Goal: Task Accomplishment & Management: Use online tool/utility

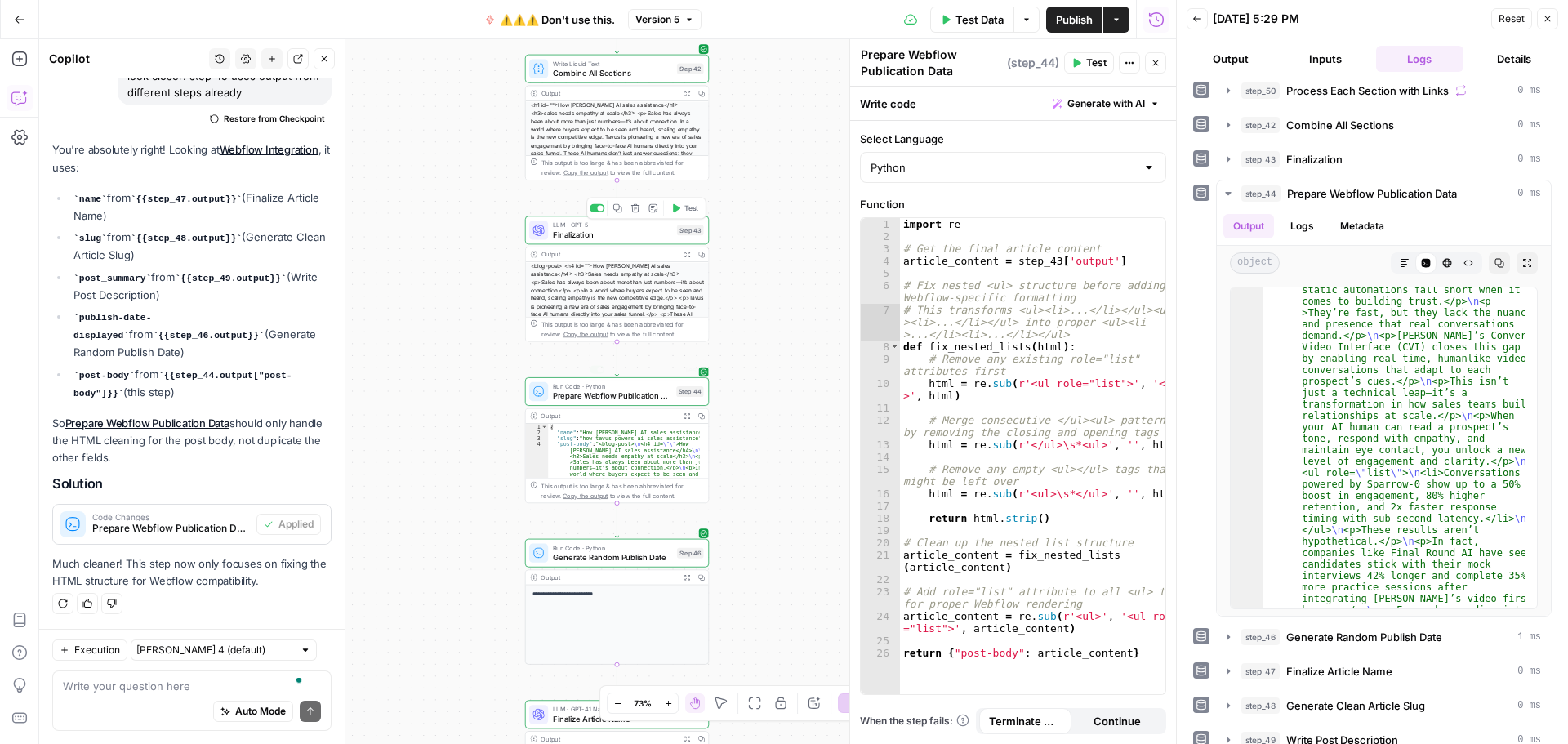
scroll to position [49, 0]
drag, startPoint x: 681, startPoint y: 371, endPoint x: 814, endPoint y: 335, distance: 137.8
click at [681, 371] on button "Test" at bounding box center [685, 370] width 37 height 16
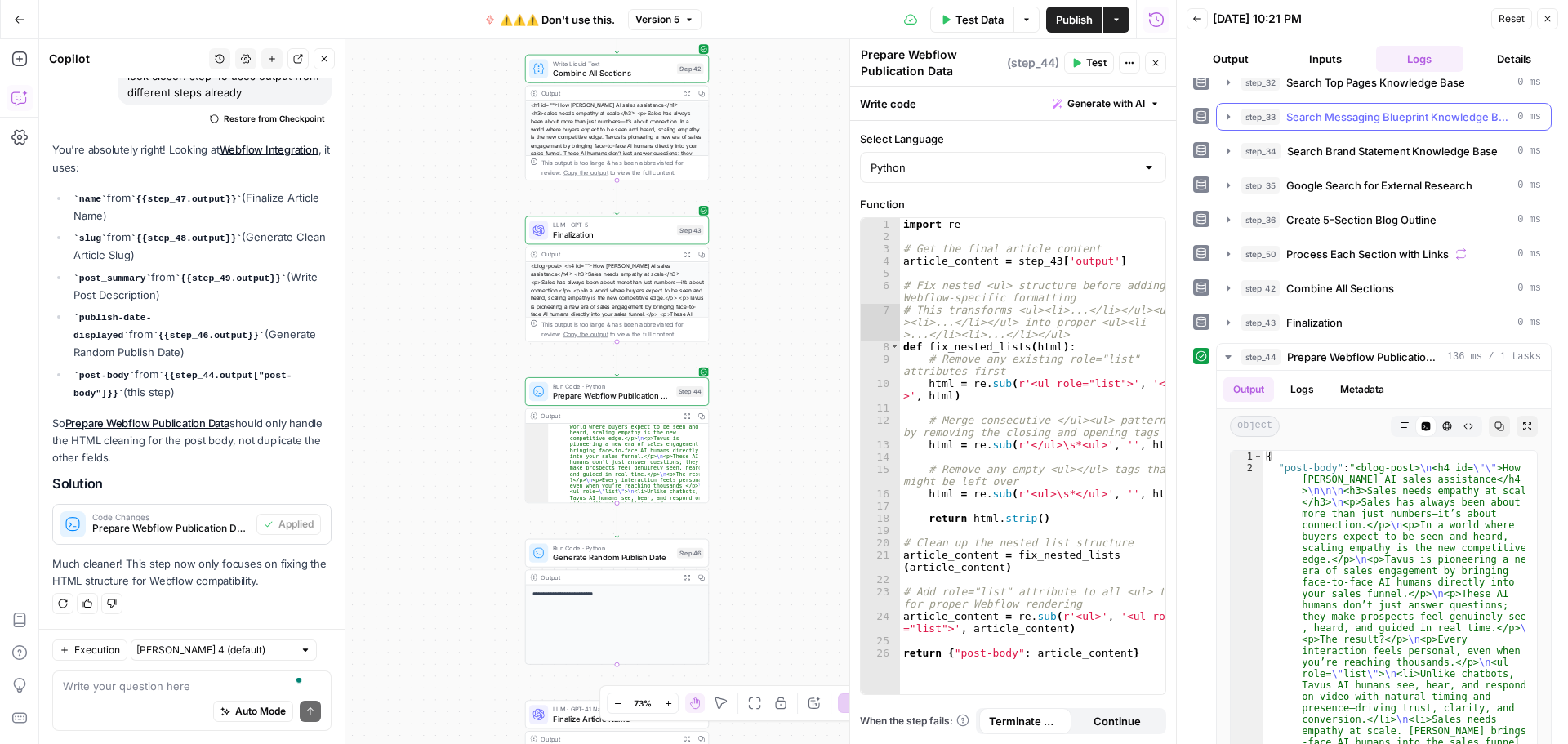
scroll to position [371, 0]
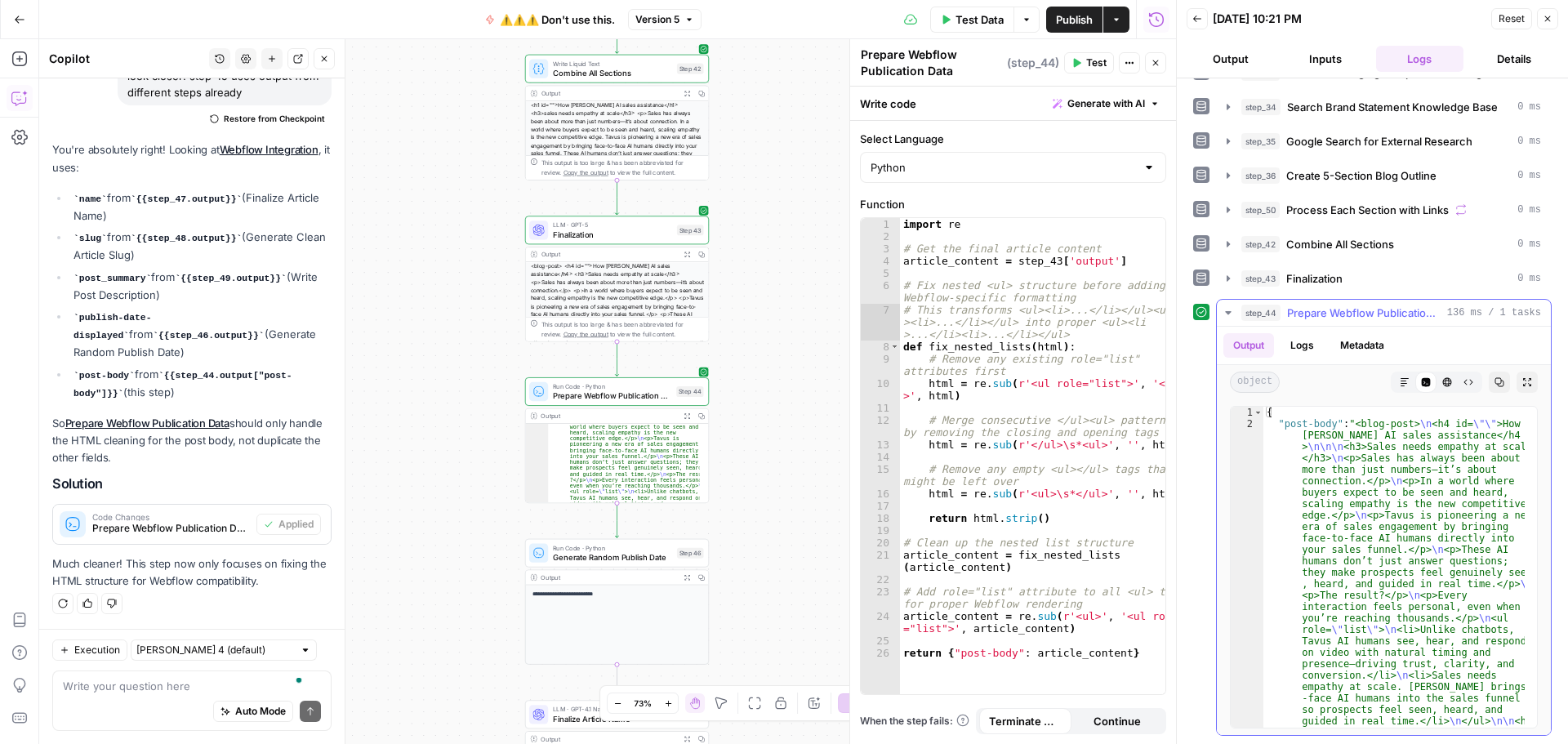
click at [1496, 385] on icon "button" at bounding box center [1500, 383] width 9 height 9
click at [127, 693] on textarea "To enrich screen reader interactions, please activate Accessibility in Grammarl…" at bounding box center [192, 687] width 258 height 17
paste textarea "Short answer: almost there ✅ Good: Your lists are now valid (<ul> with <li> chi…"
type textarea "here's my feedback for step 44 output: Short answer: almost there ✅ Good: Your …"
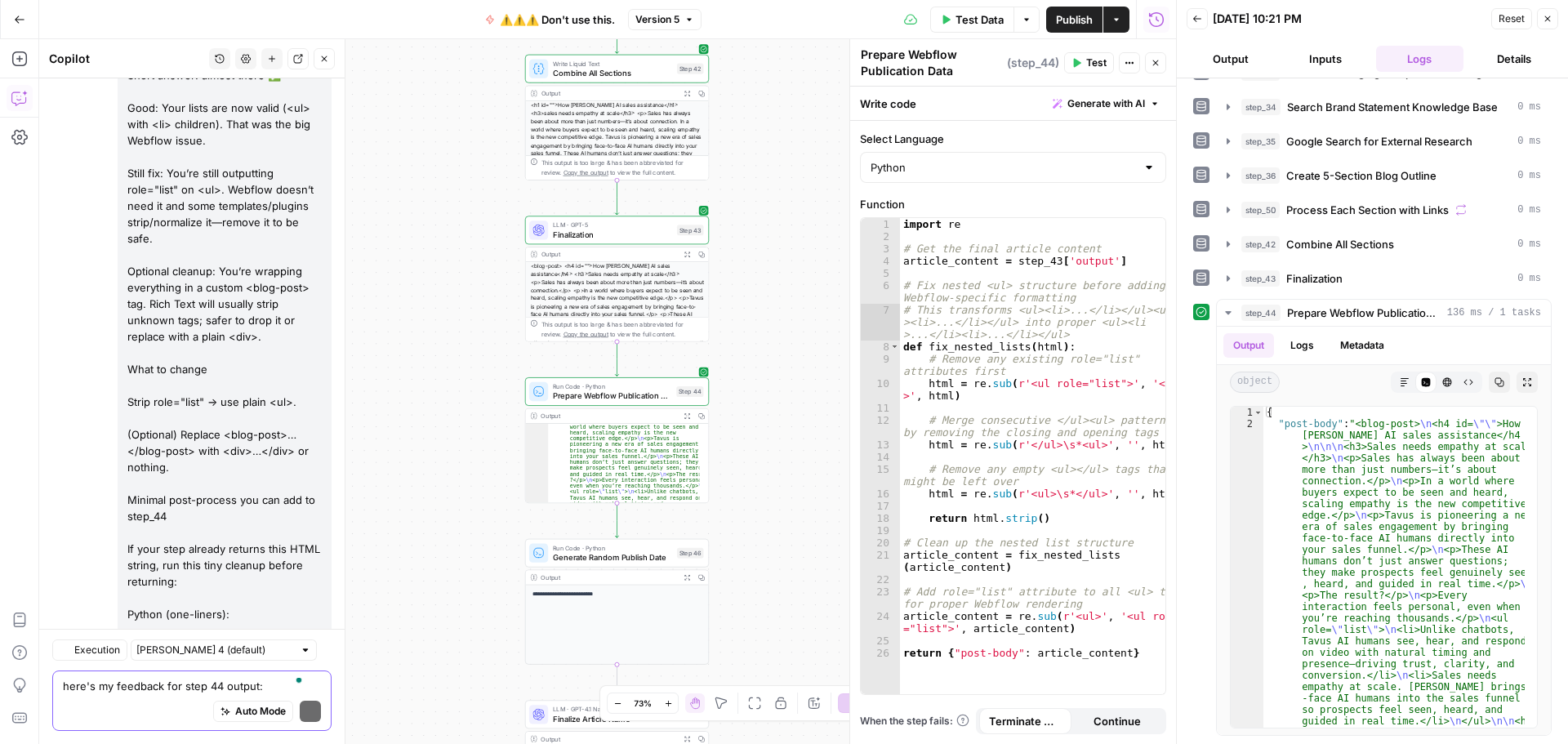
scroll to position [13773, 0]
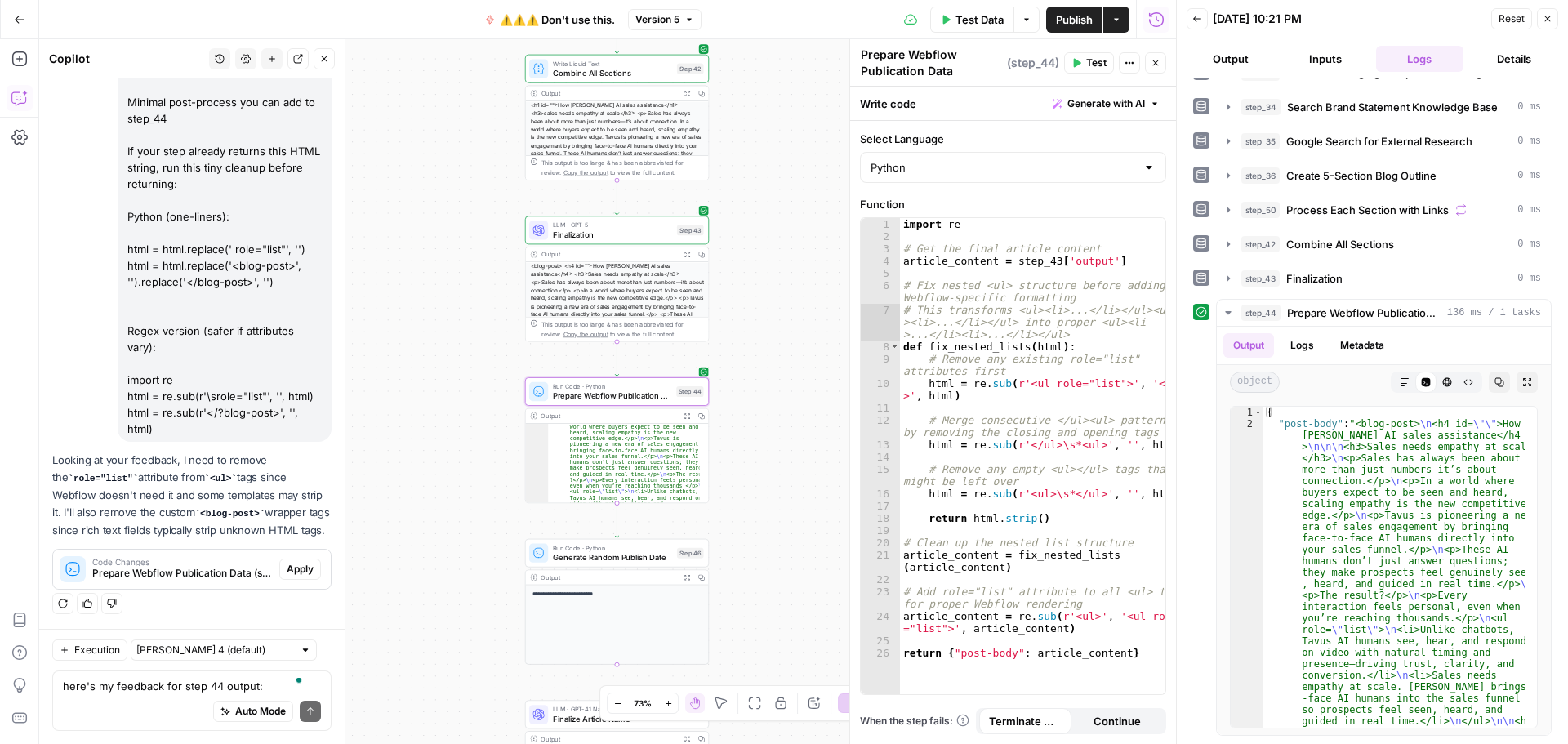
click at [280, 569] on button "Apply" at bounding box center [300, 569] width 42 height 21
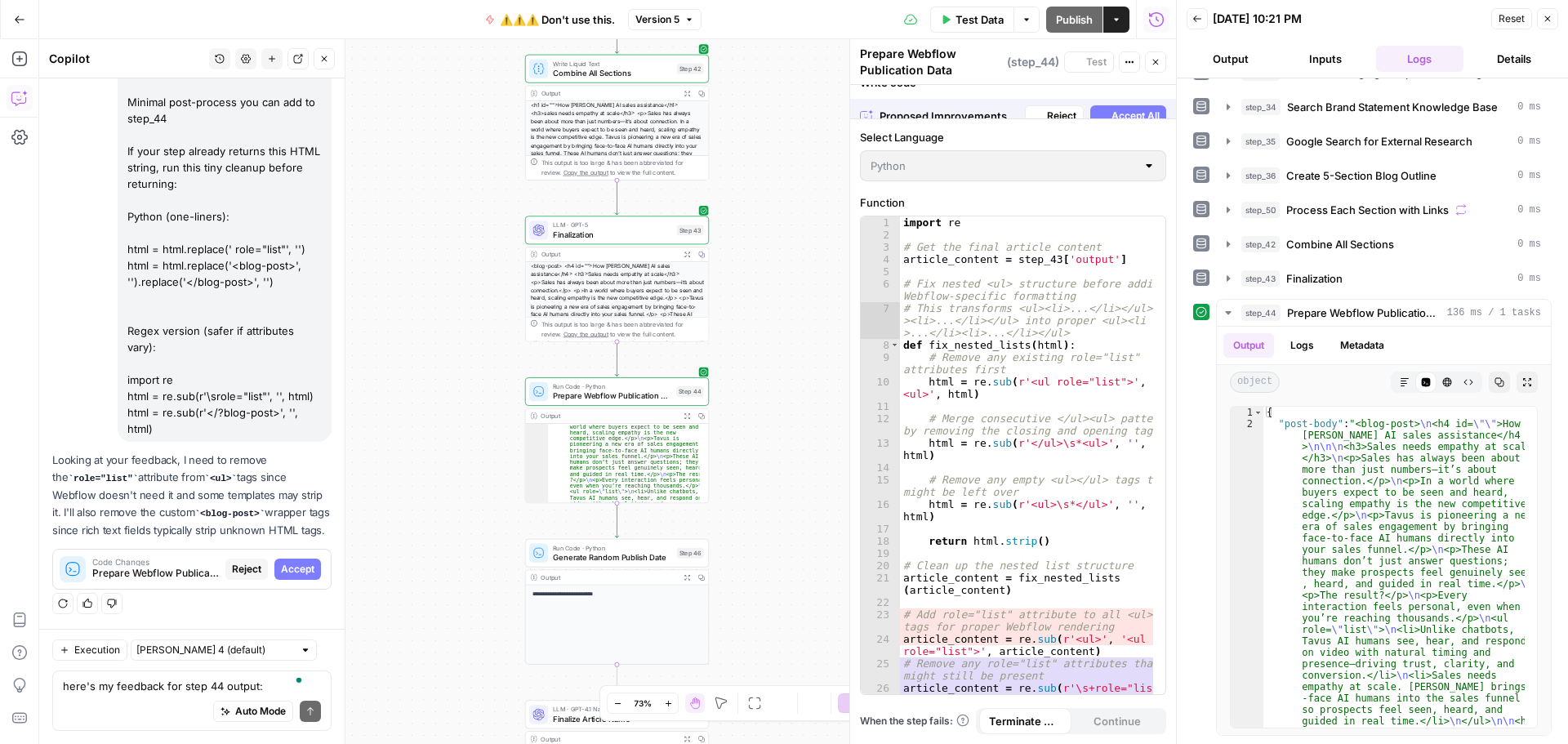
scroll to position [73, 0]
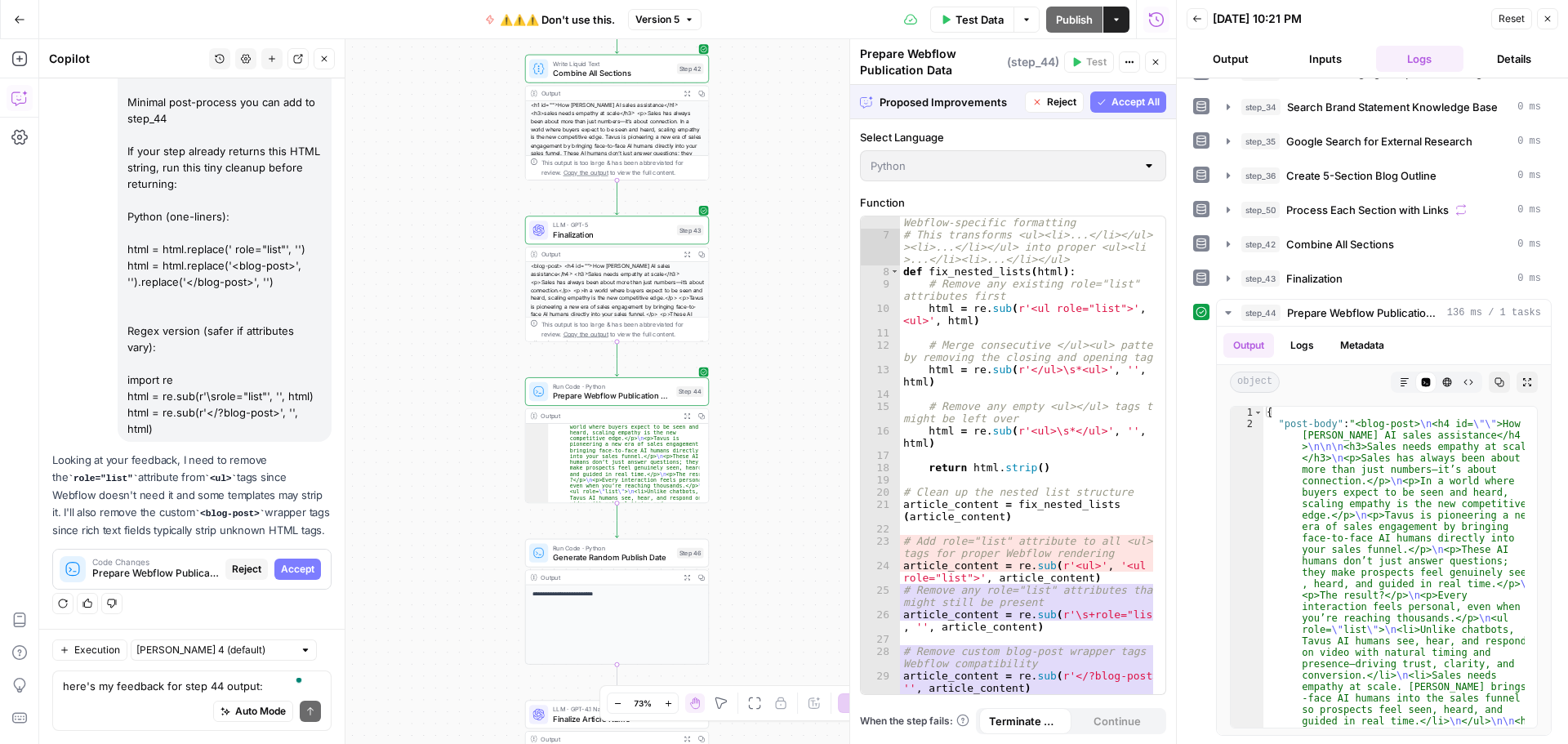
click at [1127, 102] on span "Accept All" at bounding box center [1135, 102] width 48 height 15
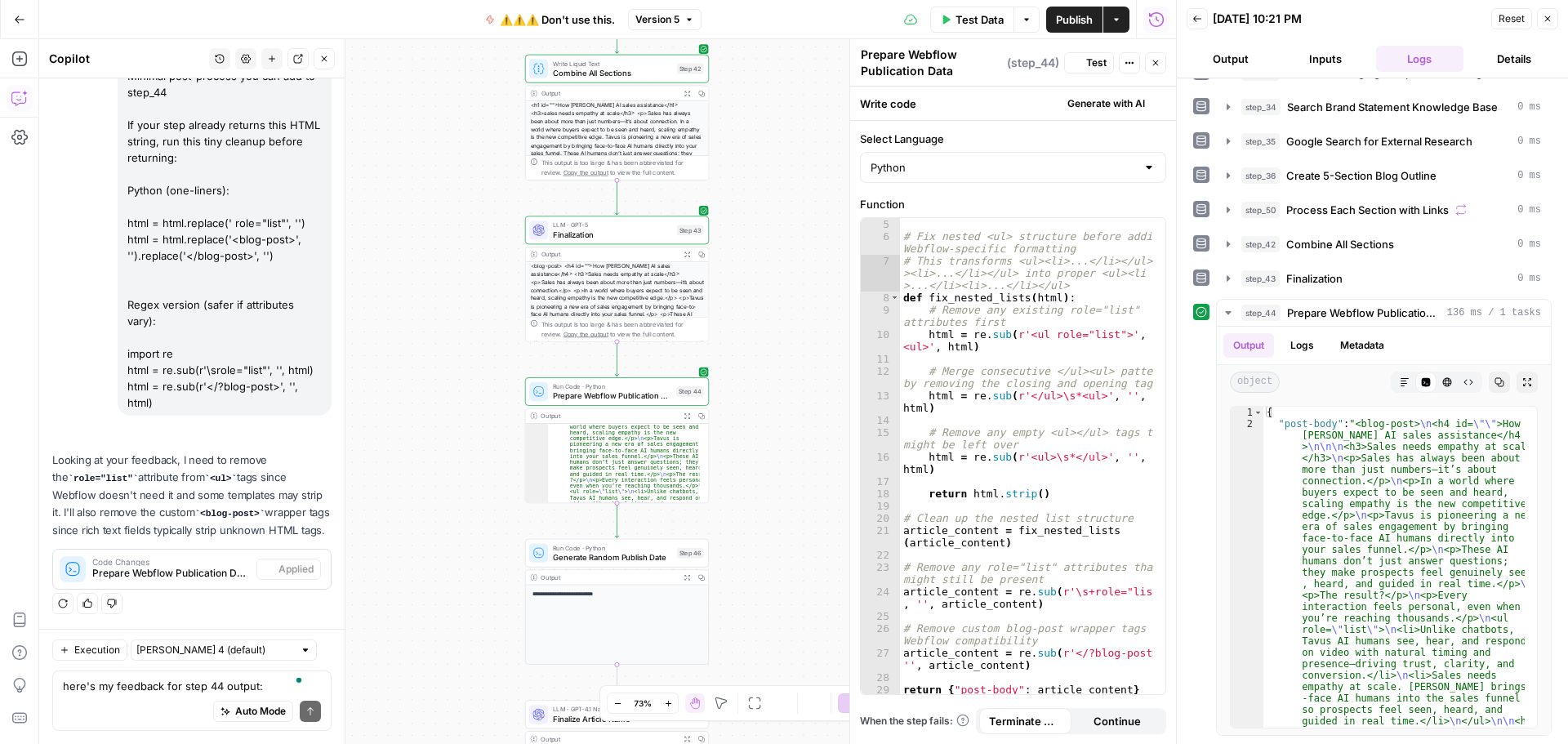
scroll to position [49, 0]
click at [696, 376] on button "Test" at bounding box center [685, 370] width 37 height 16
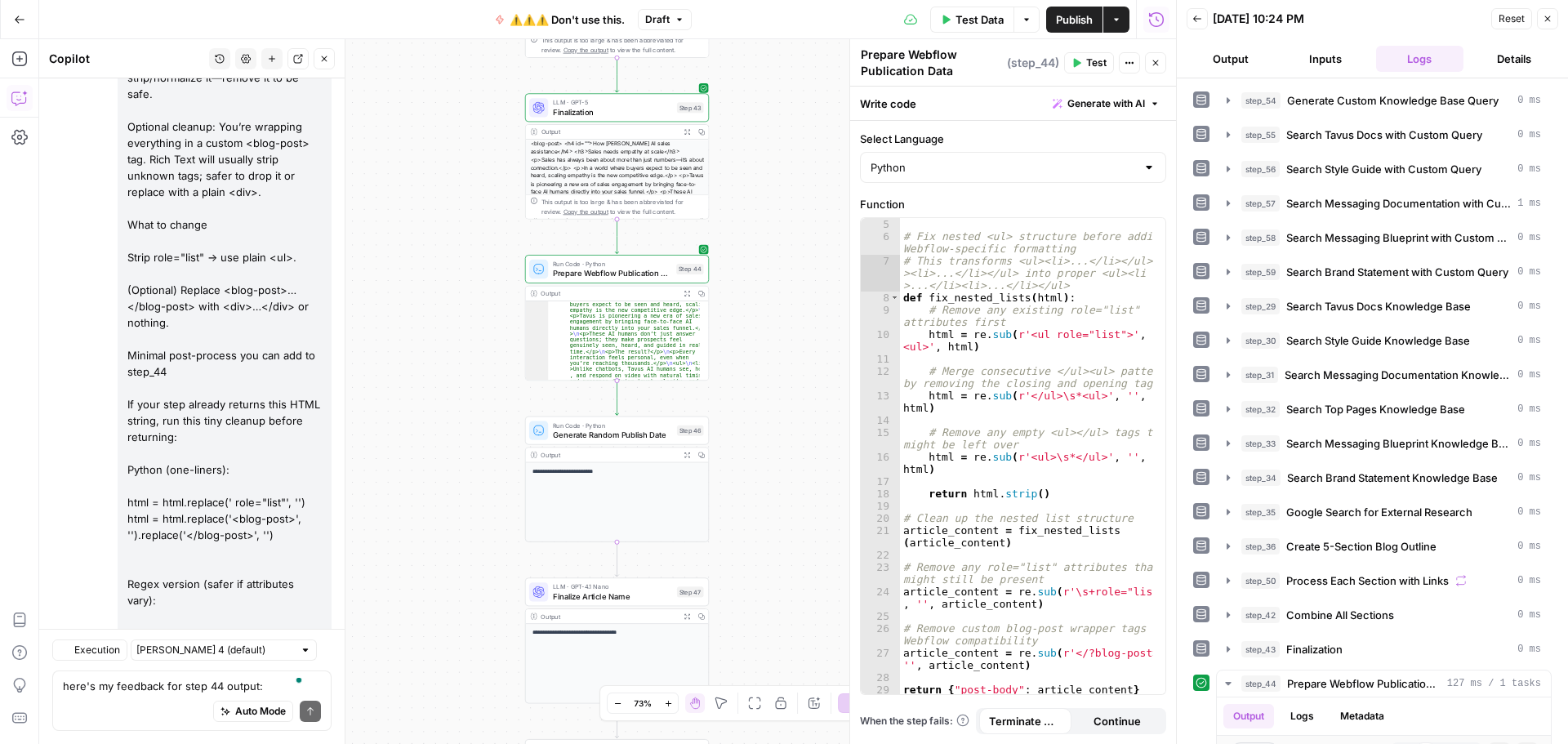
scroll to position [13799, 0]
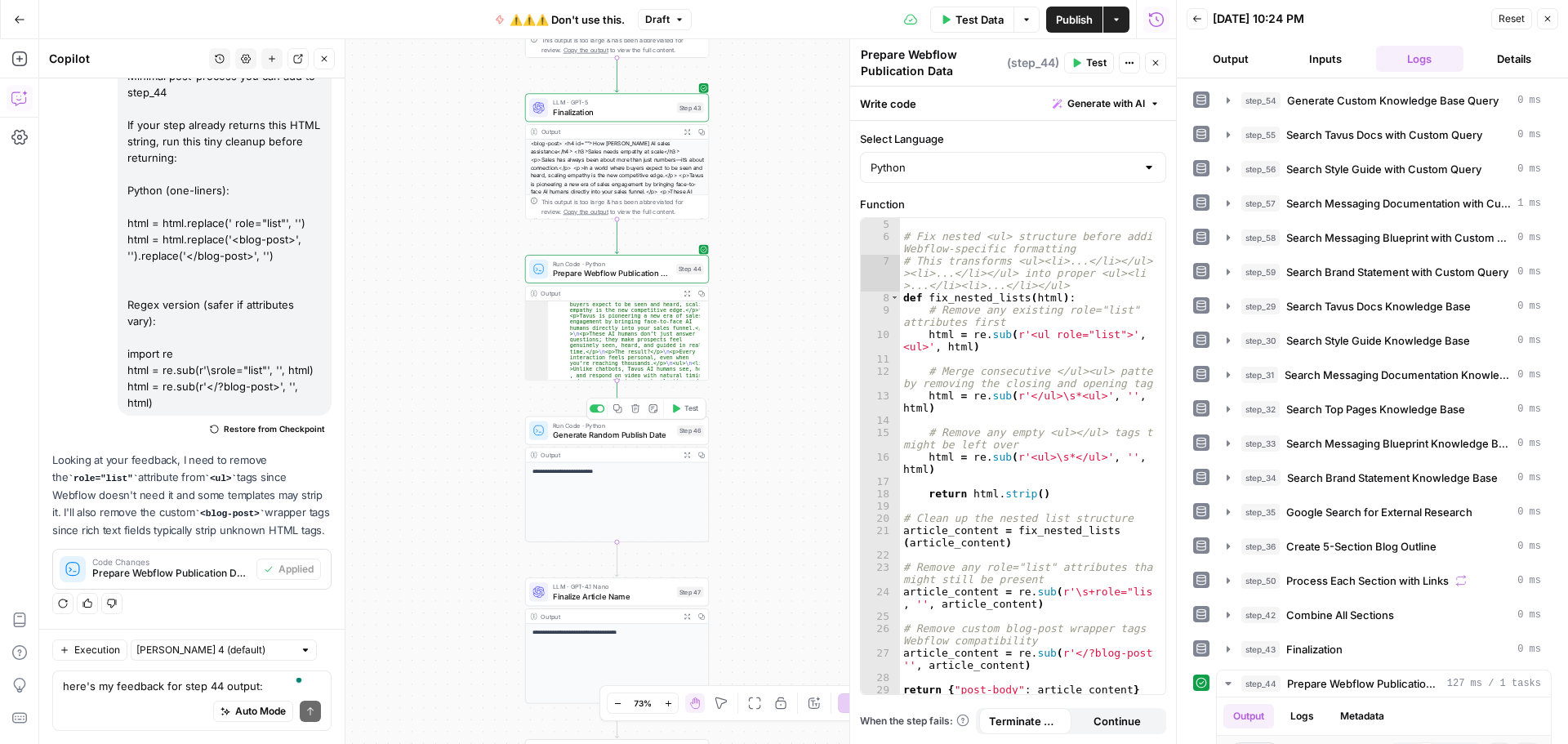
click at [678, 406] on icon "button" at bounding box center [676, 409] width 10 height 10
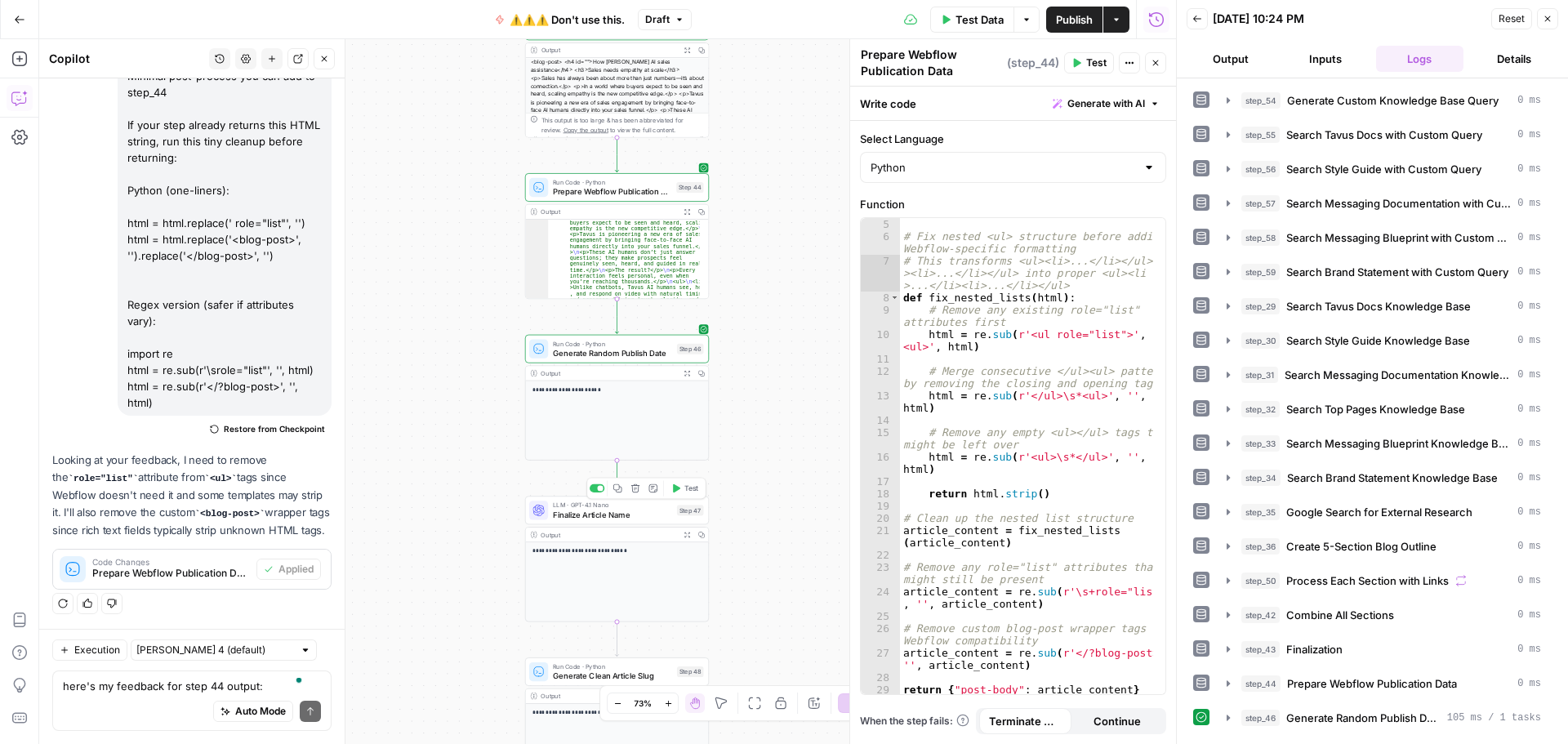
click at [680, 493] on icon "button" at bounding box center [676, 488] width 10 height 10
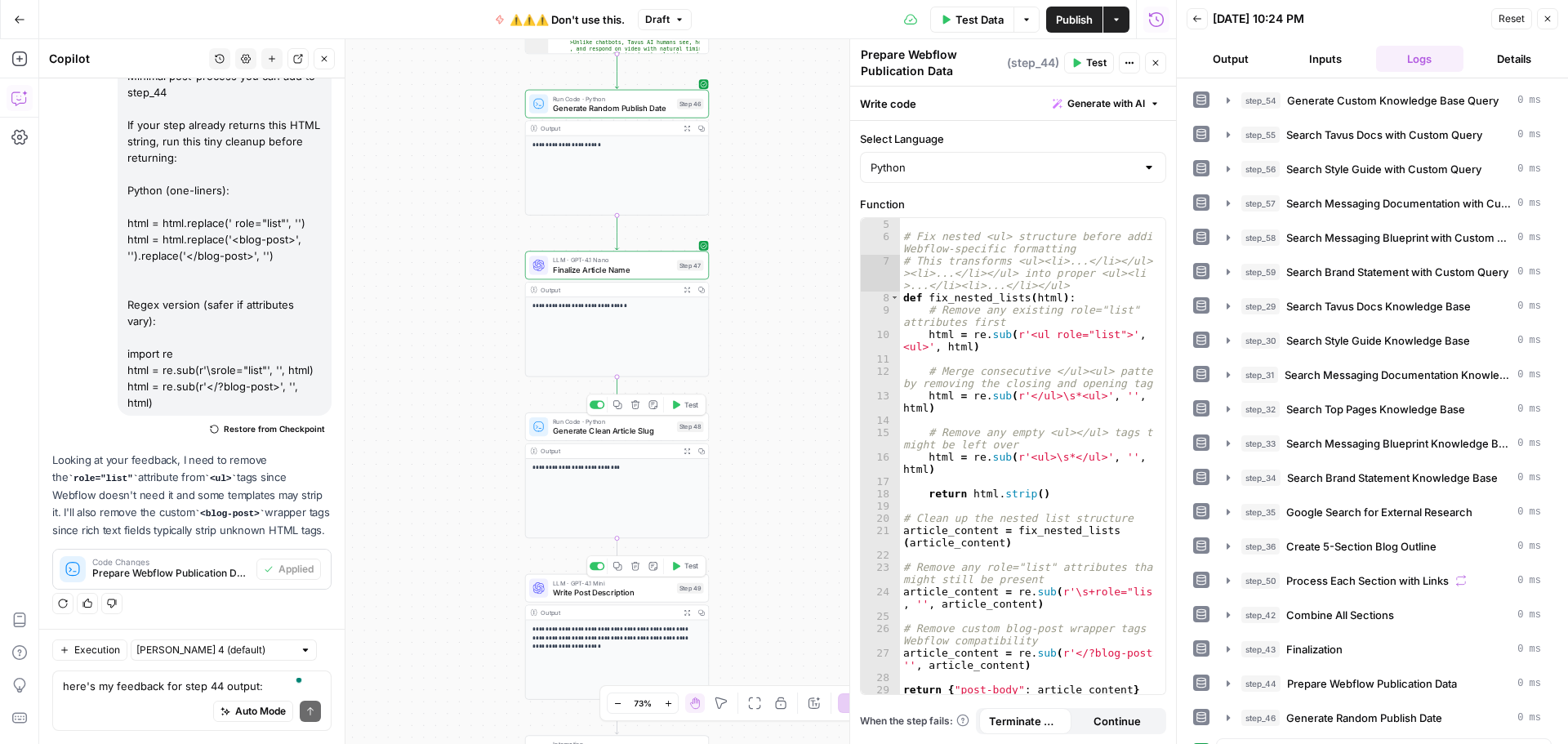
click at [681, 408] on button "Test" at bounding box center [685, 405] width 37 height 16
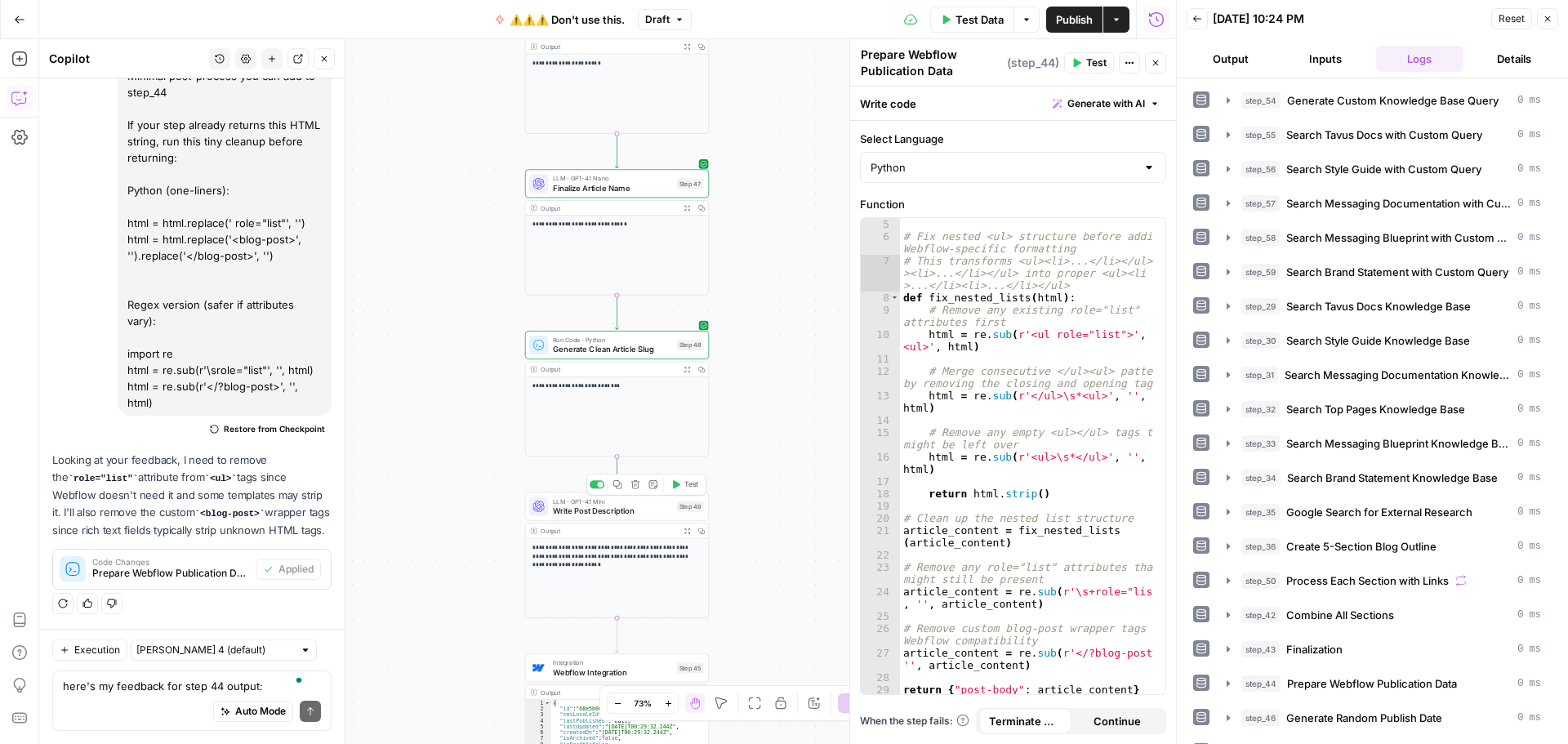
click at [685, 487] on span "Test" at bounding box center [691, 485] width 14 height 10
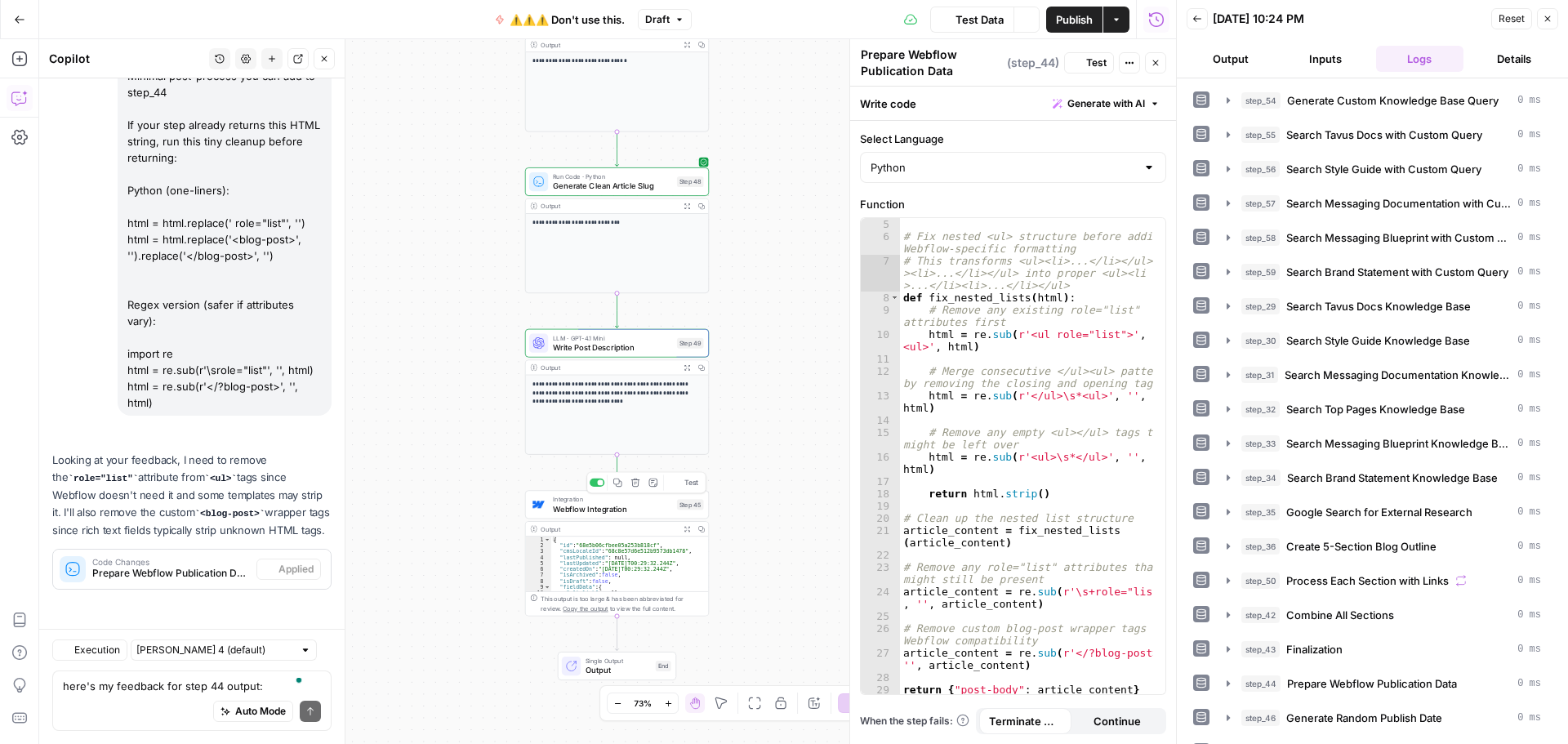
click at [679, 485] on icon "button" at bounding box center [676, 483] width 10 height 10
click at [1074, 20] on span "Publish" at bounding box center [1074, 19] width 37 height 17
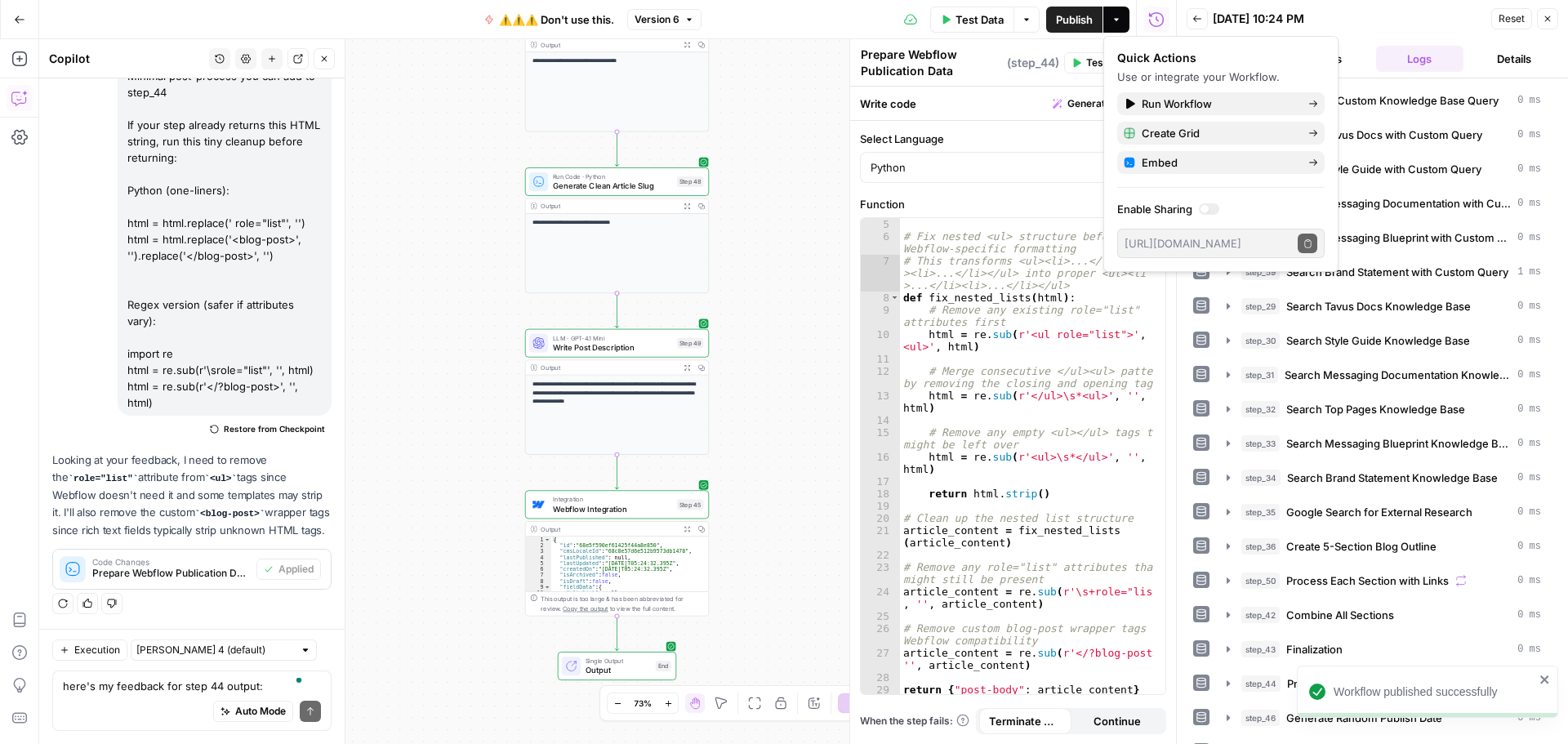
click at [15, 20] on icon "button" at bounding box center [19, 19] width 11 height 11
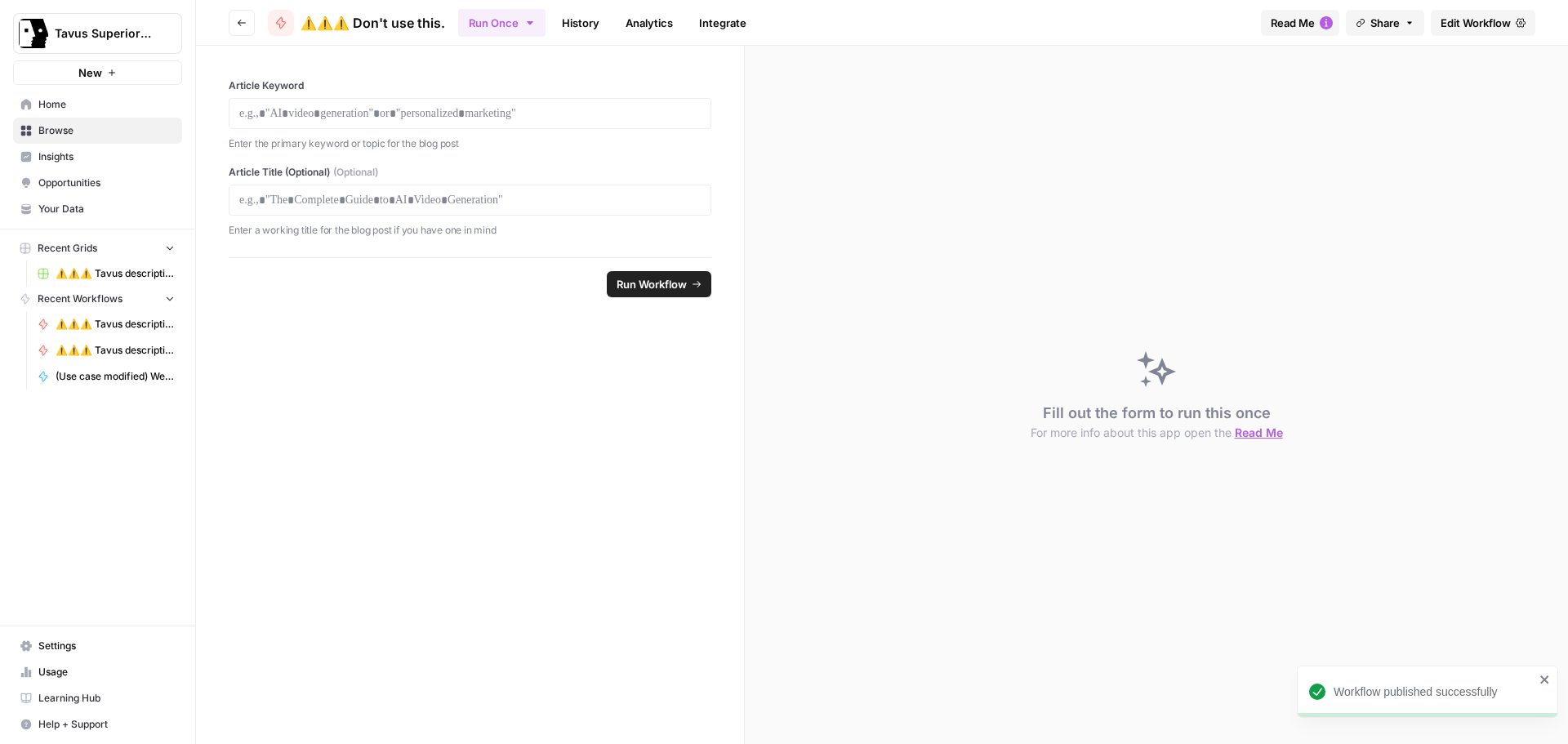
click at [229, 26] on button "Go back" at bounding box center [242, 23] width 26 height 26
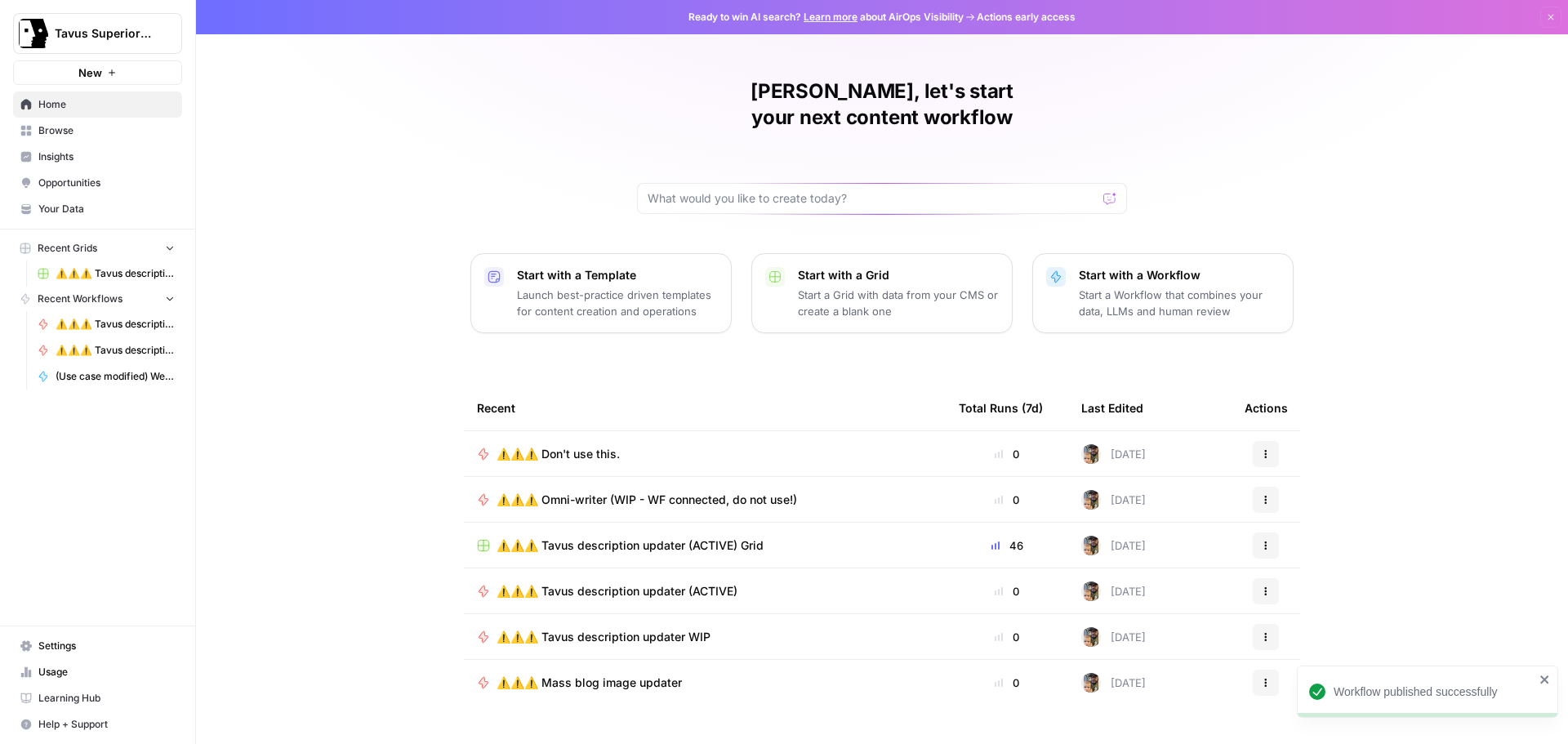
click at [52, 132] on span "Browse" at bounding box center [106, 131] width 136 height 15
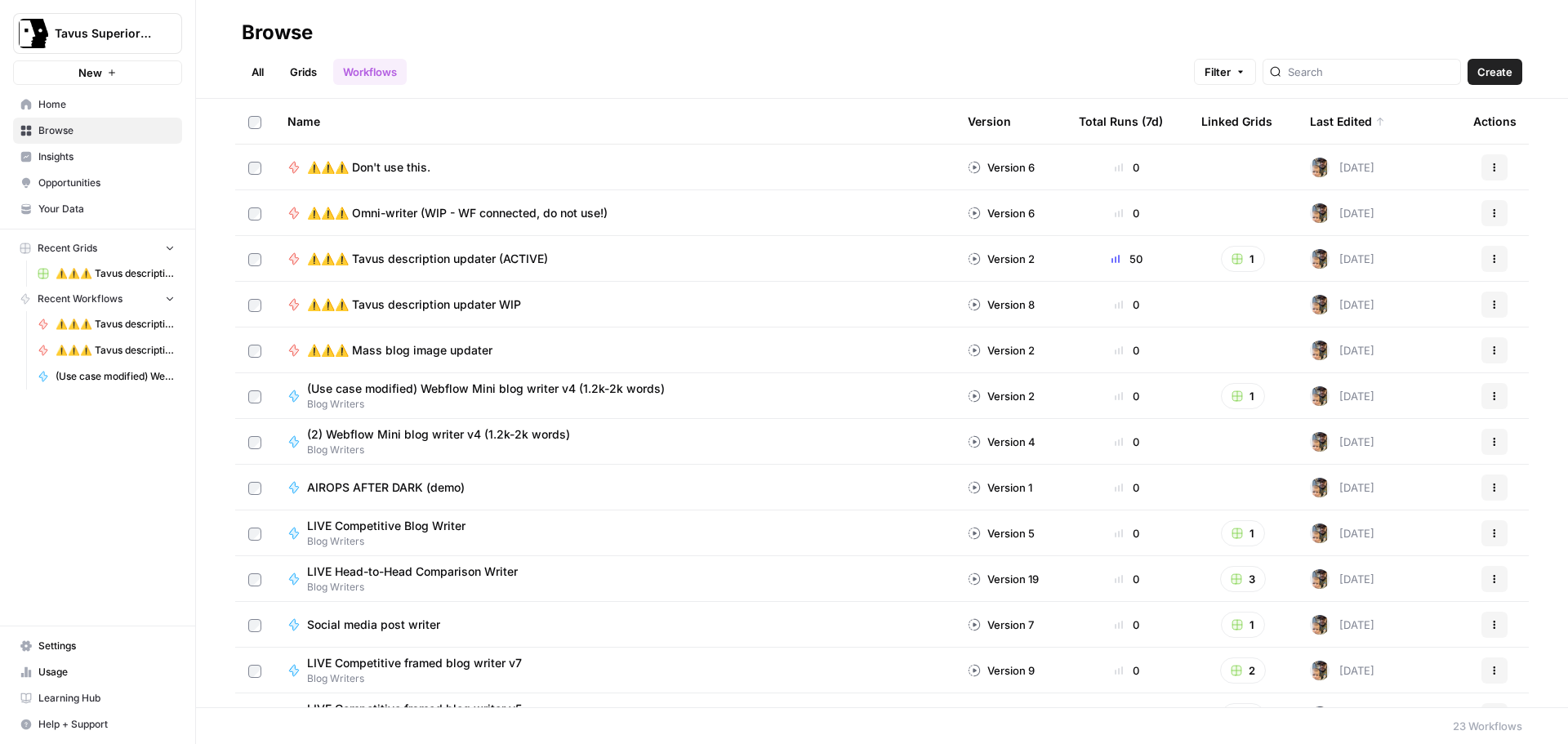
click at [519, 259] on span "⚠️⚠️⚠️ Tavus description updater (ACTIVE)" at bounding box center [428, 259] width 241 height 17
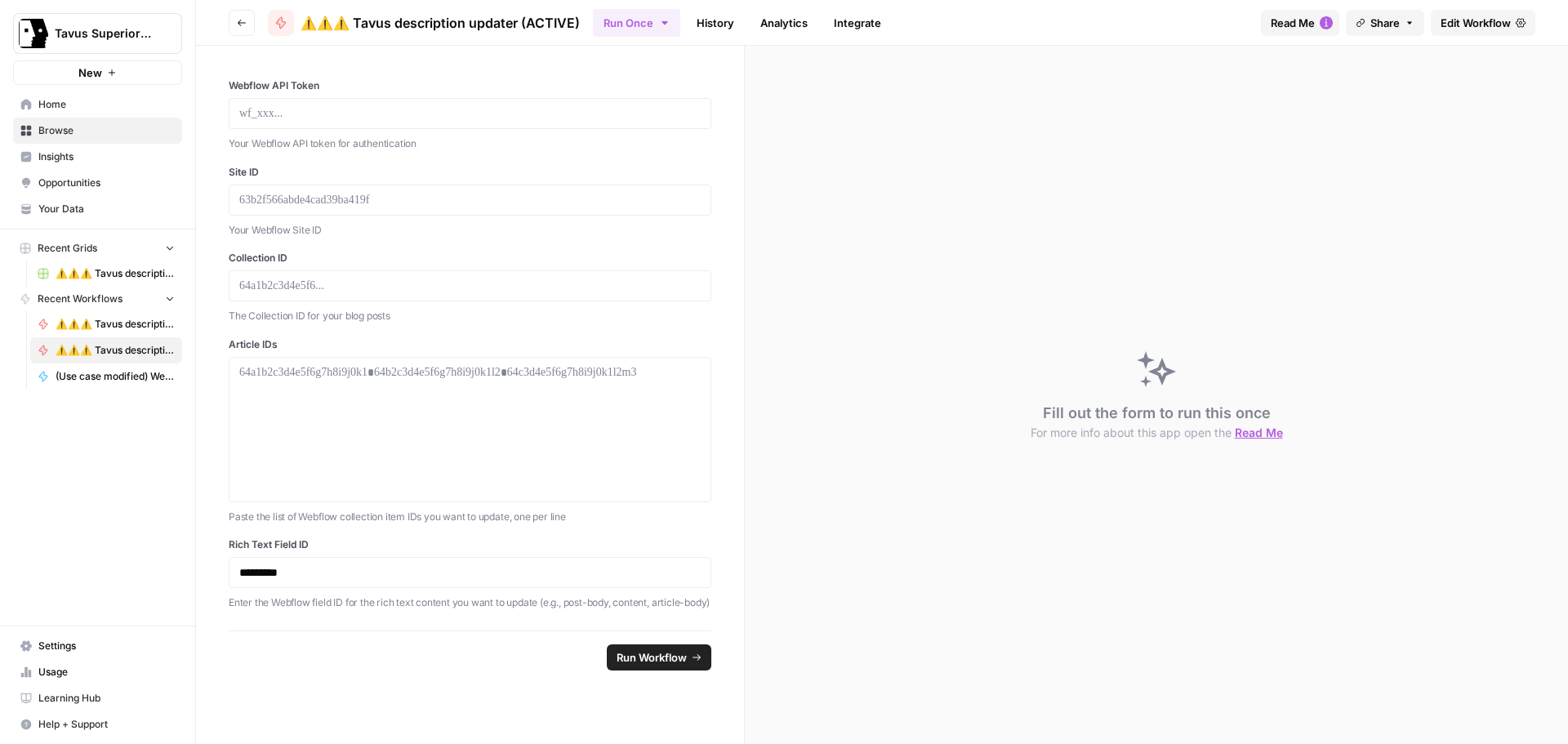
click at [1484, 24] on span "Edit Workflow" at bounding box center [1475, 23] width 70 height 17
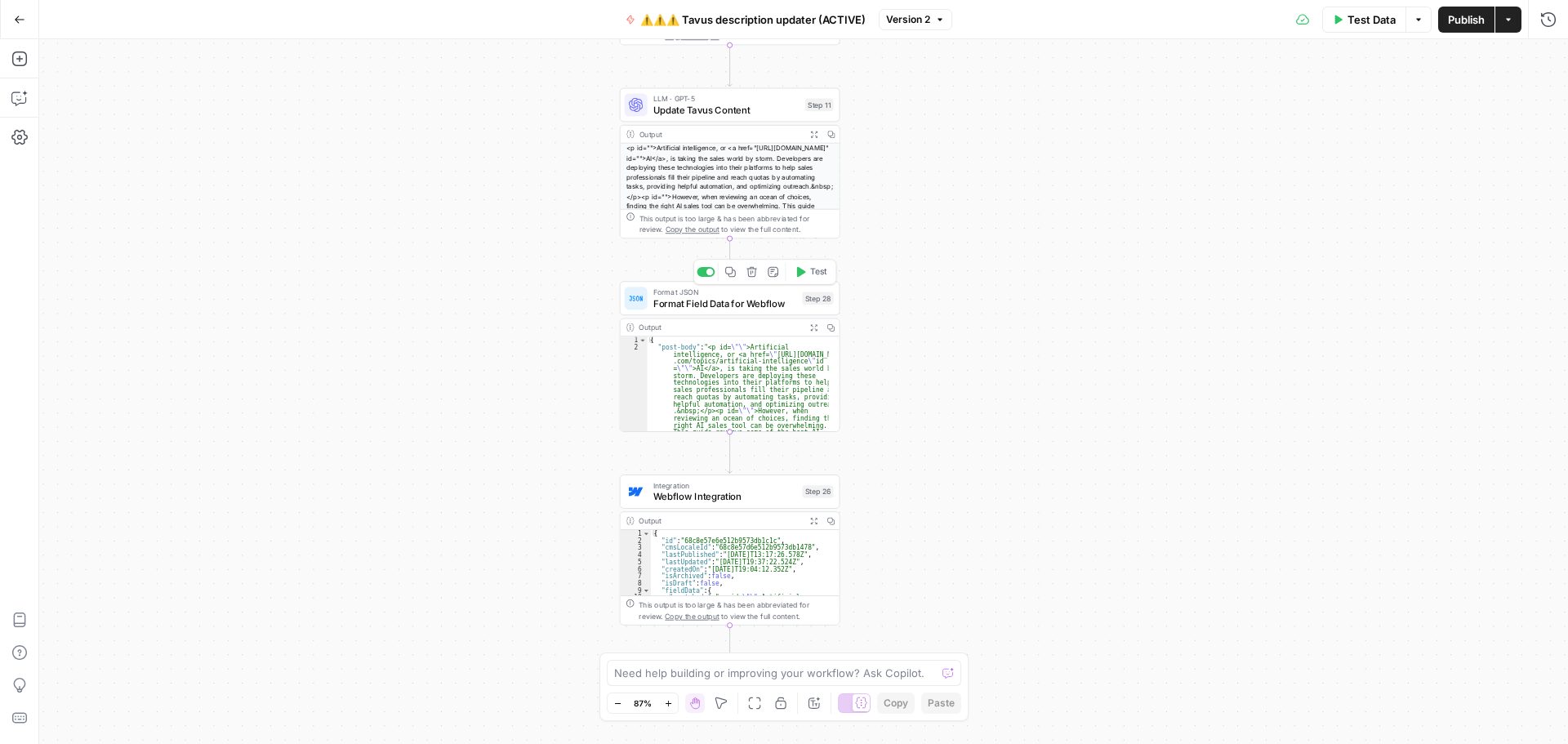
click at [697, 311] on div "Format JSON Format Field Data for Webflow Step 28 Copy step Delete step Add Not…" at bounding box center [730, 297] width 220 height 34
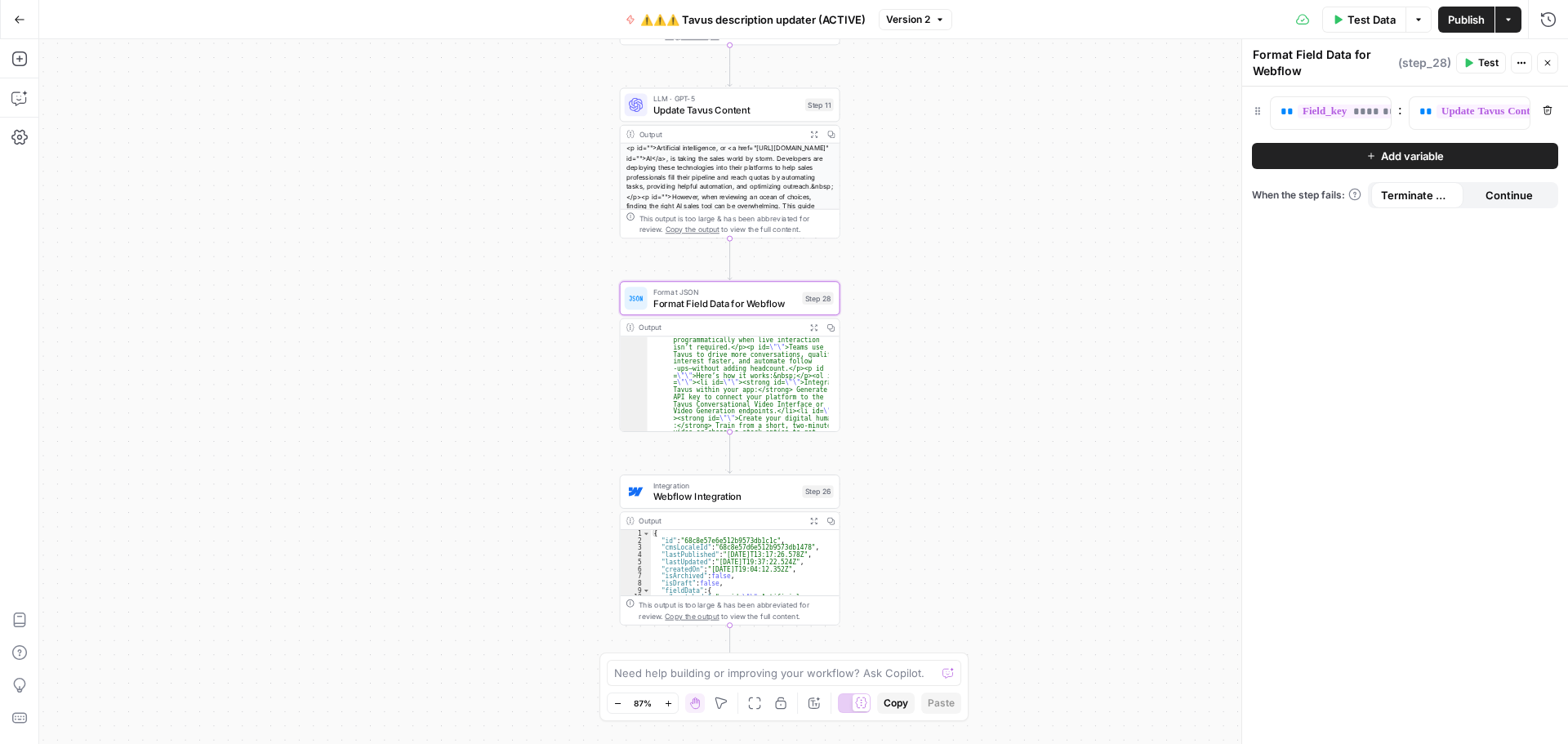
scroll to position [687, 0]
click at [830, 328] on icon "button" at bounding box center [830, 327] width 8 height 8
click at [21, 25] on button "Go Back" at bounding box center [19, 19] width 30 height 30
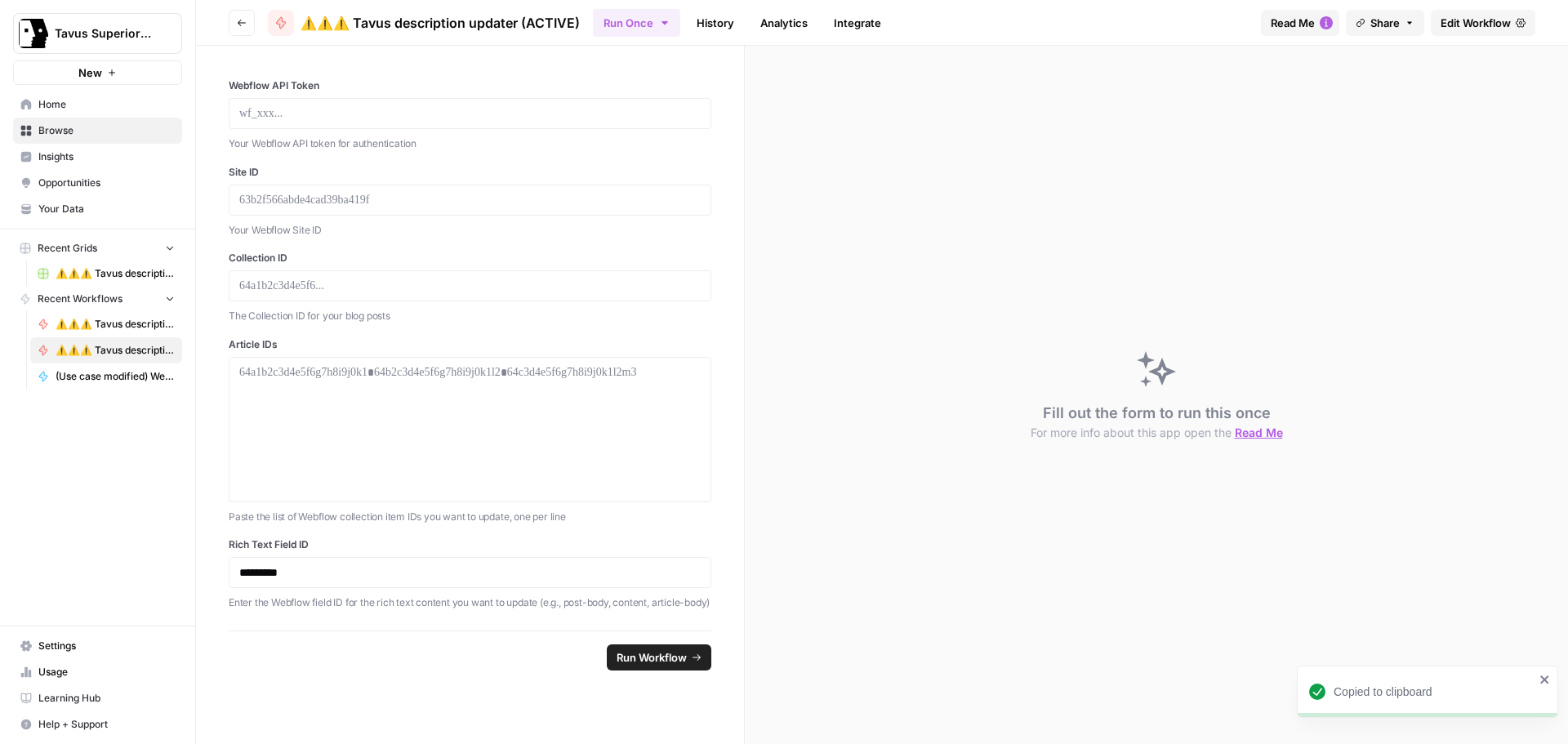
click at [234, 25] on button "Go back" at bounding box center [242, 23] width 26 height 26
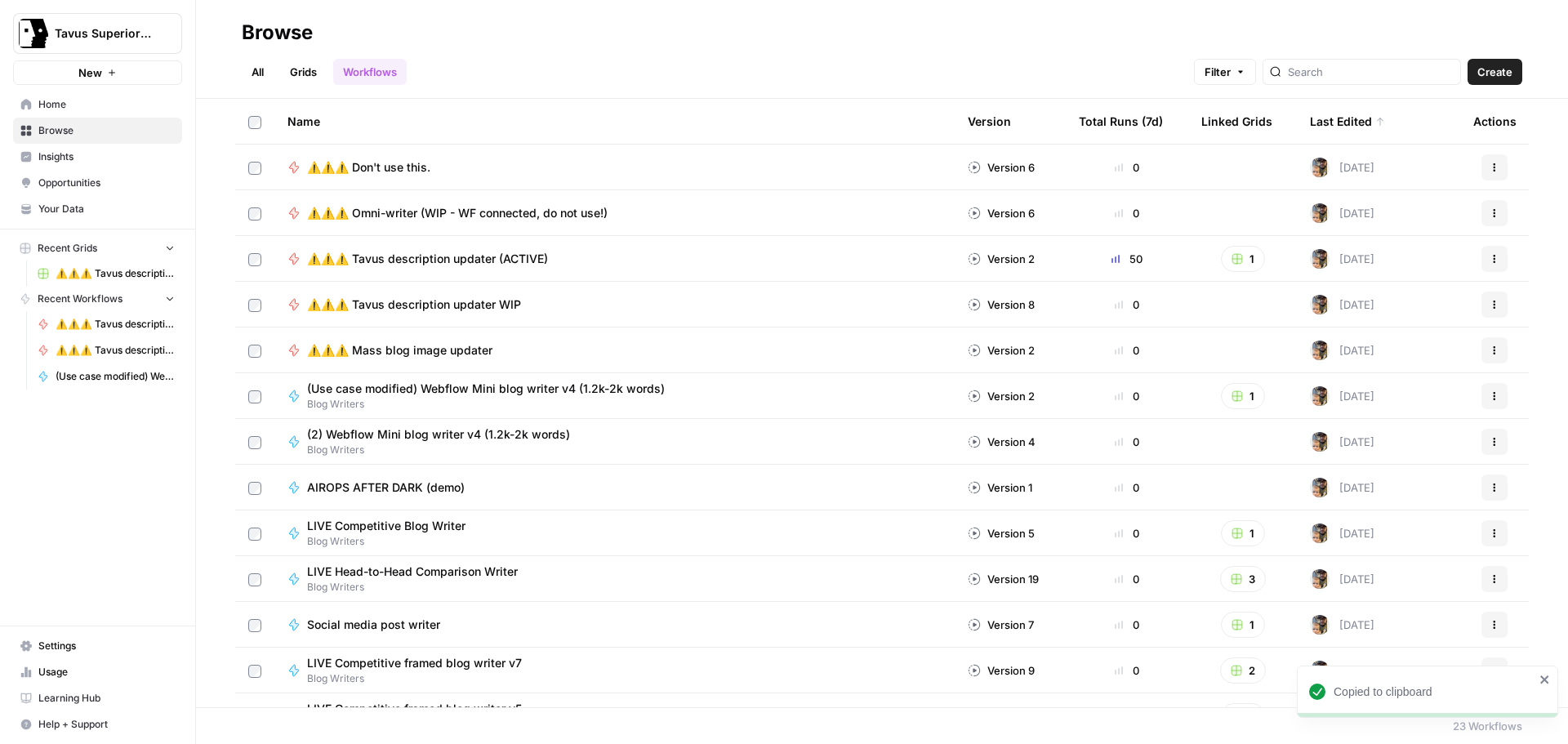
click at [405, 166] on span "⚠️⚠️⚠️ Don't use this." at bounding box center [369, 168] width 123 height 17
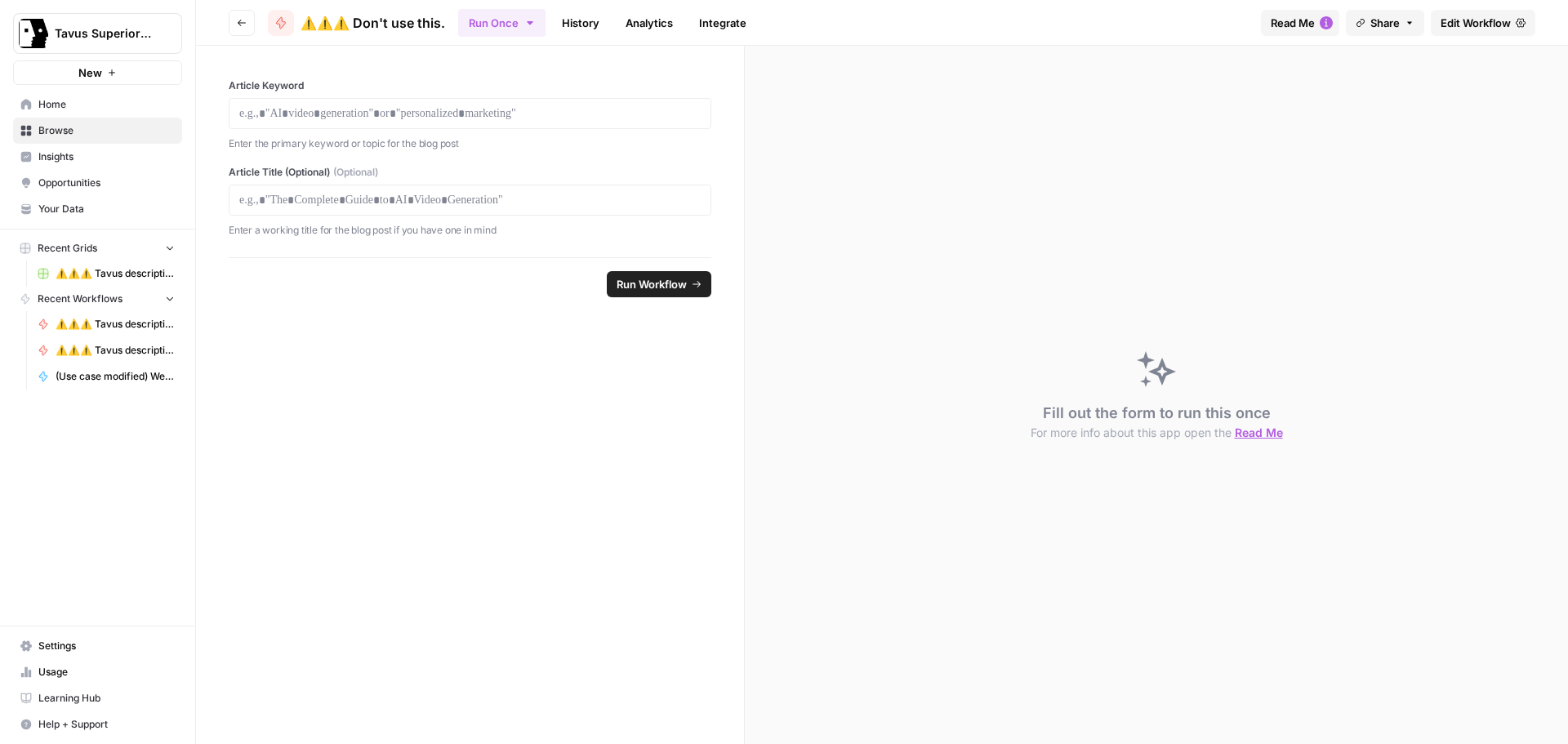
click at [1452, 29] on span "Edit Workflow" at bounding box center [1475, 23] width 70 height 17
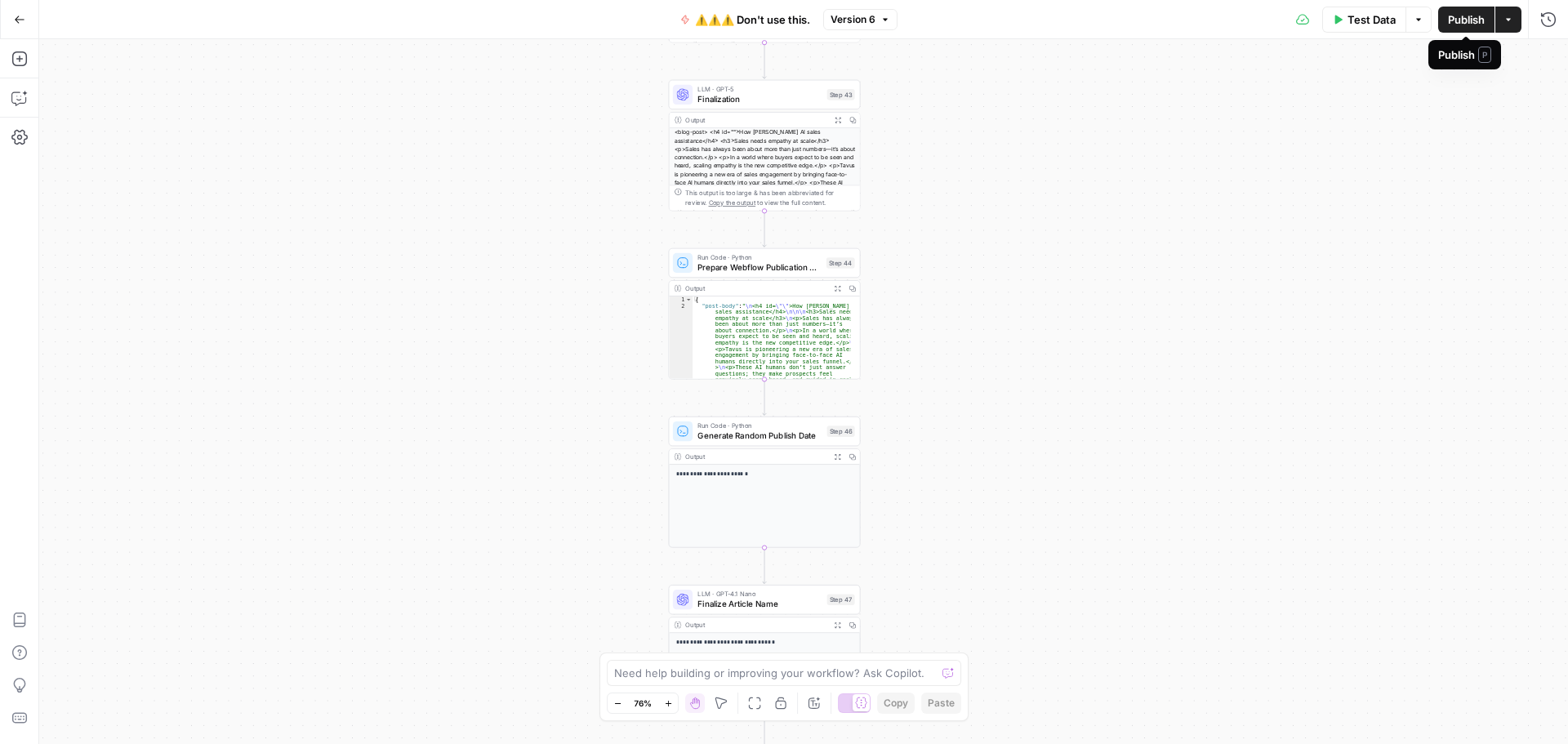
click at [1454, 24] on span "Publish" at bounding box center [1466, 19] width 37 height 17
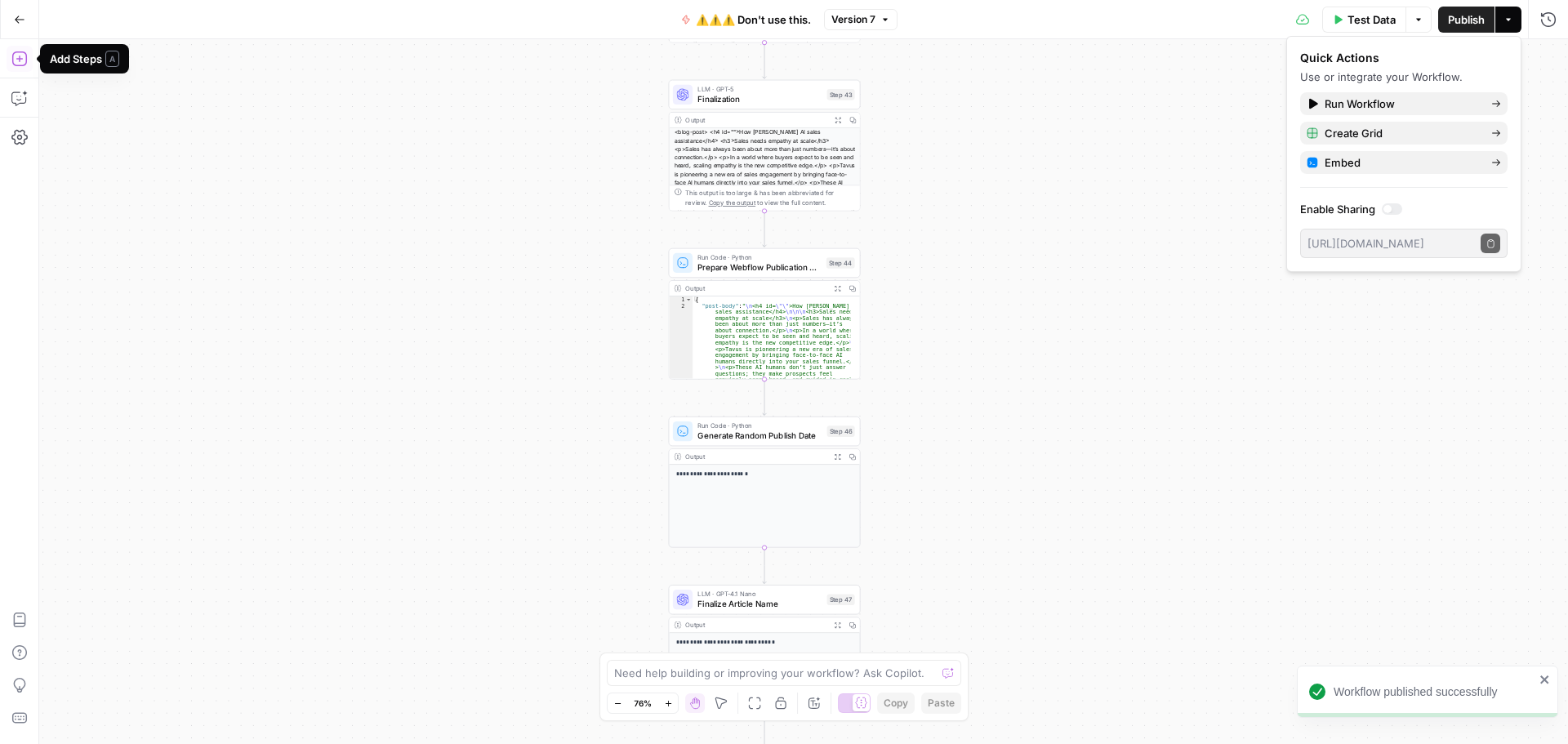
click at [20, 69] on button "Add Steps" at bounding box center [19, 58] width 26 height 26
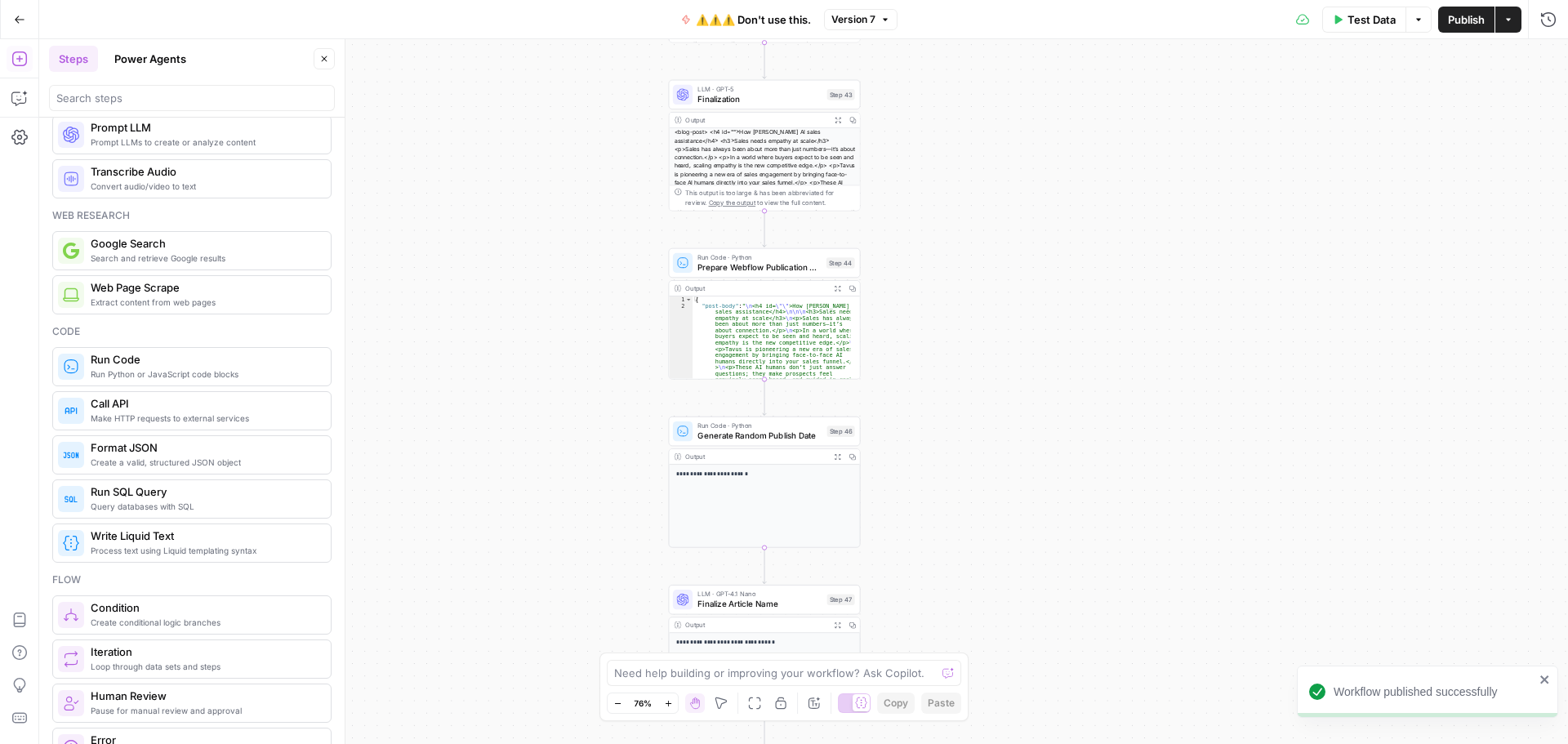
scroll to position [82, 0]
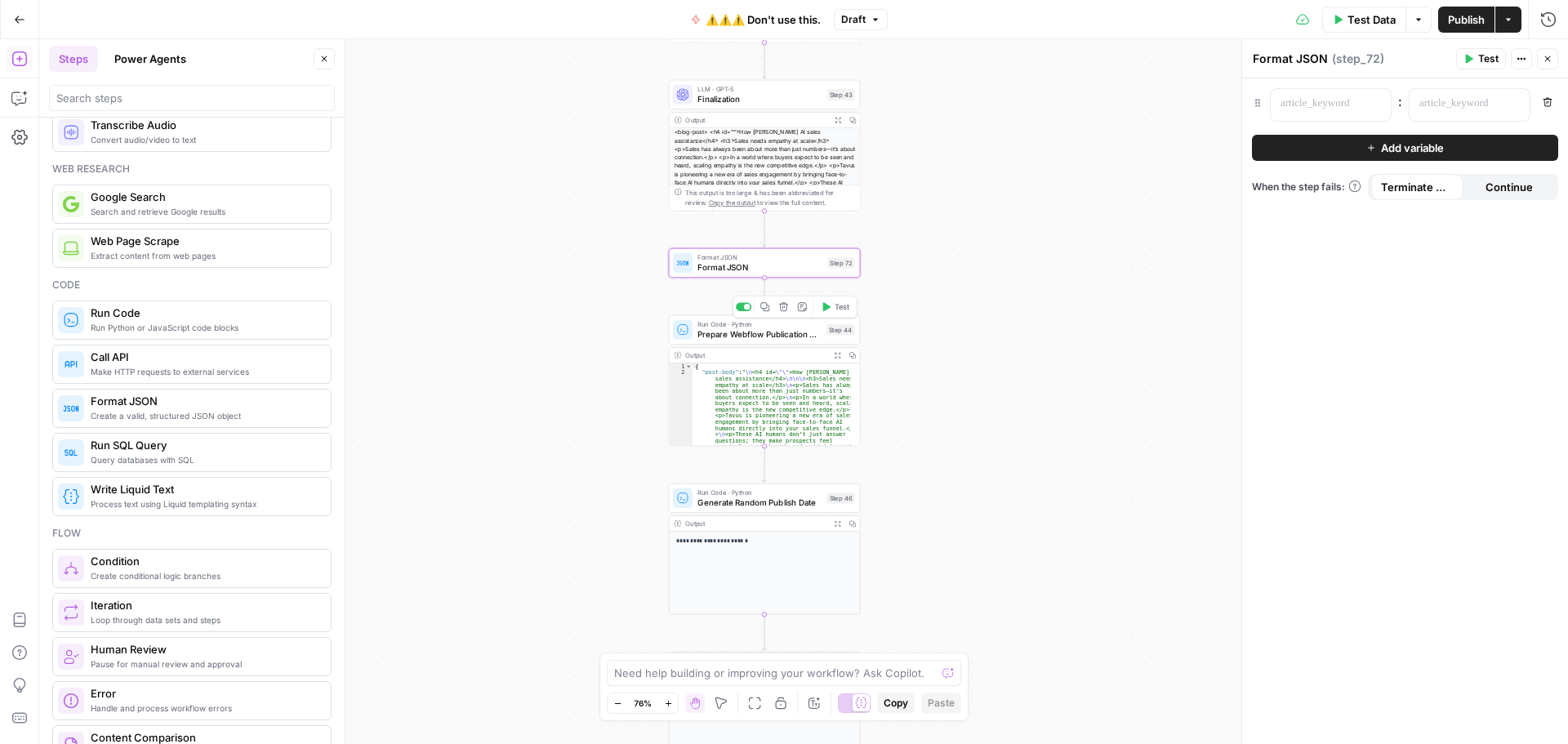
click at [785, 311] on icon "button" at bounding box center [784, 307] width 9 height 9
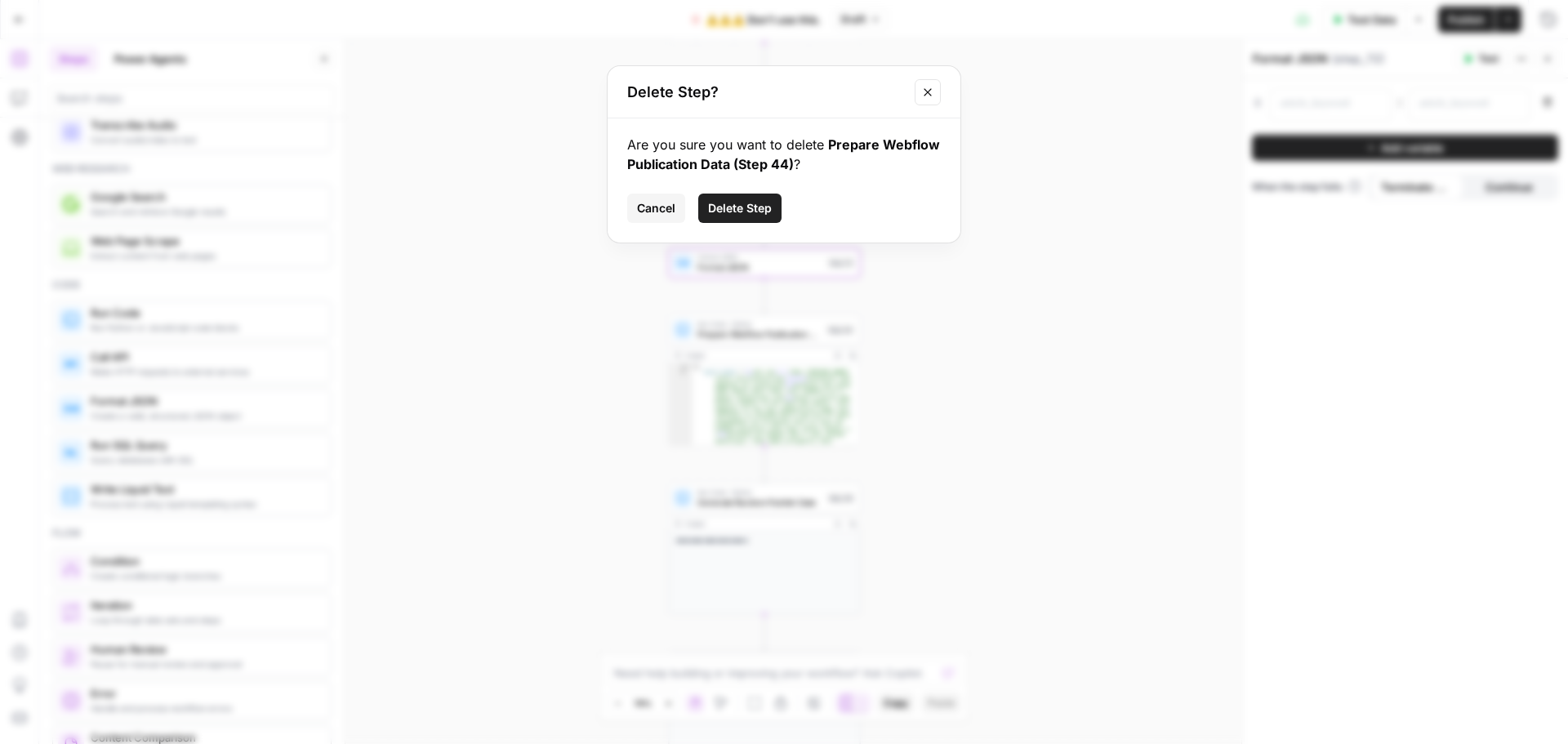
click at [728, 206] on span "Delete Step" at bounding box center [739, 208] width 64 height 17
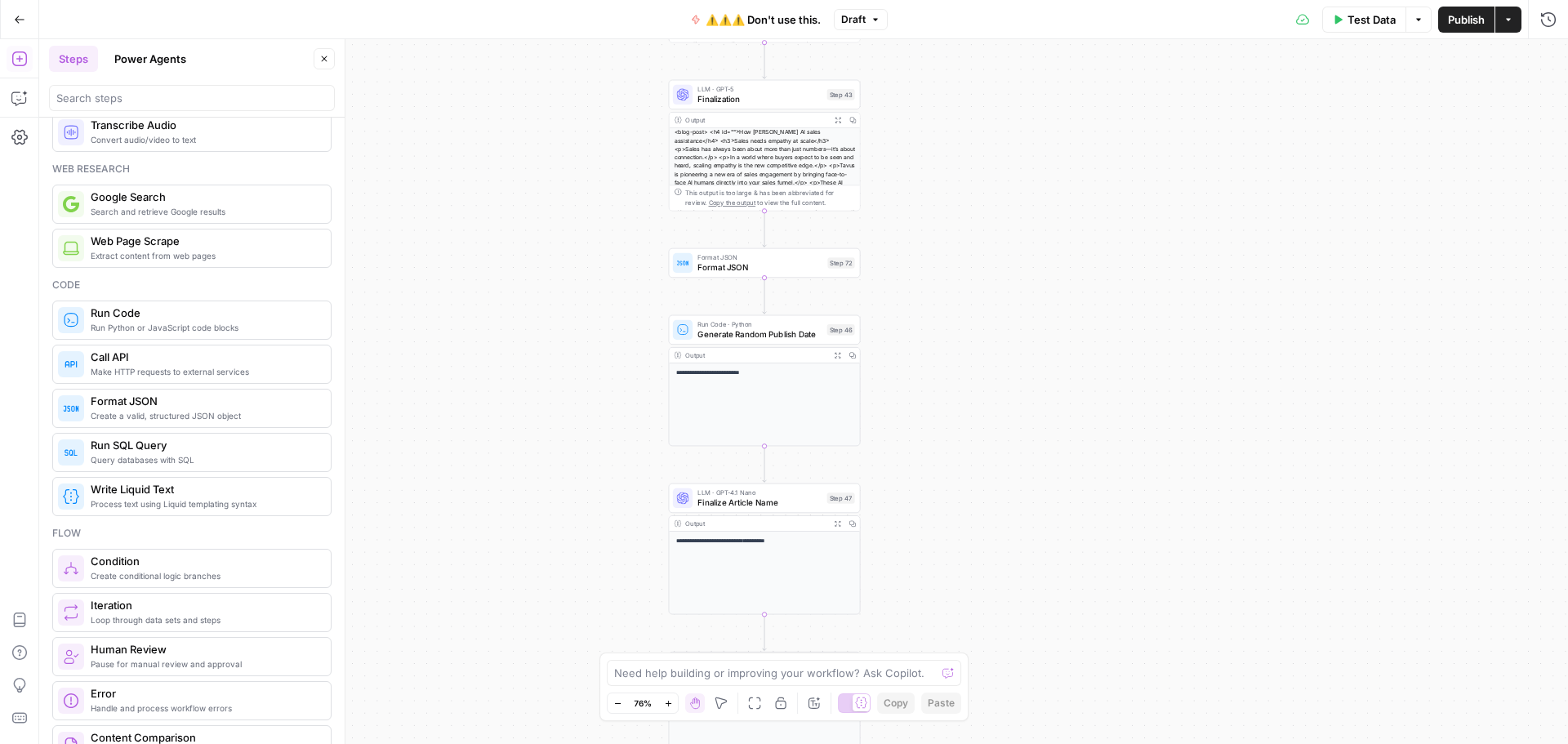
click at [18, 24] on icon "button" at bounding box center [19, 19] width 11 height 11
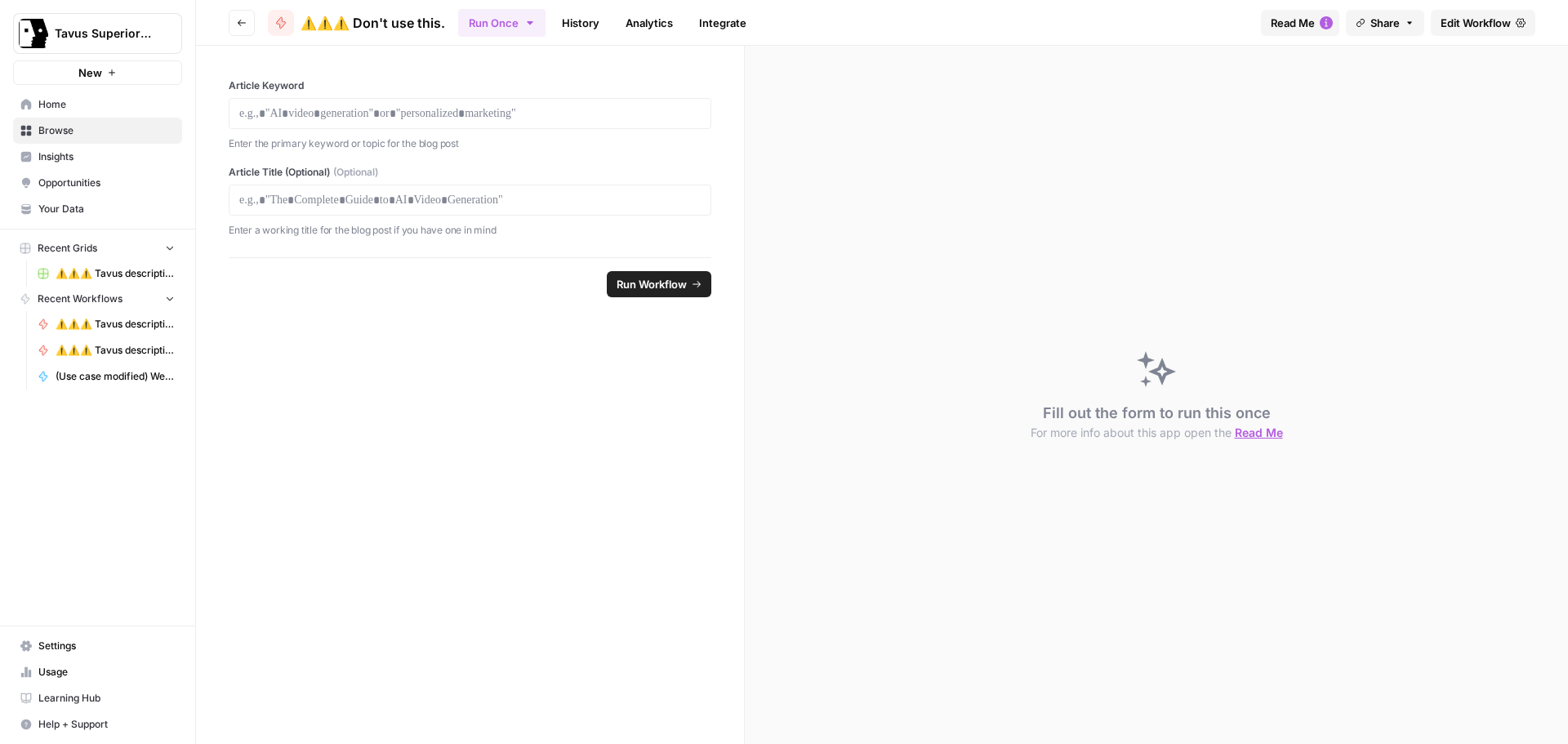
click at [1462, 23] on span "Edit Workflow" at bounding box center [1475, 23] width 70 height 17
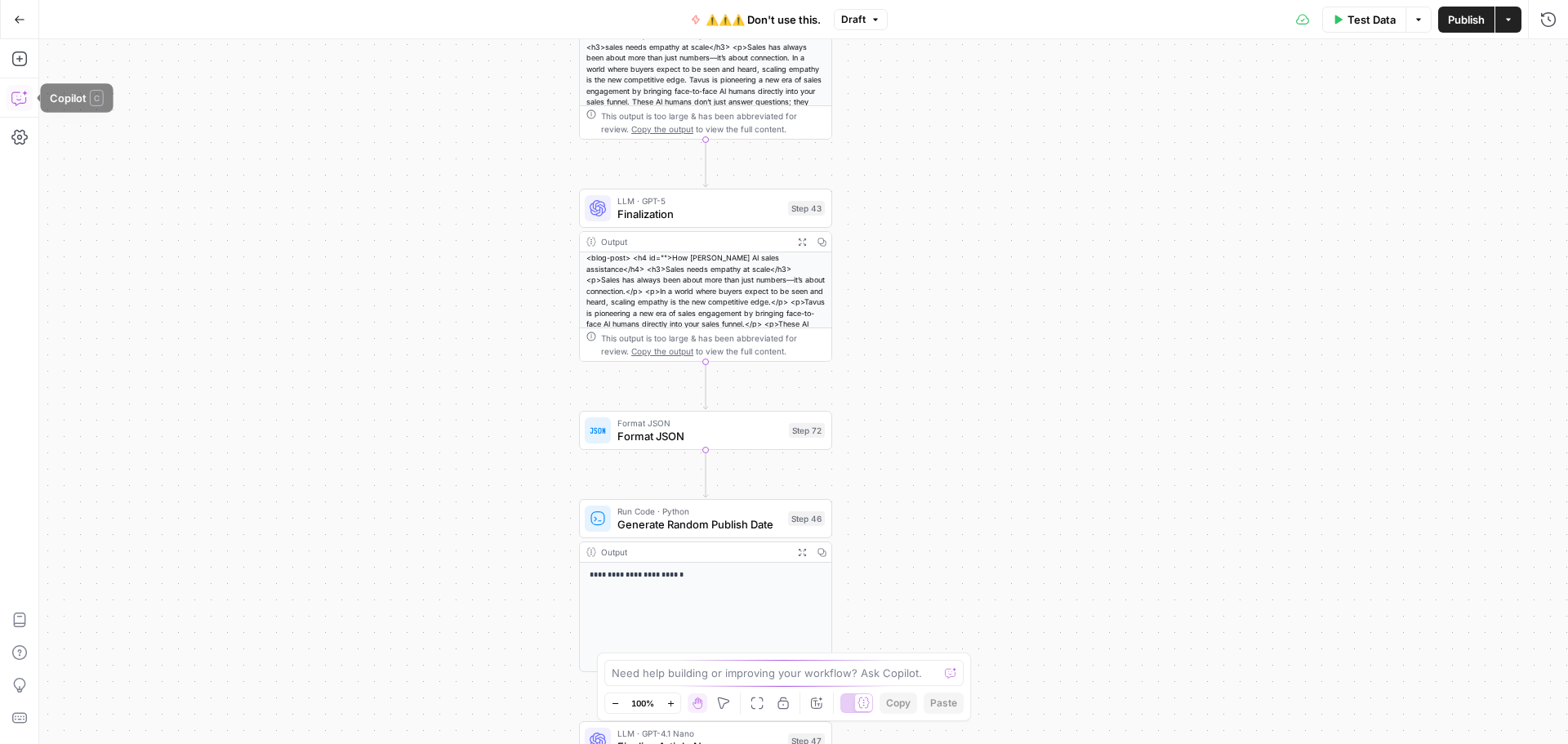
click at [25, 104] on icon "button" at bounding box center [19, 98] width 17 height 17
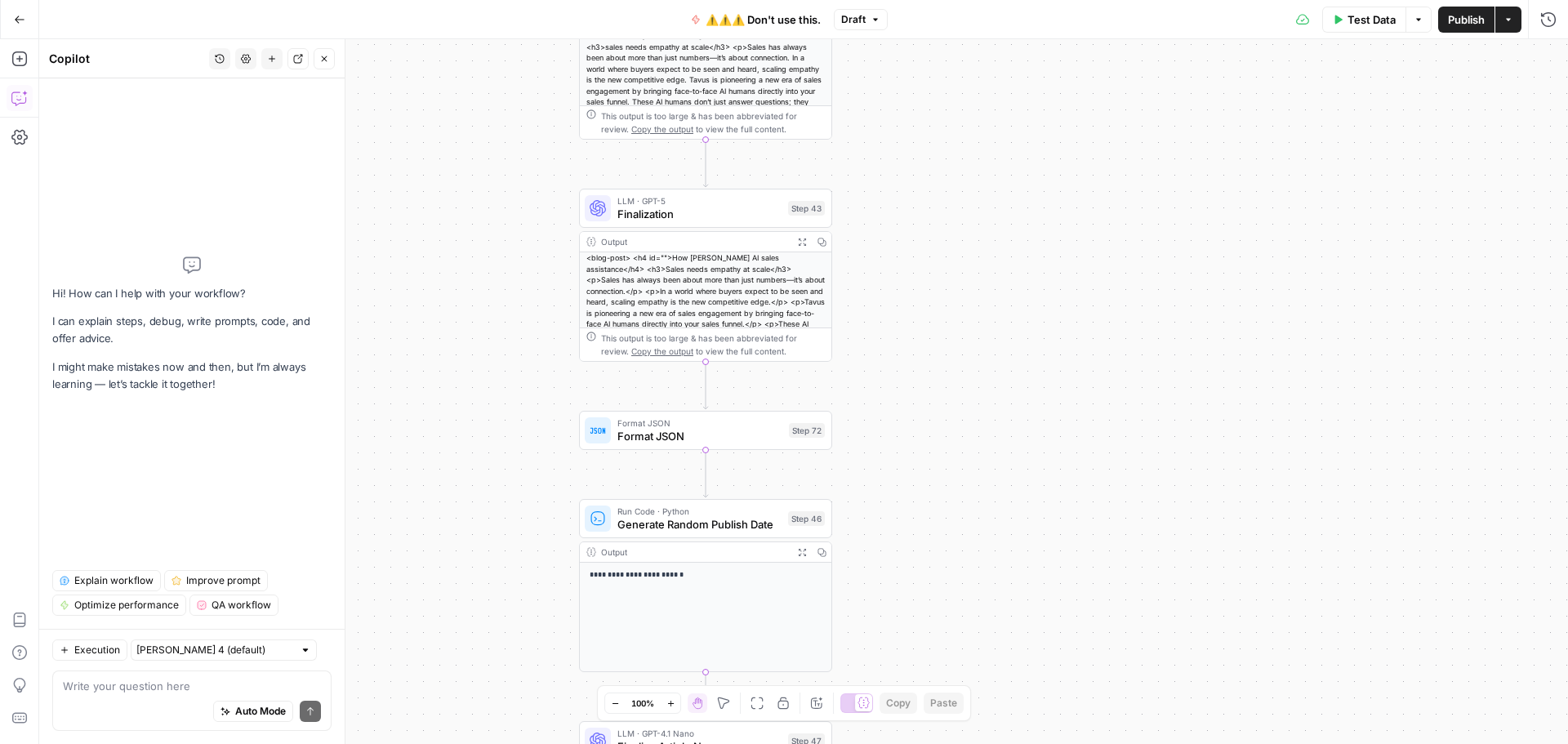
click at [134, 700] on div "Auto Mode Send" at bounding box center [192, 712] width 258 height 36
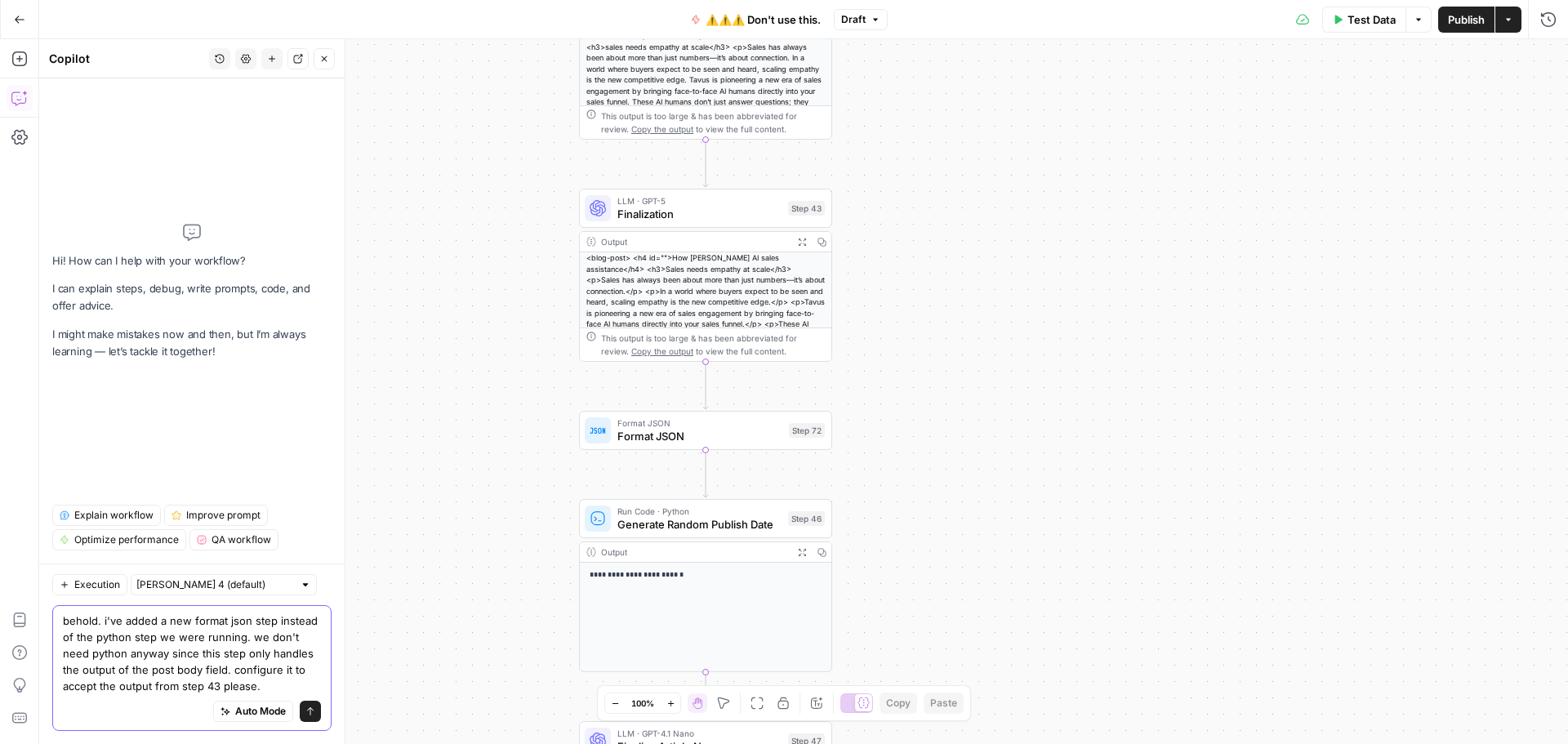
click at [277, 624] on textarea "behold. i've added a new format json step instead of the python step we were ru…" at bounding box center [192, 653] width 258 height 82
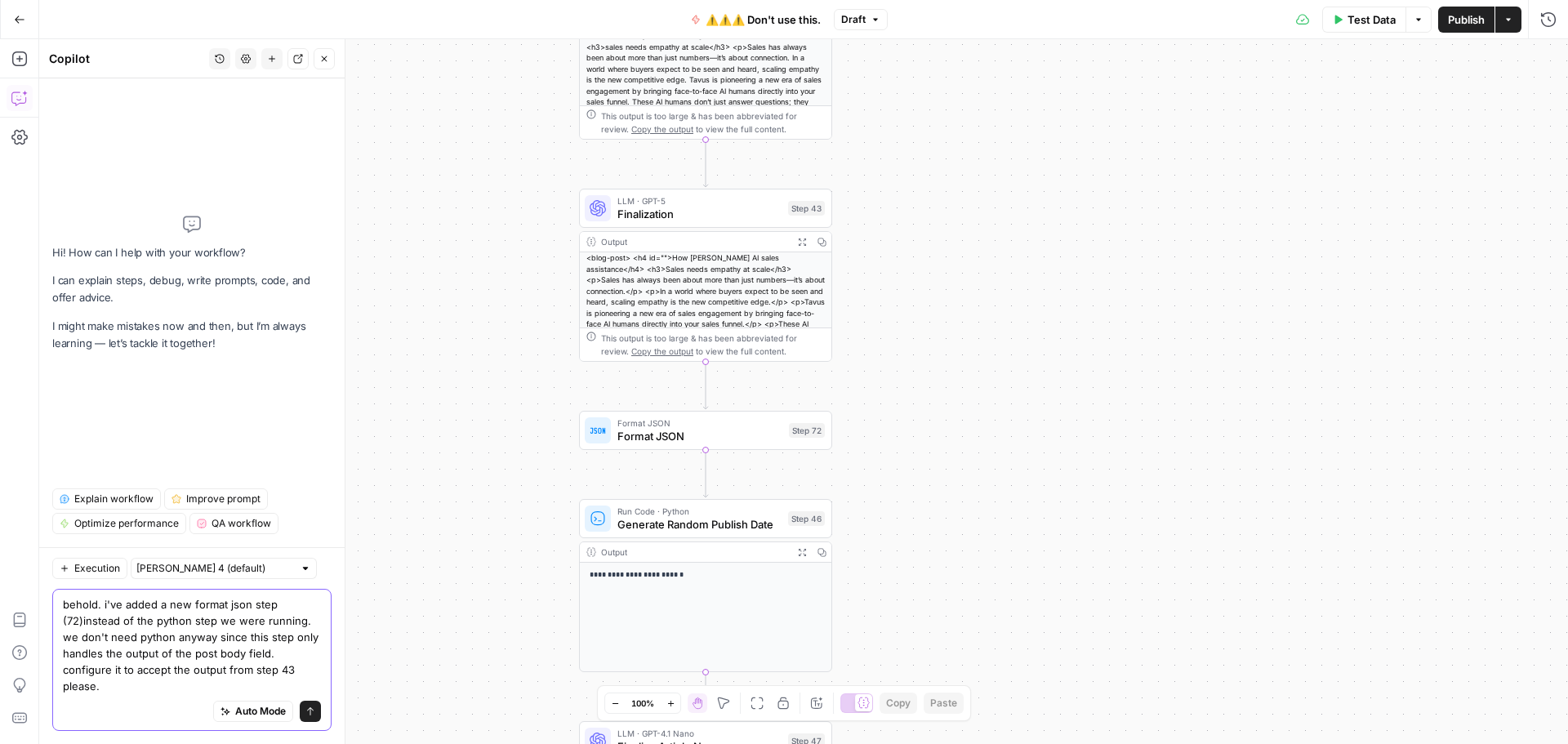
type textarea "behold. i've added a new format json step (72) instead of the python step we we…"
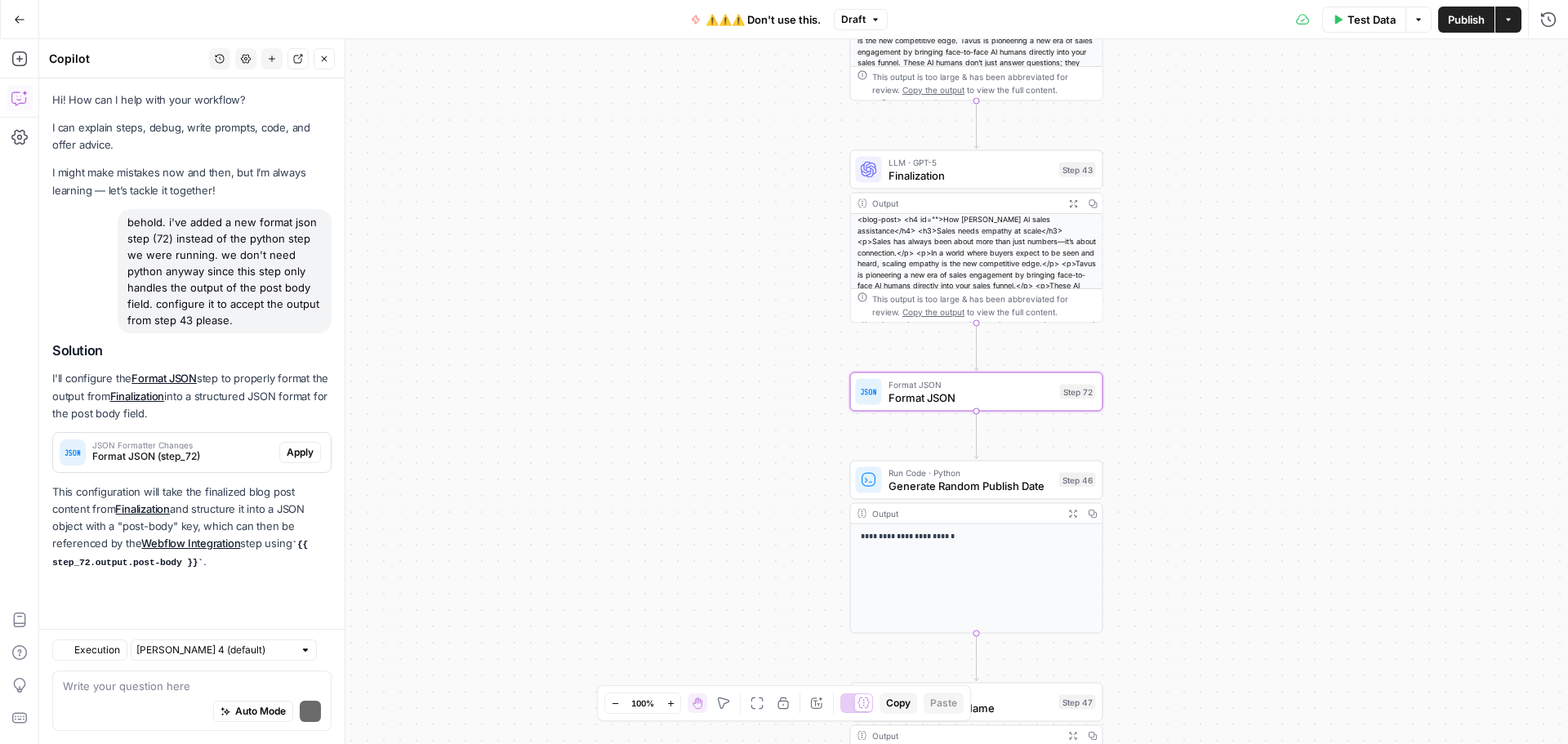
click at [287, 451] on span "Apply" at bounding box center [300, 453] width 27 height 15
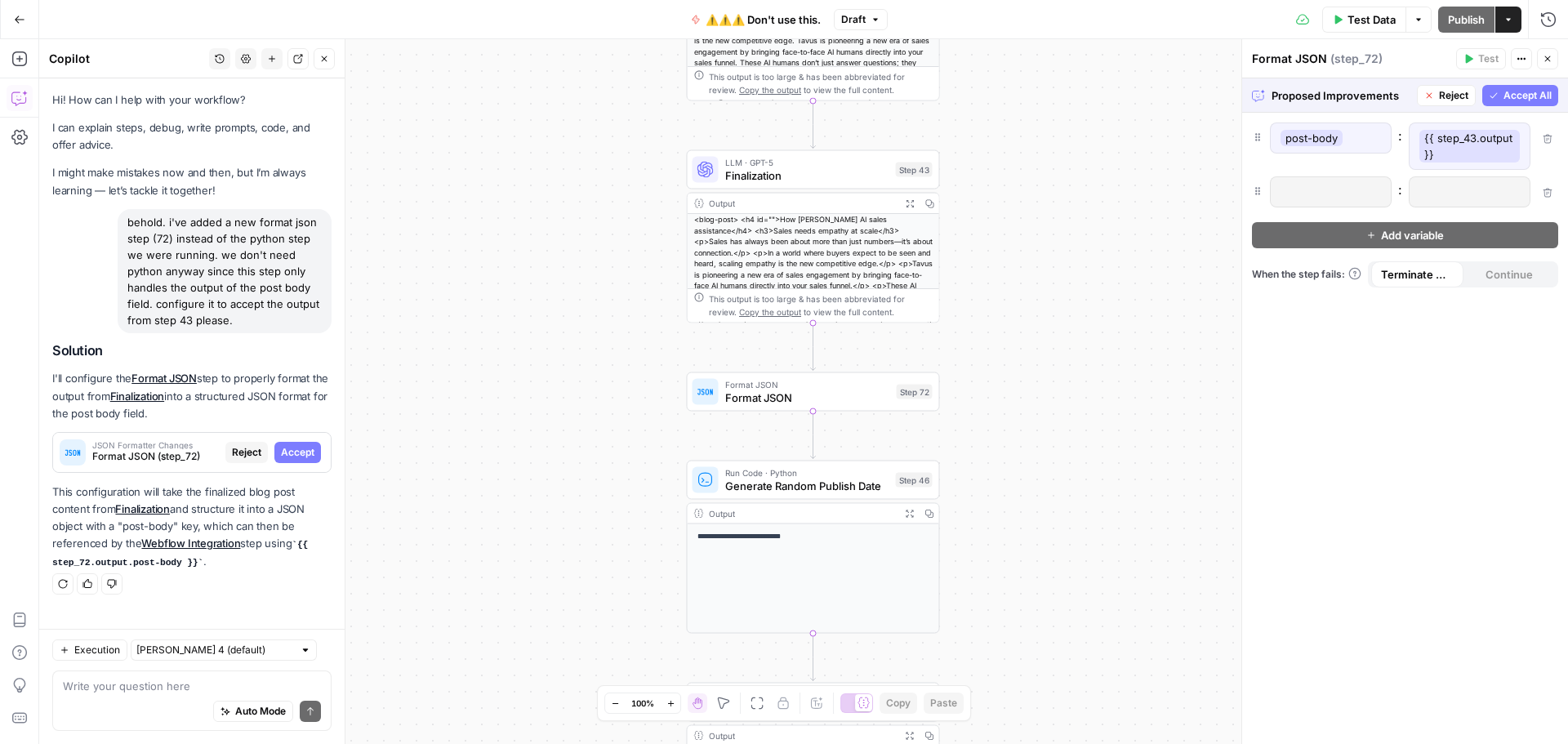
click at [1494, 97] on icon "button" at bounding box center [1493, 95] width 10 height 10
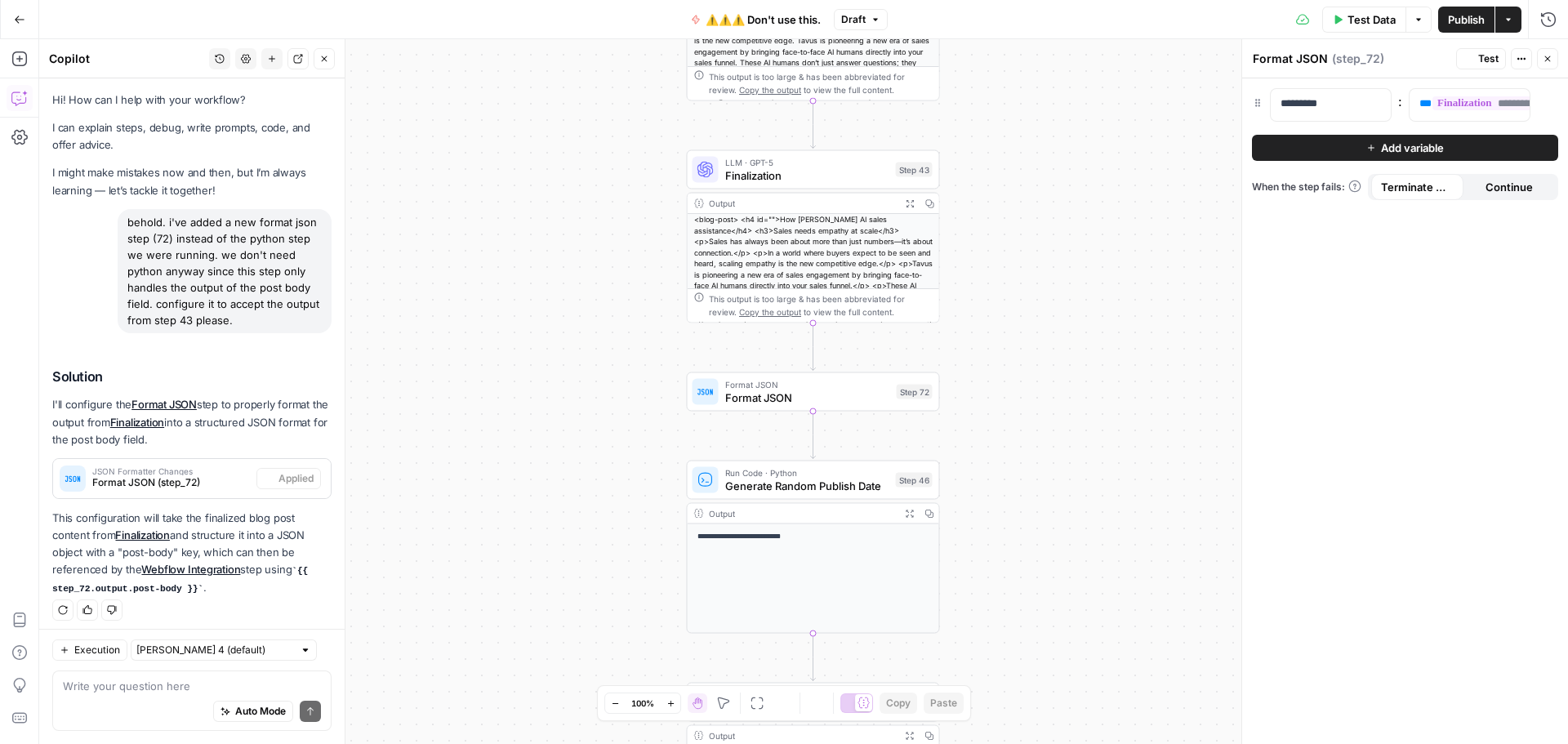
scroll to position [6, 0]
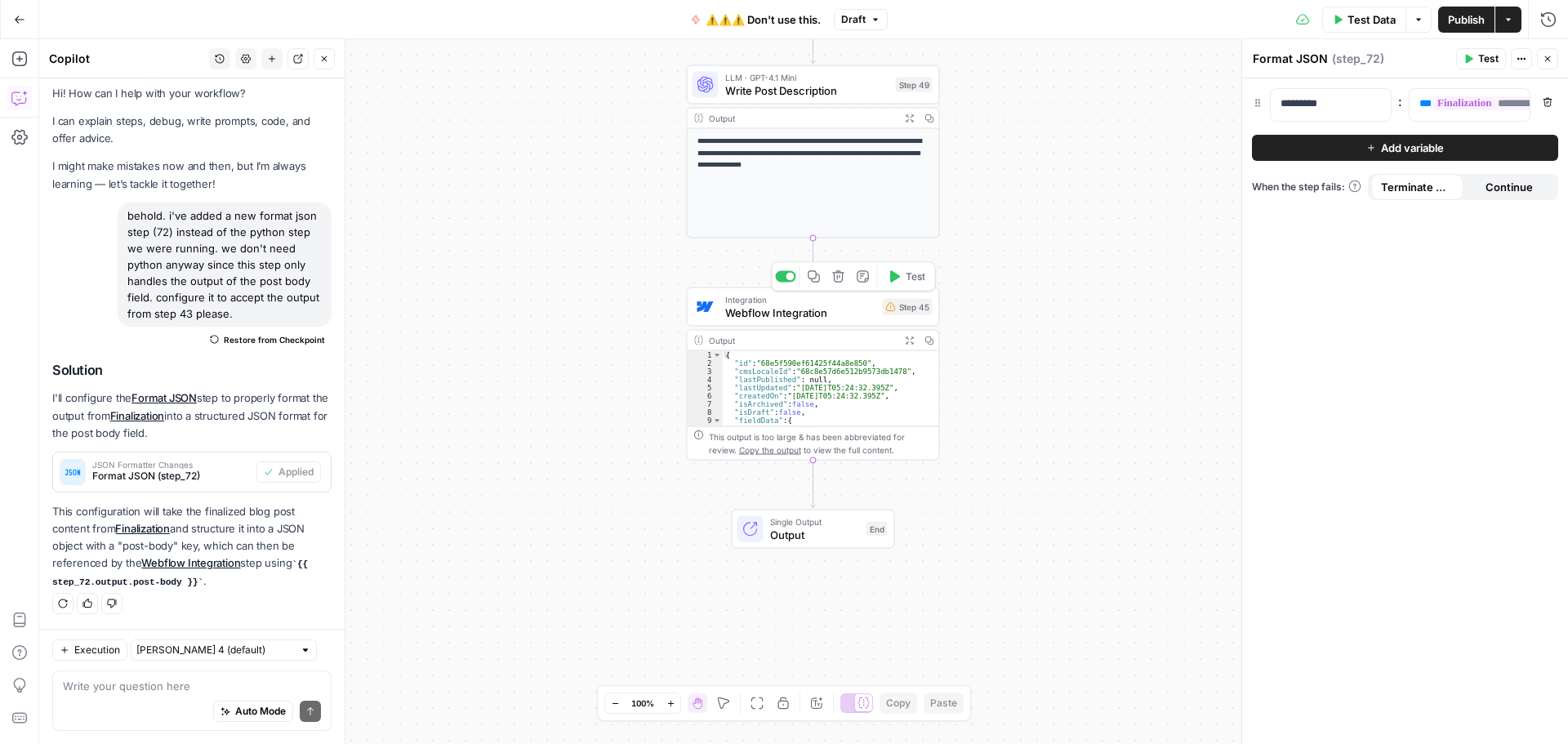
click at [822, 322] on div "Integration Webflow Integration Step 45 Copy step Delete step Add Note Test" at bounding box center [813, 307] width 253 height 39
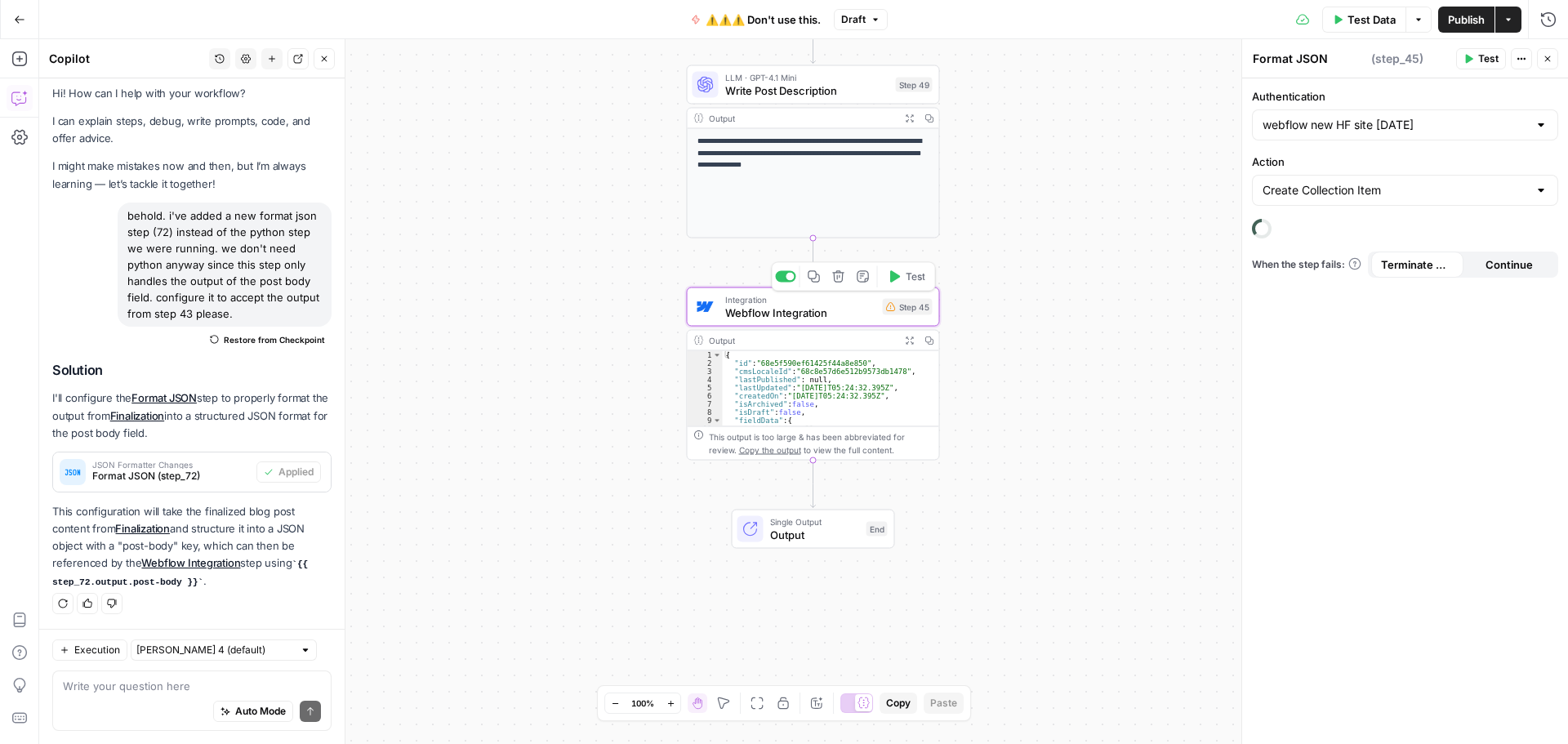
type textarea "Webflow Integration"
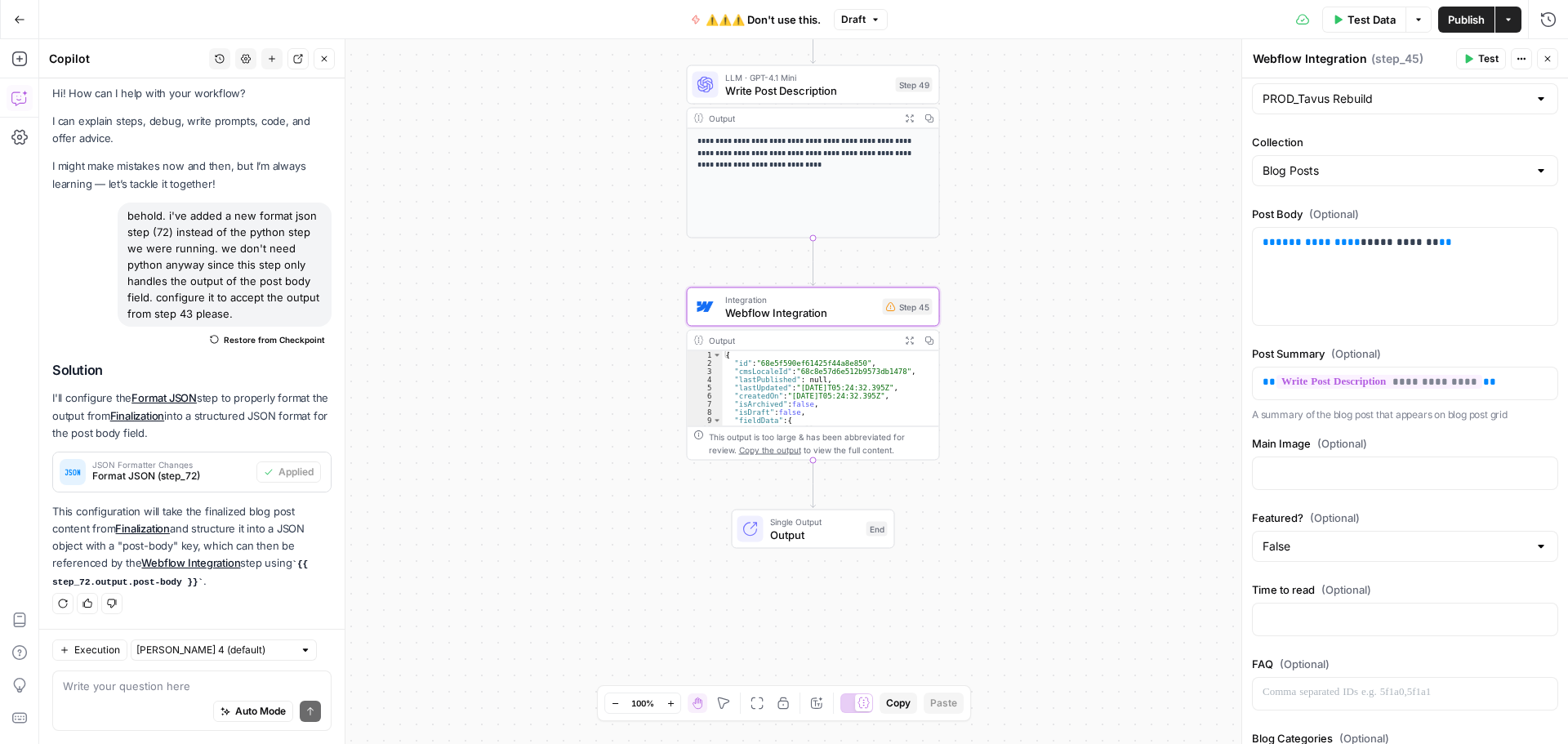
scroll to position [163, 0]
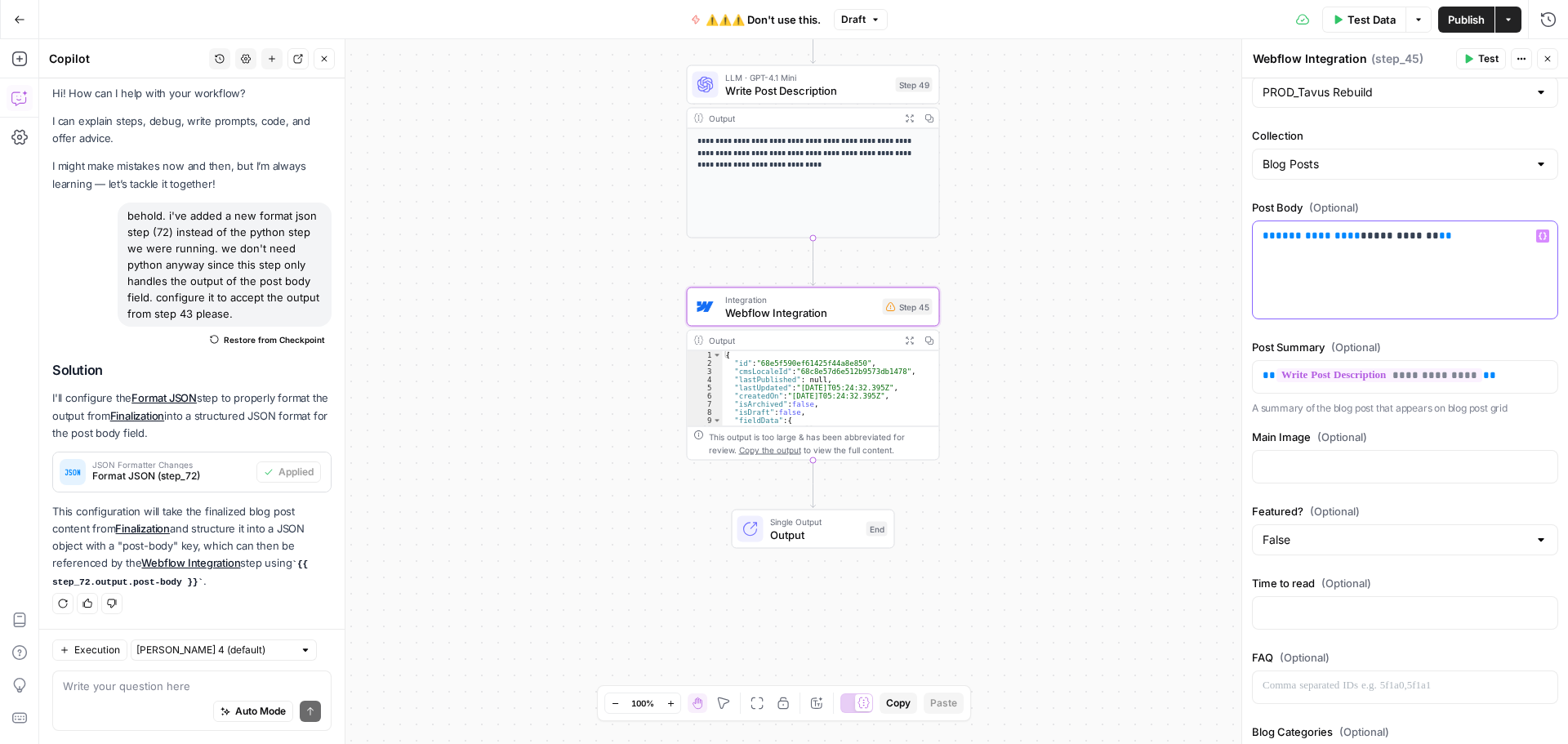
click at [1466, 238] on p "**********" at bounding box center [1399, 236] width 273 height 17
click at [1463, 238] on p "**********" at bounding box center [1399, 236] width 273 height 17
click at [1538, 238] on icon "button" at bounding box center [1542, 236] width 8 height 7
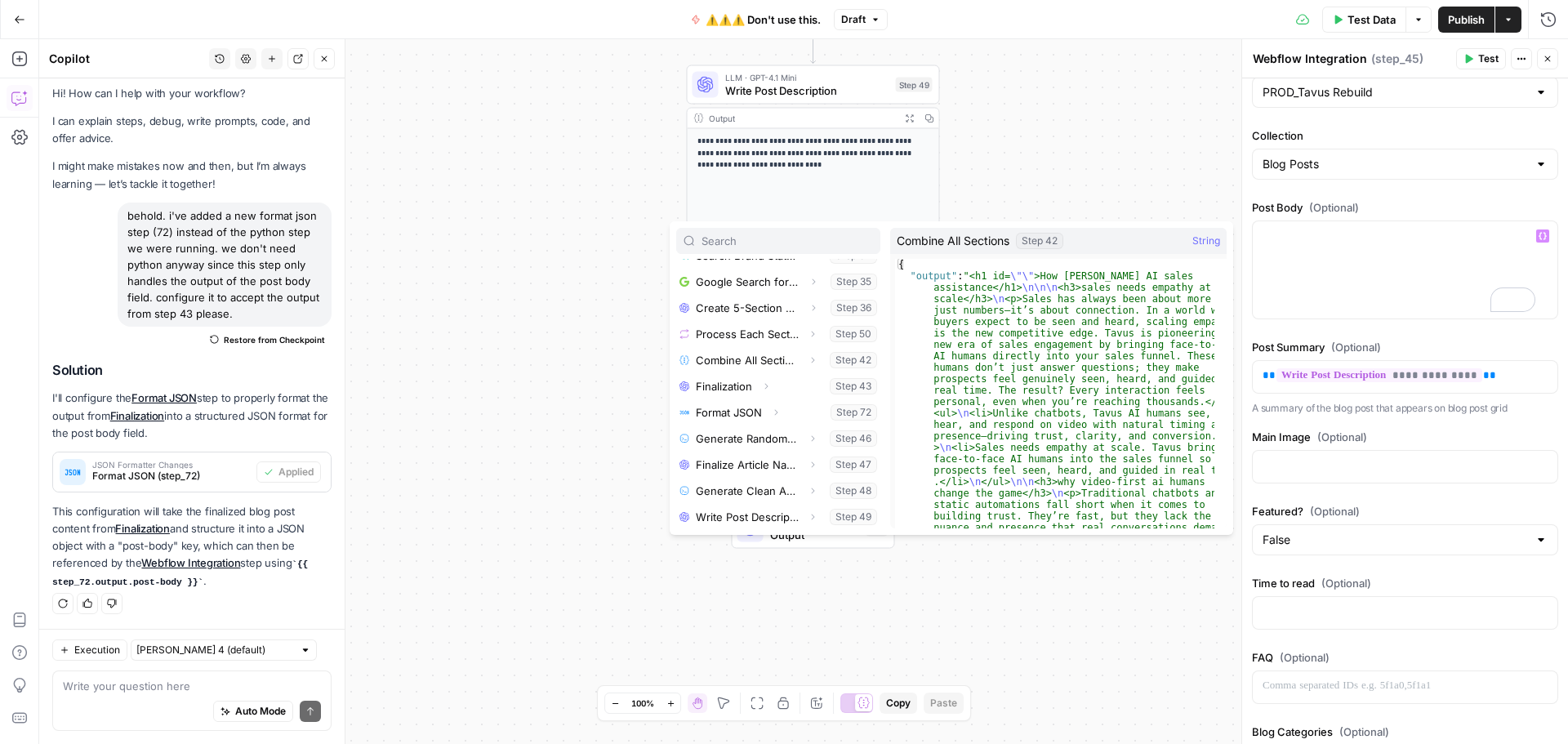
scroll to position [410, 0]
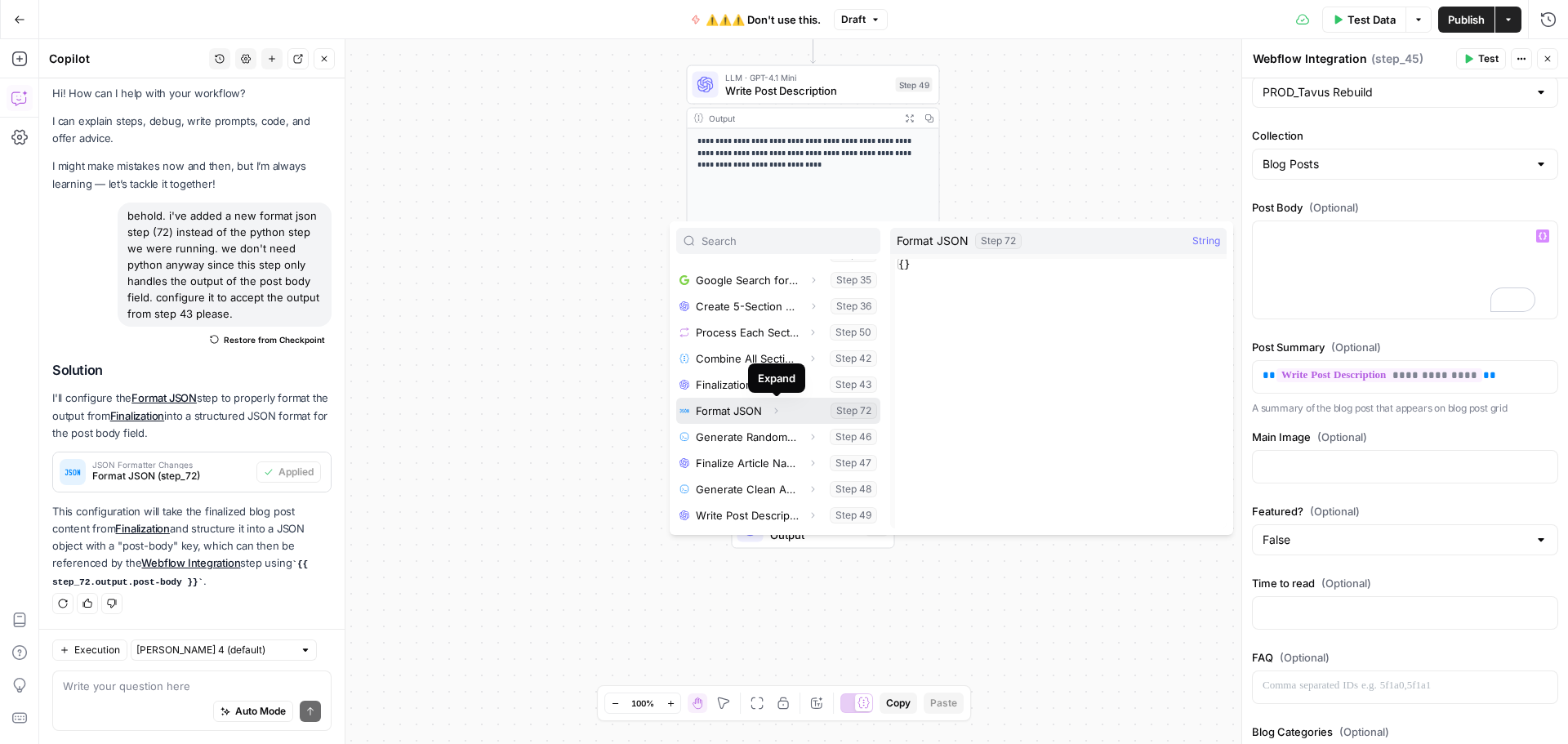
click at [773, 407] on icon "button" at bounding box center [775, 410] width 10 height 10
click at [736, 437] on button "Select variable Output" at bounding box center [786, 437] width 188 height 26
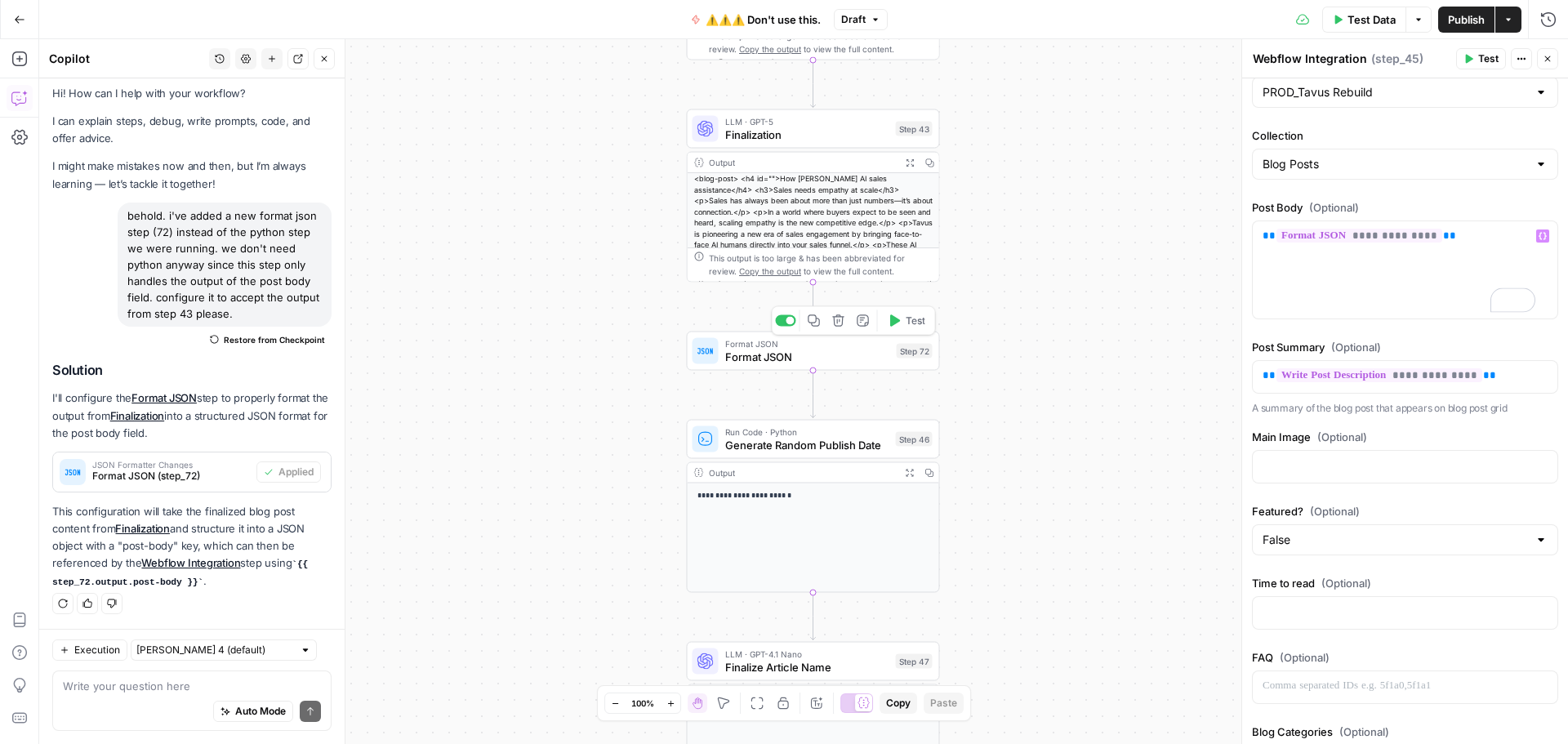
click at [896, 320] on icon "button" at bounding box center [895, 320] width 10 height 11
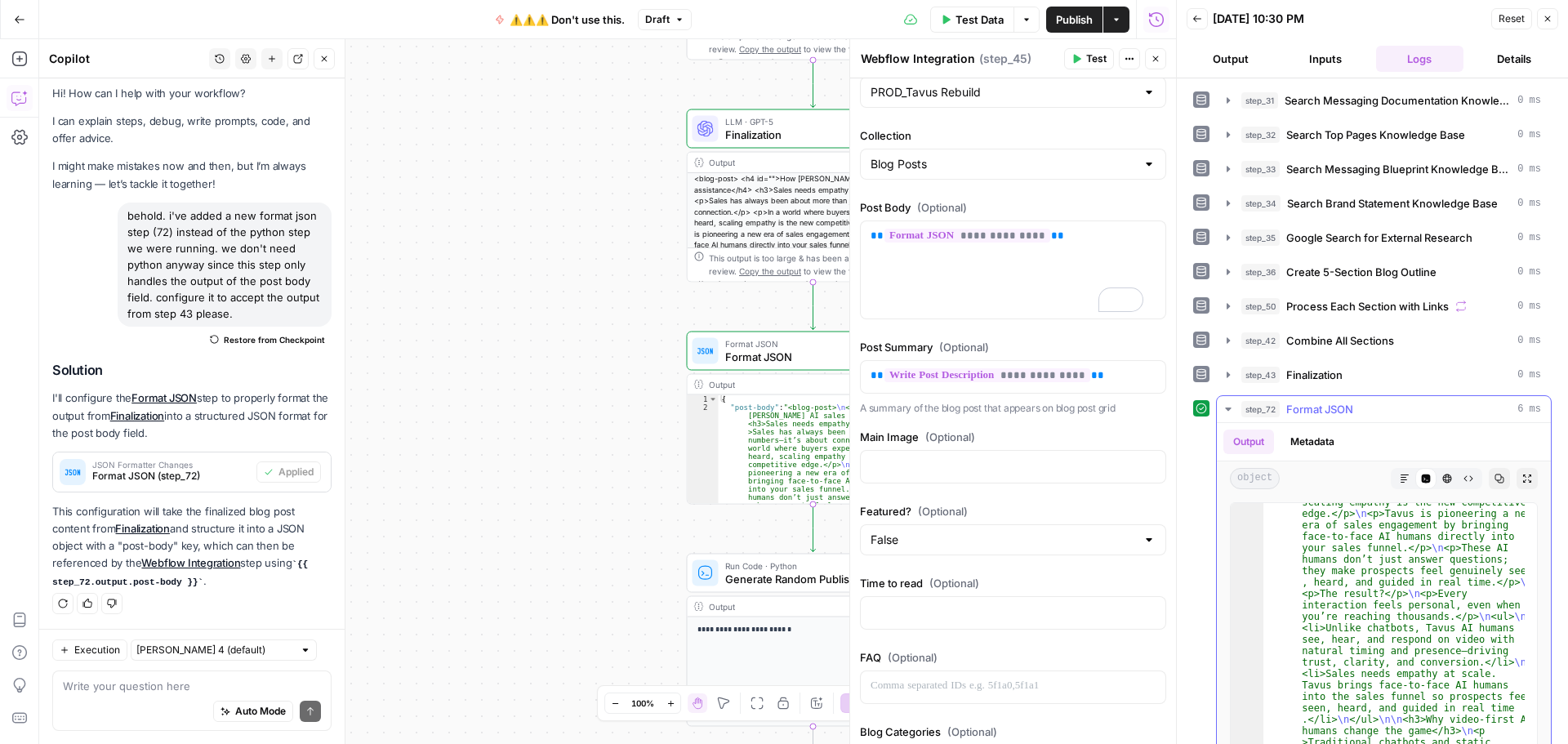
scroll to position [327, 0]
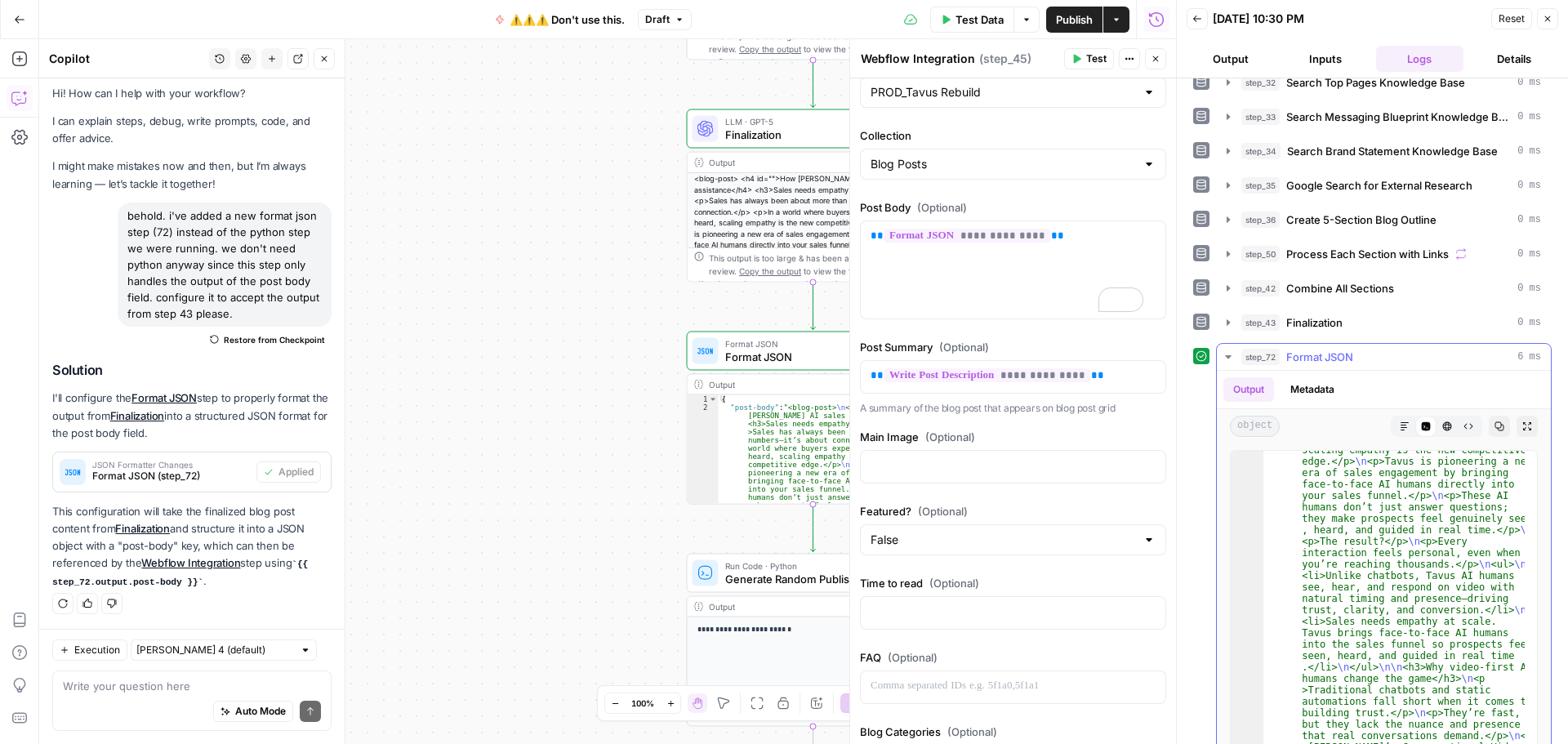
click at [1488, 425] on button "Copy" at bounding box center [1499, 426] width 21 height 21
click at [1151, 55] on icon "button" at bounding box center [1155, 58] width 10 height 10
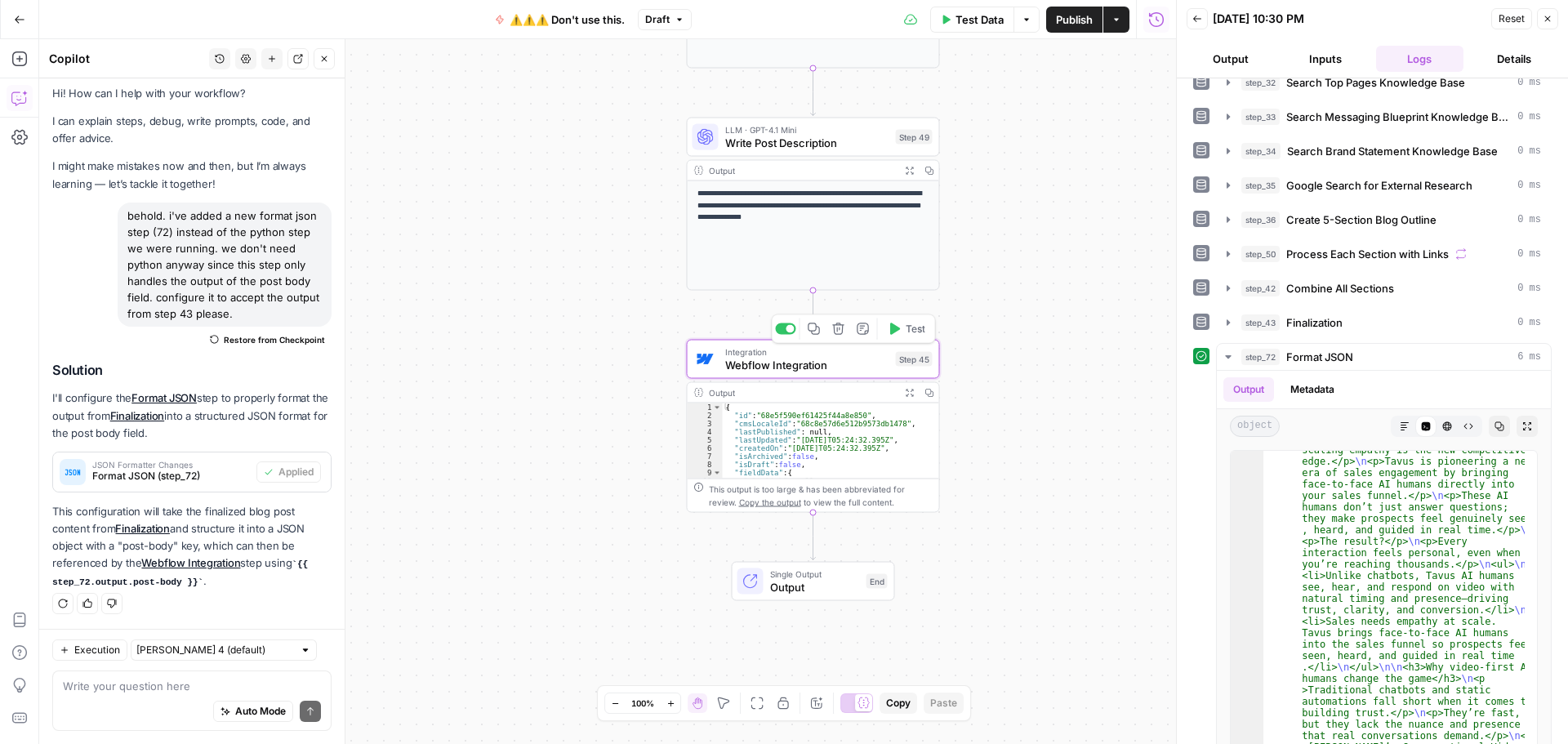
click at [909, 334] on span "Test" at bounding box center [915, 329] width 19 height 15
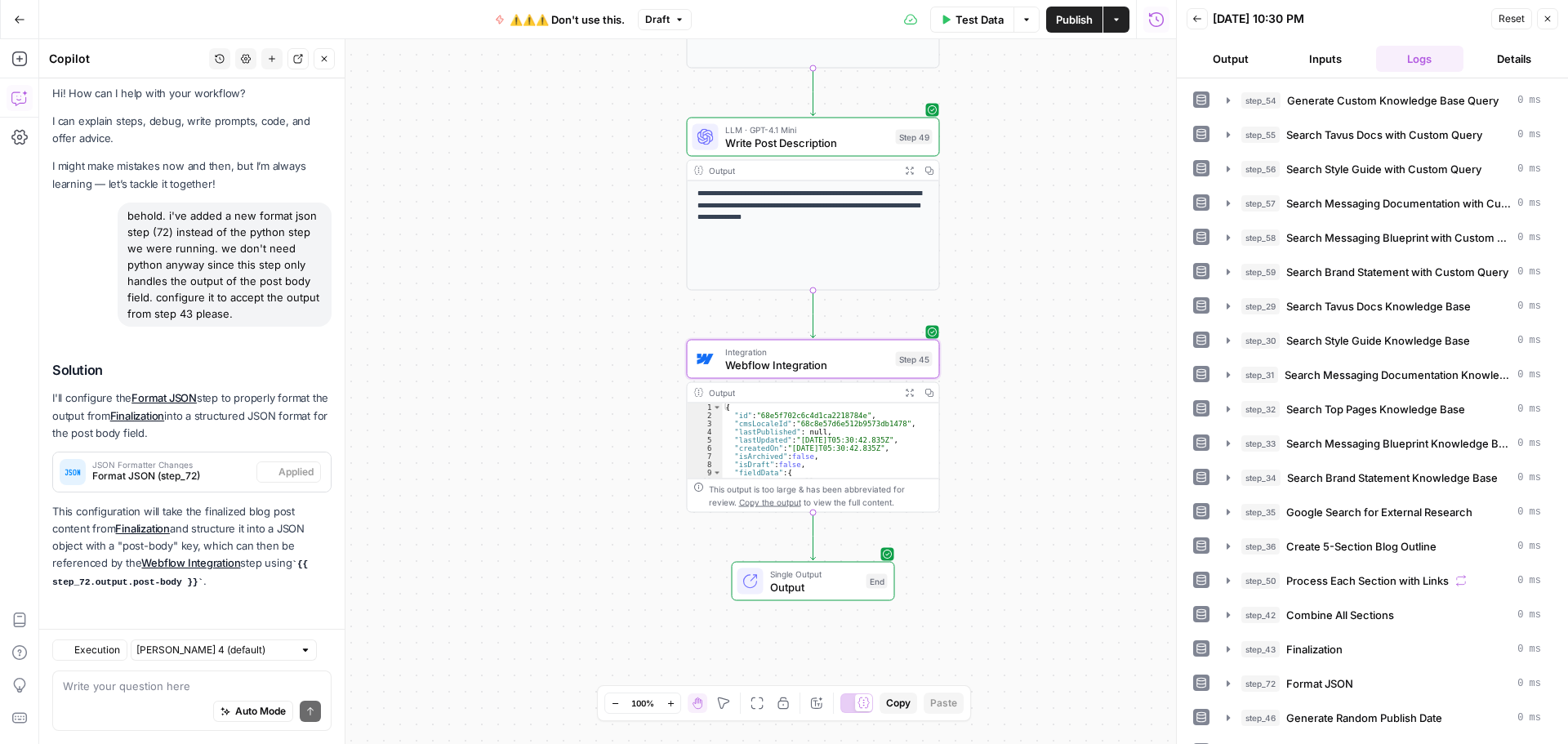
scroll to position [6, 0]
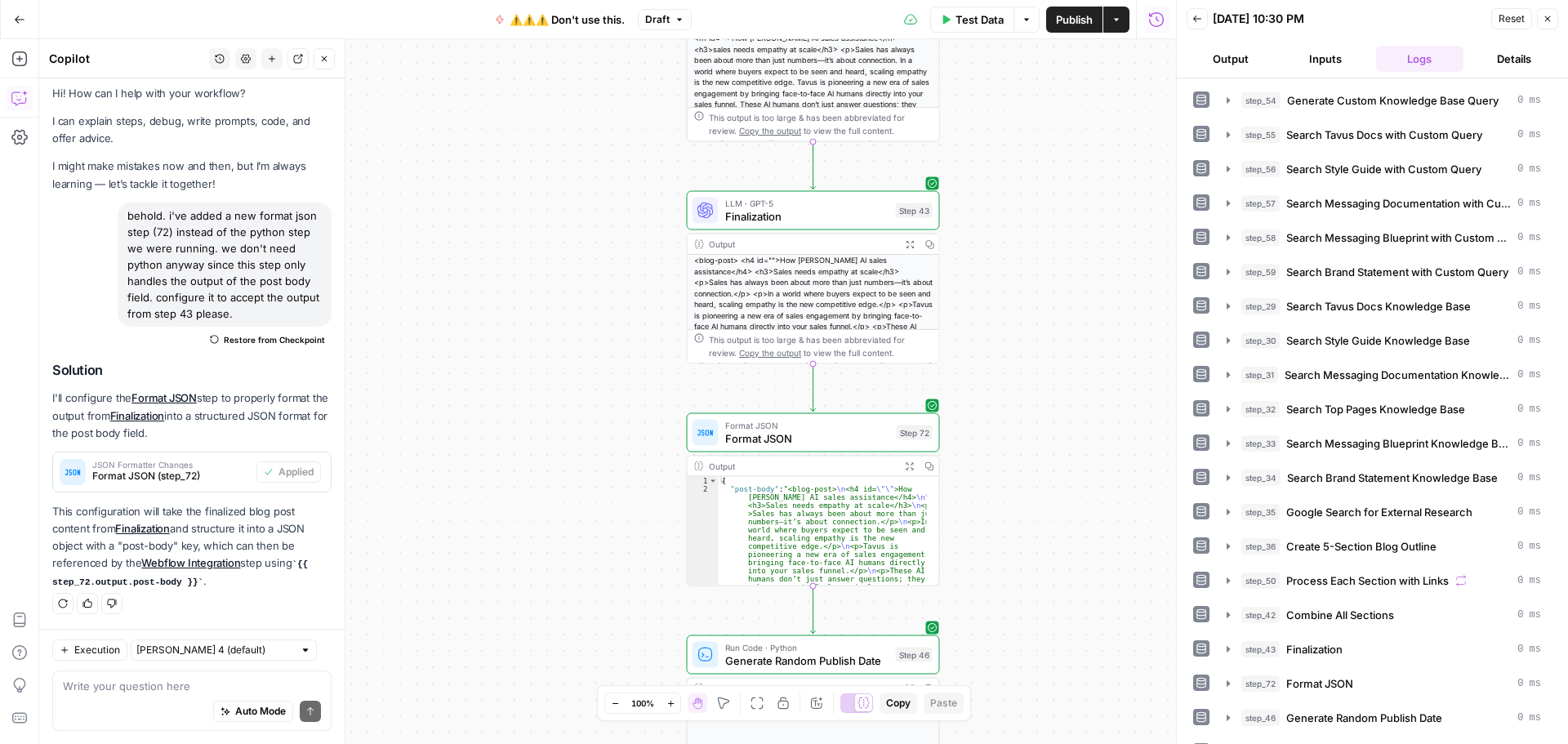
click at [856, 220] on span "Finalization" at bounding box center [807, 217] width 164 height 17
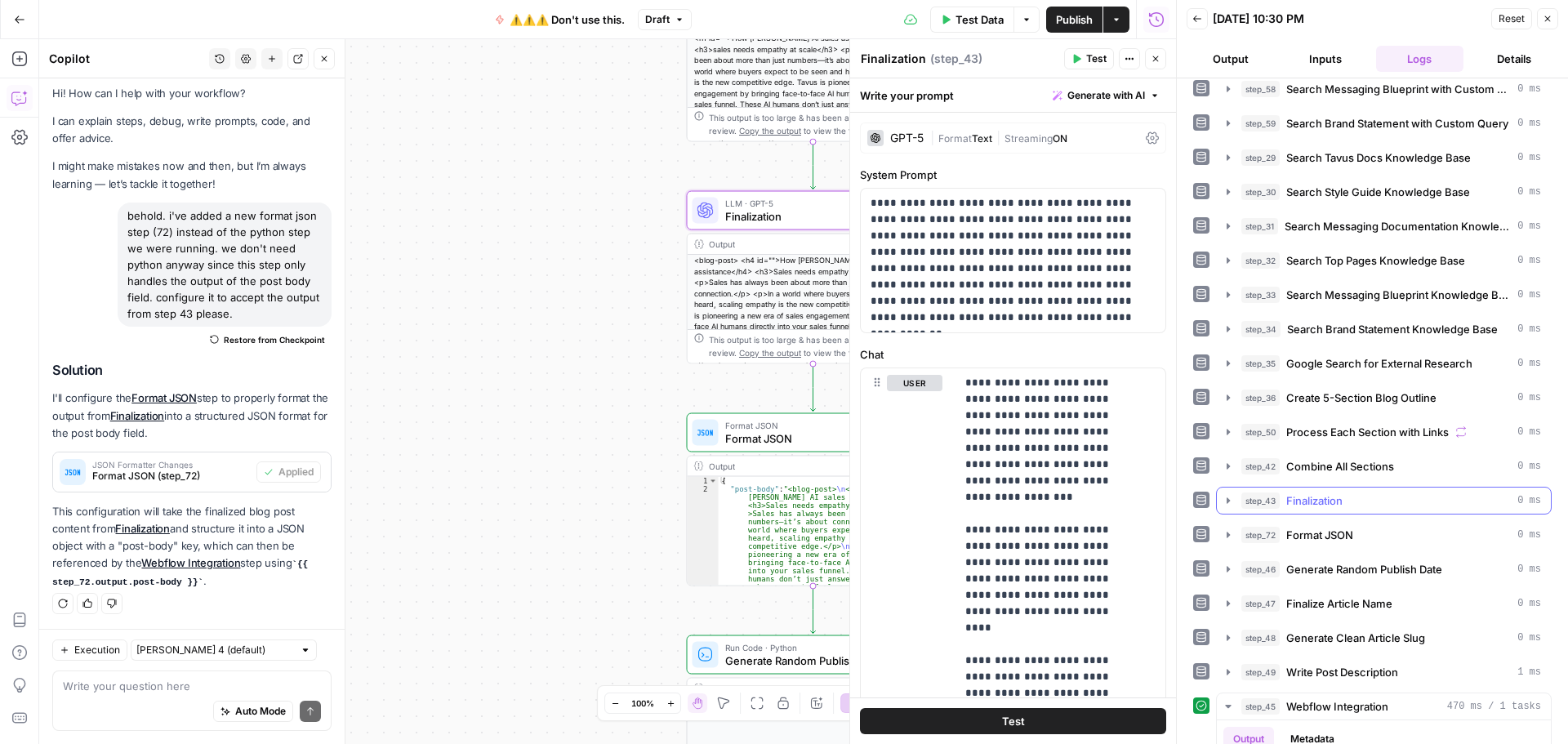
scroll to position [327, 0]
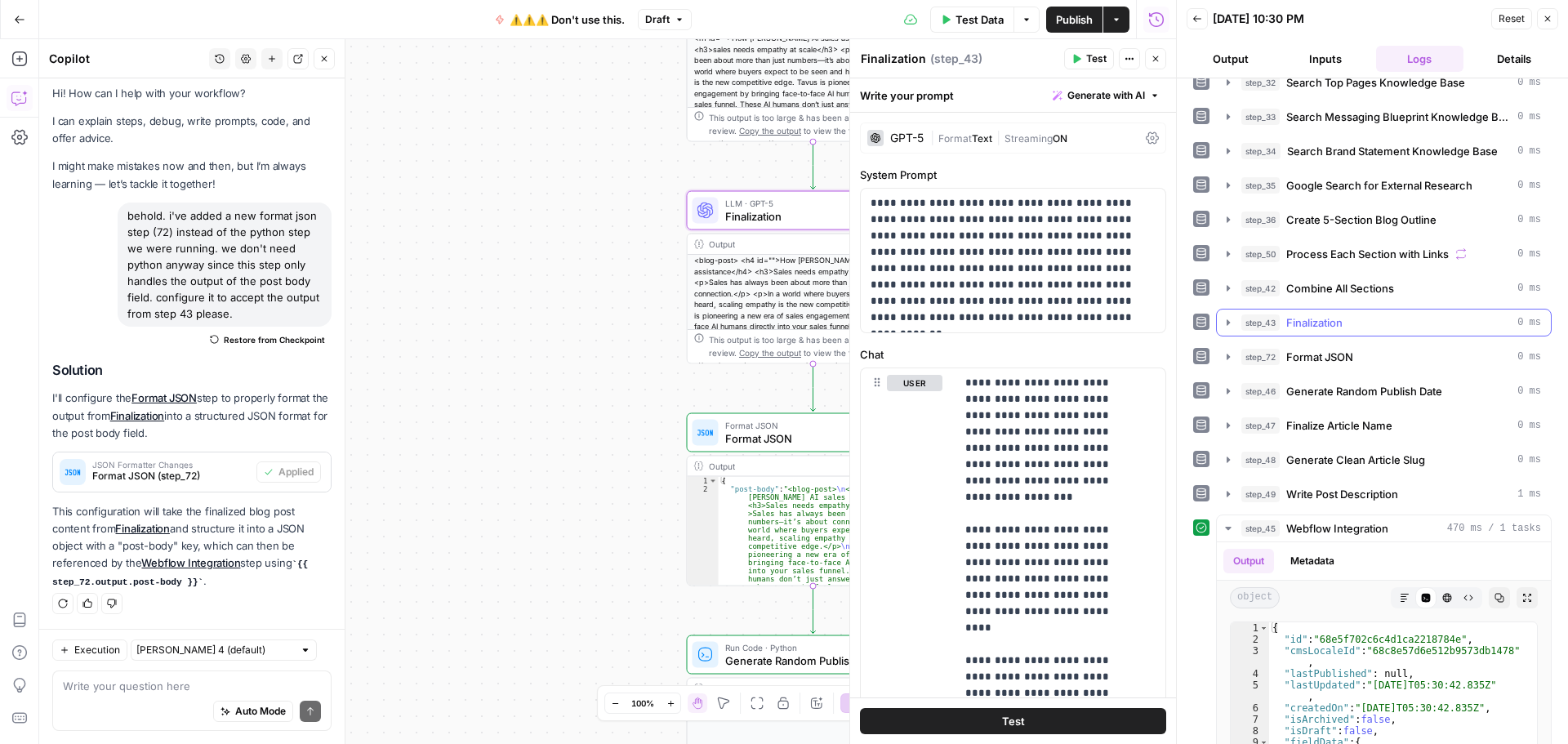
click at [1230, 327] on icon "button" at bounding box center [1228, 322] width 13 height 13
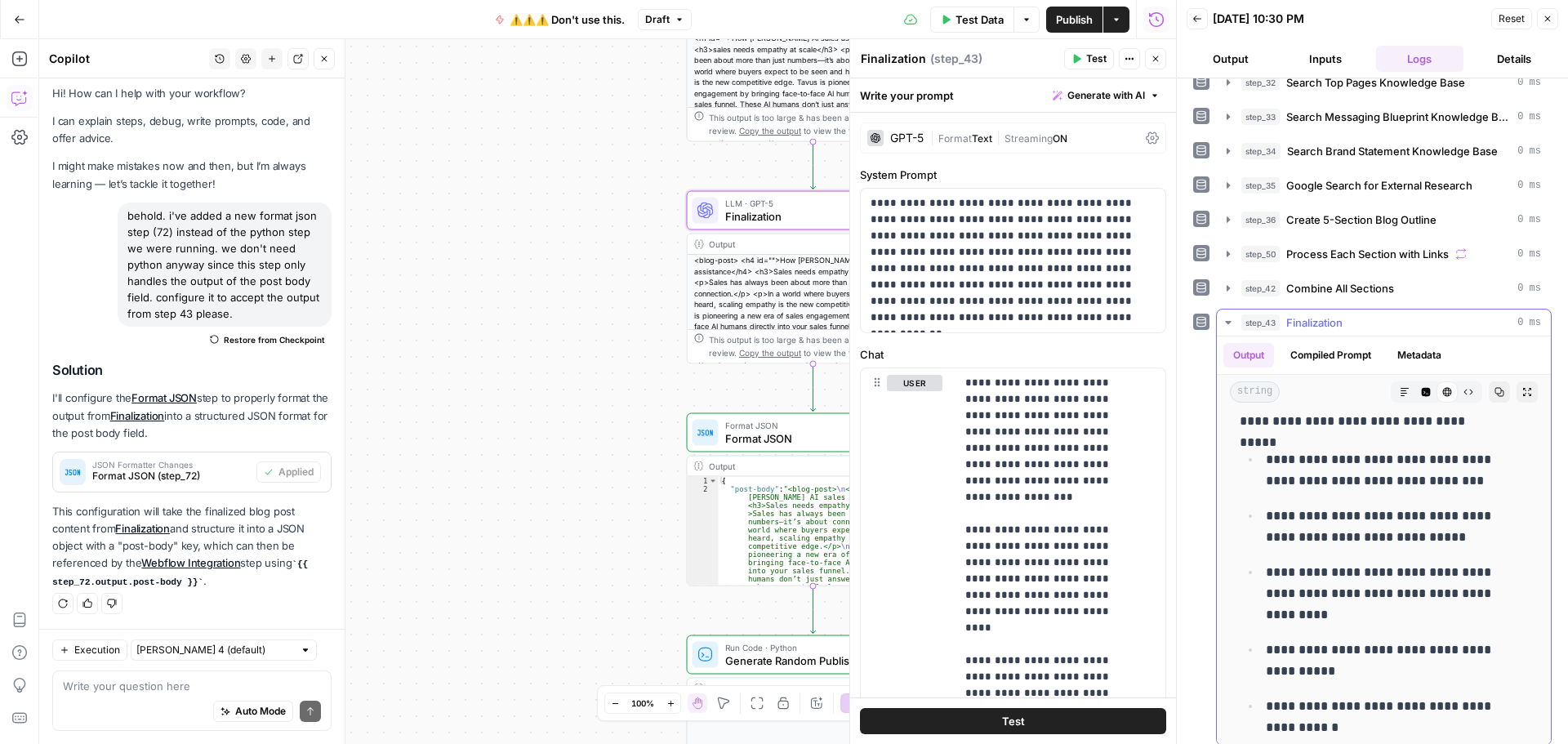
scroll to position [7434, 0]
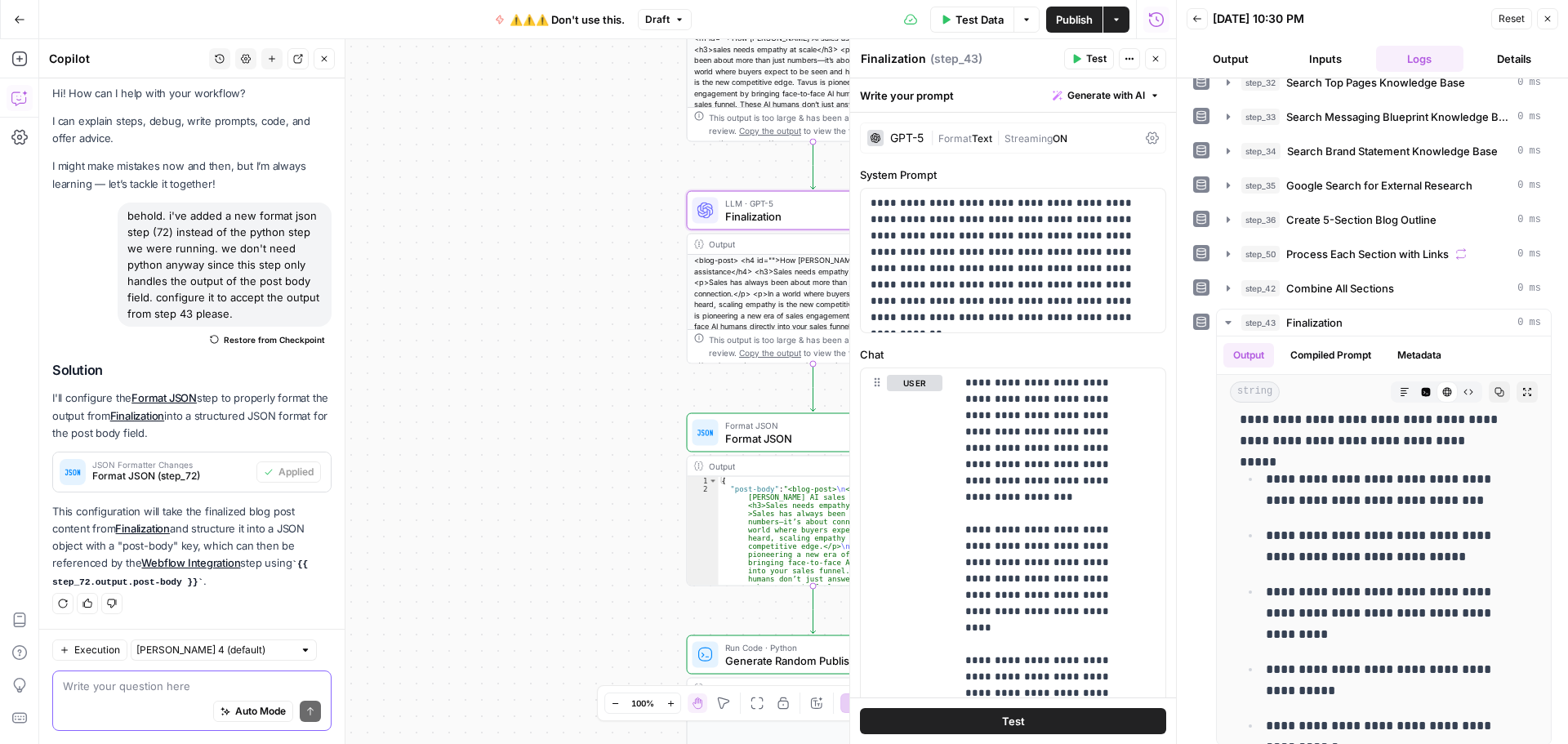
click at [157, 682] on textarea at bounding box center [192, 687] width 258 height 17
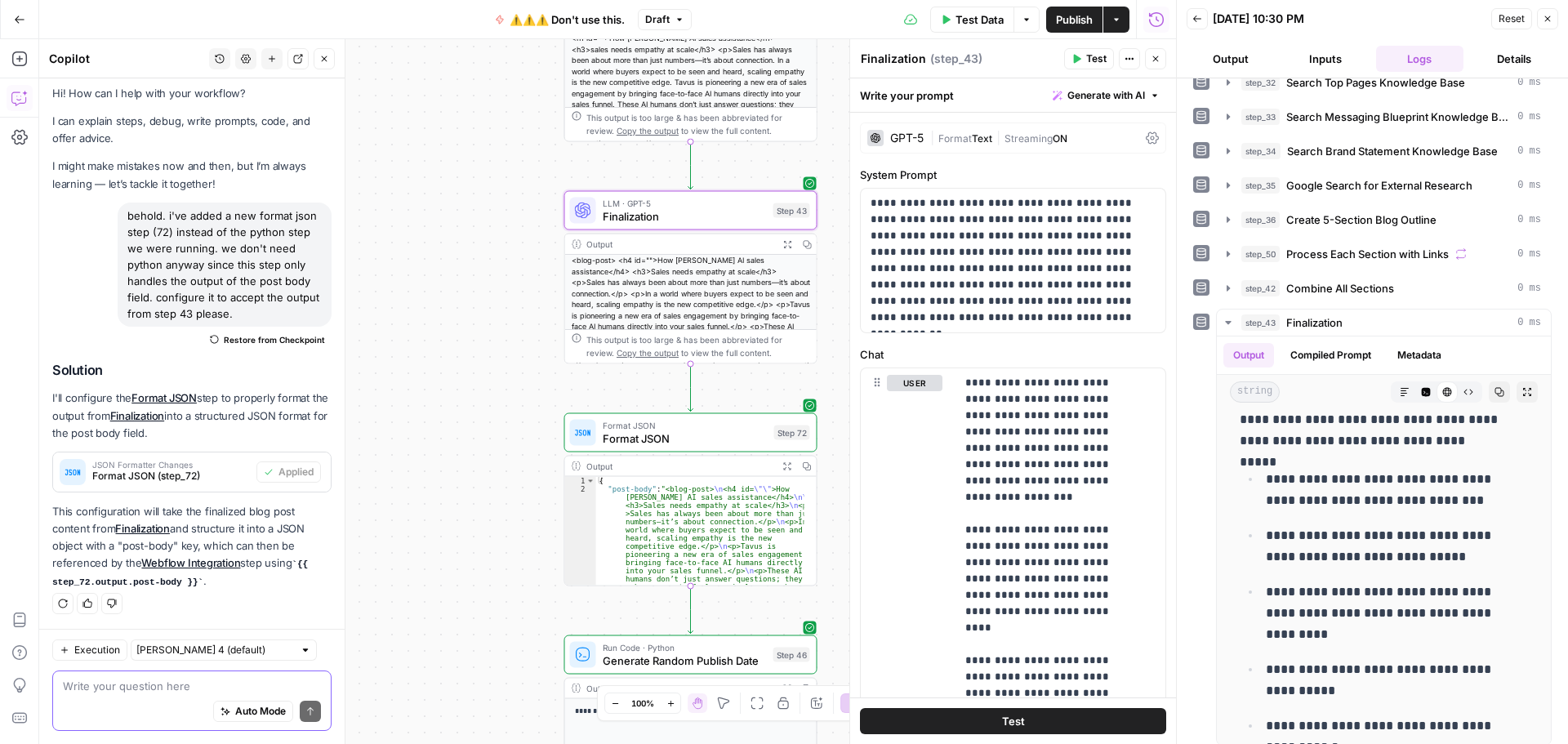
click at [169, 693] on textarea at bounding box center [192, 687] width 258 height 17
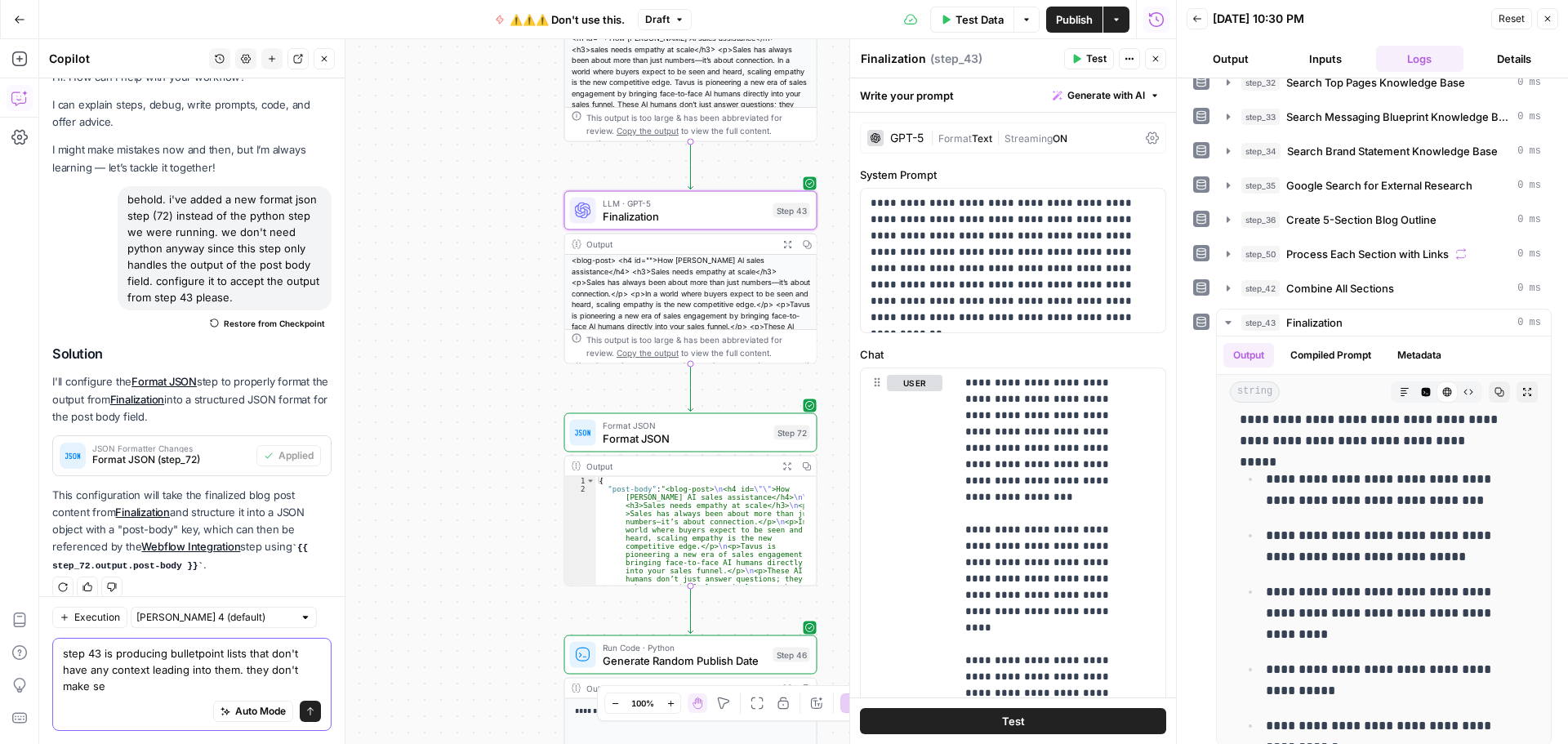
scroll to position [39, 0]
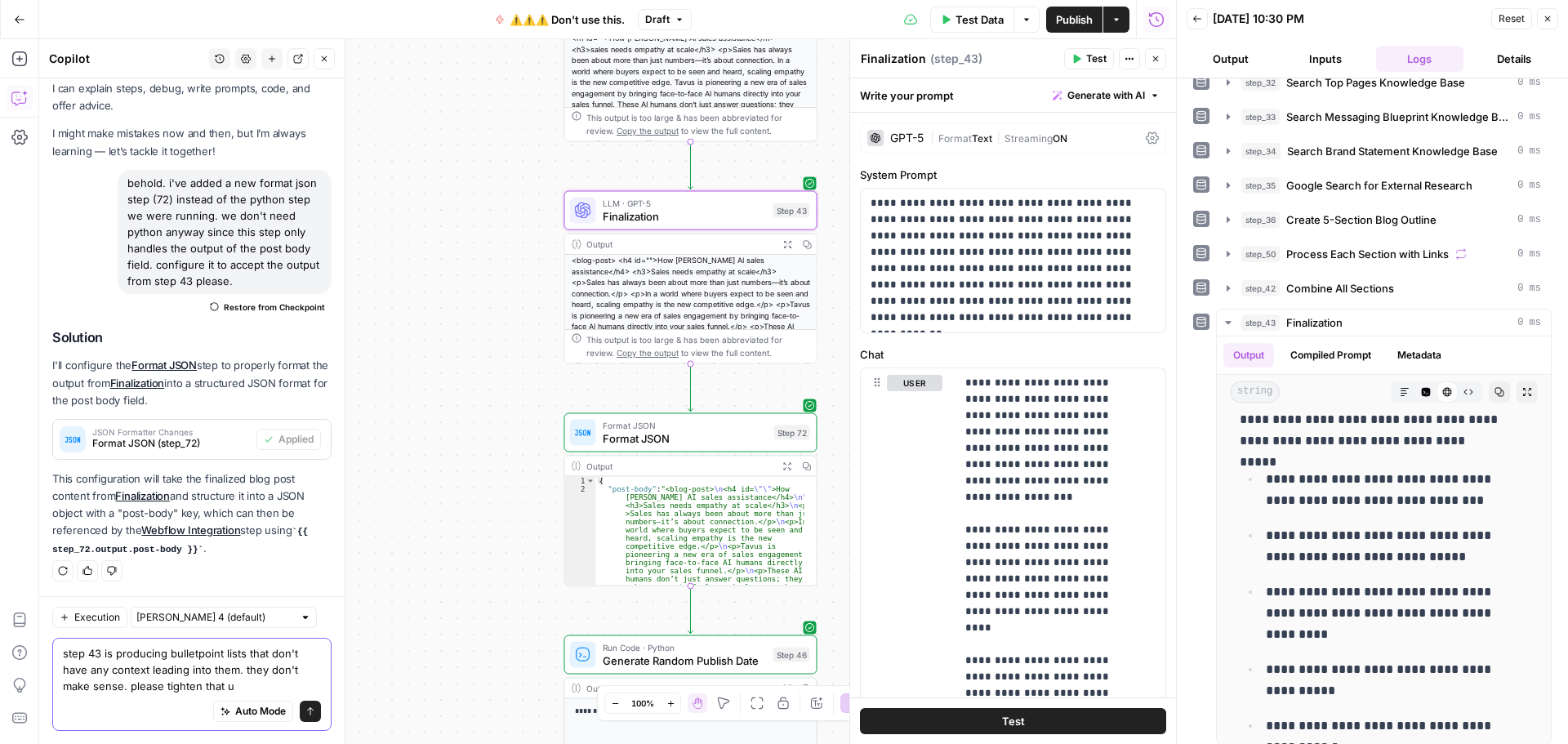
type textarea "step 43 is producing bulletpoint lists that don't have any context leading into…"
click at [259, 690] on textarea "step 43 is producing bulletpoint lists that don't have any context leading into…" at bounding box center [192, 670] width 258 height 49
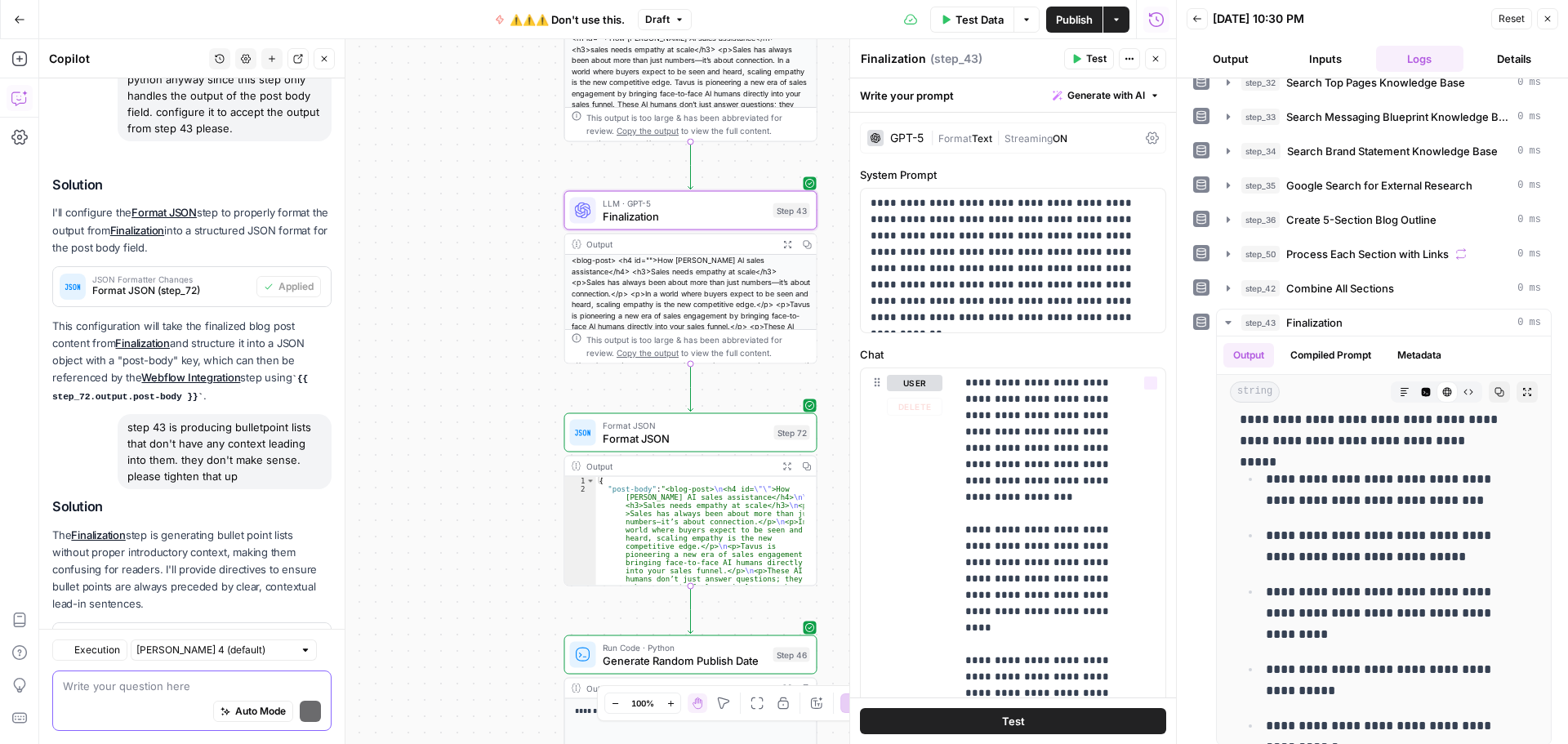
scroll to position [266, 0]
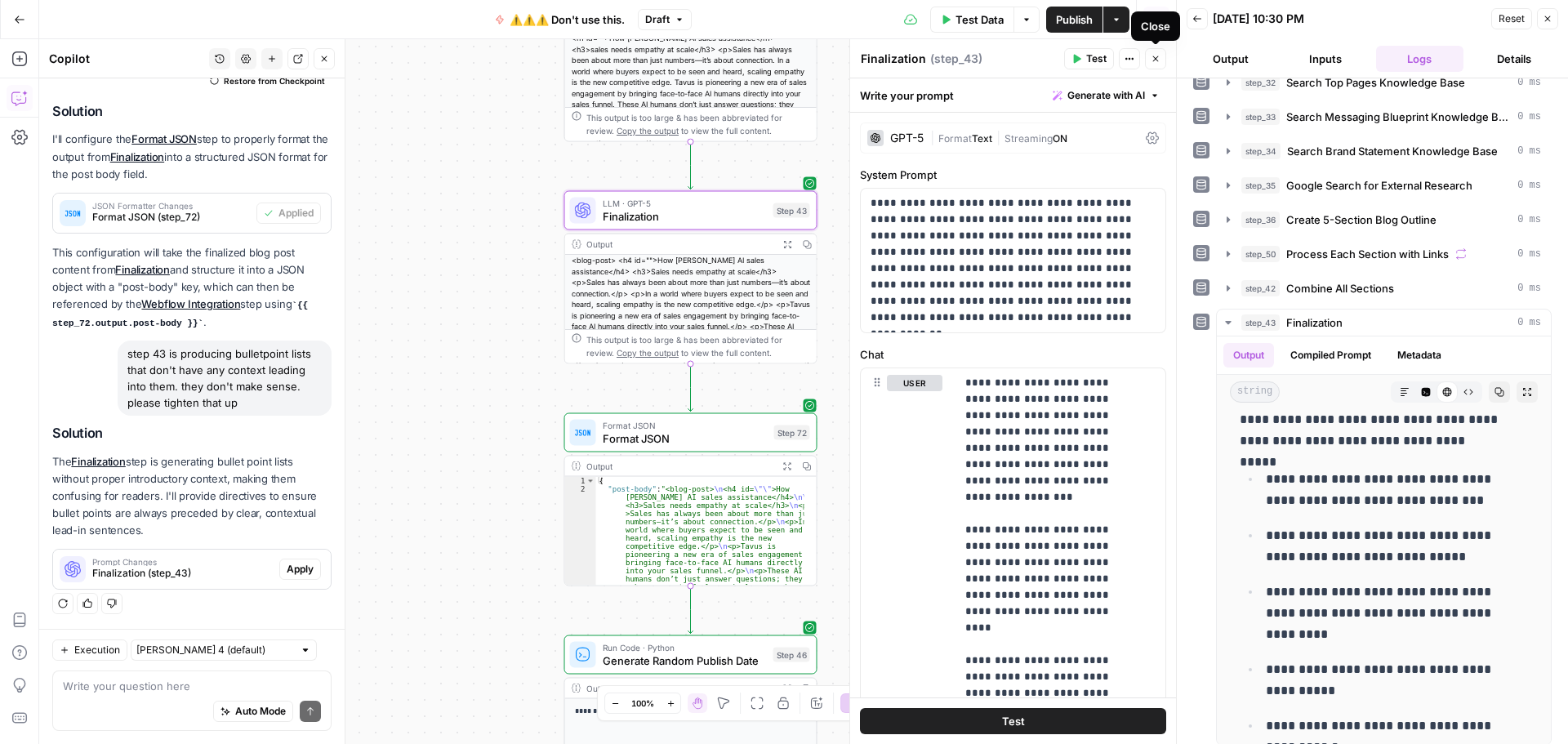
click at [1150, 62] on icon "button" at bounding box center [1155, 58] width 10 height 10
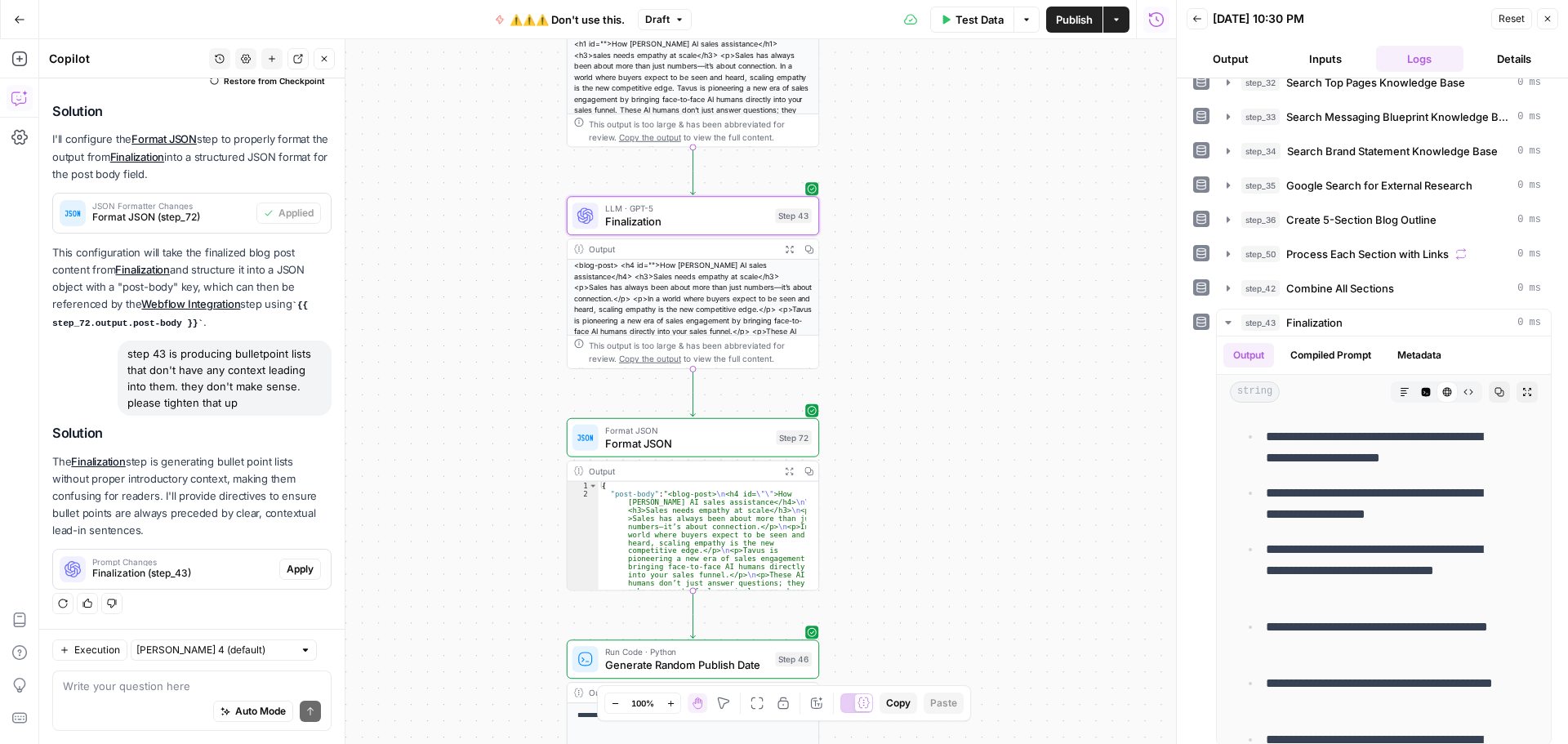
click at [287, 568] on span "Apply" at bounding box center [300, 570] width 27 height 15
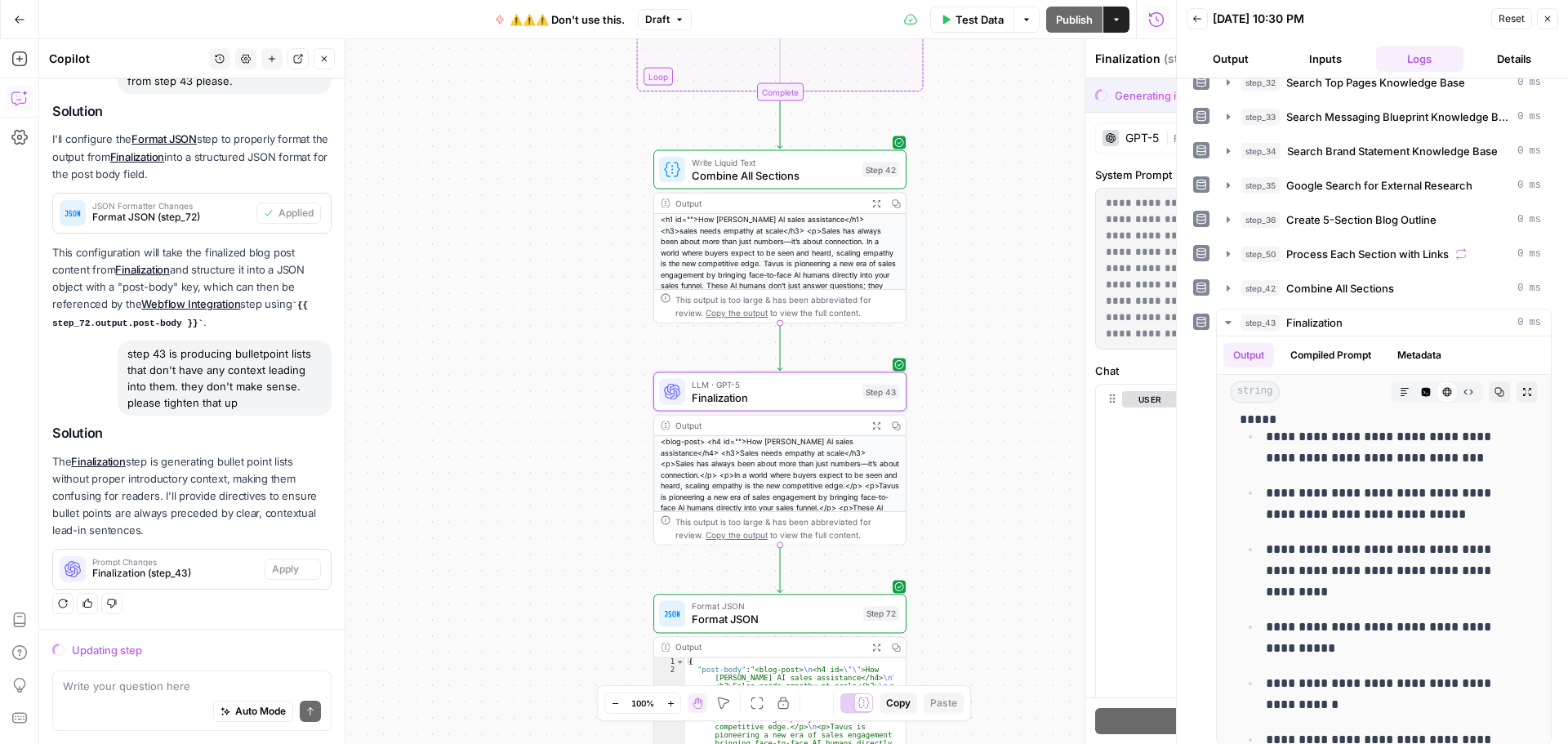
scroll to position [239, 0]
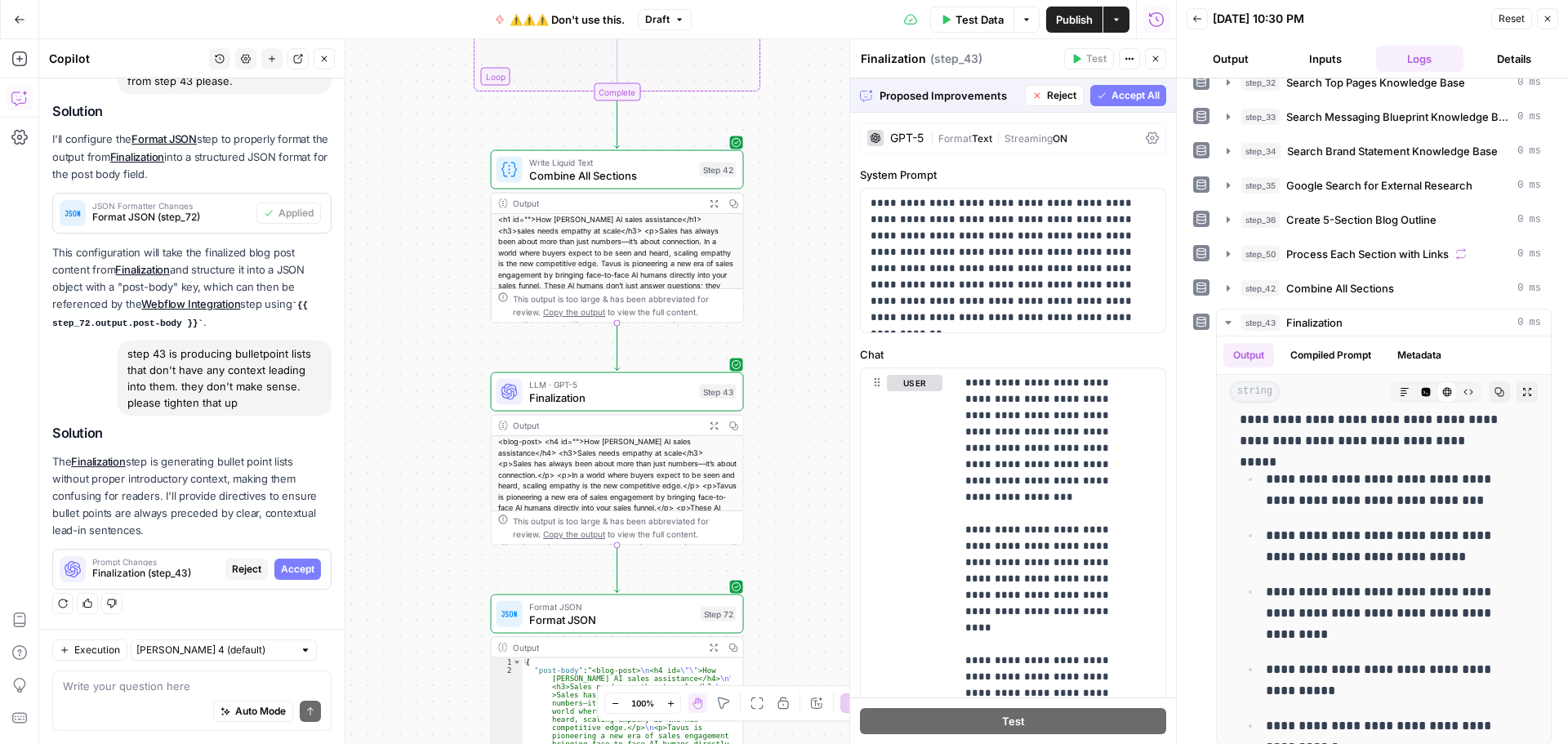
click at [1124, 93] on span "Accept All" at bounding box center [1135, 95] width 48 height 15
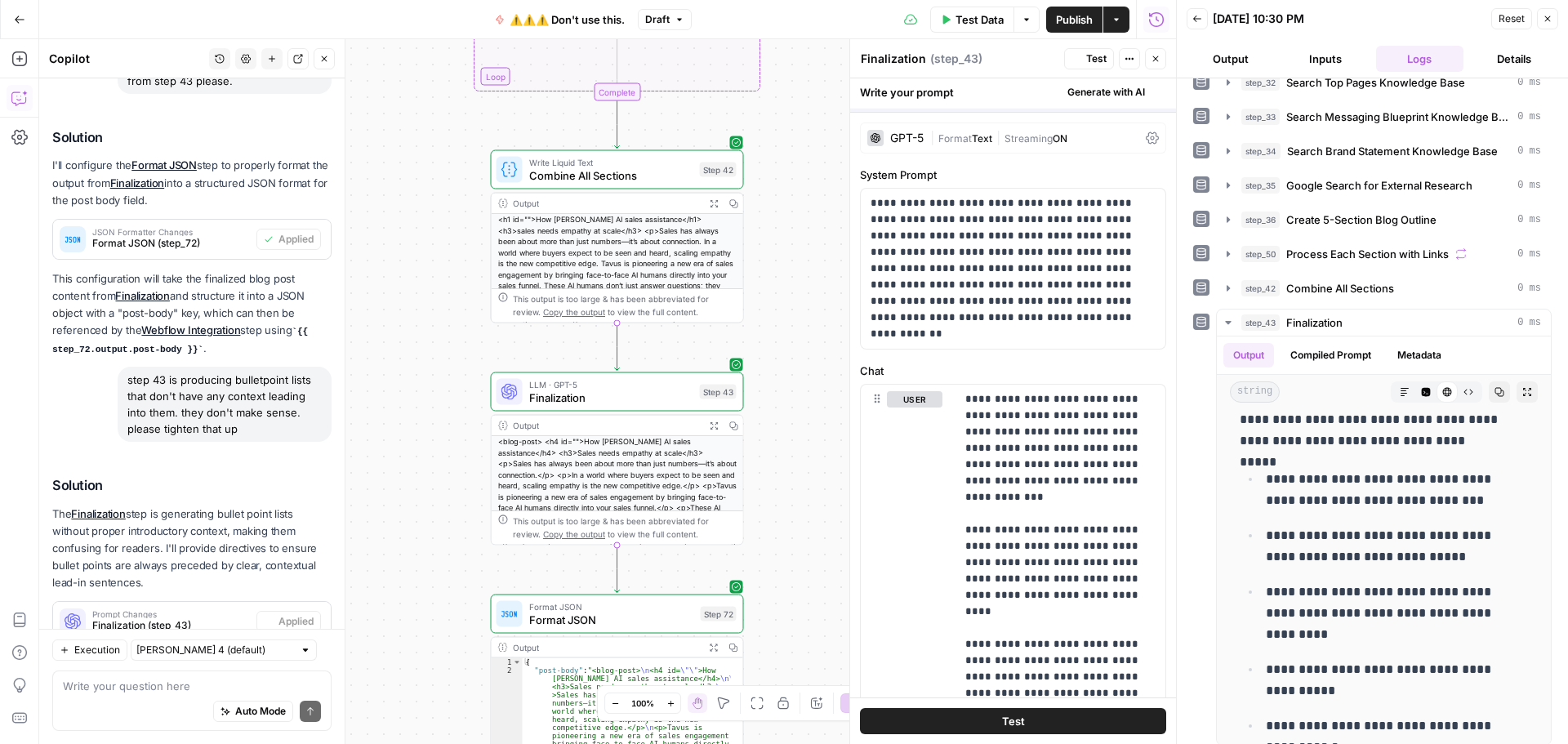
scroll to position [0, 0]
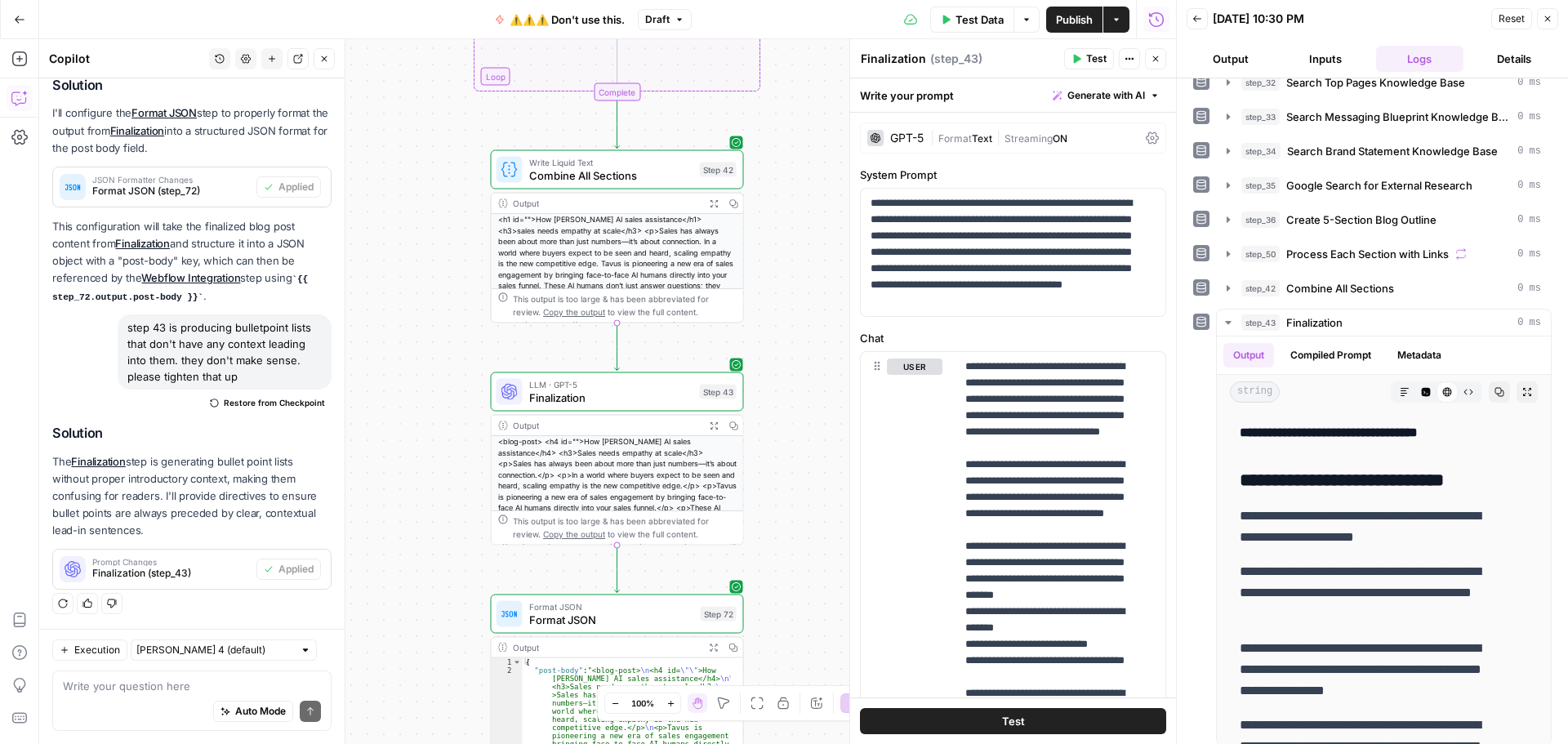
click at [1079, 52] on button "Test" at bounding box center [1089, 58] width 50 height 21
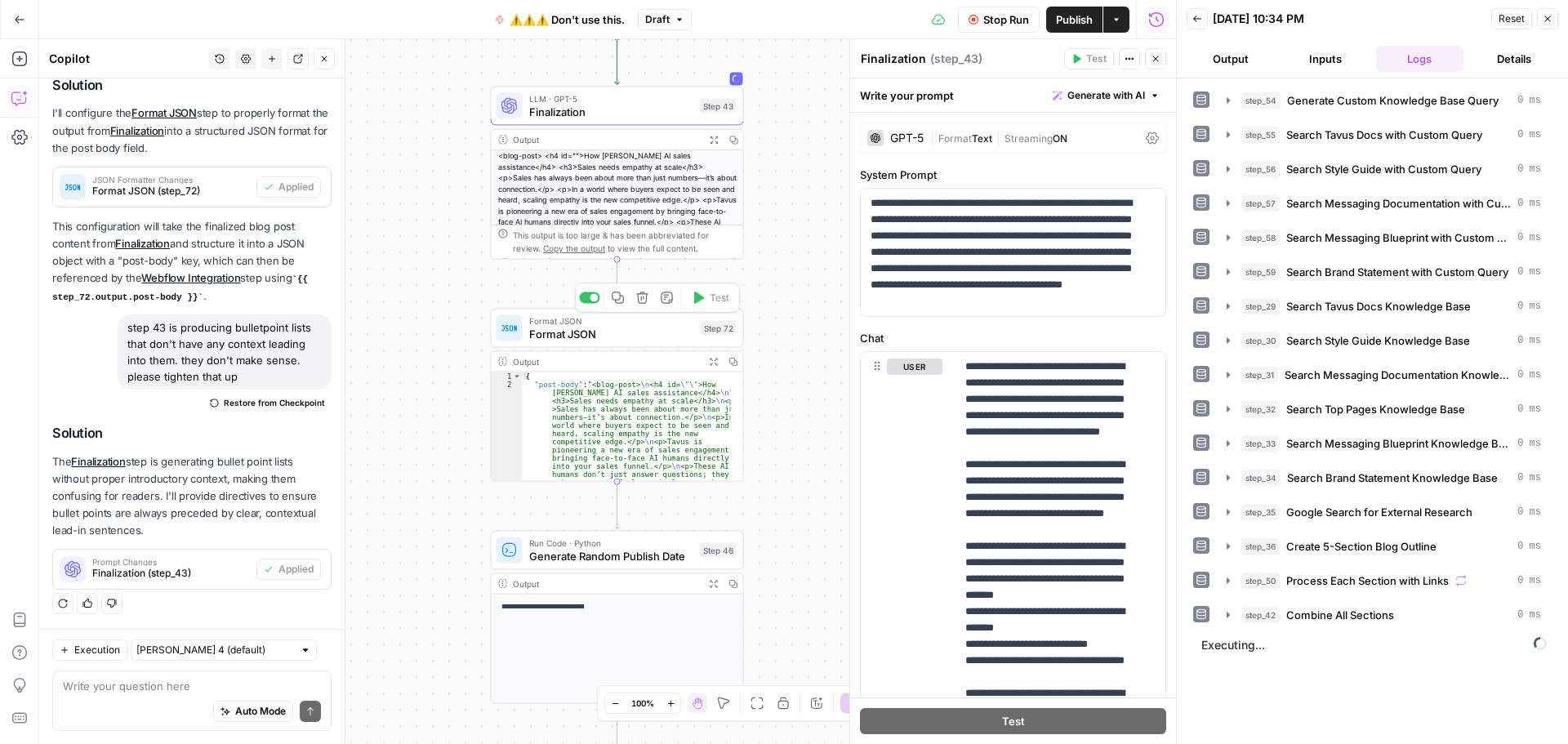
click at [633, 340] on span "Format JSON" at bounding box center [611, 334] width 165 height 17
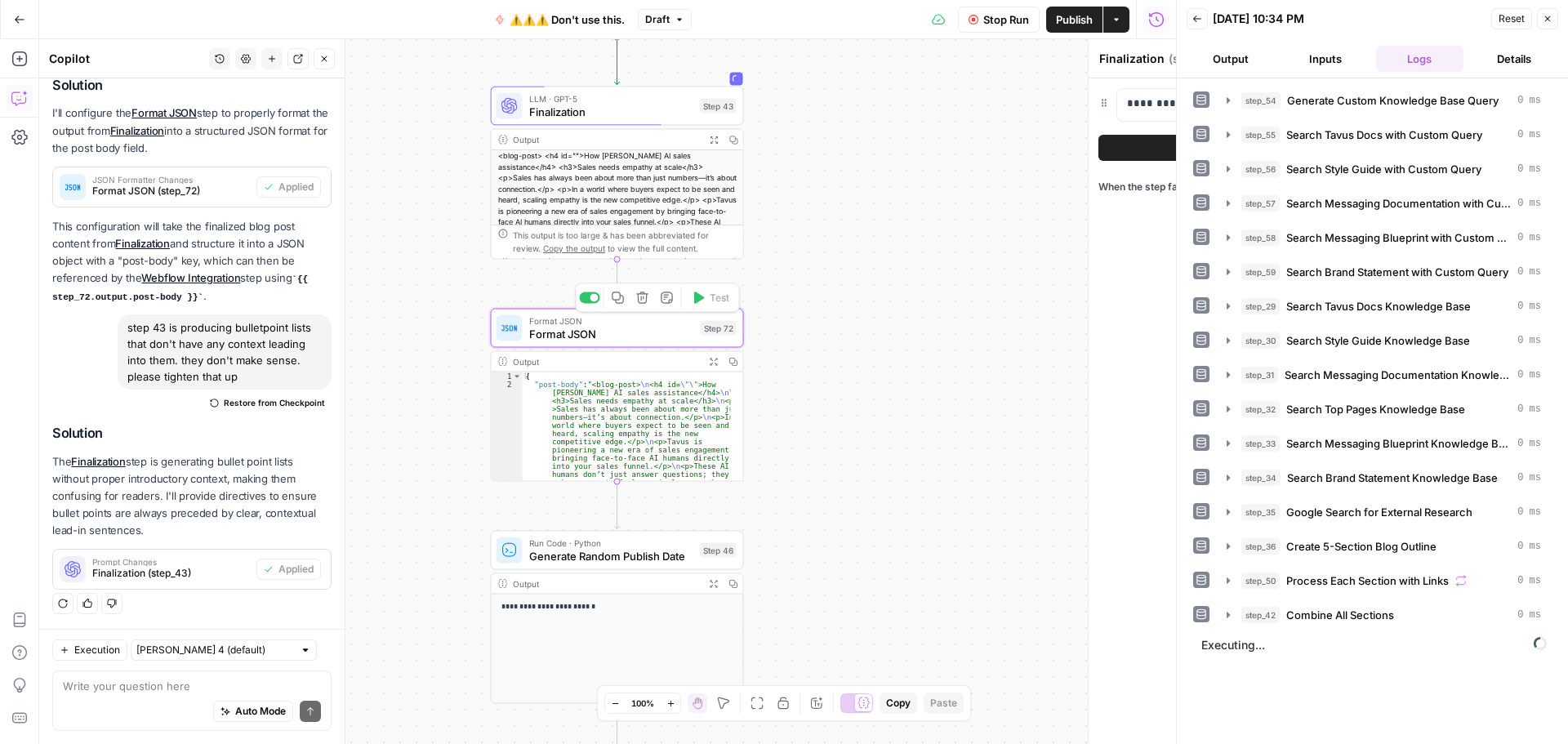
type textarea "Format JSON"
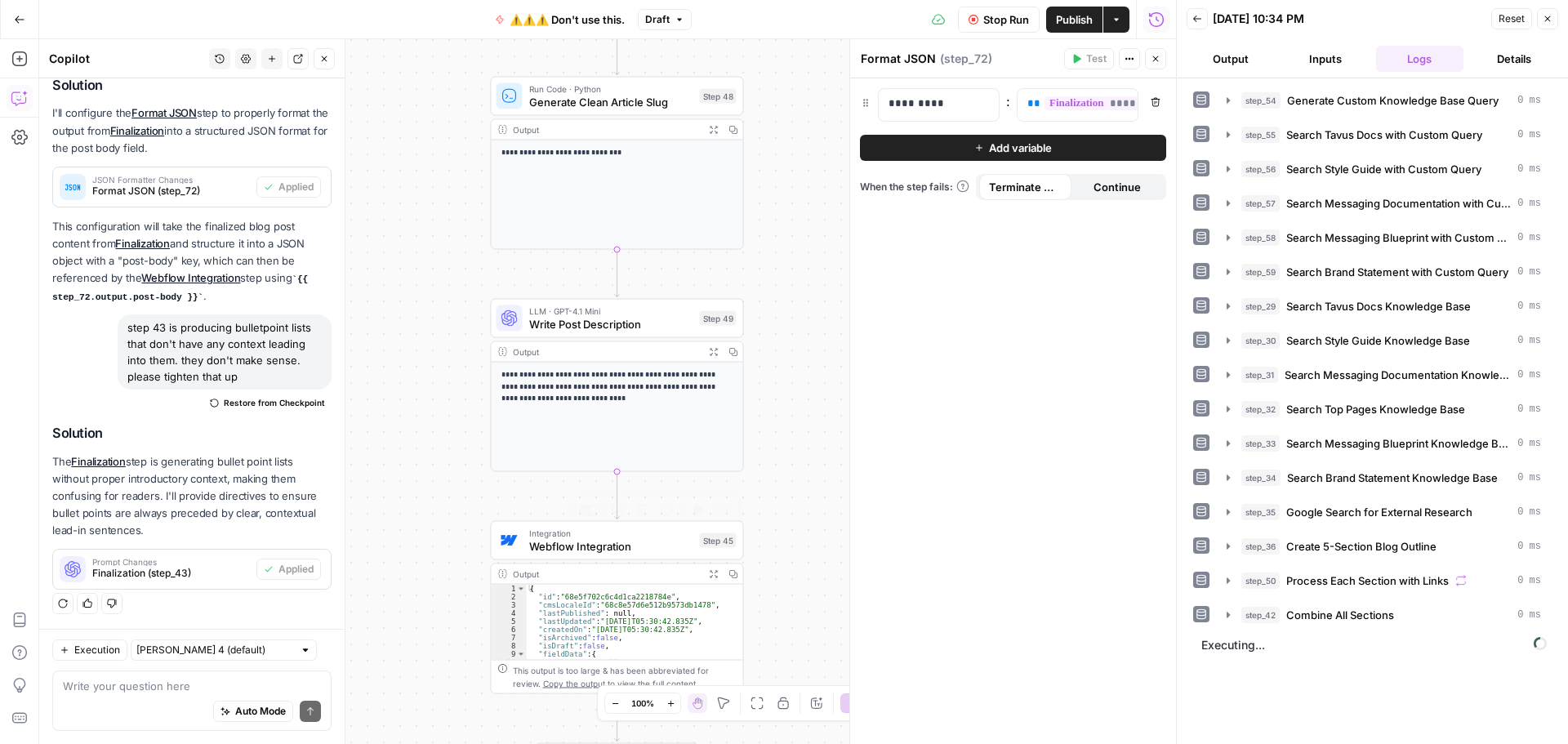
click at [664, 546] on span "Webflow Integration" at bounding box center [610, 547] width 164 height 17
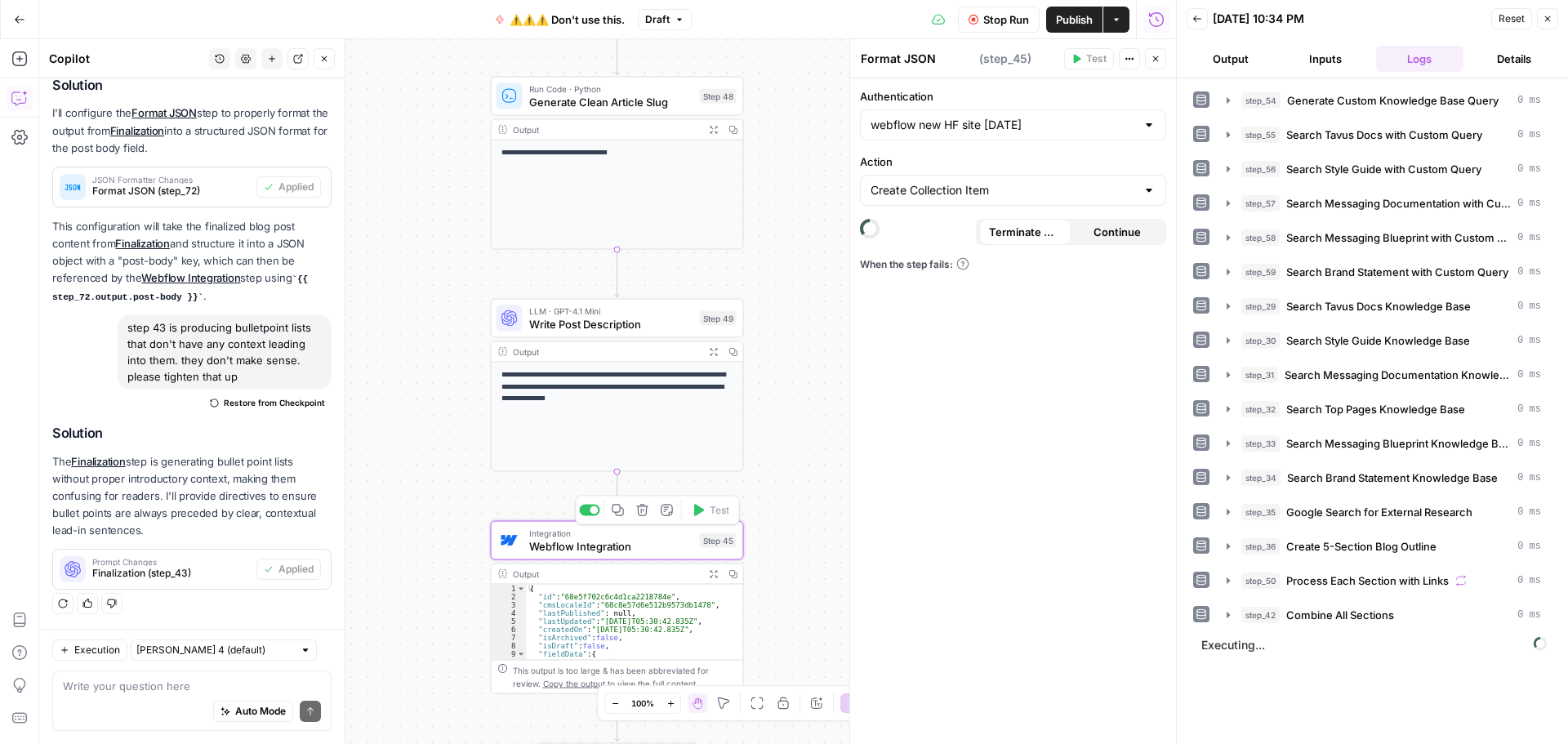
type textarea "Webflow Integration"
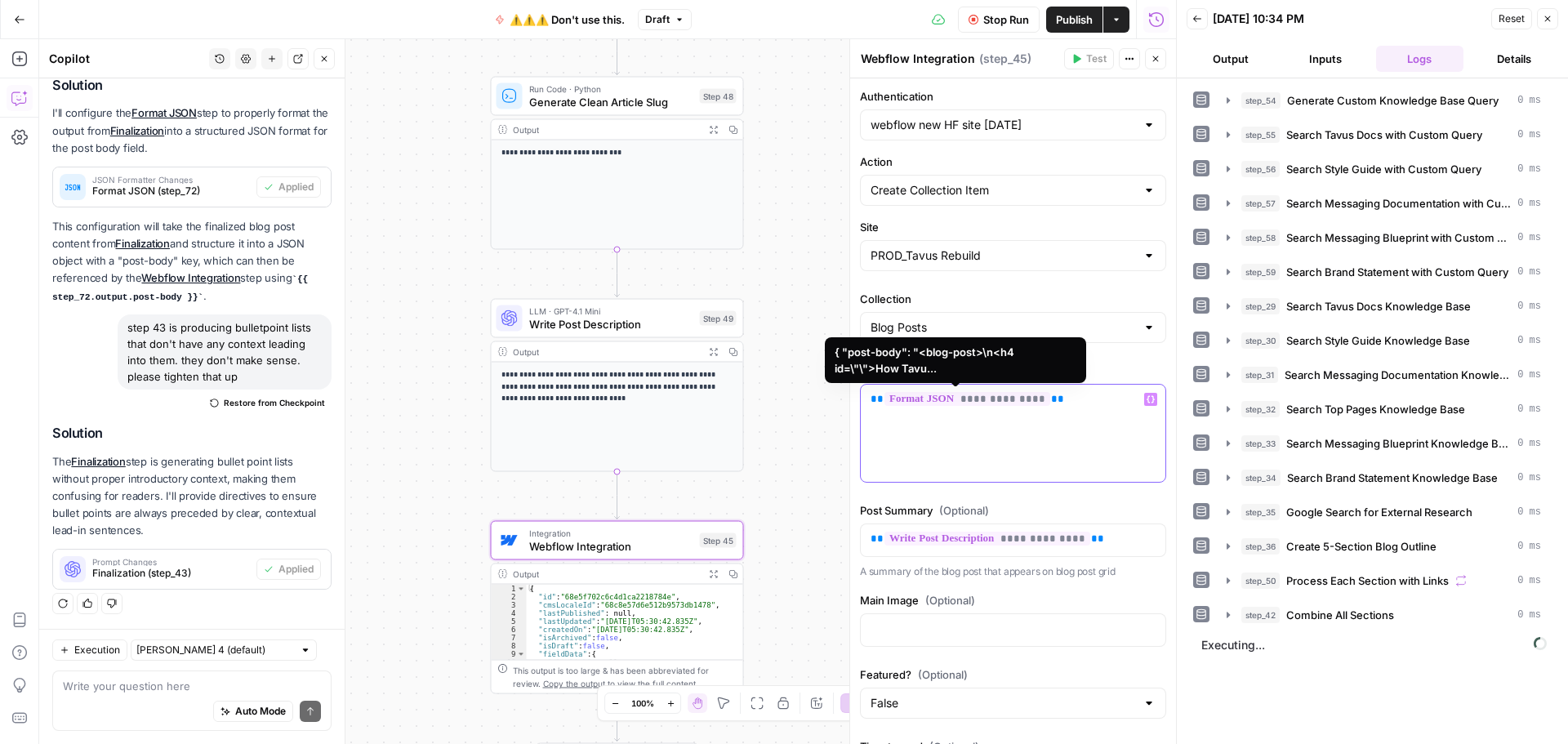
click at [1043, 399] on p "**********" at bounding box center [1013, 399] width 285 height 17
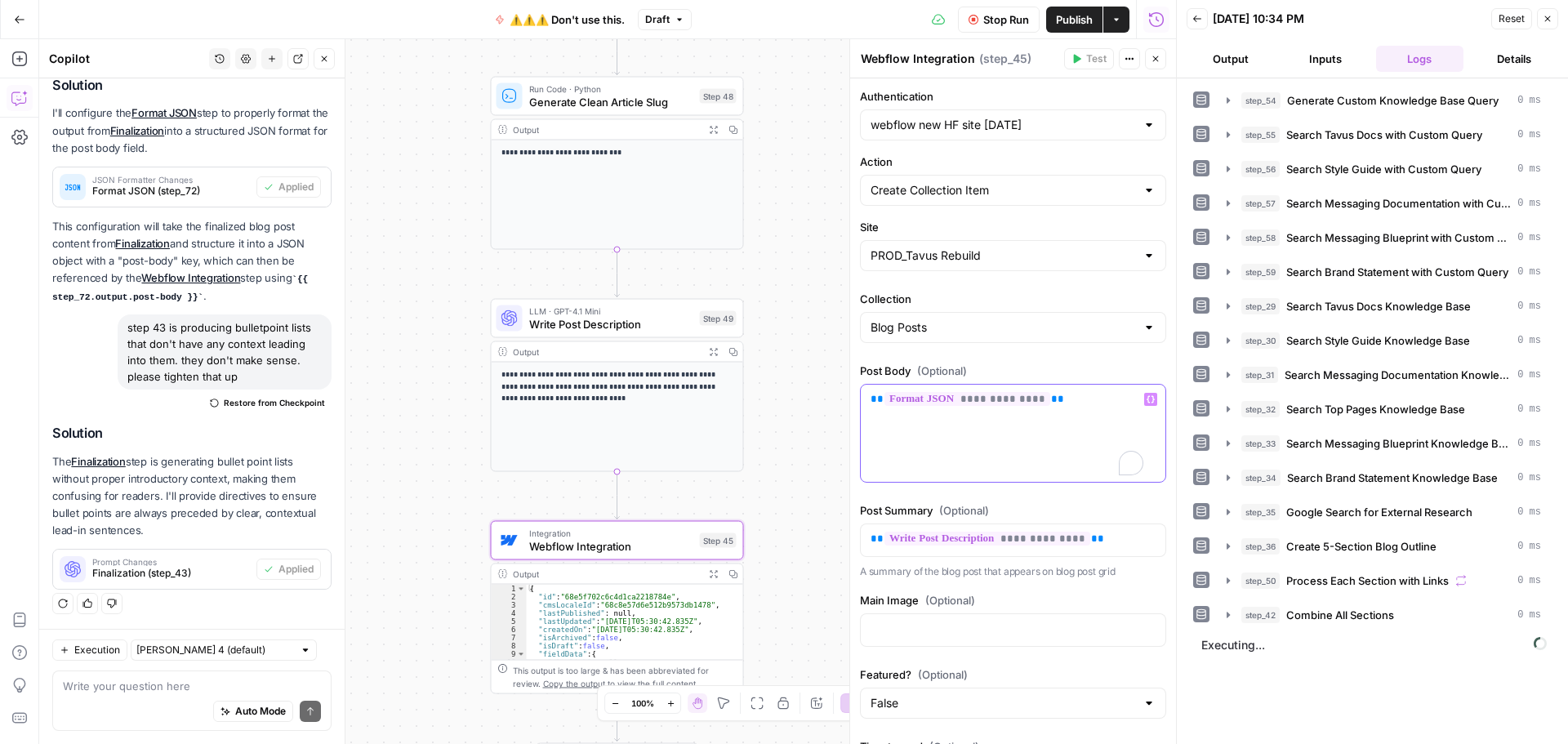
click at [1043, 399] on p "**********" at bounding box center [1013, 399] width 285 height 17
click at [1043, 400] on p "**********" at bounding box center [1013, 399] width 285 height 17
click at [1147, 401] on icon "button" at bounding box center [1150, 399] width 8 height 8
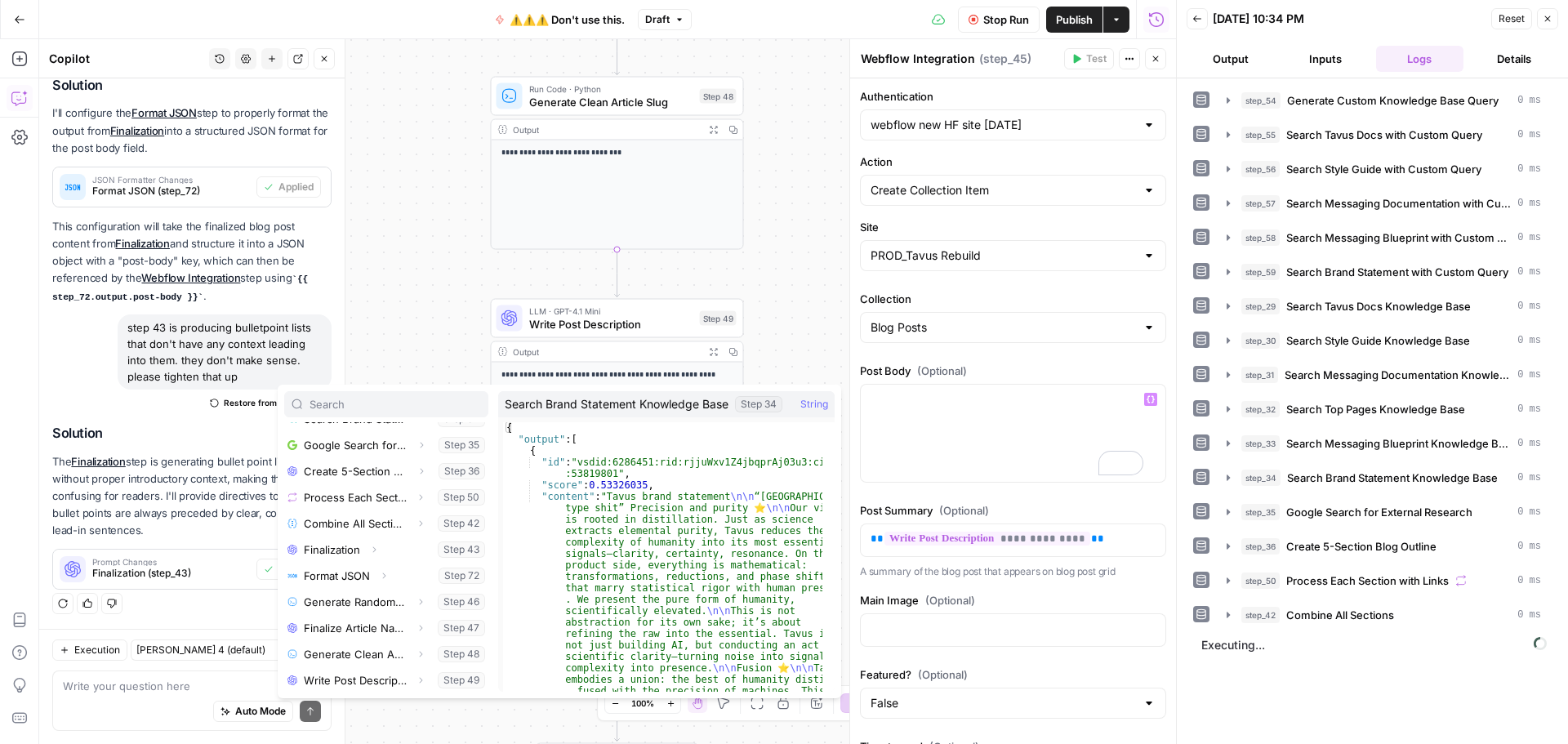
scroll to position [410, 0]
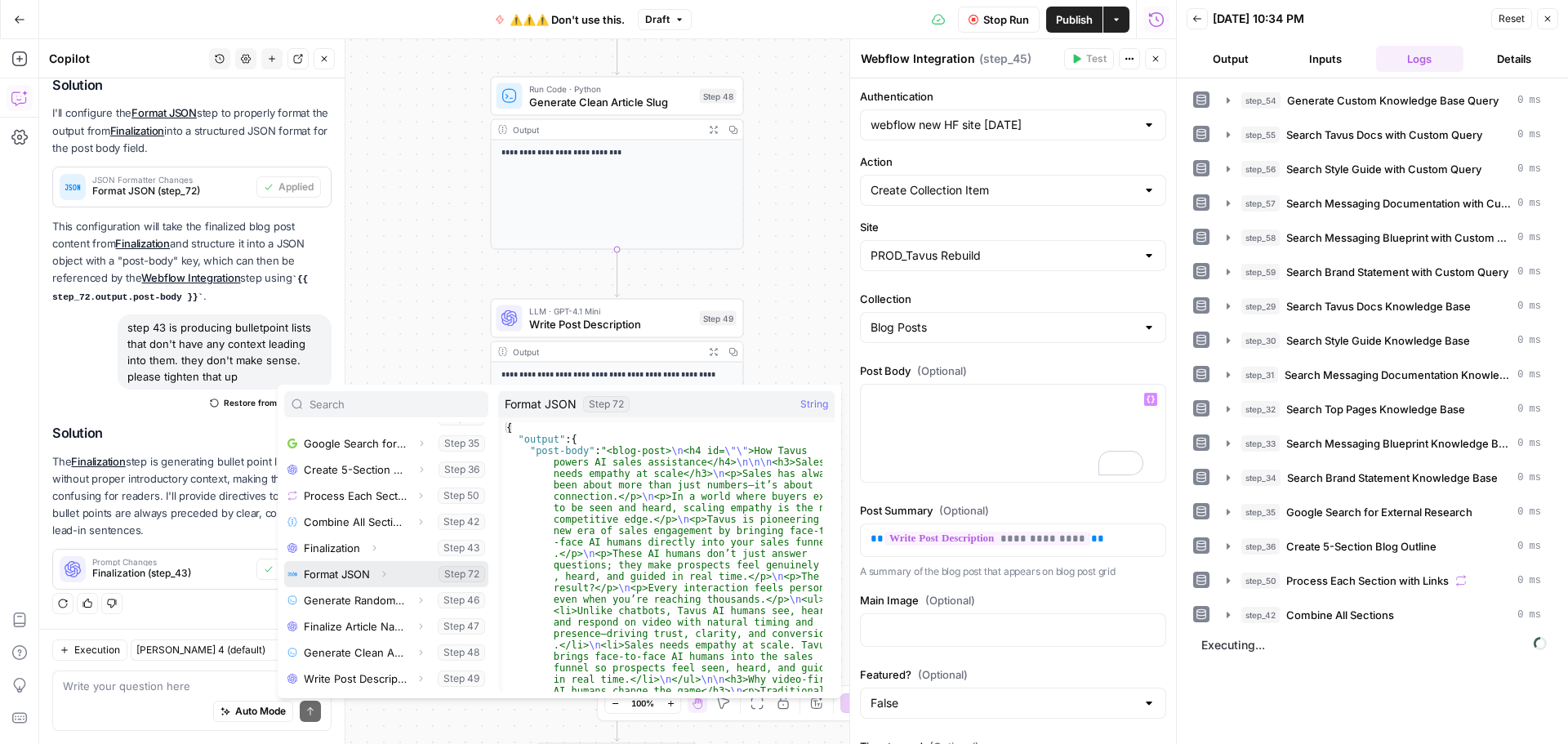
click at [379, 572] on button "Expand" at bounding box center [383, 574] width 21 height 21
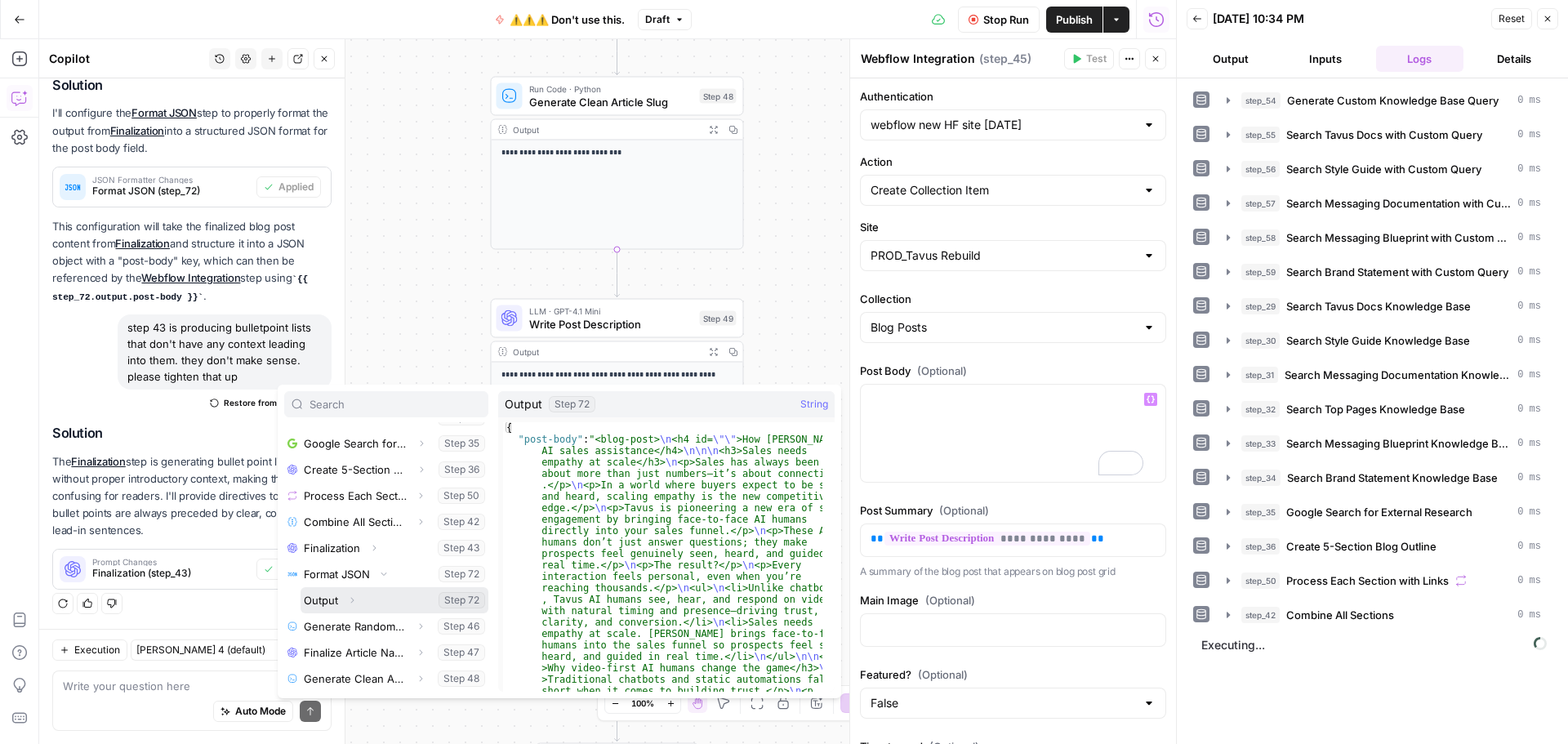
click at [355, 601] on icon "button" at bounding box center [352, 600] width 10 height 10
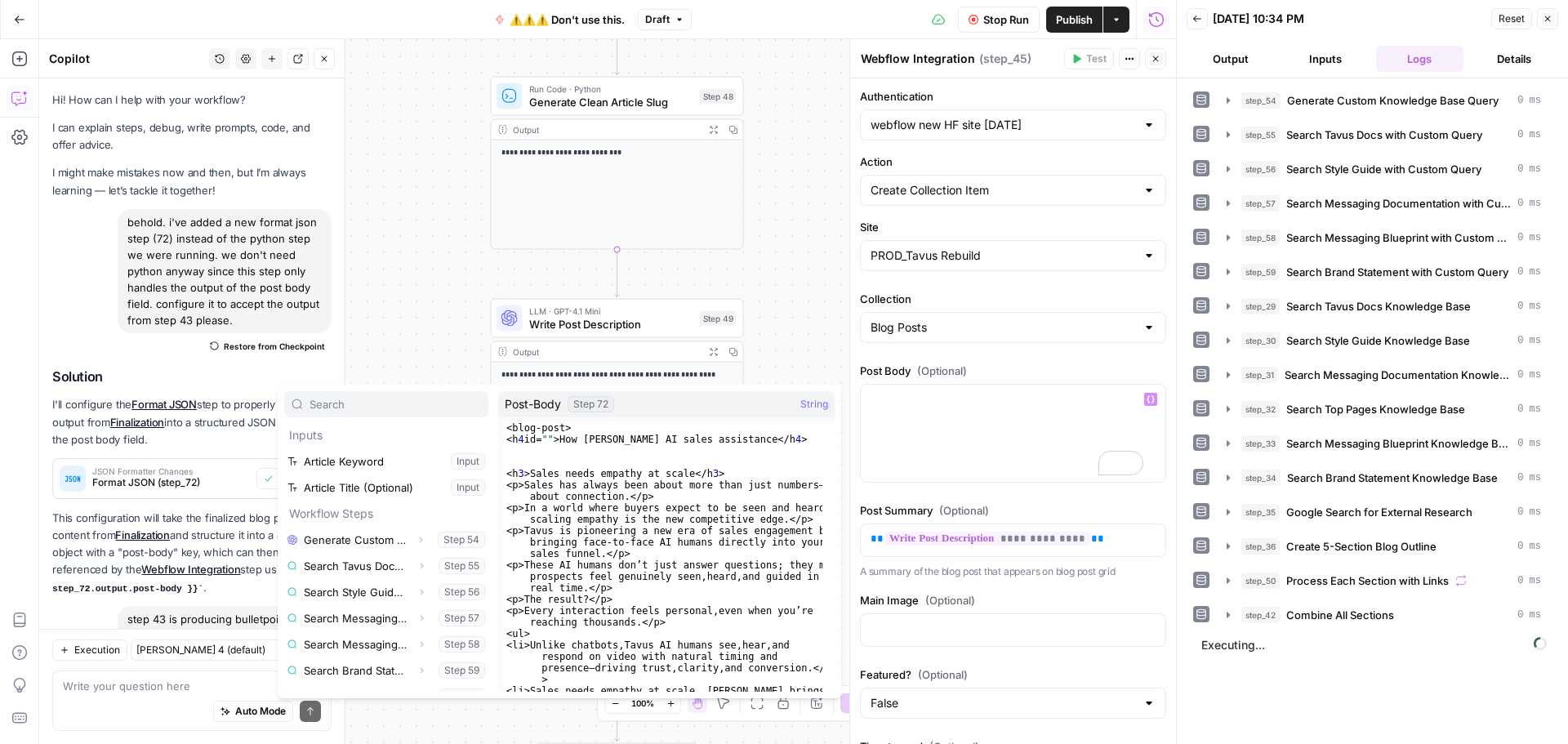
scroll to position [410, 0]
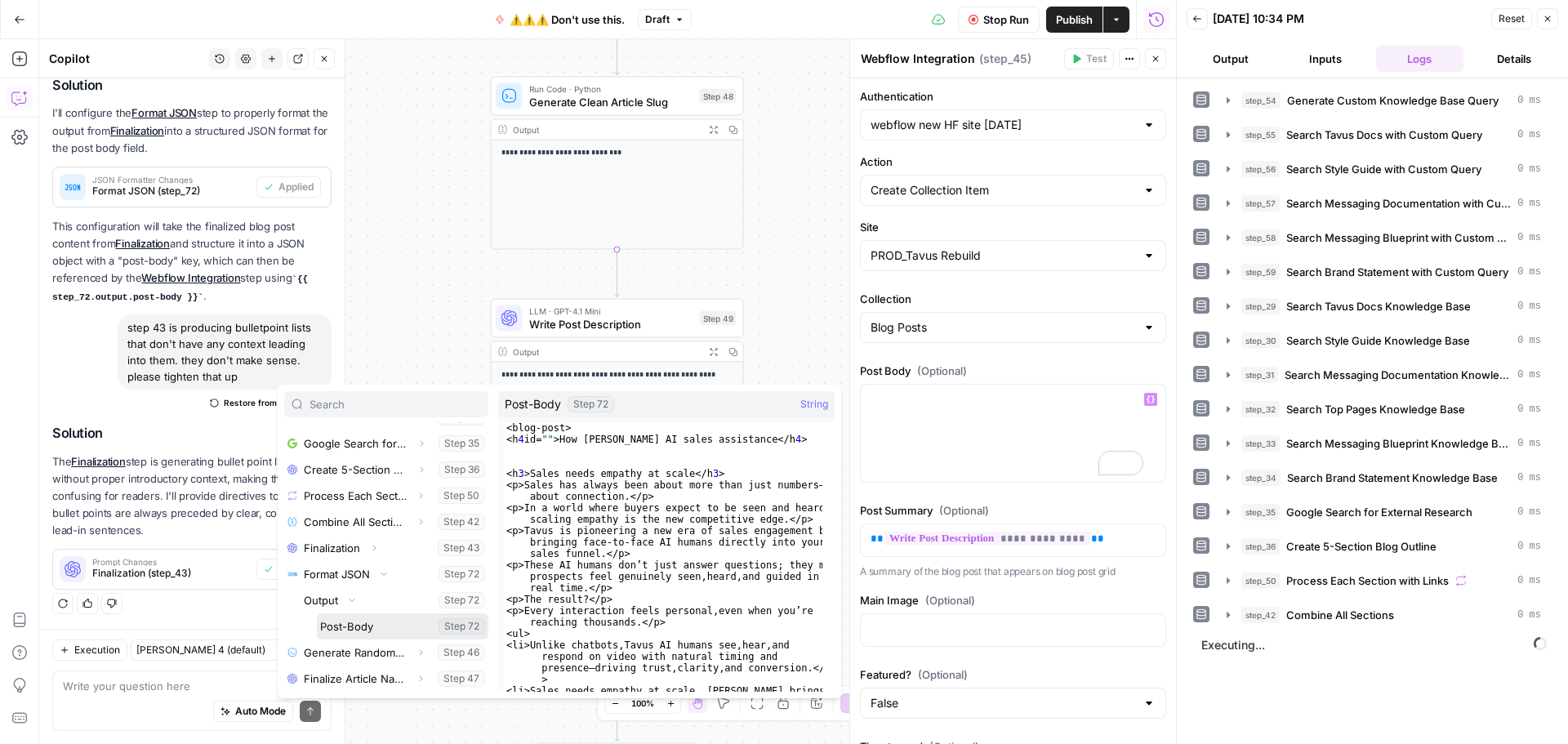
click at [373, 627] on button "Select variable Post-Body" at bounding box center [402, 626] width 171 height 26
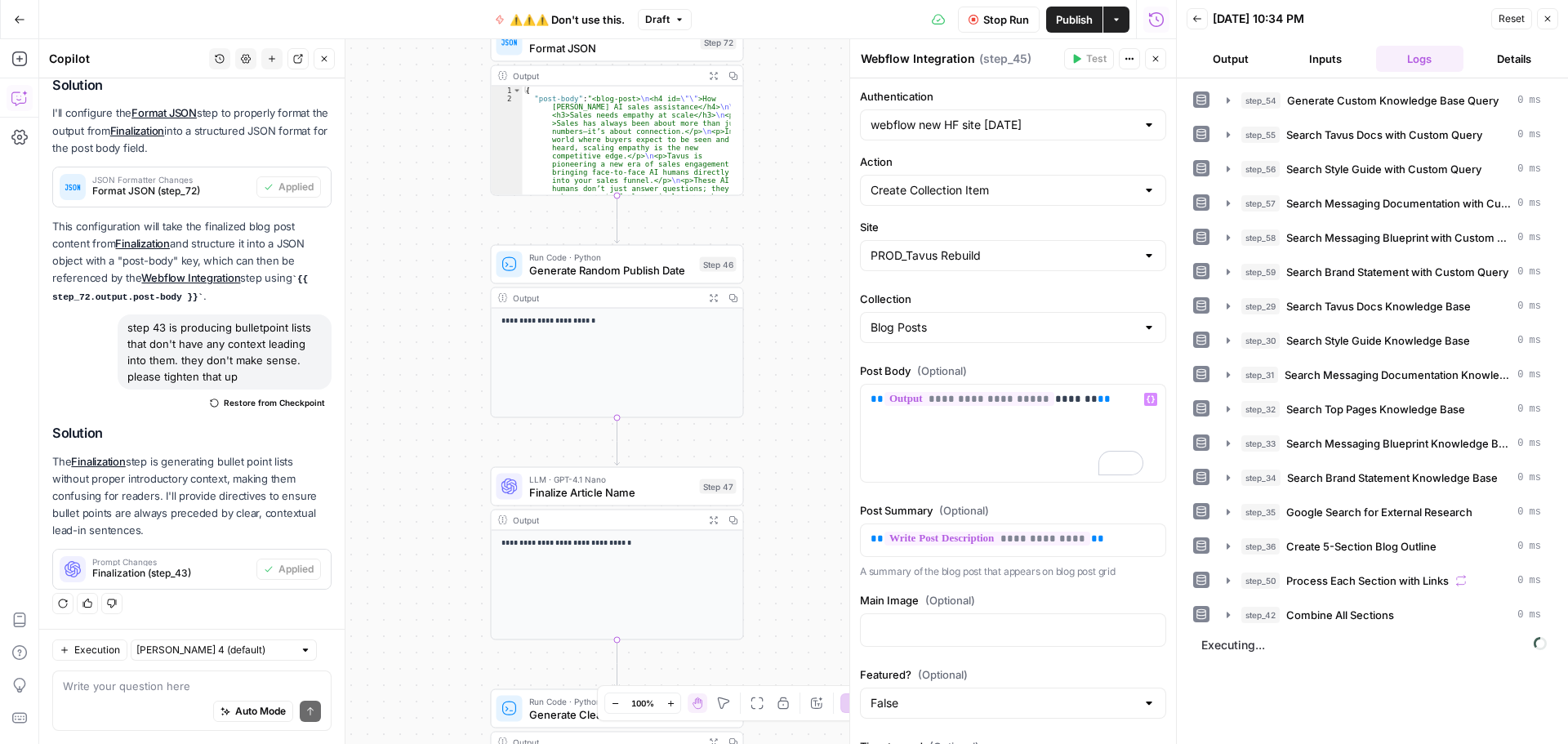
click at [1030, 363] on label "Post Body (Optional)" at bounding box center [1013, 372] width 307 height 17
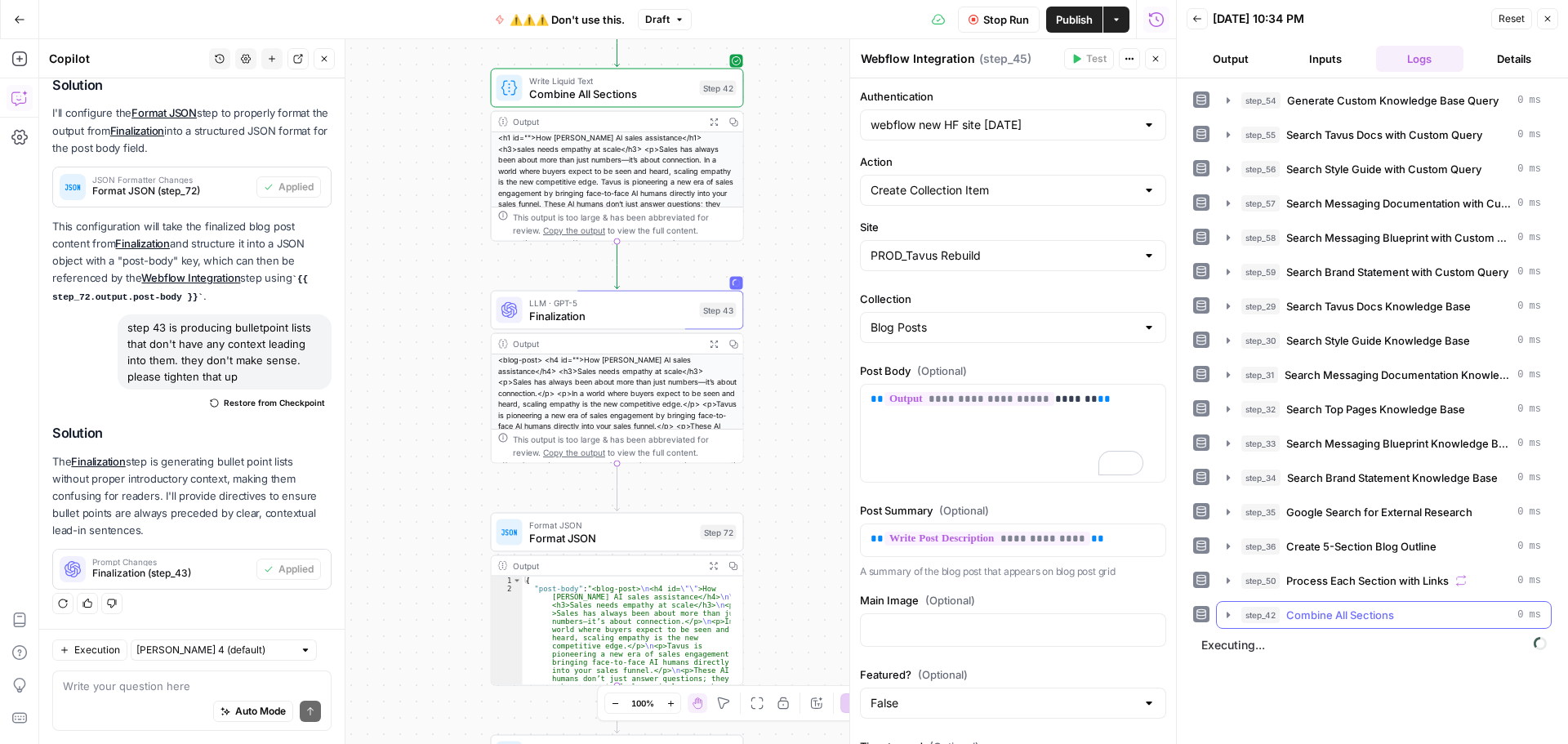
click at [1230, 619] on icon "button" at bounding box center [1228, 615] width 13 height 13
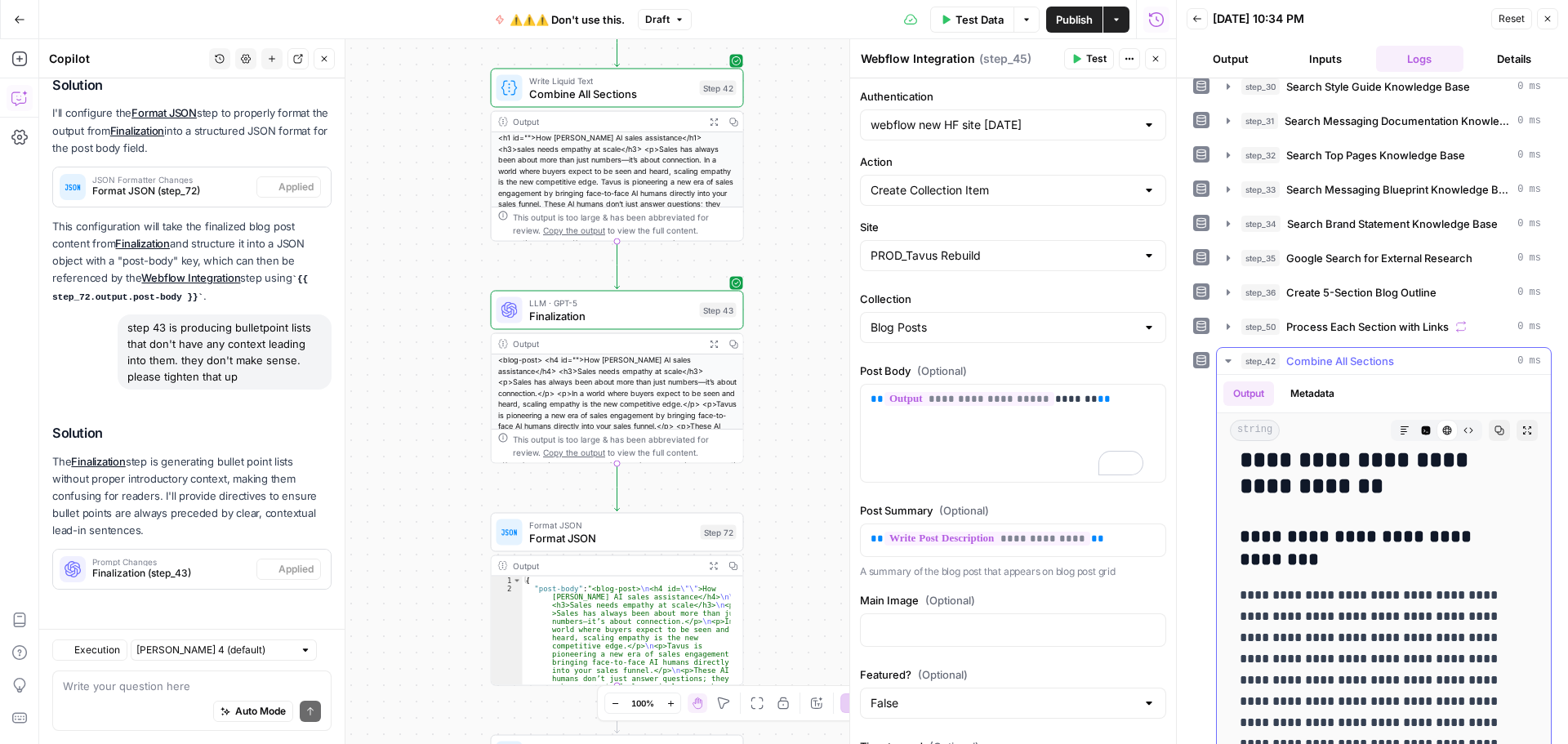
scroll to position [4248, 0]
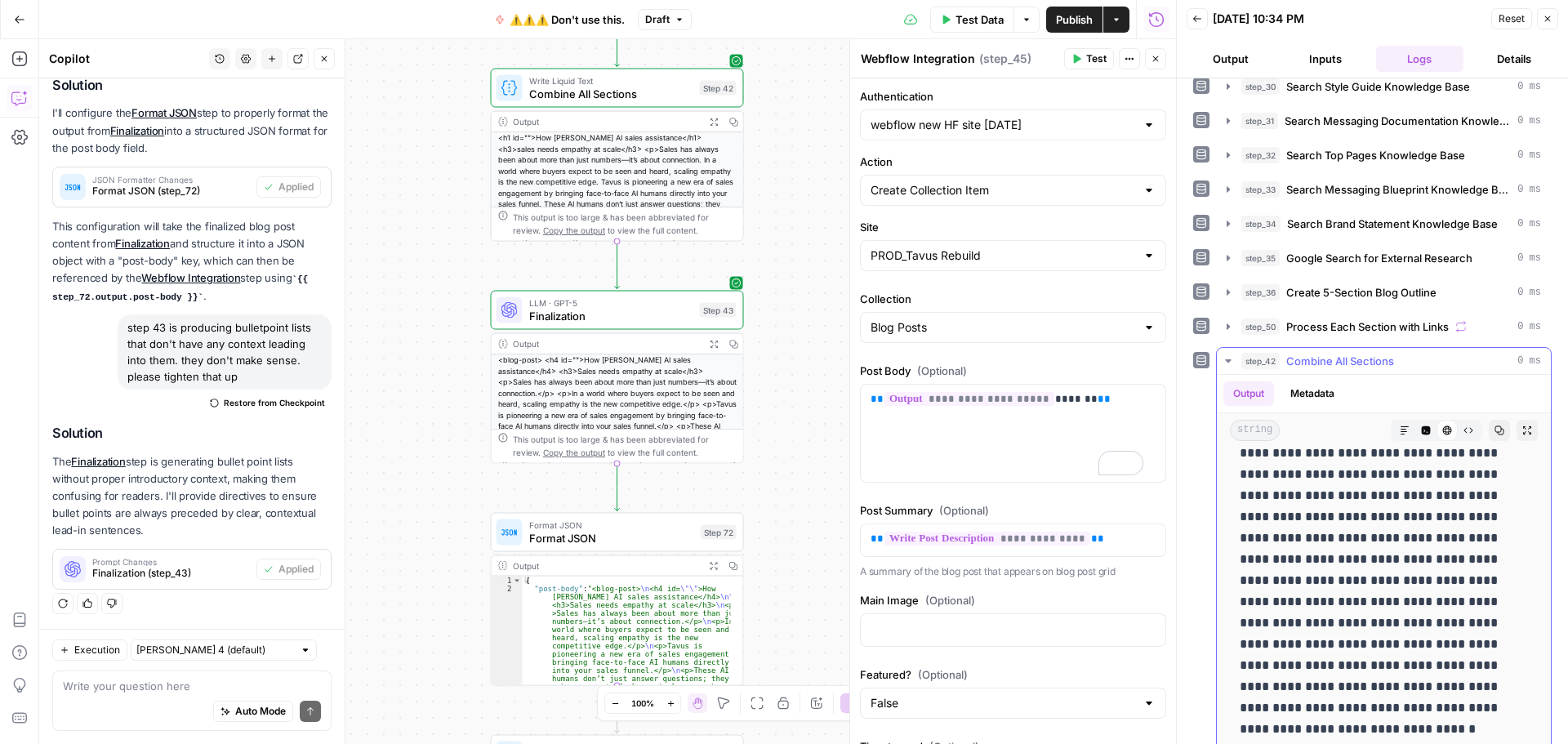
click at [1226, 367] on icon "button" at bounding box center [1228, 361] width 13 height 13
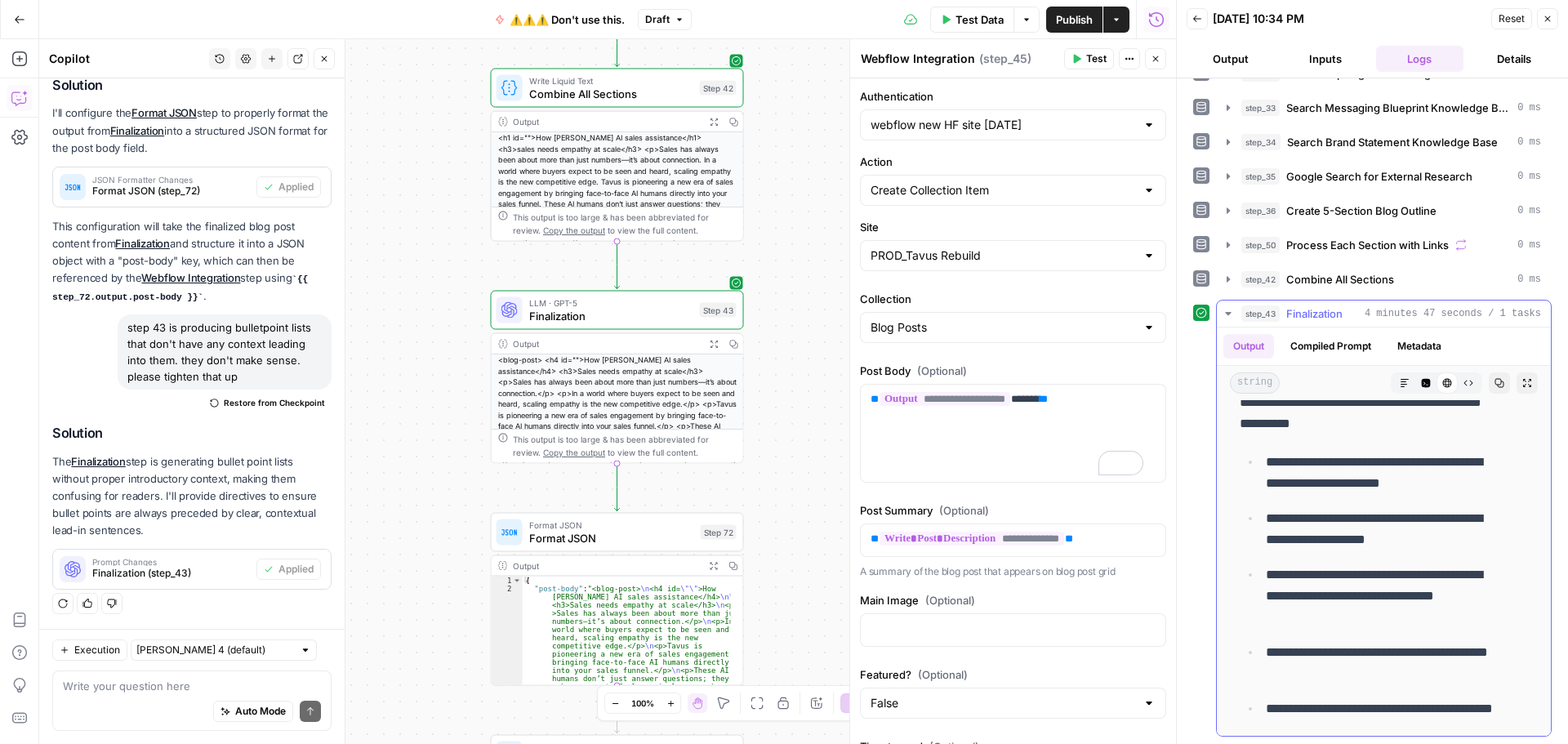
scroll to position [7190, 0]
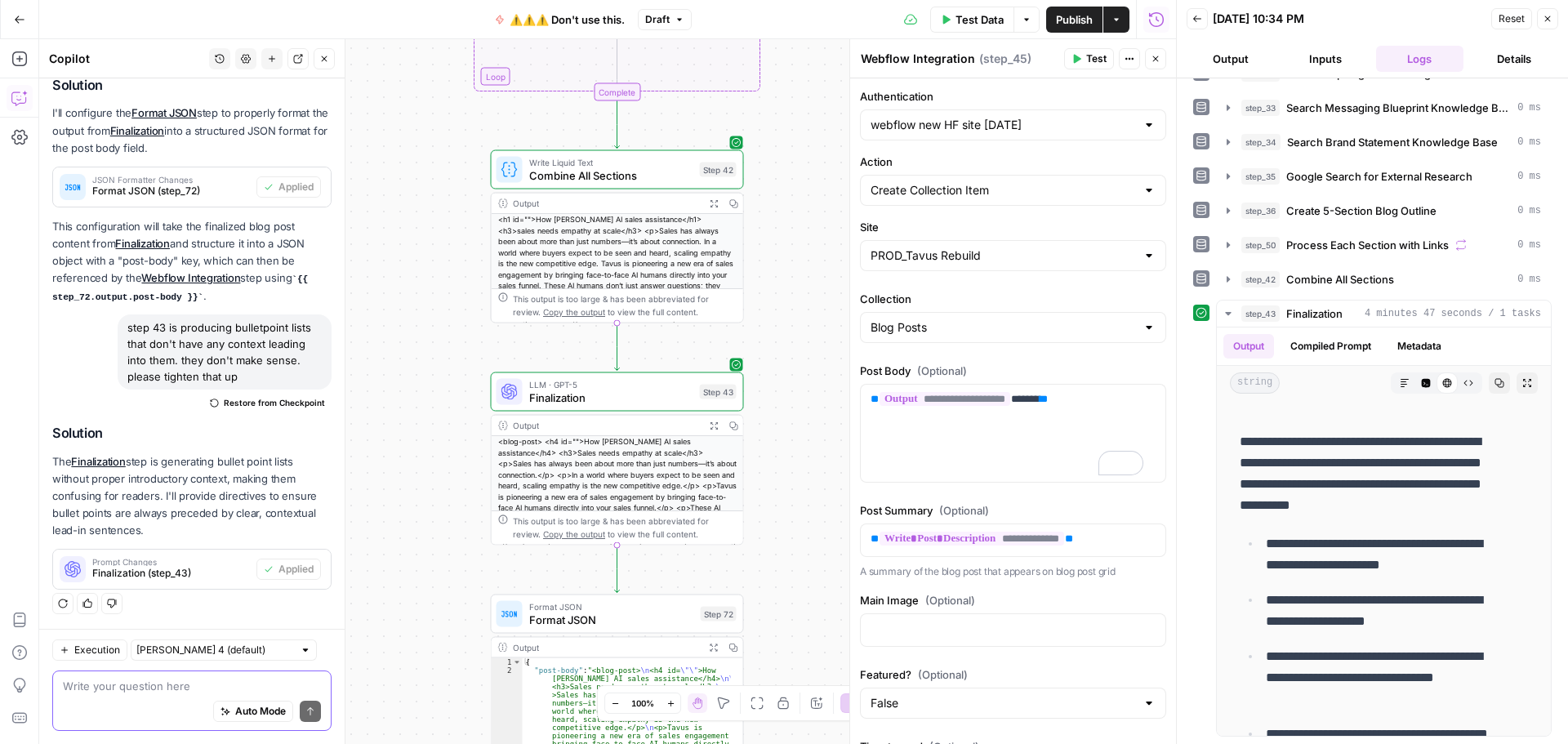
click at [144, 684] on textarea at bounding box center [192, 687] width 258 height 17
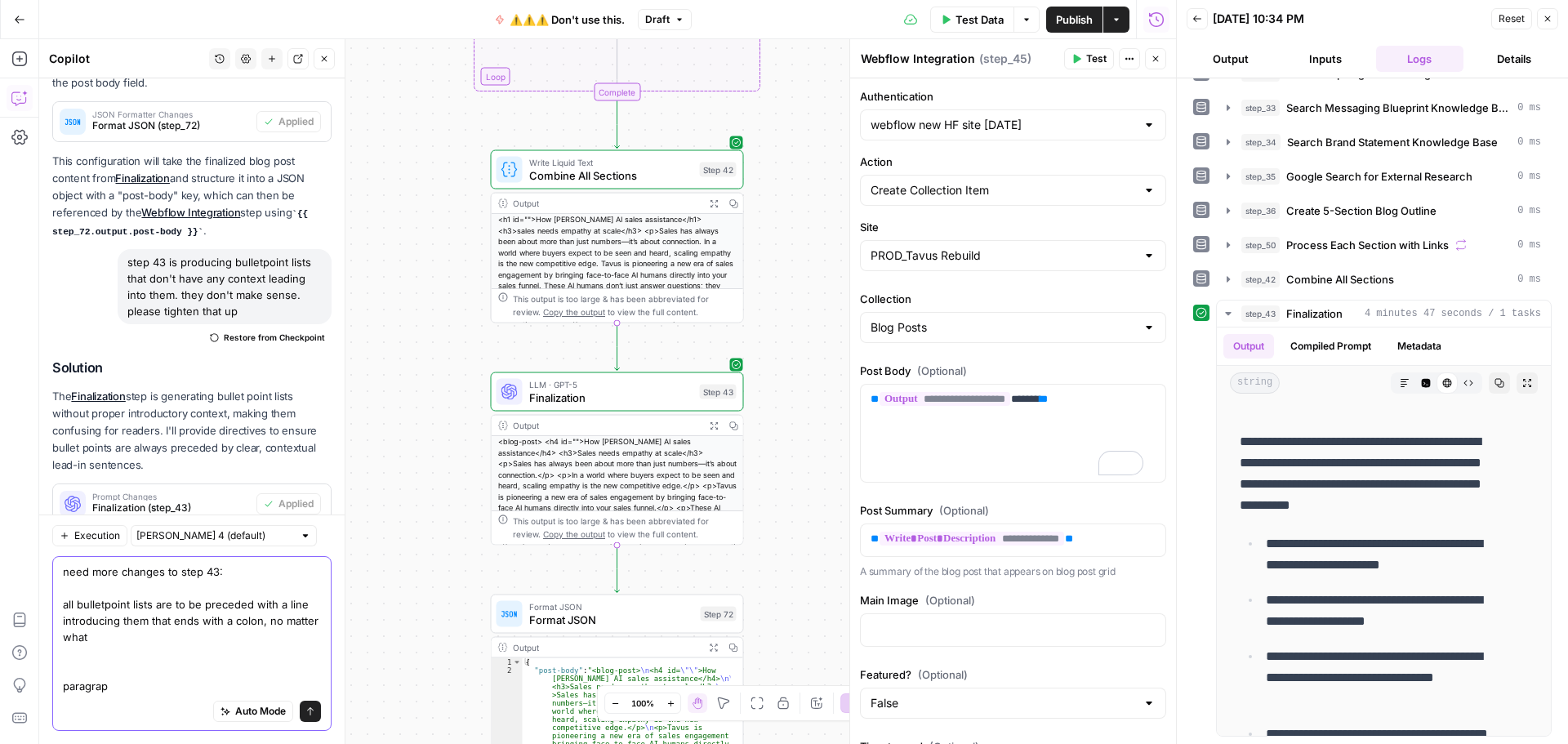
scroll to position [406, 0]
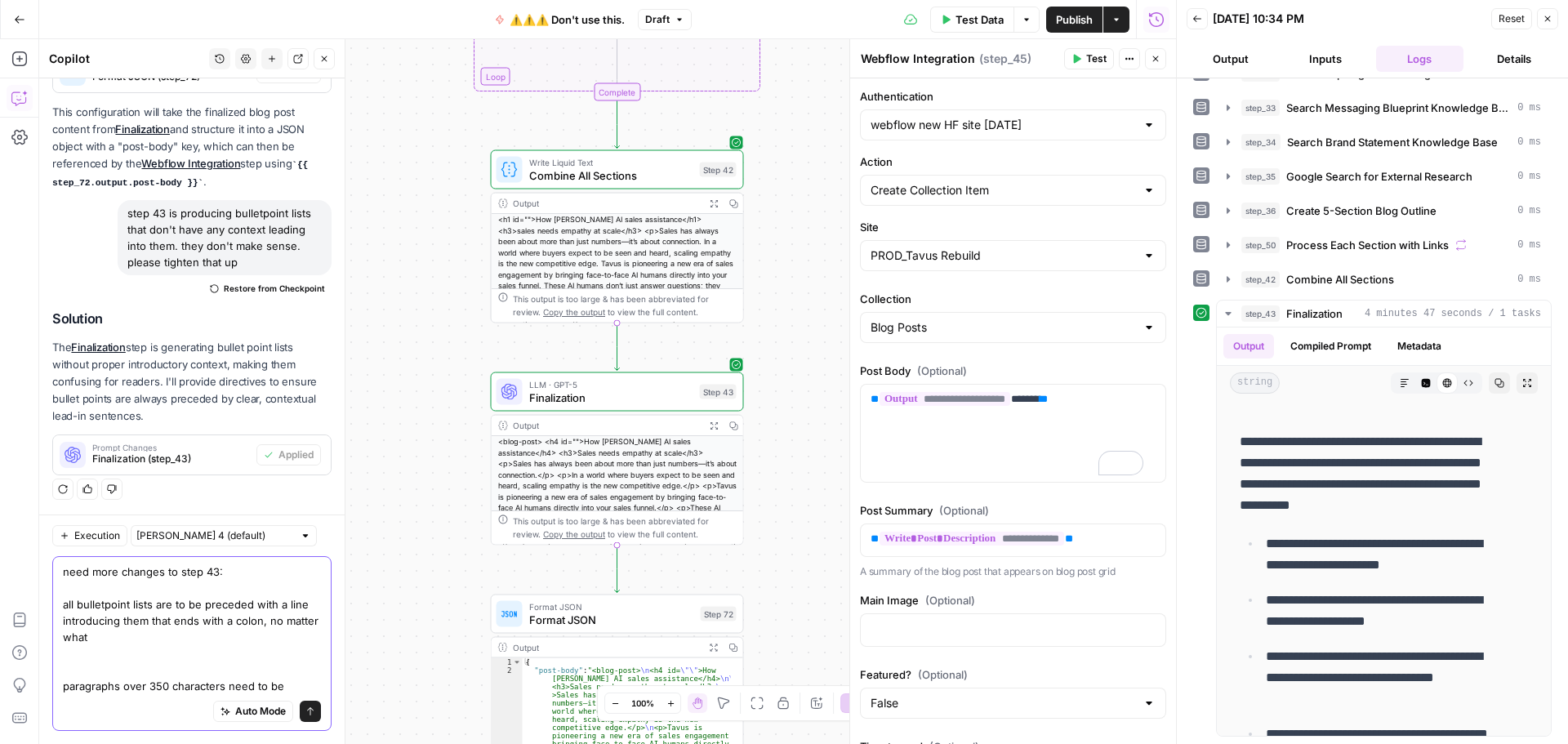
type textarea "need more changes to step 43: all bulletpoint lists are to be preceded with a l…"
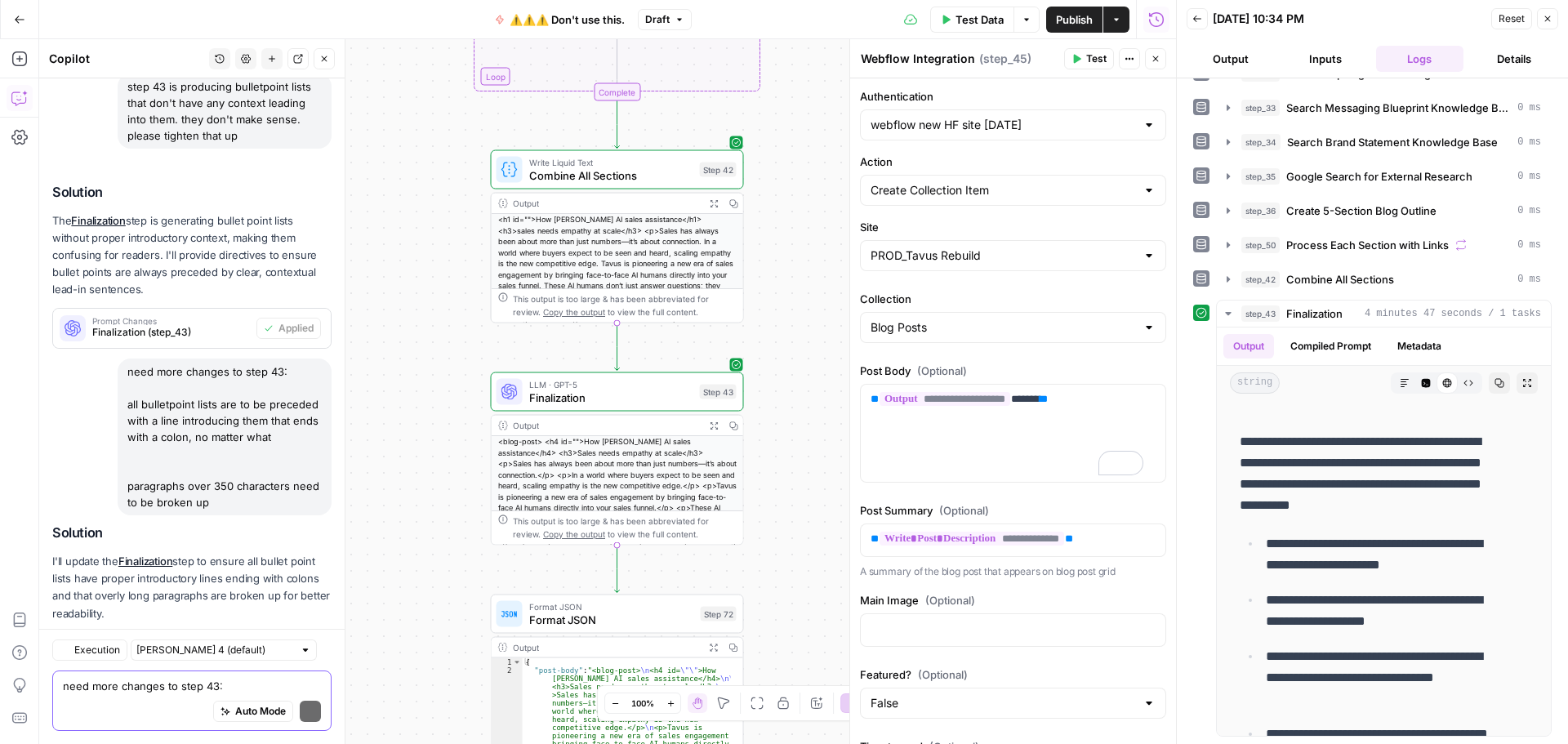
scroll to position [632, 0]
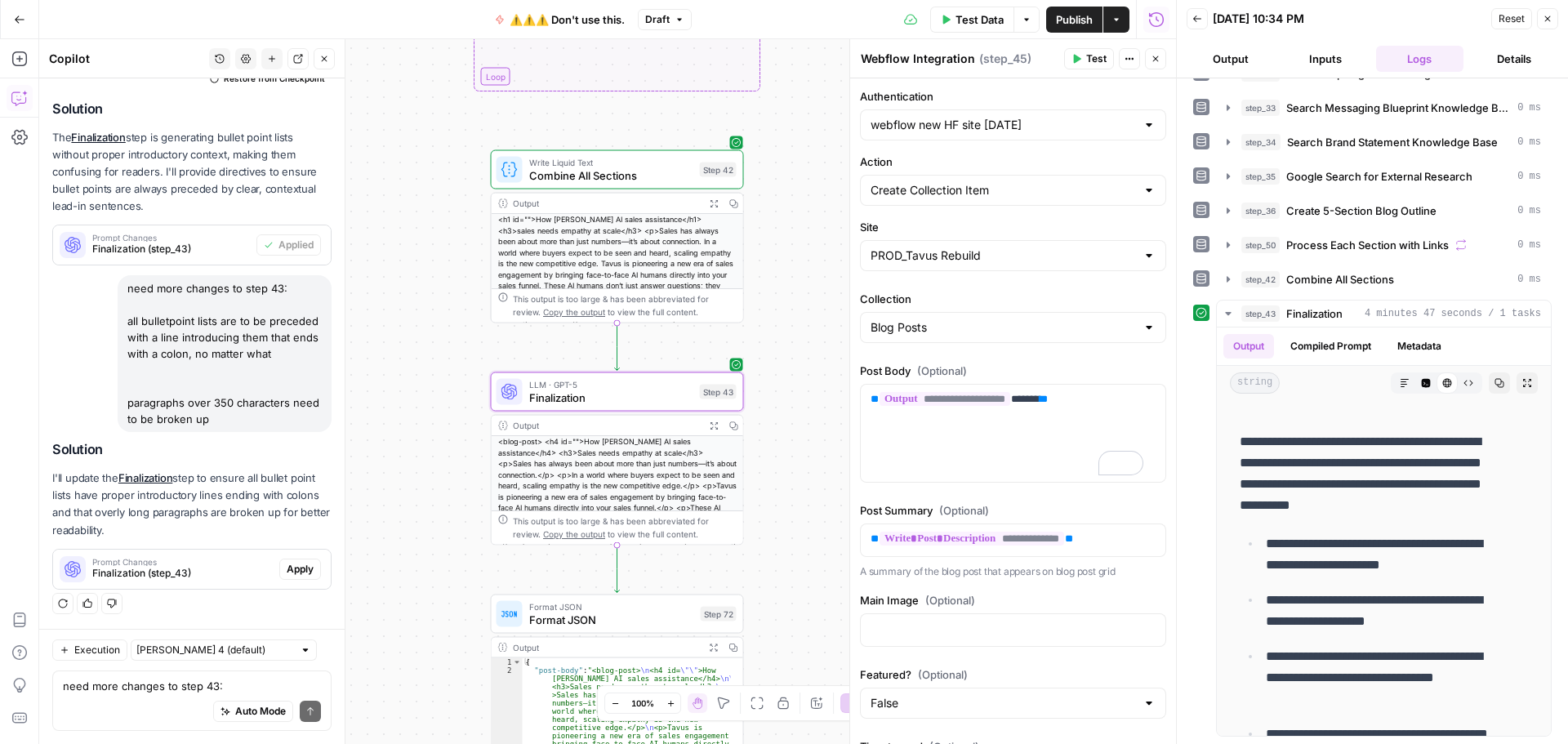
click at [287, 562] on span "Apply" at bounding box center [300, 570] width 27 height 15
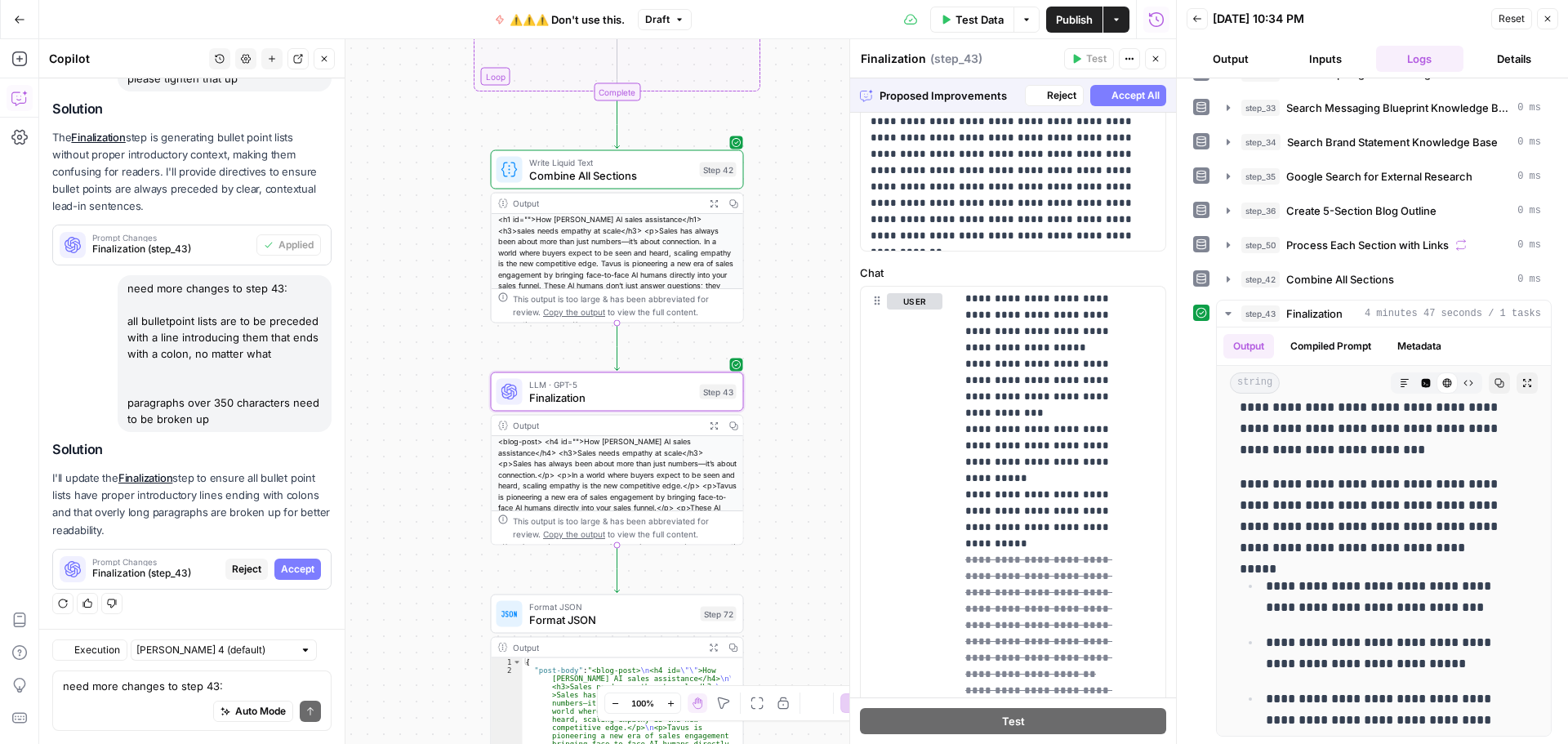
scroll to position [1470, 0]
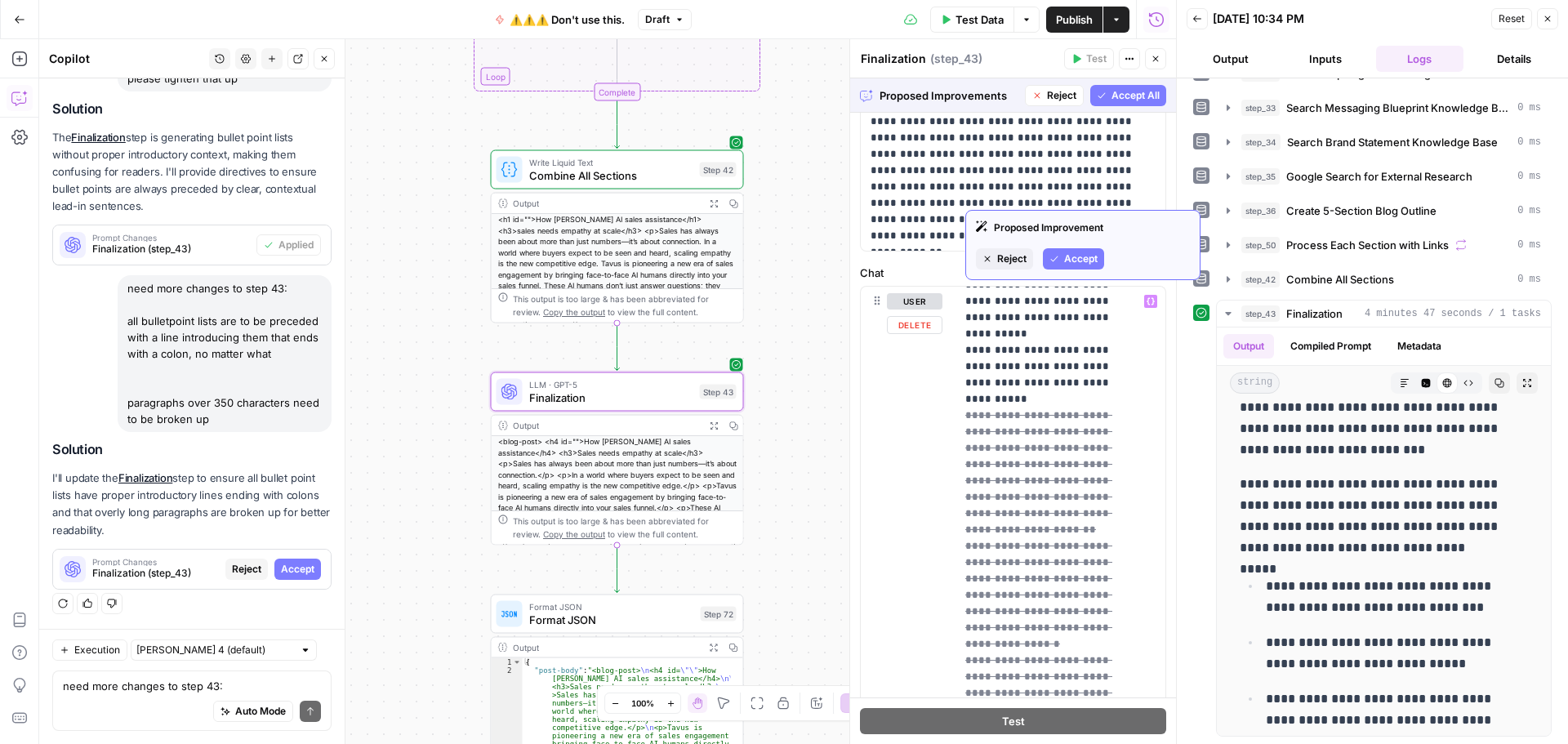
click at [1073, 256] on span "Accept" at bounding box center [1081, 259] width 33 height 15
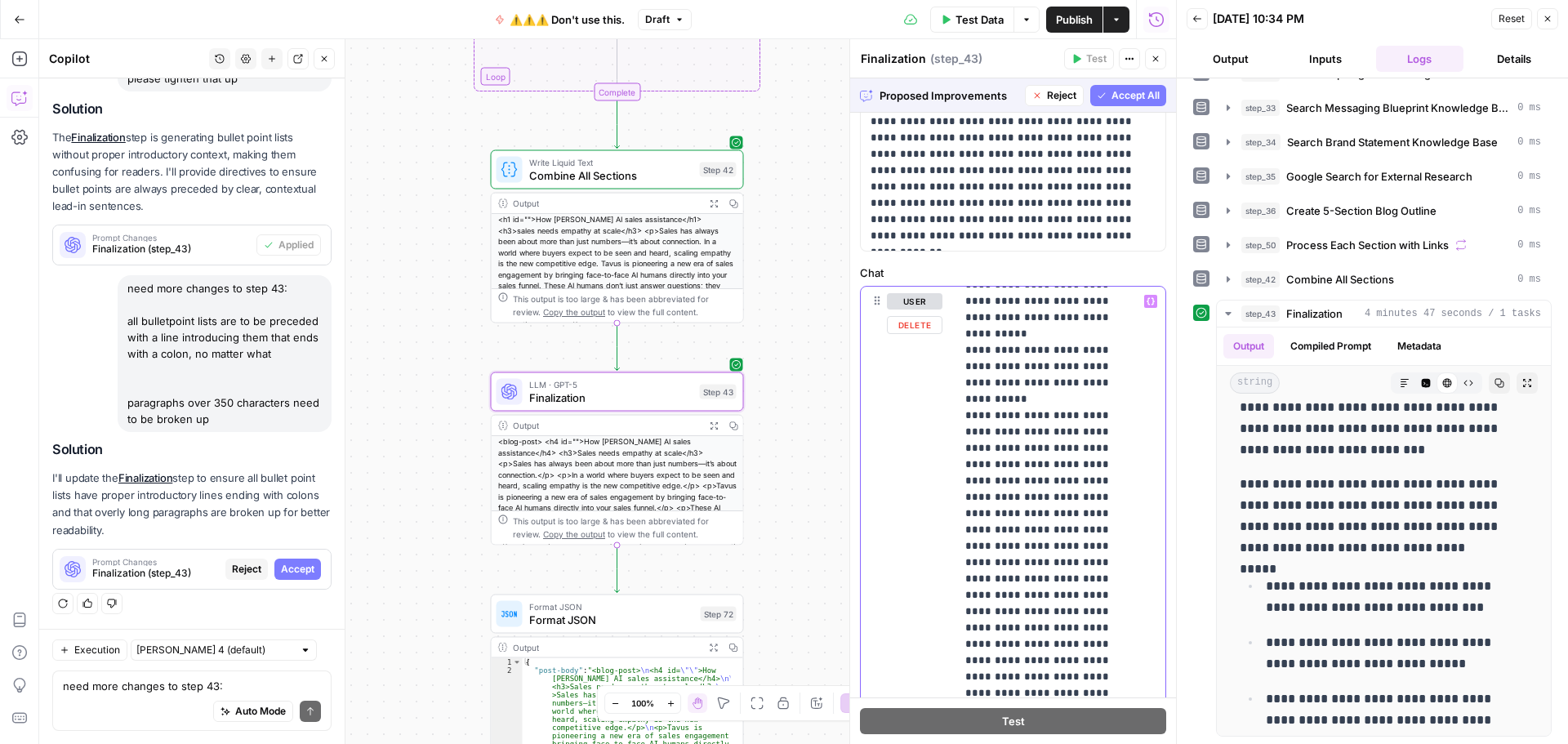
scroll to position [1344, 0]
click at [1127, 101] on span "Accept All" at bounding box center [1135, 95] width 48 height 15
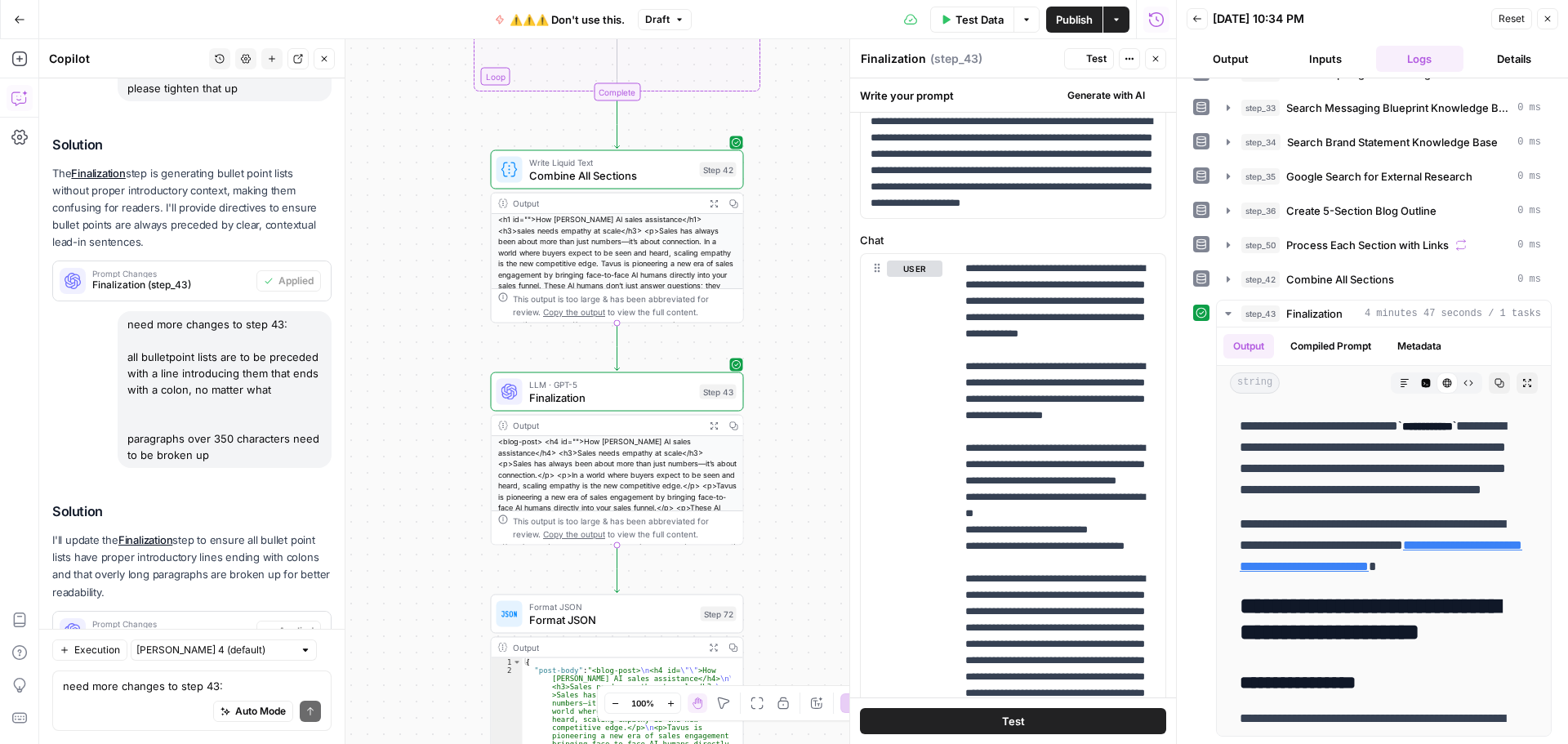
scroll to position [0, 0]
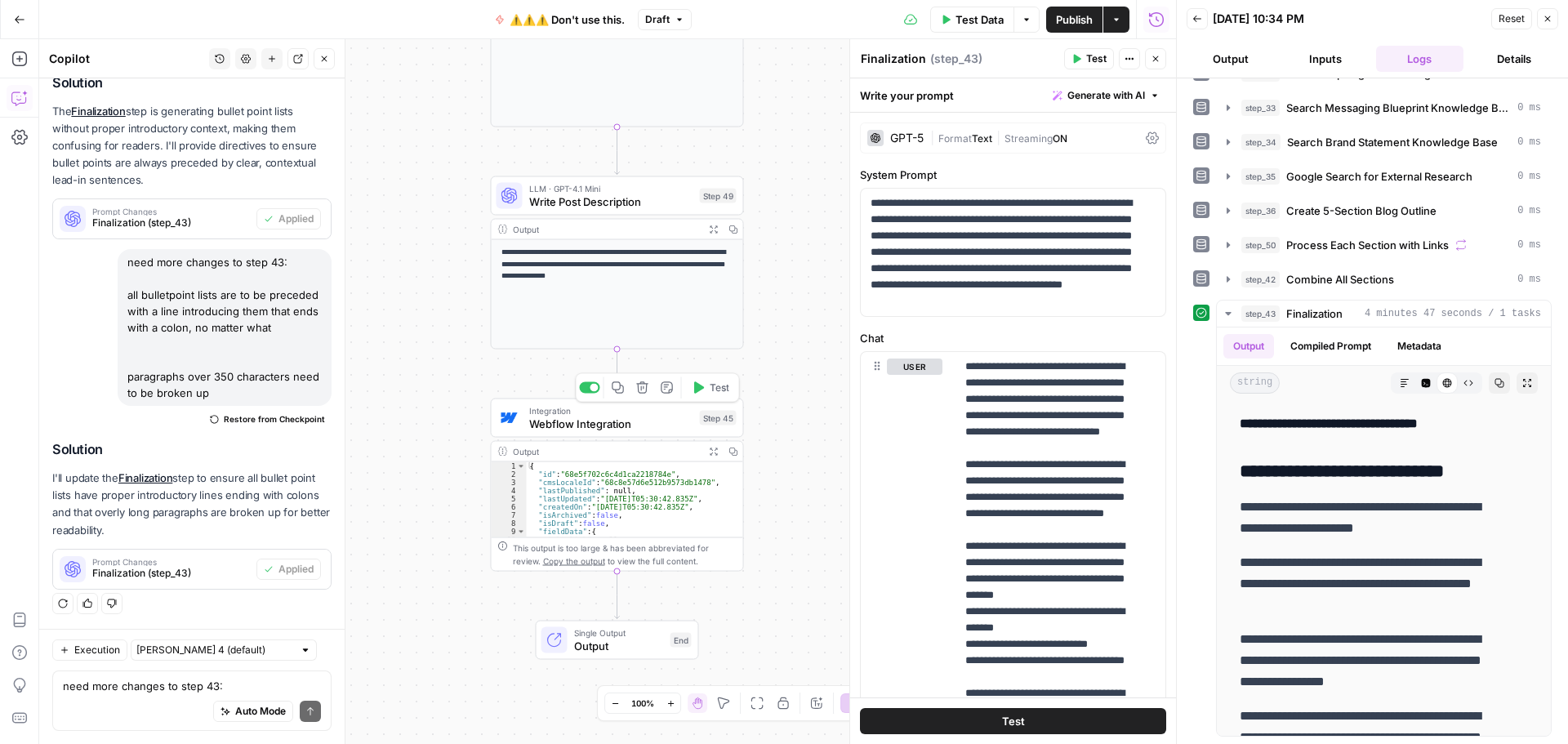
click at [697, 390] on icon "button" at bounding box center [699, 387] width 10 height 11
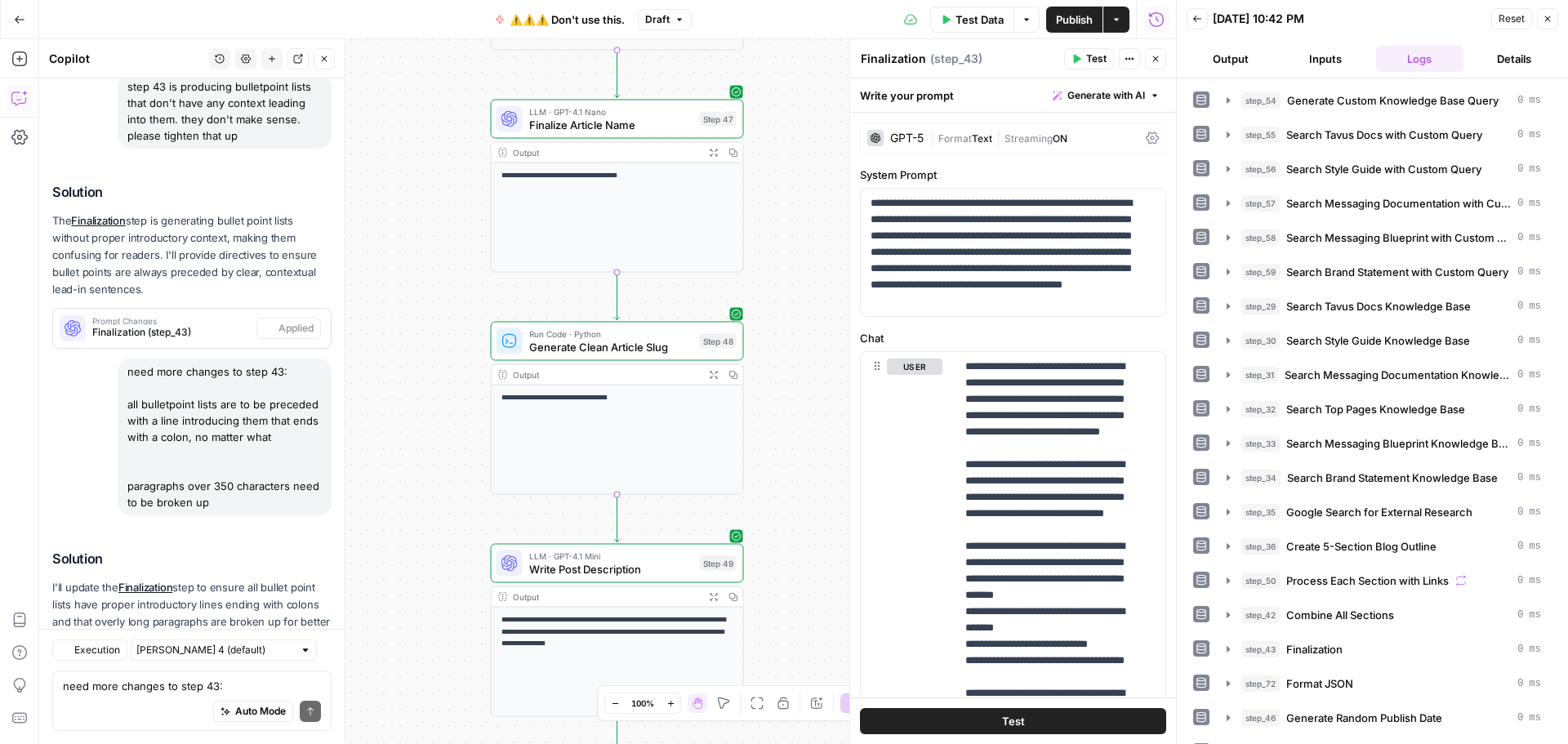
scroll to position [659, 0]
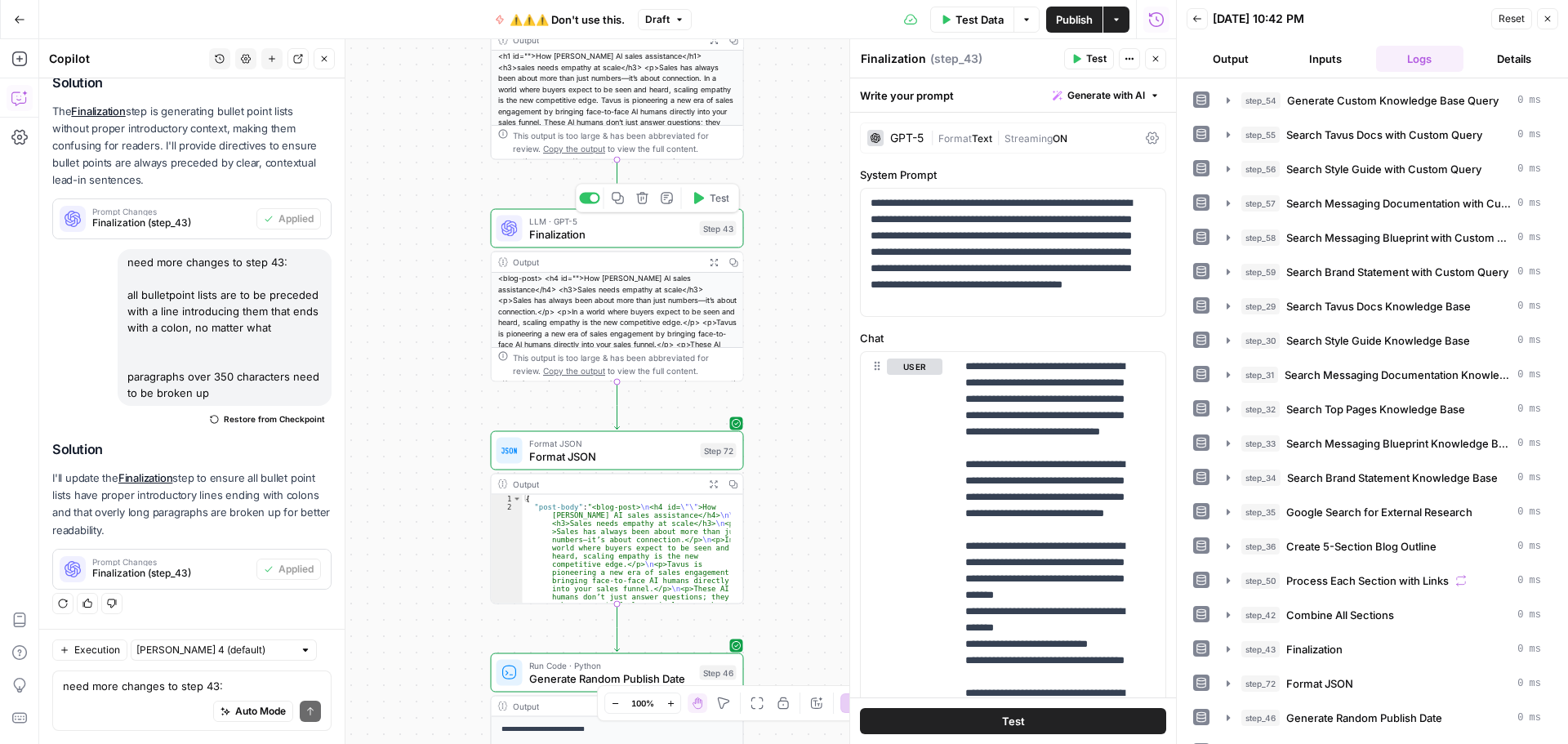
click at [714, 204] on span "Test" at bounding box center [719, 198] width 19 height 15
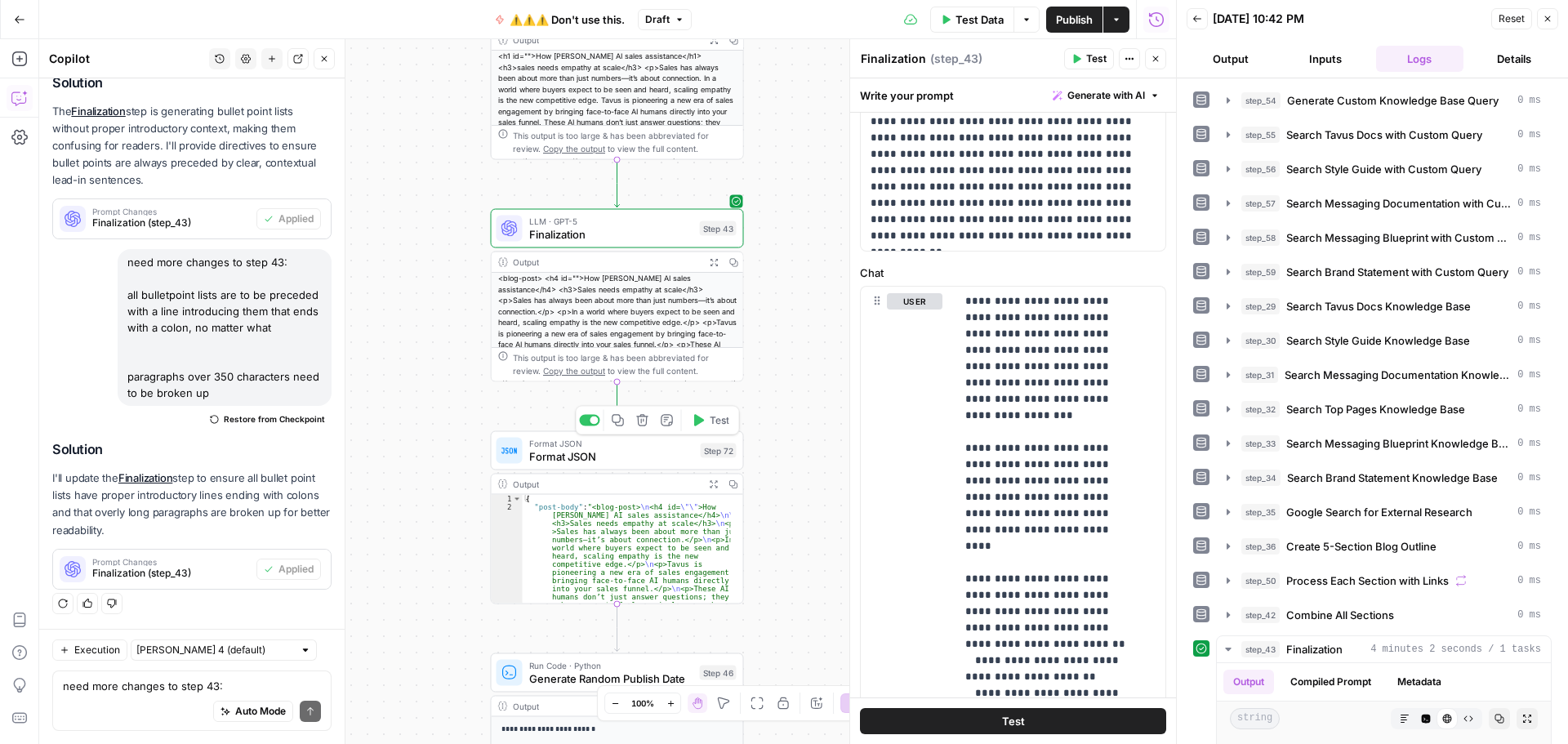
click at [708, 422] on button "Test" at bounding box center [710, 421] width 51 height 21
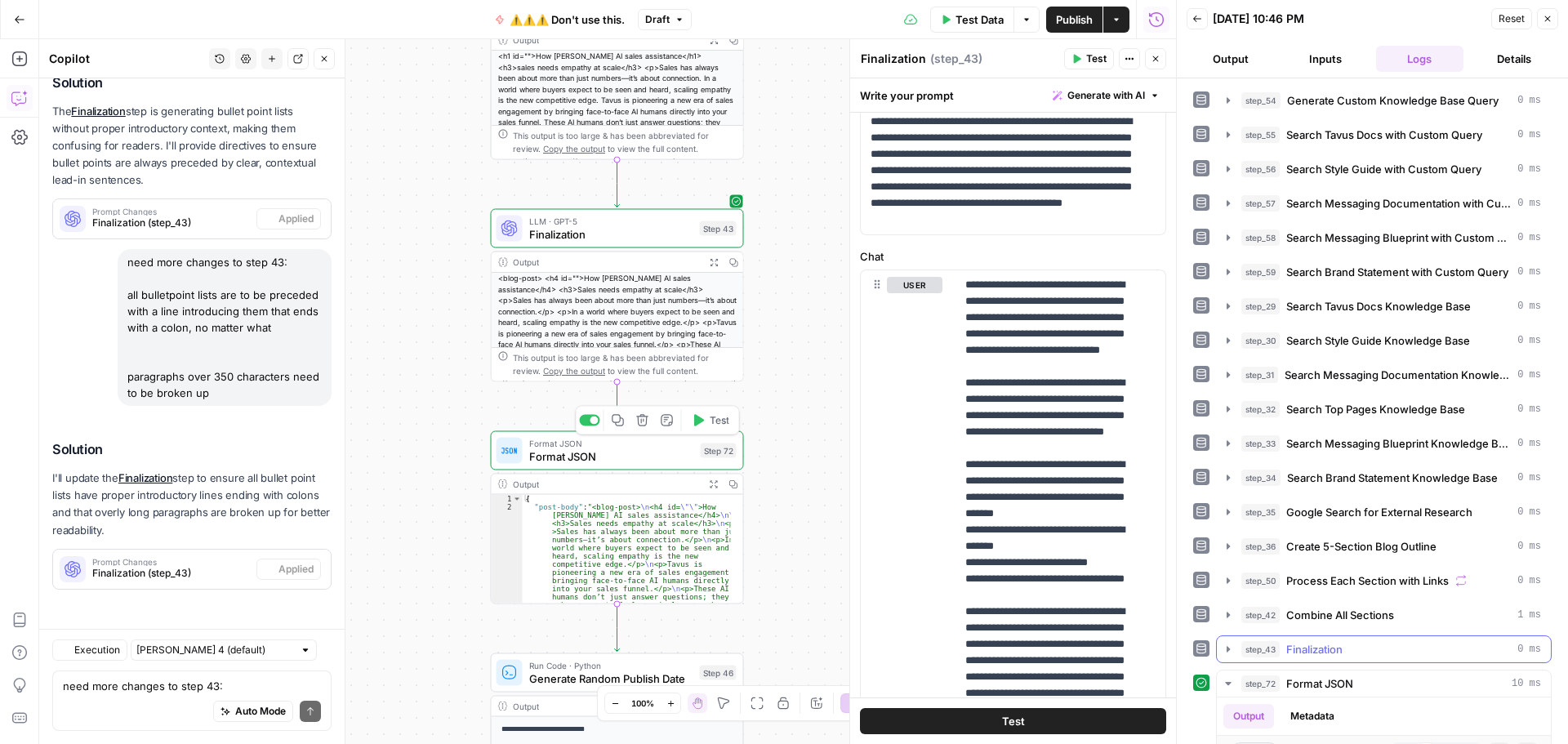
scroll to position [327, 0]
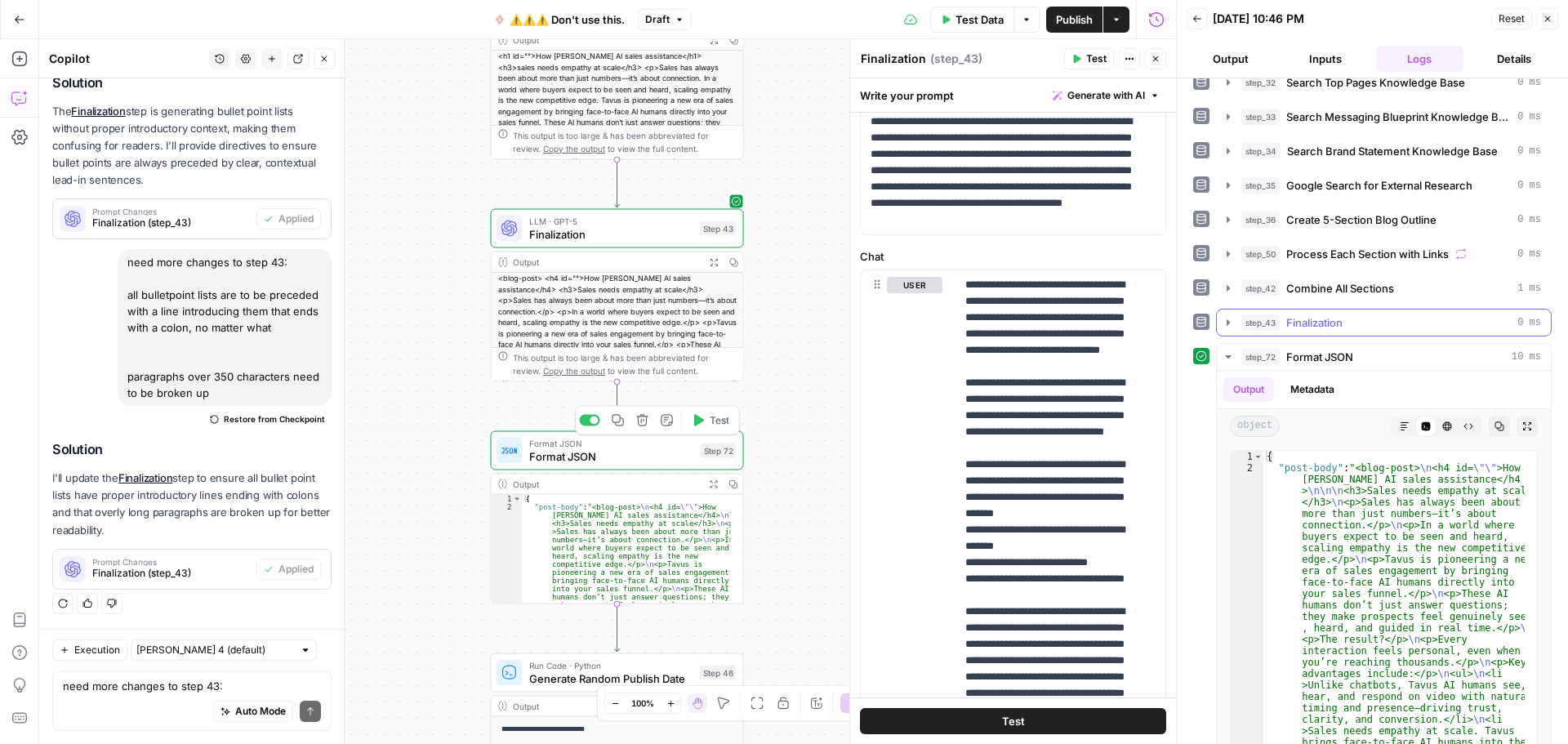
click at [1226, 318] on icon "button" at bounding box center [1228, 322] width 13 height 13
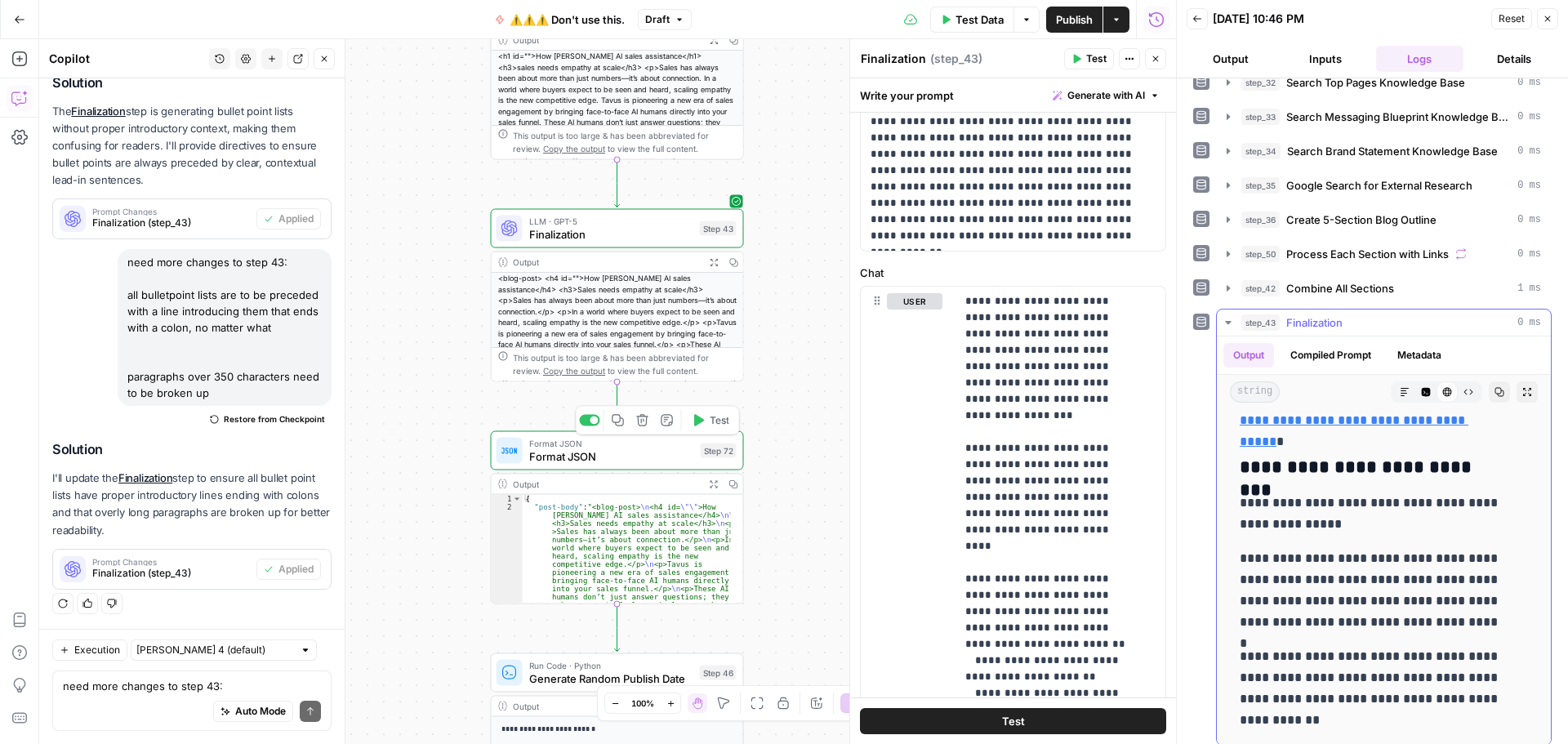
scroll to position [8823, 0]
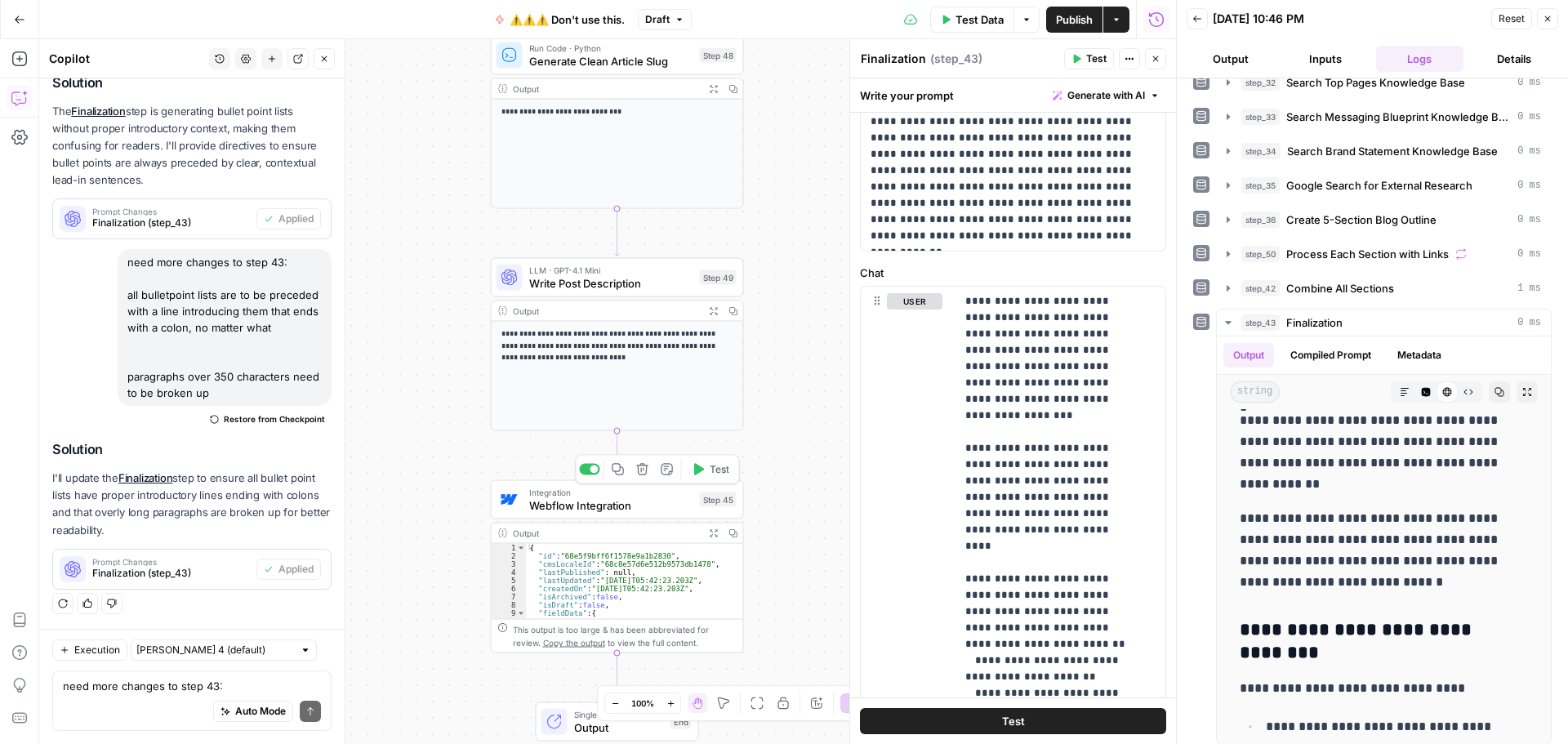
click at [702, 468] on icon "button" at bounding box center [699, 469] width 10 height 11
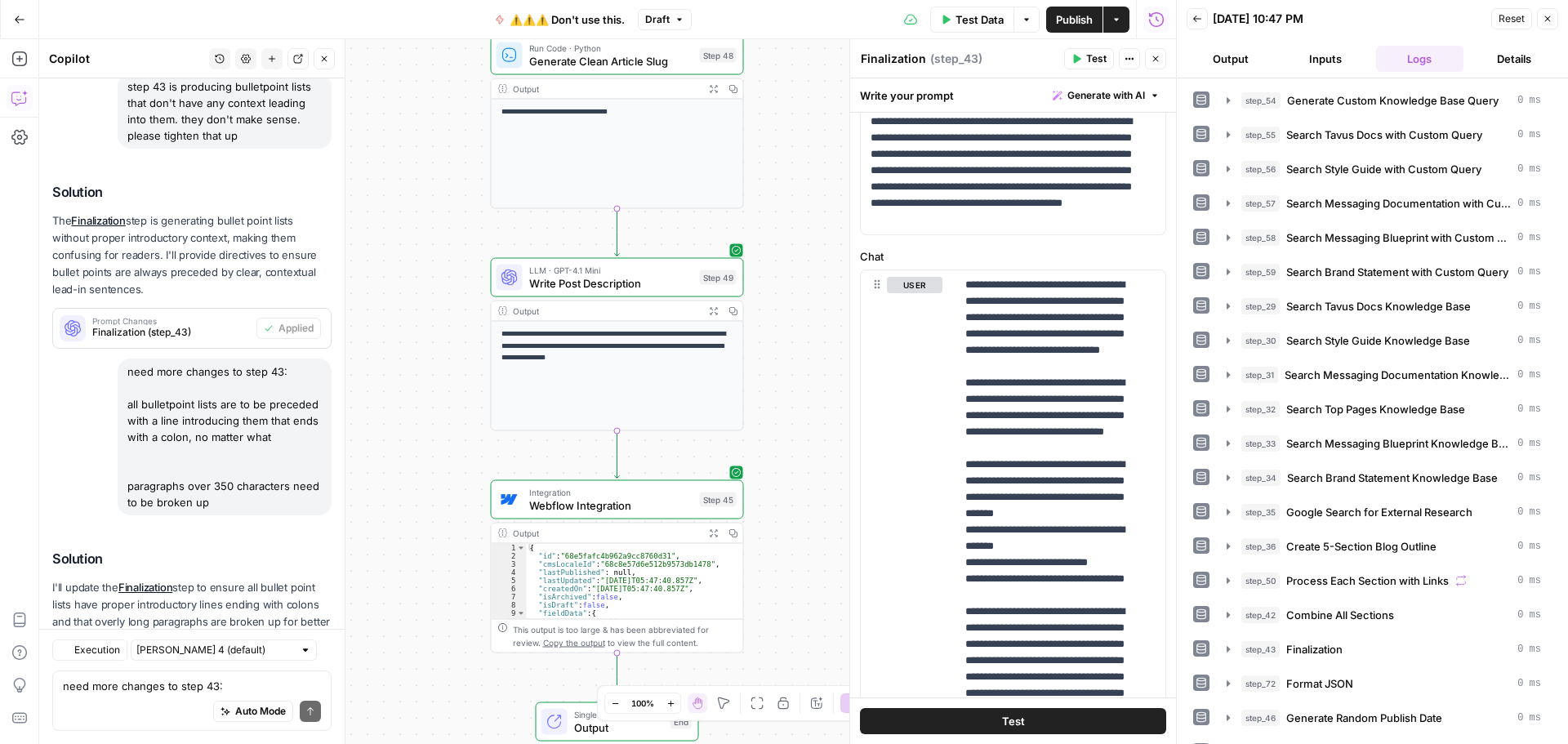
scroll to position [659, 0]
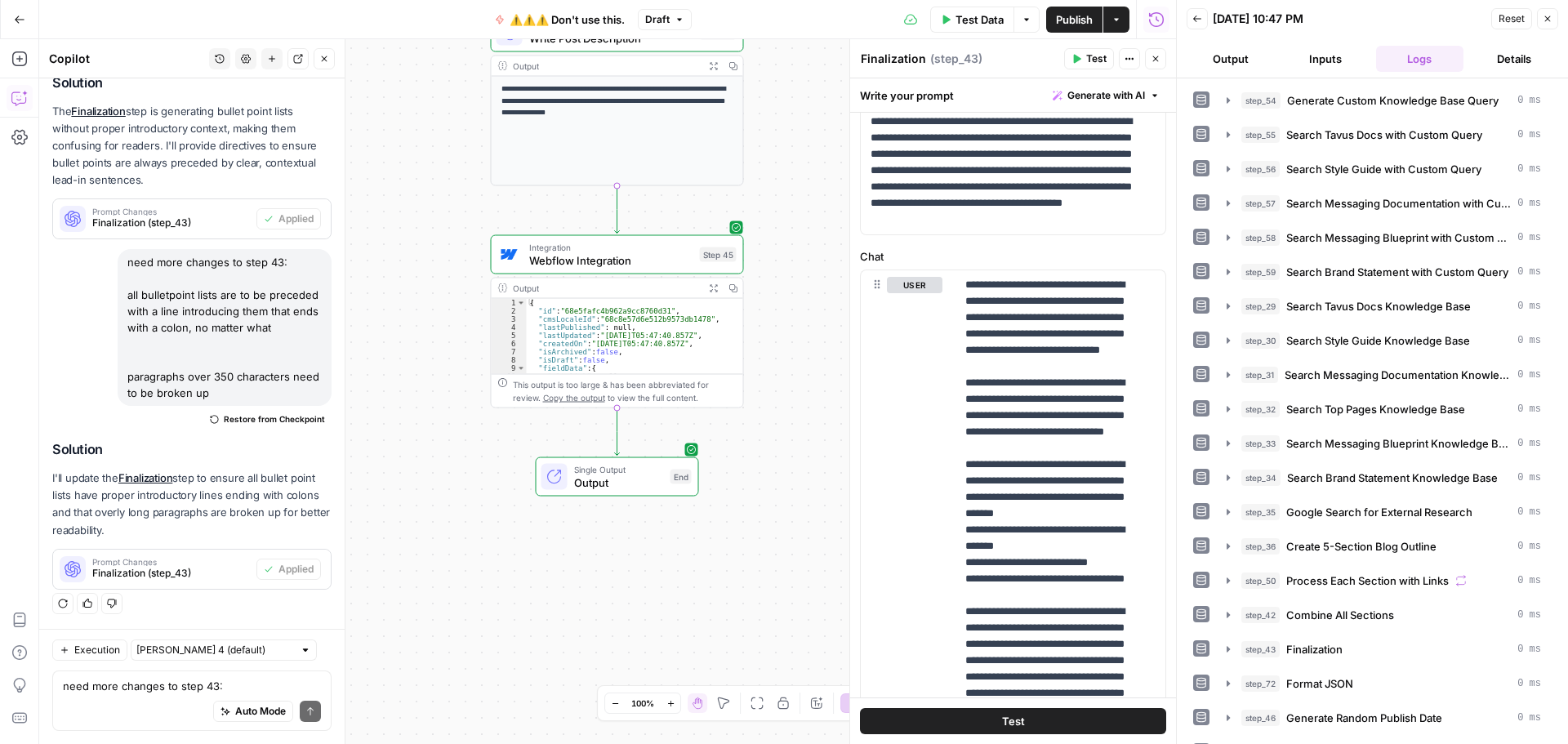
click at [637, 266] on span "Webflow Integration" at bounding box center [610, 260] width 164 height 17
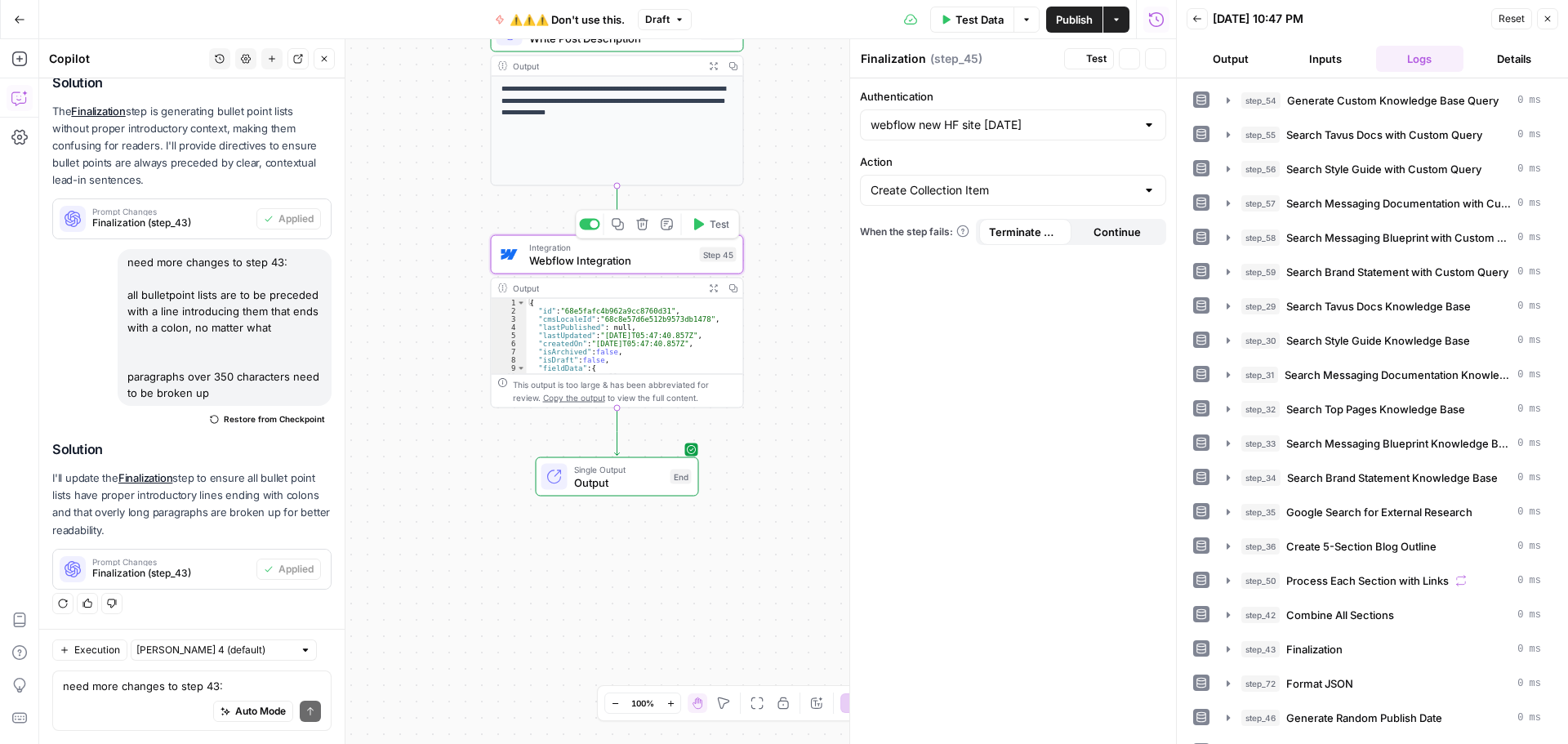
type textarea "Webflow Integration"
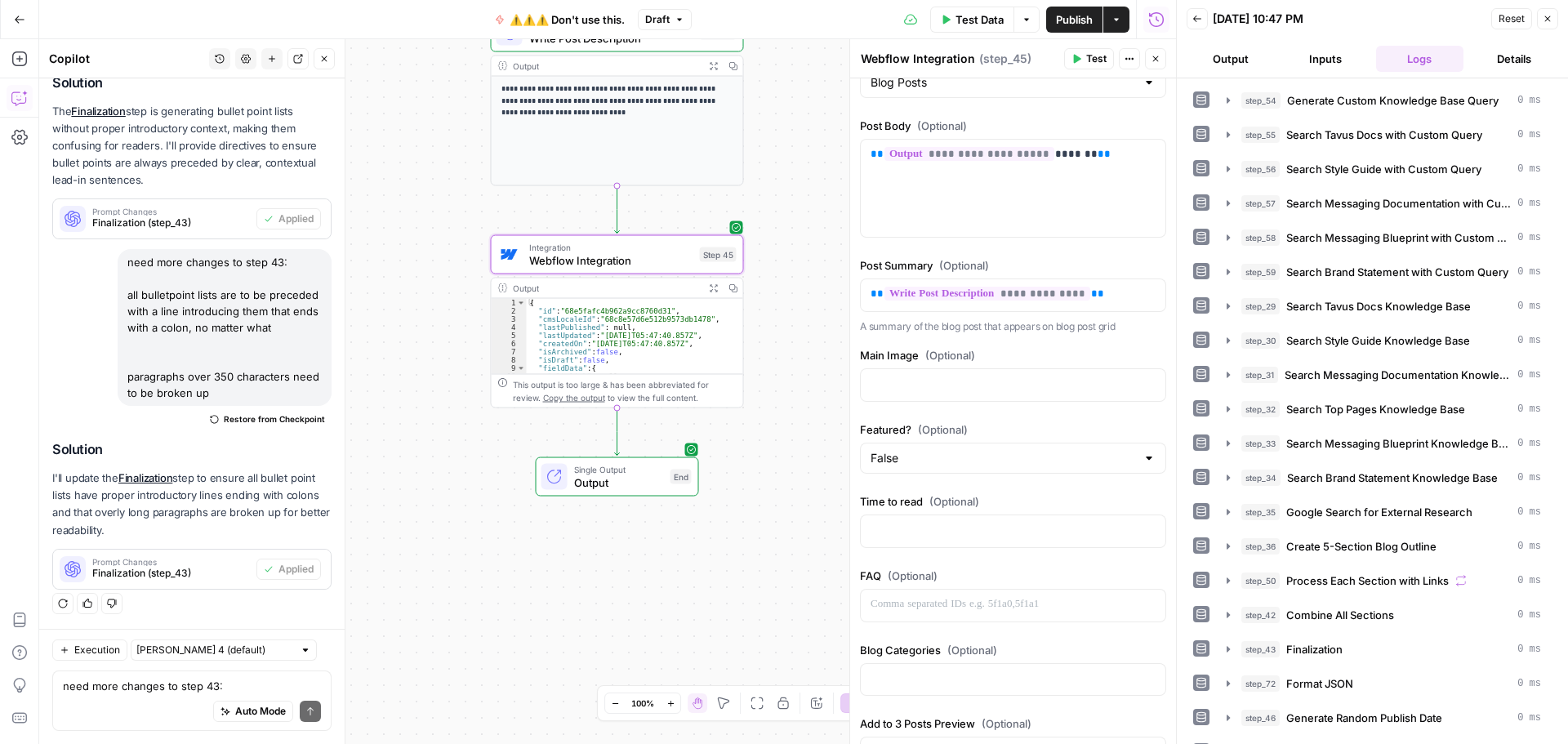
scroll to position [163, 0]
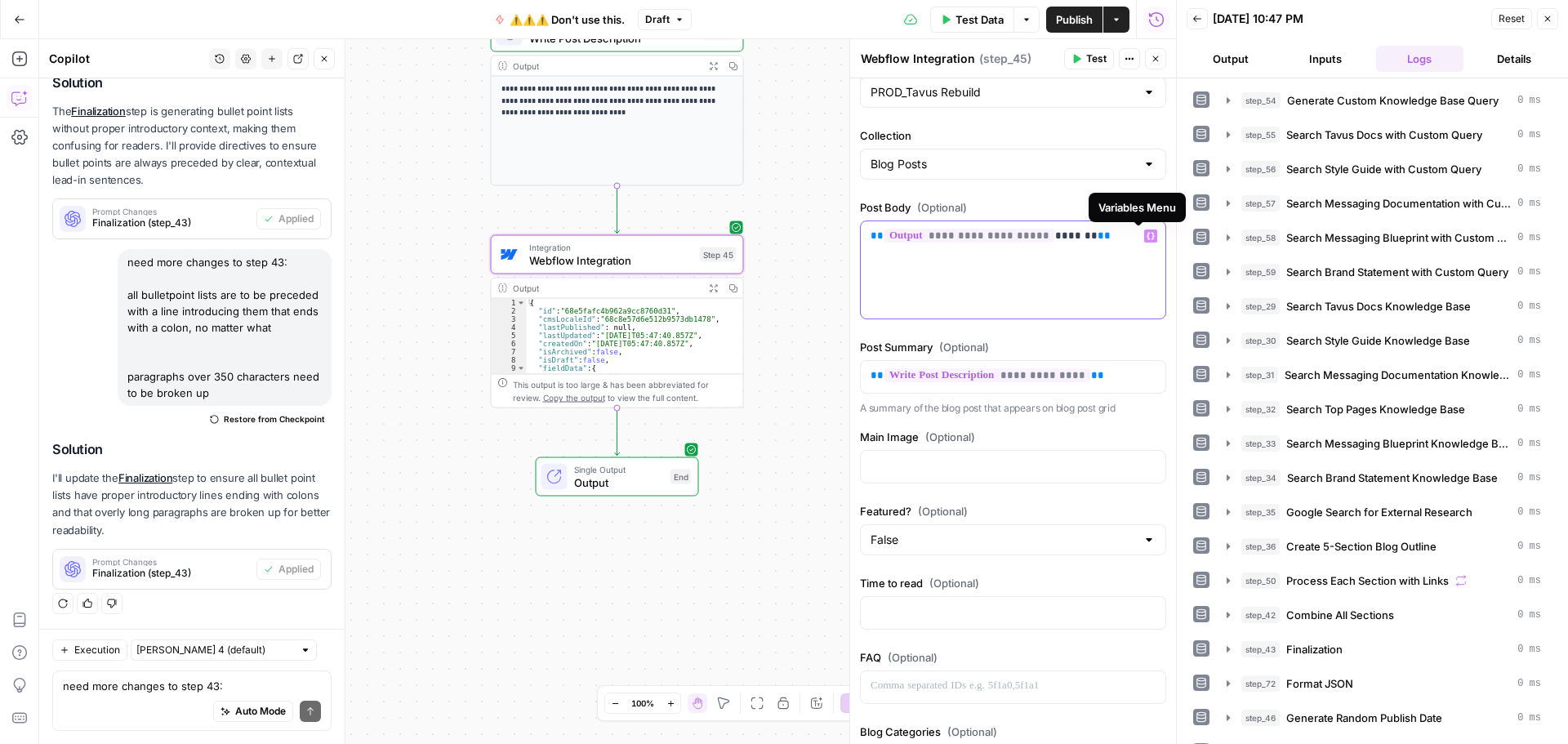
click at [1092, 236] on p "**********" at bounding box center [1007, 236] width 273 height 17
click at [1074, 57] on icon "button" at bounding box center [1078, 59] width 7 height 9
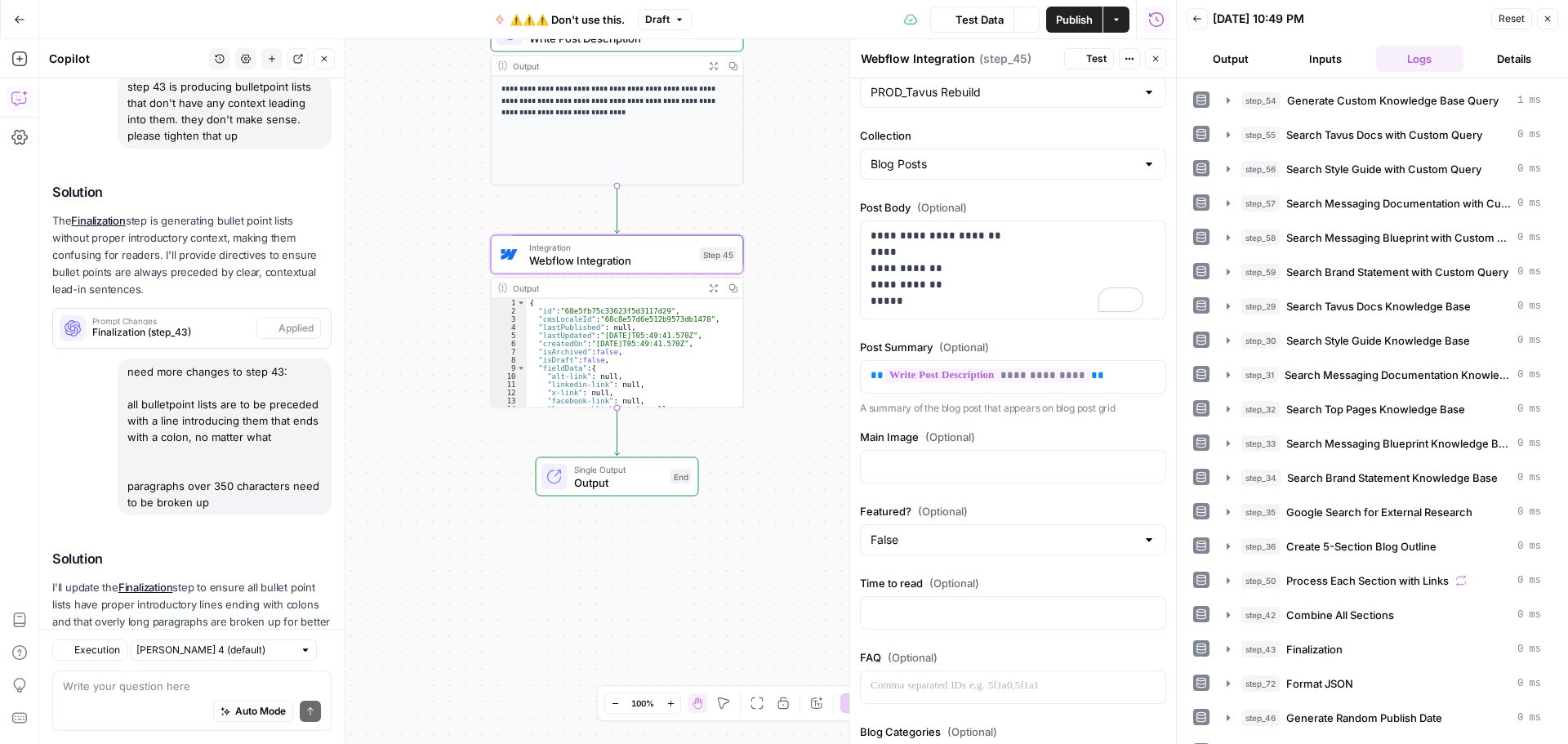
scroll to position [659, 0]
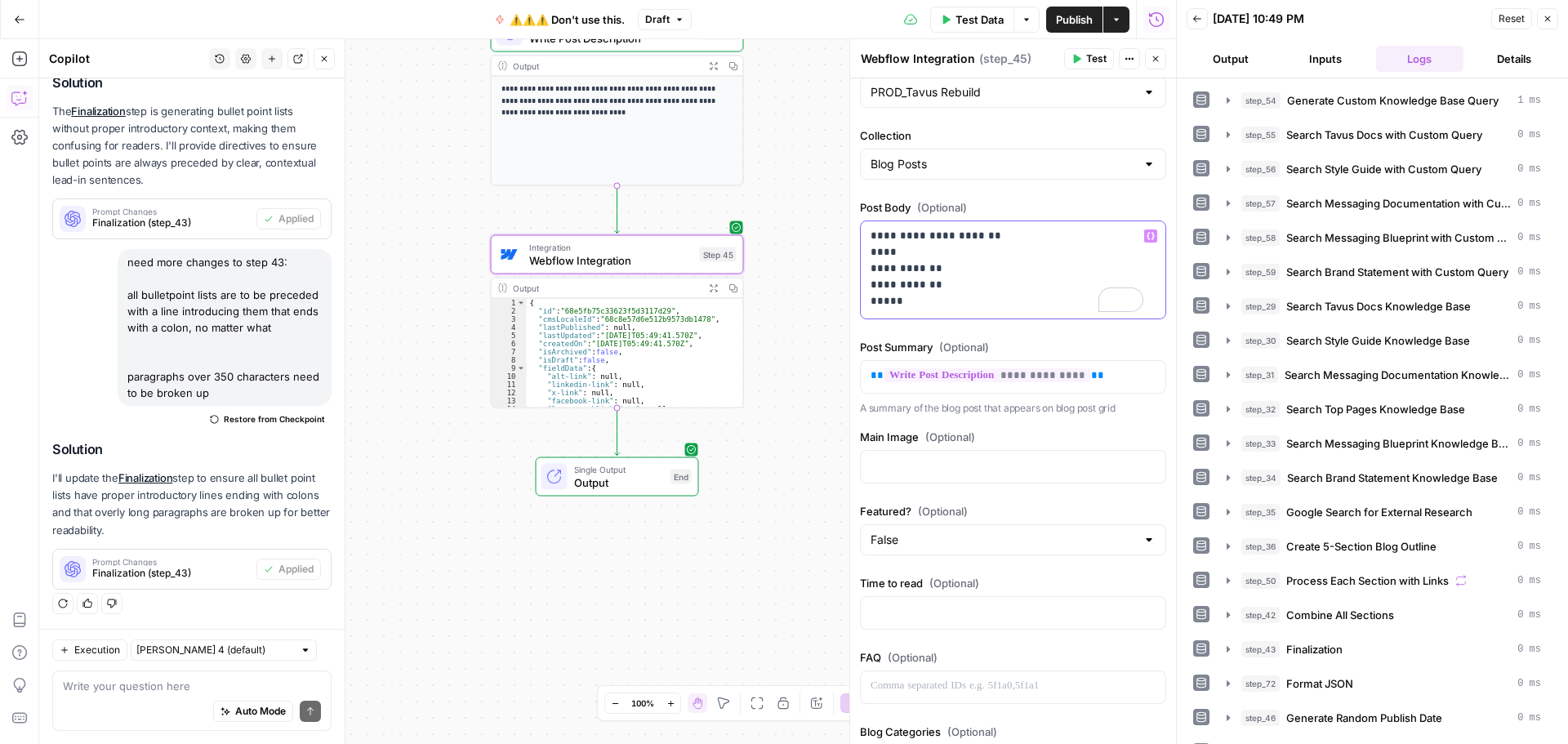
click at [963, 280] on p "**********" at bounding box center [1007, 269] width 273 height 82
click at [1147, 237] on icon "button" at bounding box center [1150, 236] width 8 height 7
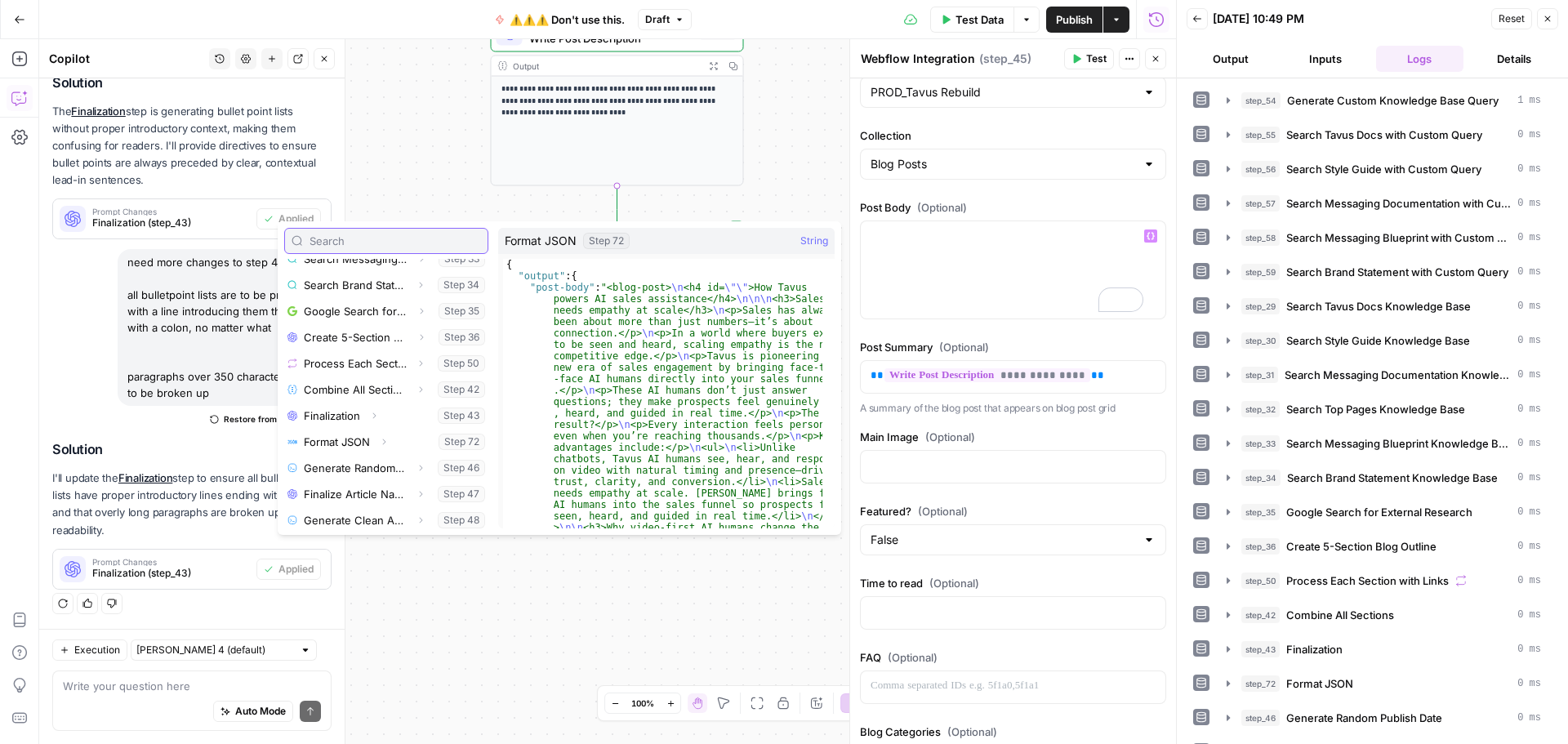
scroll to position [409, 0]
click at [357, 410] on button "Select variable Format JSON" at bounding box center [386, 412] width 204 height 26
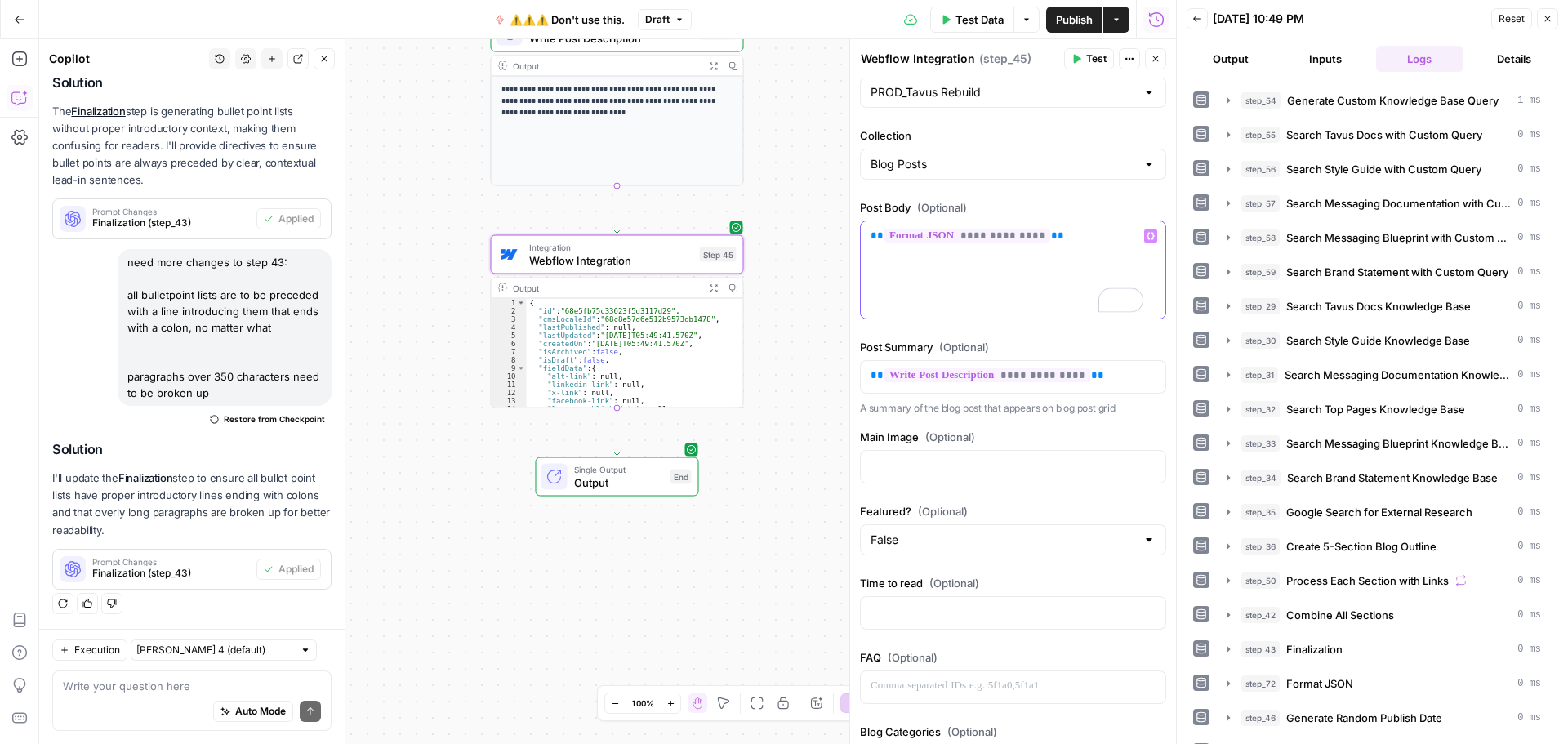
click at [1052, 233] on p "**********" at bounding box center [1007, 236] width 273 height 17
click at [1147, 238] on icon "button" at bounding box center [1150, 235] width 8 height 8
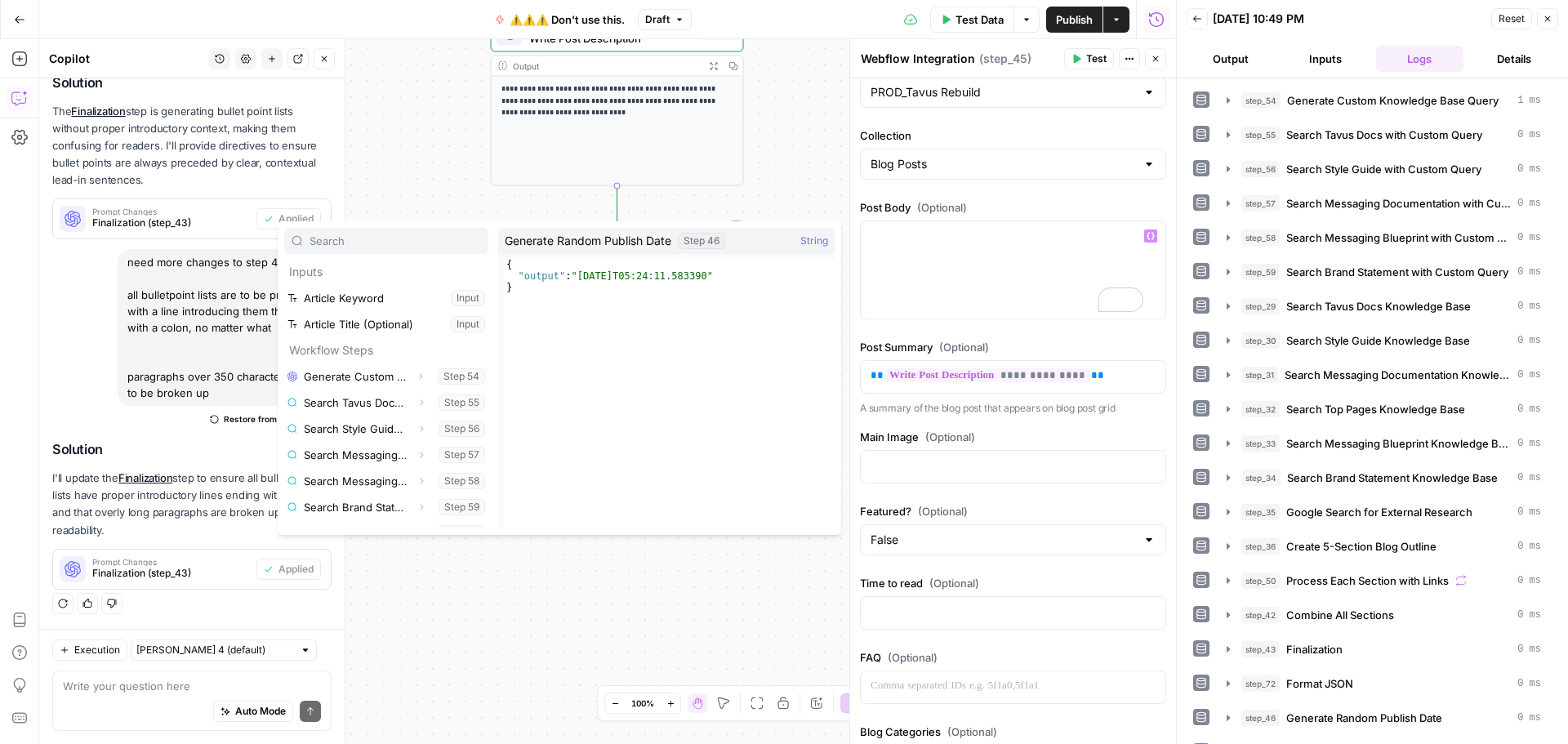
scroll to position [410, 0]
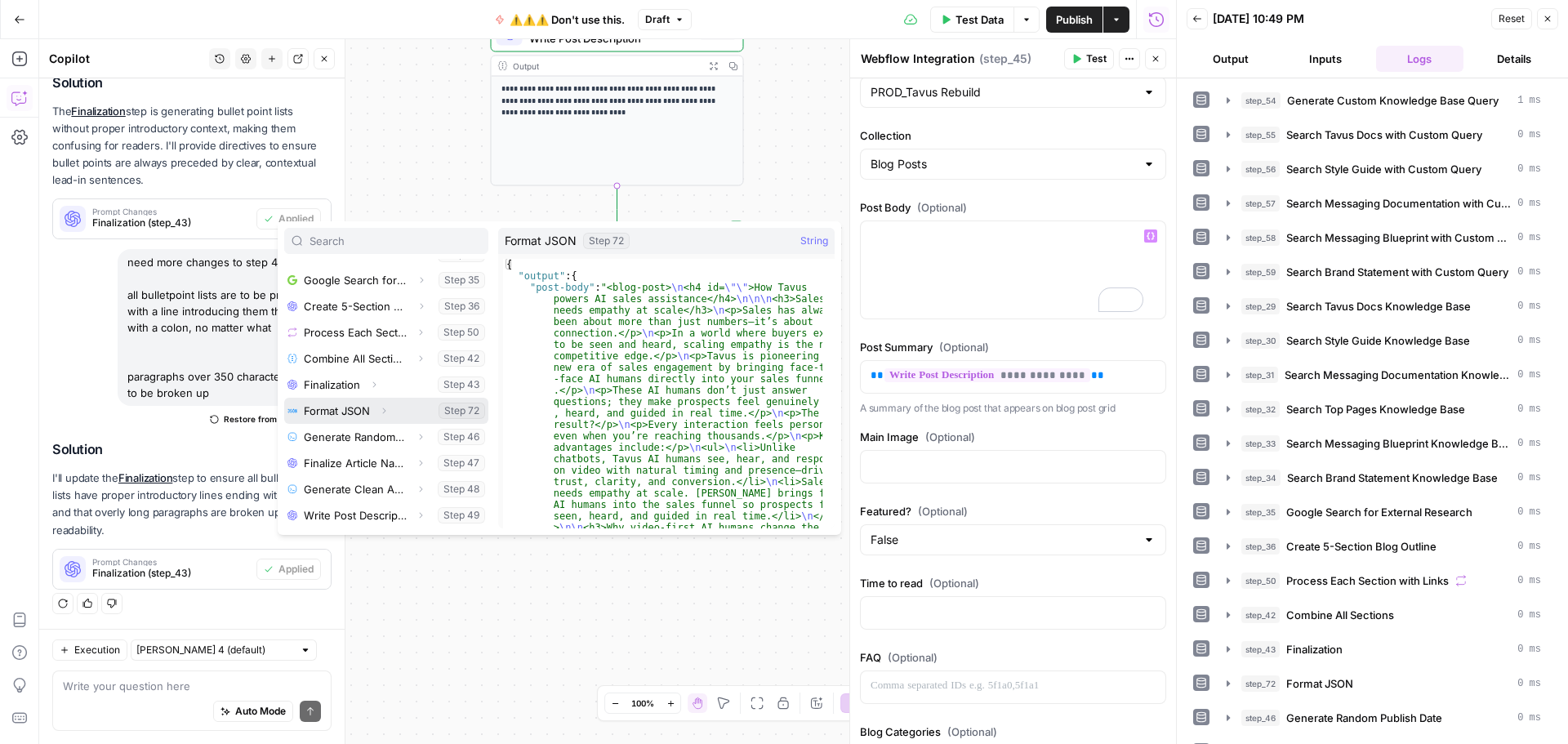
click at [384, 411] on icon "button" at bounding box center [383, 410] width 10 height 10
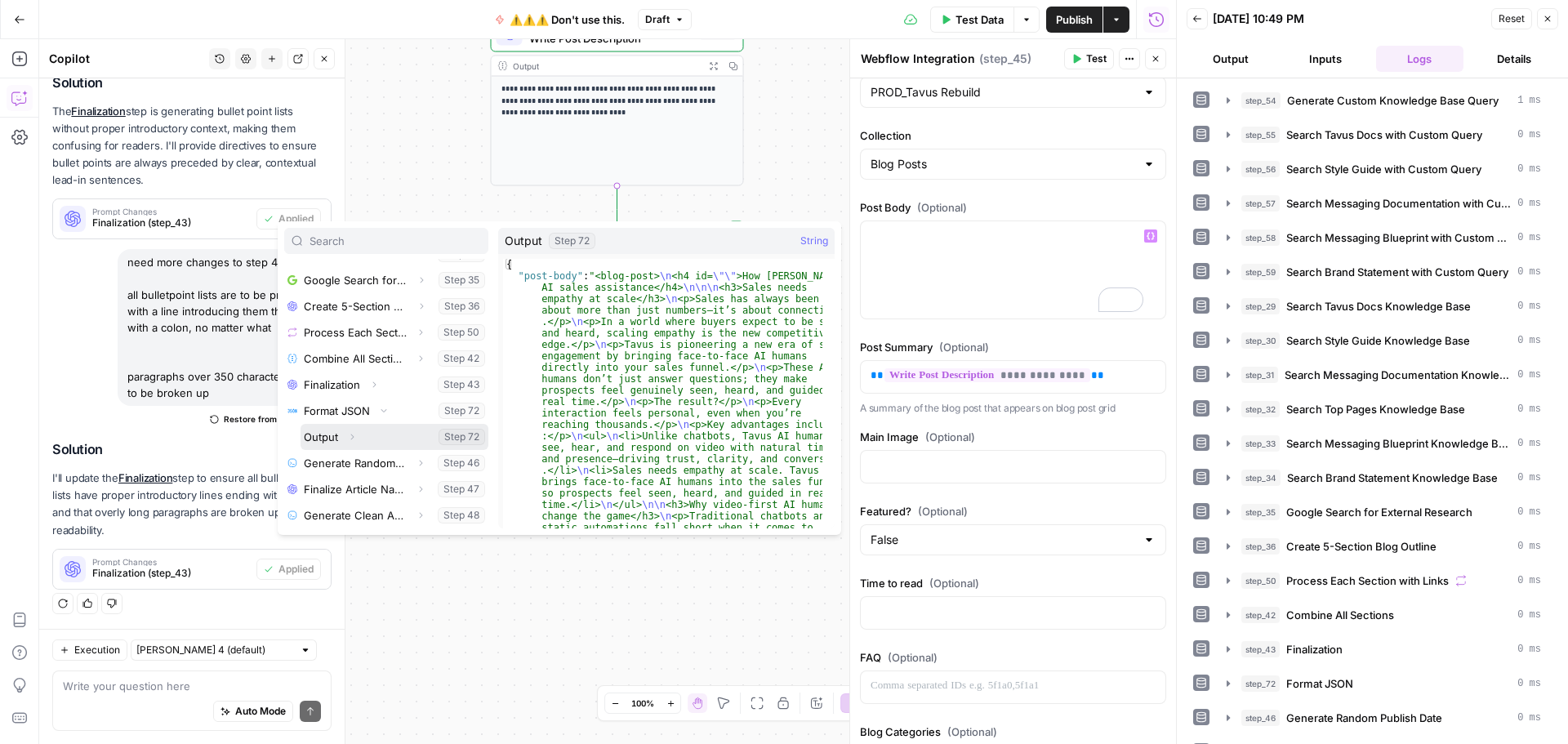
click at [350, 438] on icon "button" at bounding box center [352, 436] width 10 height 10
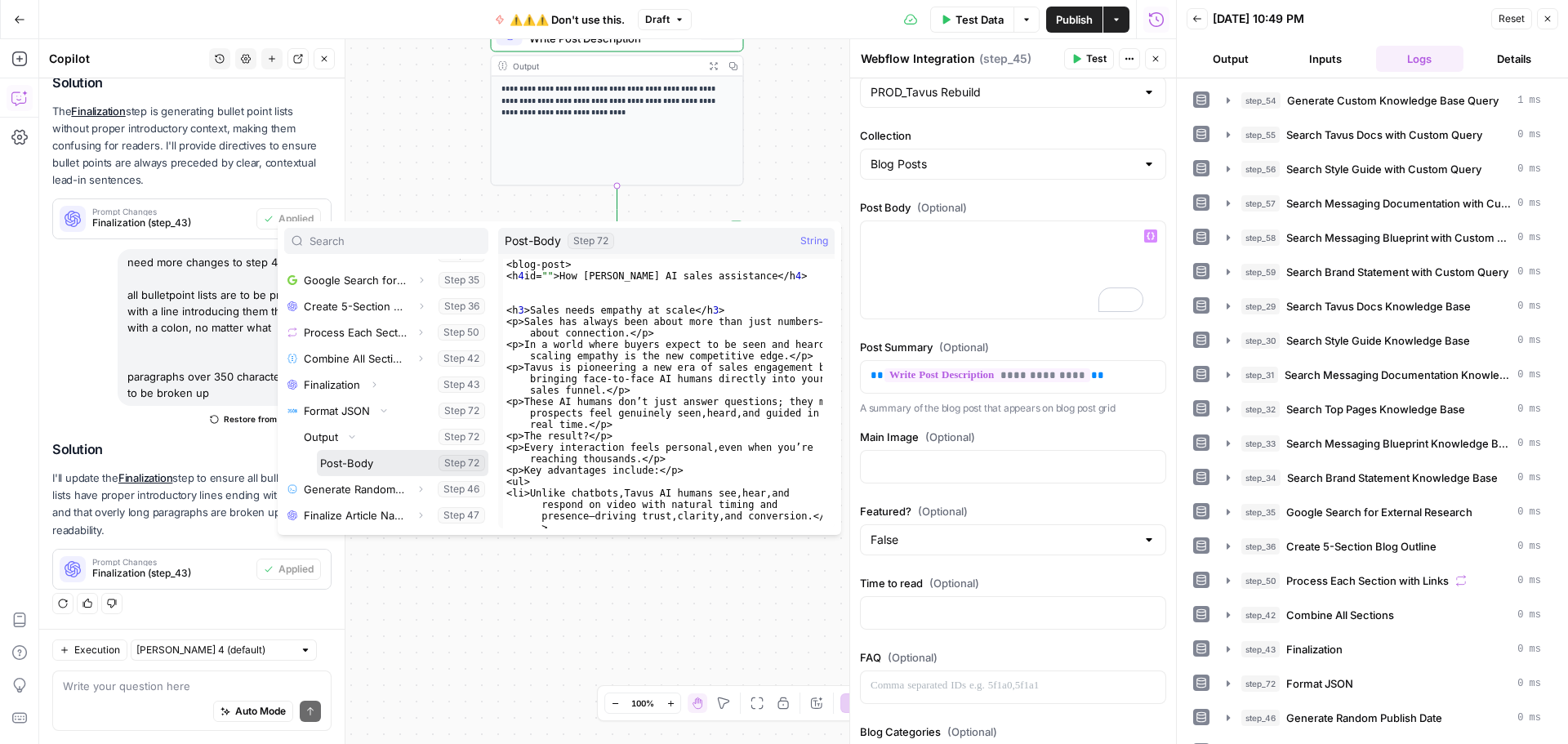
click at [355, 464] on button "Select variable Post-Body" at bounding box center [402, 463] width 171 height 26
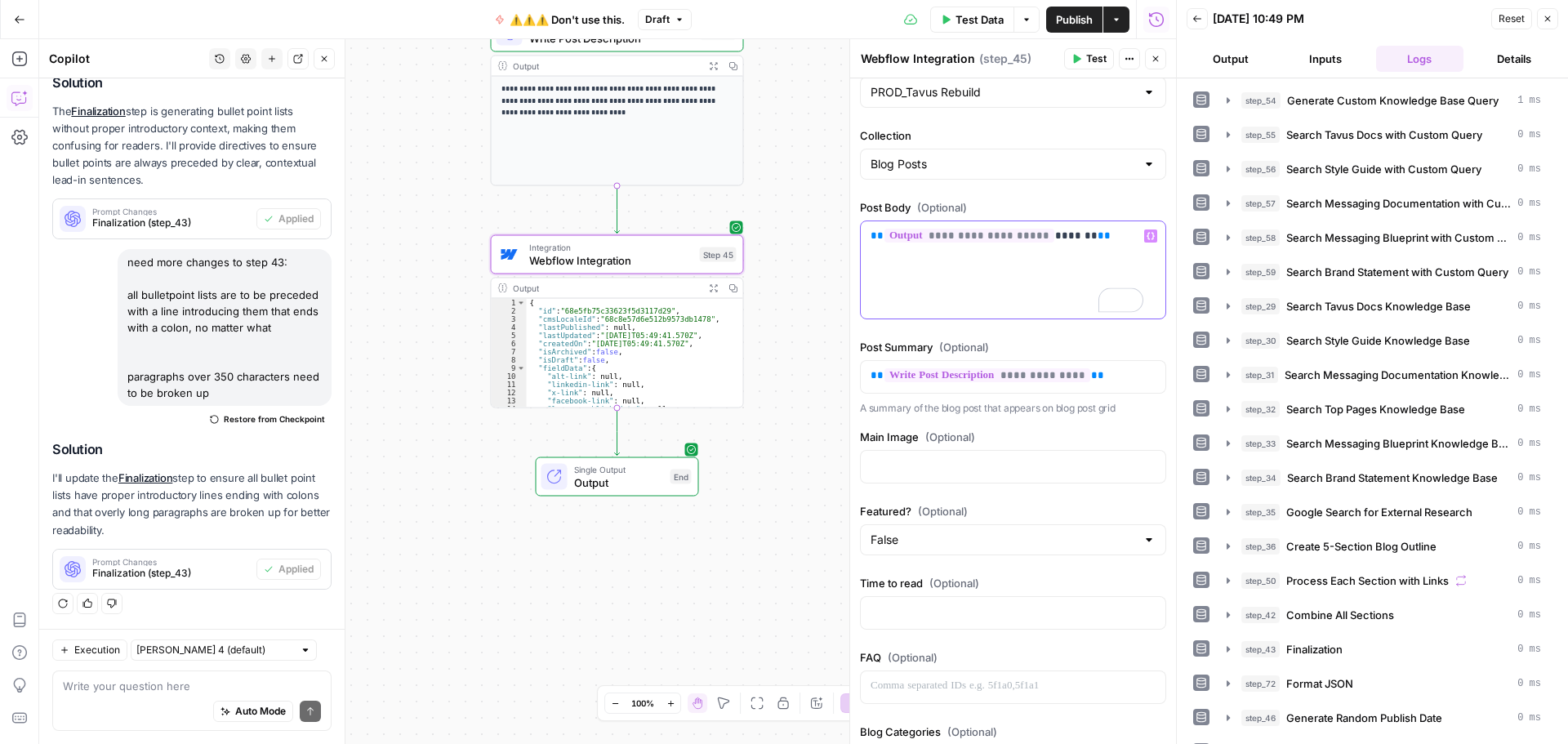
click at [1006, 233] on span "**********" at bounding box center [969, 235] width 169 height 14
click at [1067, 231] on p "**********" at bounding box center [1007, 236] width 273 height 17
click at [1085, 238] on p "**********" at bounding box center [1007, 236] width 273 height 17
click at [1144, 237] on button "Variables Menu" at bounding box center [1150, 236] width 13 height 13
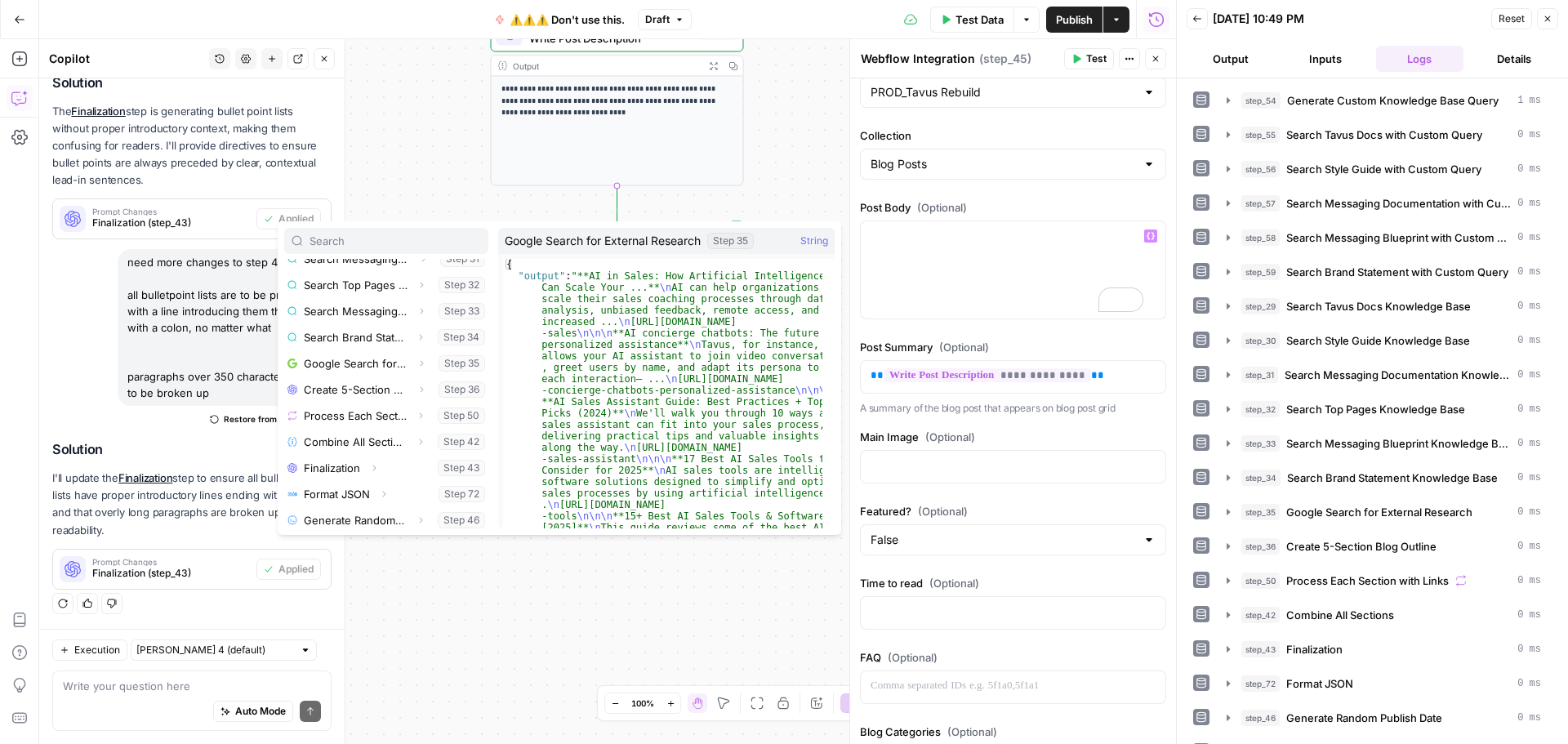
scroll to position [409, 0]
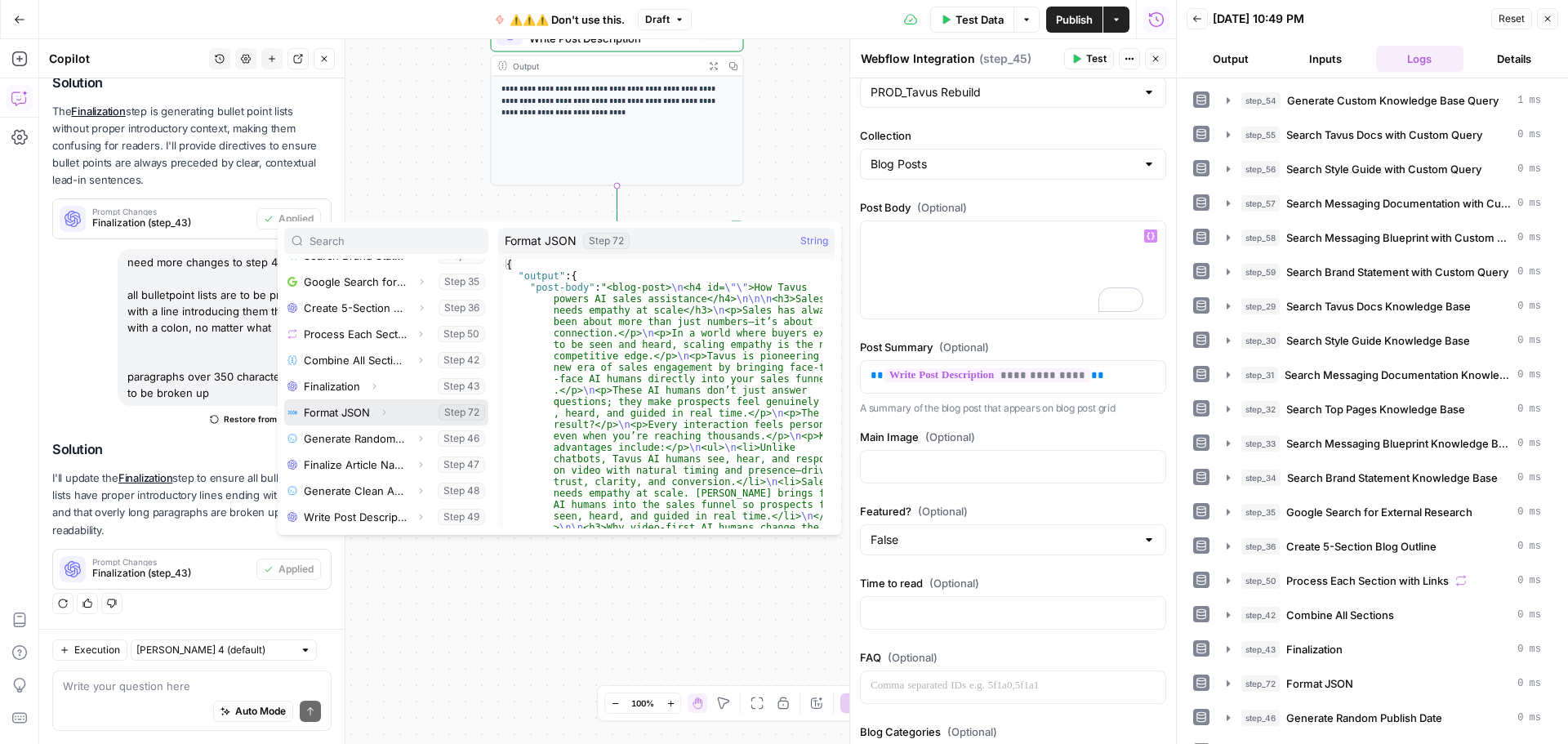
click at [384, 411] on icon "button" at bounding box center [383, 412] width 10 height 10
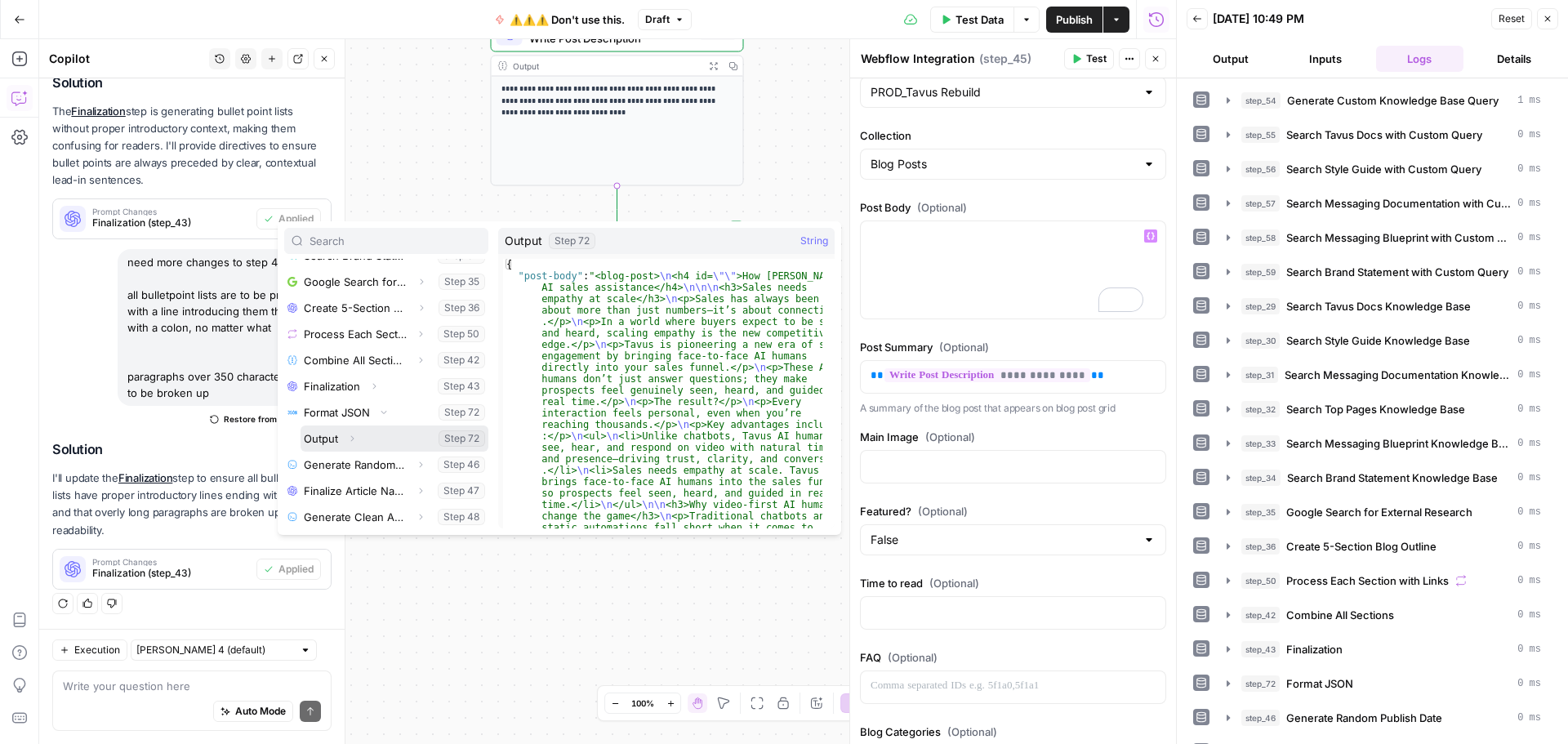
click at [353, 438] on icon "button" at bounding box center [353, 439] width 4 height 6
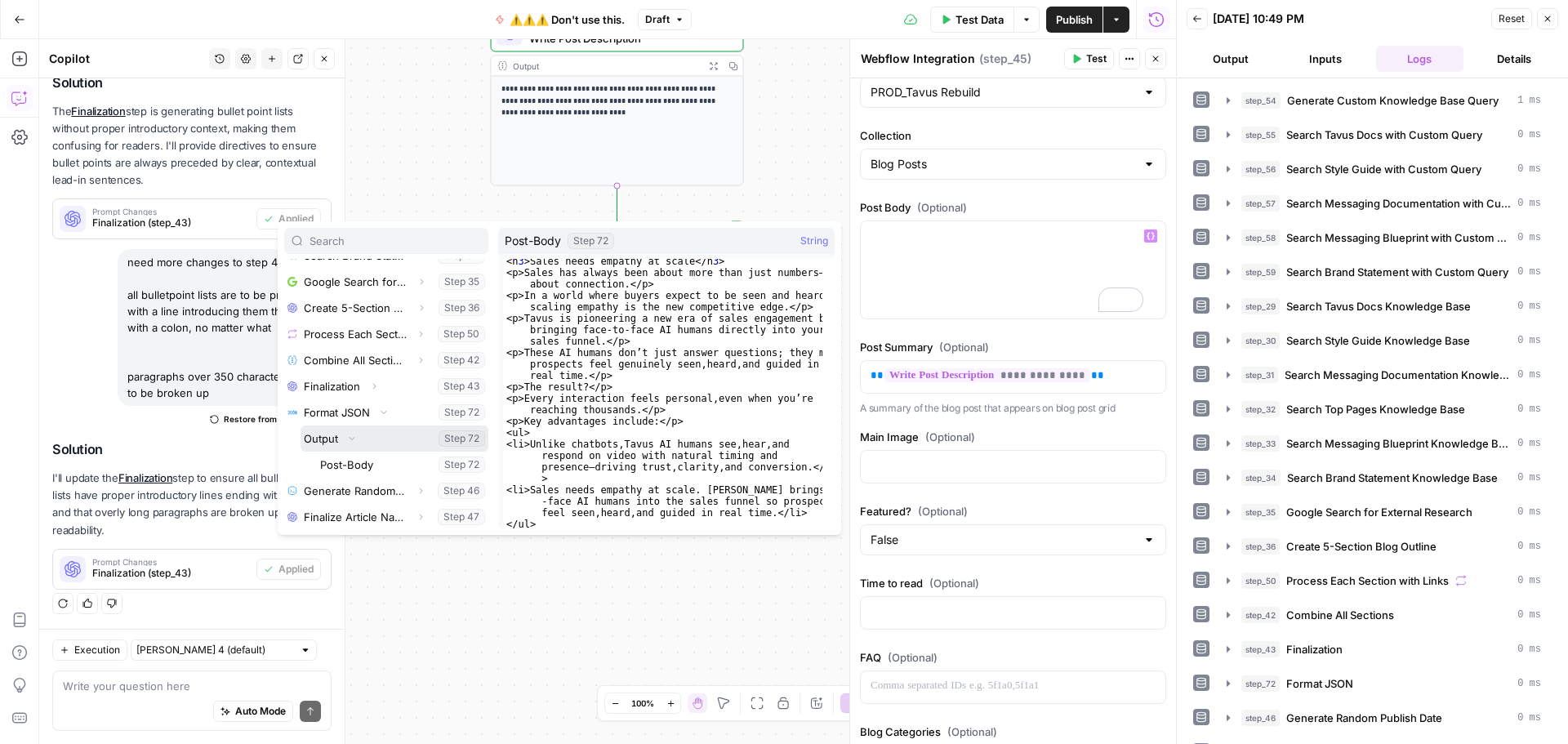
scroll to position [98, 0]
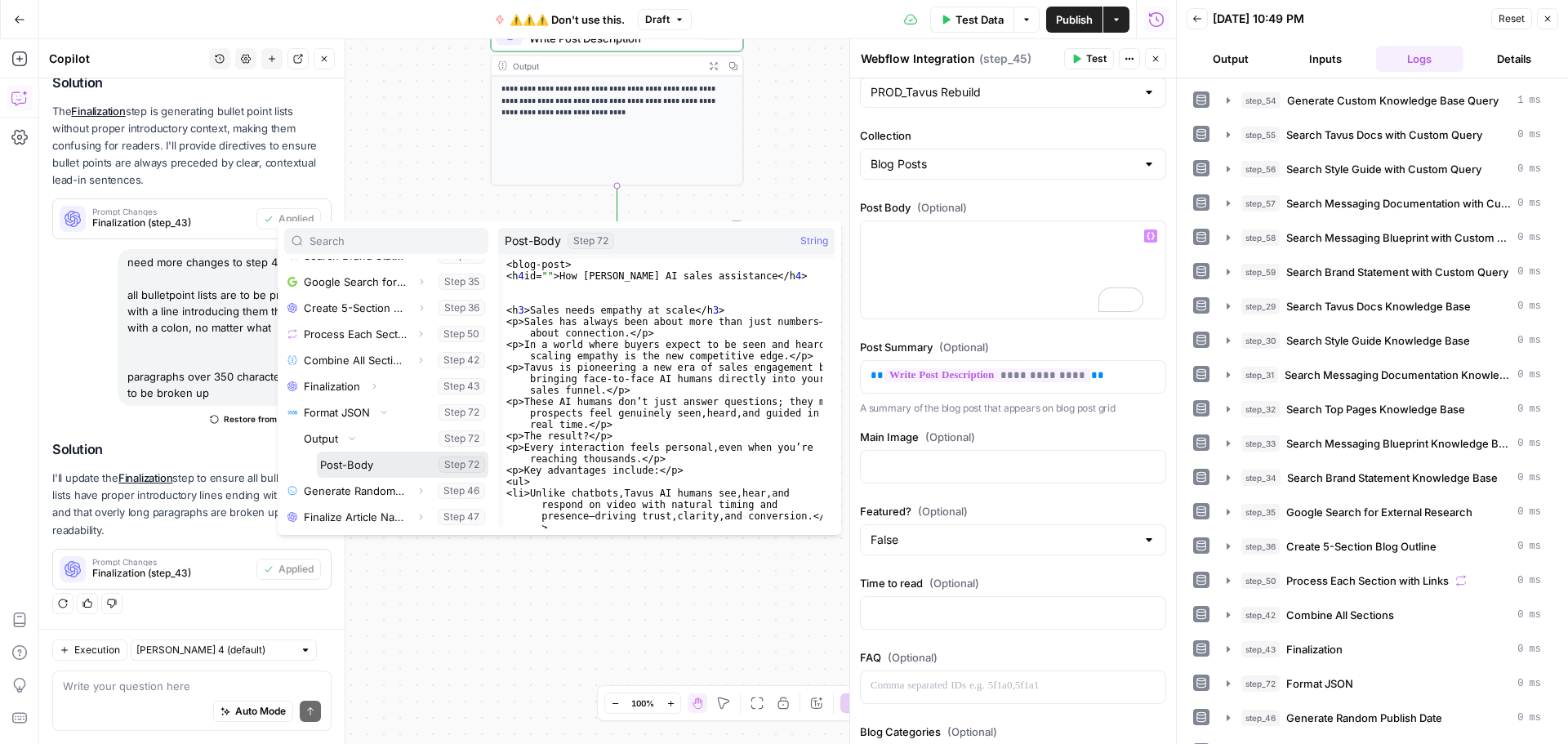
click at [349, 461] on button "Select variable Post-Body" at bounding box center [402, 465] width 171 height 26
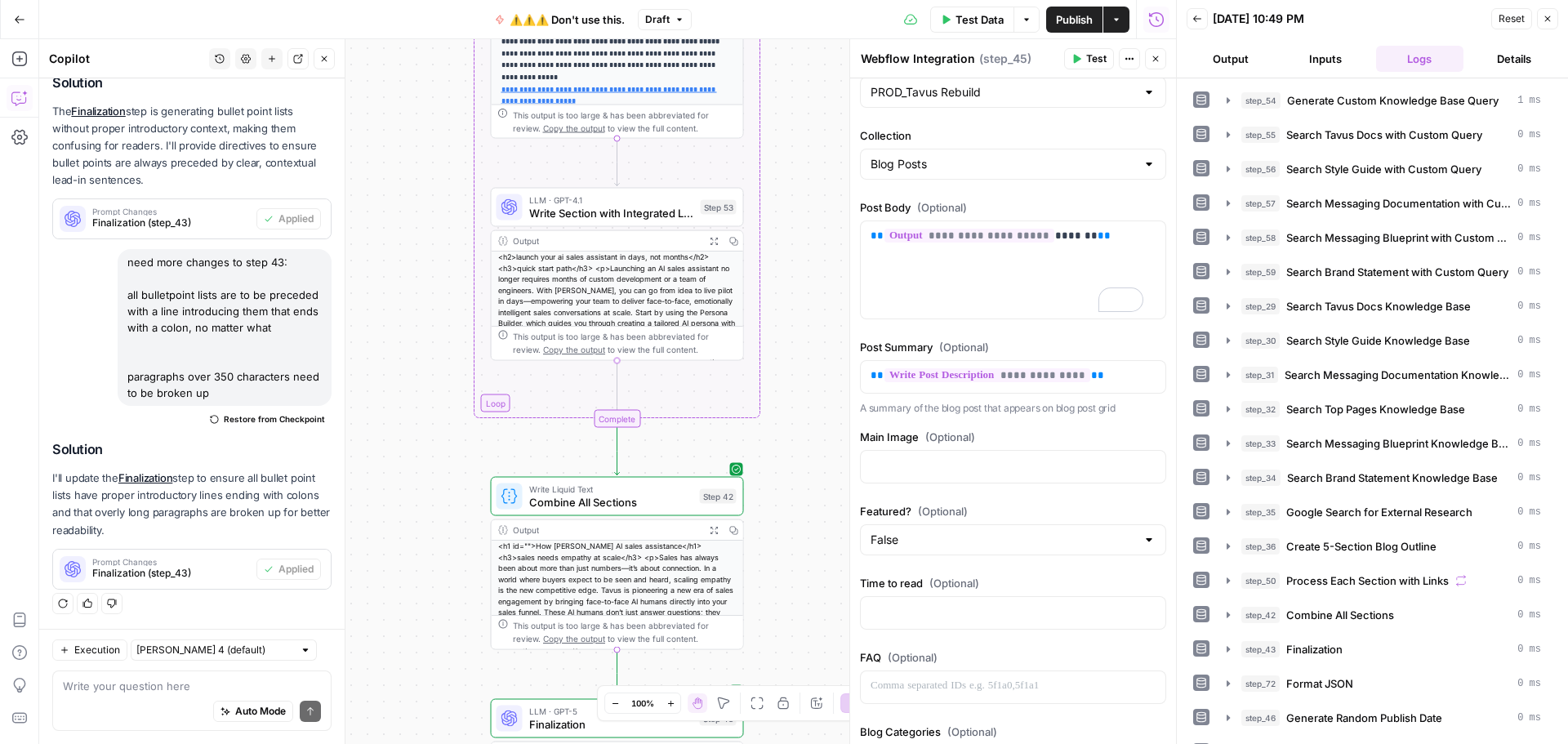
click at [1073, 27] on span "Publish" at bounding box center [1074, 19] width 37 height 17
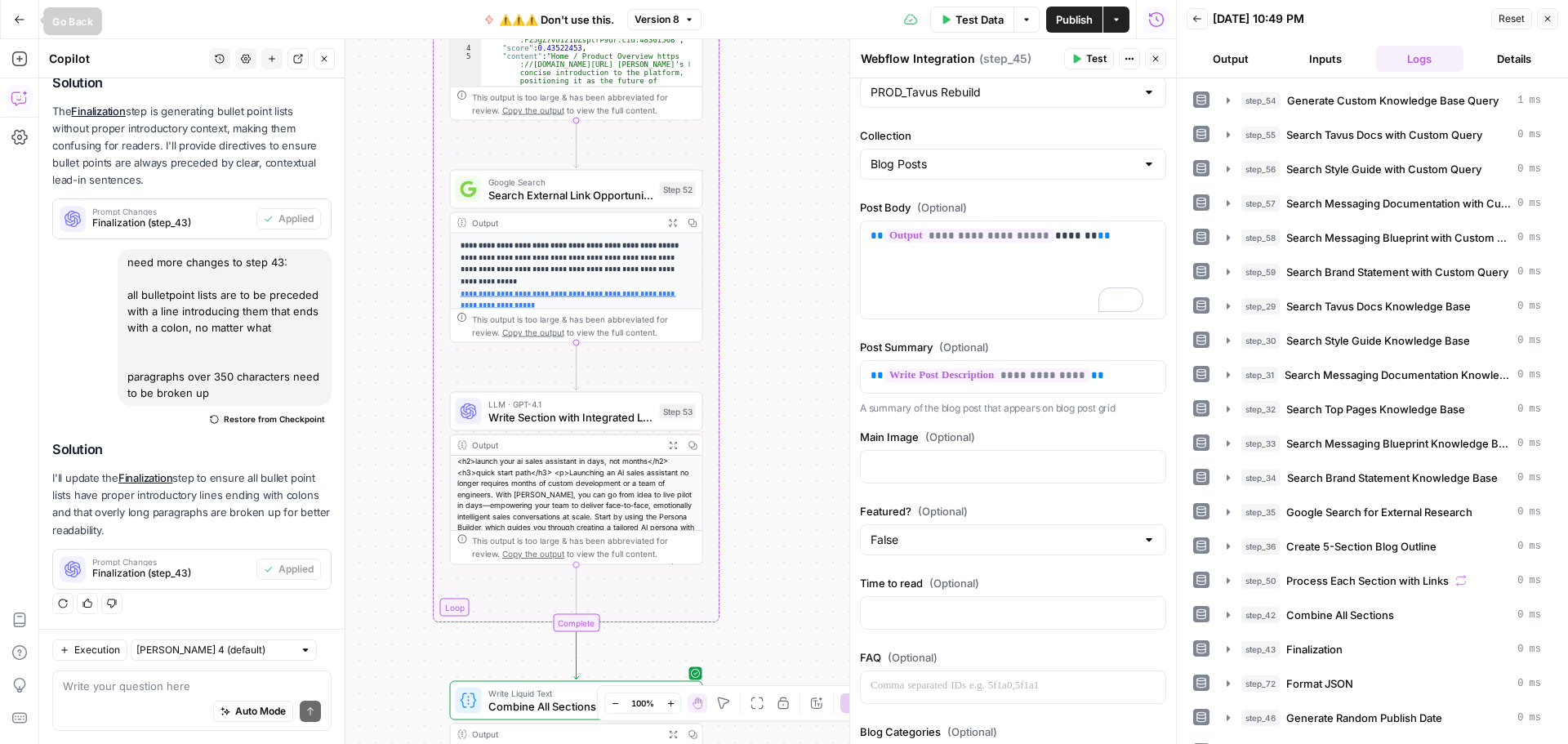
click at [18, 18] on icon "button" at bounding box center [19, 19] width 11 height 11
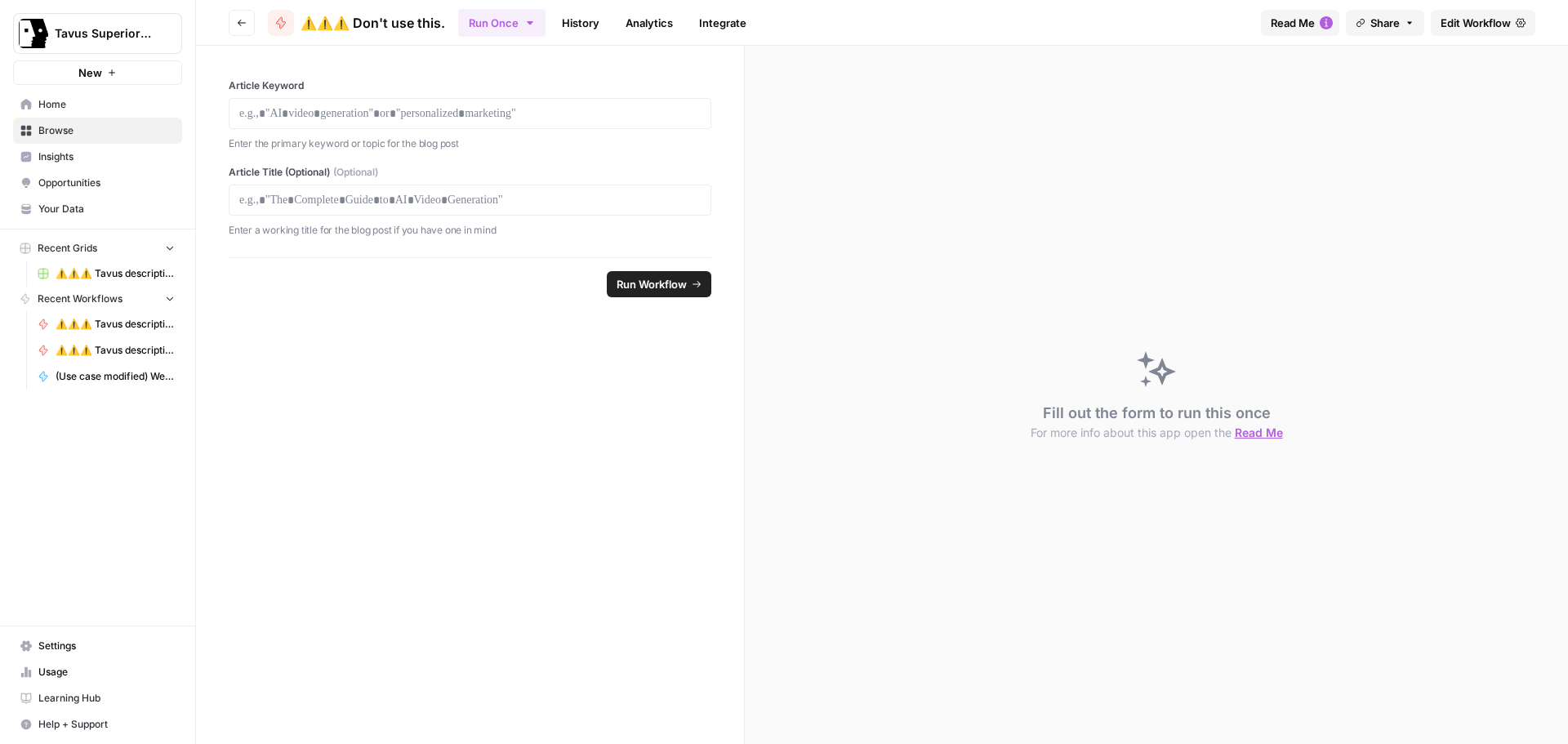
click at [245, 28] on button "Go back" at bounding box center [242, 23] width 26 height 26
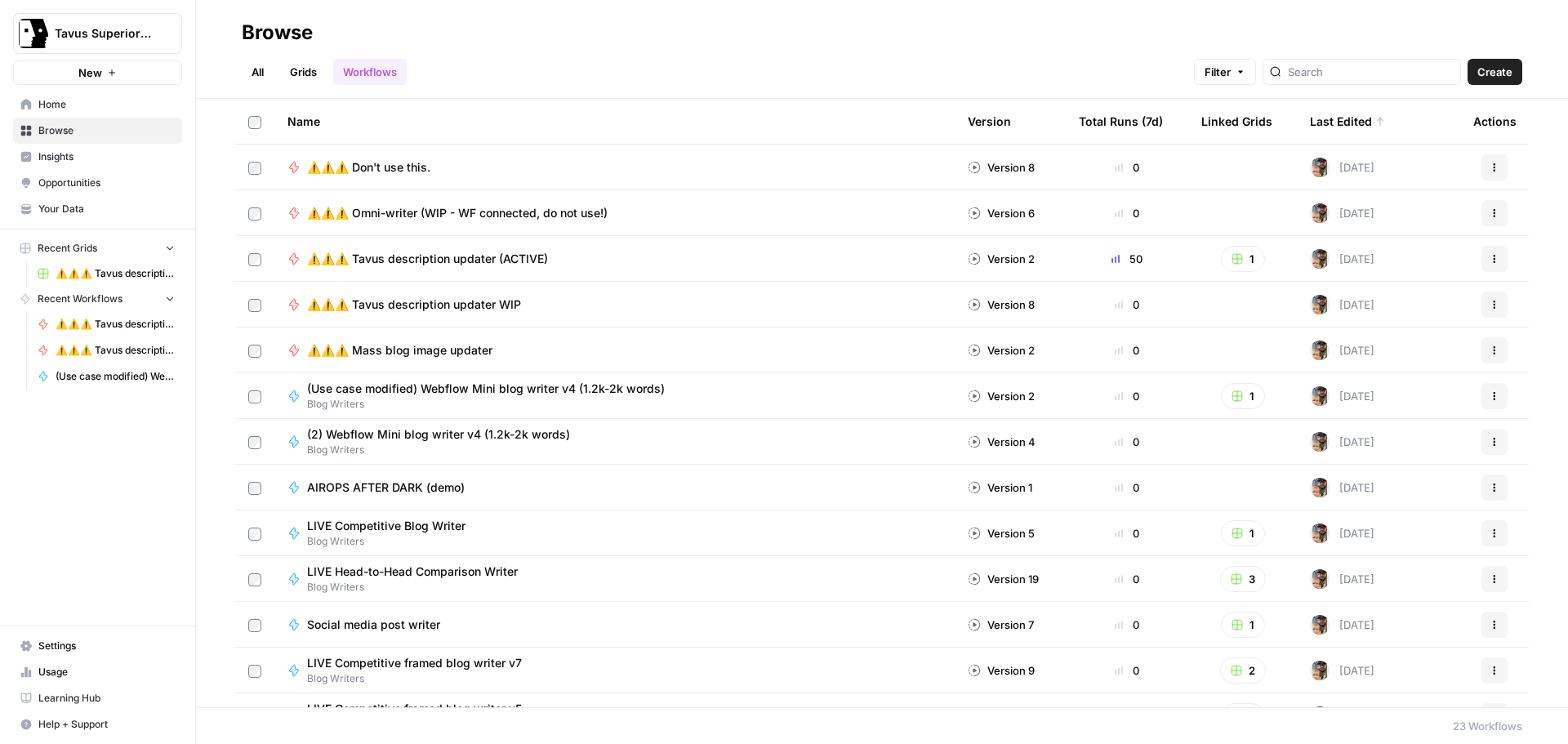
click at [478, 258] on span "⚠️⚠️⚠️ Tavus description updater (ACTIVE)" at bounding box center [428, 259] width 241 height 17
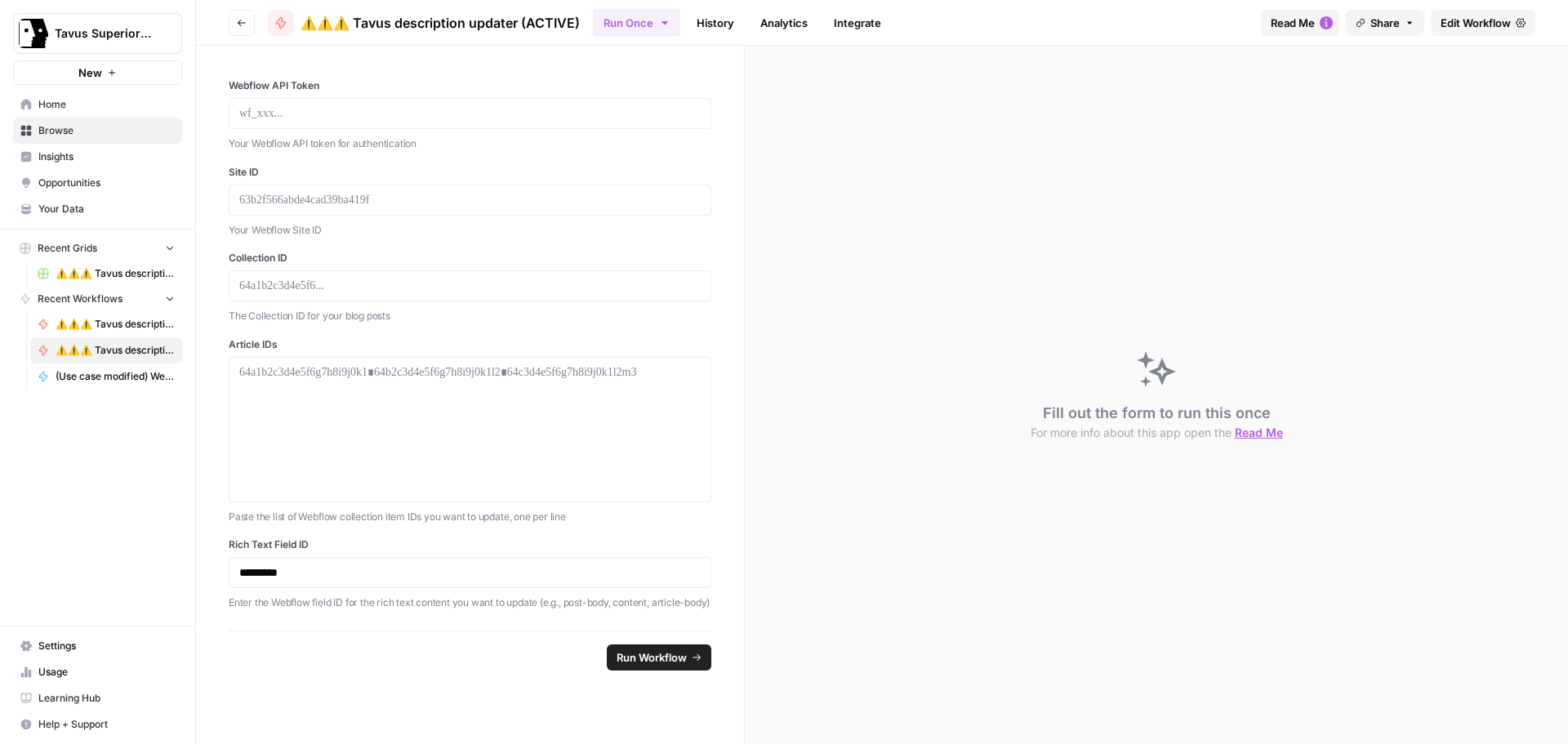
click at [1468, 20] on span "Edit Workflow" at bounding box center [1475, 23] width 70 height 17
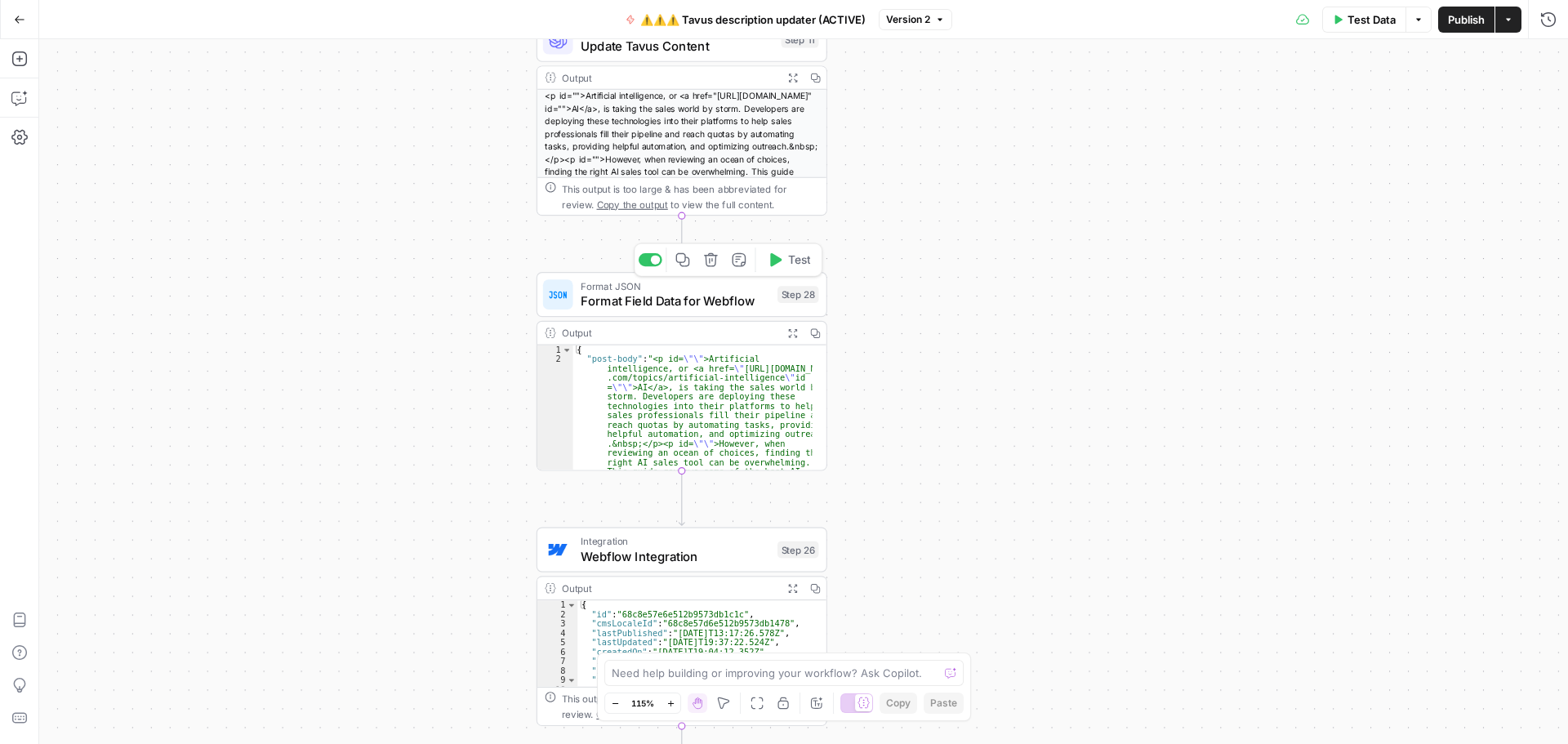
click at [681, 306] on span "Format Field Data for Webflow" at bounding box center [675, 301] width 190 height 19
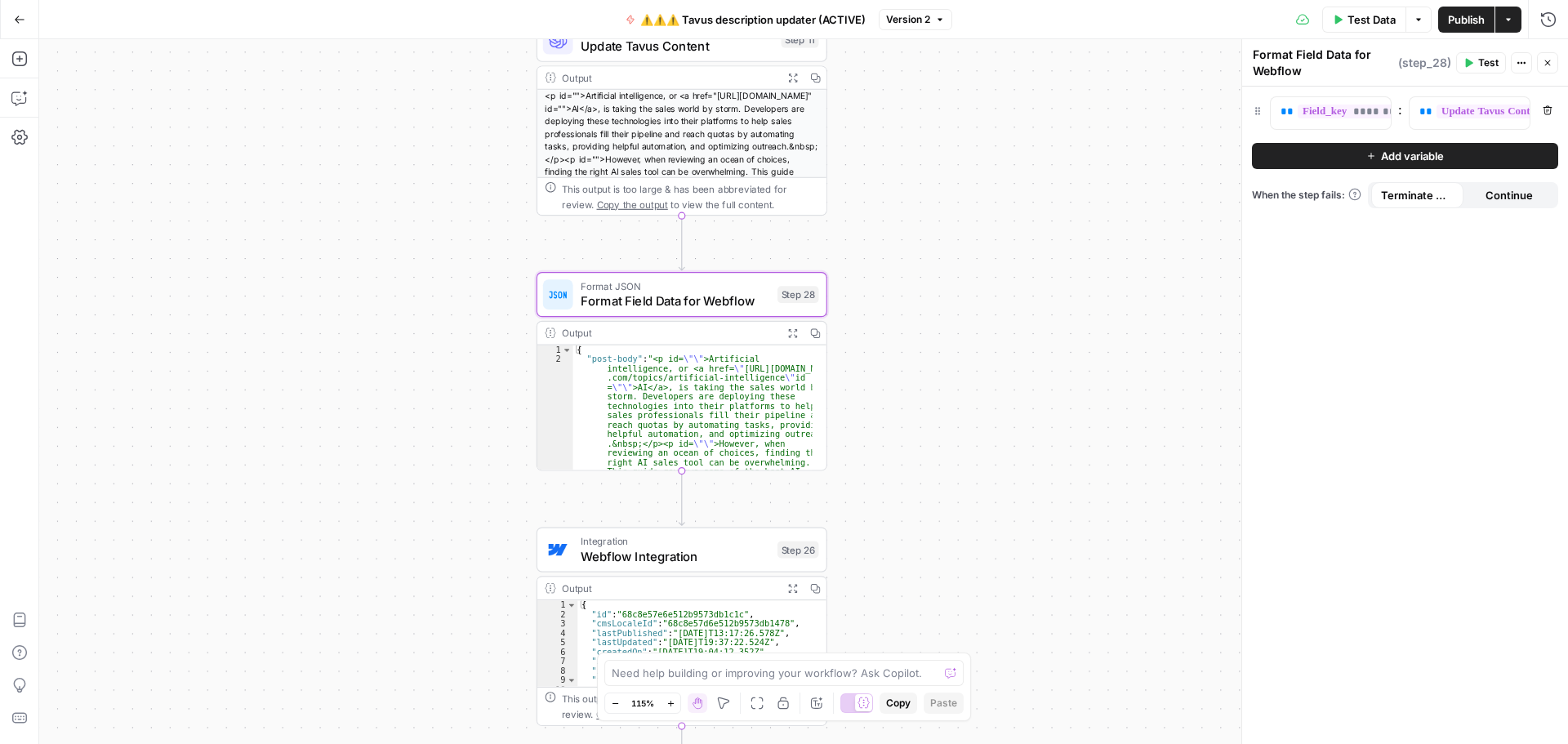
click at [795, 335] on icon "button" at bounding box center [792, 333] width 8 height 8
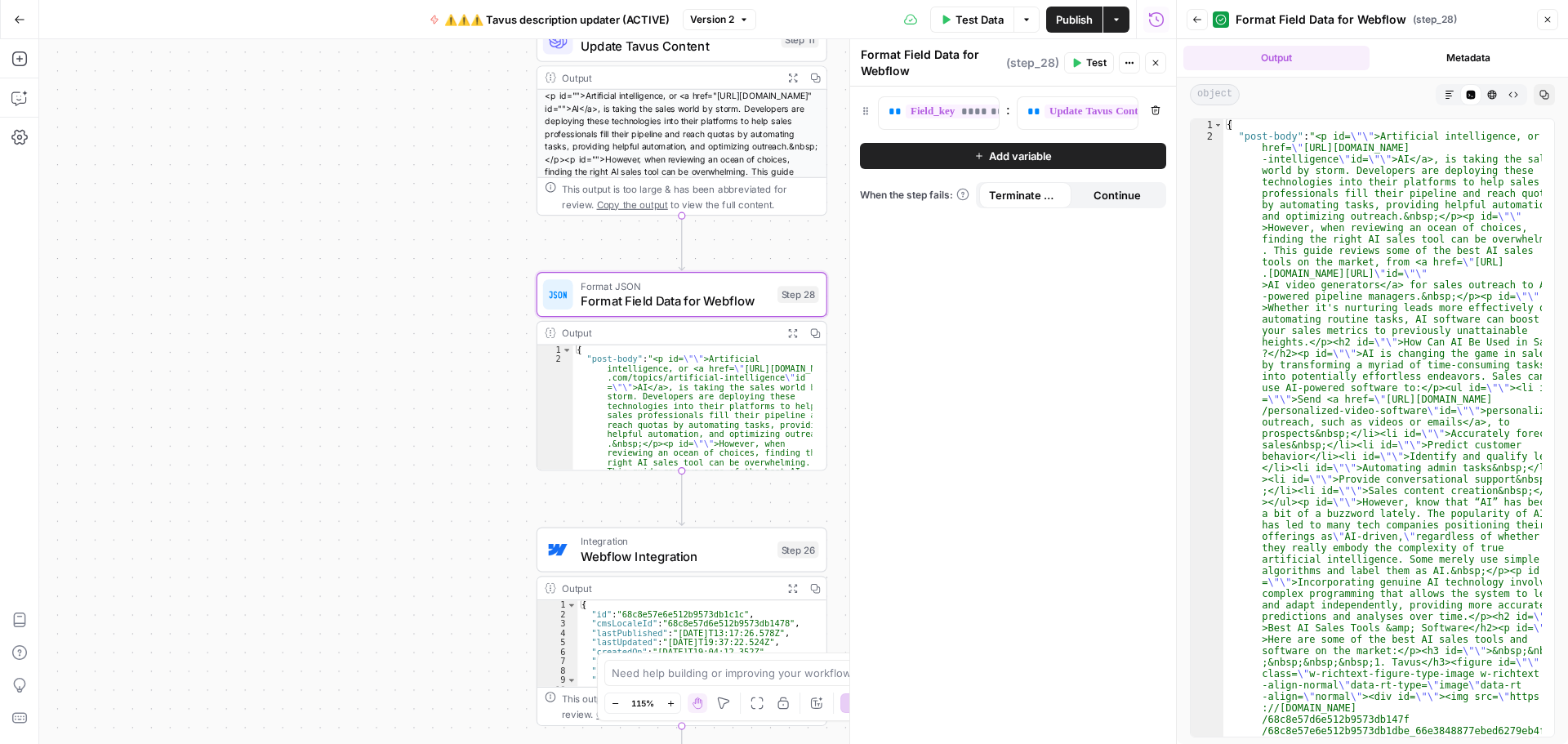
click at [1536, 93] on button "Copy" at bounding box center [1544, 95] width 21 height 21
click at [701, 559] on span "Webflow Integration" at bounding box center [675, 557] width 190 height 19
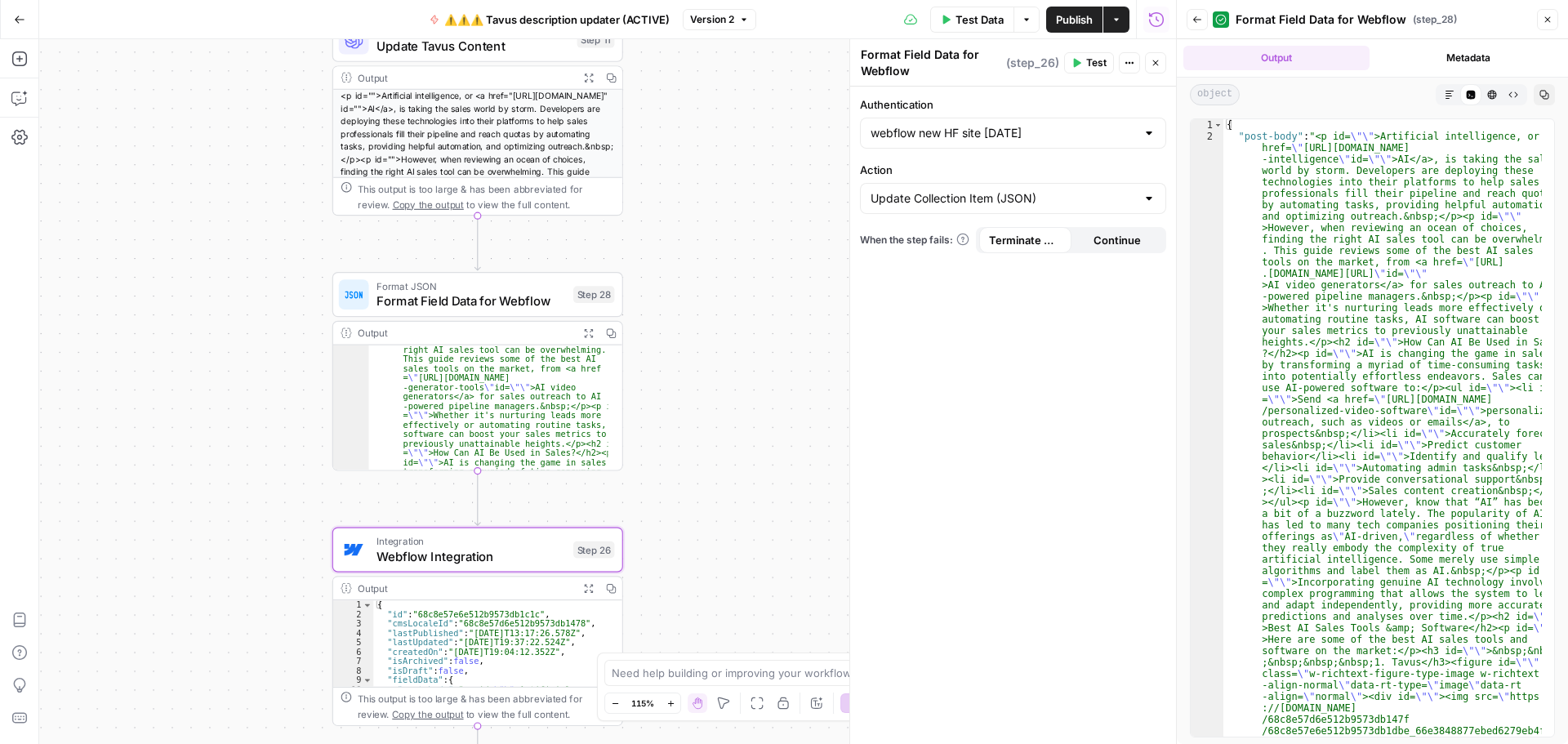
type textarea "Webflow Integration"
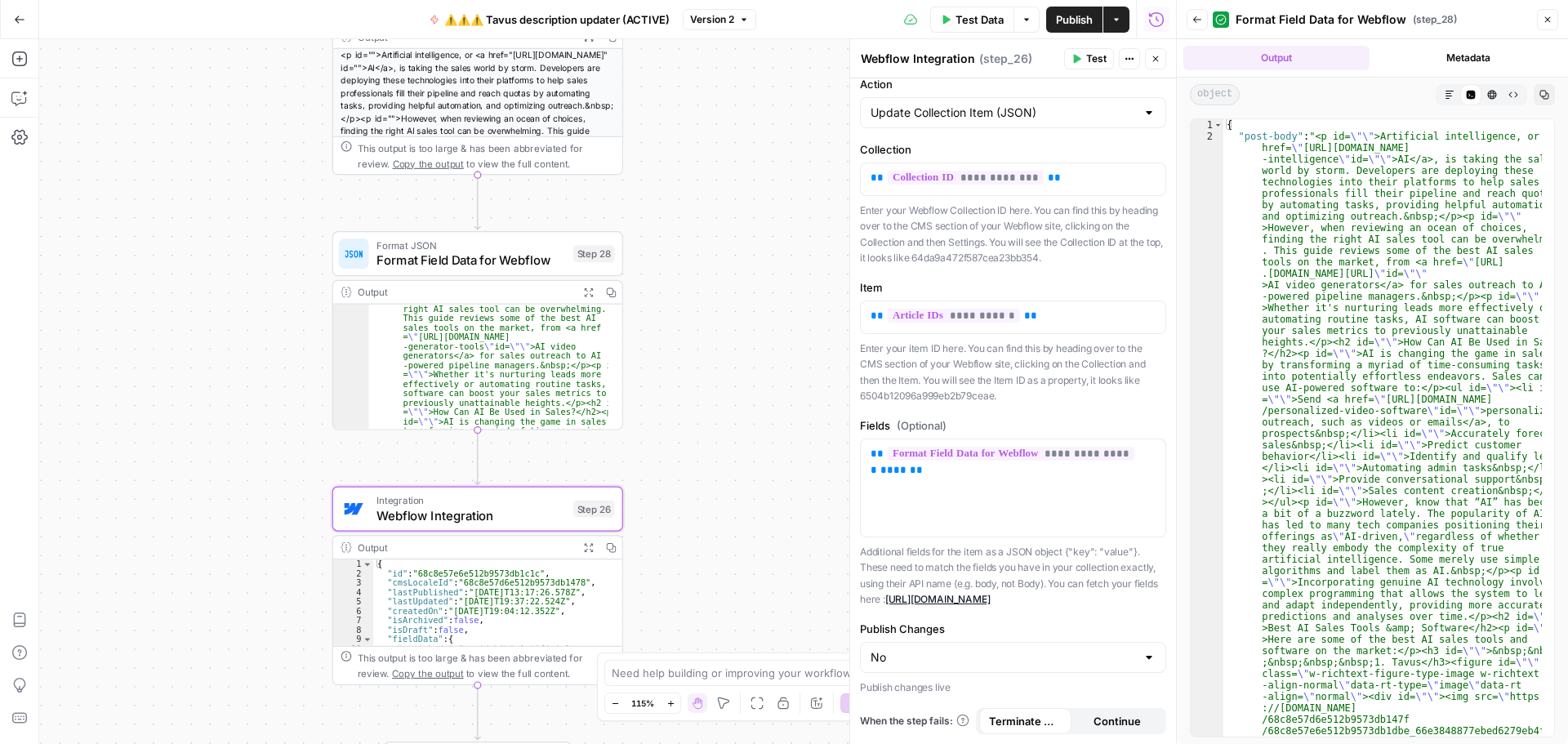
scroll to position [94, 0]
click at [24, 24] on icon "button" at bounding box center [19, 19] width 11 height 11
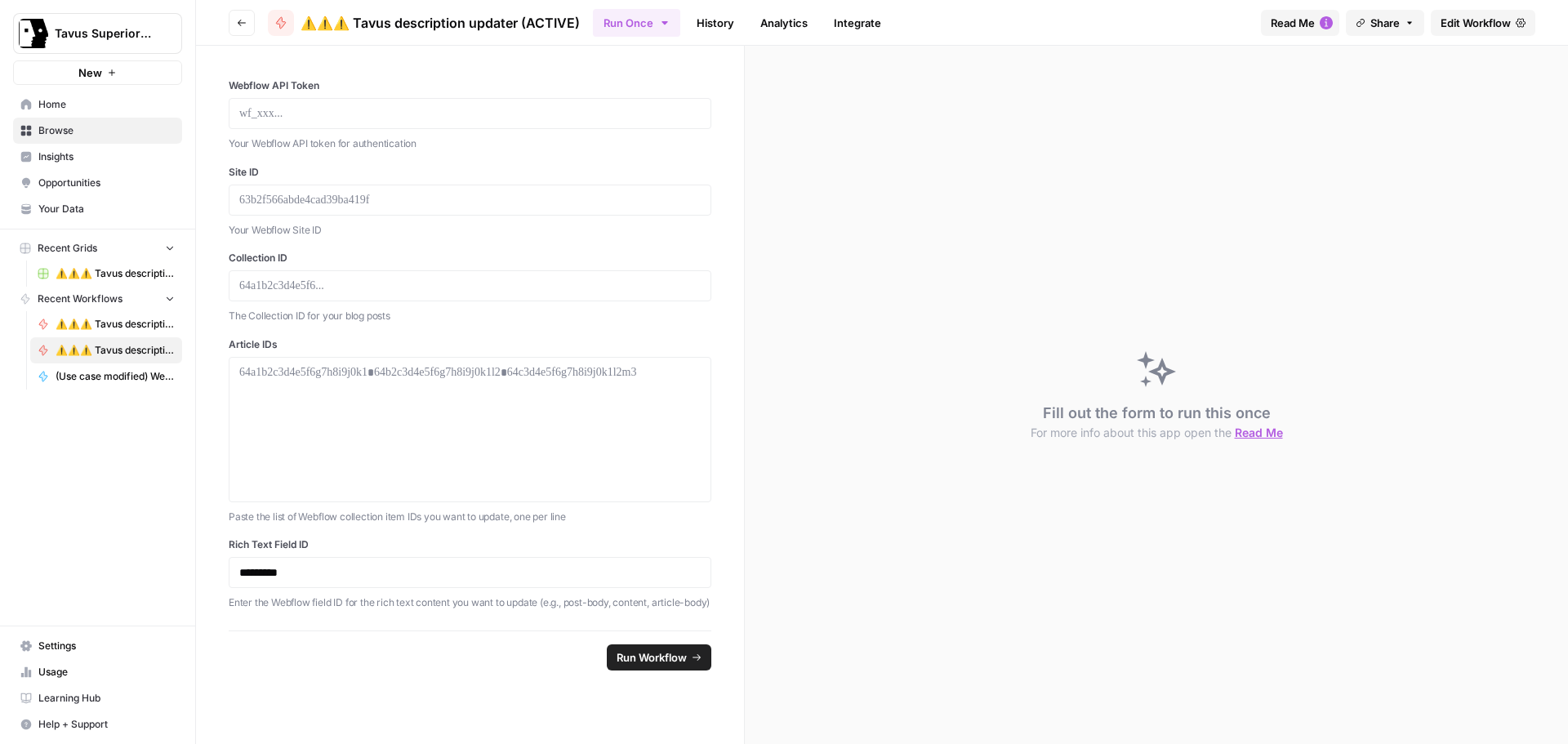
click at [249, 31] on button "Go back" at bounding box center [242, 23] width 26 height 26
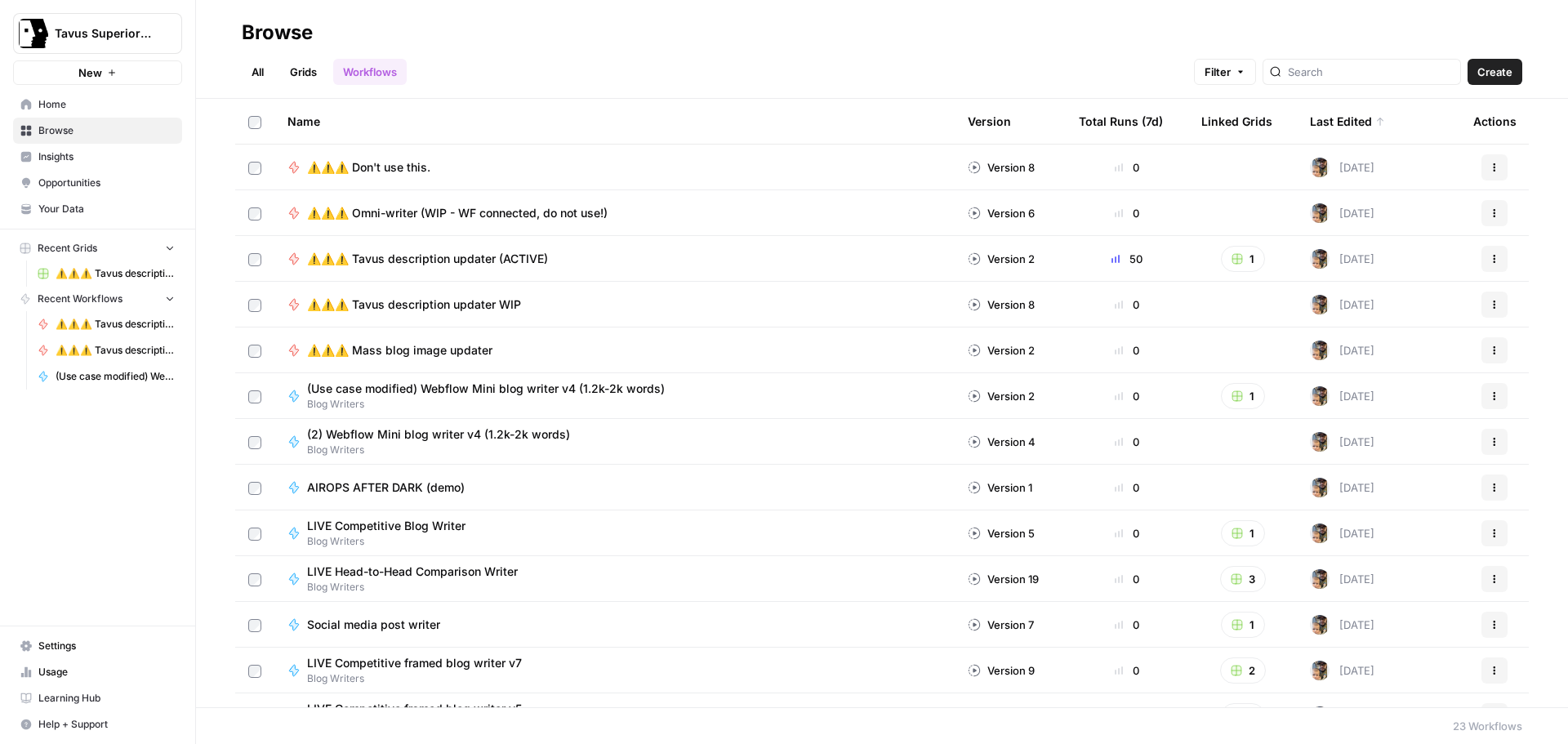
click at [431, 170] on span "⚠️⚠️⚠️ Don't use this." at bounding box center [369, 168] width 123 height 17
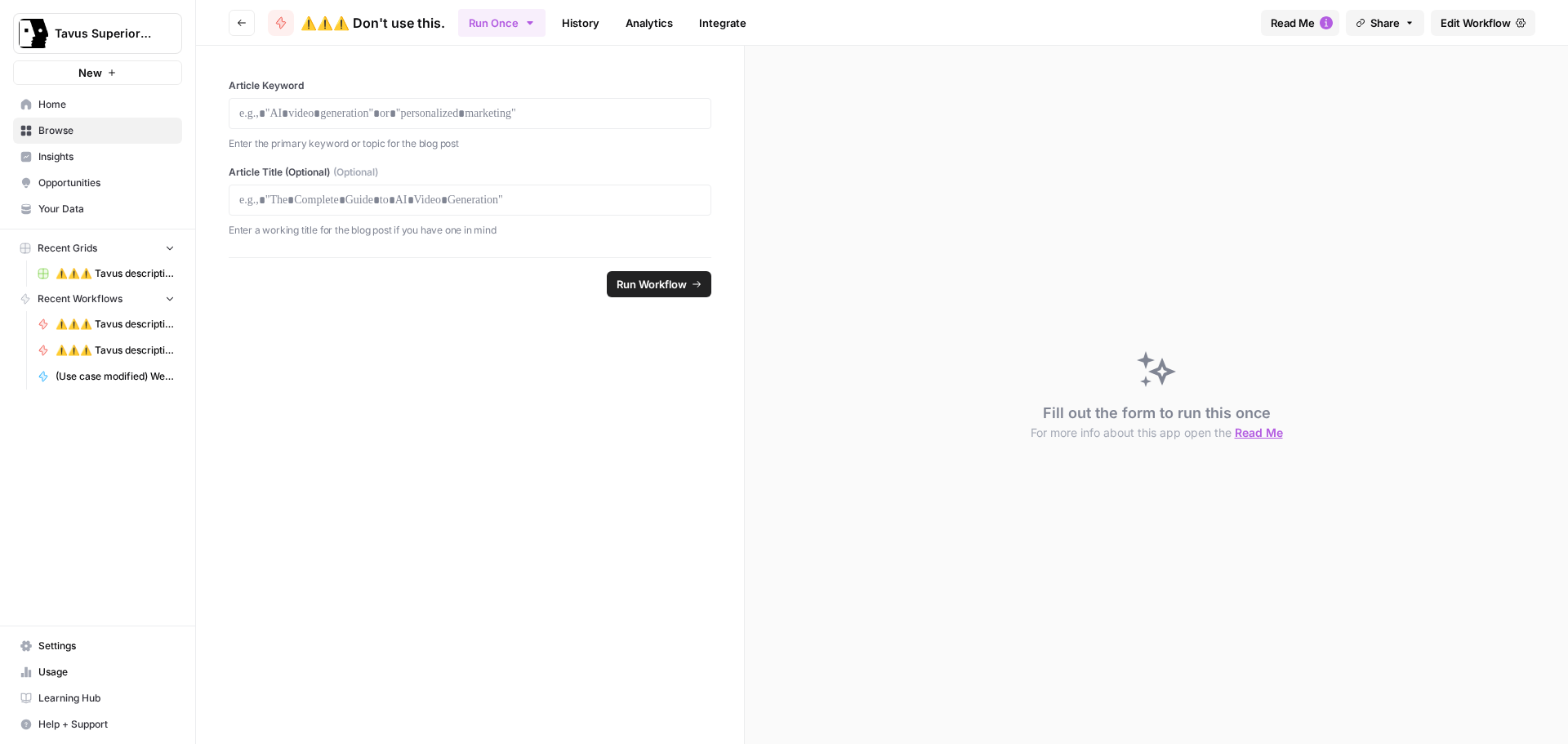
click at [1440, 24] on span "Edit Workflow" at bounding box center [1475, 23] width 70 height 17
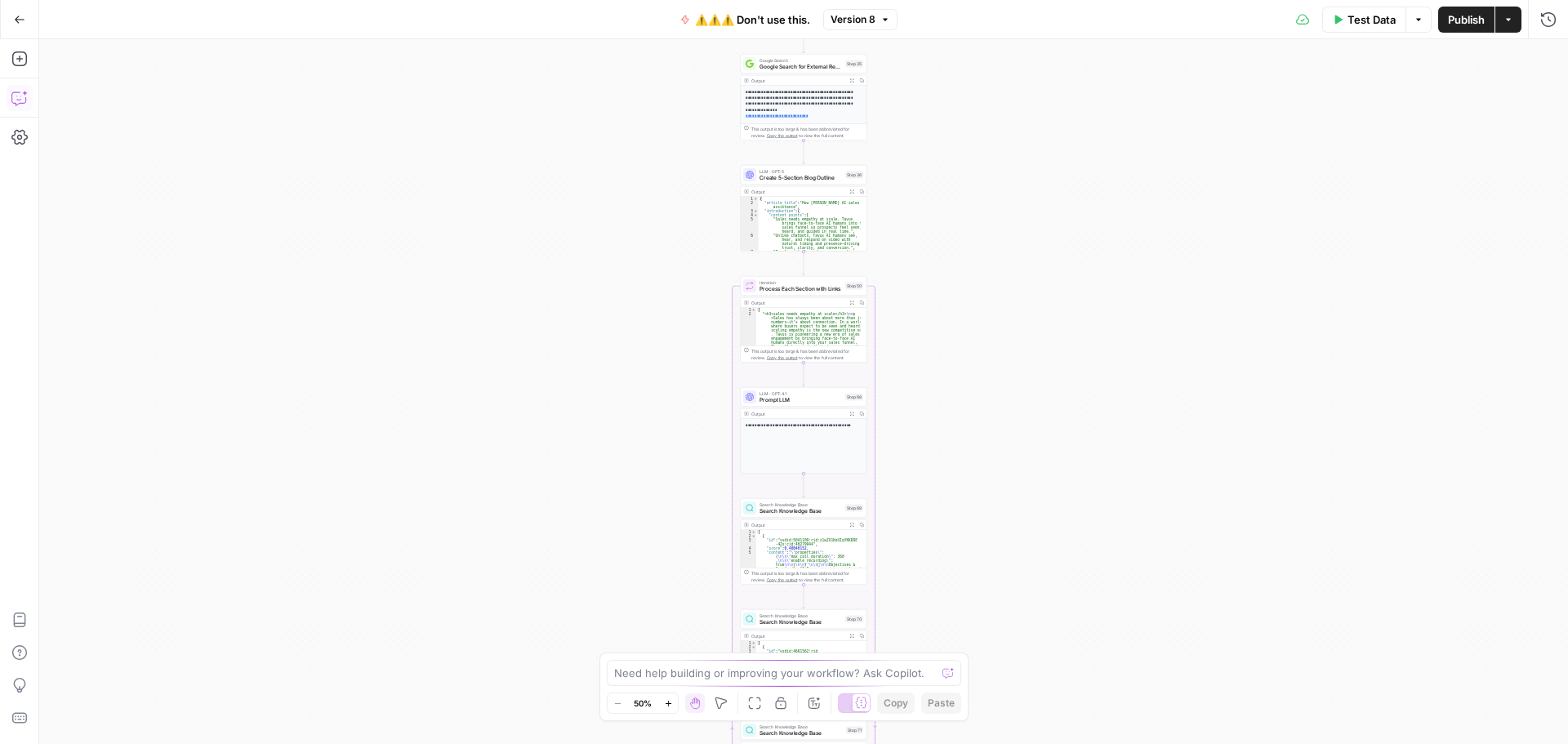
click at [20, 92] on icon "button" at bounding box center [19, 98] width 17 height 17
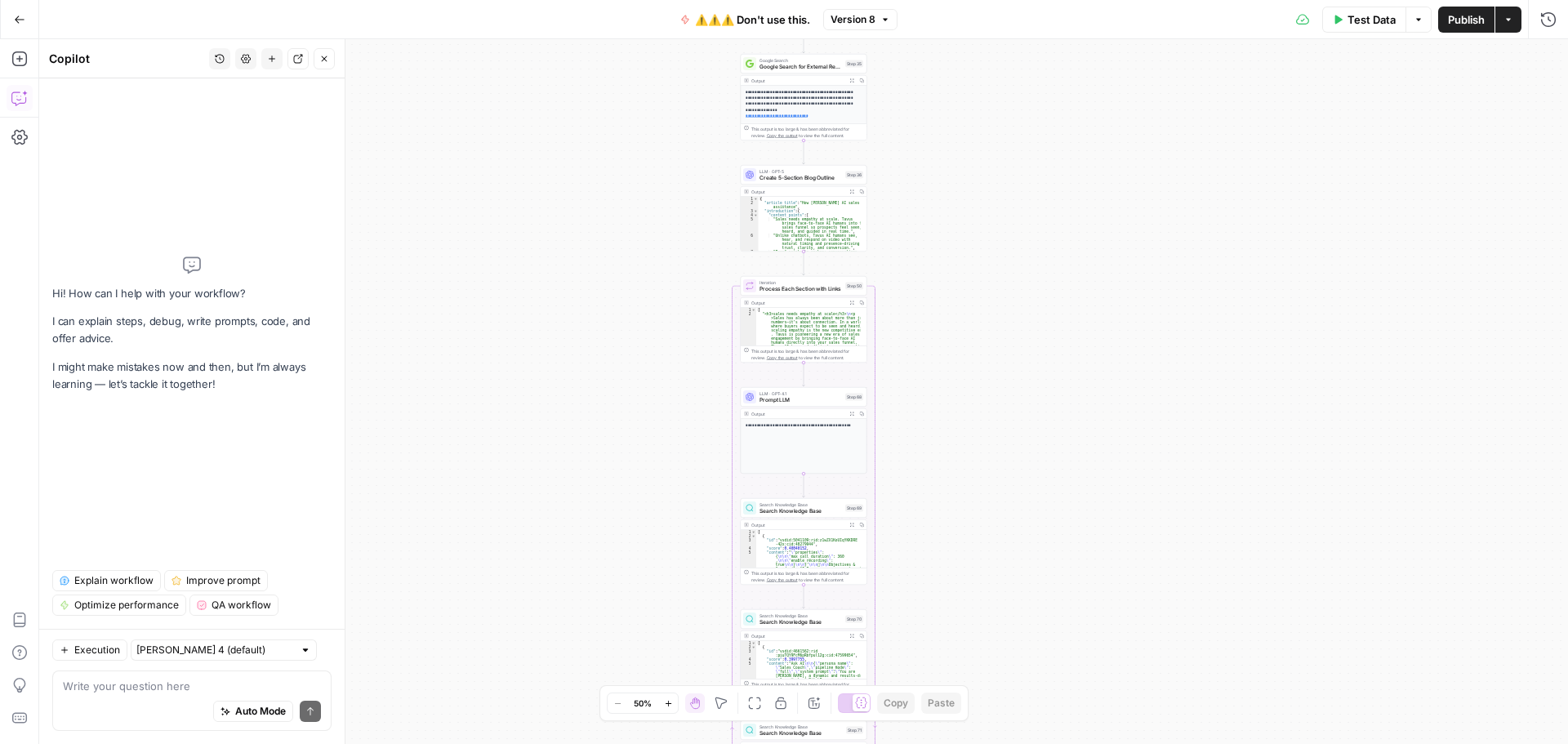
click at [194, 685] on textarea at bounding box center [192, 687] width 258 height 17
type textarea "reconfig"
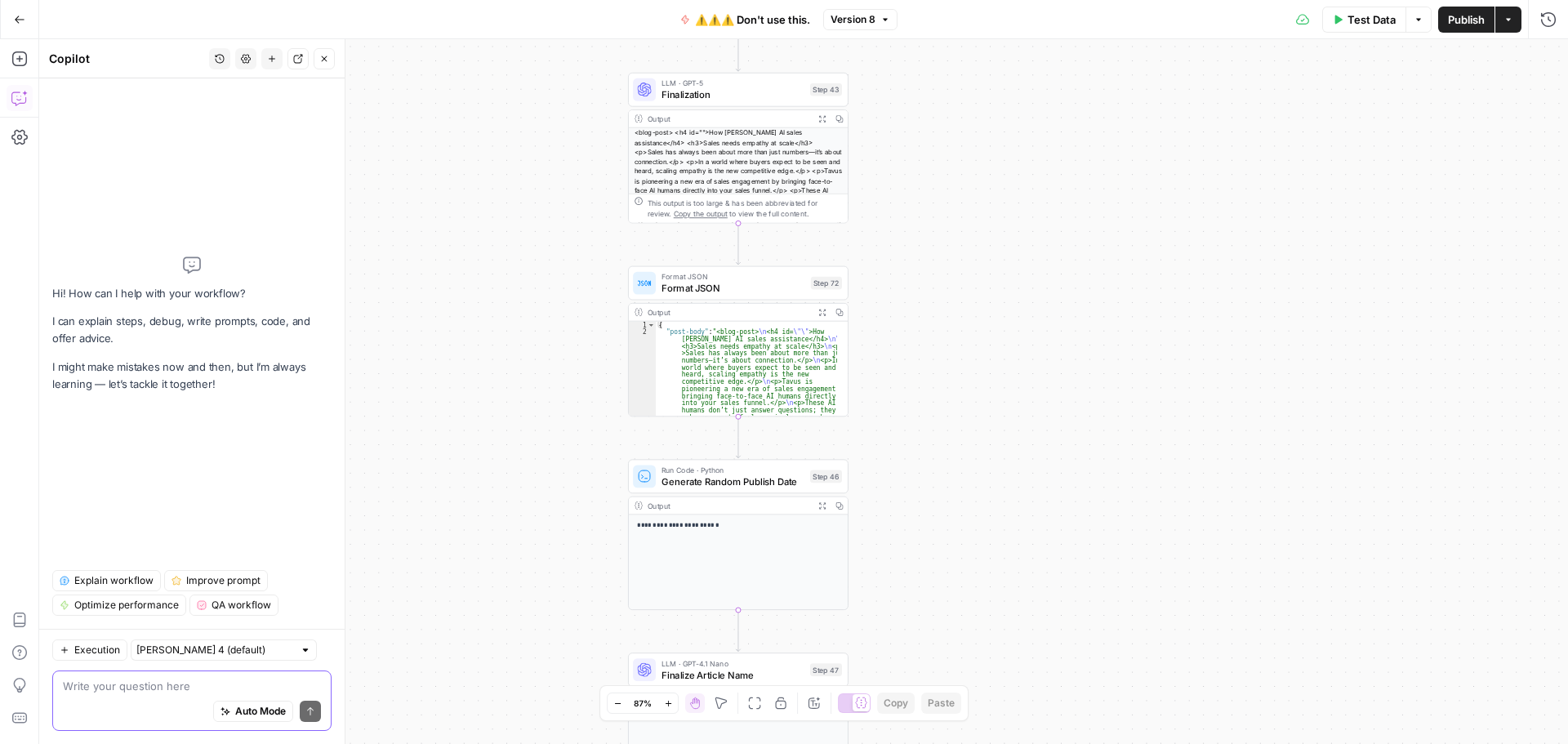
click at [157, 693] on textarea at bounding box center [192, 687] width 258 height 17
paste textarea "Instruction for step_72 (Format JSON) Keep this as a JSON step. Output one JSON…"
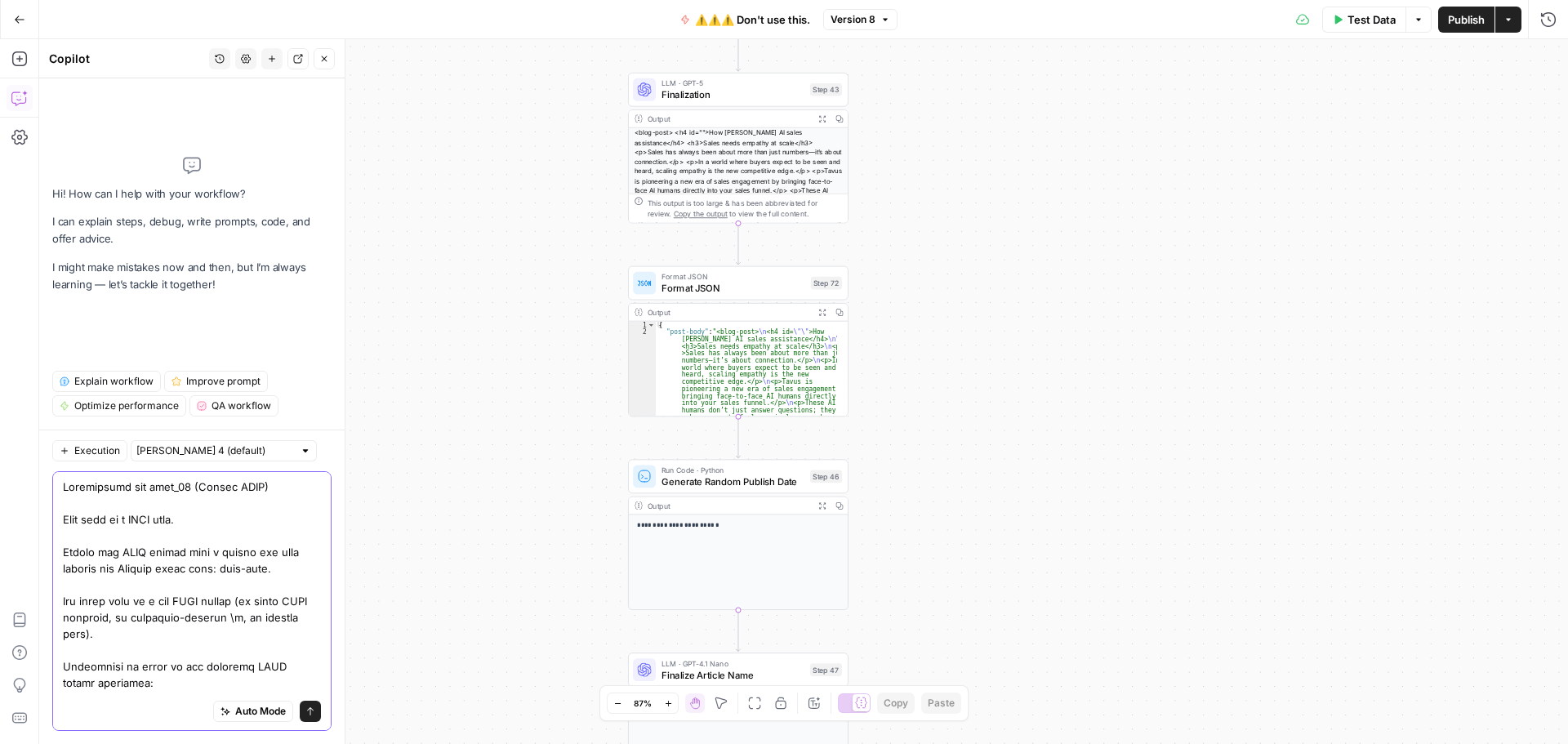
drag, startPoint x: 298, startPoint y: 571, endPoint x: 283, endPoint y: 540, distance: 34.4
type textarea "Instruction for step_72 (Format JSON) Keep this as a JSON step. The value must …"
click at [306, 713] on icon "submit" at bounding box center [310, 712] width 10 height 10
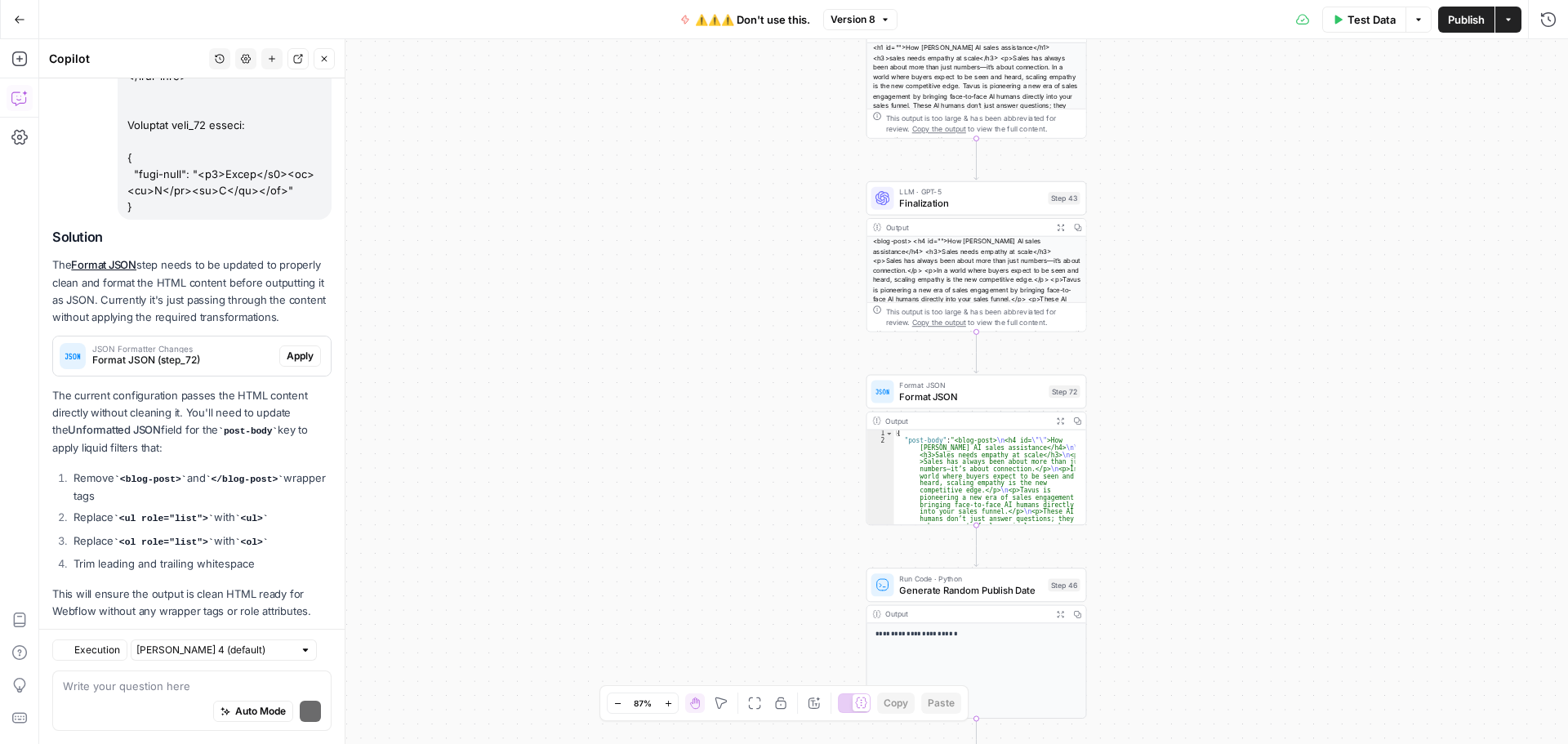
scroll to position [1240, 0]
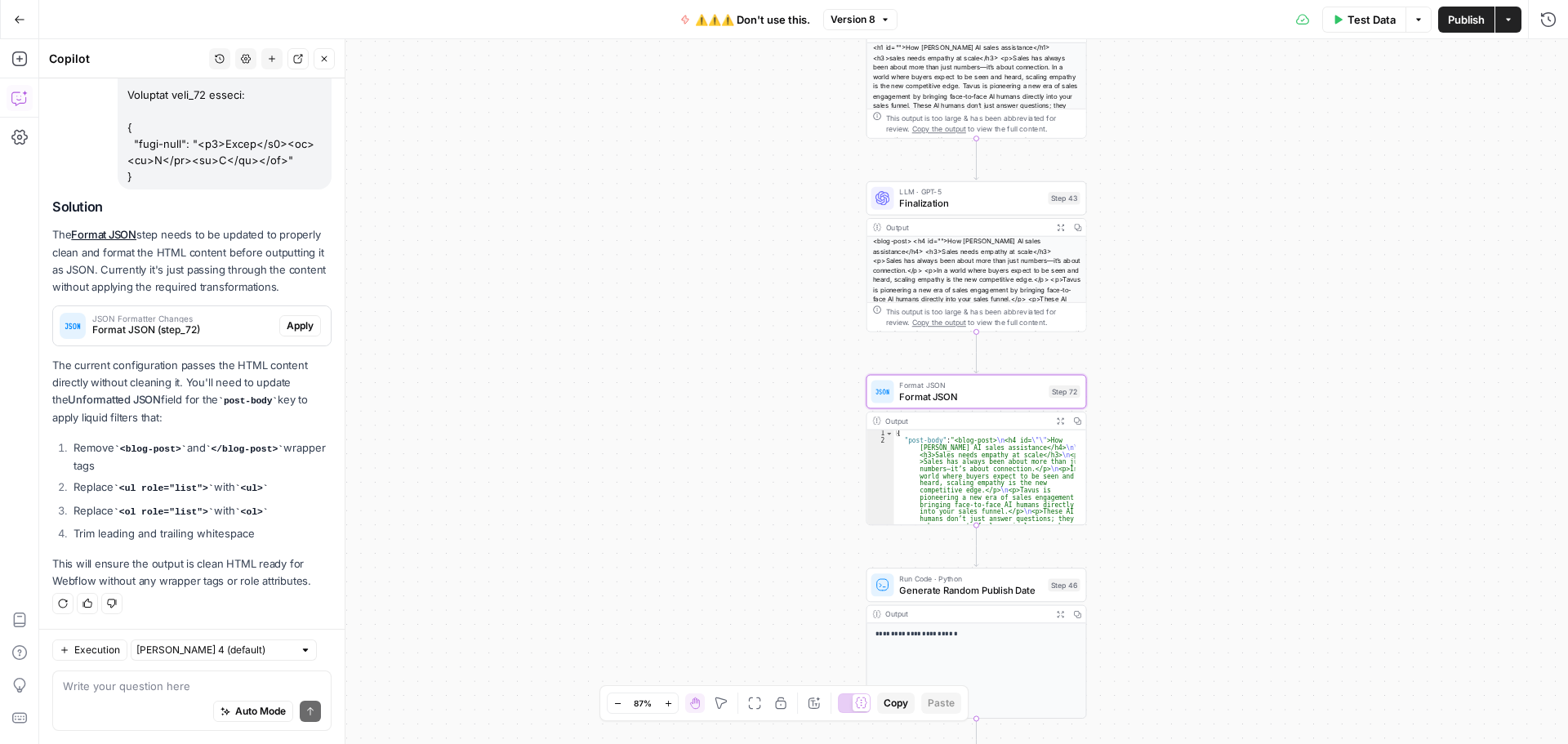
click at [287, 325] on span "Apply" at bounding box center [300, 326] width 27 height 15
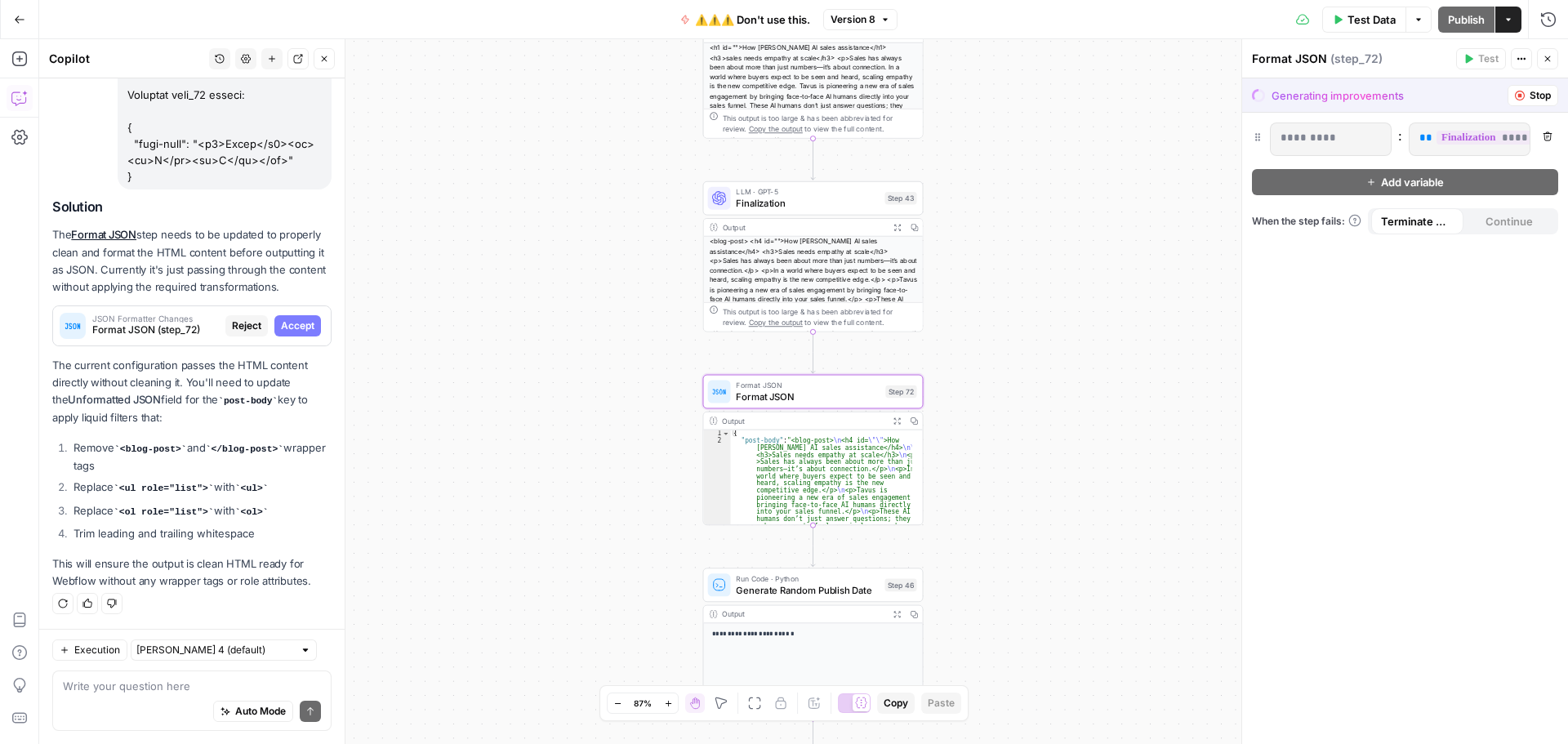
click at [281, 327] on span "Accept" at bounding box center [297, 326] width 33 height 15
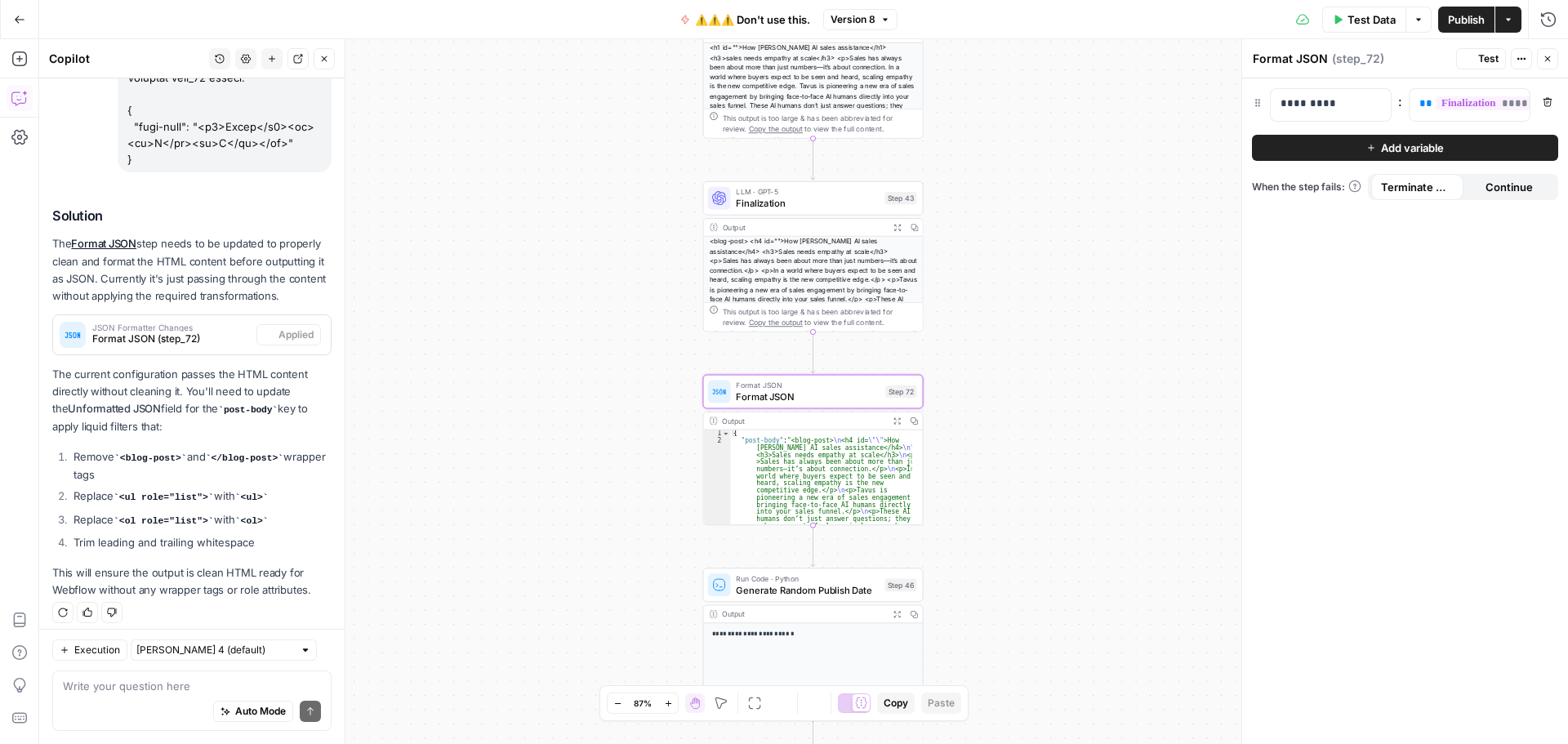
scroll to position [1266, 0]
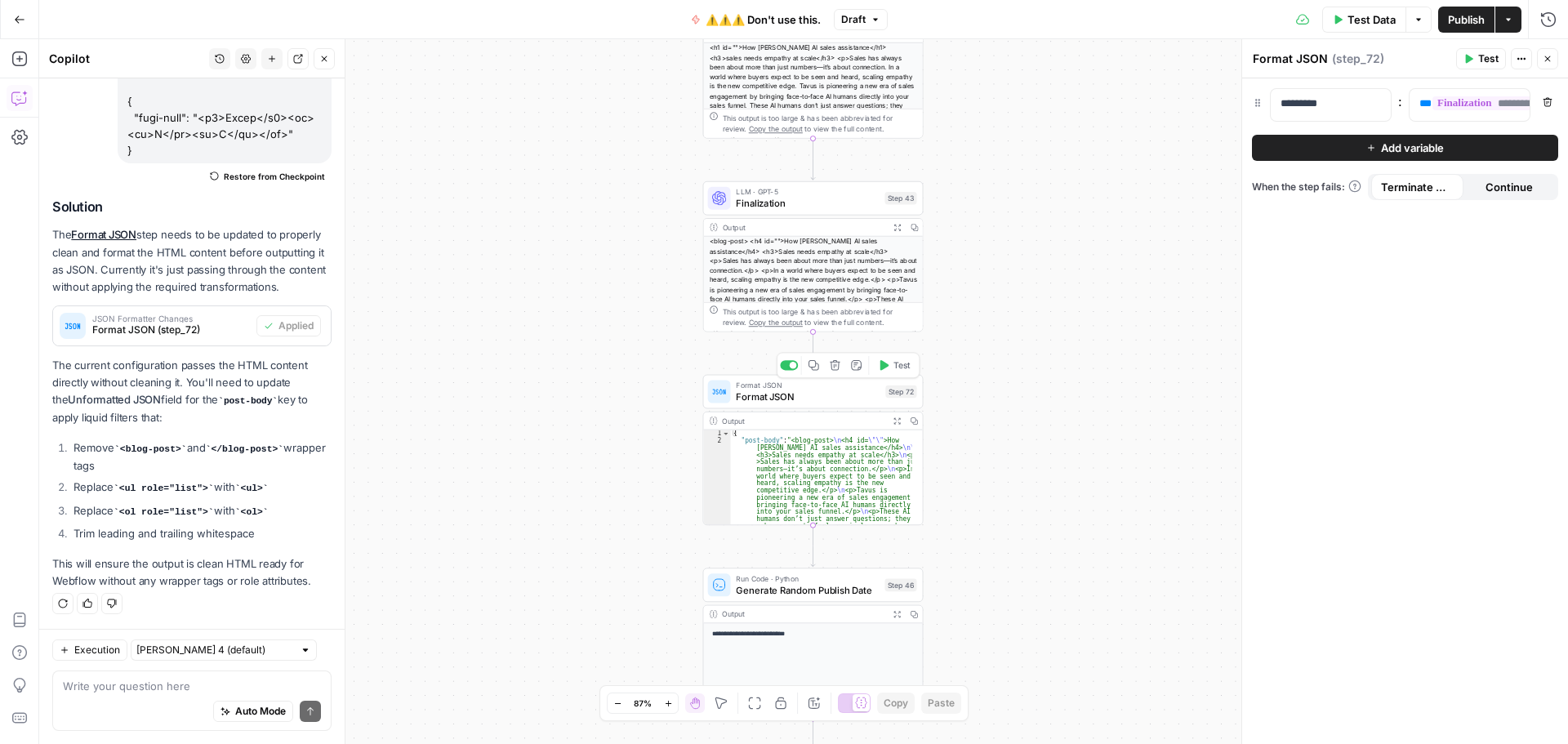
click at [886, 364] on icon "button" at bounding box center [885, 365] width 9 height 10
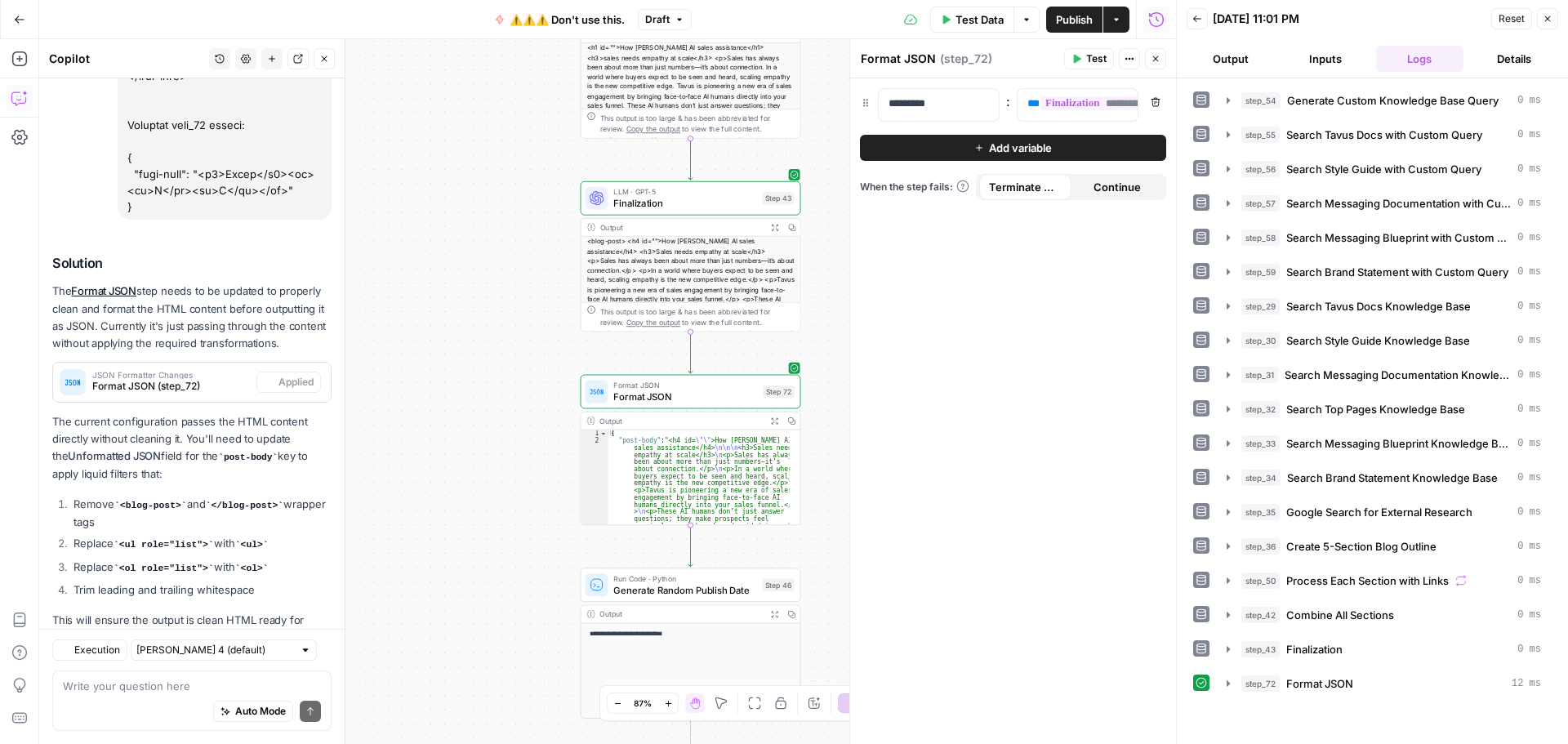
scroll to position [1266, 0]
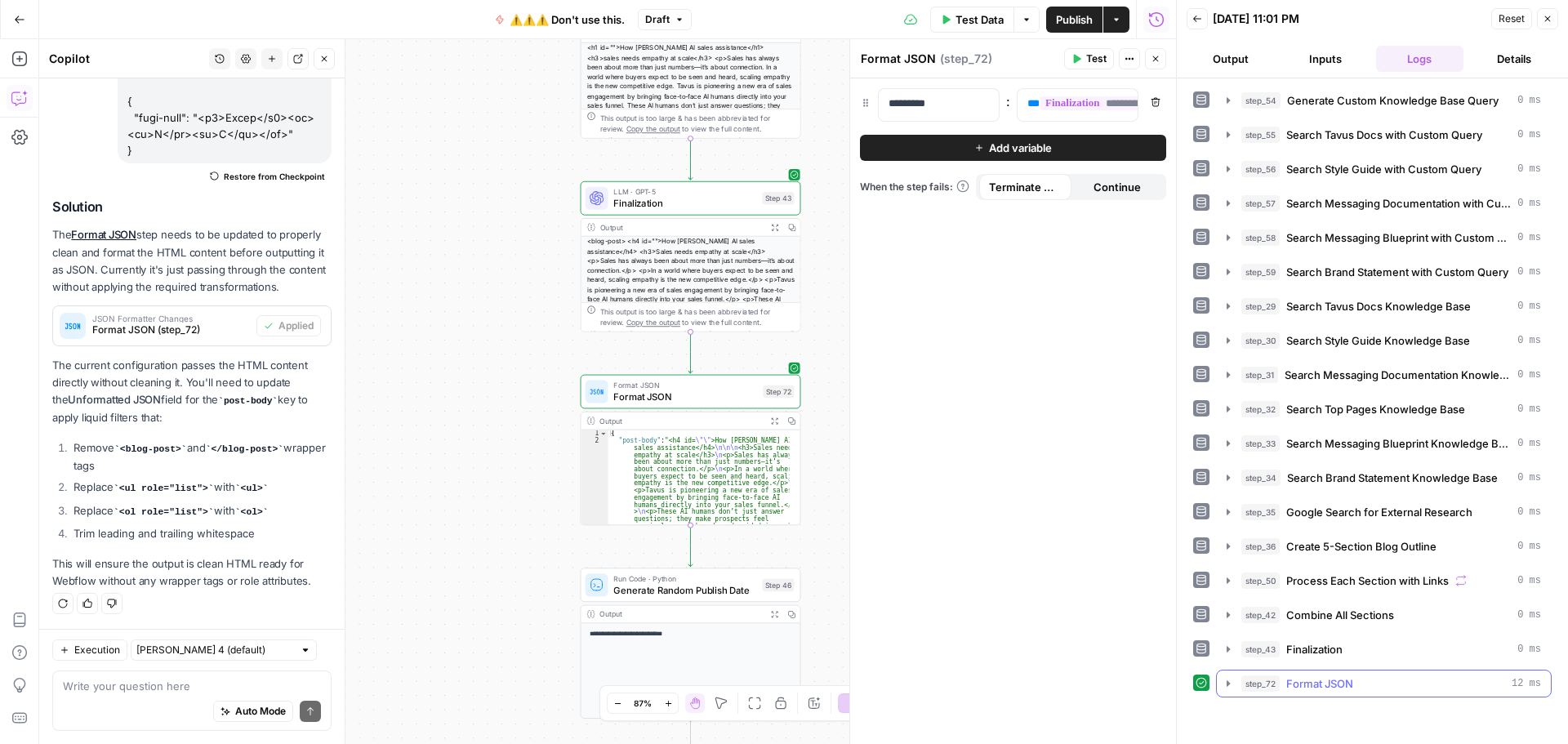
click at [1225, 687] on icon "button" at bounding box center [1228, 684] width 13 height 13
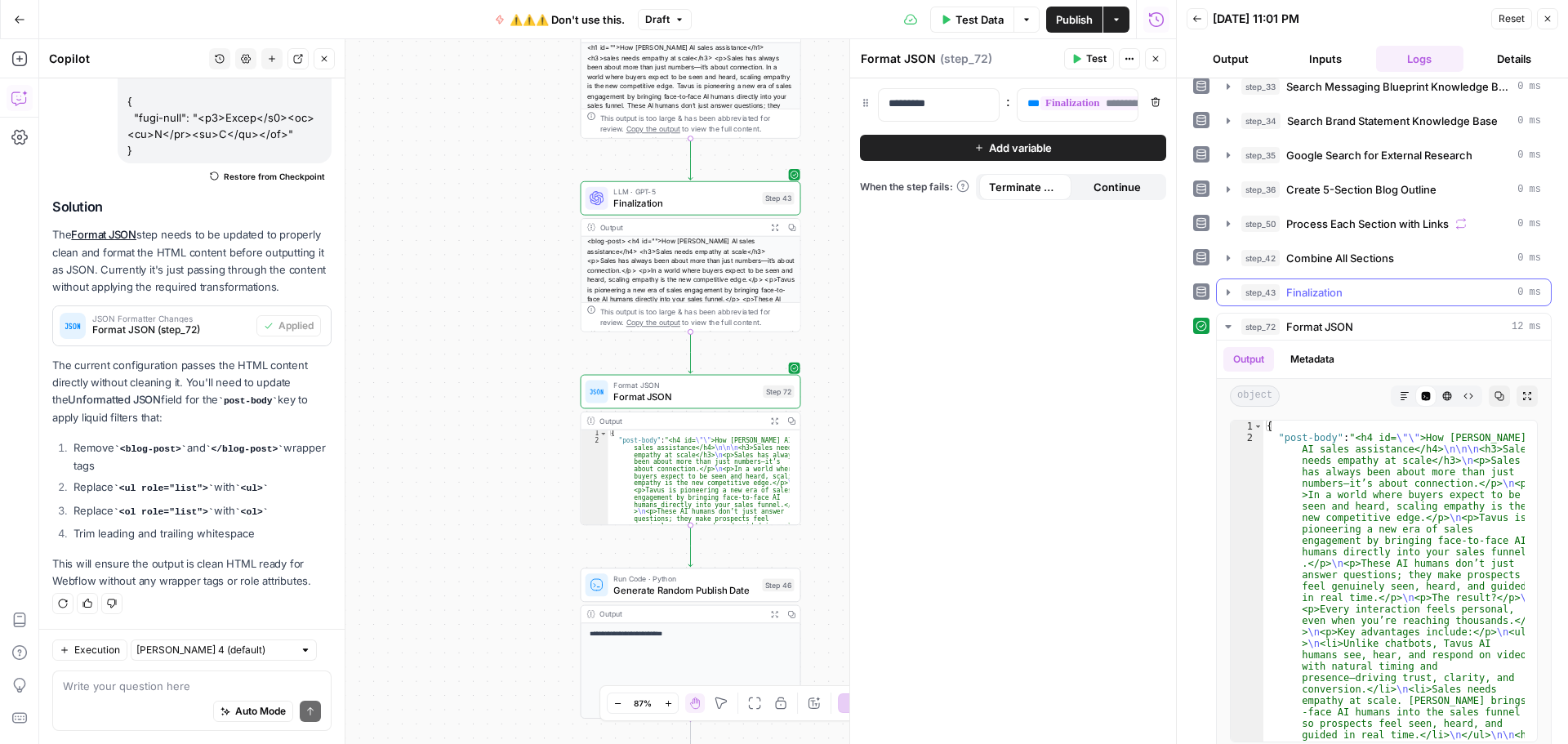
scroll to position [371, 0]
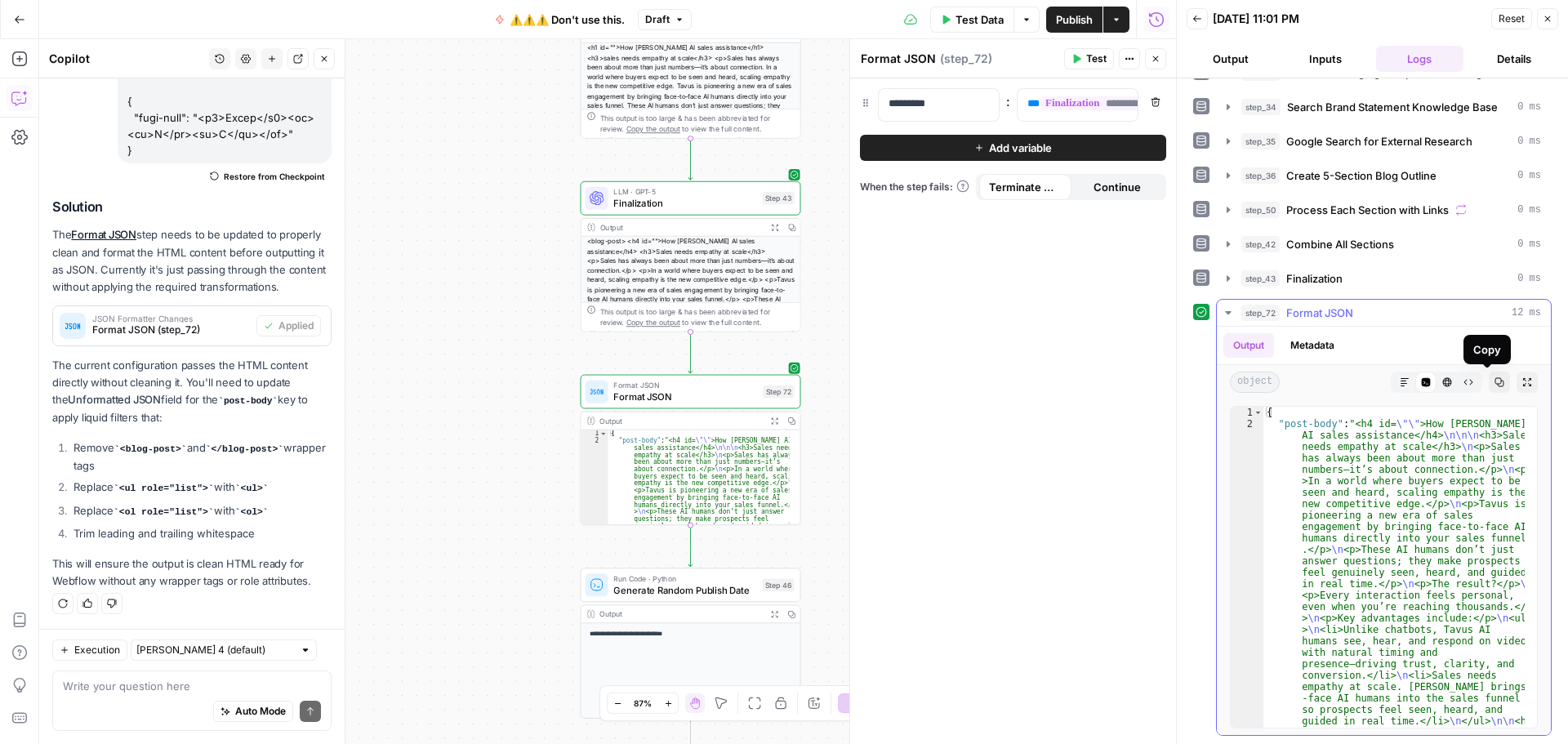
click at [1495, 382] on icon "button" at bounding box center [1499, 382] width 10 height 10
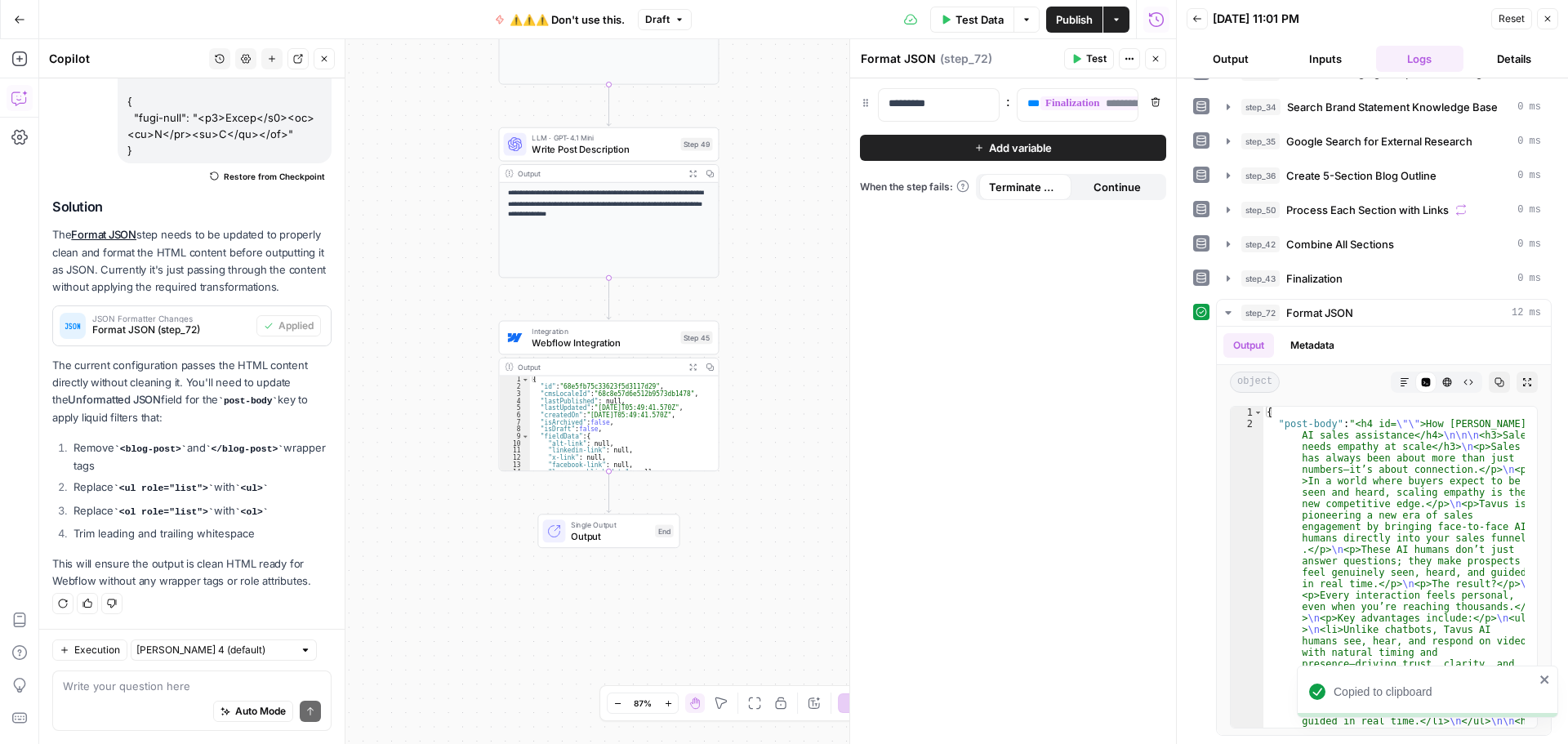
click at [591, 346] on span "Webflow Integration" at bounding box center [603, 342] width 143 height 14
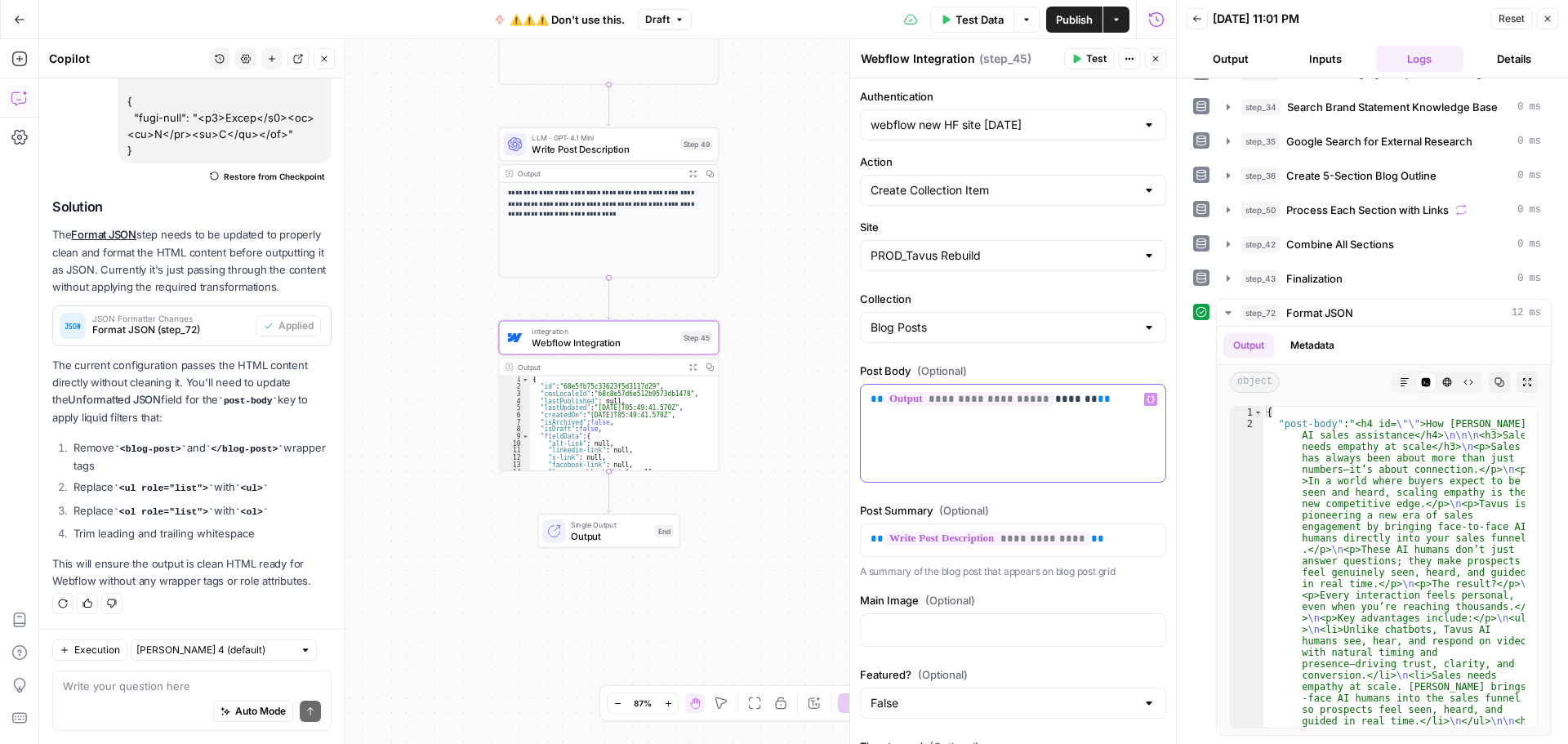
click at [1102, 404] on p "**********" at bounding box center [1007, 399] width 273 height 17
click at [1147, 402] on icon "button" at bounding box center [1150, 399] width 8 height 8
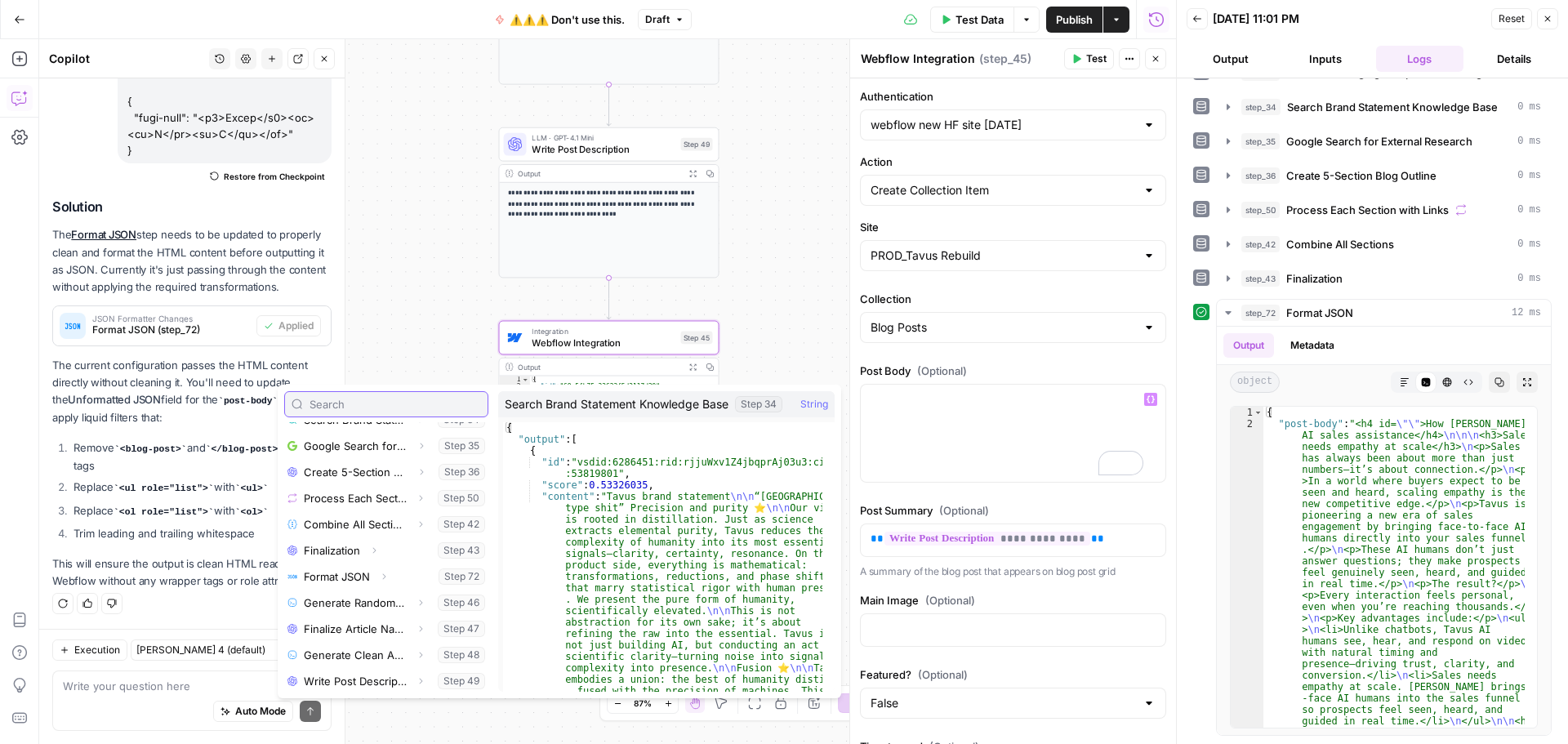
scroll to position [410, 0]
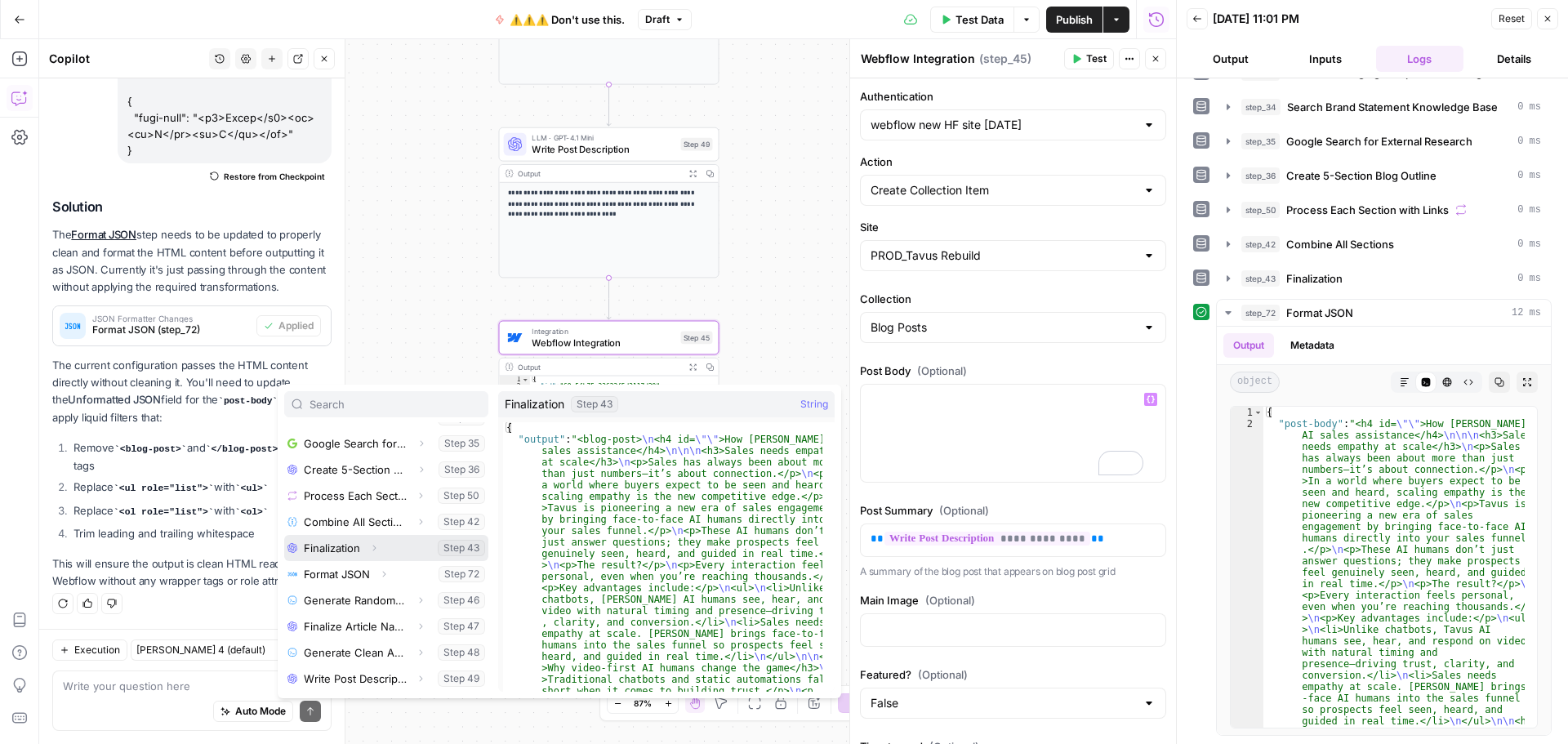
click at [374, 547] on icon "button" at bounding box center [375, 549] width 4 height 6
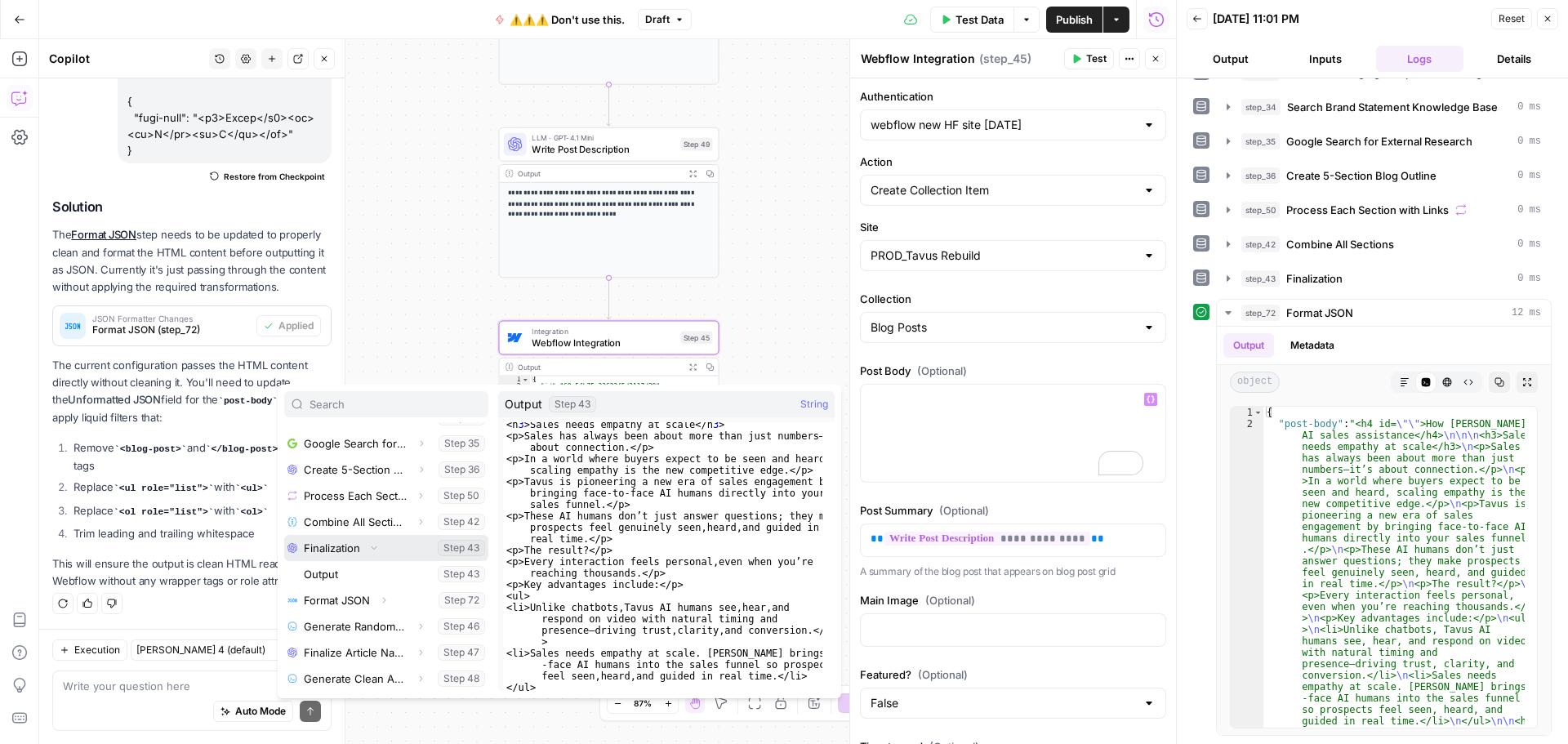
scroll to position [49, 0]
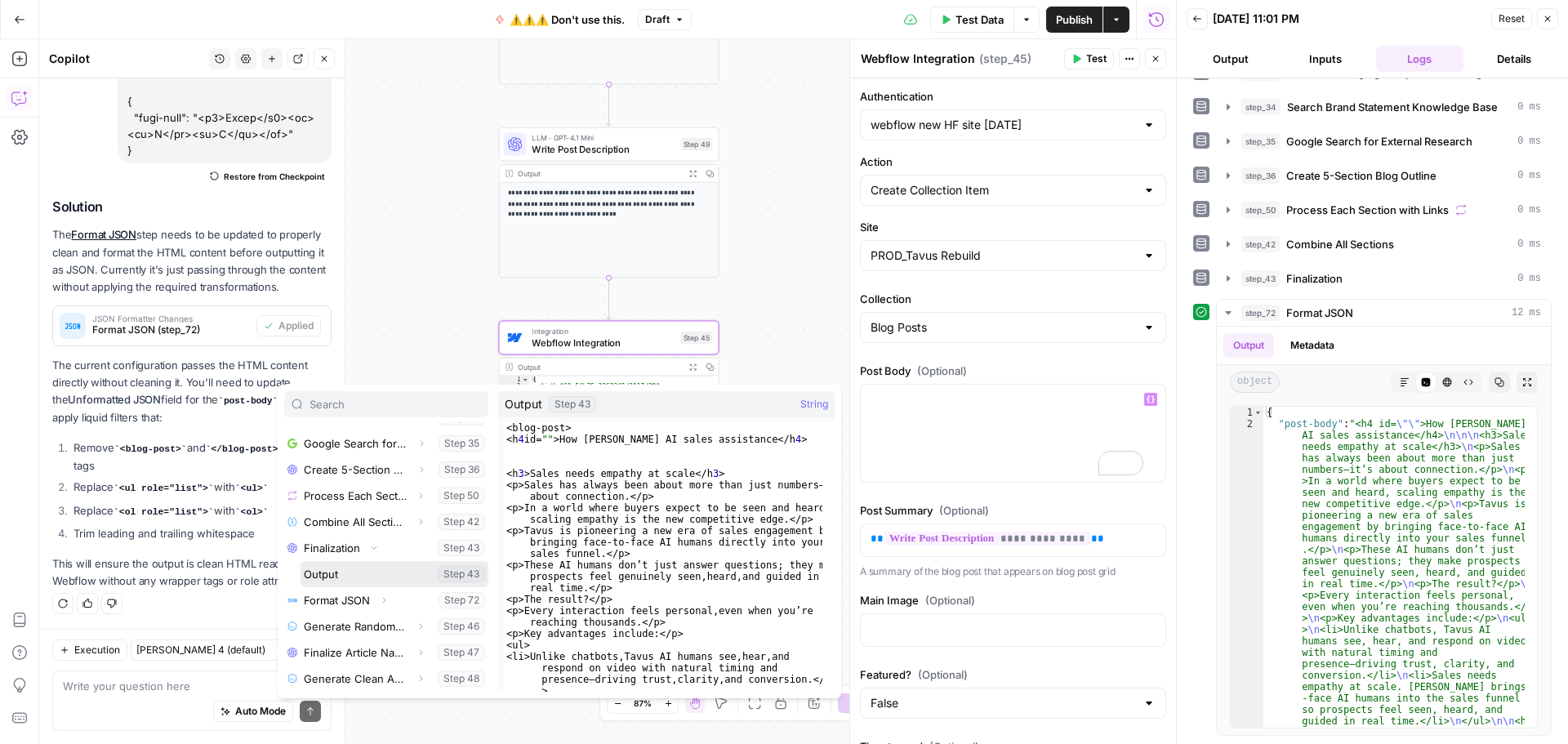
click at [335, 574] on button "Select variable Output" at bounding box center [394, 574] width 188 height 26
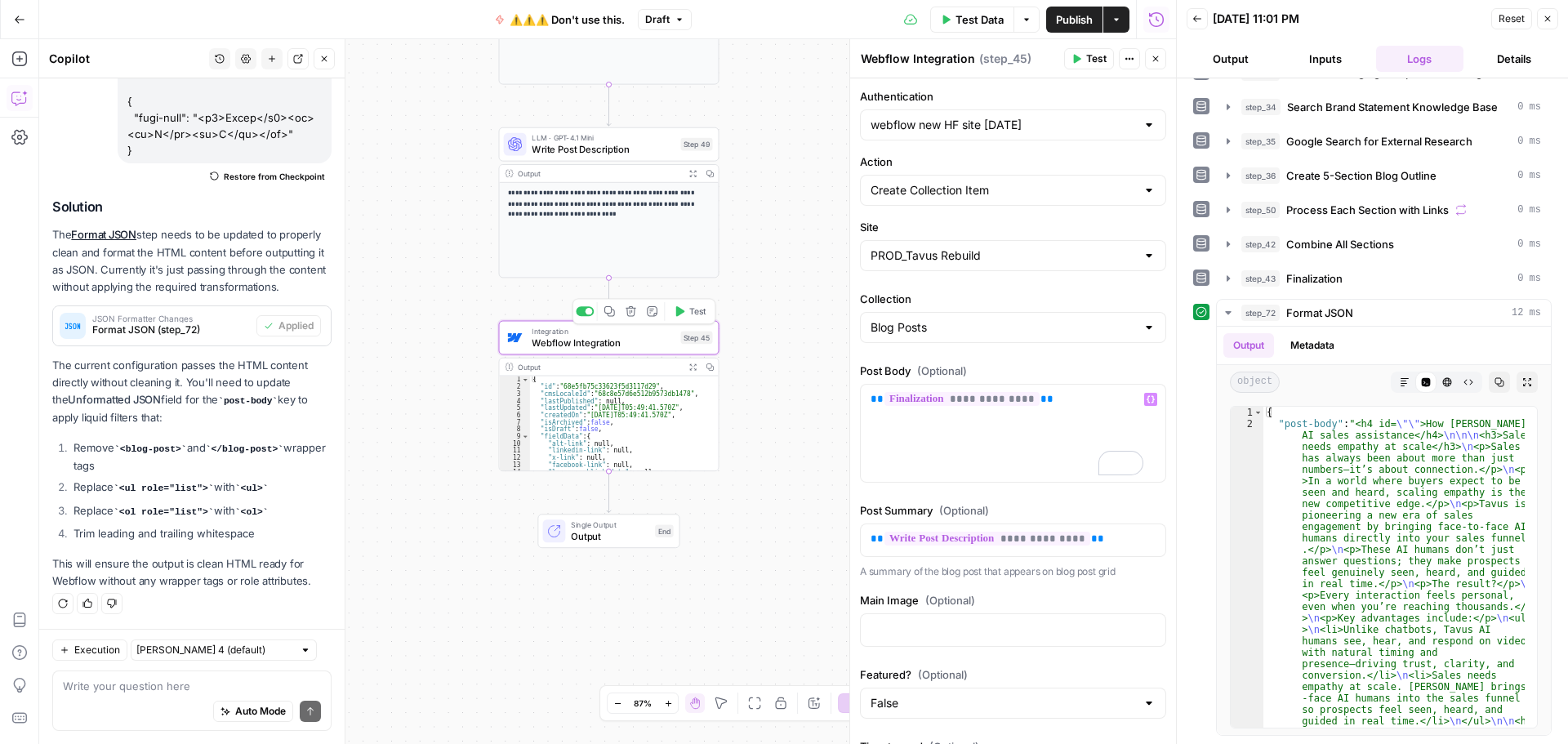
click at [686, 315] on button "Test" at bounding box center [690, 311] width 44 height 19
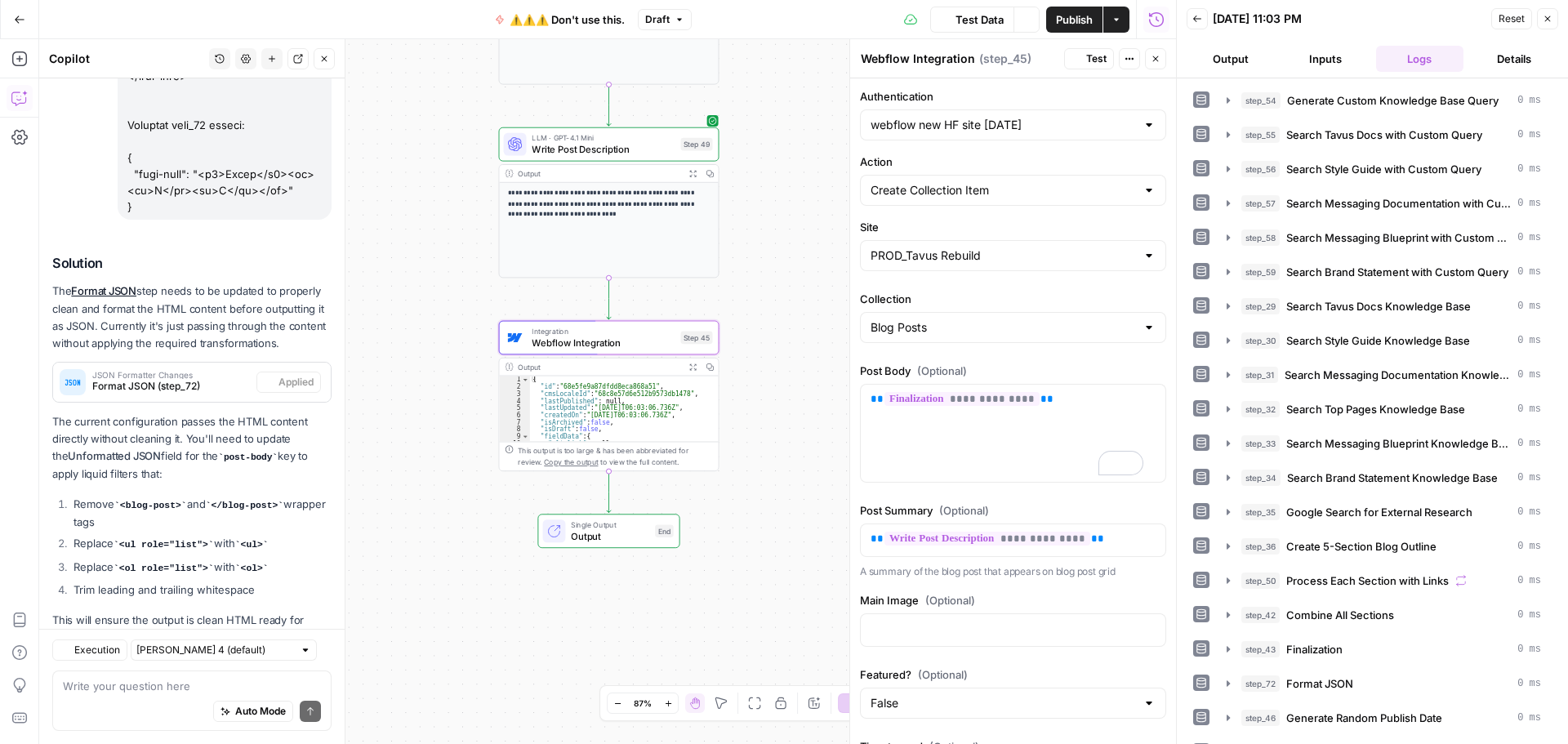
scroll to position [1266, 0]
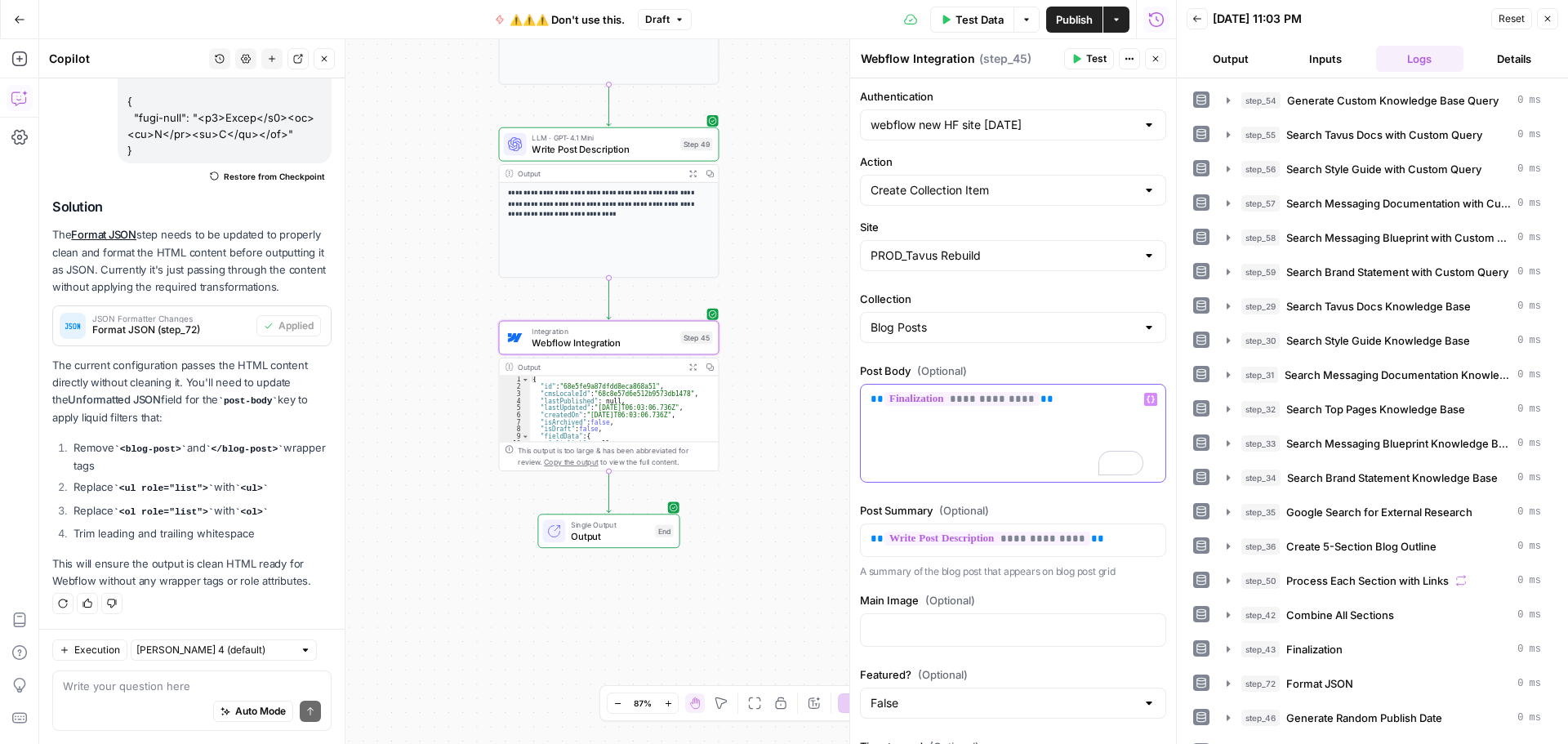
click at [1065, 404] on p "**********" at bounding box center [1007, 399] width 273 height 17
click at [1154, 399] on span "Variables Menu" at bounding box center [1154, 399] width 1 height 1
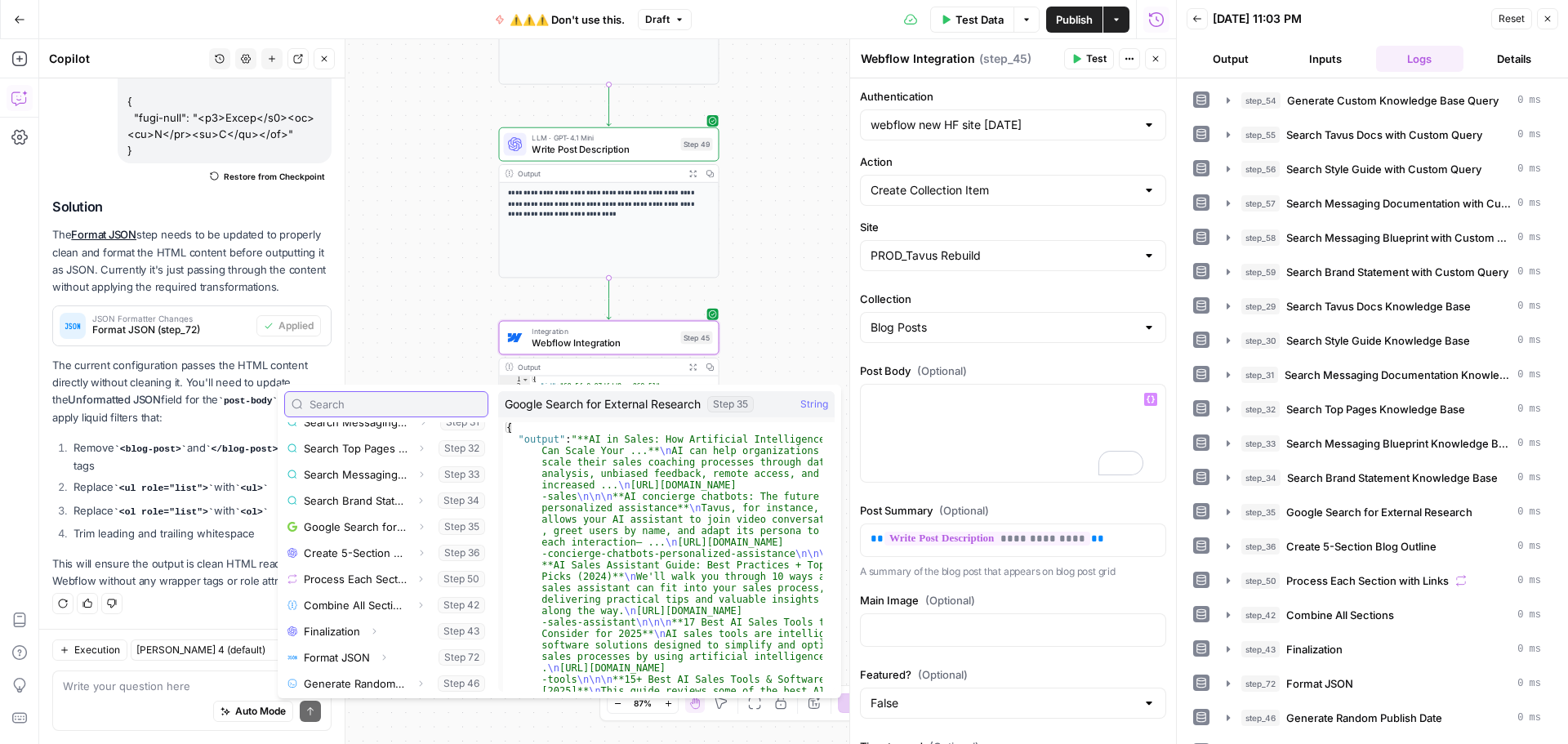
scroll to position [410, 0]
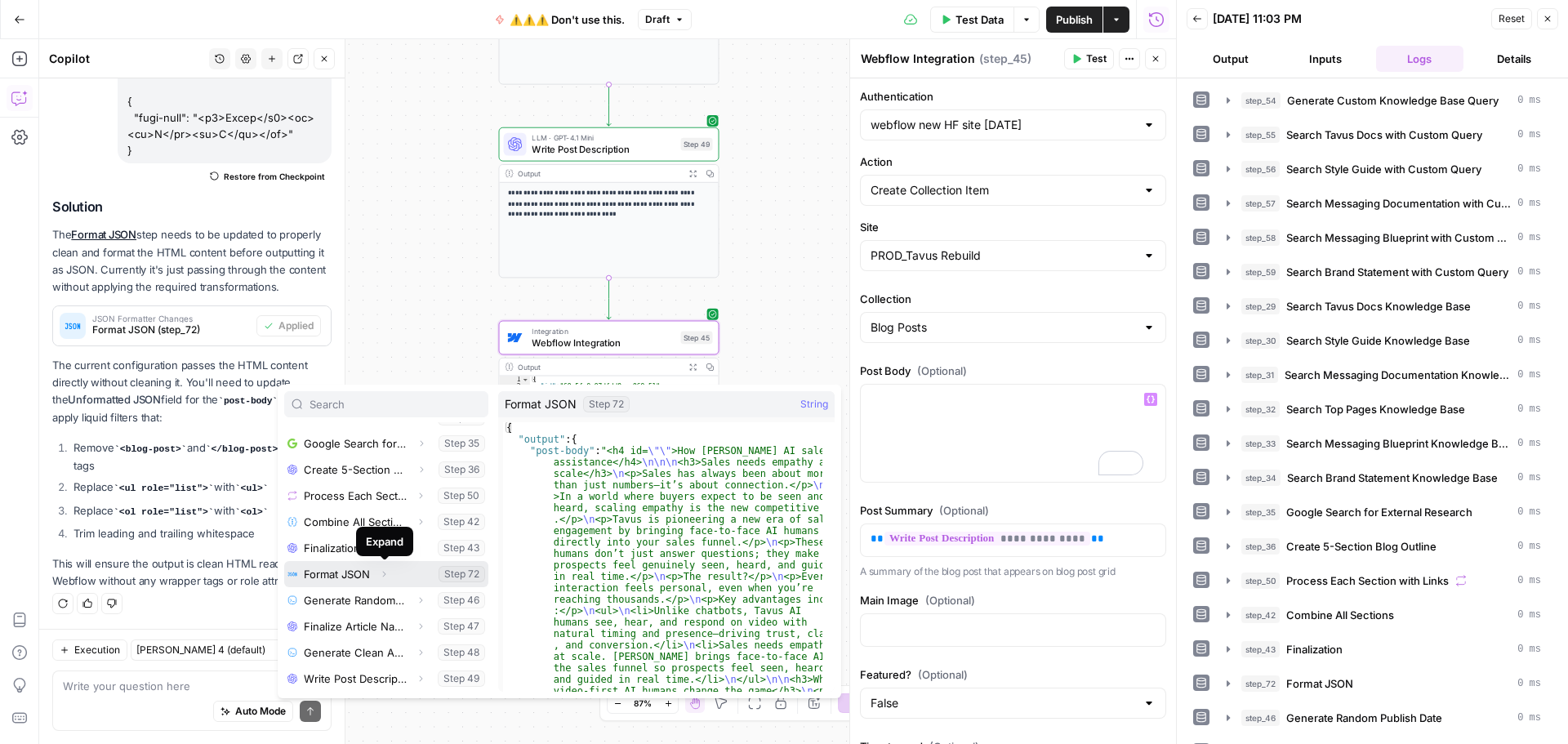
click at [384, 574] on icon "button" at bounding box center [383, 574] width 10 height 10
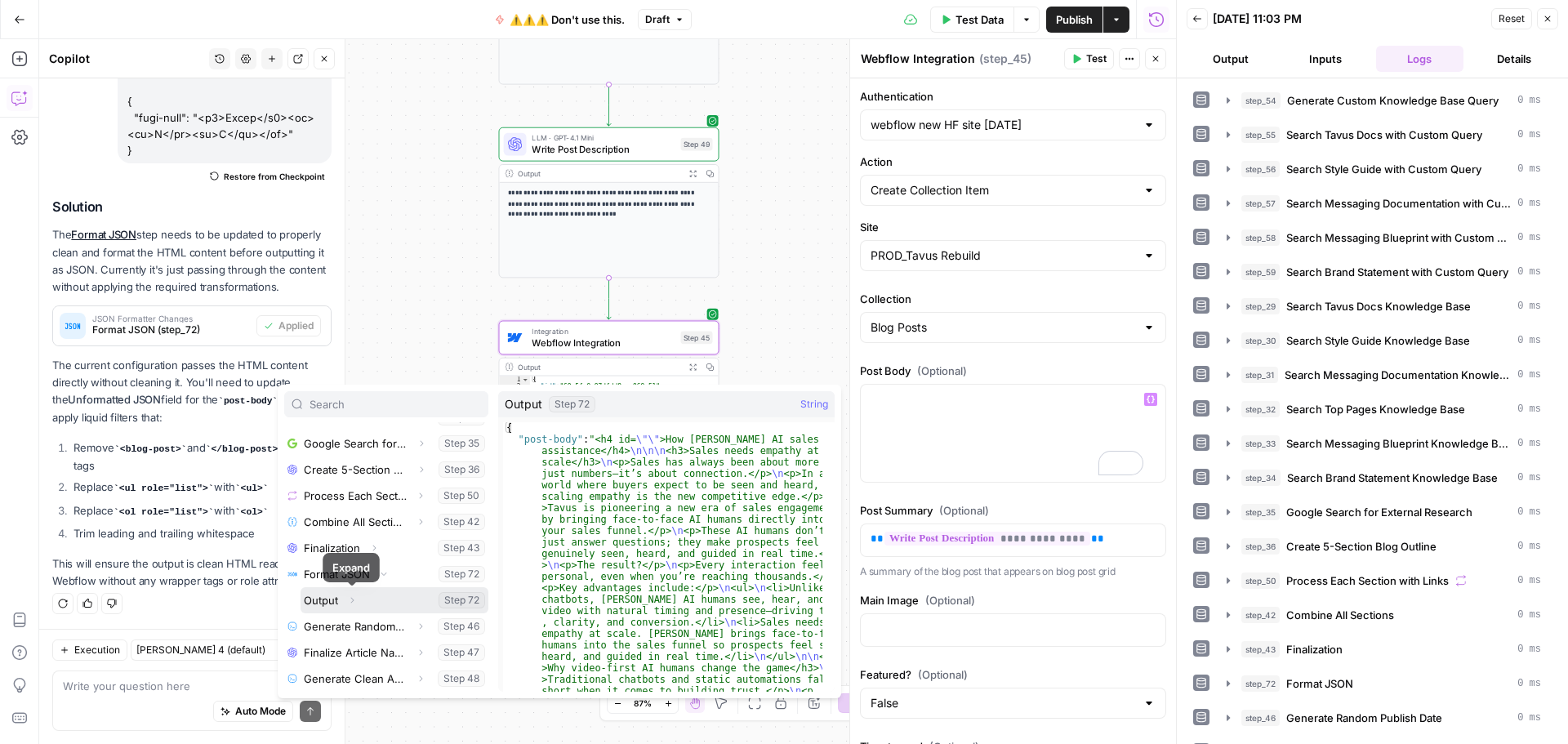
click at [350, 599] on icon "button" at bounding box center [352, 600] width 10 height 10
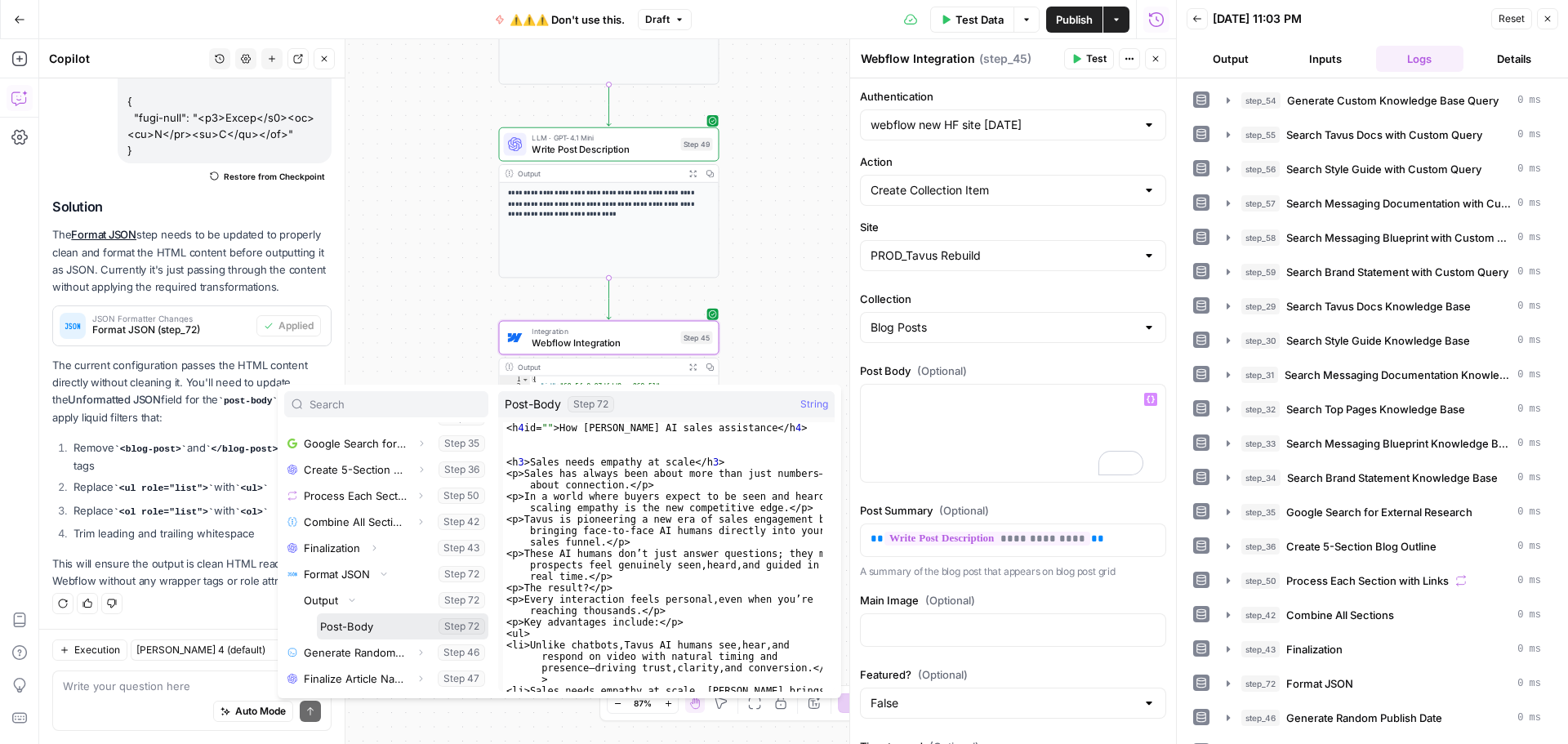
click at [353, 626] on button "Select variable Post-Body" at bounding box center [402, 626] width 171 height 26
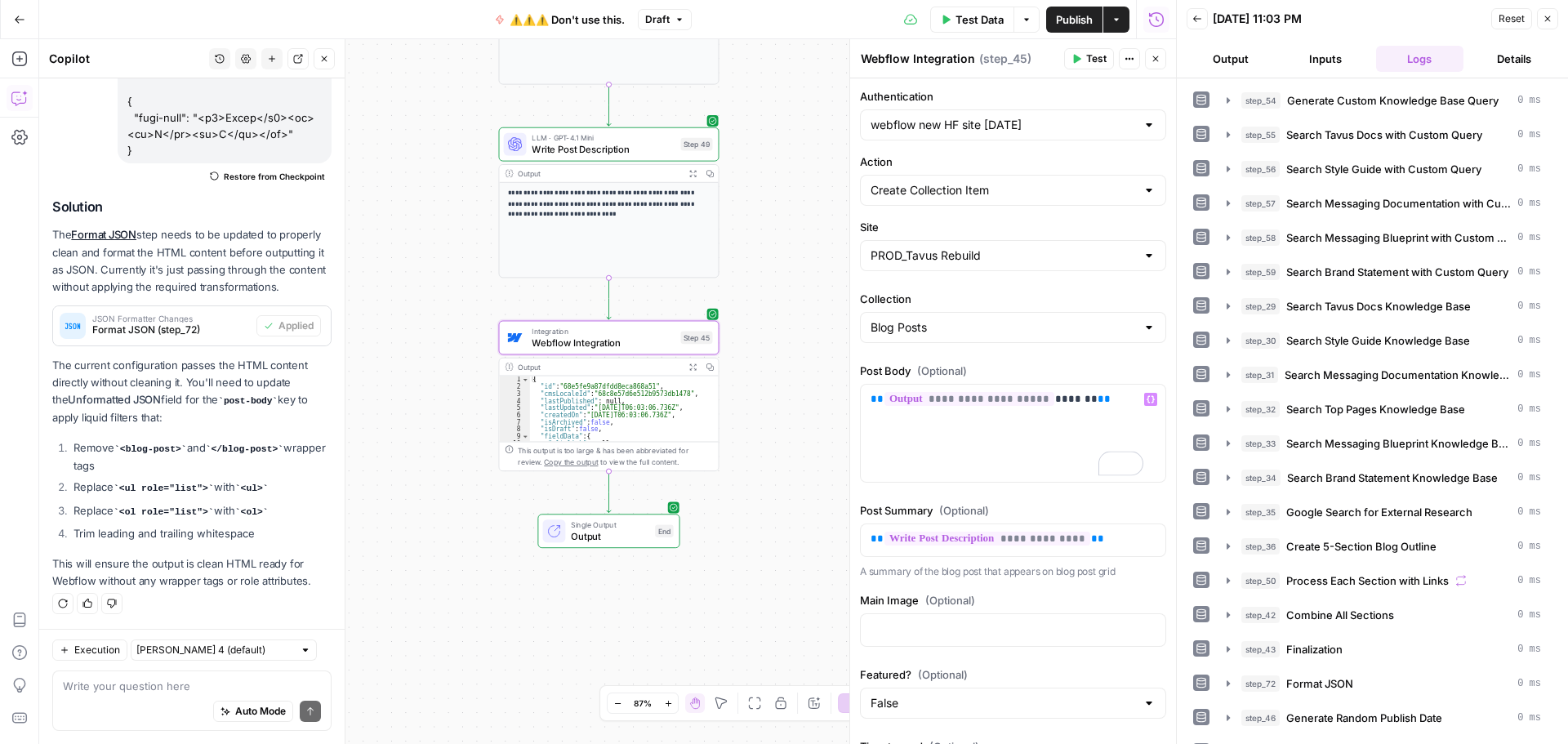
click at [1090, 59] on span "Test" at bounding box center [1097, 59] width 20 height 15
click at [1063, 18] on span "Publish" at bounding box center [1074, 19] width 37 height 17
click at [19, 25] on button "Go Back" at bounding box center [19, 19] width 30 height 30
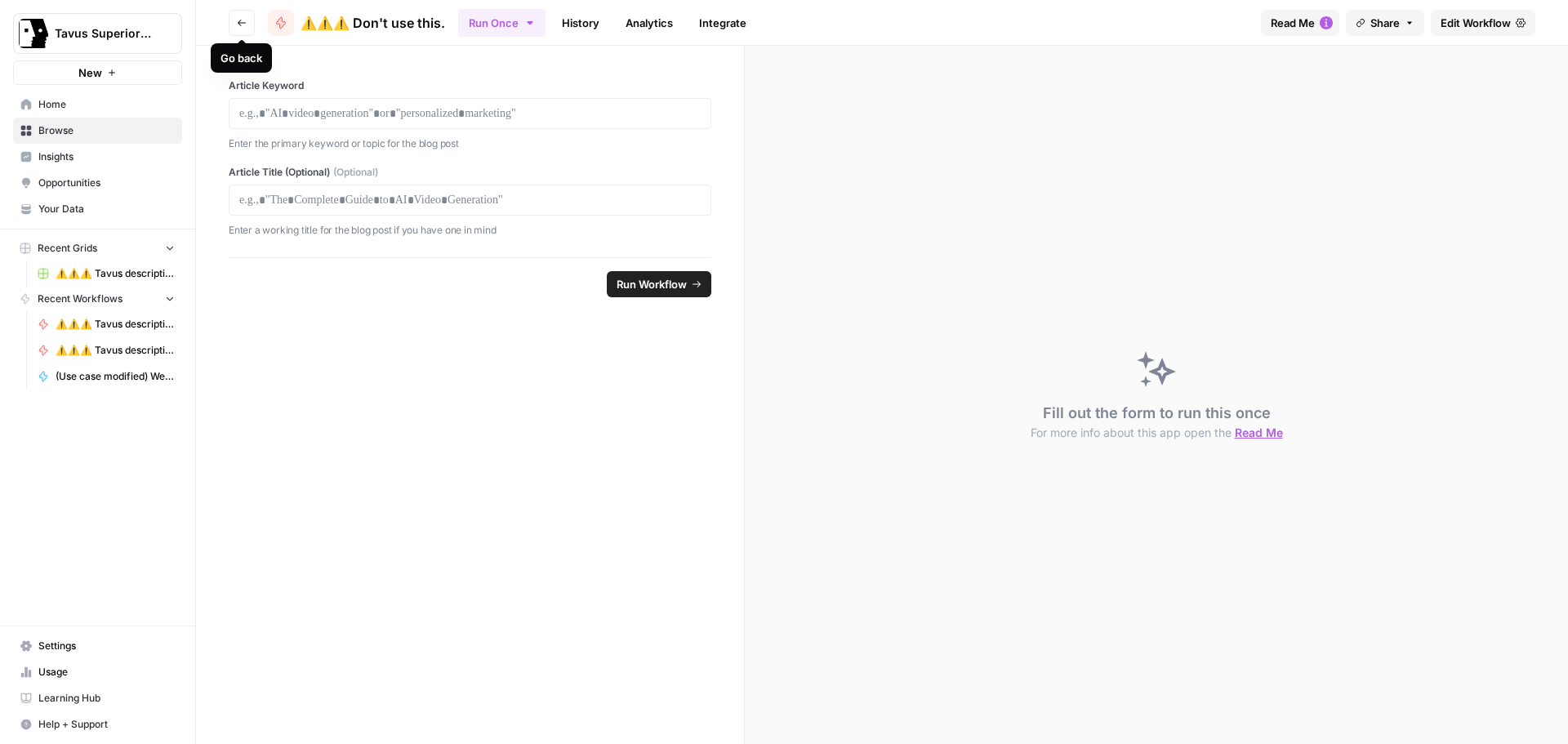
click at [251, 29] on button "Go back" at bounding box center [242, 23] width 26 height 26
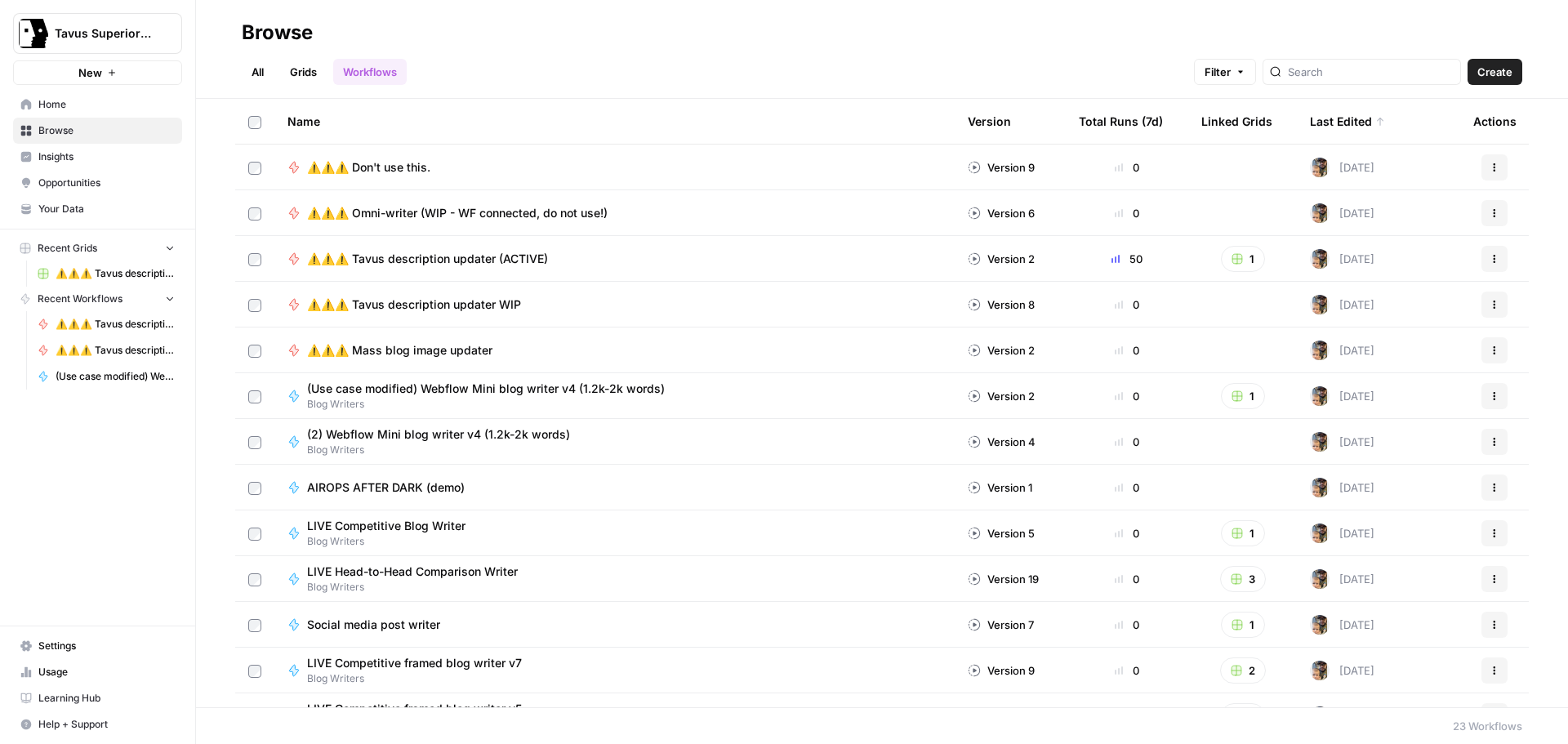
click at [450, 255] on span "⚠️⚠️⚠️ Tavus description updater (ACTIVE)" at bounding box center [428, 259] width 241 height 17
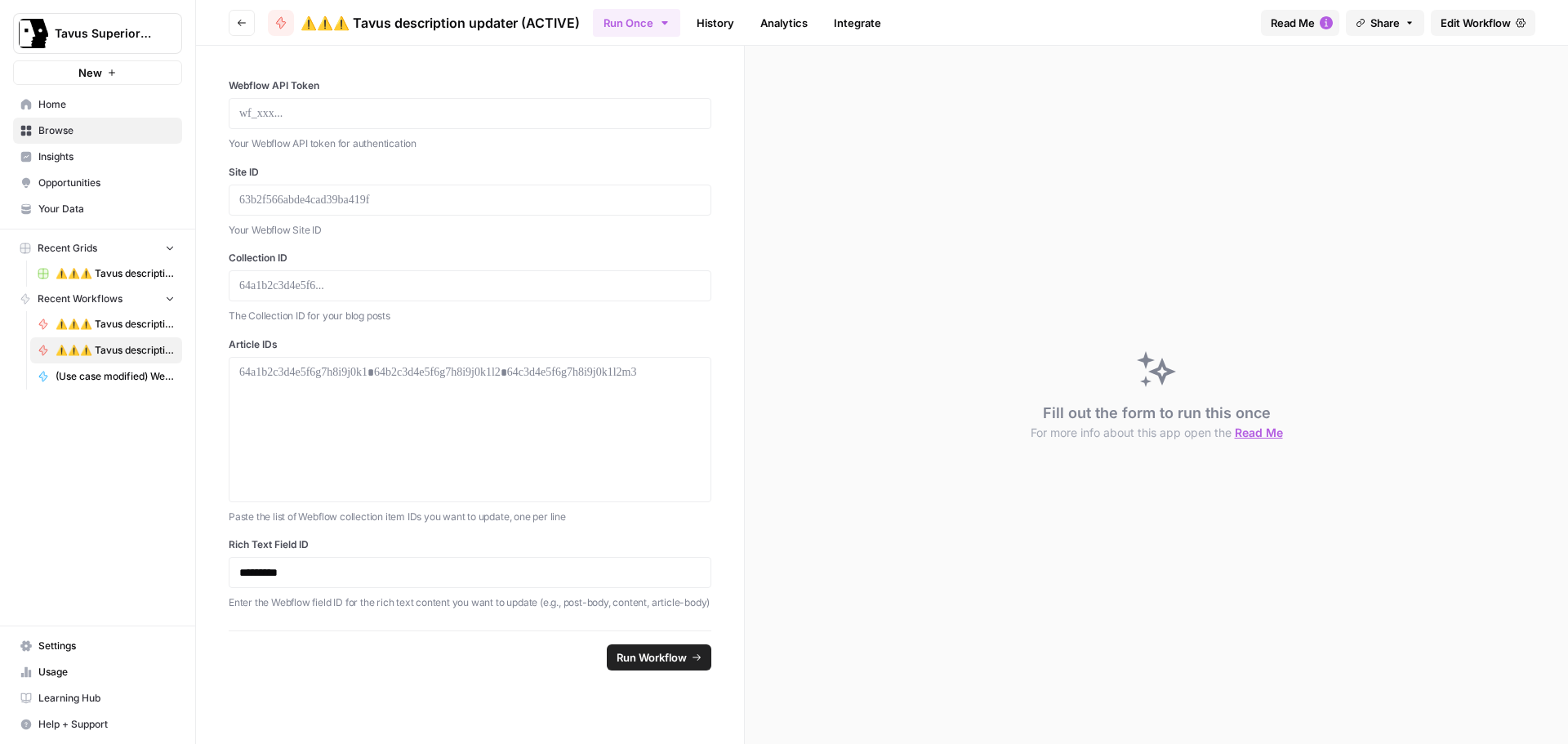
click at [1455, 21] on span "Edit Workflow" at bounding box center [1475, 23] width 70 height 17
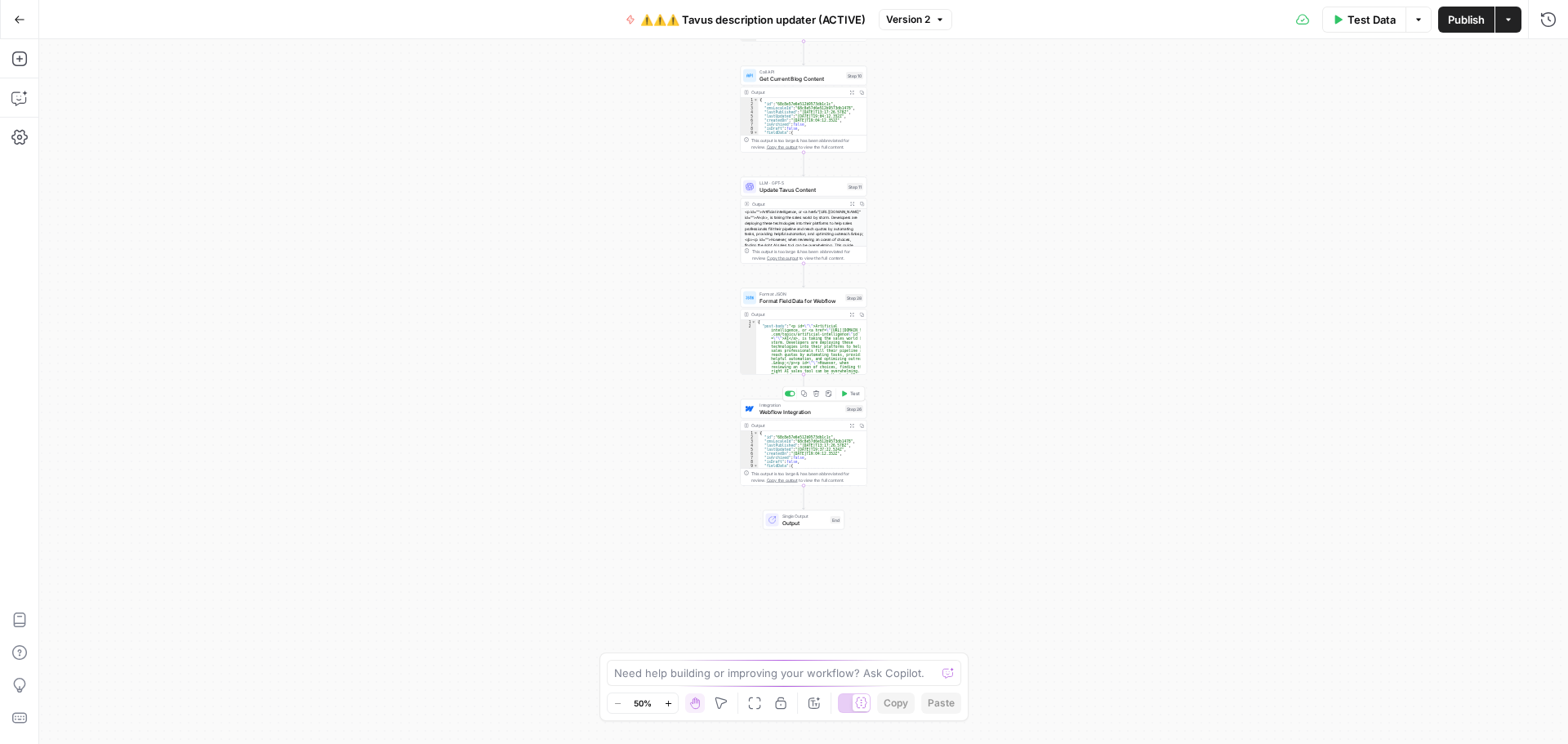
click at [812, 410] on span "Webflow Integration" at bounding box center [800, 411] width 82 height 8
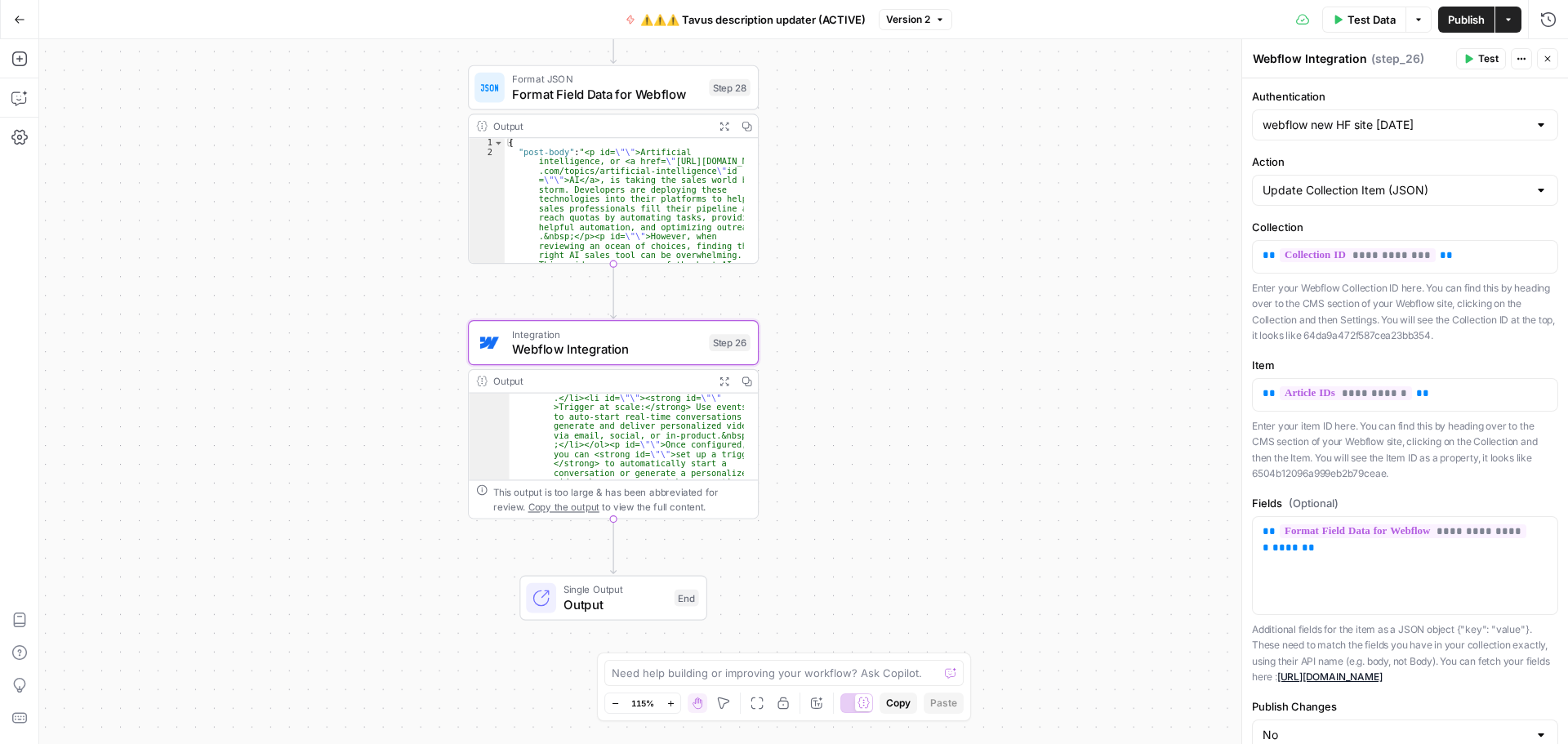
scroll to position [833, 0]
click at [749, 130] on icon "button" at bounding box center [746, 126] width 9 height 9
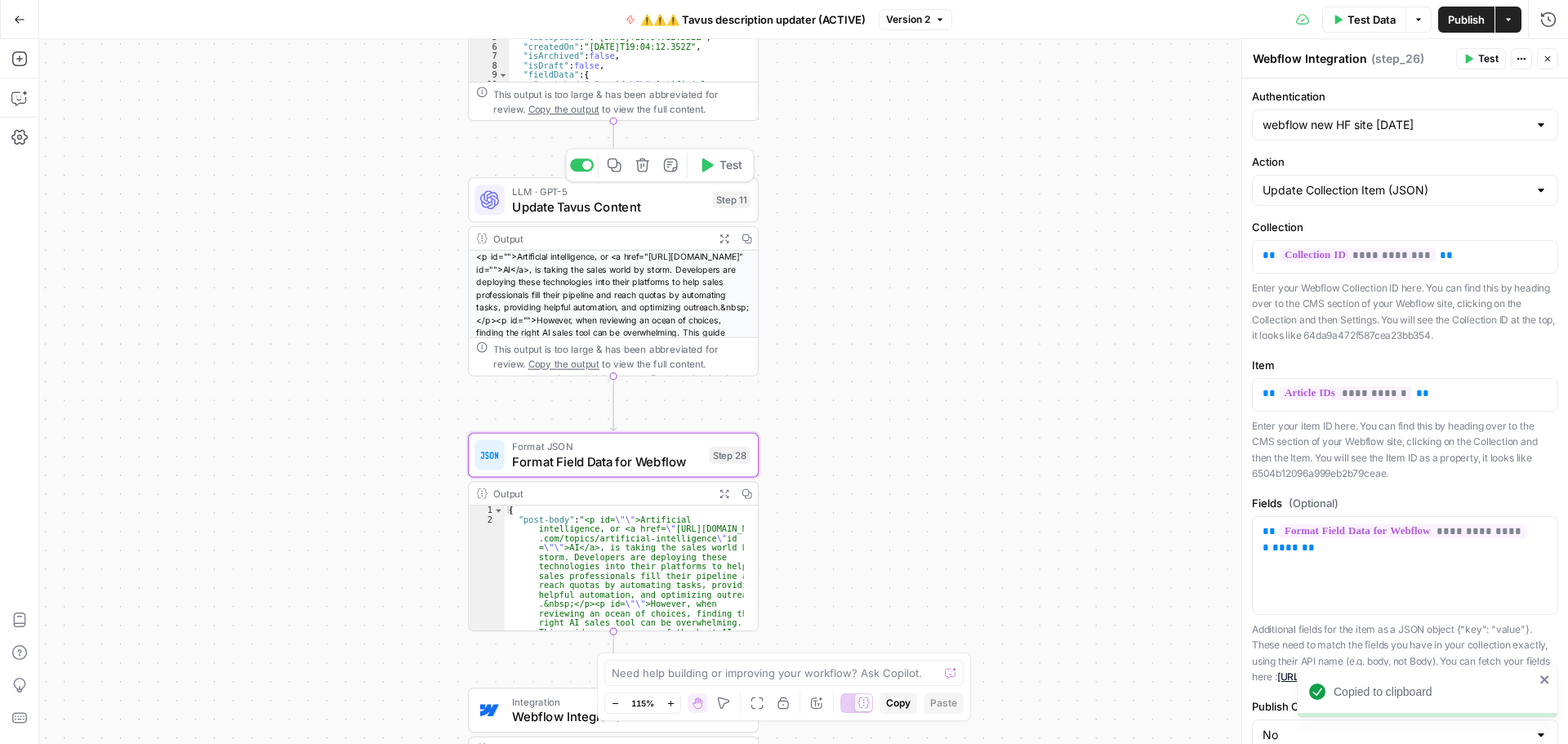
click at [598, 214] on span "Update Tavus Content" at bounding box center [608, 207] width 194 height 19
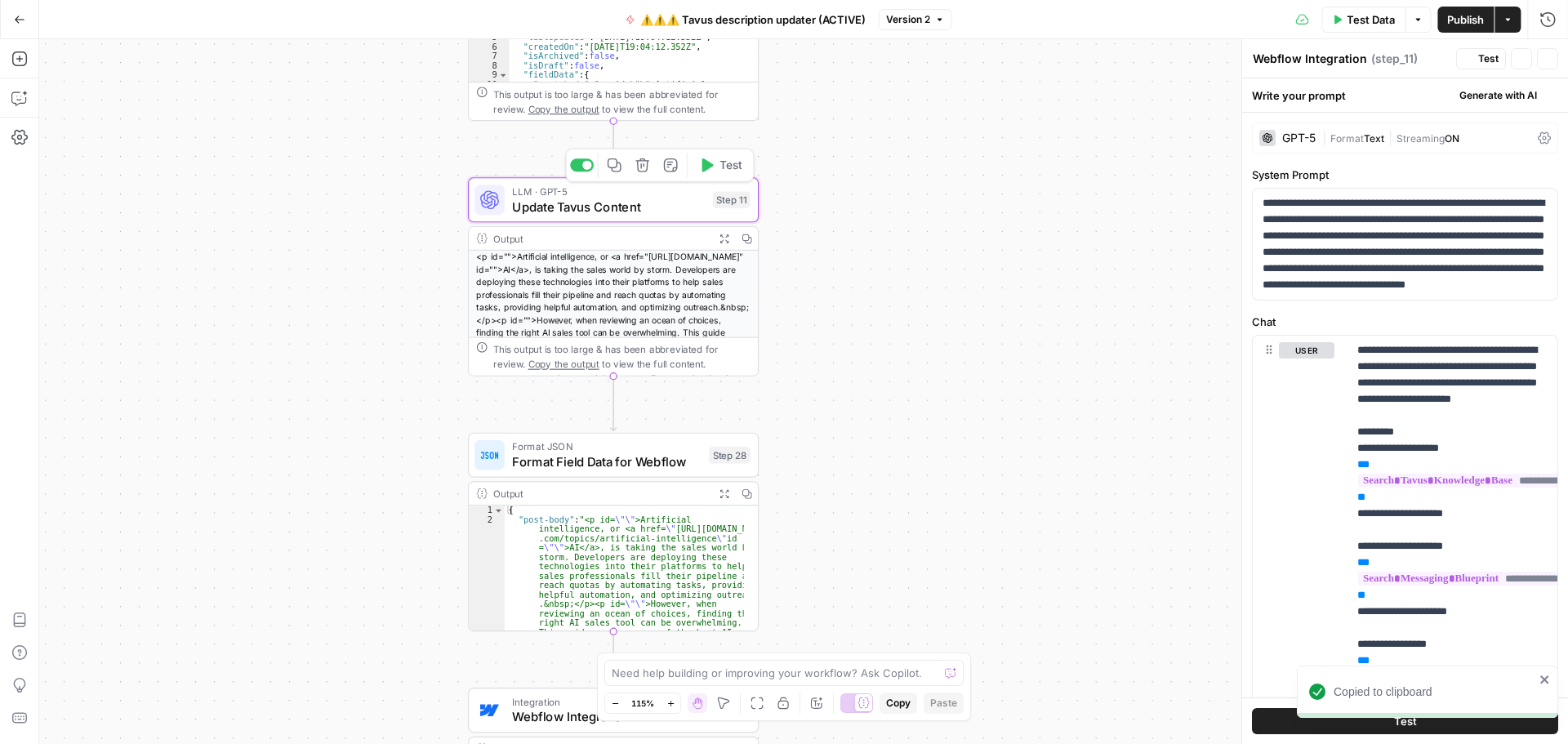
type textarea "Update Tavus Content"
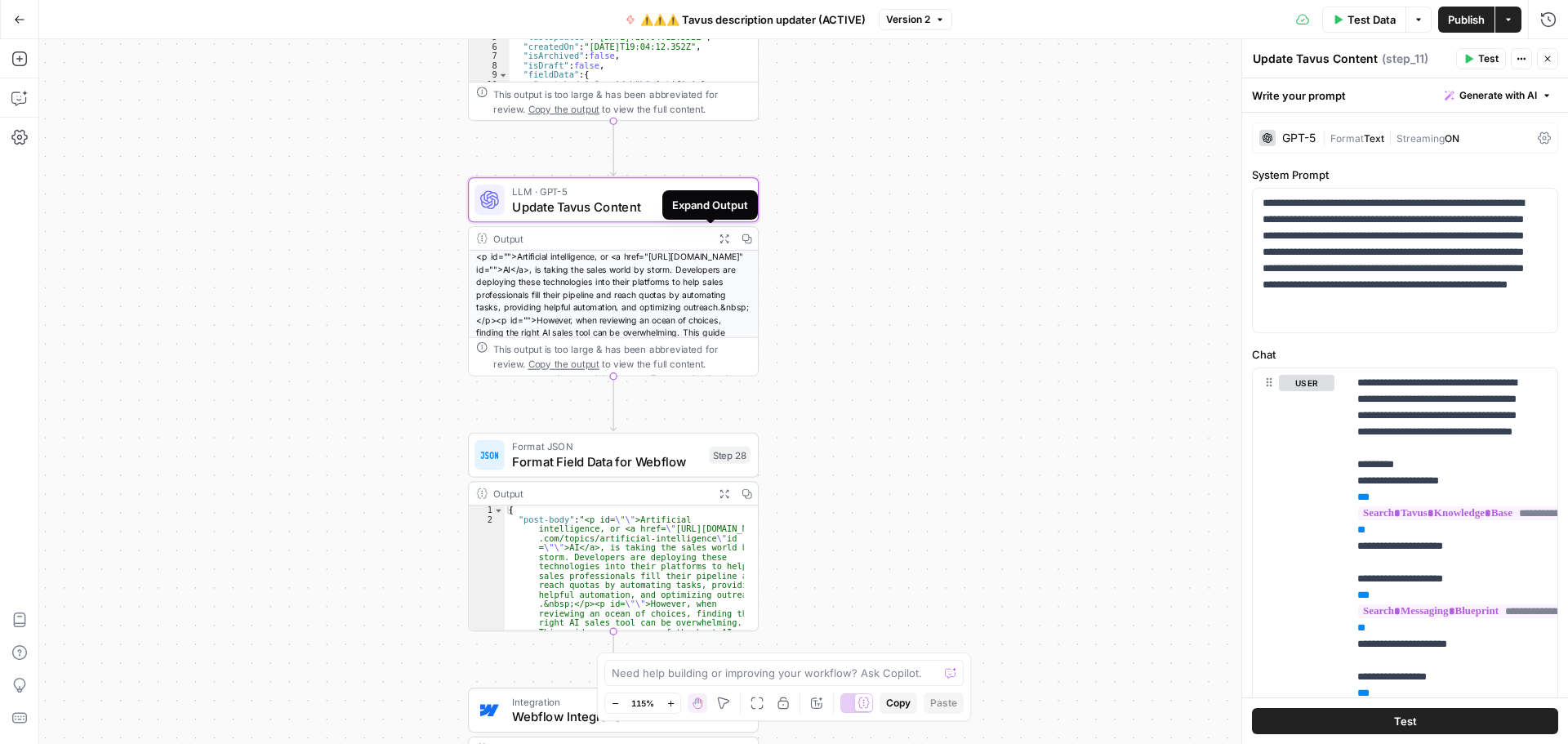
click at [719, 239] on icon "button" at bounding box center [723, 238] width 10 height 10
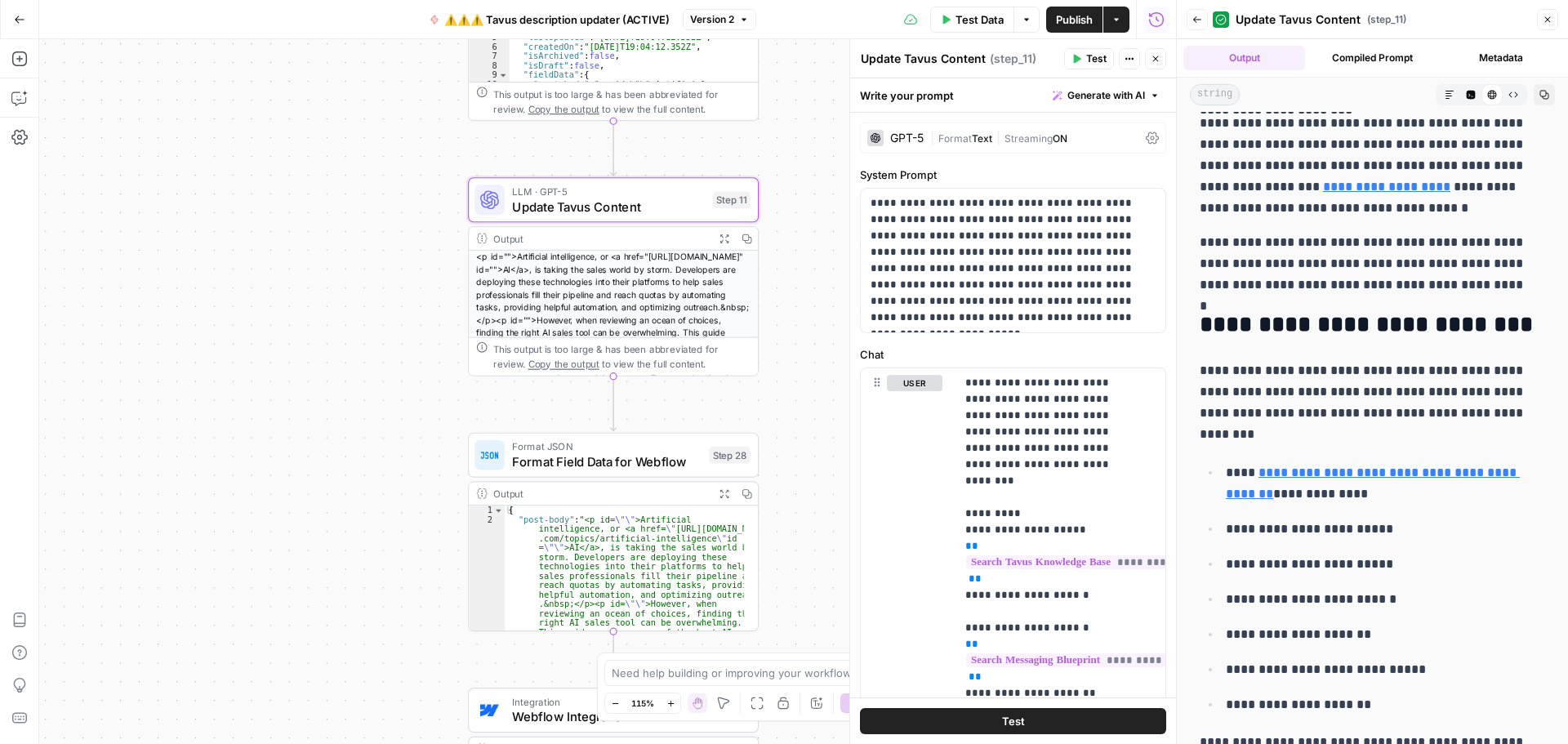
scroll to position [0, 0]
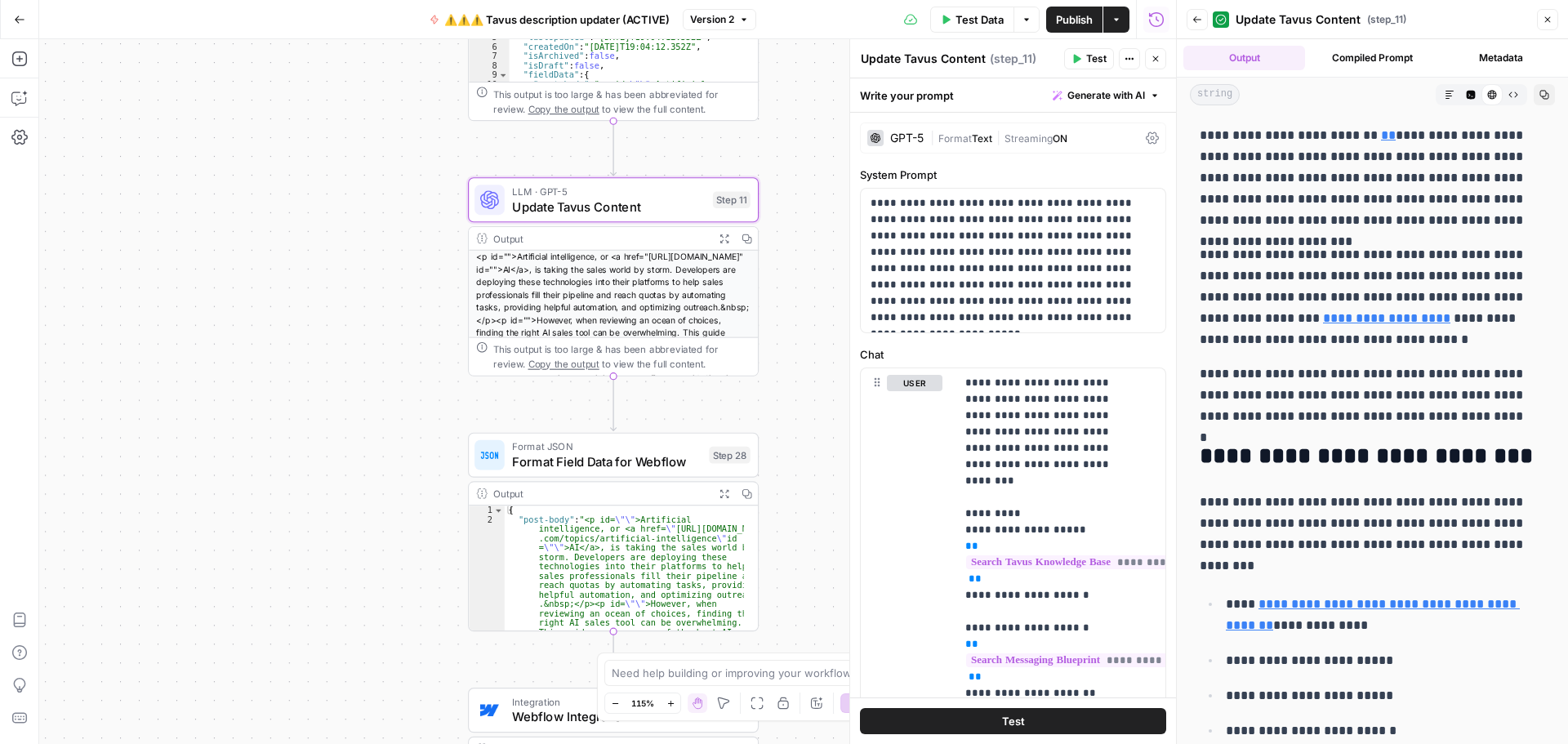
click at [1445, 95] on icon "button" at bounding box center [1449, 95] width 10 height 10
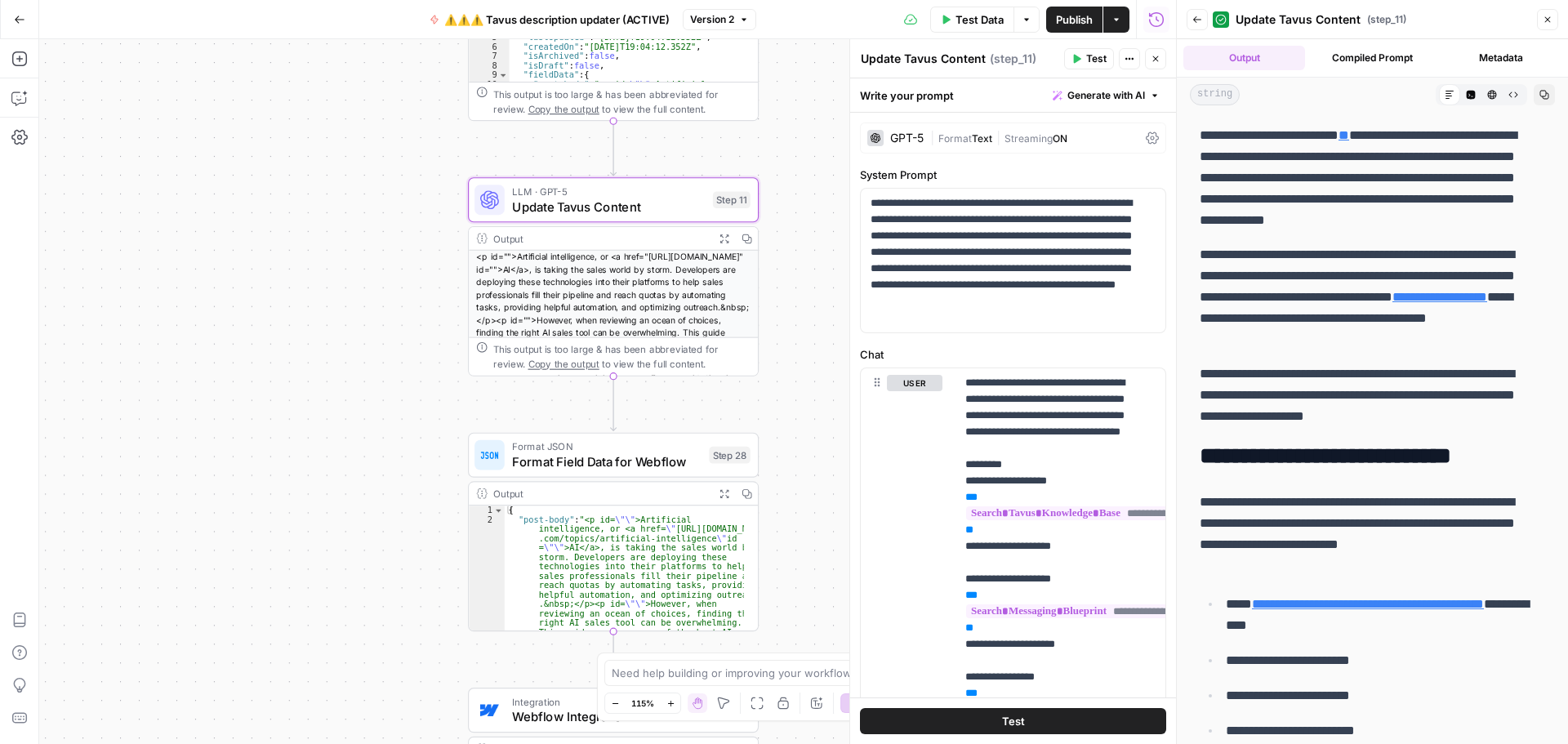
click at [1467, 96] on icon "button" at bounding box center [1472, 95] width 9 height 9
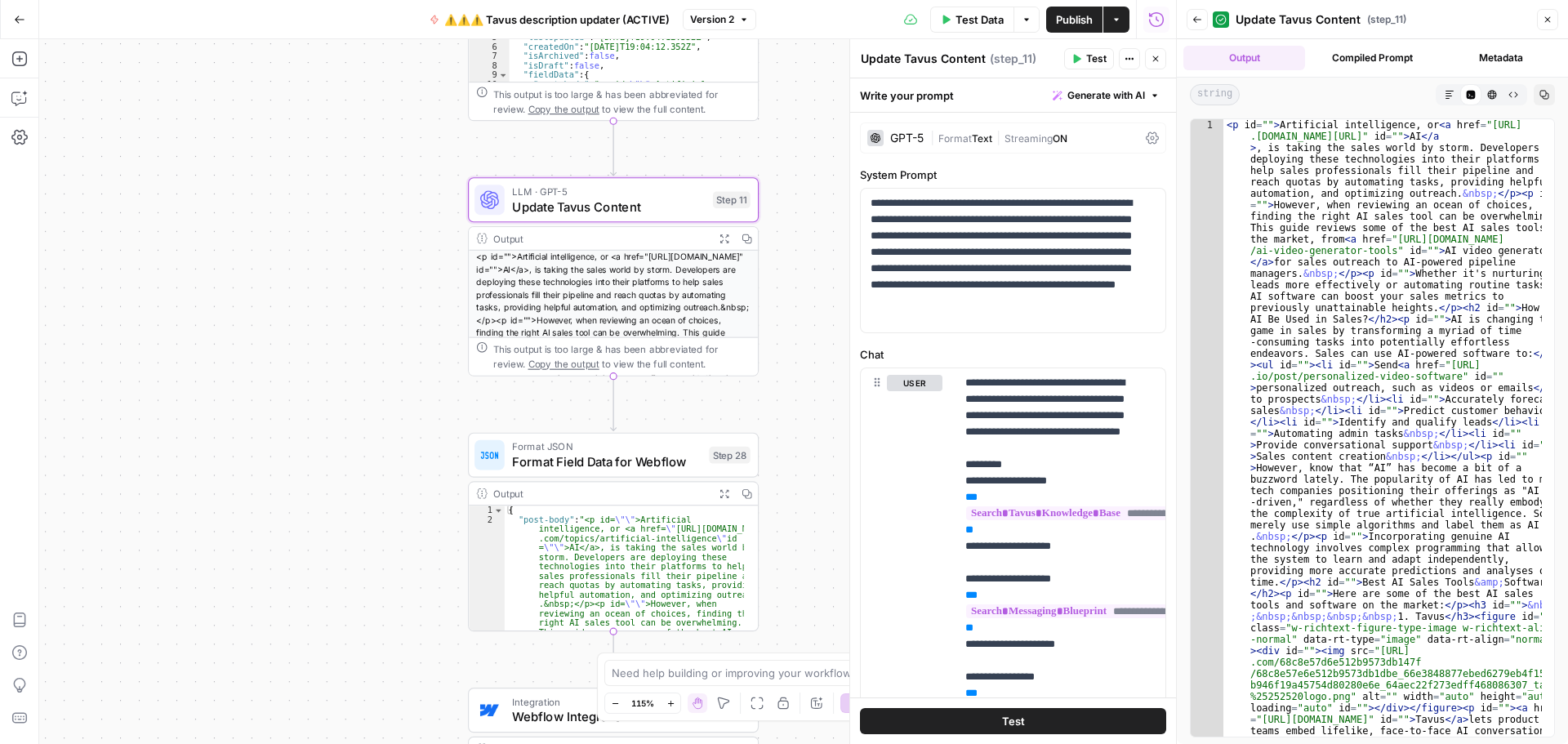
click at [1492, 92] on icon "button" at bounding box center [1492, 95] width 10 height 10
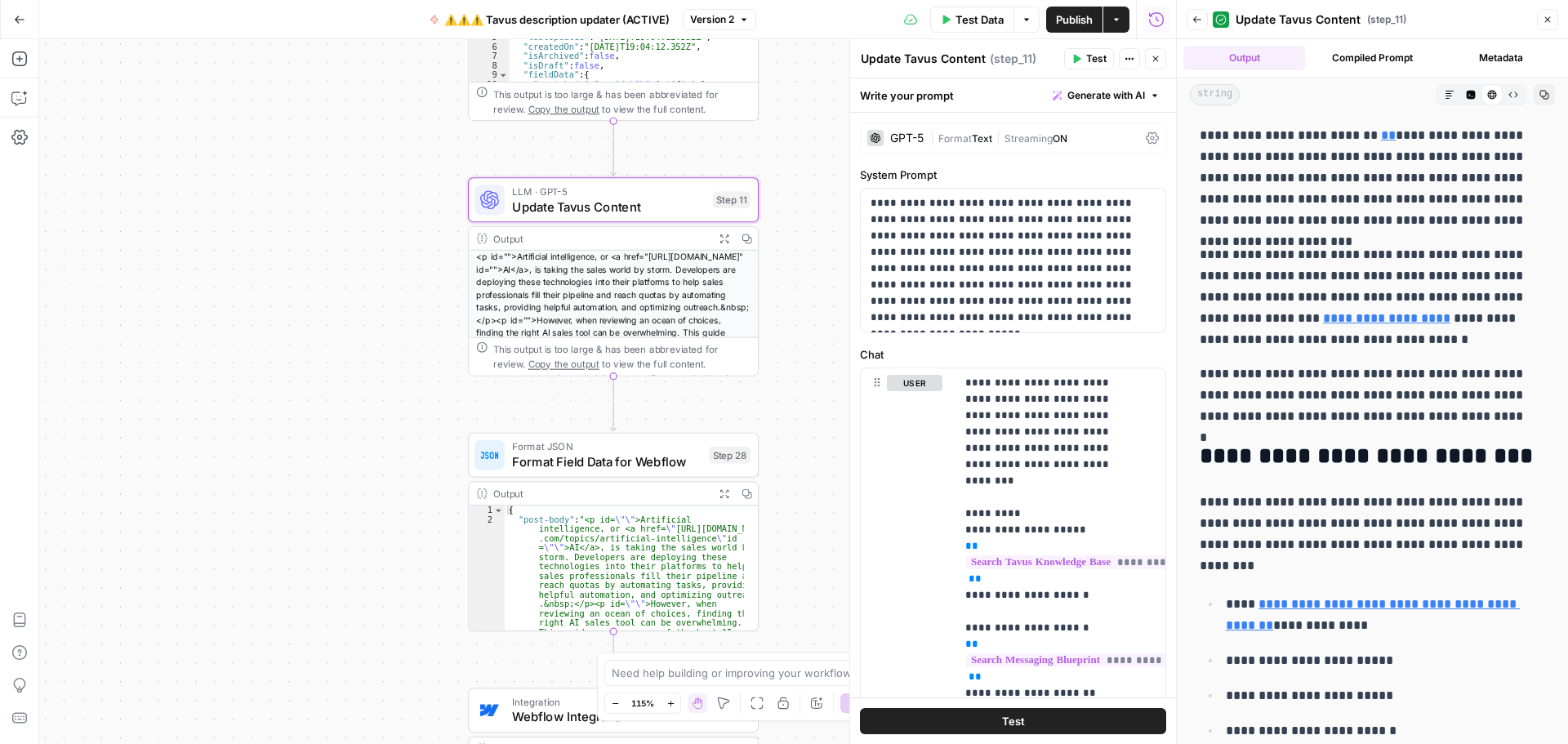
click at [1509, 96] on icon "button" at bounding box center [1513, 95] width 10 height 10
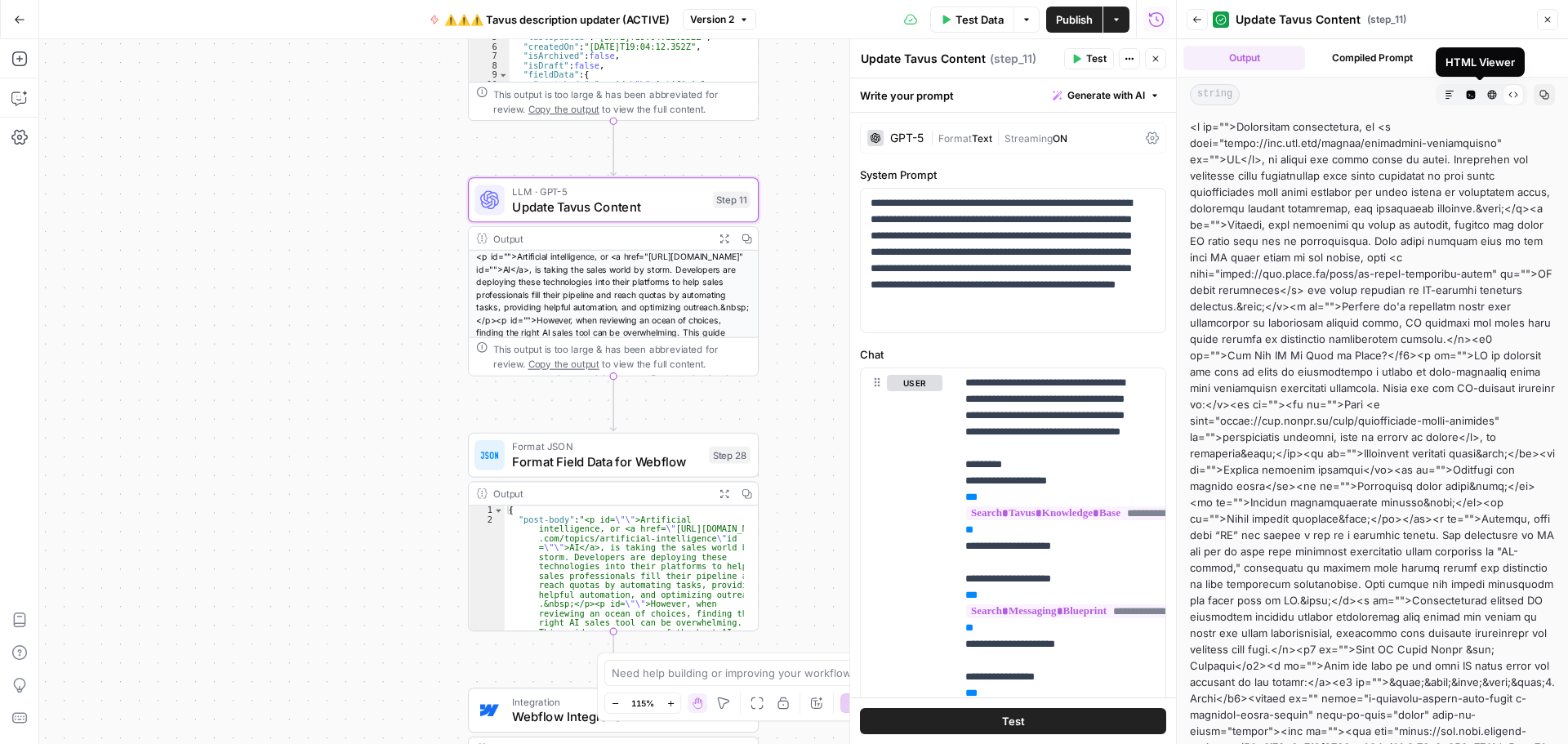
click at [1488, 92] on icon "button" at bounding box center [1493, 95] width 9 height 9
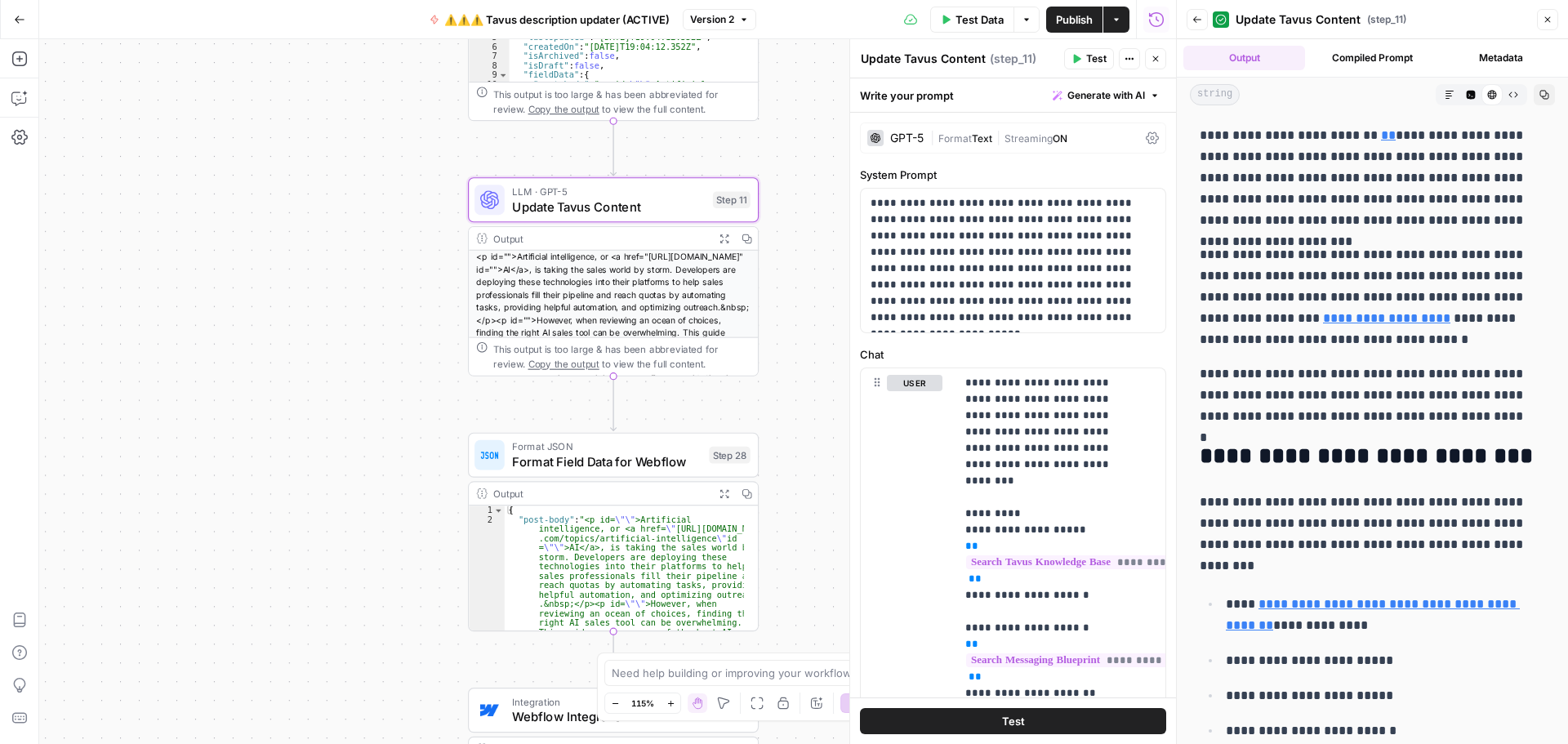
click at [15, 18] on icon "button" at bounding box center [19, 19] width 11 height 11
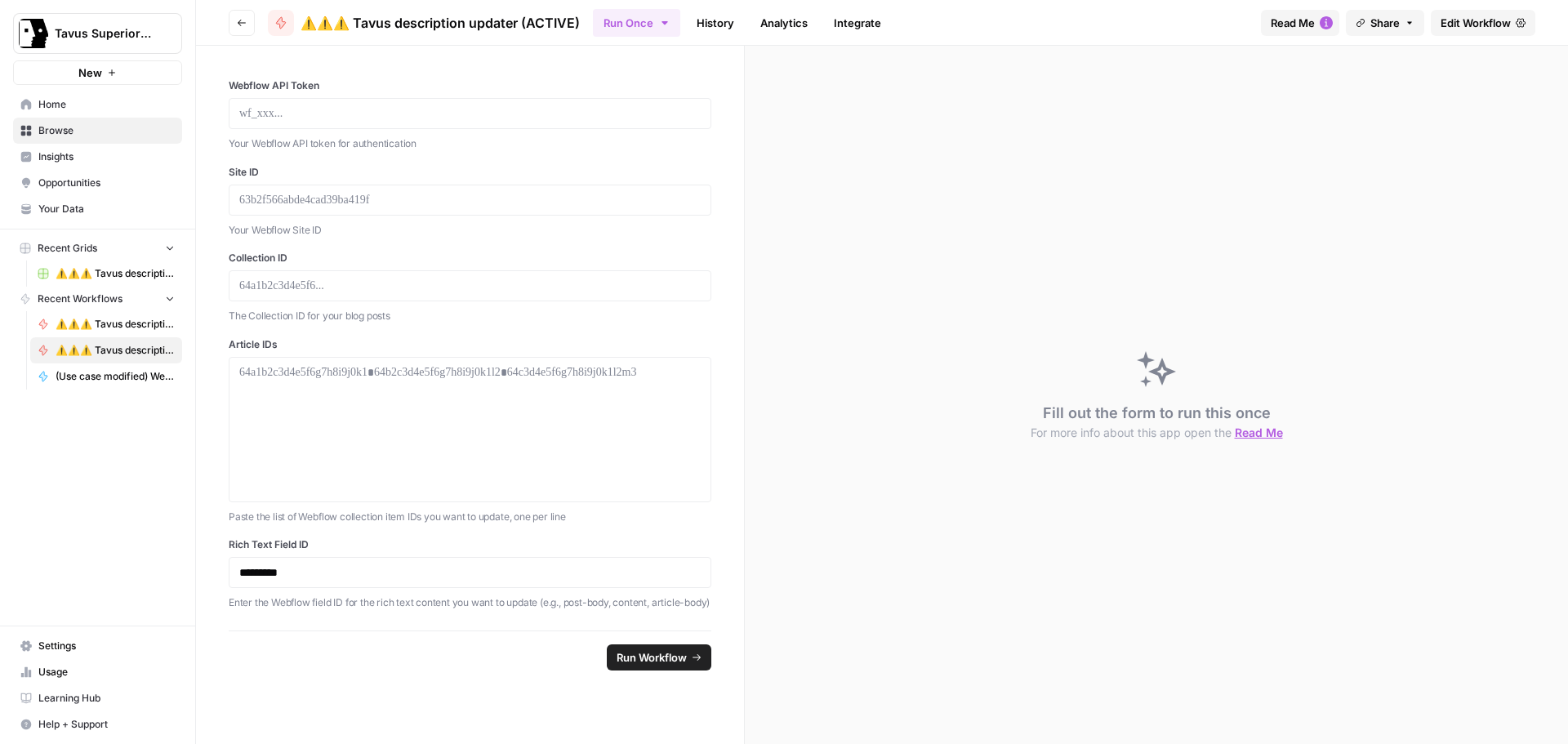
click at [238, 20] on icon "button" at bounding box center [242, 22] width 10 height 10
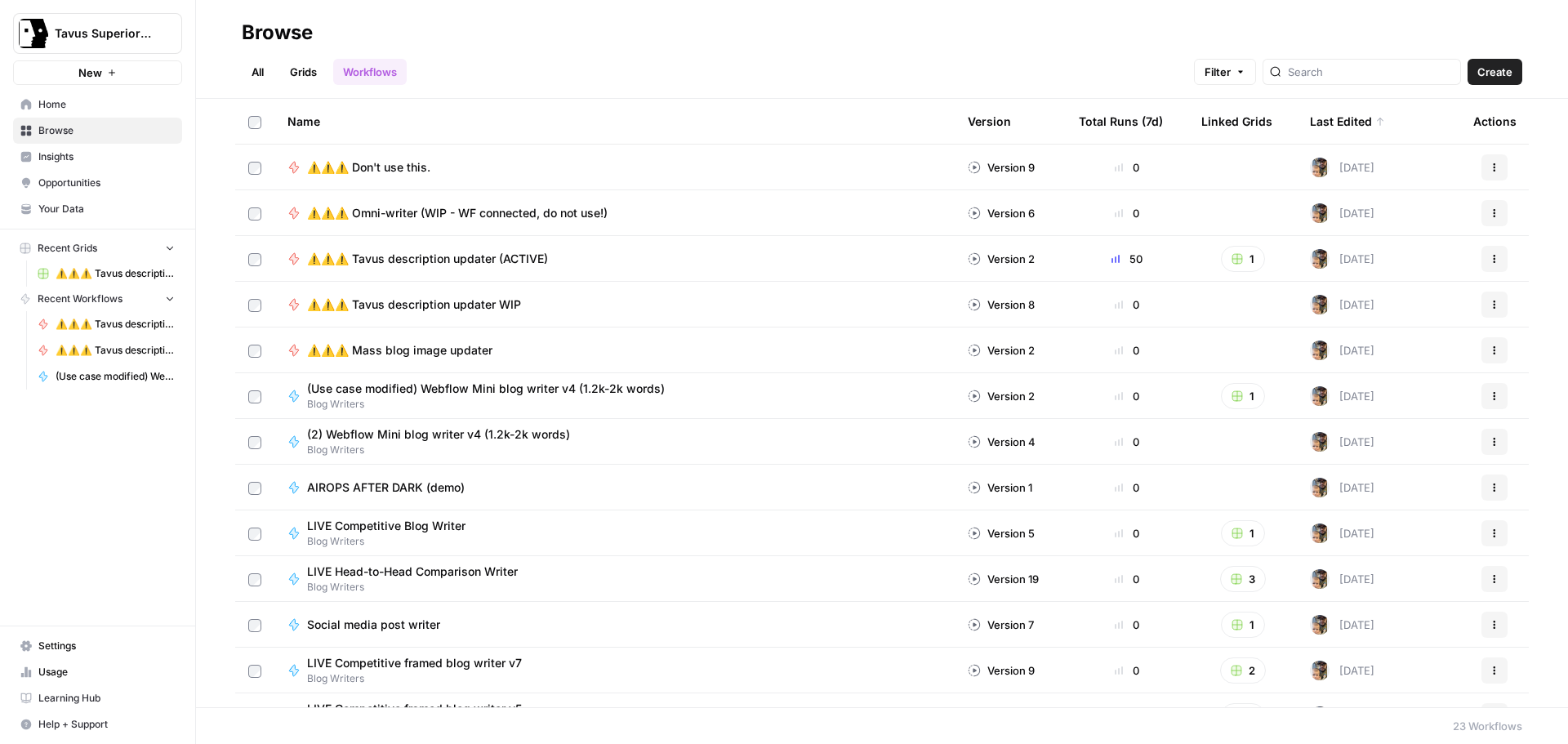
click at [418, 168] on span "⚠️⚠️⚠️ Don't use this." at bounding box center [369, 168] width 123 height 17
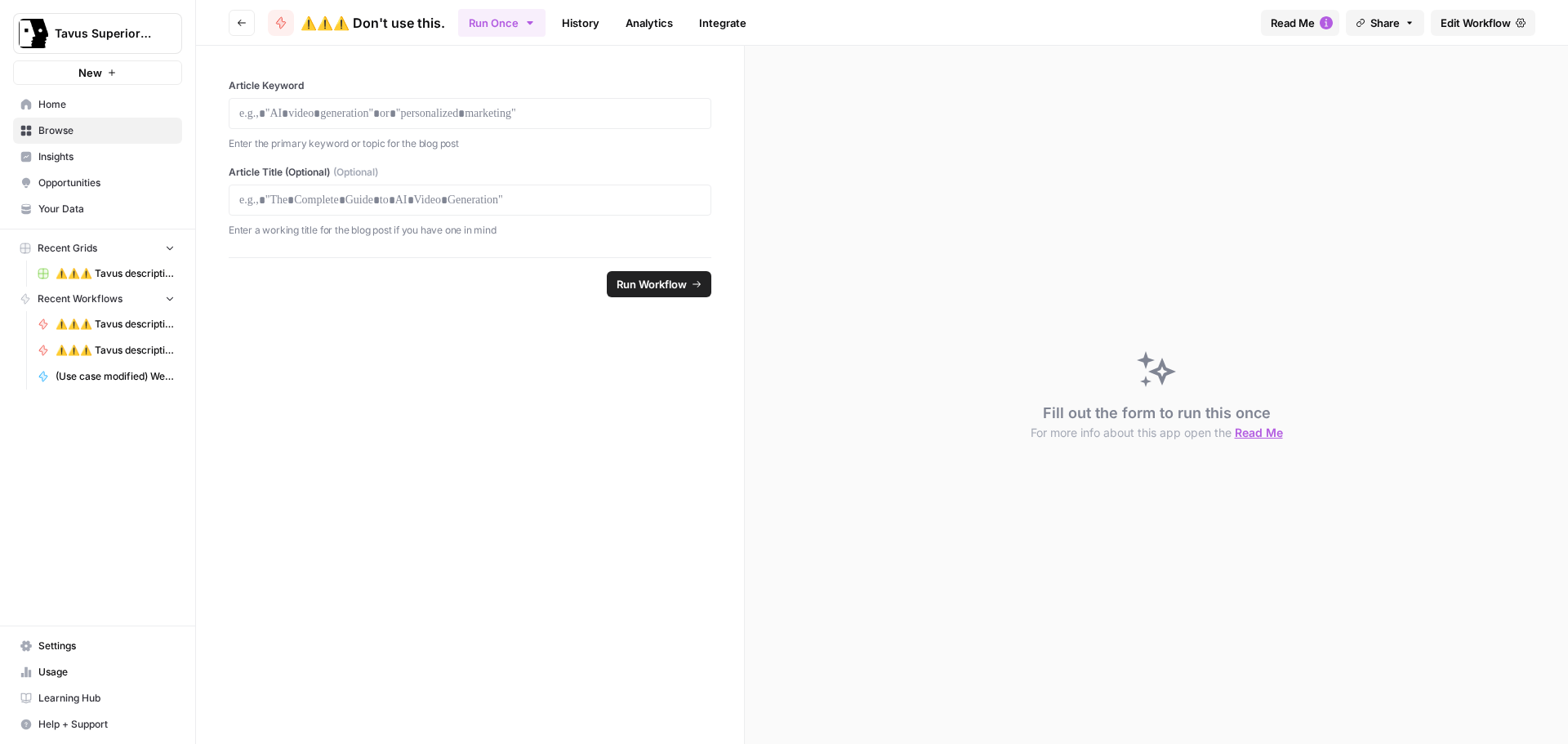
click at [1502, 24] on span "Edit Workflow" at bounding box center [1475, 23] width 70 height 17
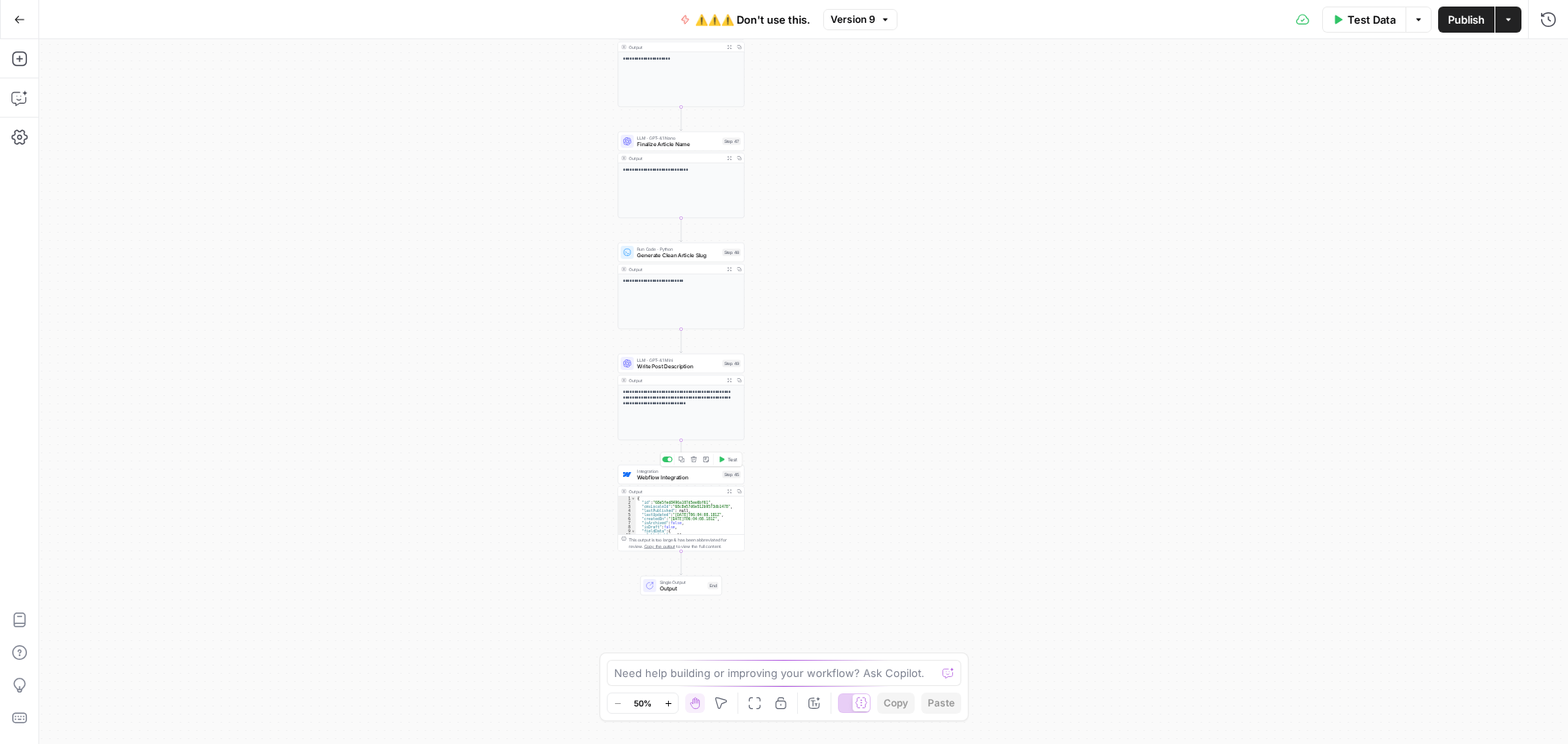
click at [677, 474] on span "Webflow Integration" at bounding box center [678, 477] width 82 height 8
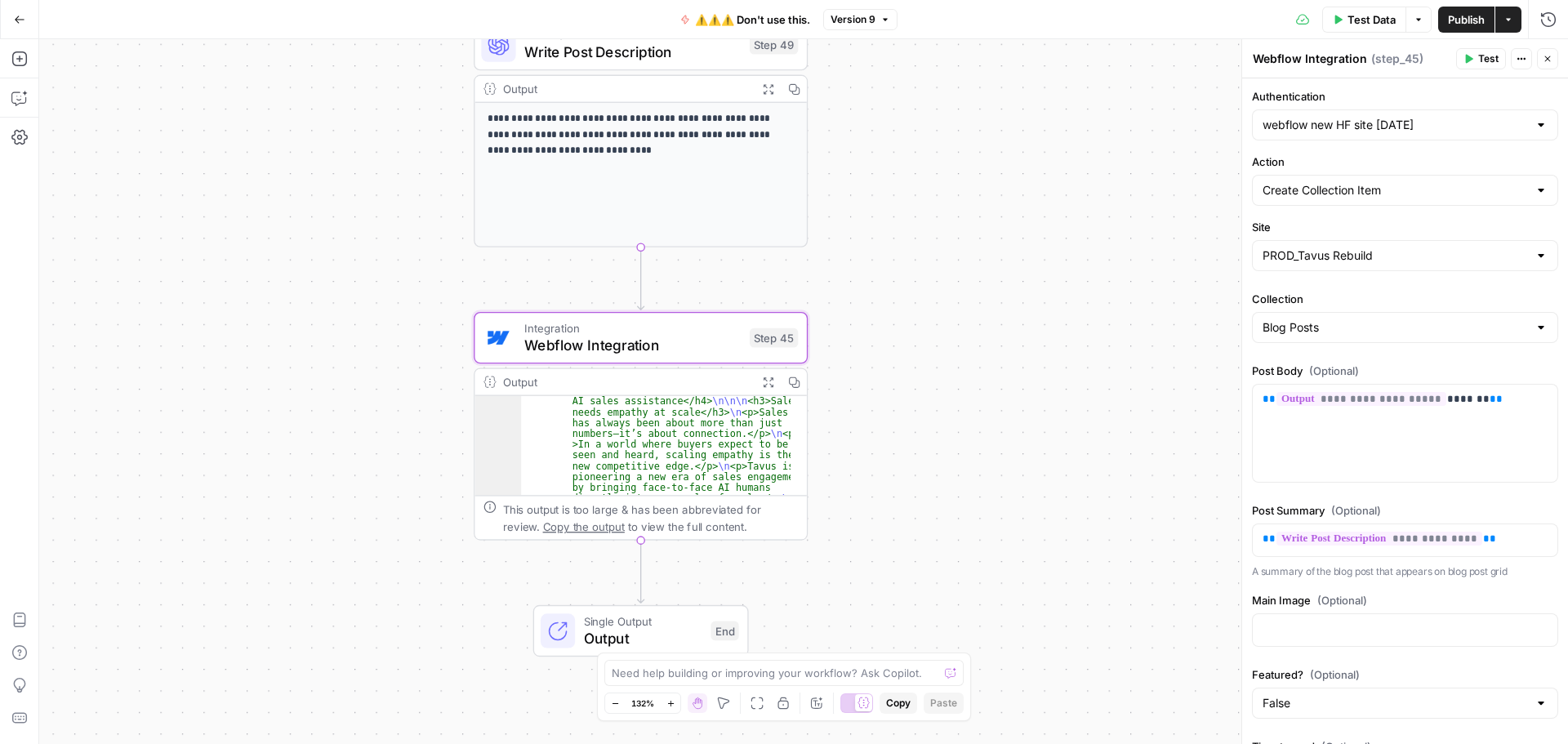
scroll to position [343, 0]
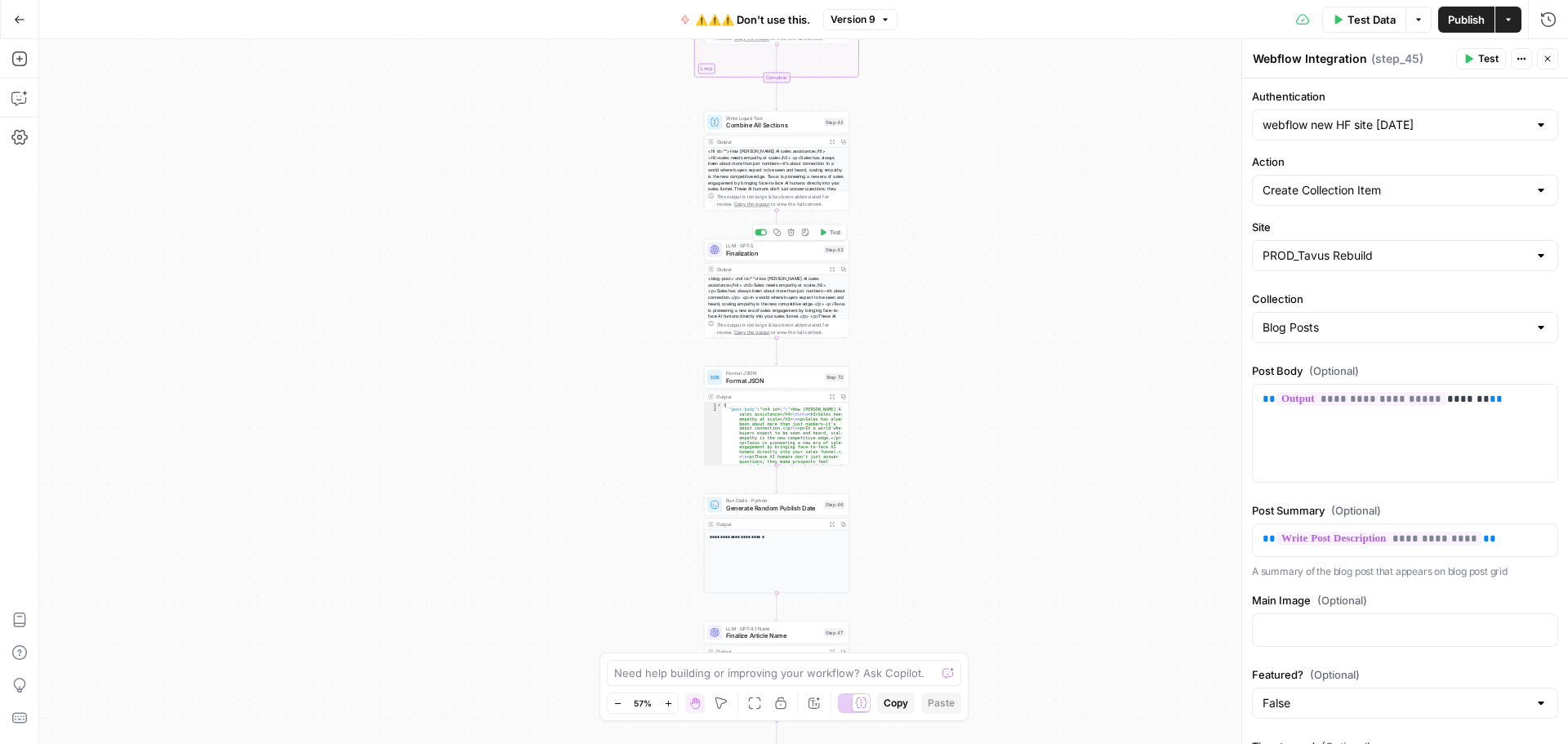
click at [804, 249] on span "Finalization" at bounding box center [772, 253] width 94 height 9
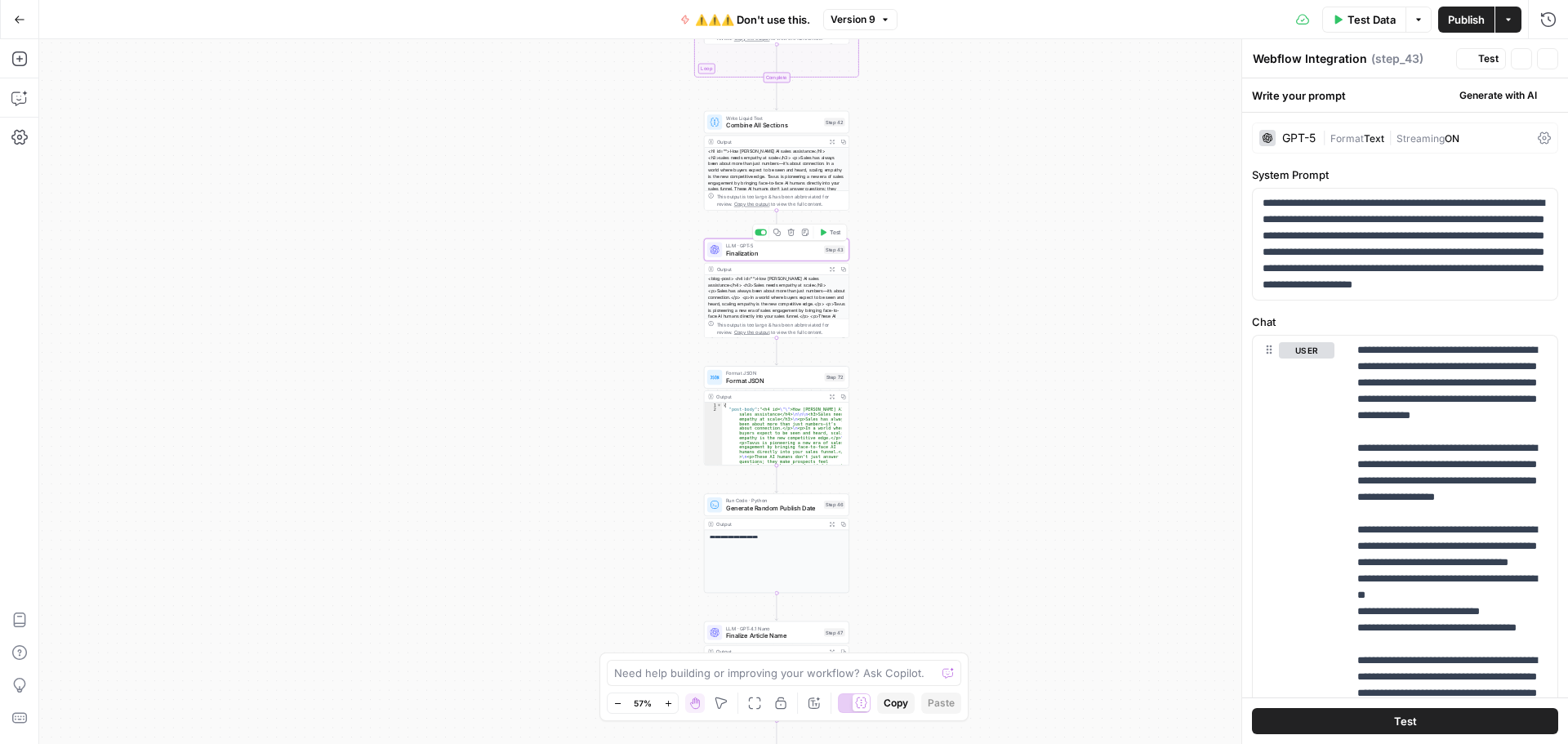
type textarea "Finalization"
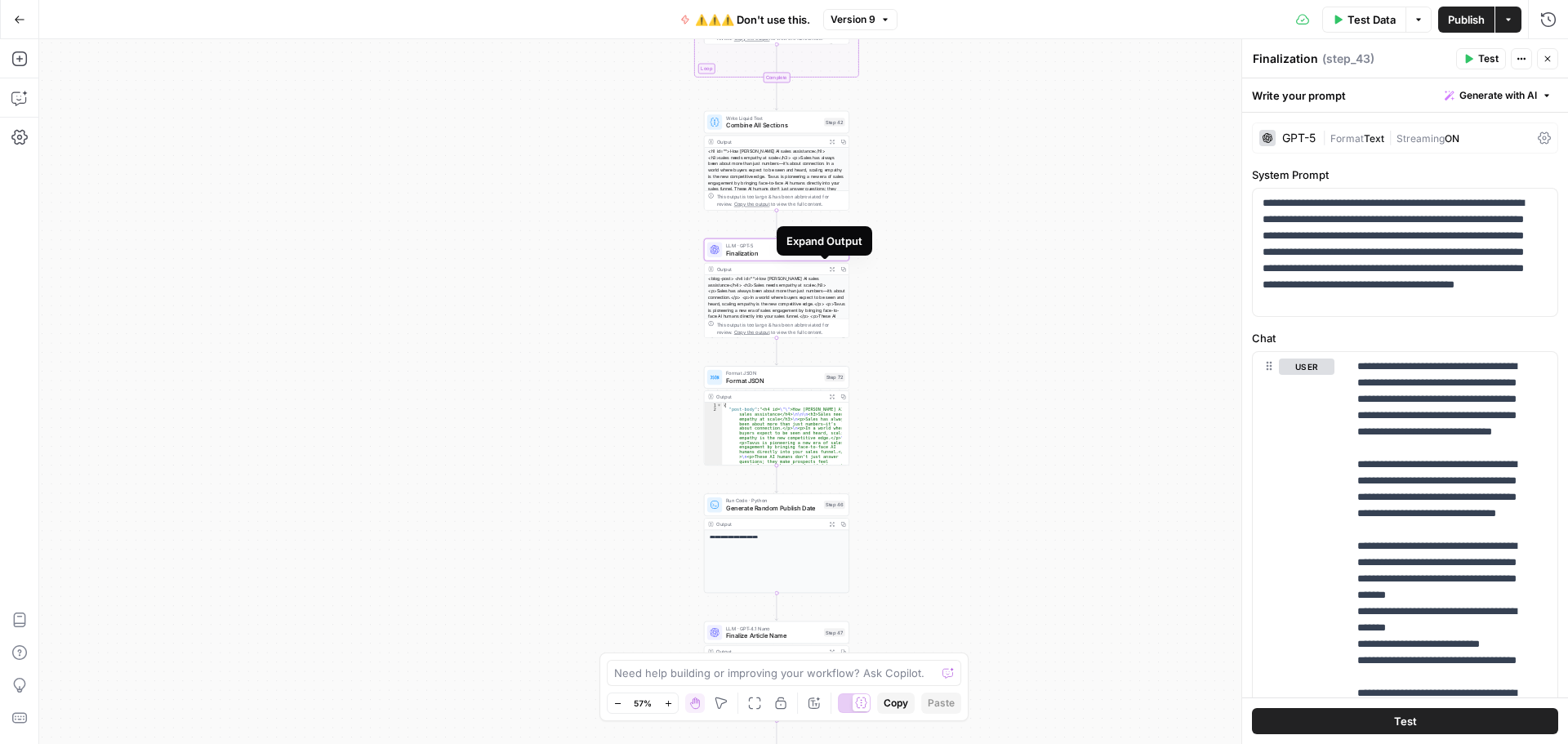
click at [830, 271] on icon "button" at bounding box center [832, 269] width 4 height 4
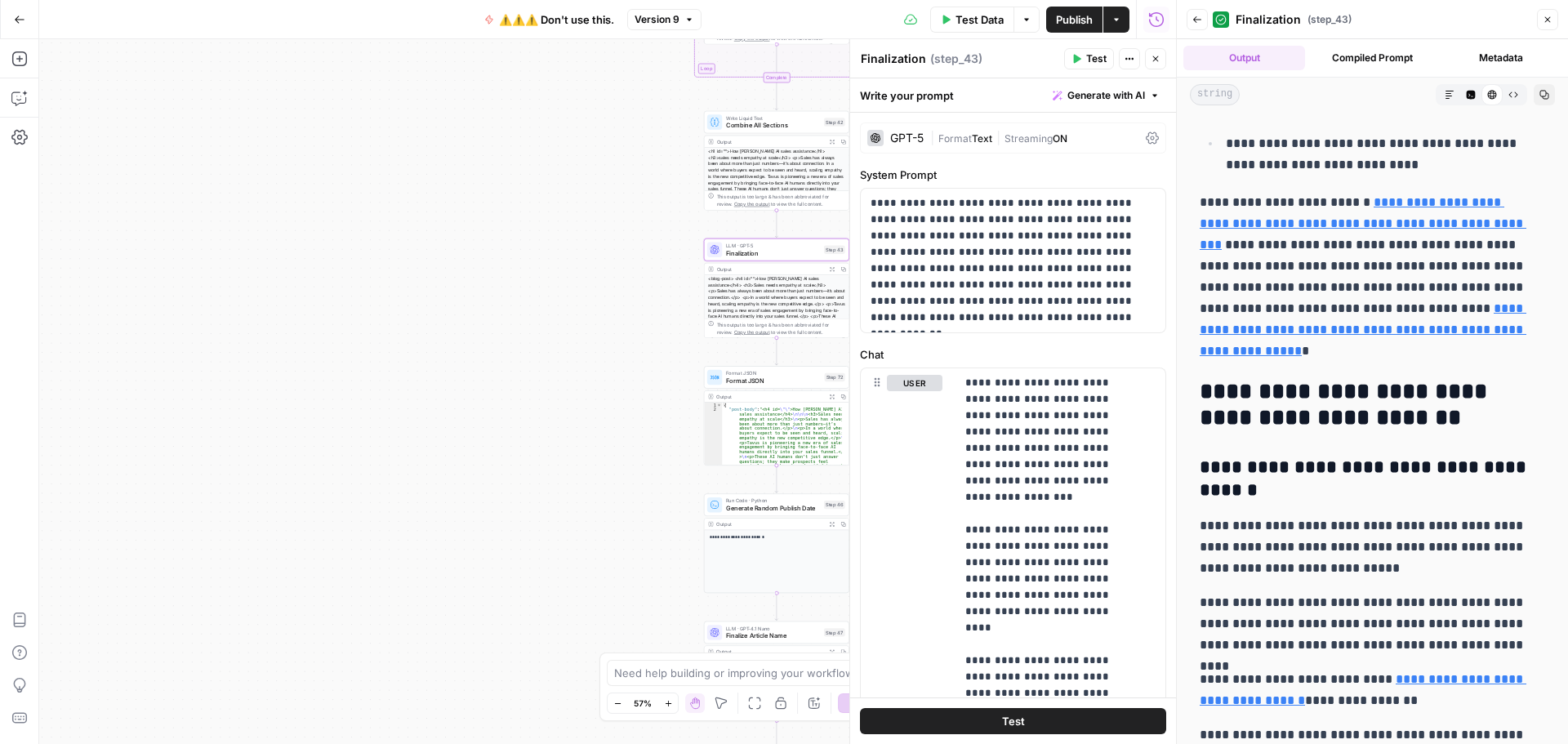
scroll to position [1716, 0]
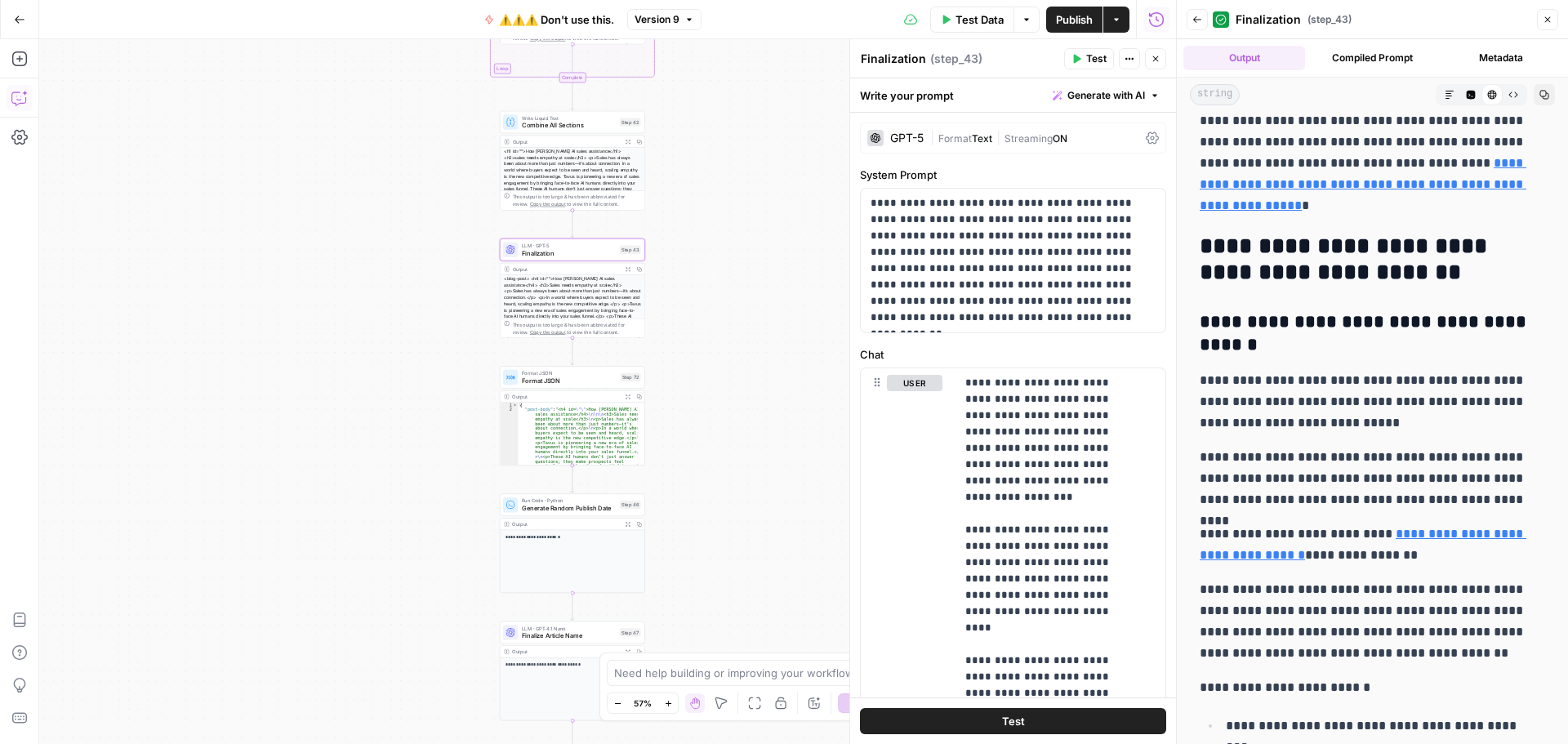
drag, startPoint x: 26, startPoint y: 107, endPoint x: 1496, endPoint y: 399, distance: 1498.7
click at [26, 104] on icon "button" at bounding box center [19, 98] width 17 height 17
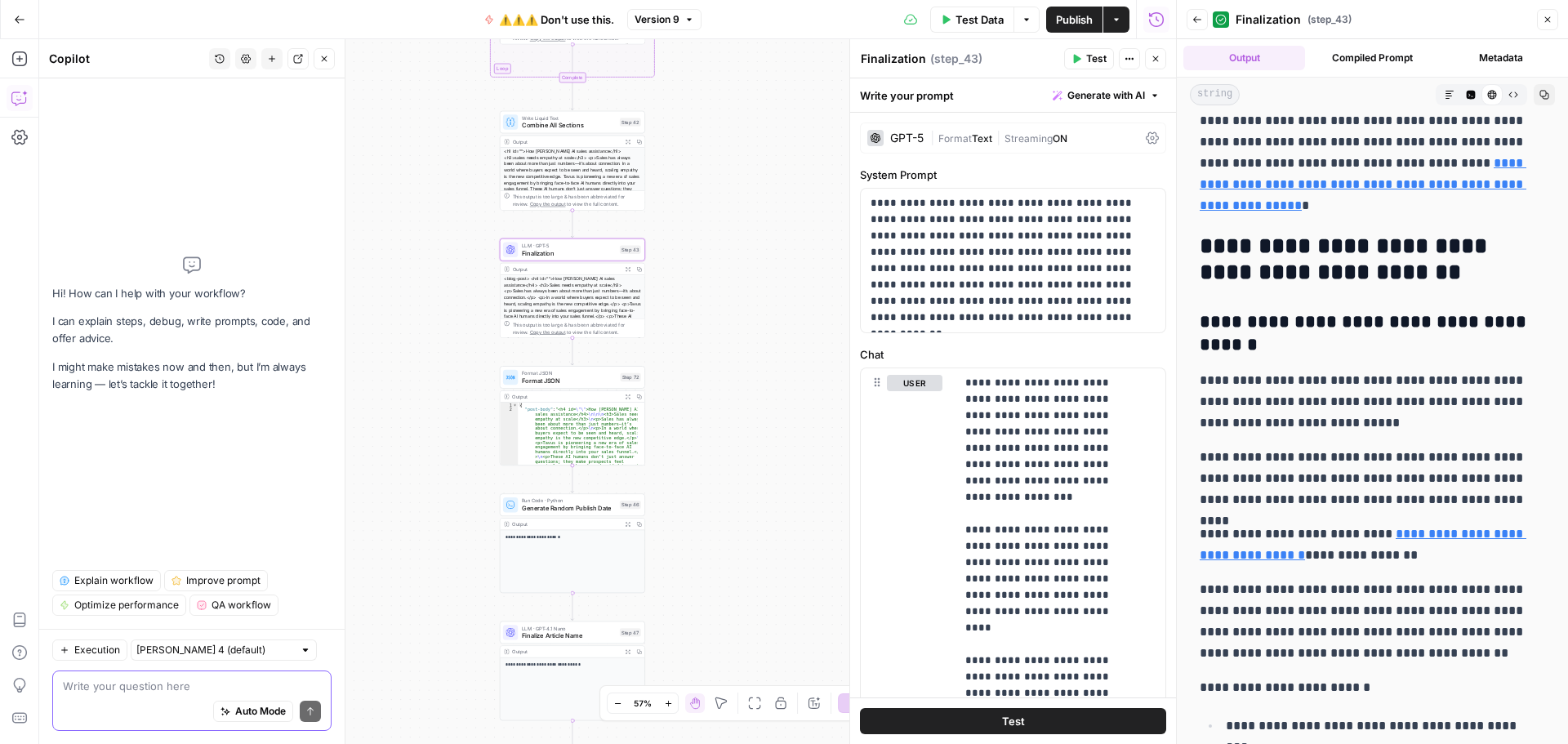
click at [137, 684] on textarea at bounding box center [192, 687] width 258 height 17
paste textarea "Tell Copilot (step_72) — do this exactly Take the incoming HTML and output a JS…"
type textarea "Tell Copilot (step_72) — do this exactly Take the incoming HTML and output a JS…"
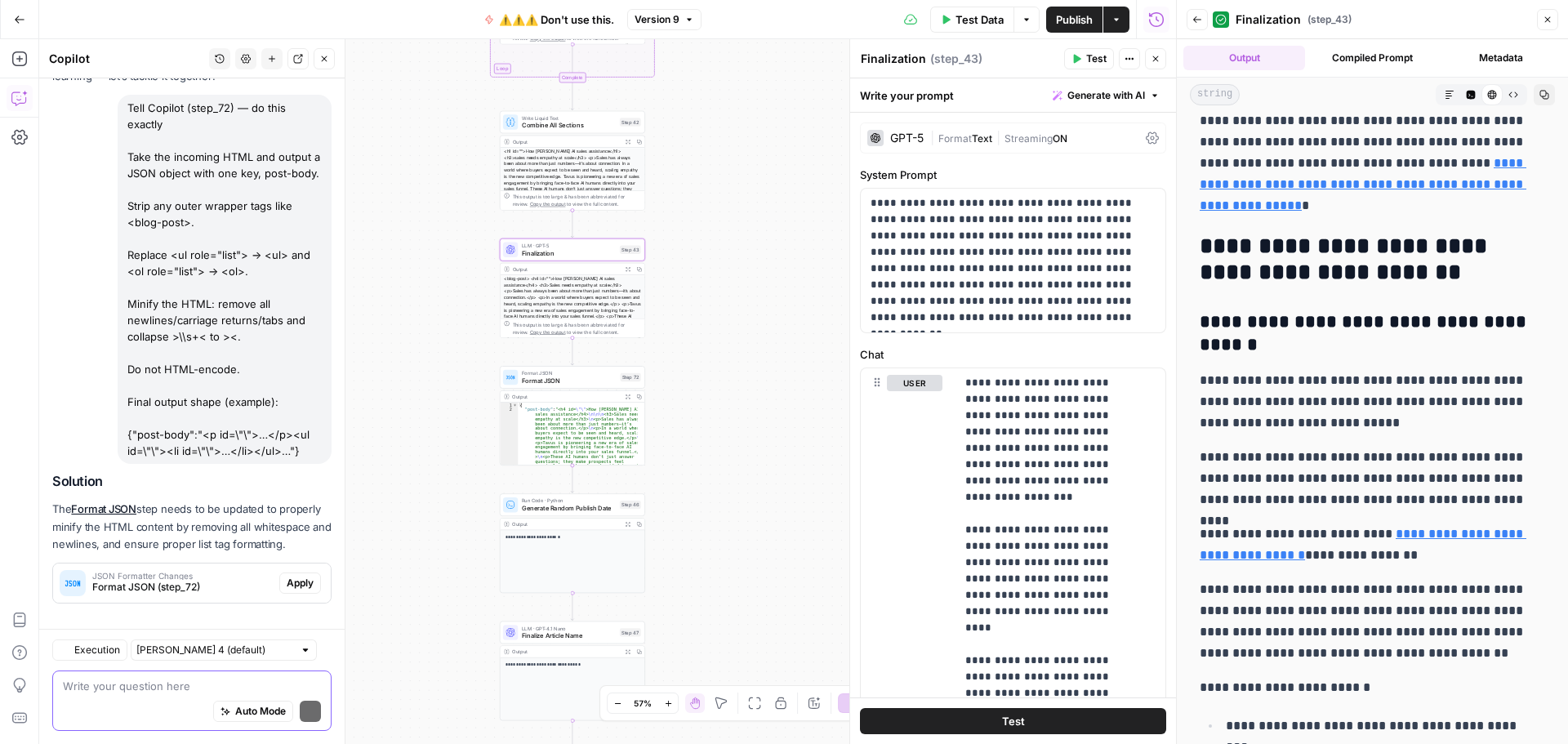
scroll to position [162, 0]
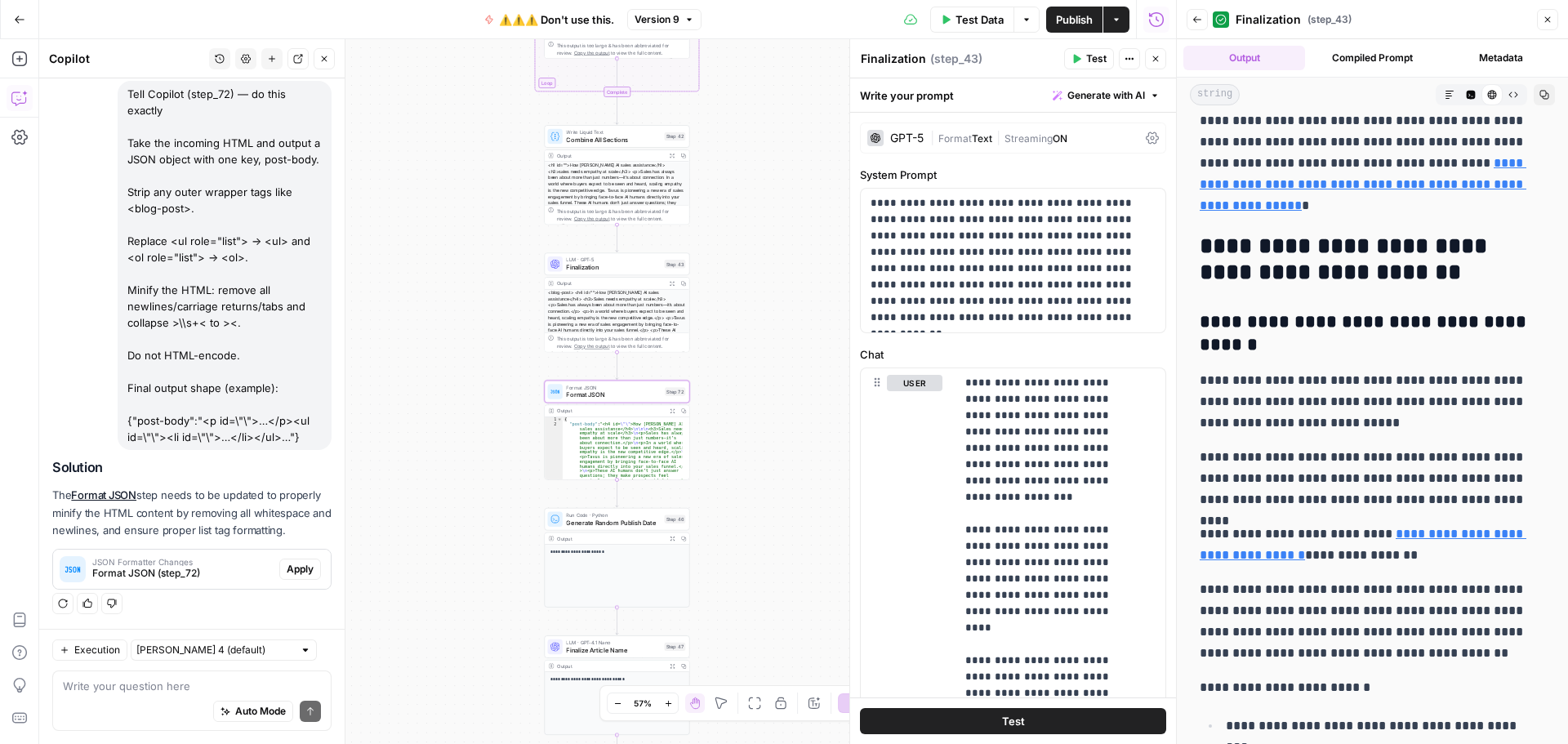
click at [287, 571] on span "Apply" at bounding box center [300, 570] width 27 height 15
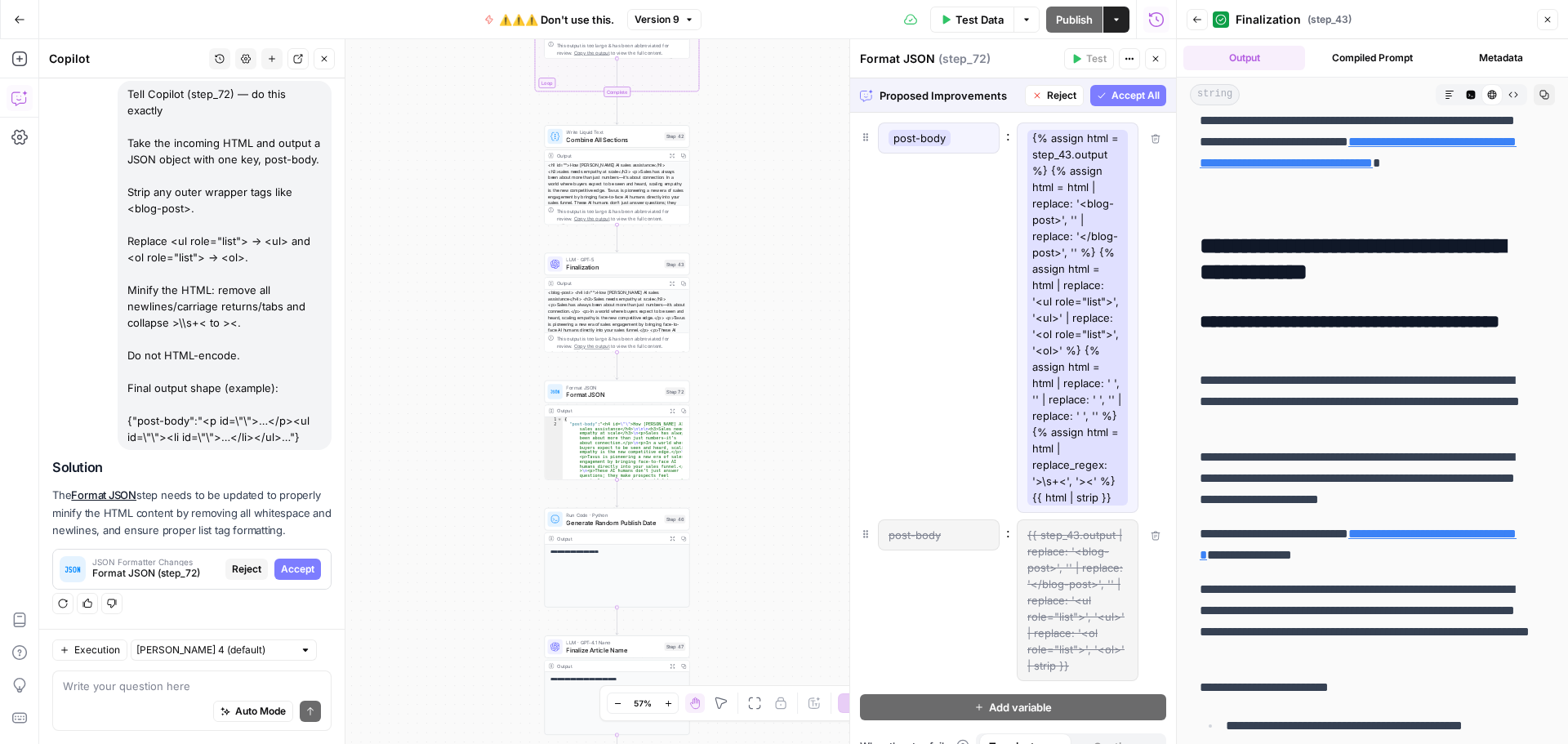
scroll to position [25, 0]
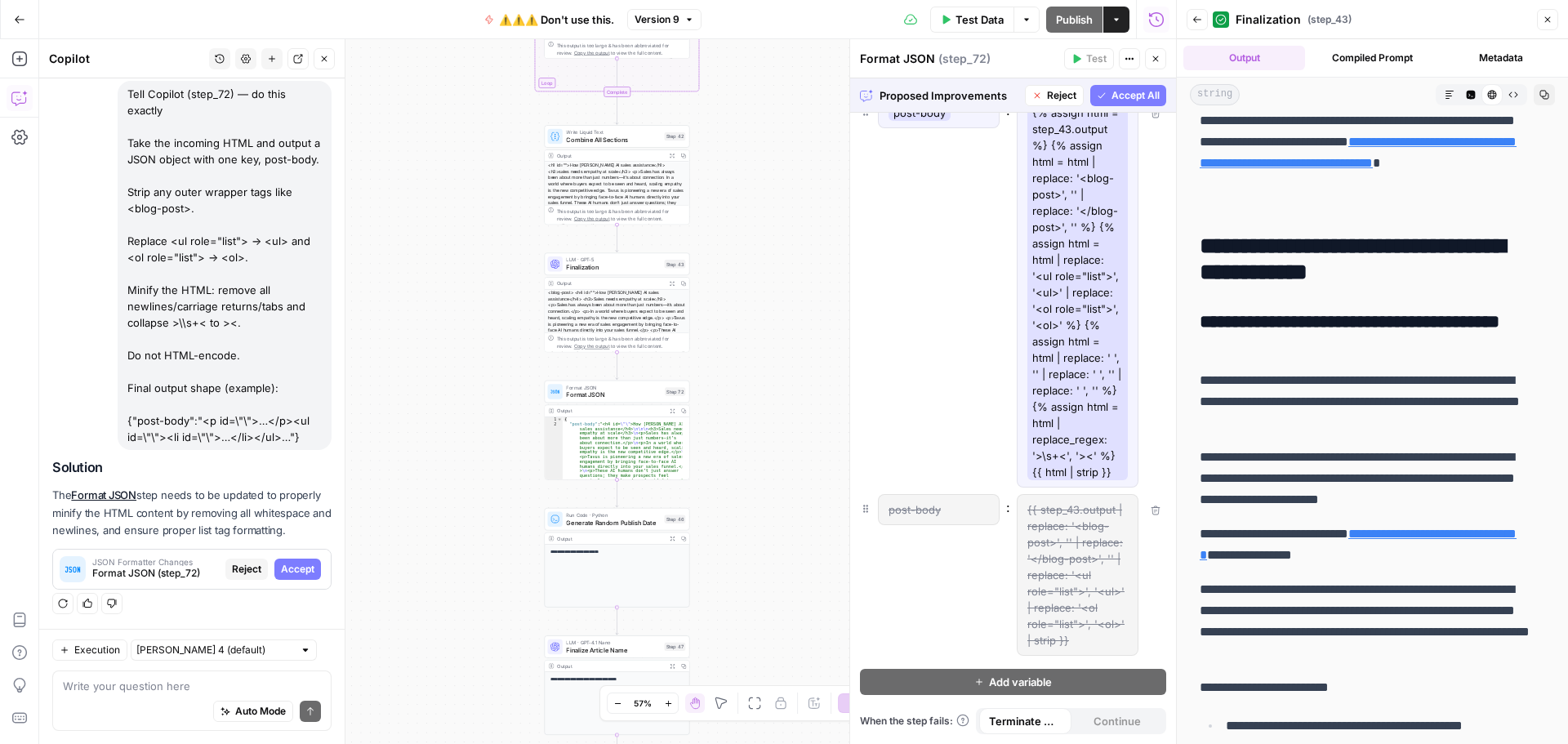
click at [1111, 90] on span "Accept All" at bounding box center [1135, 95] width 48 height 15
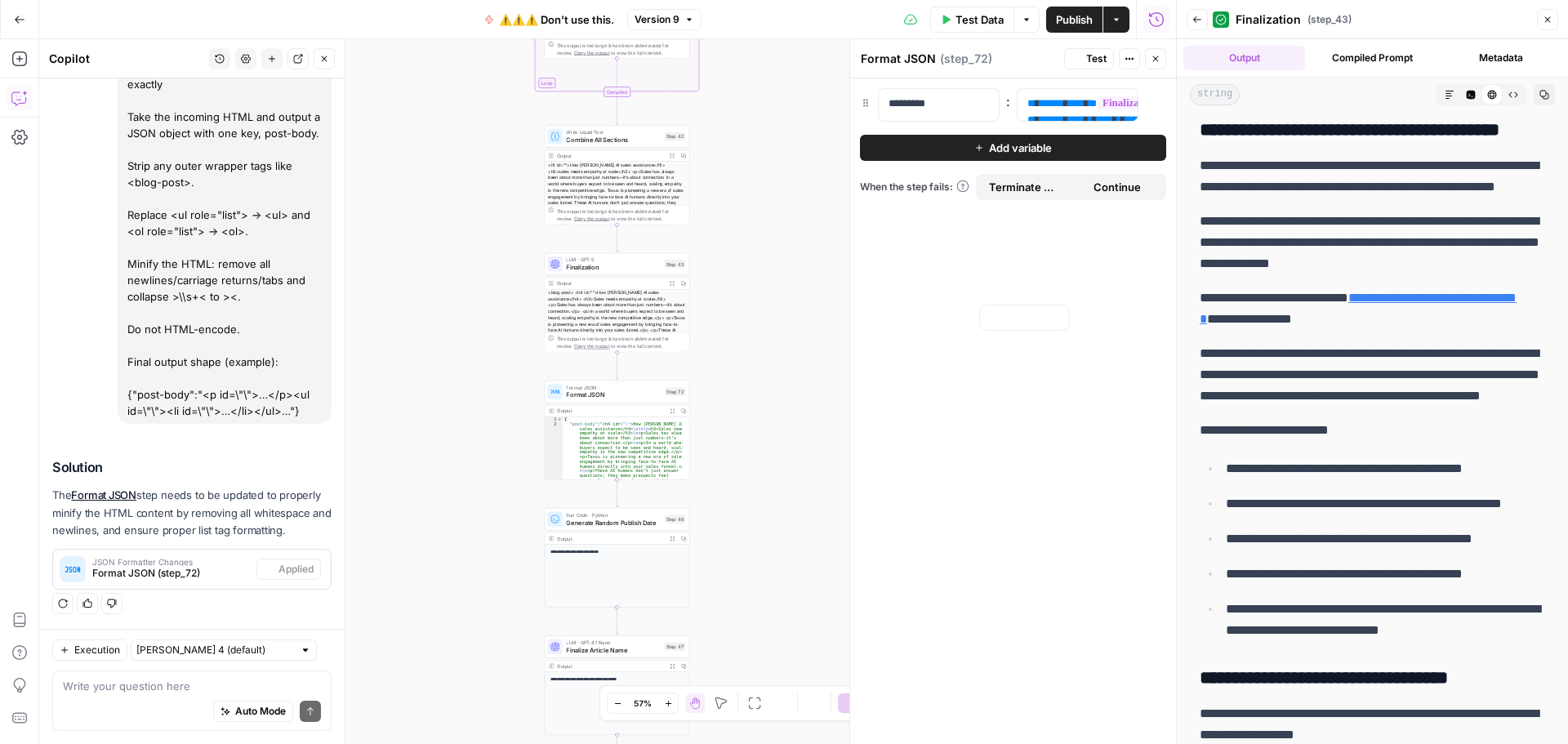
scroll to position [0, 0]
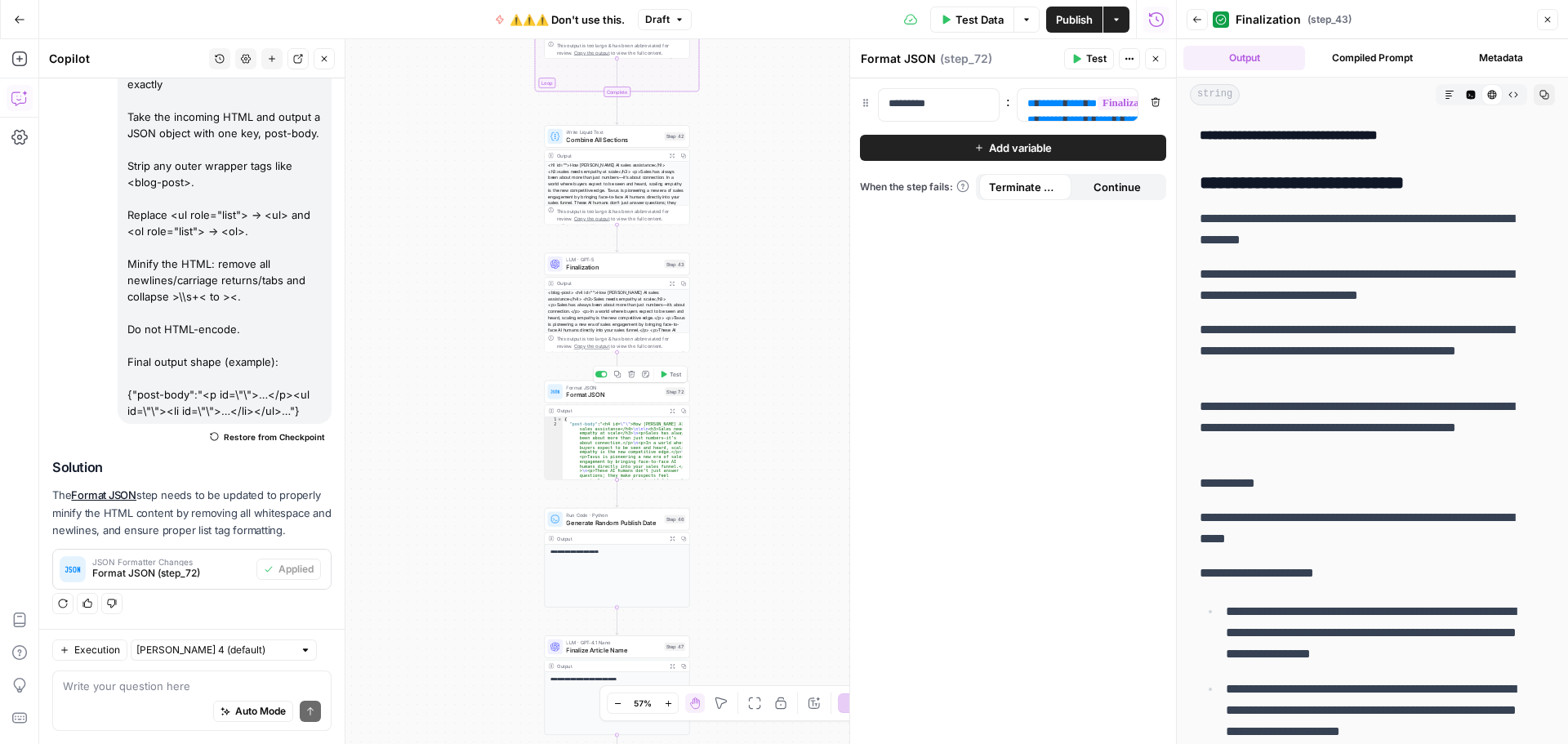
click at [671, 374] on span "Test" at bounding box center [675, 373] width 11 height 8
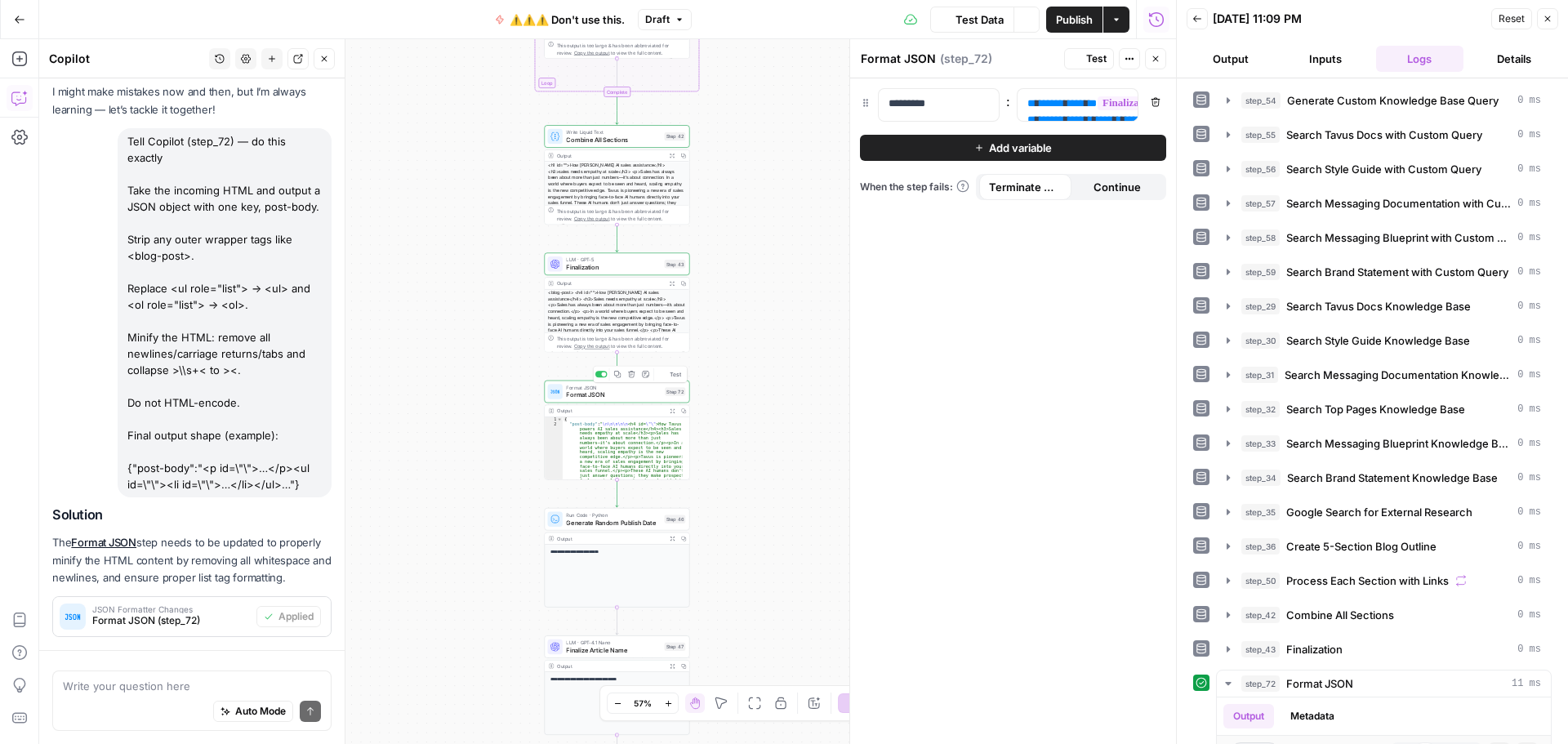
scroll to position [188, 0]
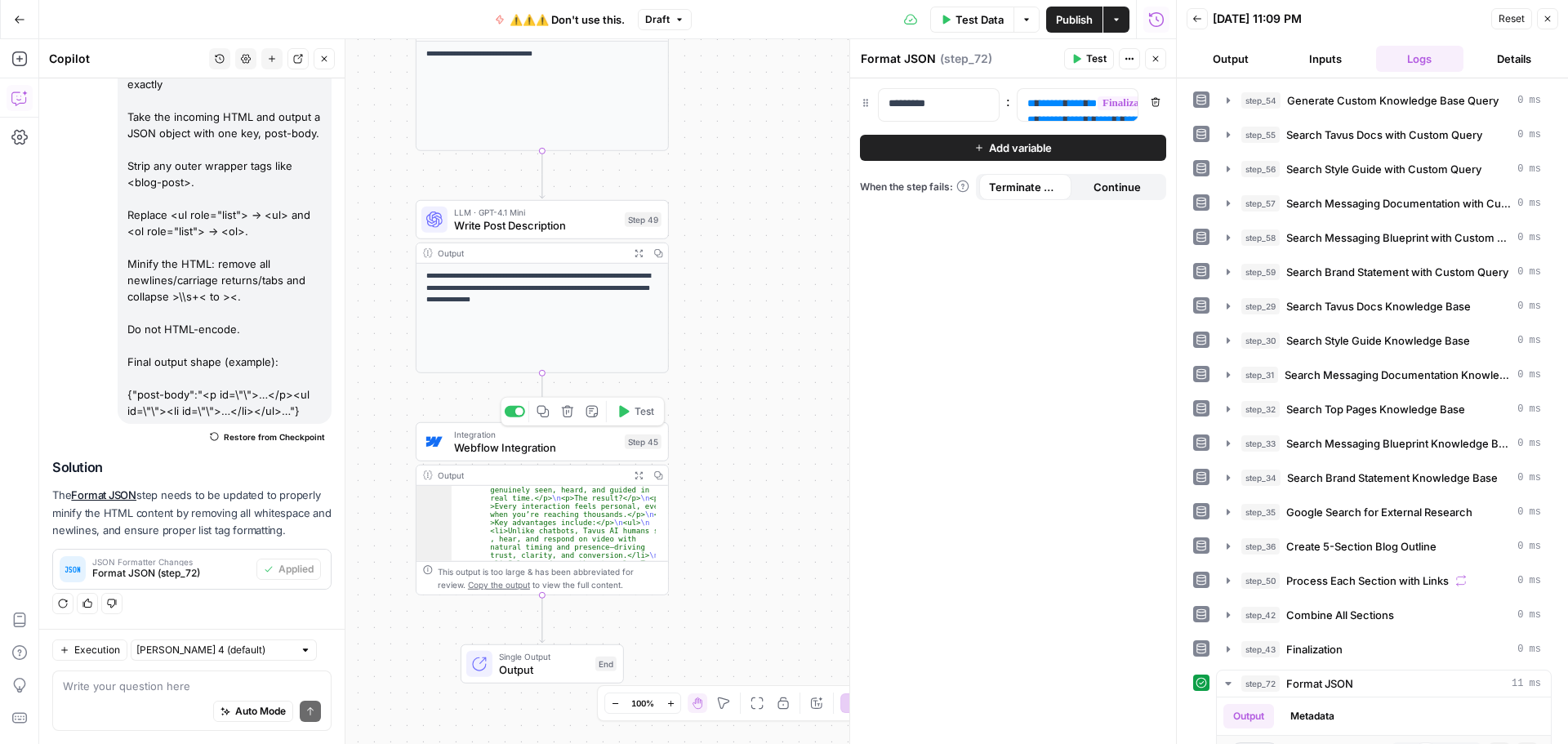
click at [636, 411] on span "Test" at bounding box center [644, 411] width 19 height 15
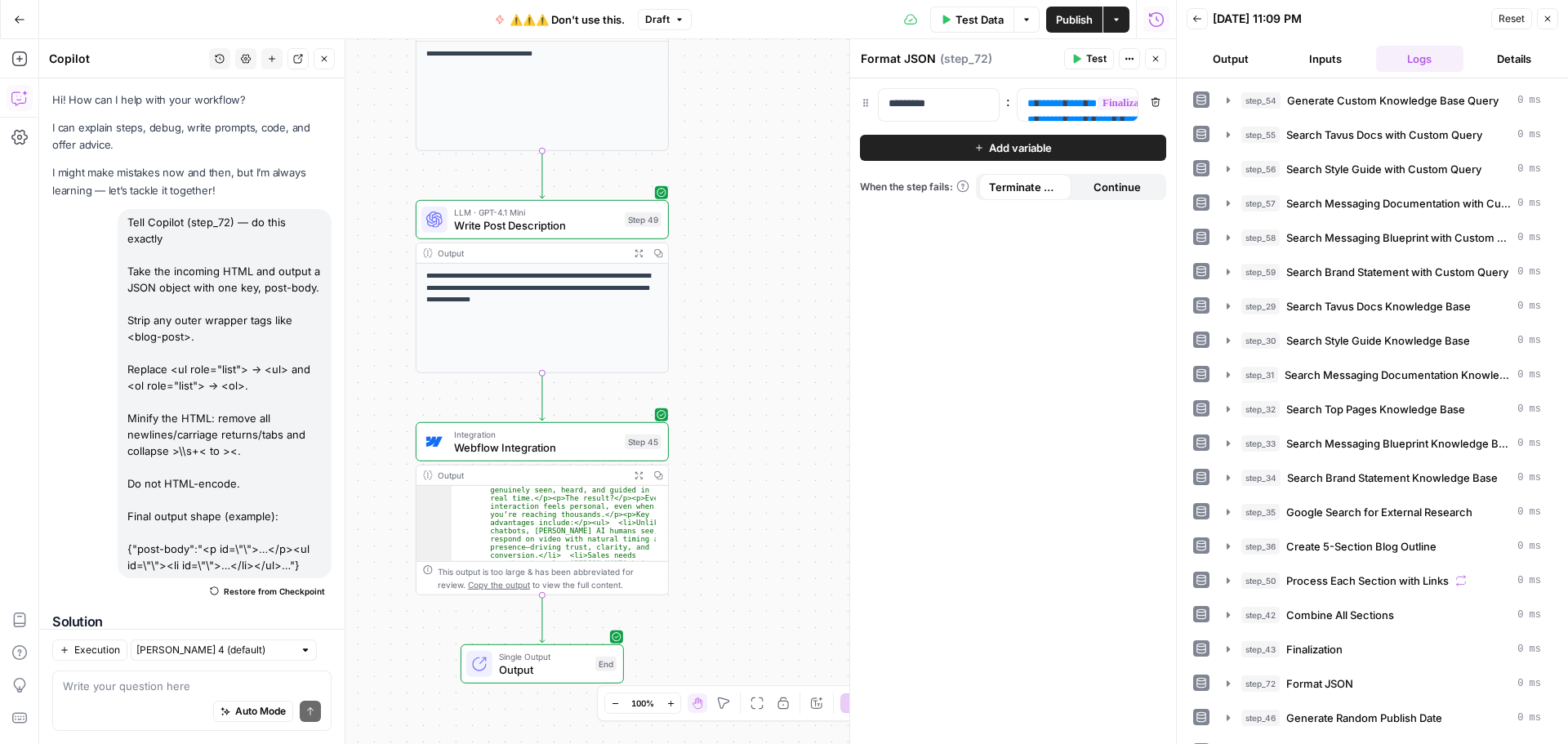
scroll to position [188, 0]
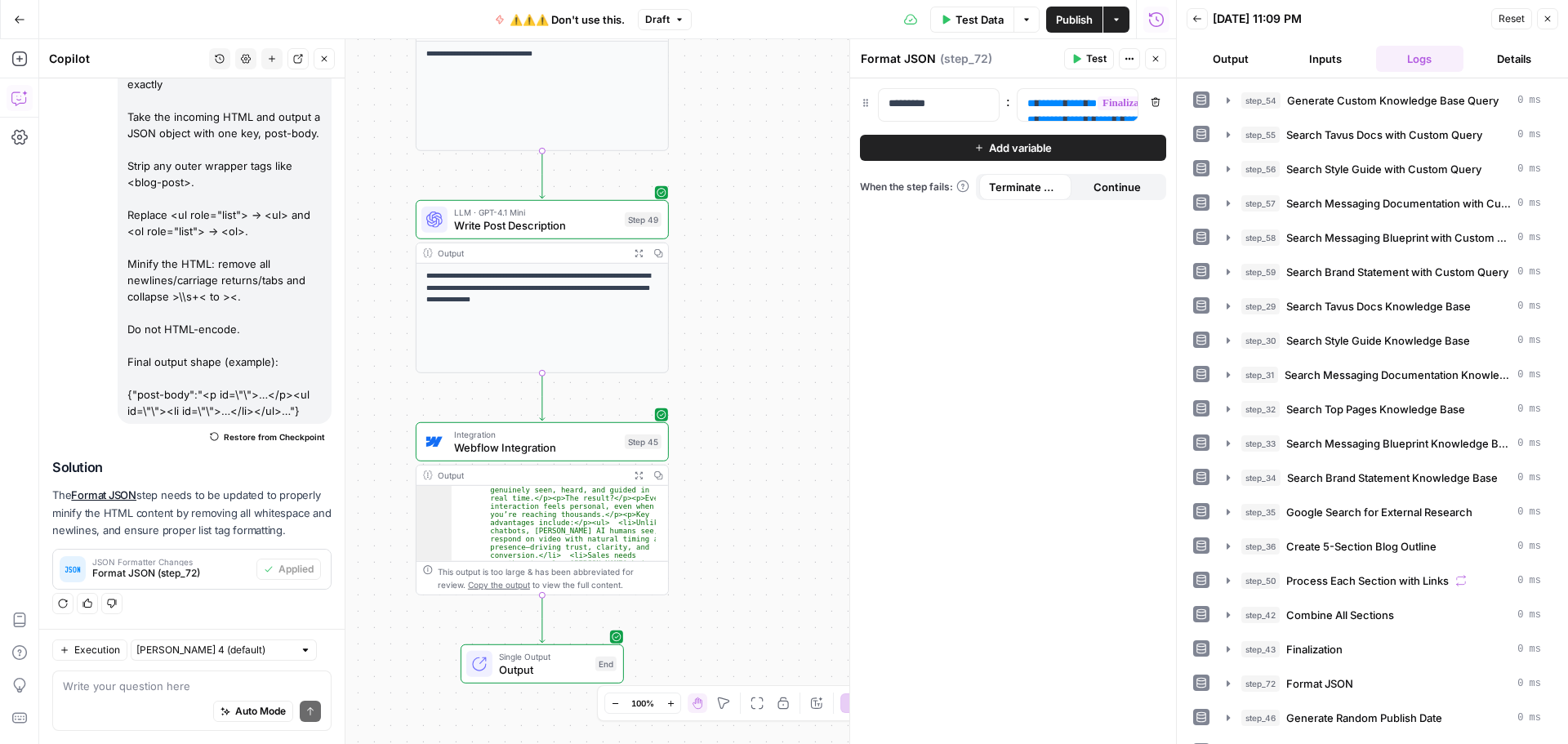
click at [21, 24] on icon "button" at bounding box center [19, 19] width 11 height 11
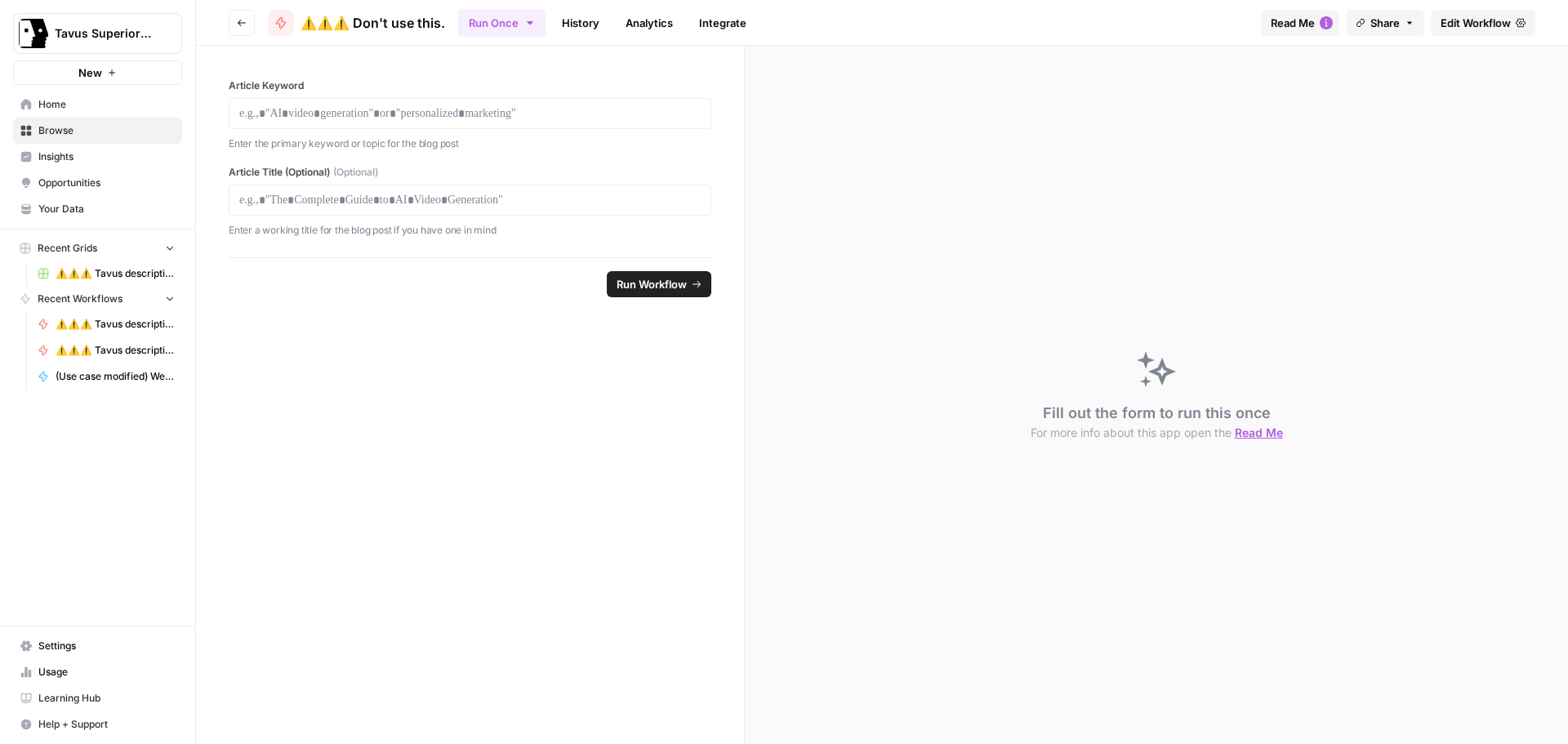
click at [245, 26] on icon "button" at bounding box center [242, 22] width 10 height 10
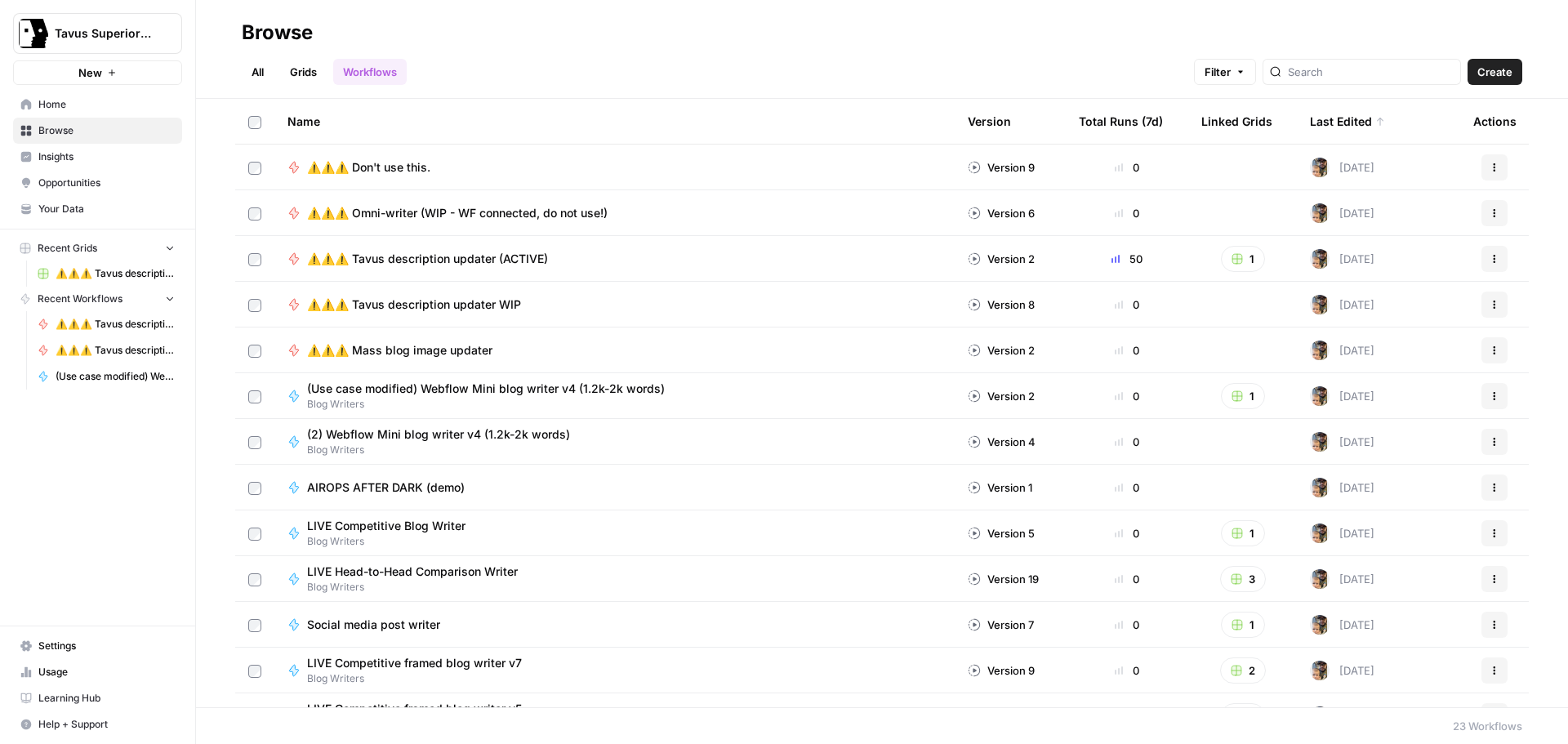
click at [425, 257] on span "⚠️⚠️⚠️ Tavus description updater (ACTIVE)" at bounding box center [428, 259] width 241 height 17
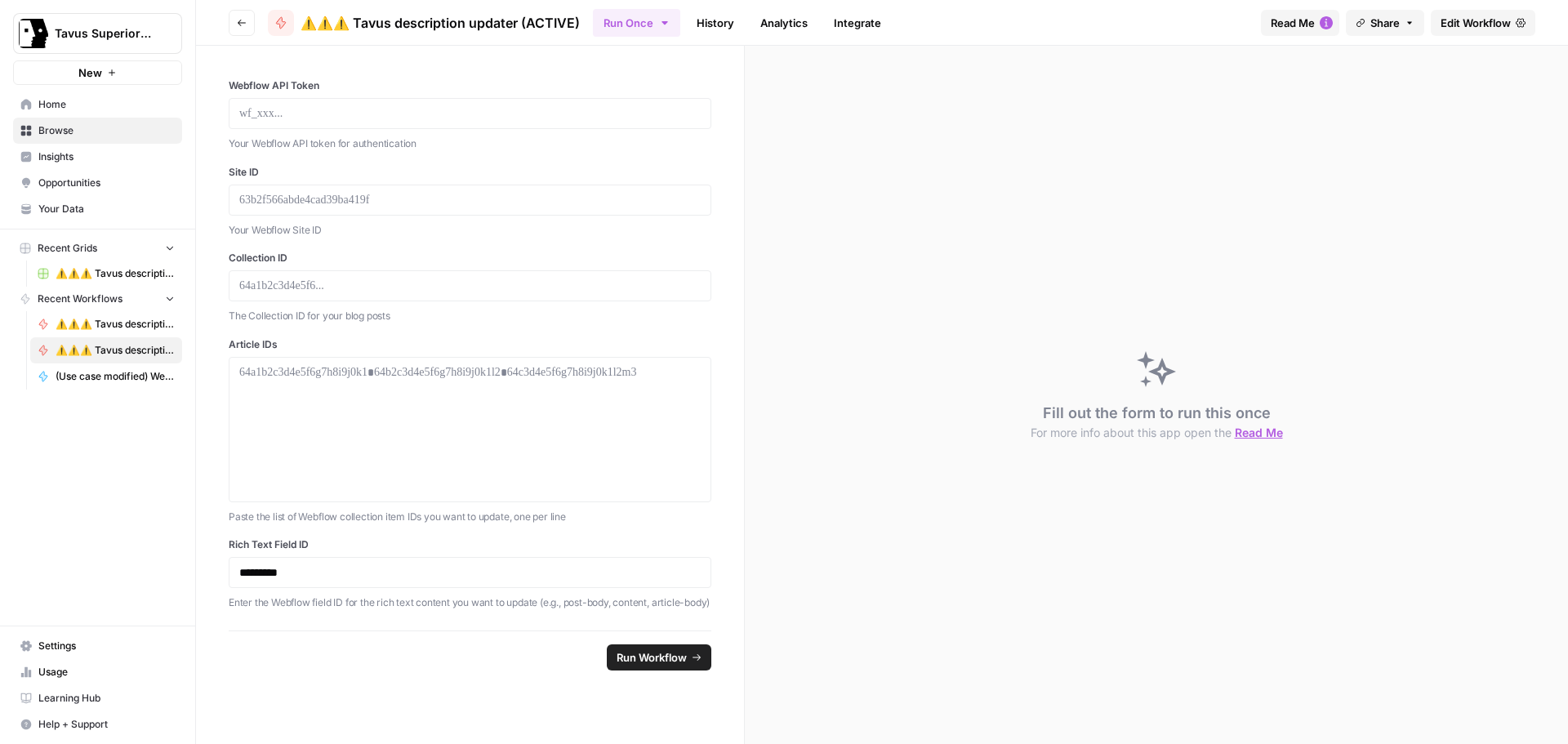
click at [1487, 24] on span "Edit Workflow" at bounding box center [1475, 23] width 70 height 17
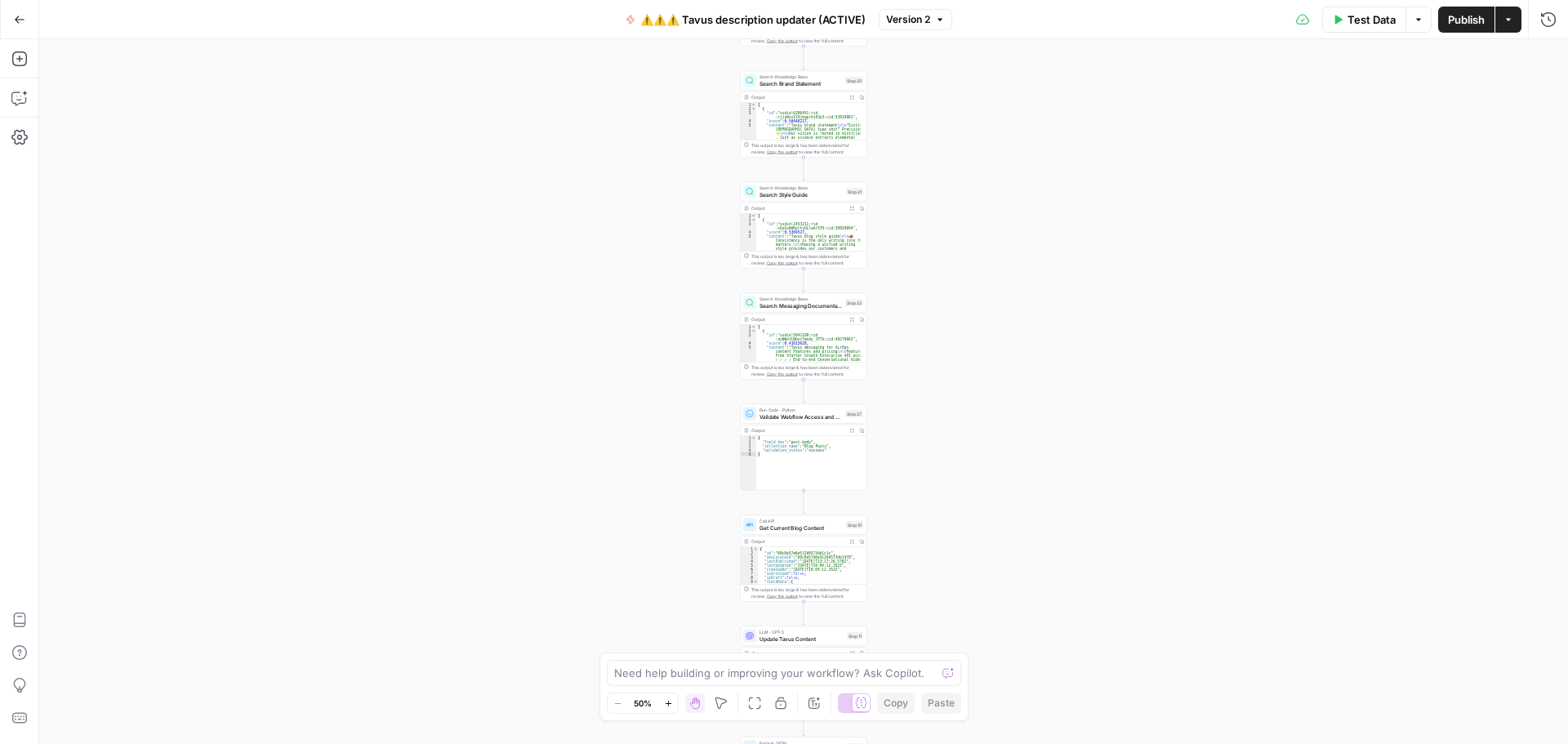
click at [10, 19] on button "Go Back" at bounding box center [19, 19] width 30 height 30
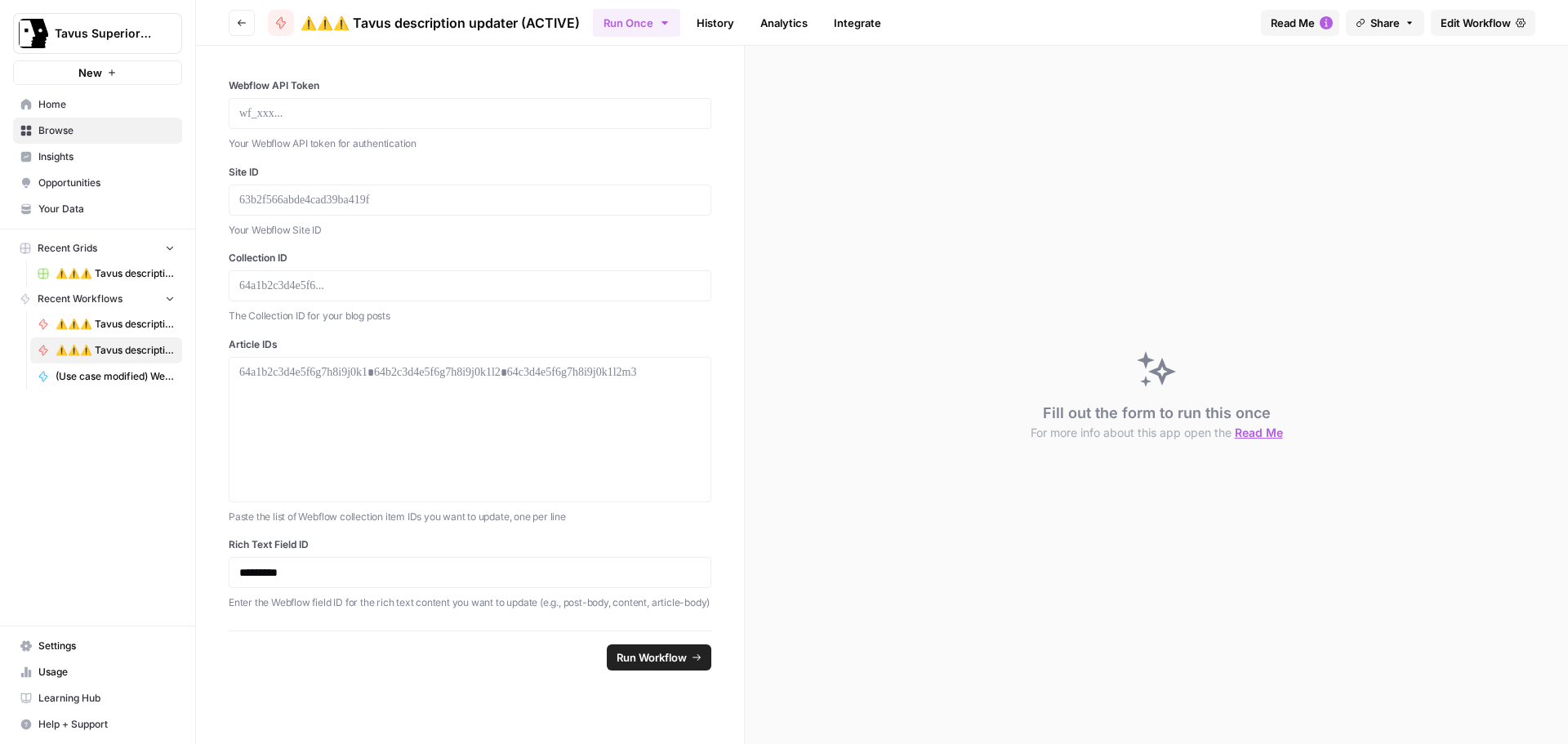
click at [241, 25] on icon "button" at bounding box center [242, 22] width 8 height 6
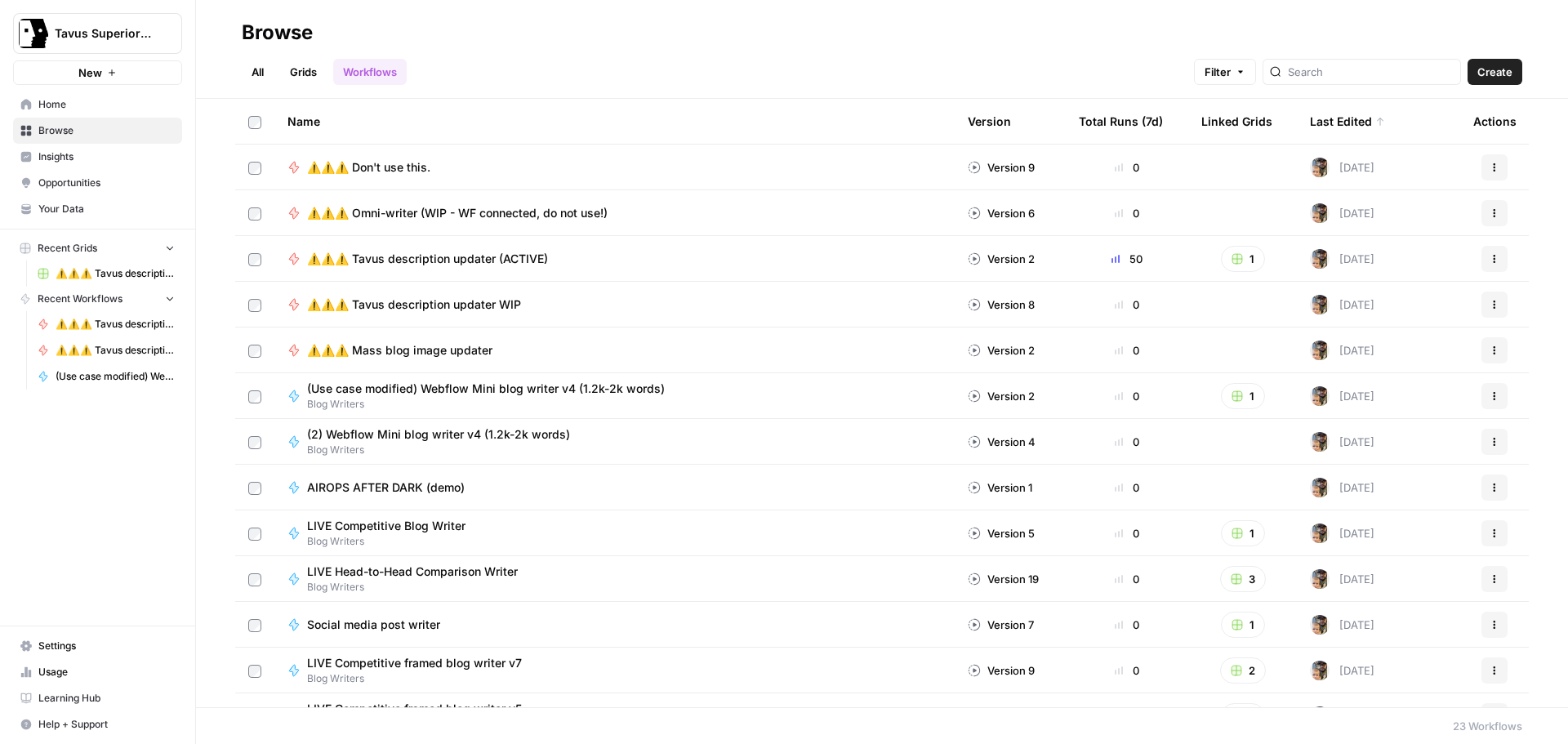
click at [415, 169] on span "⚠️⚠️⚠️ Don't use this." at bounding box center [369, 168] width 123 height 17
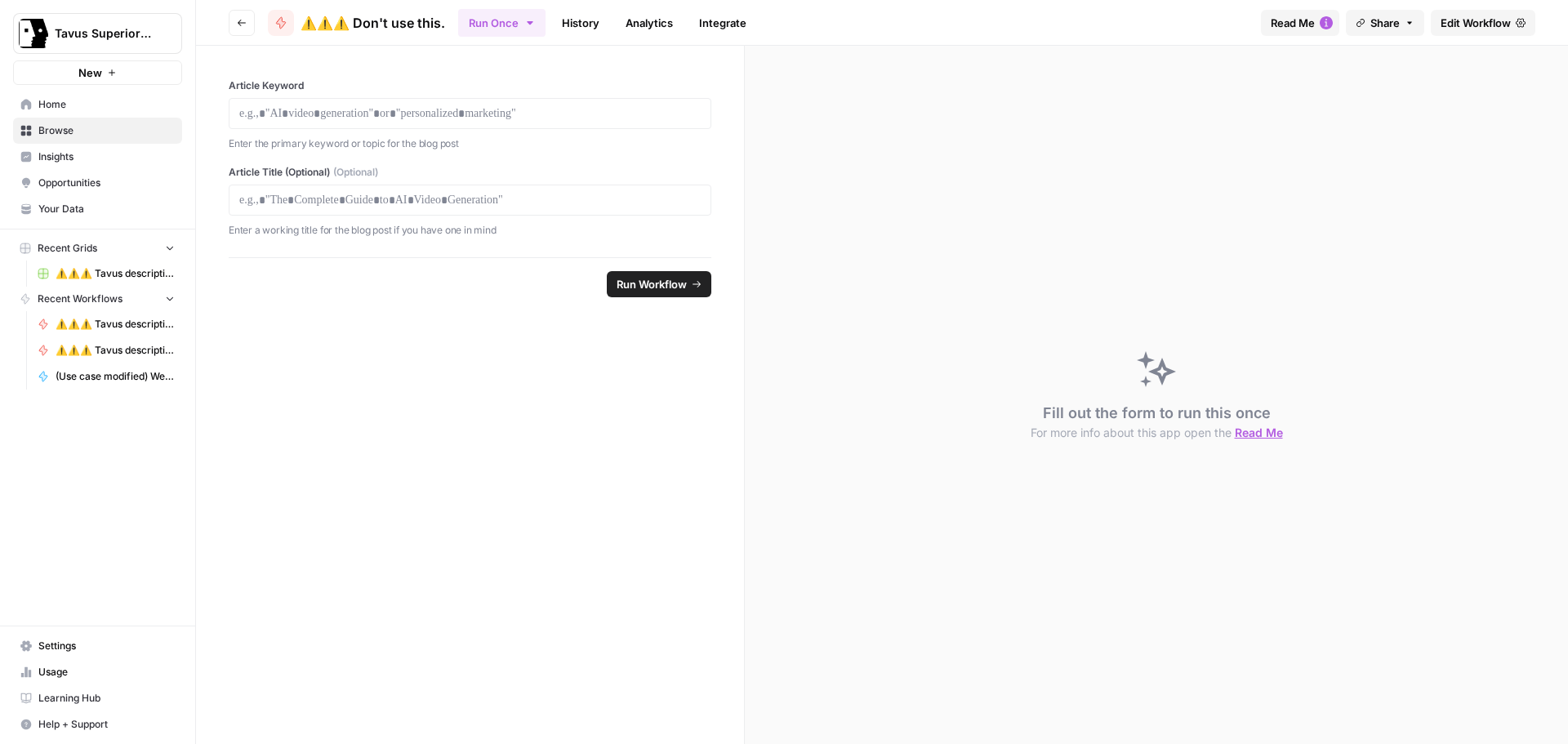
click at [1464, 28] on span "Edit Workflow" at bounding box center [1475, 23] width 70 height 17
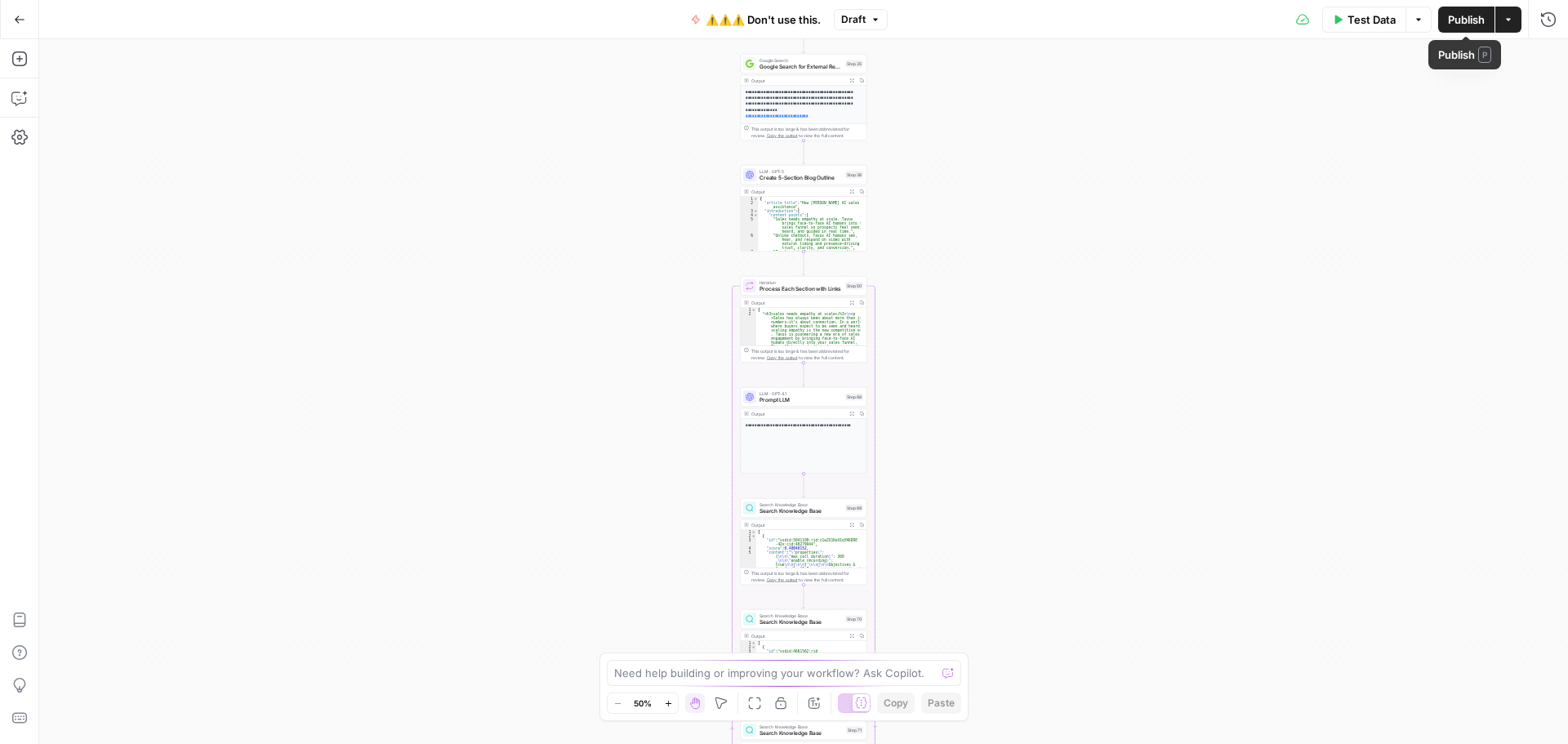
click at [1453, 29] on button "Publish" at bounding box center [1466, 19] width 56 height 26
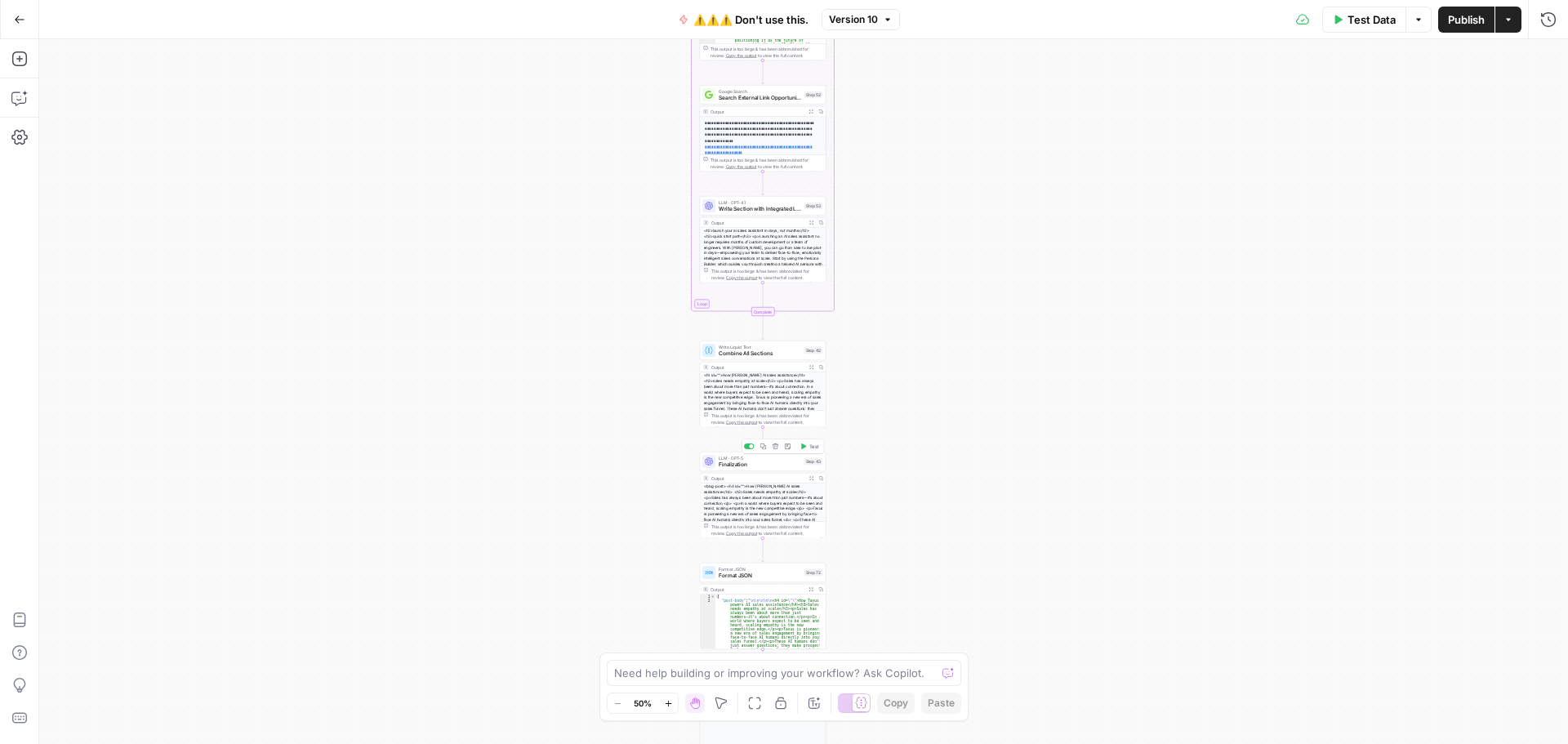
drag, startPoint x: 778, startPoint y: 462, endPoint x: 838, endPoint y: 402, distance: 84.9
click at [778, 462] on span "Finalization" at bounding box center [759, 464] width 82 height 8
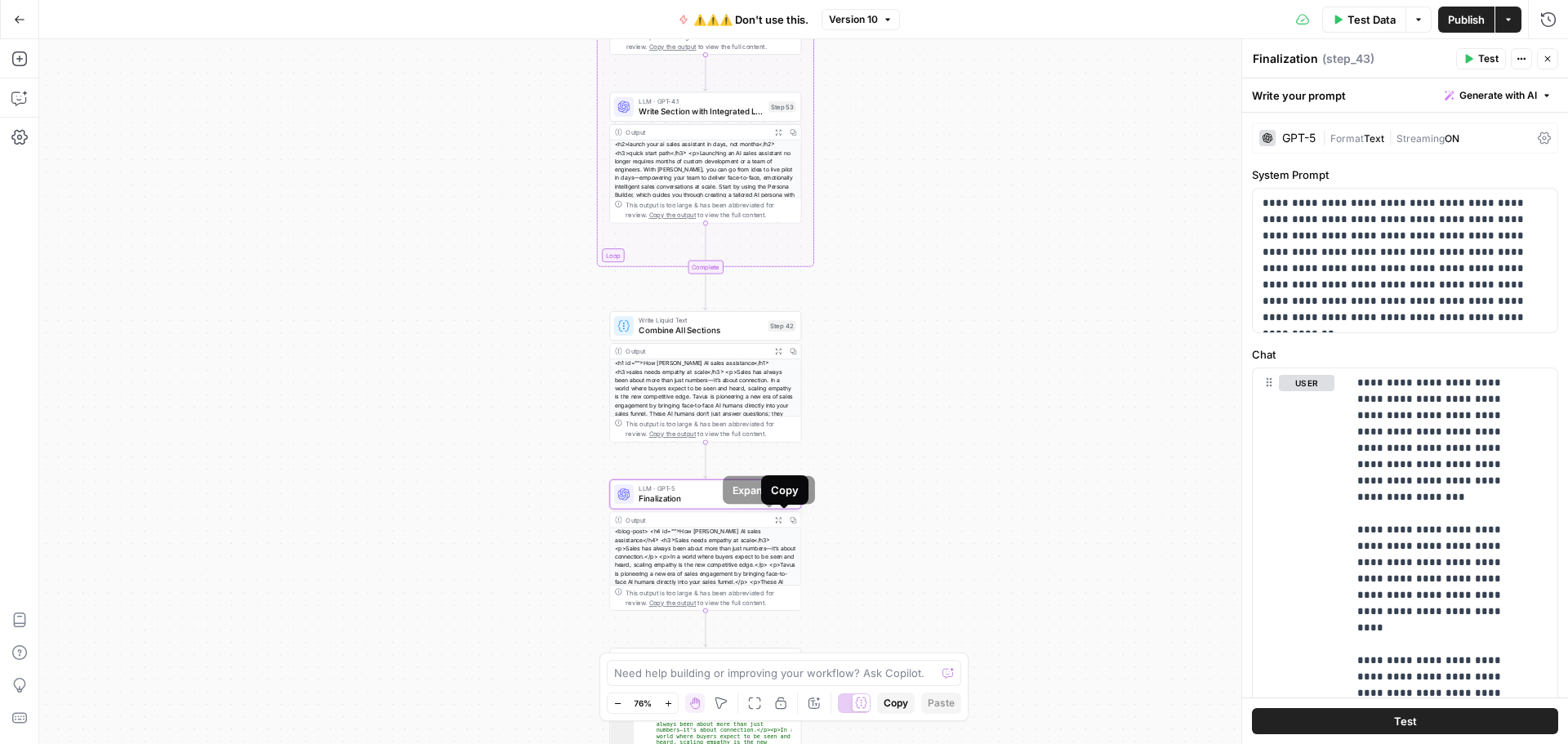
click at [775, 521] on icon "button" at bounding box center [778, 519] width 6 height 6
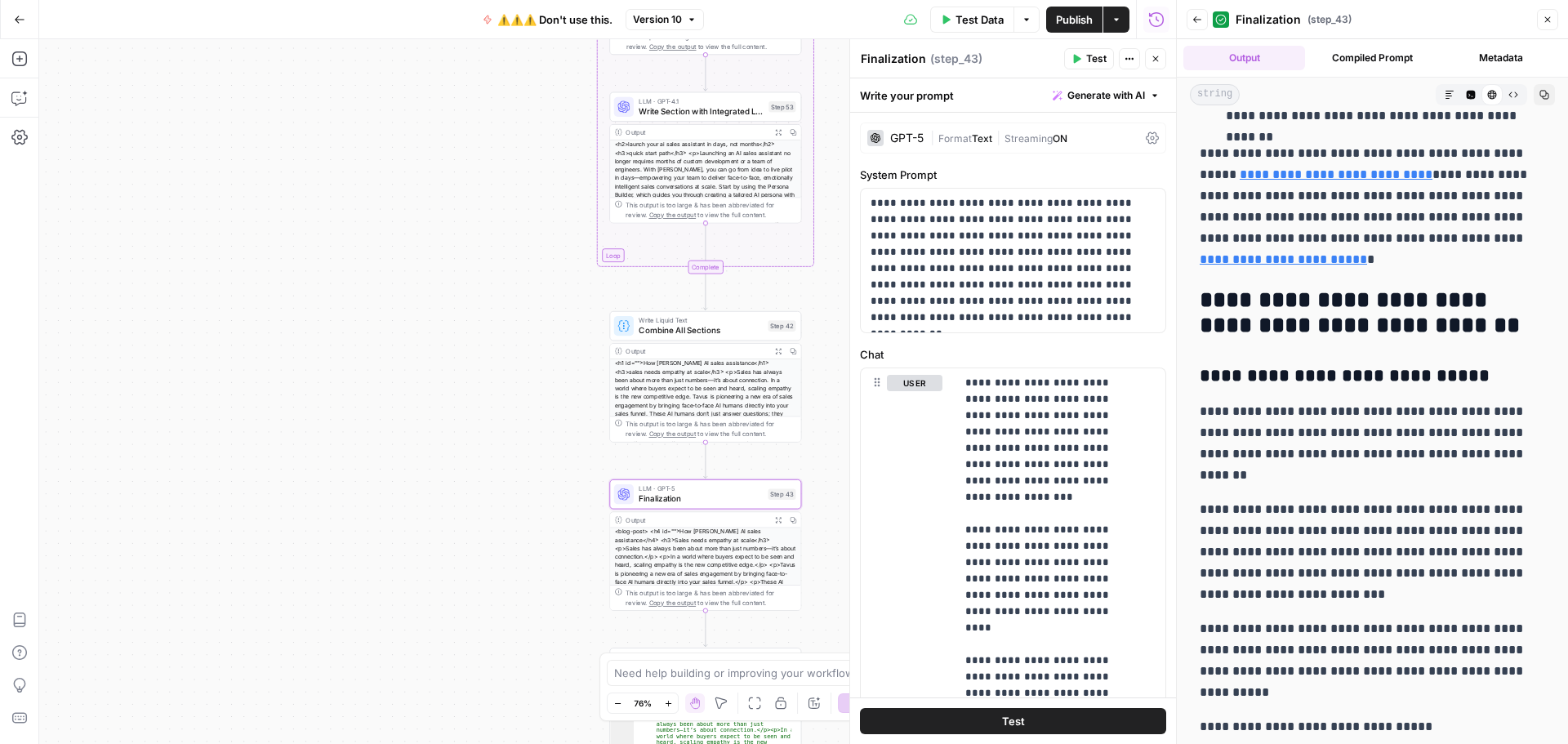
scroll to position [5555, 0]
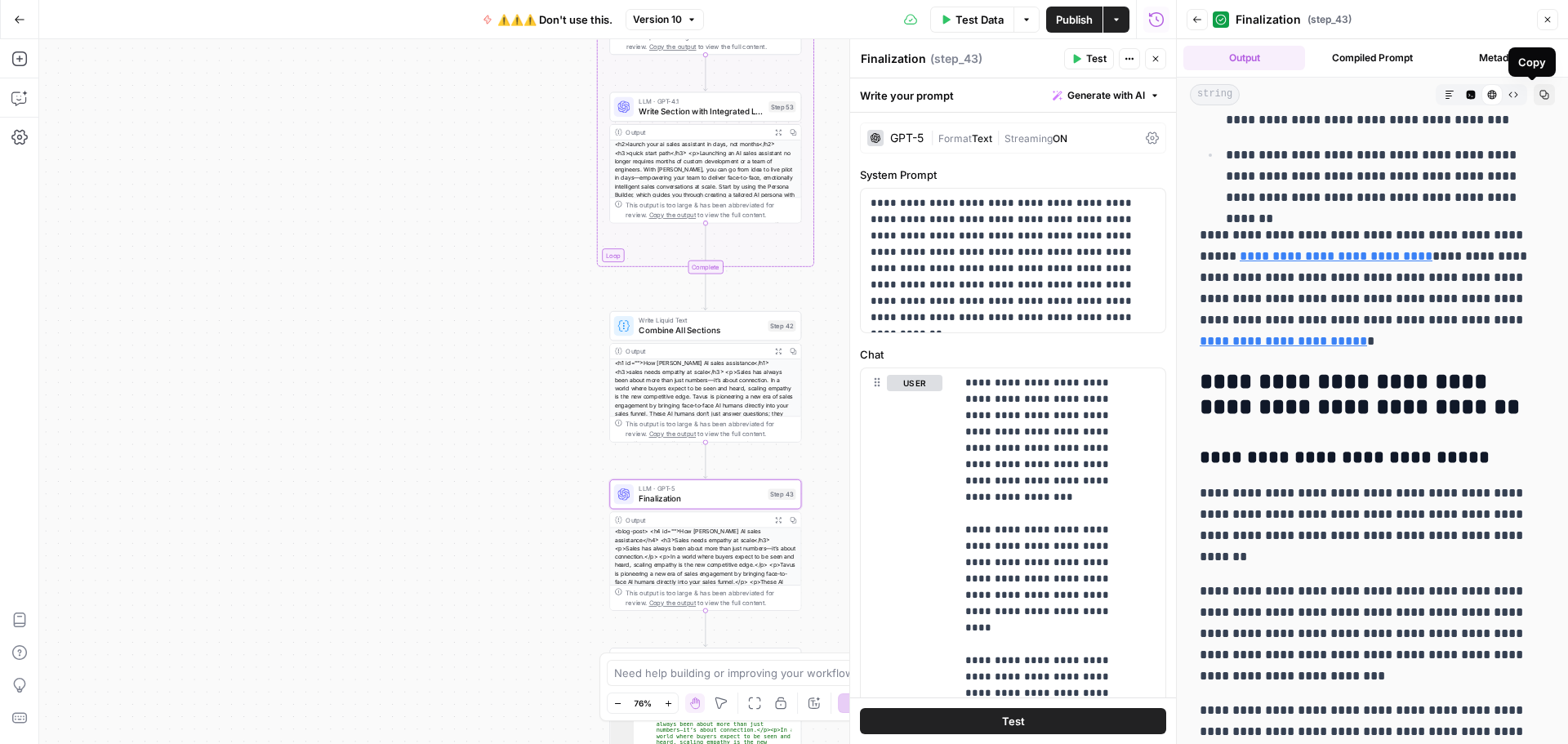
click at [1540, 94] on icon "button" at bounding box center [1545, 95] width 9 height 9
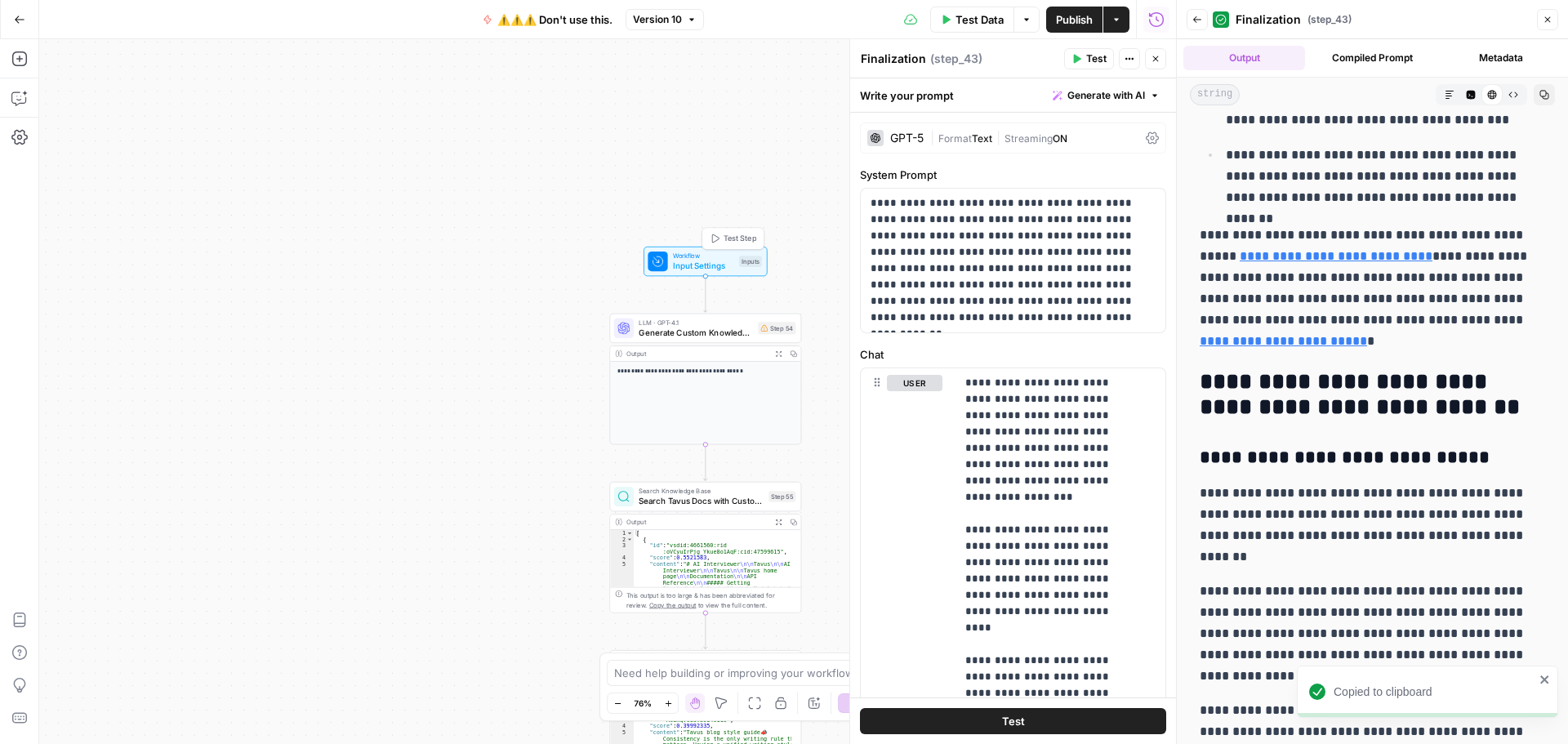
drag, startPoint x: 712, startPoint y: 266, endPoint x: 558, endPoint y: 117, distance: 214.3
click at [712, 266] on span "Input Settings" at bounding box center [704, 265] width 61 height 12
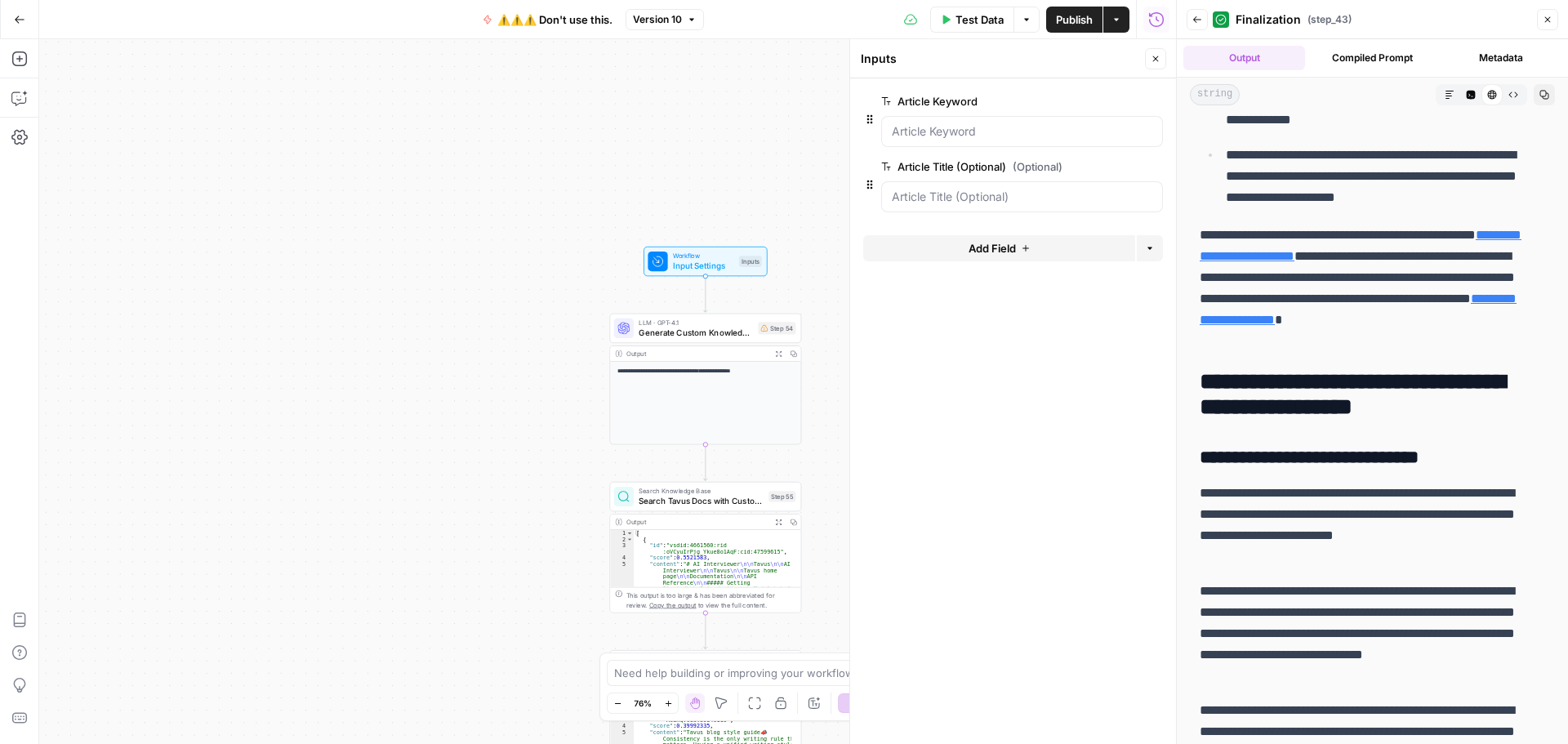
click at [508, 246] on div "**********" at bounding box center [607, 391] width 1136 height 705
click at [1153, 66] on button "Close" at bounding box center [1155, 58] width 21 height 21
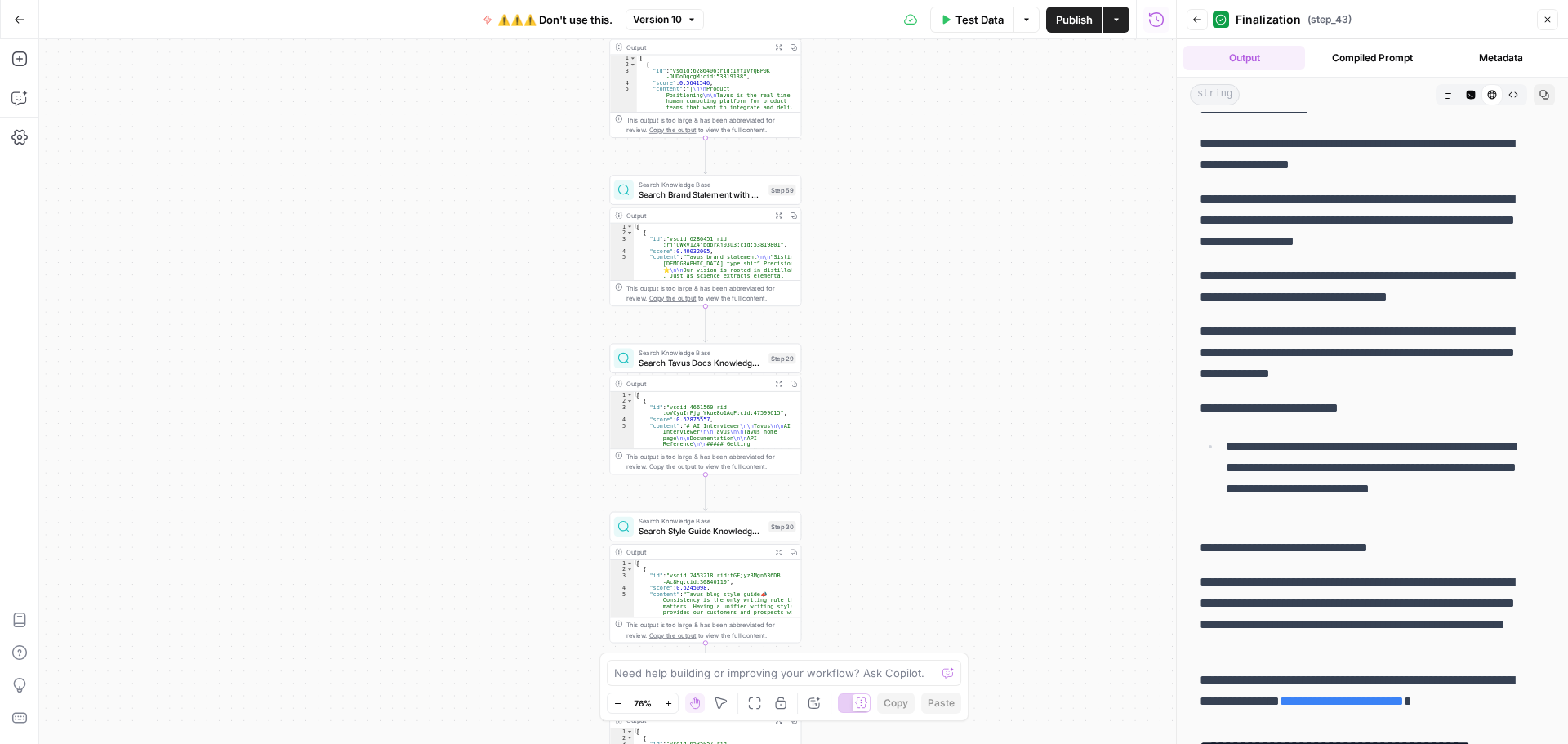
scroll to position [0, 0]
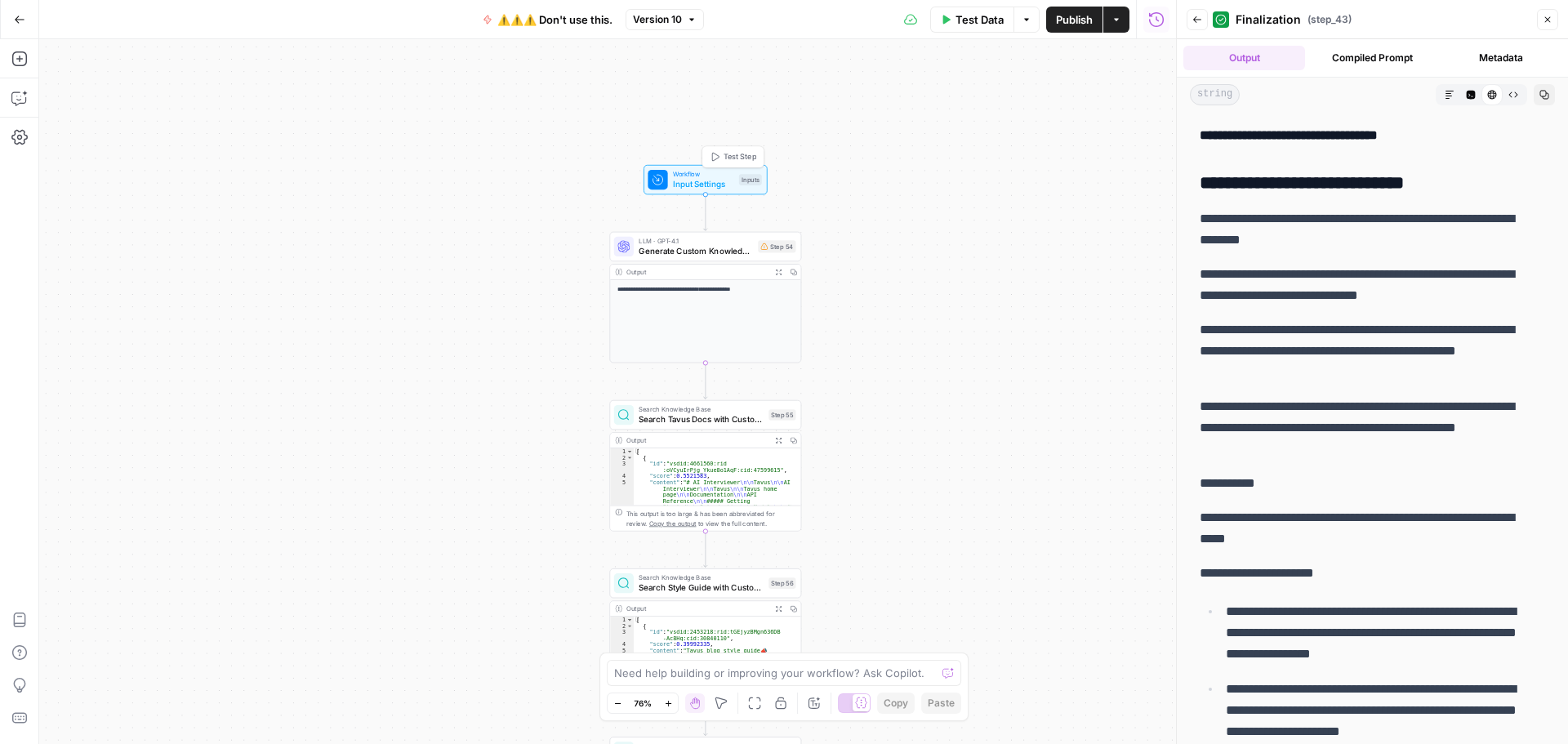
click at [701, 190] on span "Input Settings" at bounding box center [704, 183] width 61 height 12
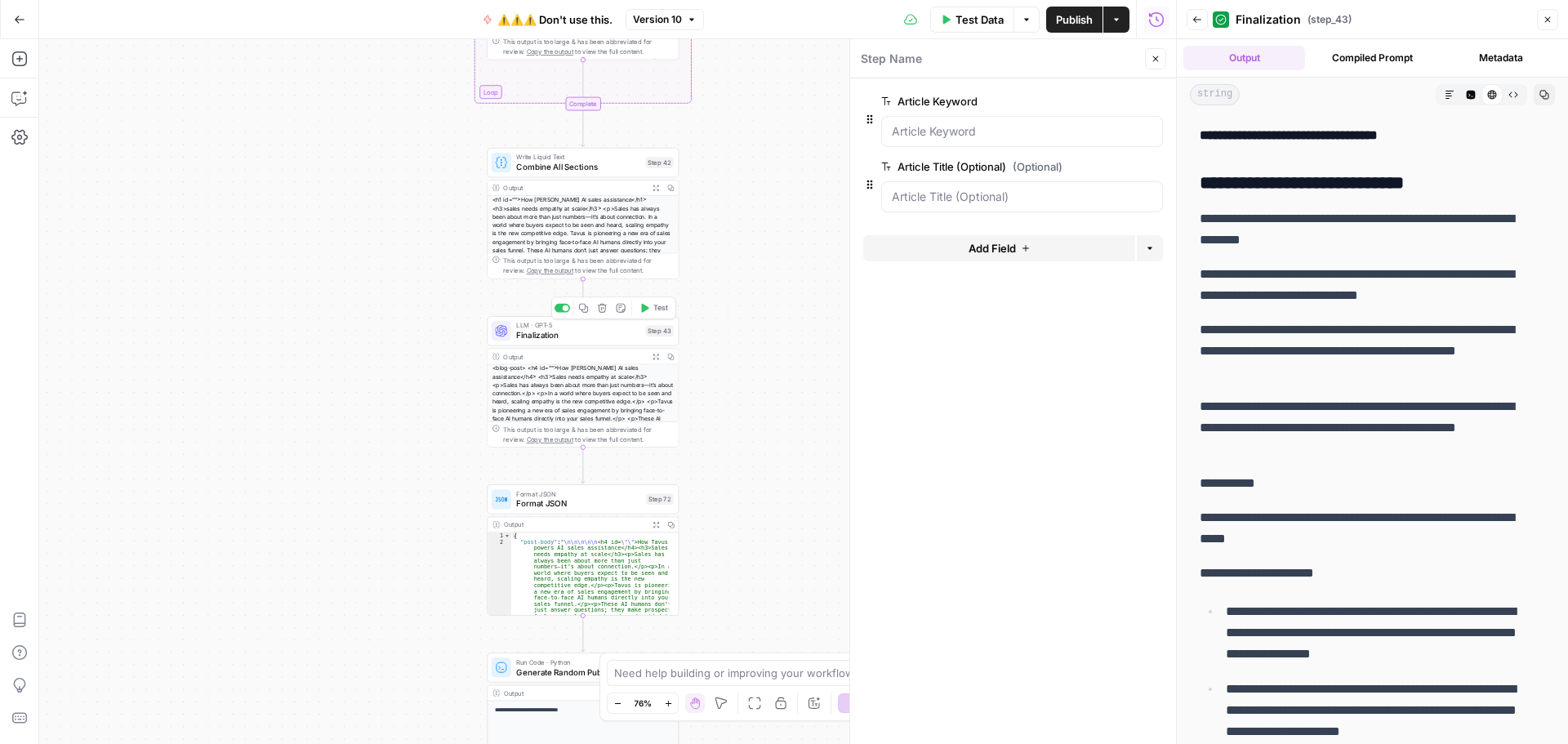
click at [600, 335] on span "Finalization" at bounding box center [578, 334] width 124 height 12
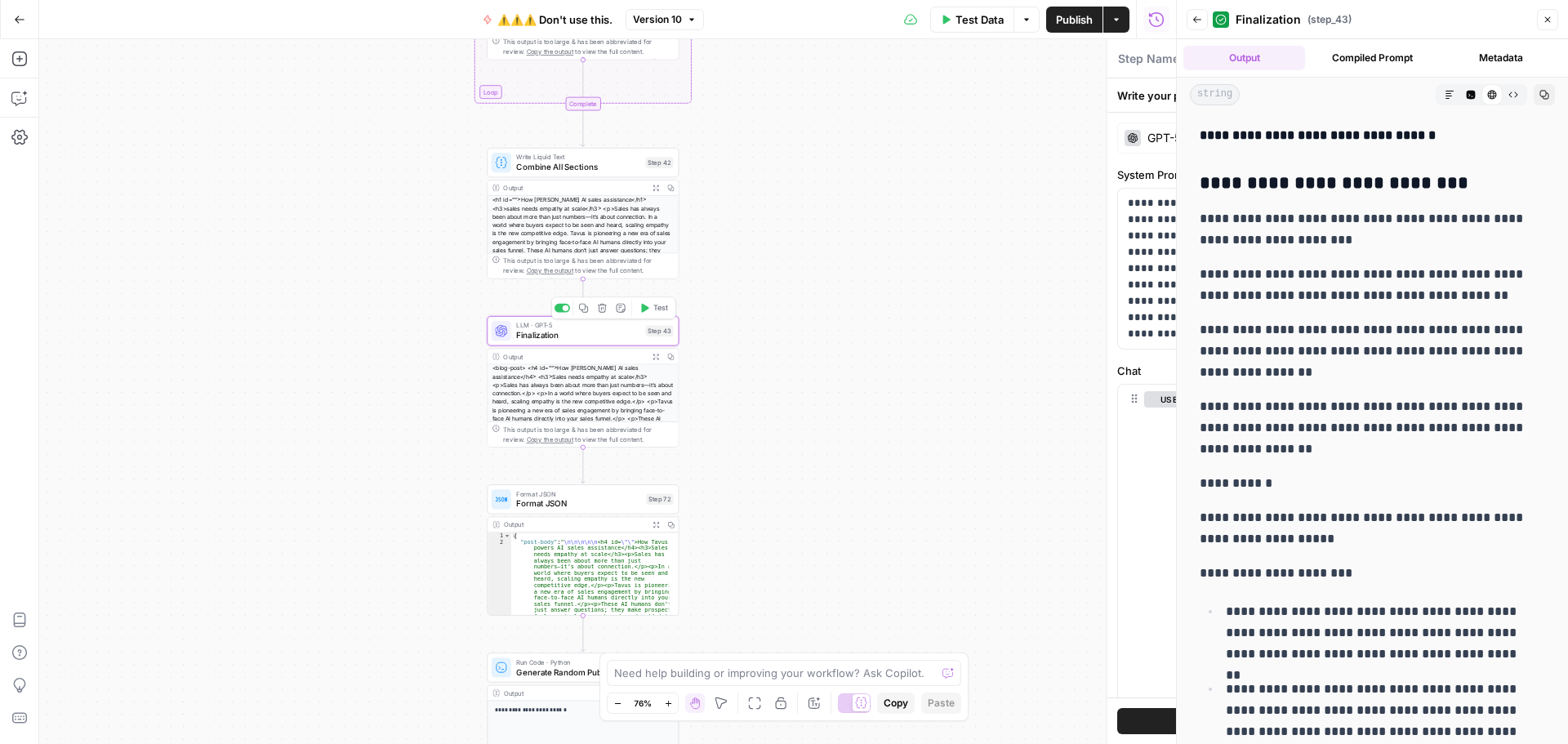
type textarea "Finalization"
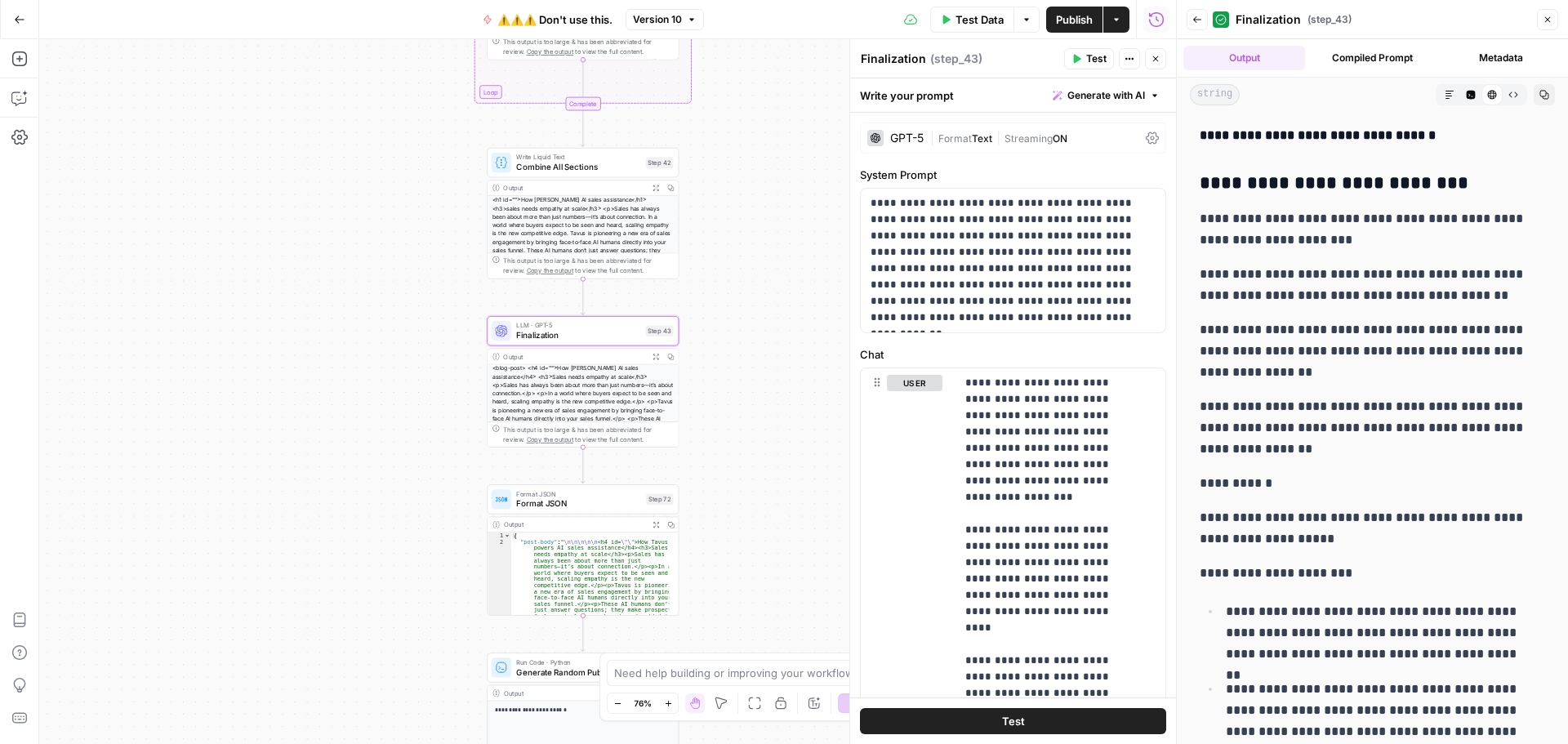
click at [1341, 132] on h4 "**********" at bounding box center [1366, 135] width 333 height 21
click at [1539, 97] on icon "button" at bounding box center [1544, 95] width 10 height 10
click at [1375, 128] on h4 "**********" at bounding box center [1366, 135] width 333 height 21
drag, startPoint x: 1205, startPoint y: 181, endPoint x: 1198, endPoint y: 234, distance: 53.5
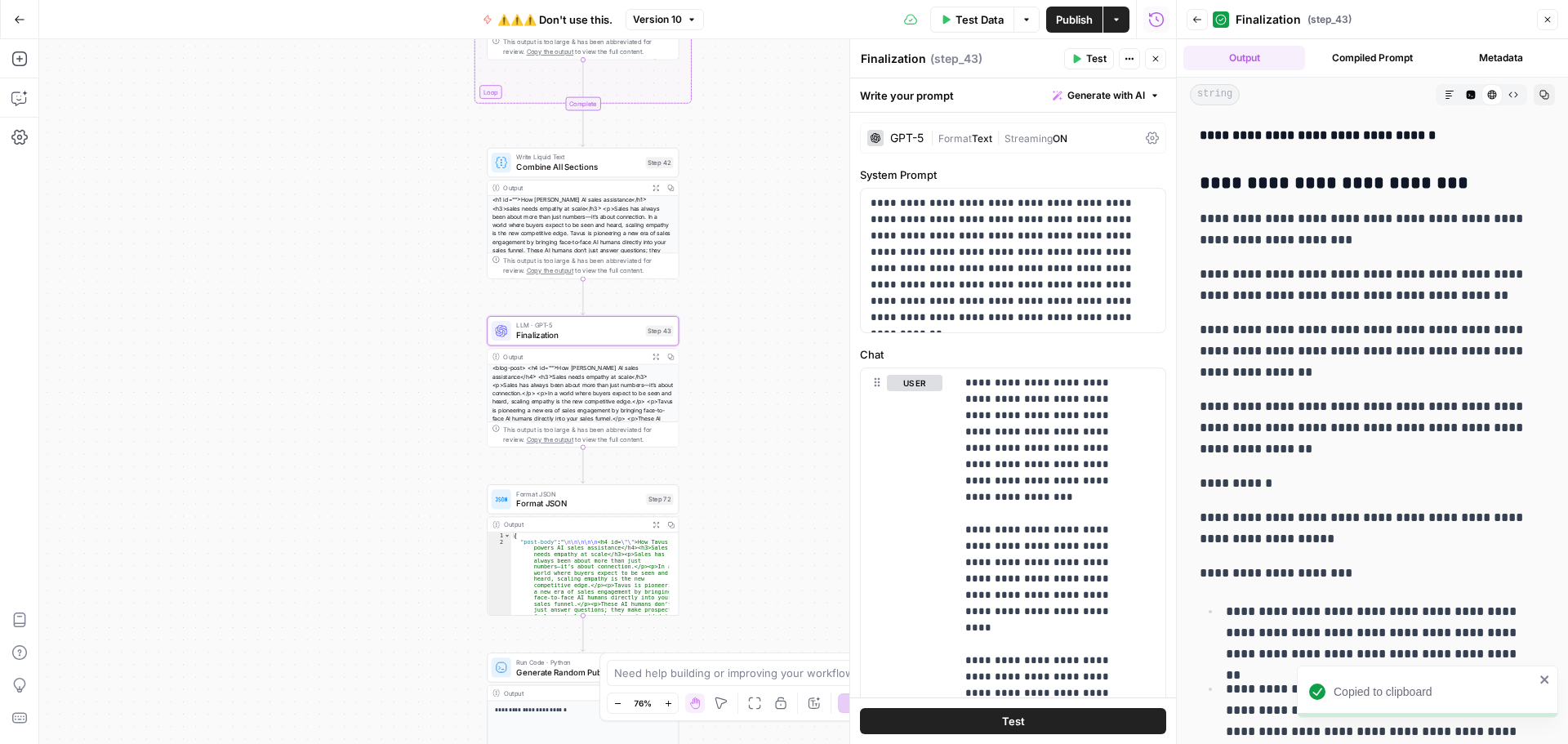
click at [1202, 231] on p "**********" at bounding box center [1366, 230] width 333 height 43
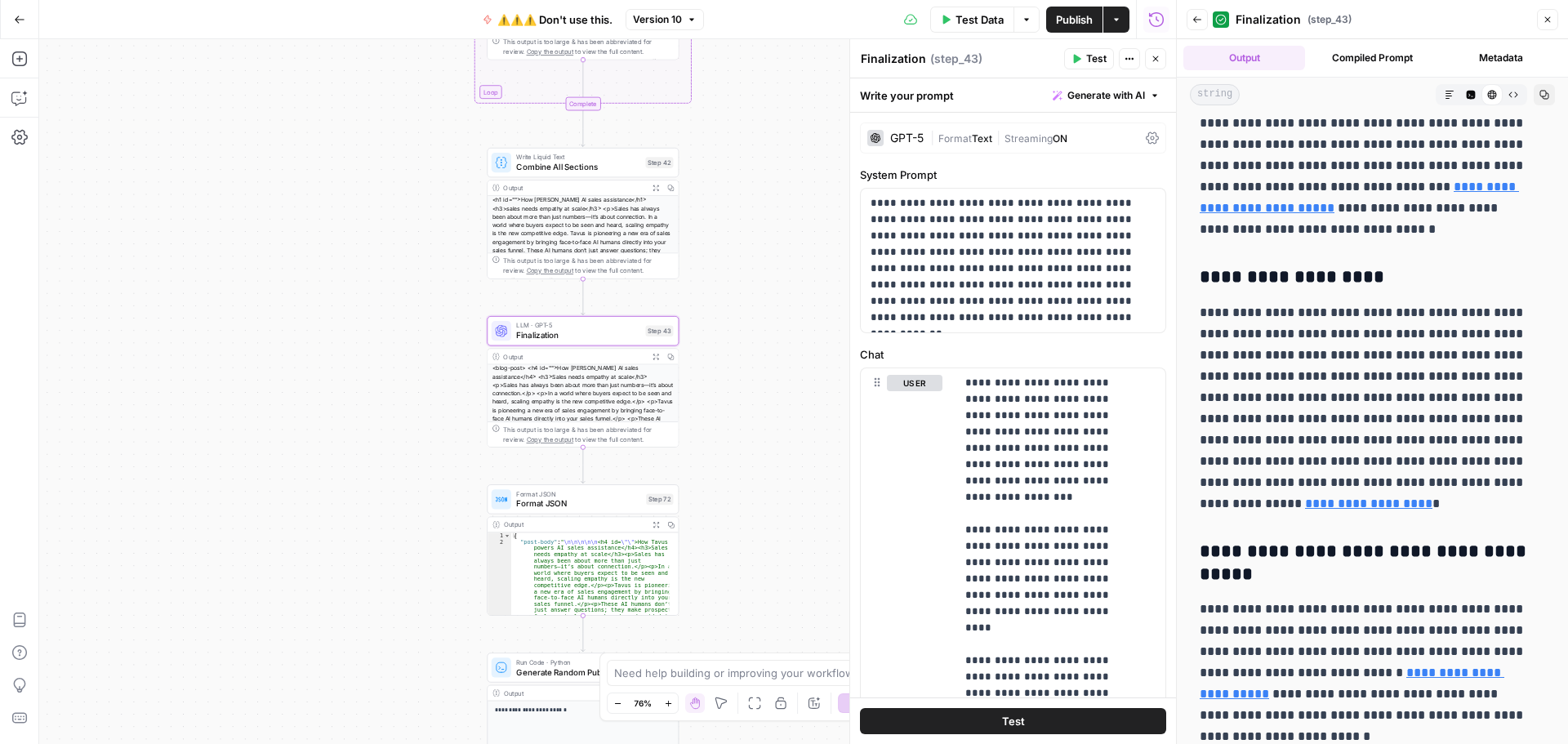
scroll to position [9325, 0]
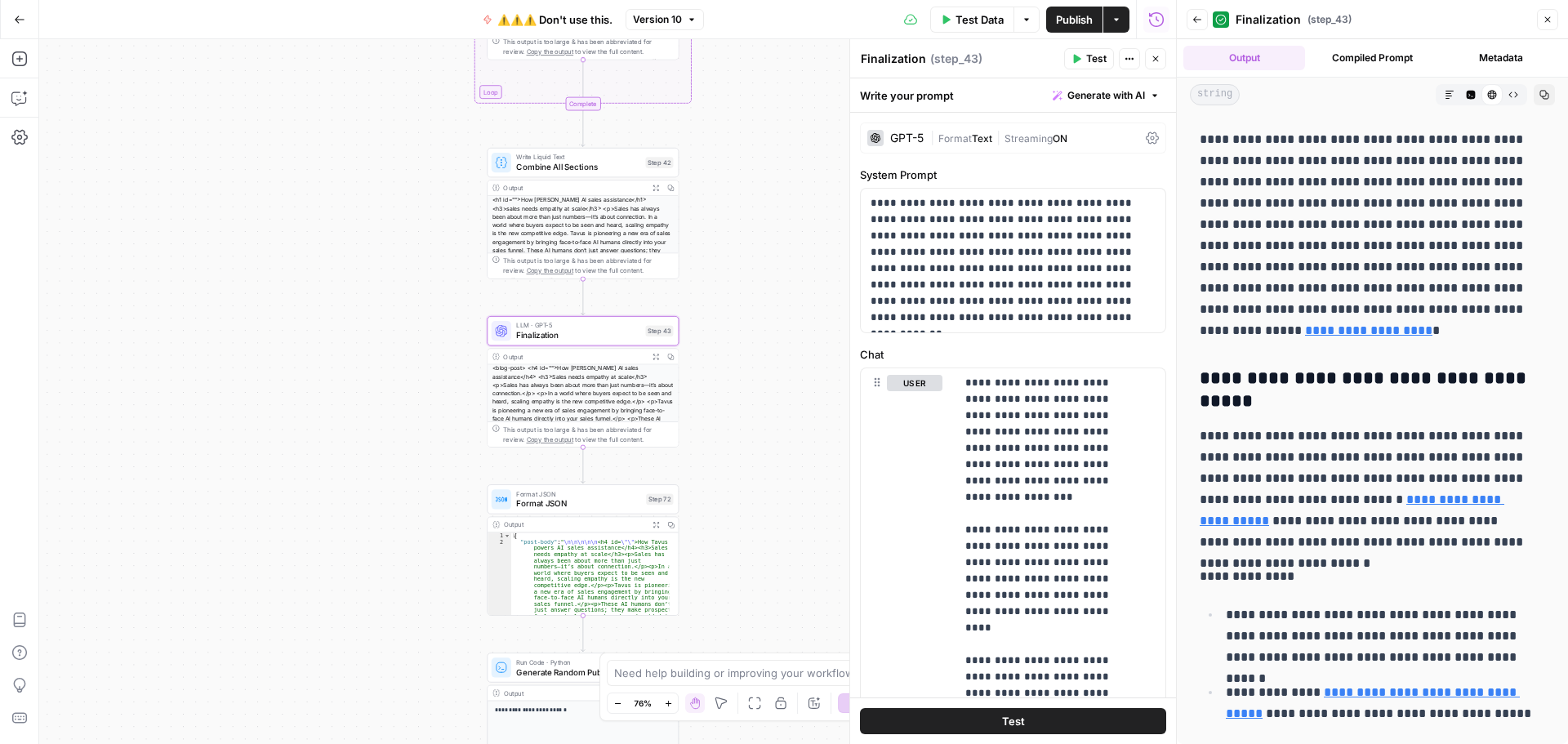
drag, startPoint x: 1203, startPoint y: 183, endPoint x: 1496, endPoint y: 716, distance: 608.2
copy div "**********"
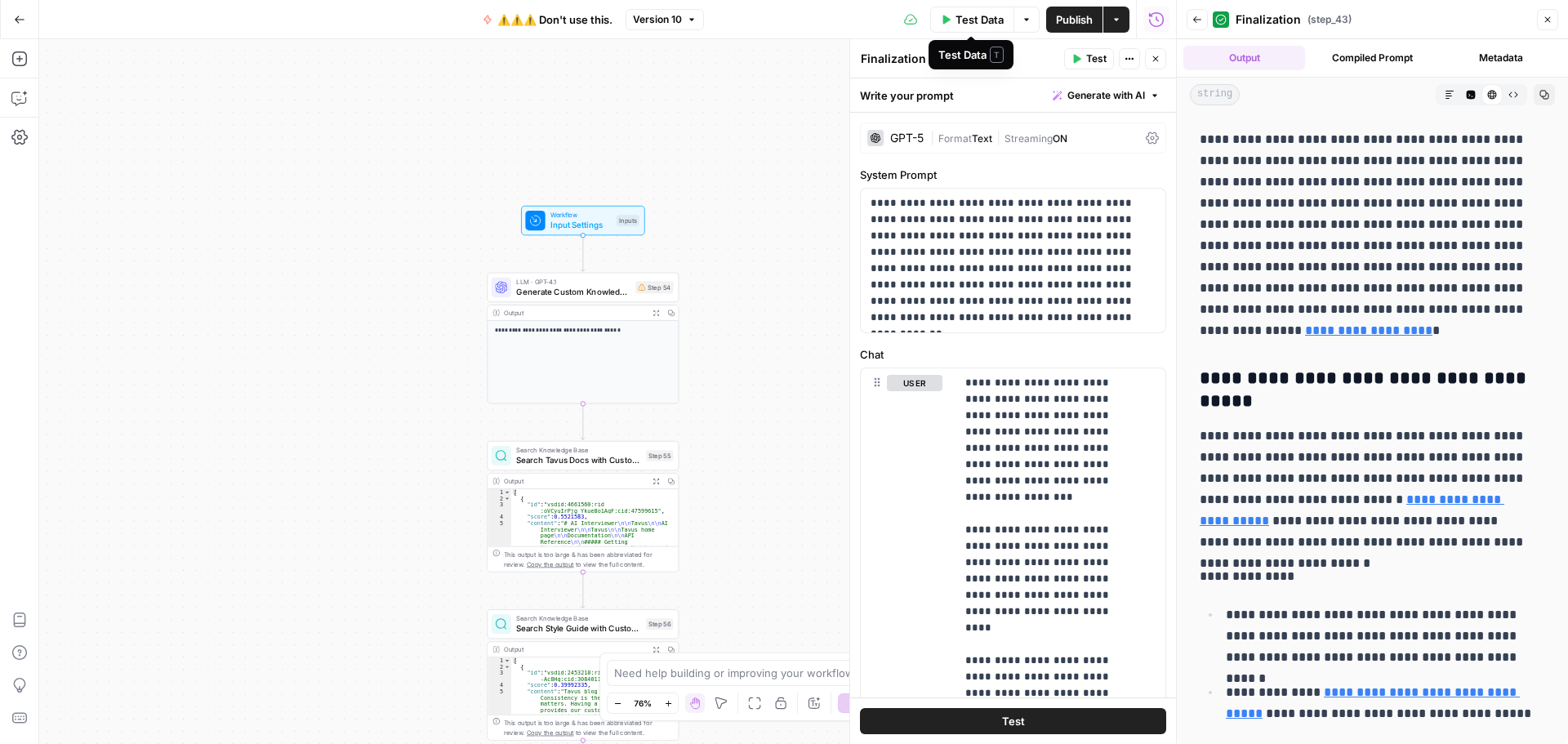
click at [960, 14] on span "Test Data" at bounding box center [980, 19] width 48 height 17
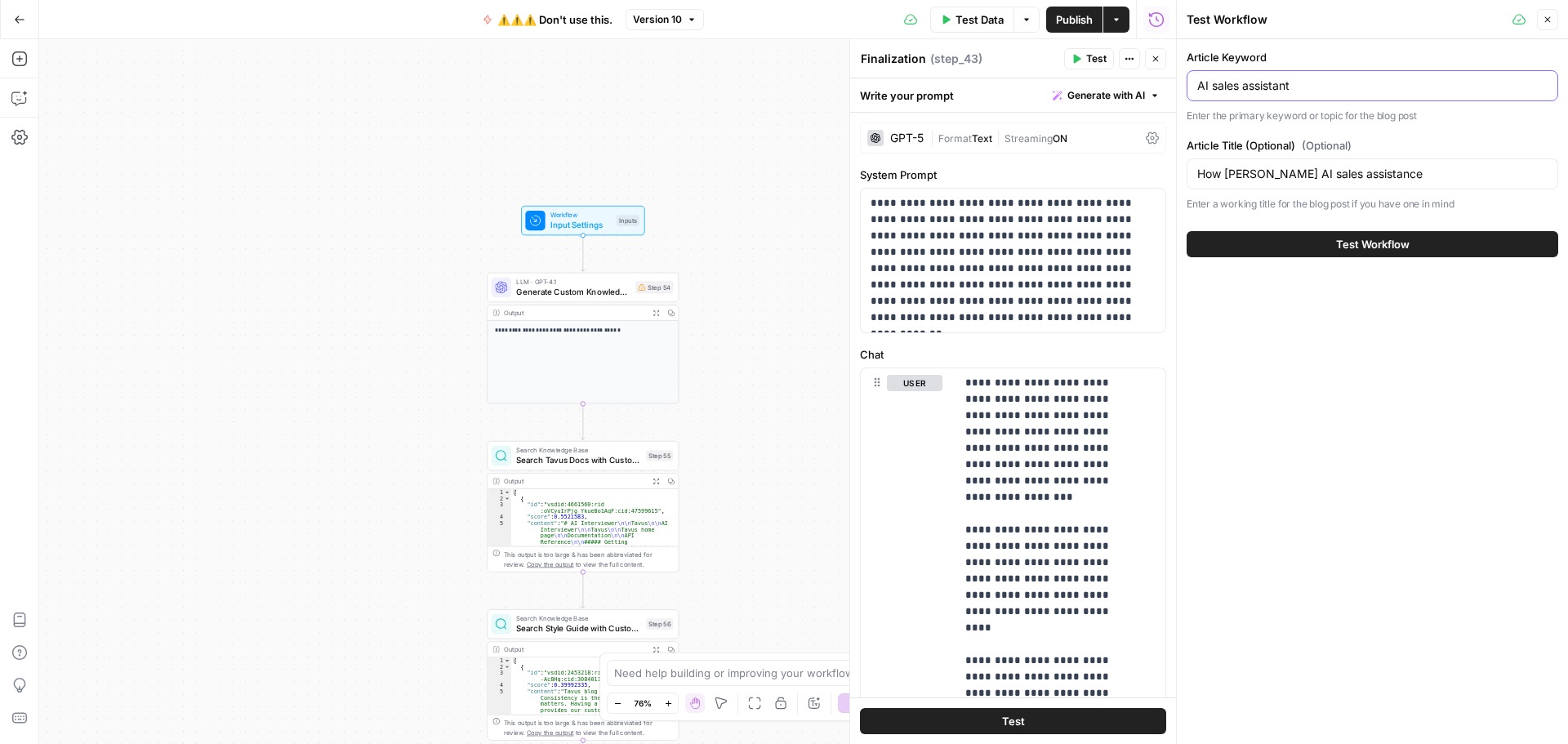
click at [1324, 91] on input "AI sales assistant" at bounding box center [1373, 86] width 350 height 17
paste input "ge"
type input "AI sales agent"
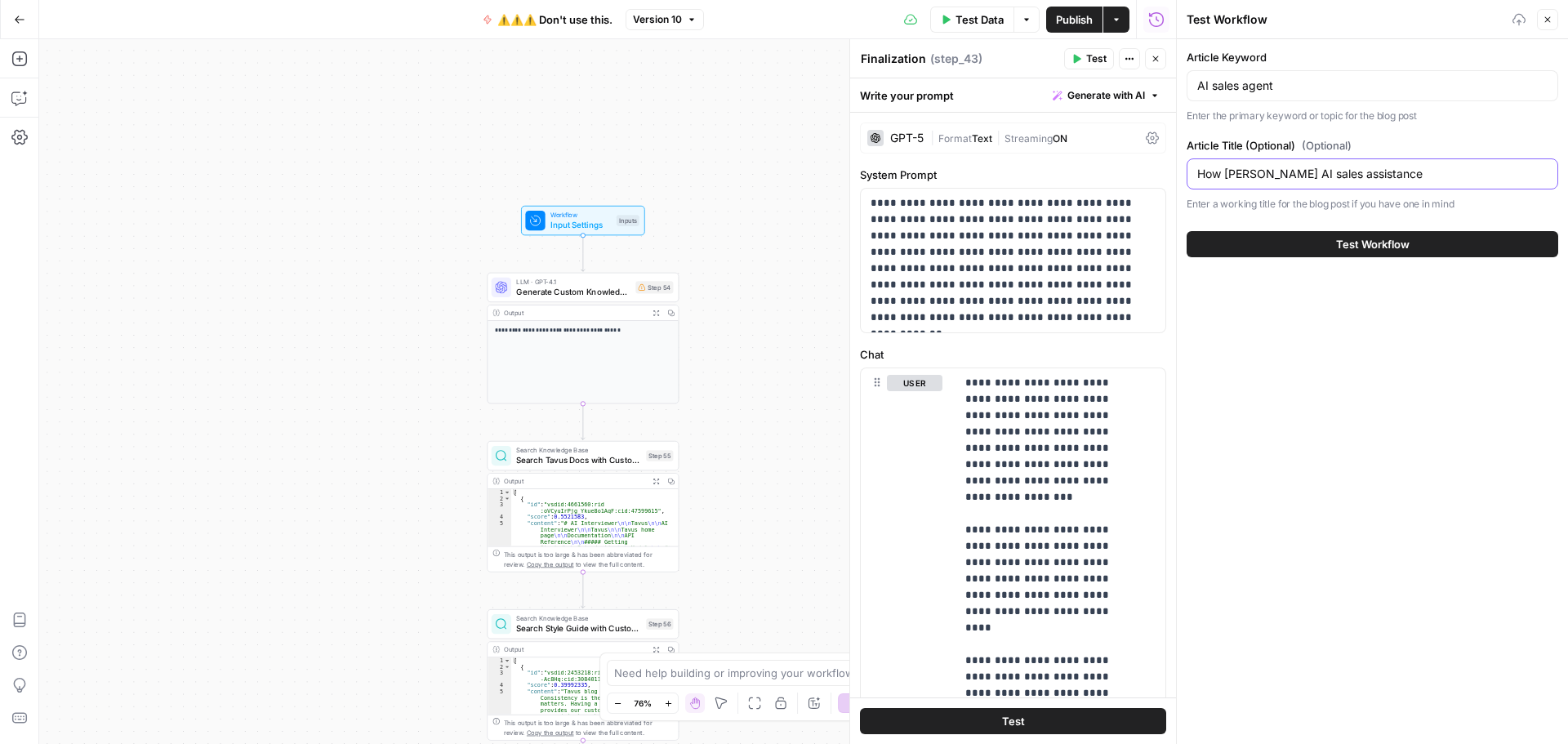
click at [1411, 166] on input "How [PERSON_NAME] AI sales assistance" at bounding box center [1373, 174] width 350 height 17
type input "Meet AI sales agents, powered by [PERSON_NAME]"
click at [1304, 250] on button "Test Workflow" at bounding box center [1372, 245] width 371 height 26
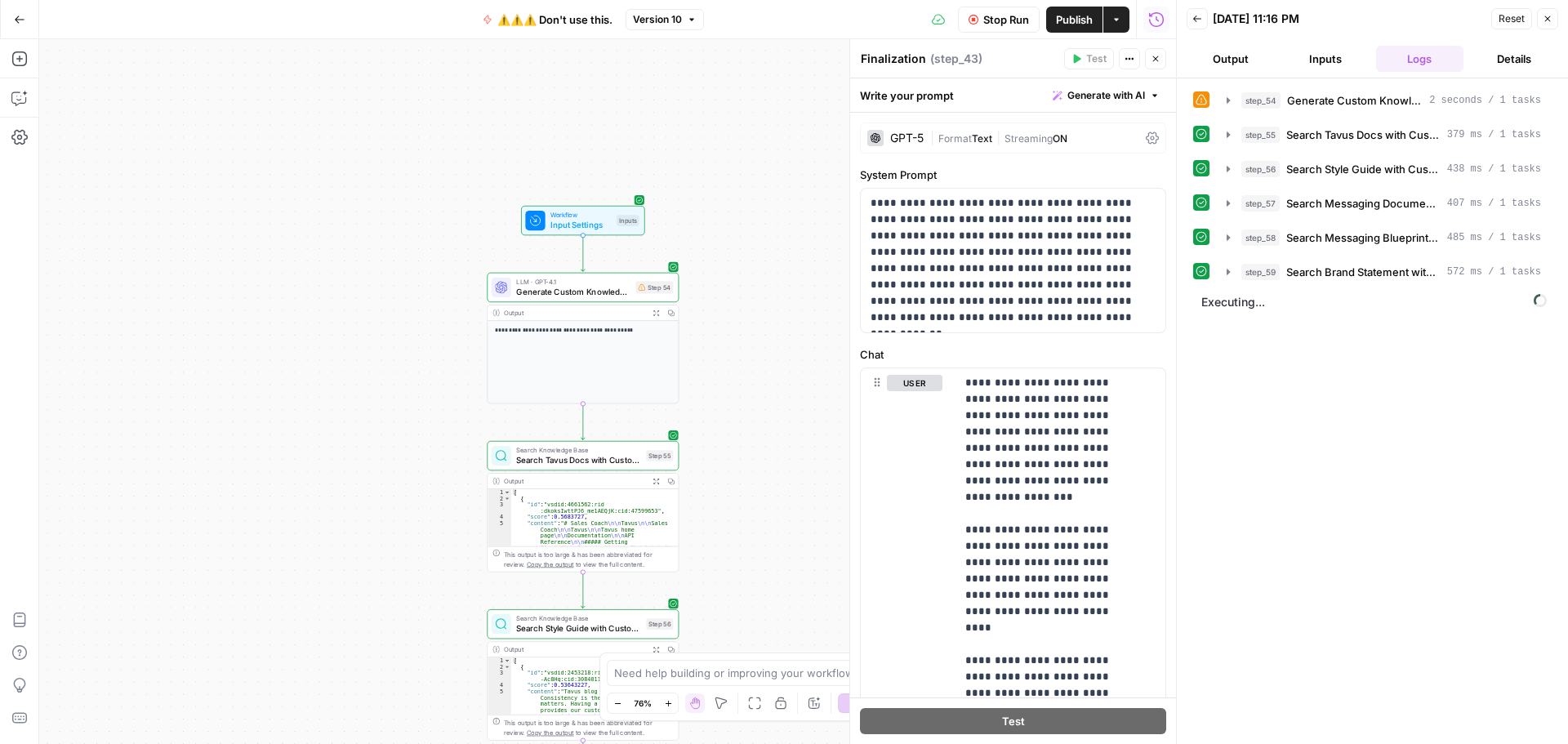
click at [998, 16] on span "Stop Run" at bounding box center [1006, 19] width 45 height 17
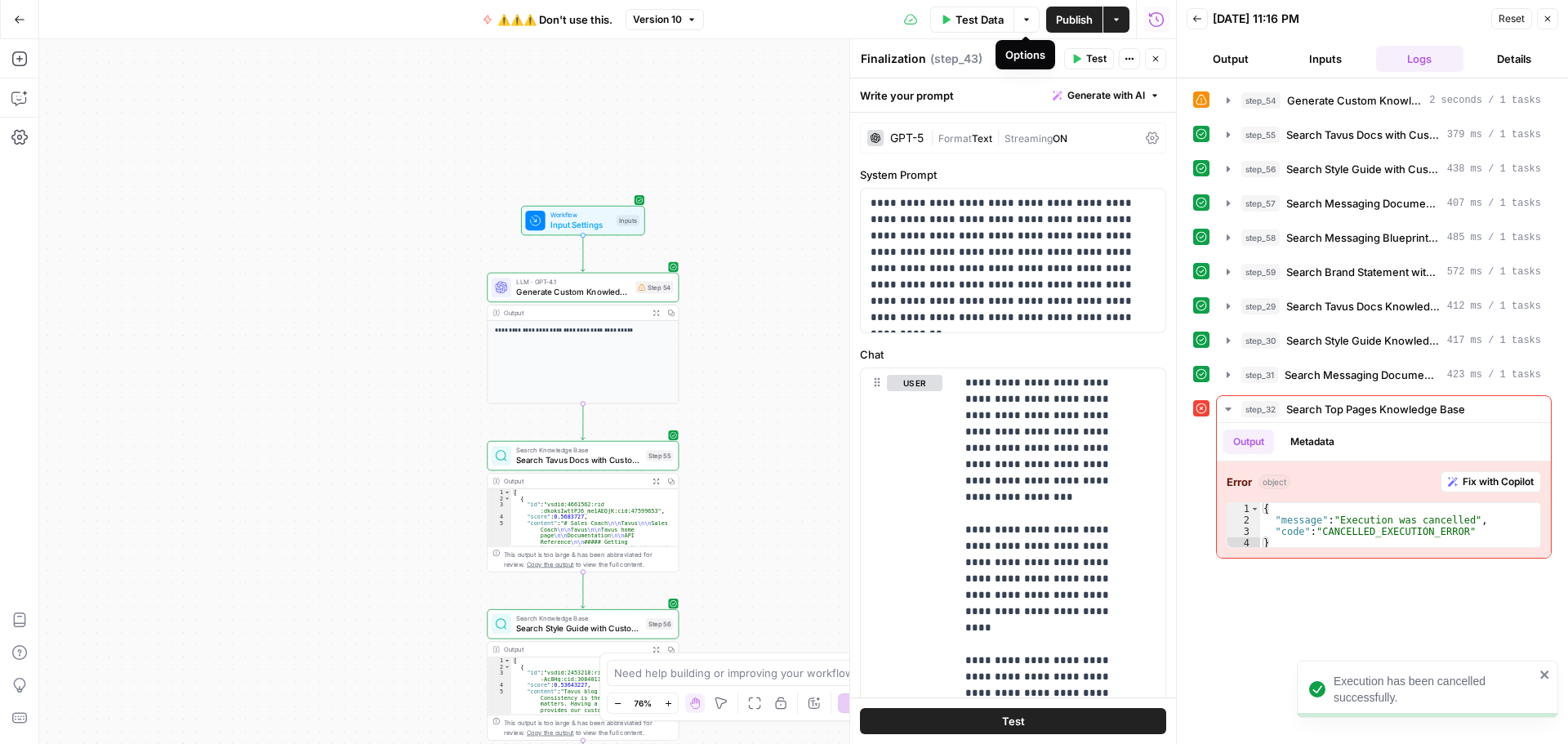
click at [1027, 26] on button "Options" at bounding box center [1026, 19] width 26 height 26
click at [694, 92] on div "**********" at bounding box center [607, 391] width 1136 height 705
click at [1060, 18] on span "Publish" at bounding box center [1074, 19] width 37 height 17
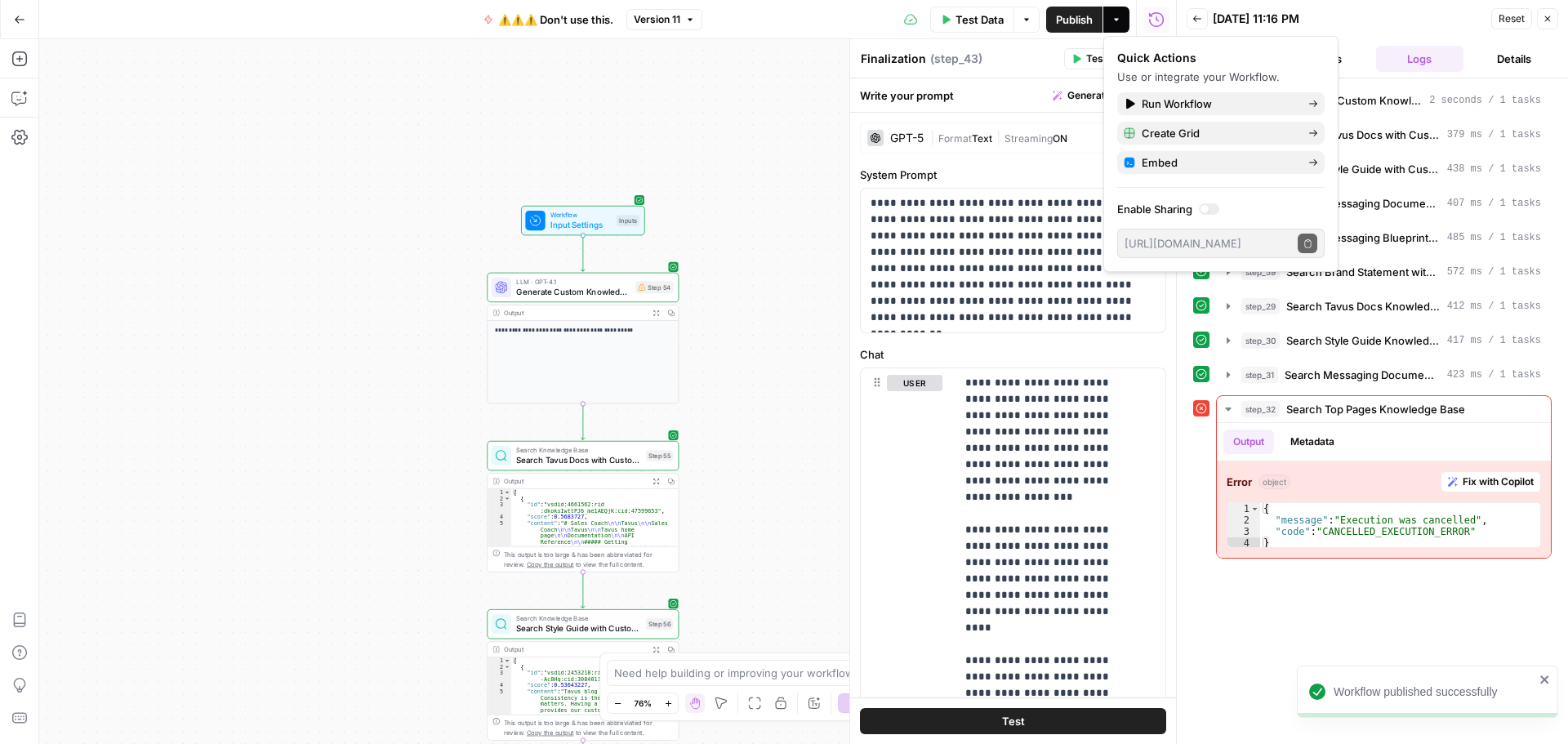
click at [1188, 19] on button "Back" at bounding box center [1197, 19] width 21 height 21
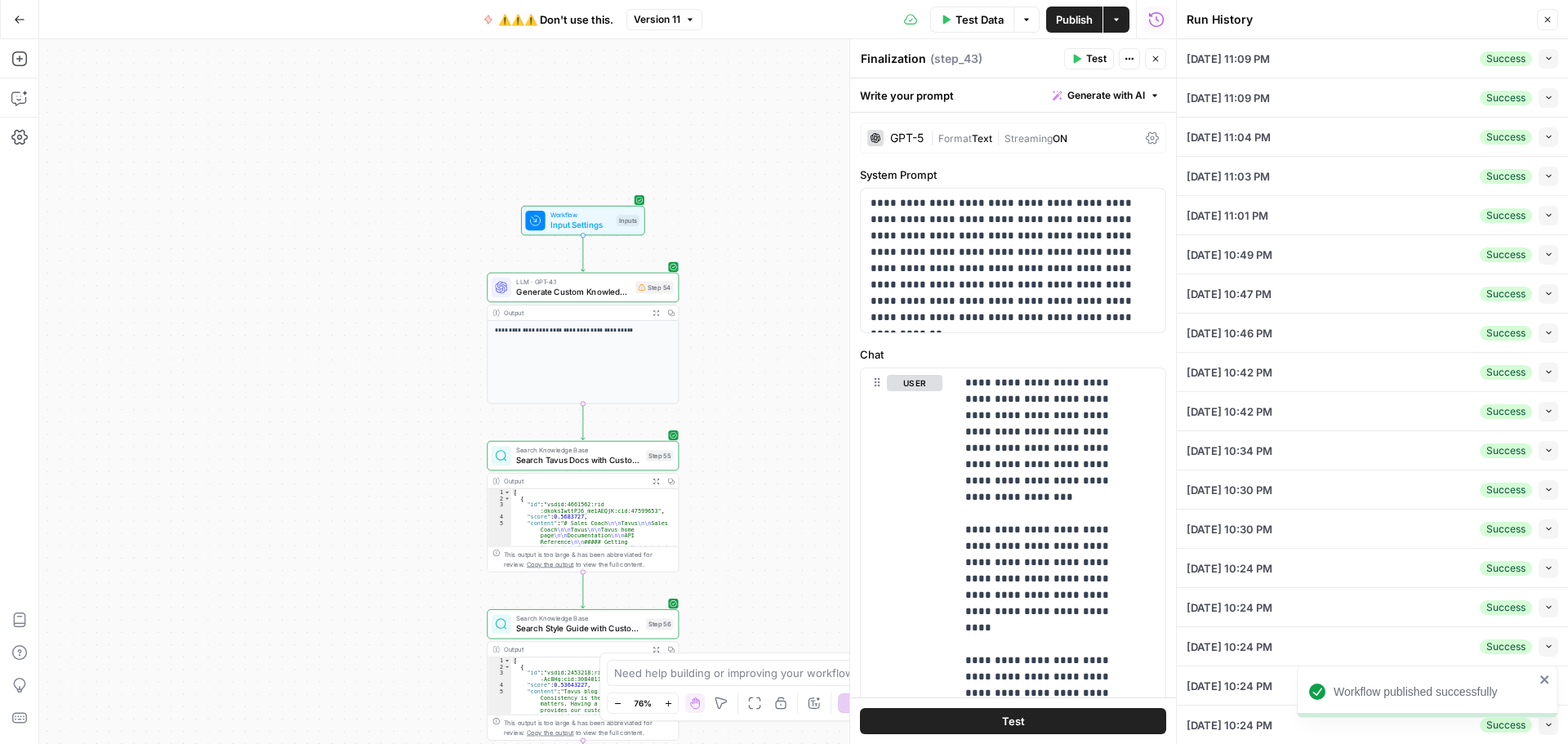
click at [25, 28] on button "Go Back" at bounding box center [19, 19] width 30 height 30
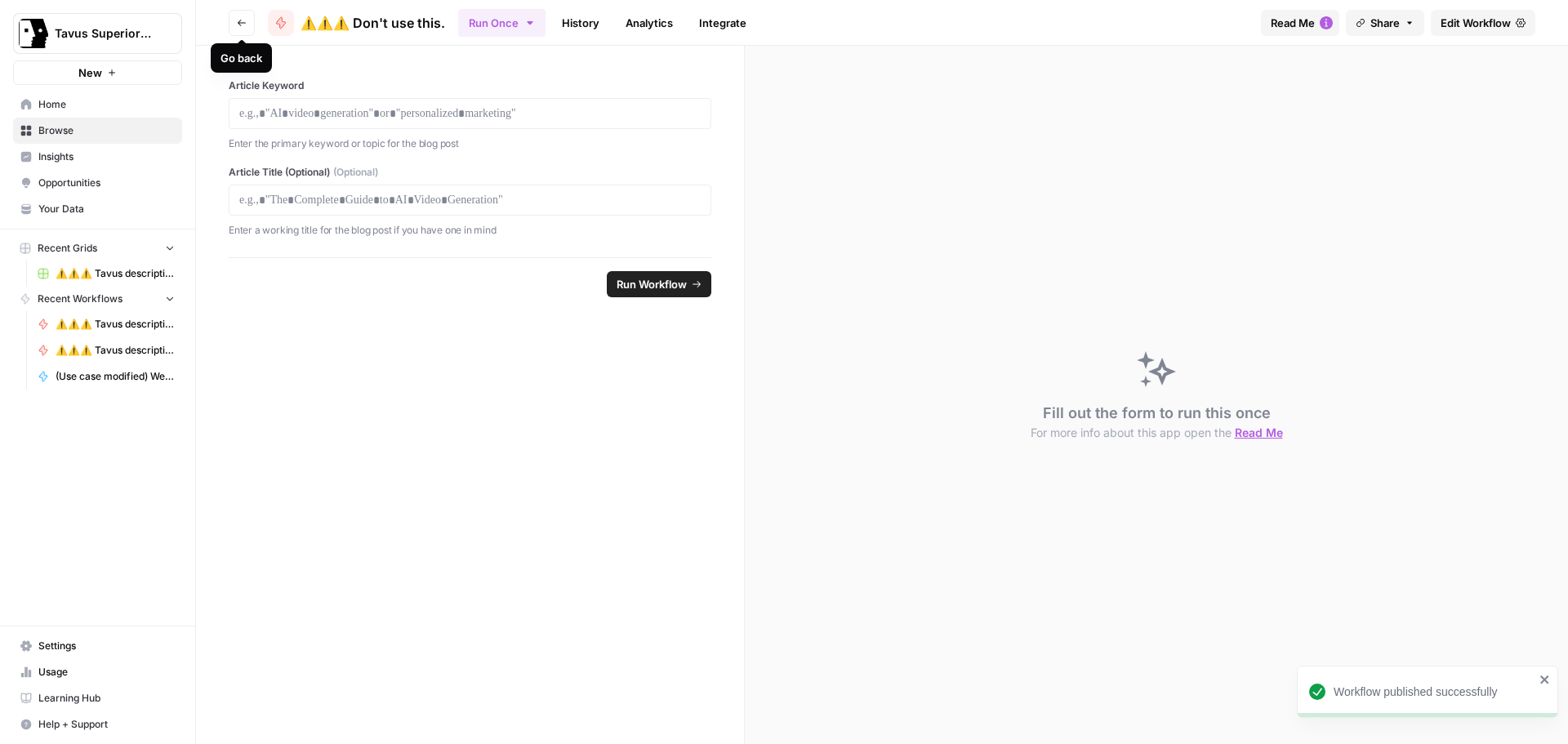
click at [243, 32] on button "Go back" at bounding box center [242, 23] width 26 height 26
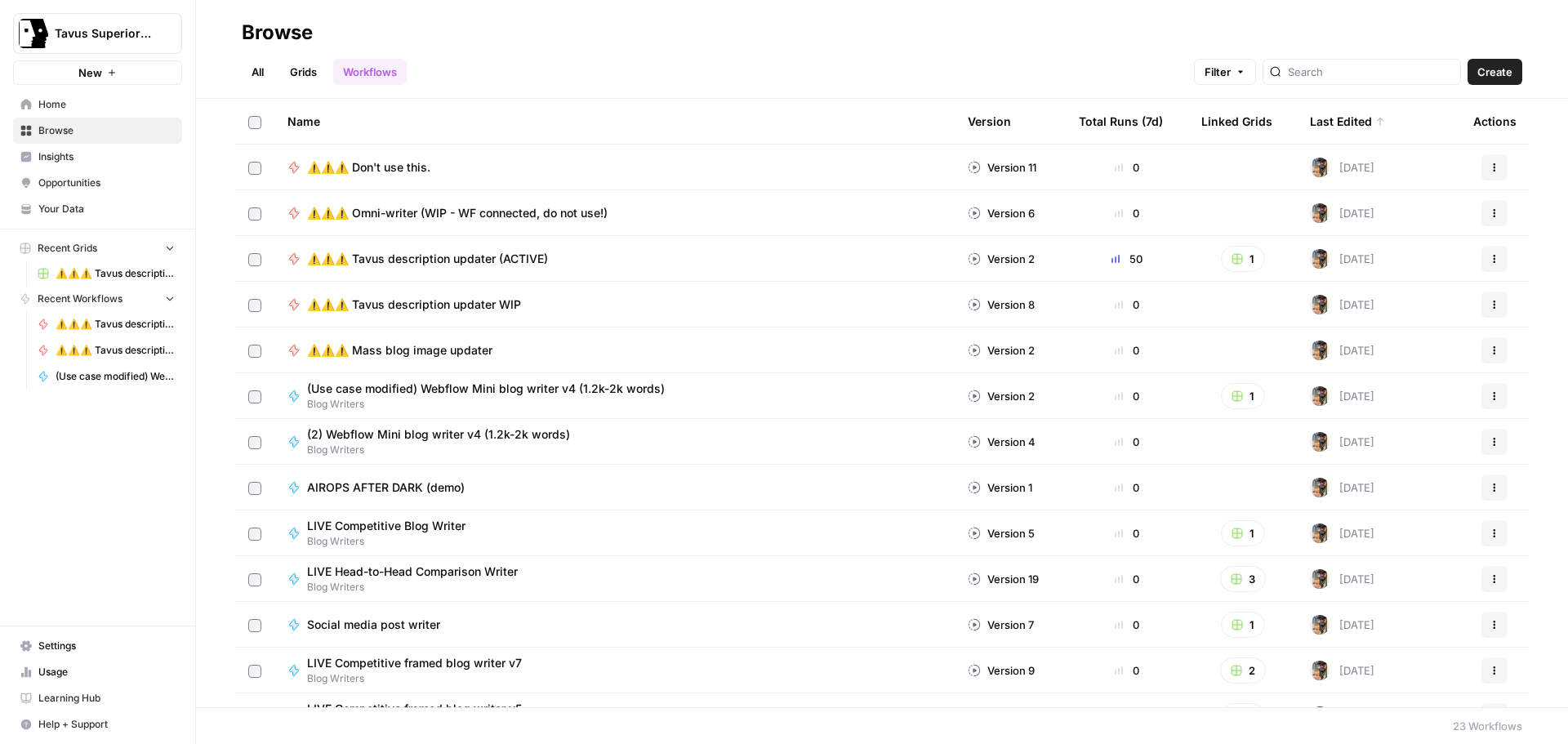
click at [1489, 170] on icon "button" at bounding box center [1494, 167] width 10 height 10
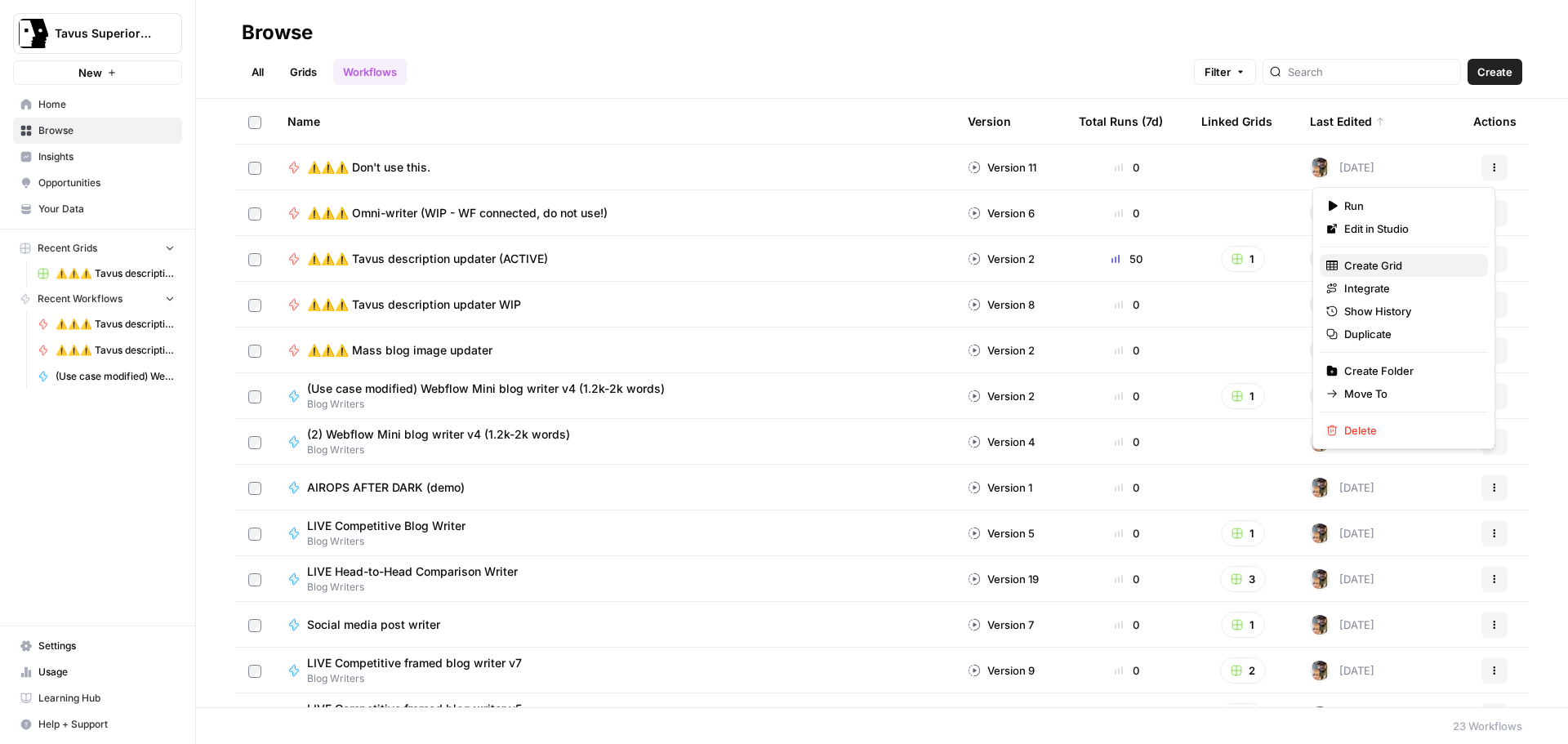
click at [1377, 262] on span "Create Grid" at bounding box center [1409, 266] width 131 height 17
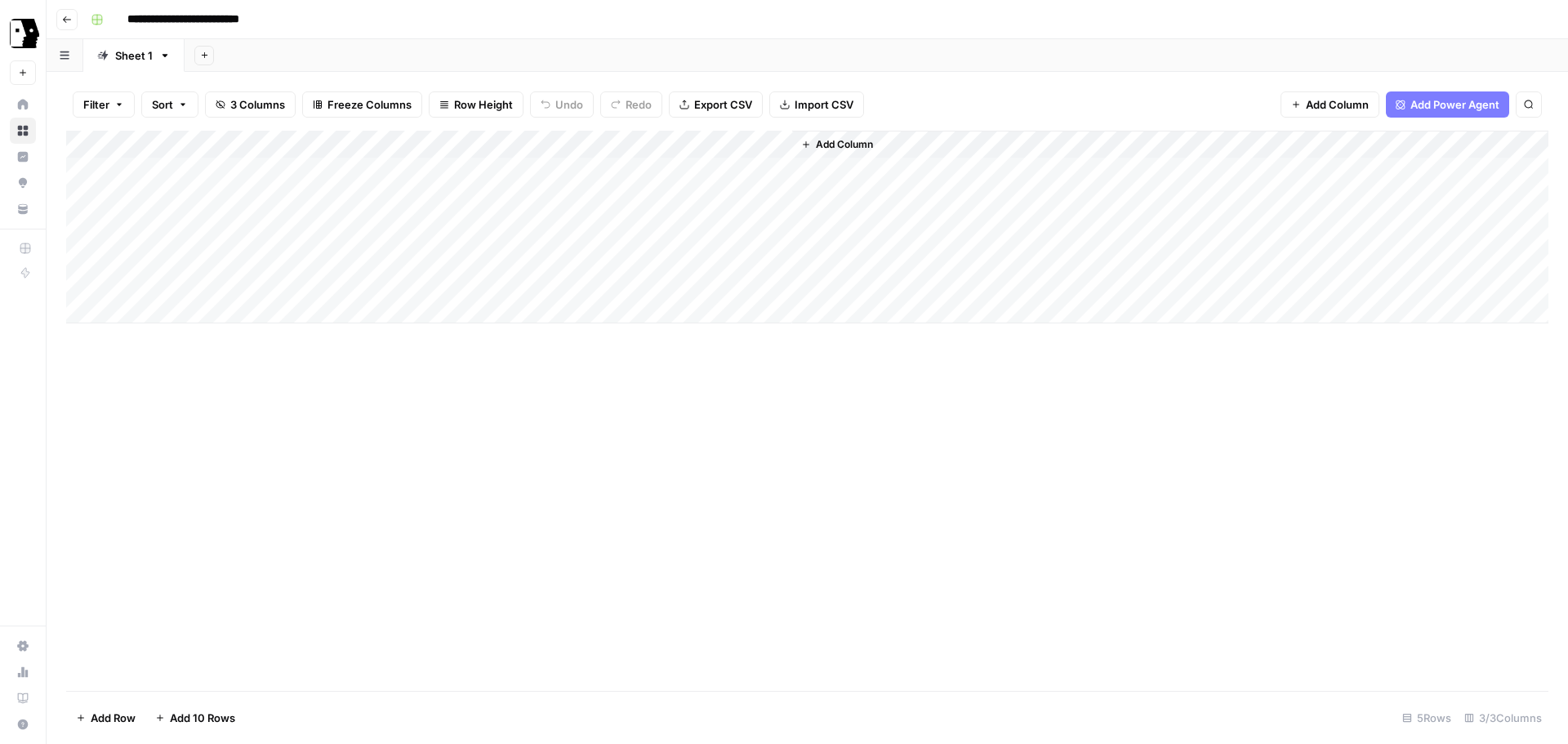
click at [230, 170] on div "Add Column" at bounding box center [807, 227] width 1482 height 193
type textarea "**********"
click at [445, 177] on div "Add Column" at bounding box center [807, 227] width 1482 height 193
click at [444, 197] on div "Add Column" at bounding box center [807, 227] width 1482 height 193
click at [445, 177] on div "Add Column" at bounding box center [807, 227] width 1482 height 193
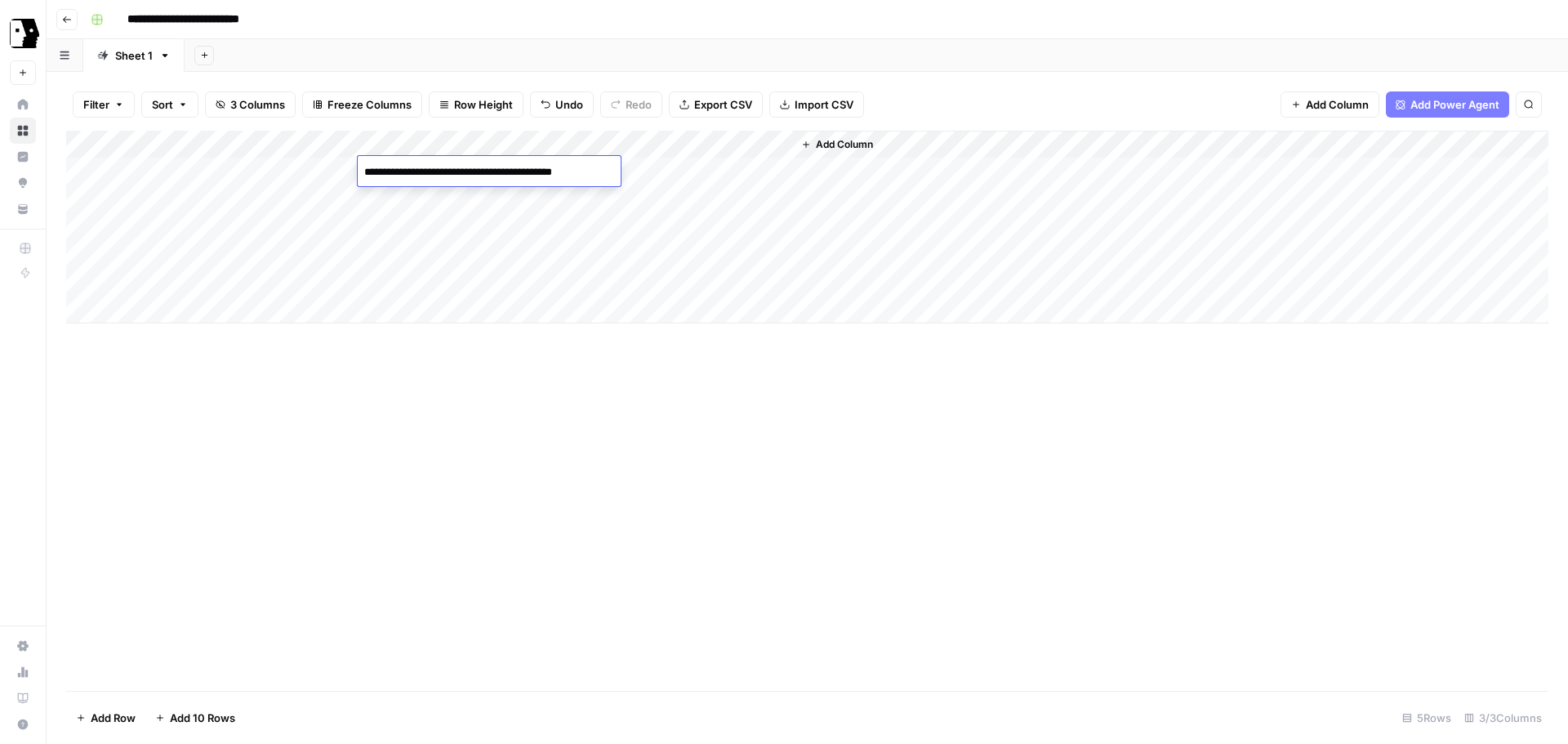
type textarea "**********"
click at [323, 192] on div "Add Column" at bounding box center [807, 227] width 1482 height 193
click at [696, 170] on div "Add Column" at bounding box center [807, 227] width 1482 height 193
click at [268, 201] on div "Add Column" at bounding box center [807, 227] width 1482 height 193
click at [287, 197] on div "Add Column" at bounding box center [807, 227] width 1482 height 193
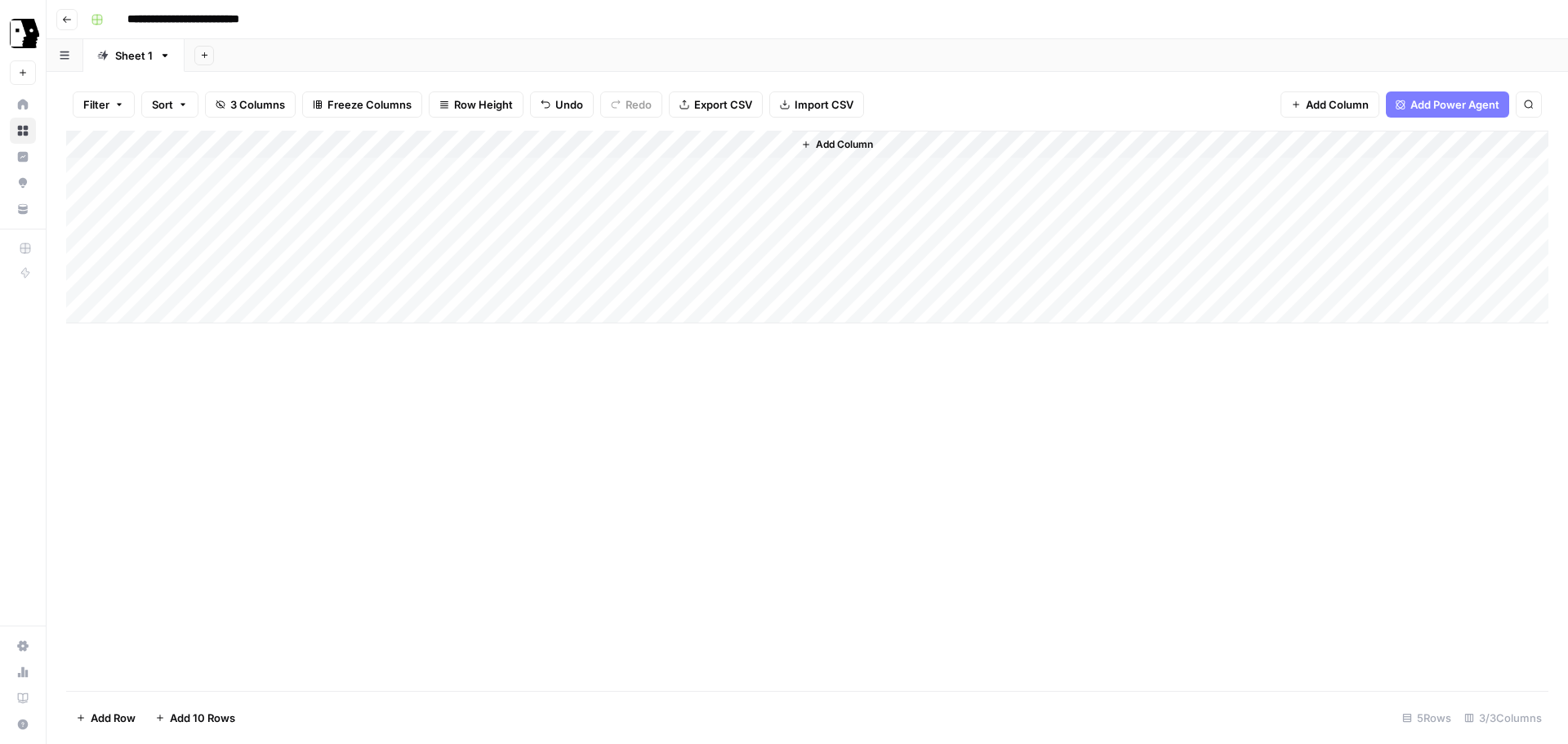
click at [278, 226] on div "Add Column" at bounding box center [807, 227] width 1482 height 193
click at [283, 205] on div "Add Column" at bounding box center [807, 227] width 1482 height 193
type textarea "**********"
click at [276, 228] on div "Add Column" at bounding box center [807, 227] width 1482 height 193
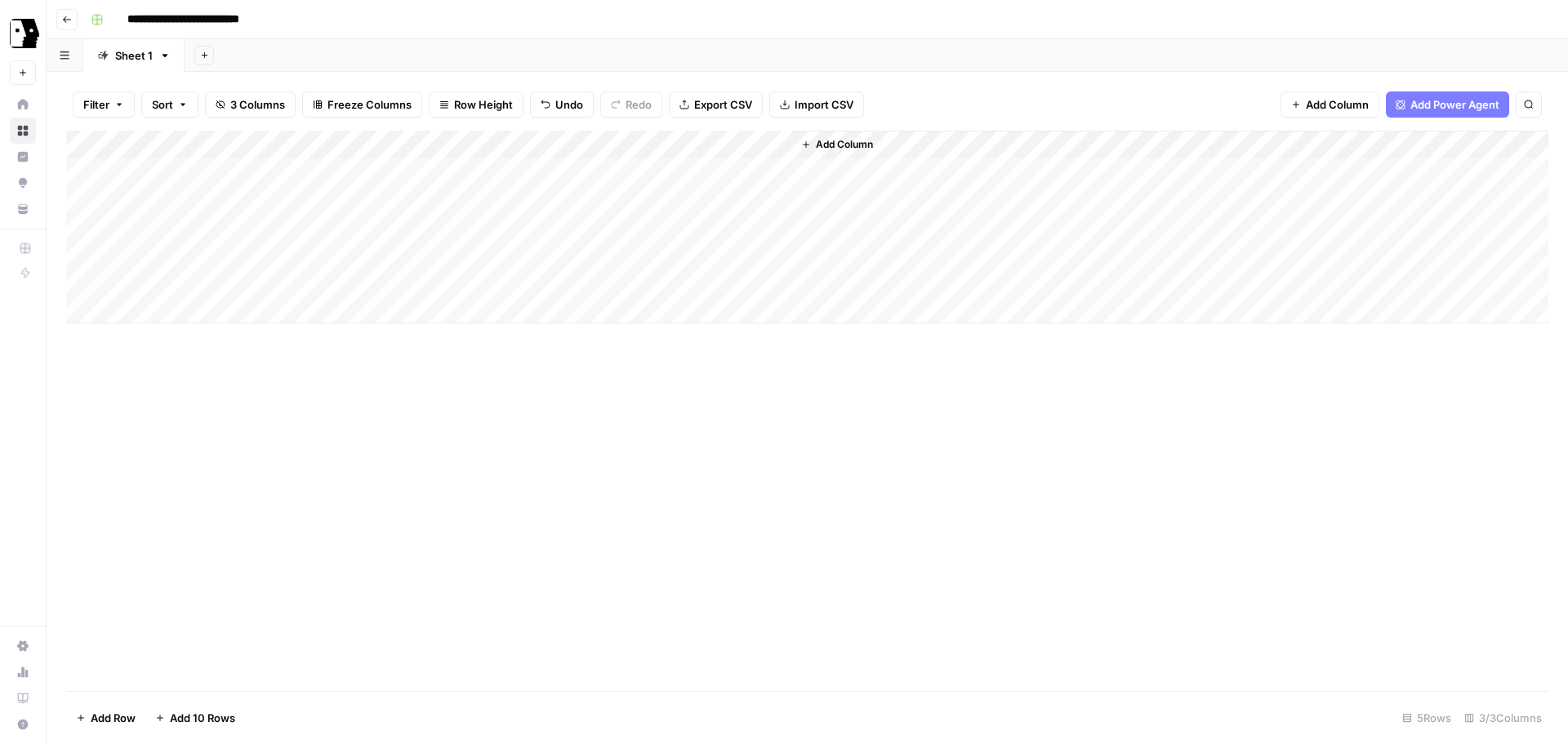
click at [689, 195] on div "Add Column" at bounding box center [807, 227] width 1482 height 193
click at [278, 231] on div "Add Column" at bounding box center [807, 227] width 1482 height 193
click at [428, 225] on div "Add Column" at bounding box center [807, 227] width 1482 height 193
click at [270, 234] on div "Add Column" at bounding box center [807, 227] width 1482 height 193
type textarea "**********"
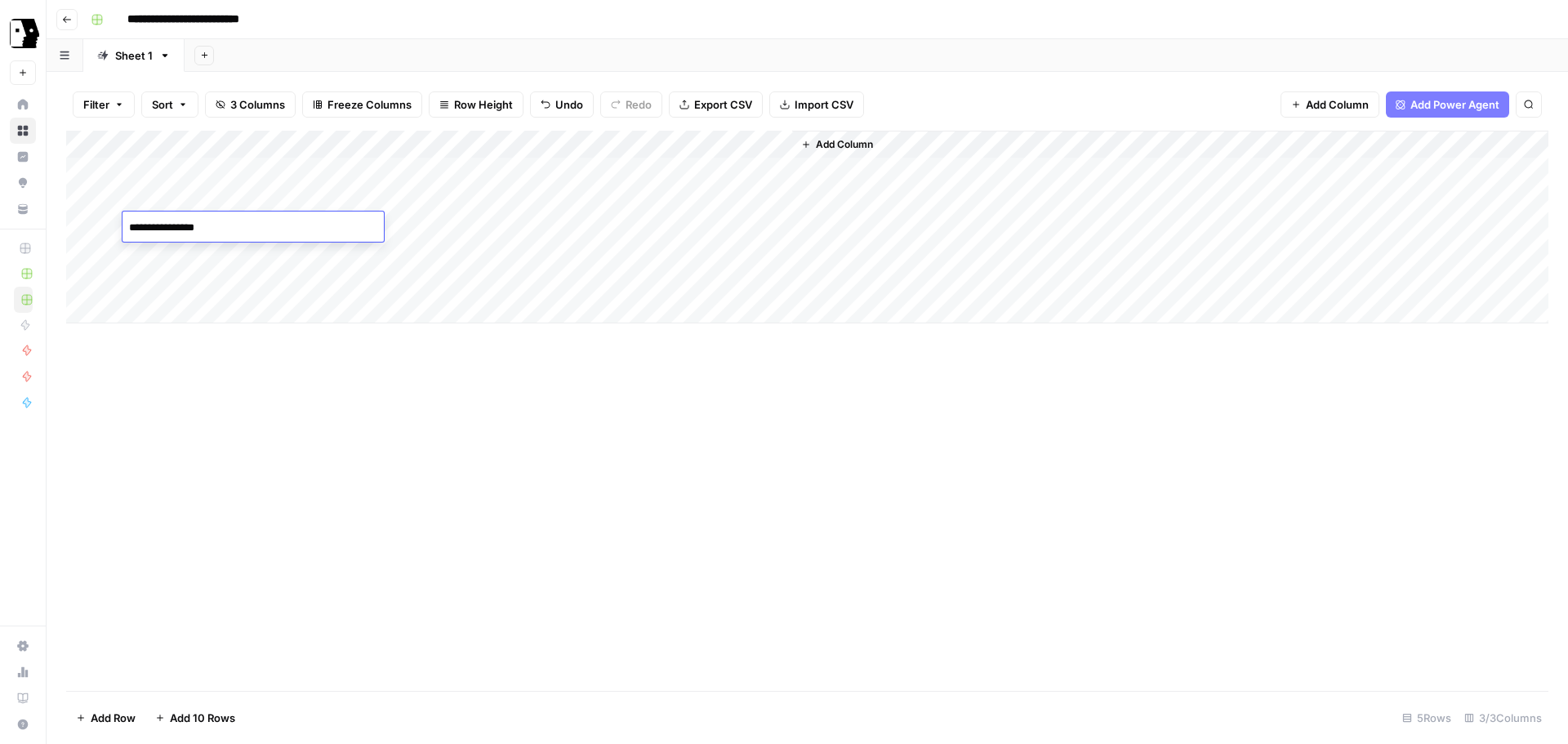
click at [459, 243] on div "Add Column" at bounding box center [807, 227] width 1482 height 193
click at [467, 230] on div "Add Column" at bounding box center [807, 227] width 1482 height 193
type textarea "**********"
click at [515, 404] on div "Add Column" at bounding box center [807, 410] width 1482 height 561
click at [692, 220] on div "Add Column" at bounding box center [807, 227] width 1482 height 193
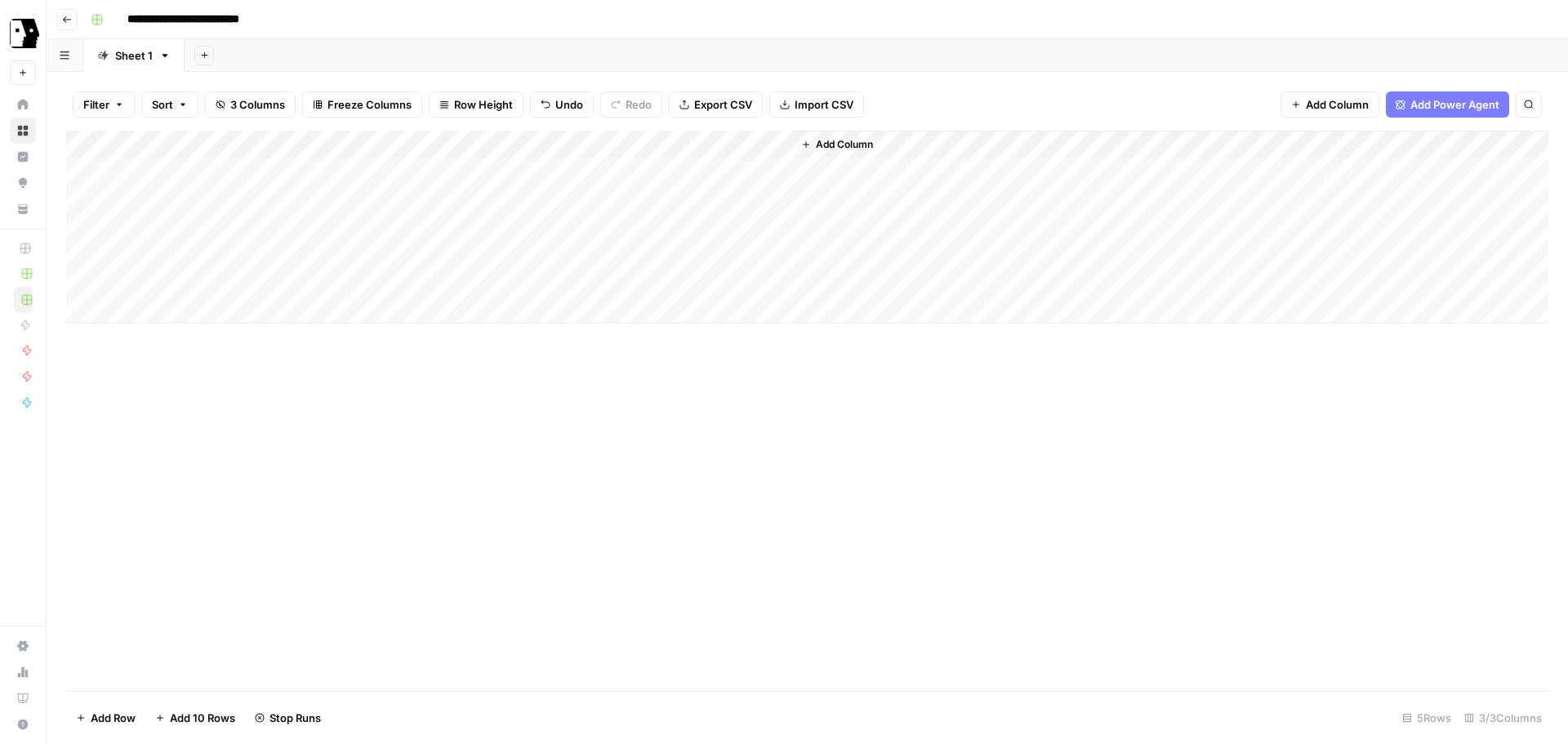
click at [209, 258] on div "Add Column" at bounding box center [807, 227] width 1482 height 193
type textarea "**********"
click at [421, 252] on div "Add Column" at bounding box center [807, 227] width 1482 height 193
type textarea "*"
type textarea "**********"
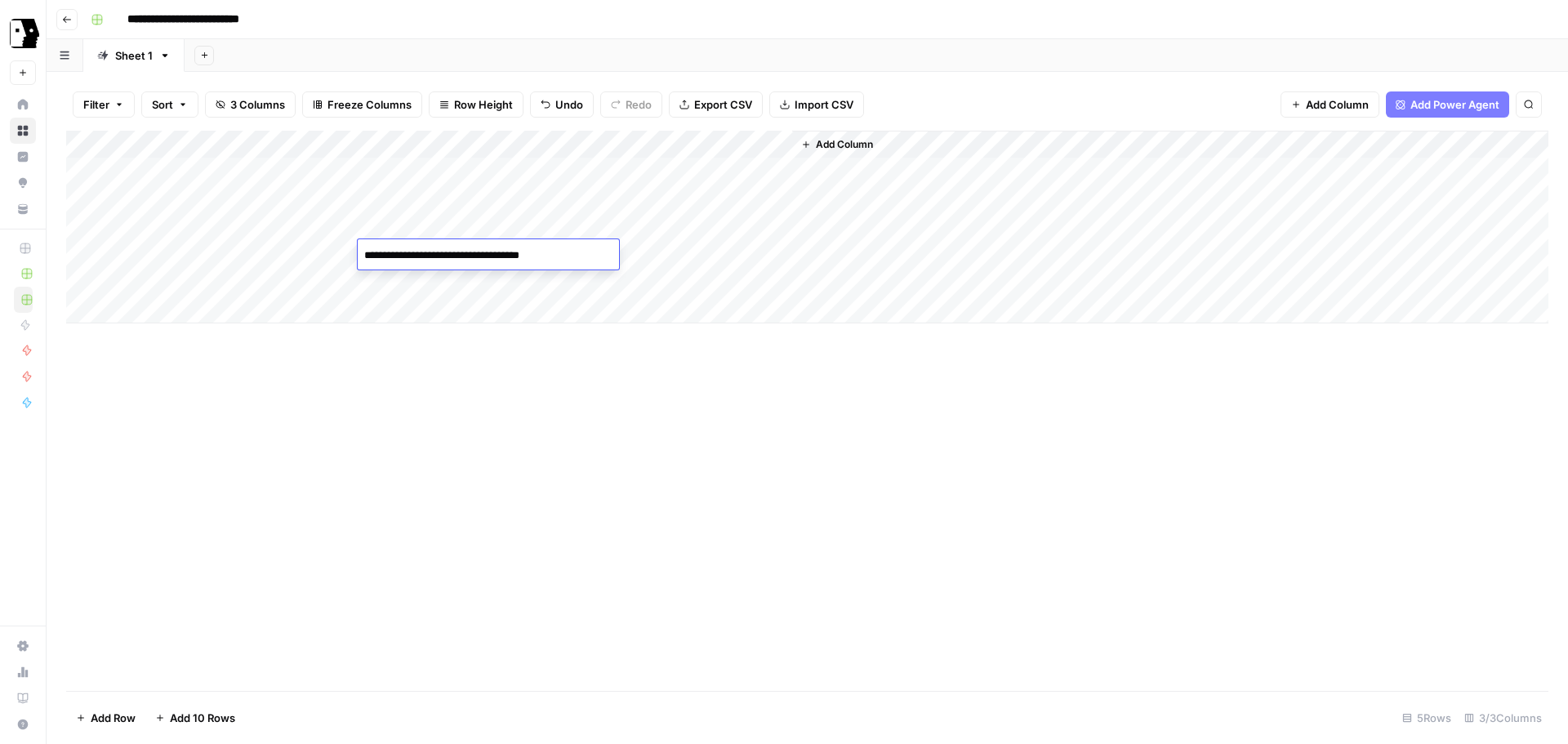
click at [695, 252] on div "Add Column" at bounding box center [807, 227] width 1482 height 193
click at [686, 230] on div "Add Column" at bounding box center [807, 227] width 1482 height 193
click at [757, 227] on div "Add Column" at bounding box center [807, 227] width 1482 height 193
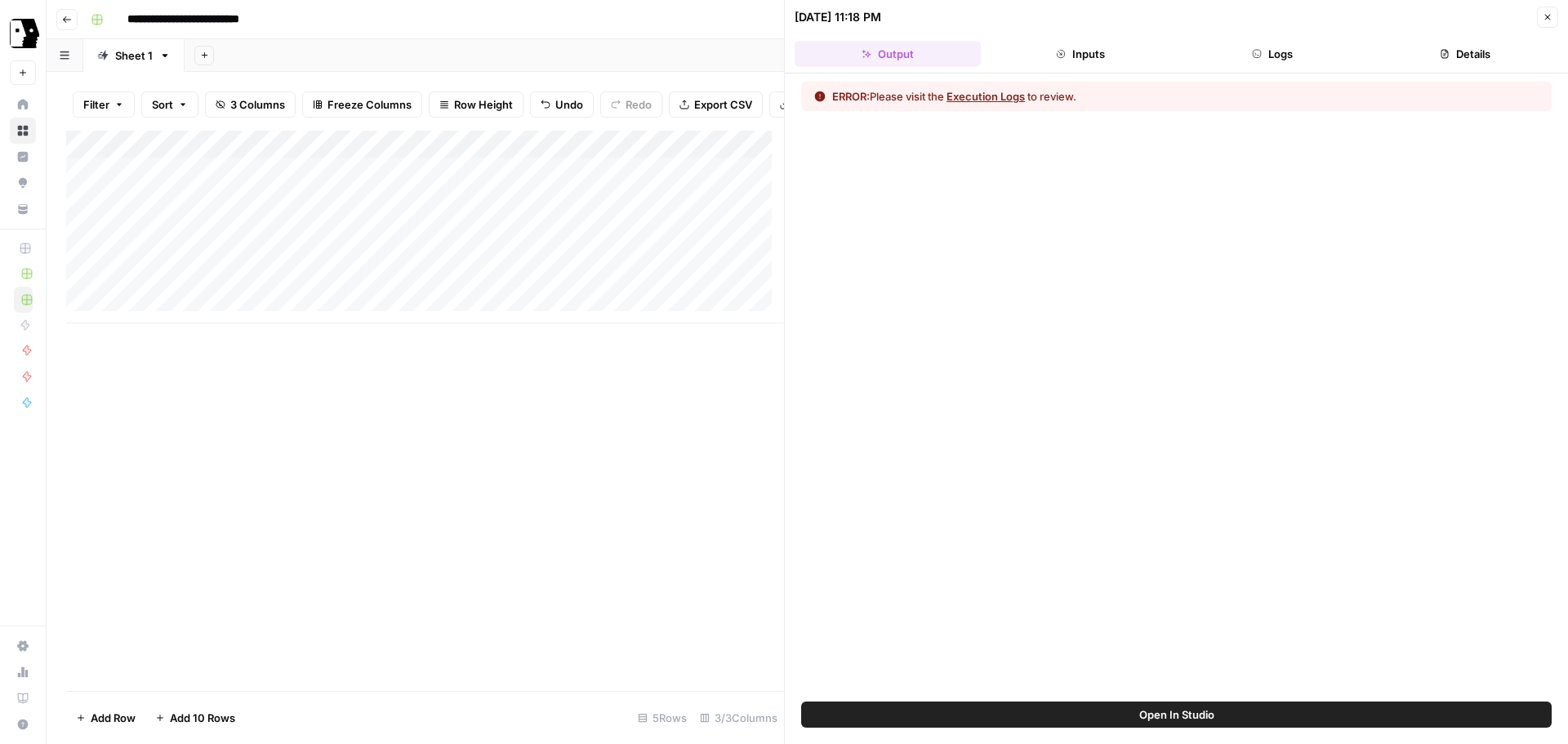
click at [1297, 60] on button "Logs" at bounding box center [1273, 54] width 186 height 26
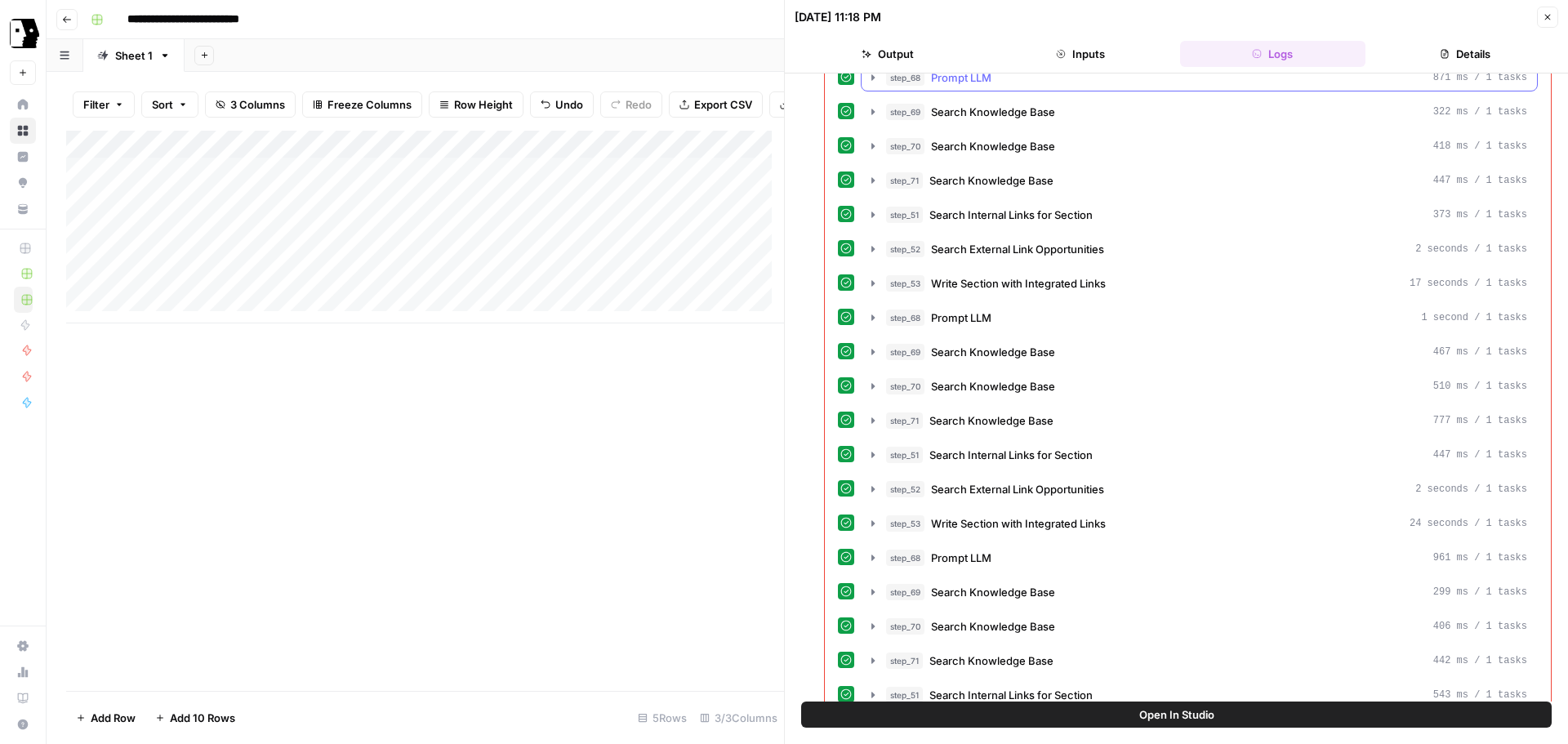
scroll to position [864, 0]
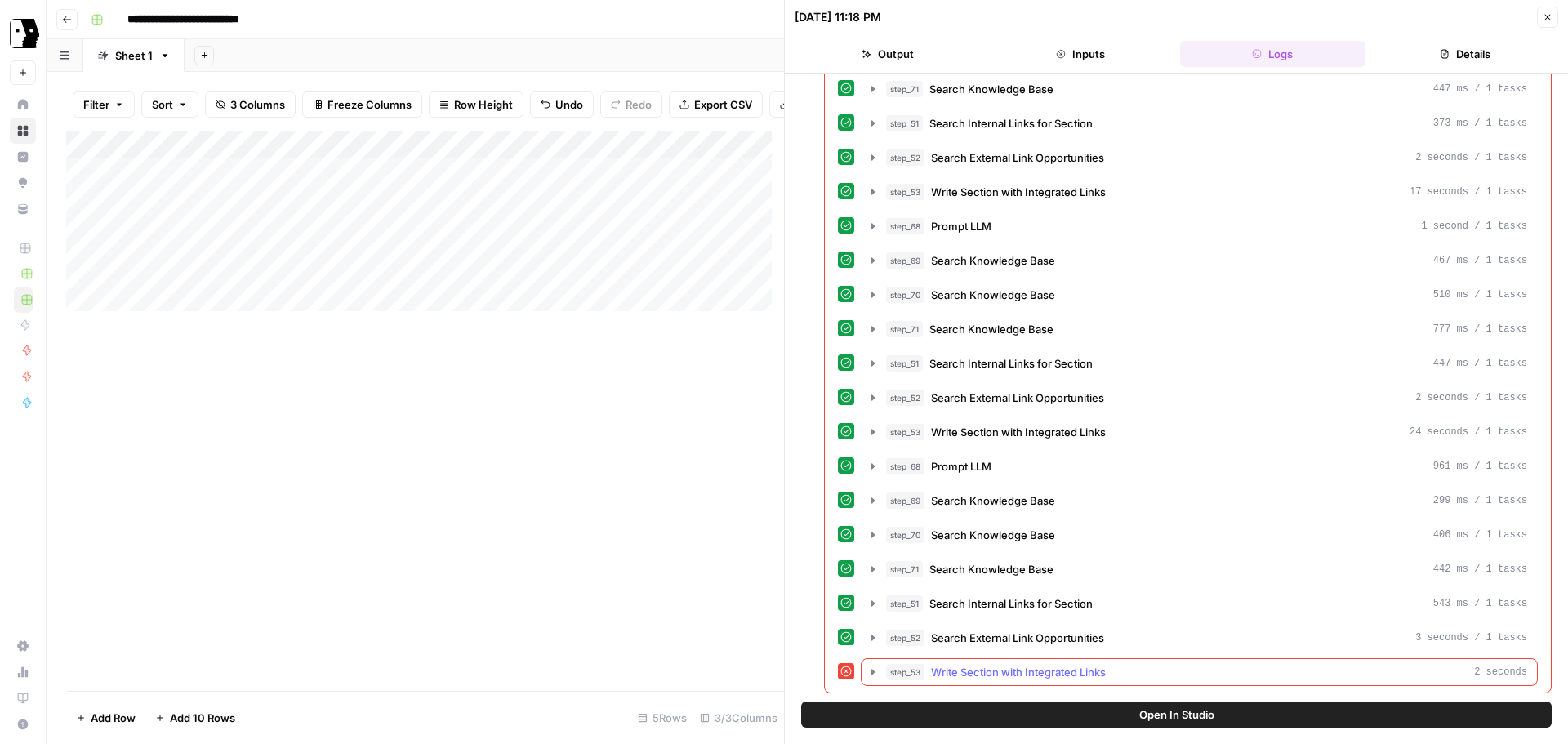
click at [876, 672] on icon "button" at bounding box center [873, 673] width 13 height 13
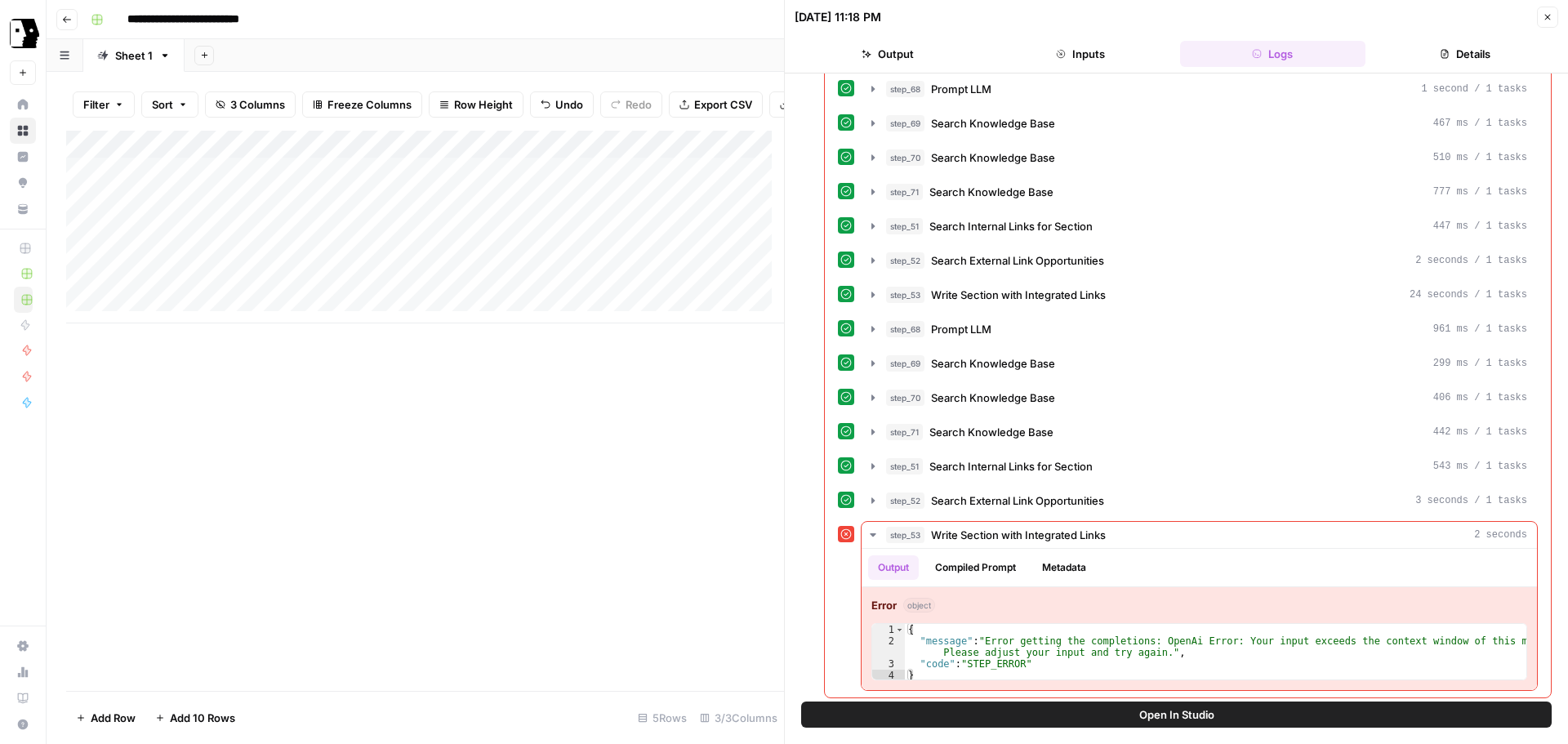
scroll to position [1006, 0]
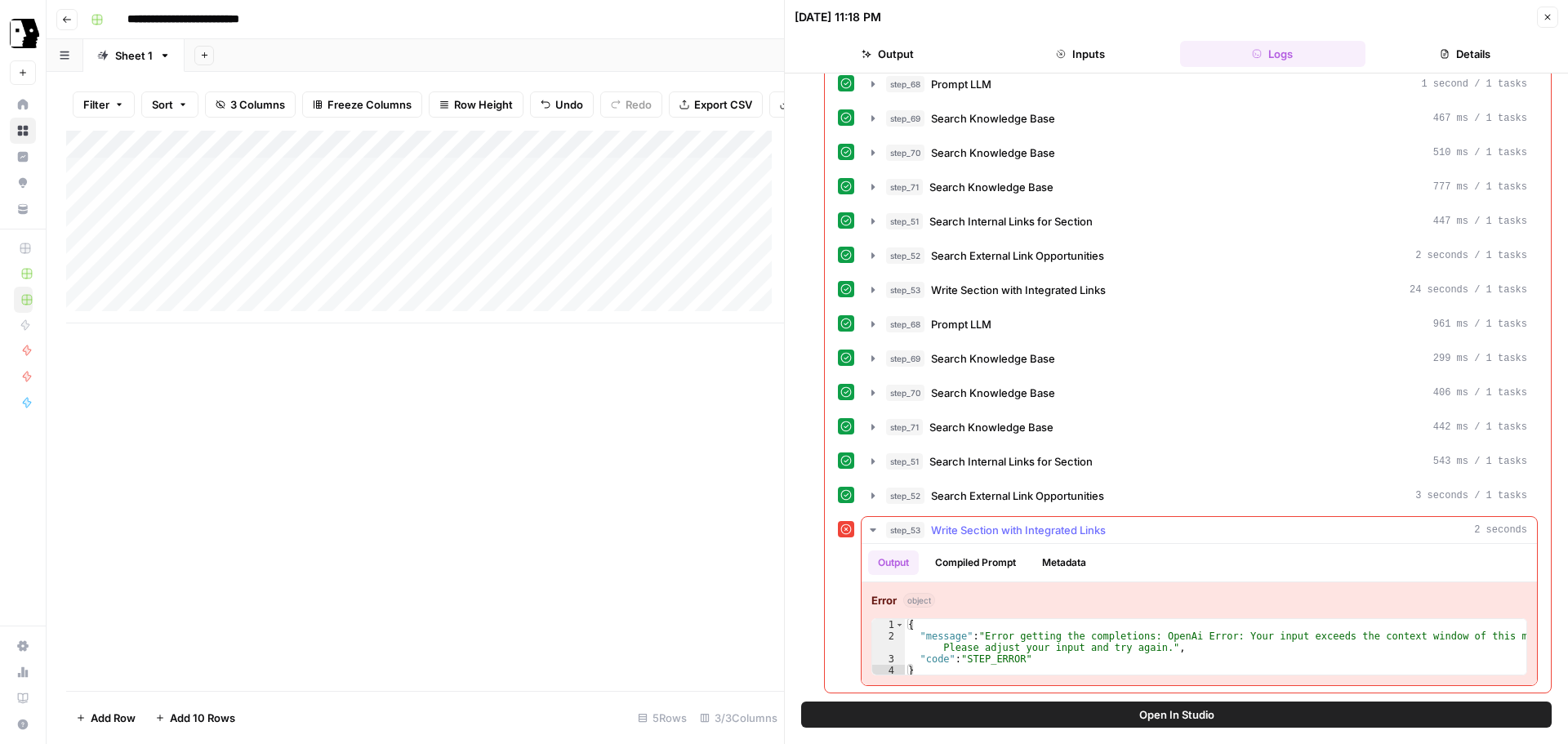
click at [872, 533] on icon "button" at bounding box center [873, 530] width 13 height 13
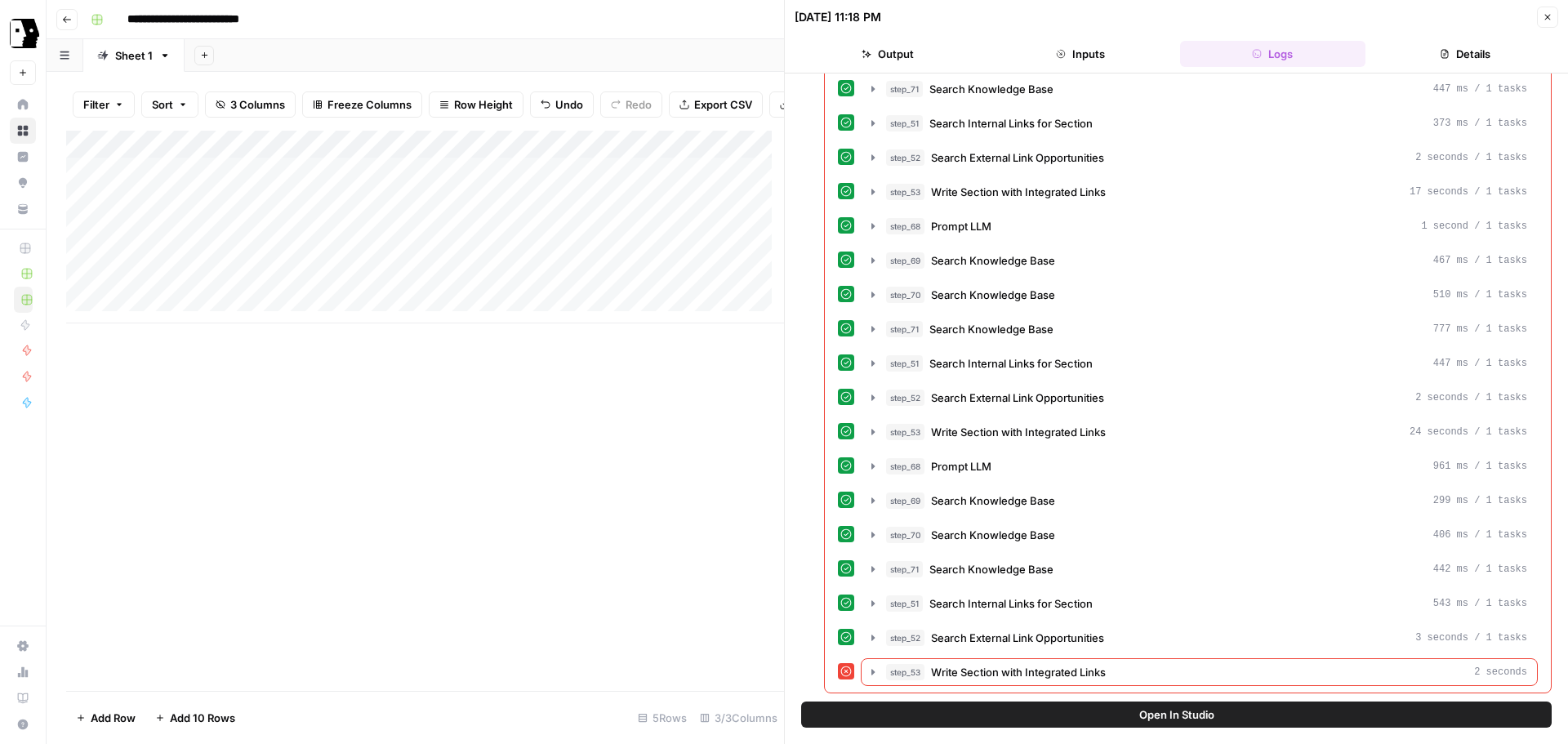
scroll to position [0, 0]
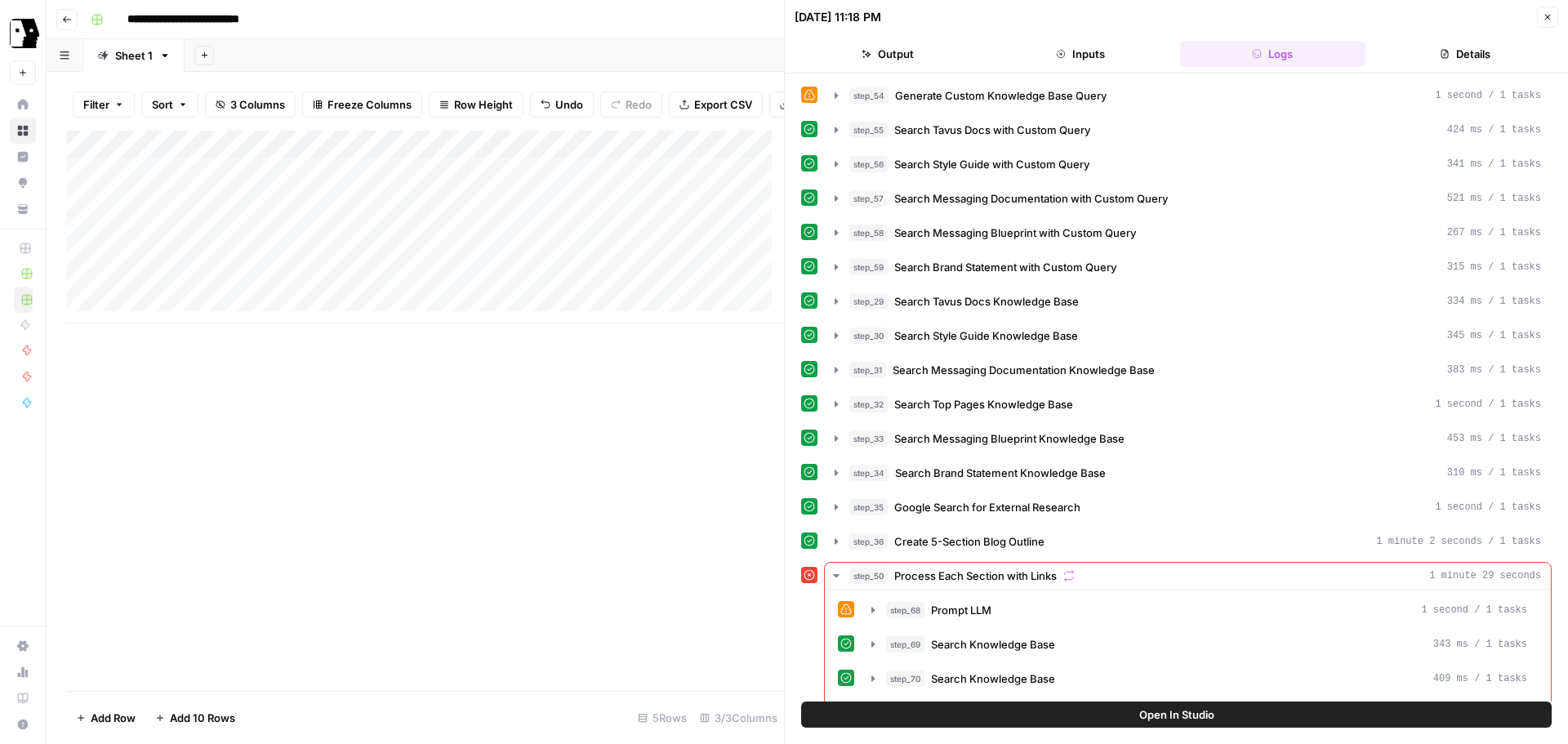
click at [1544, 15] on icon "button" at bounding box center [1548, 17] width 10 height 10
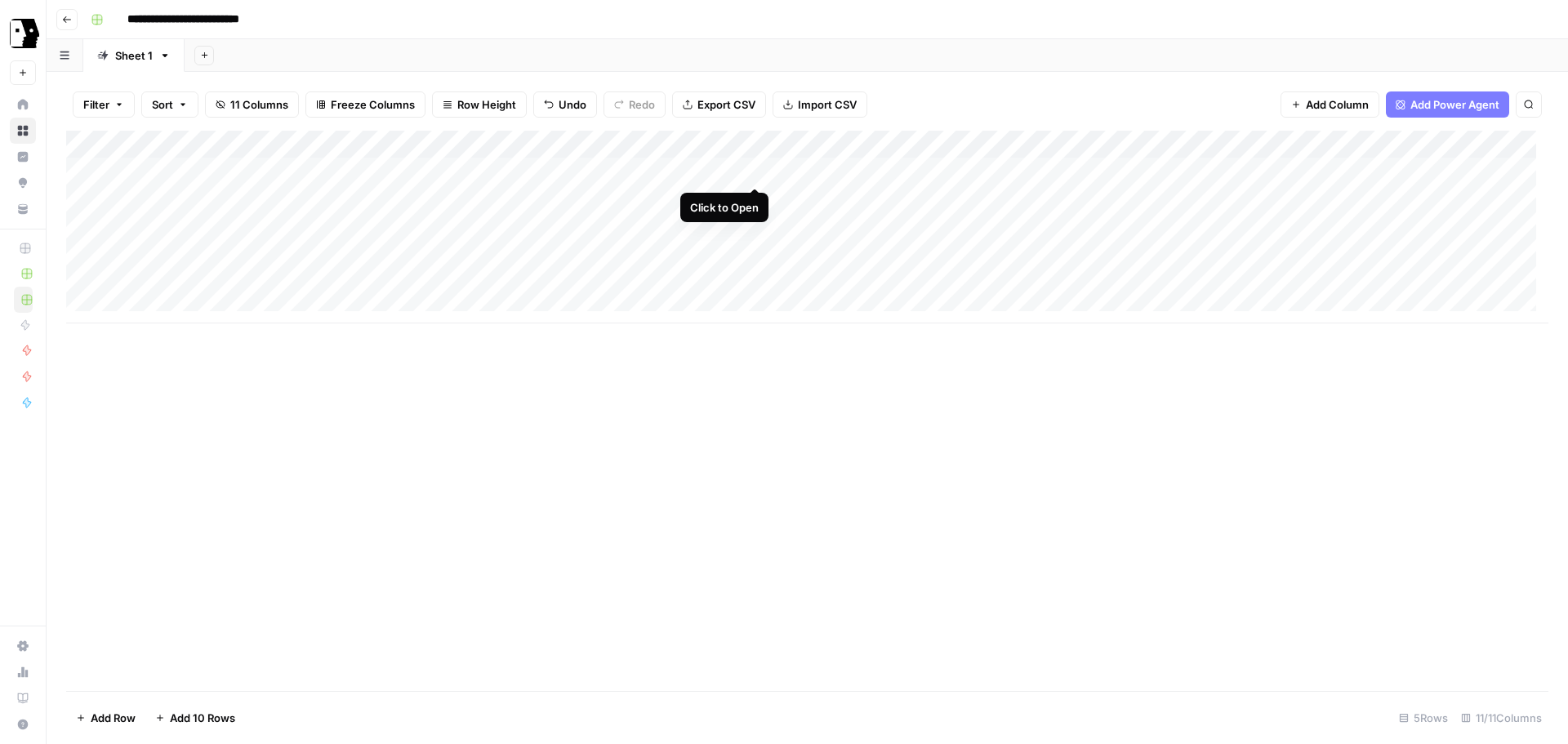
click at [759, 170] on div "Add Column" at bounding box center [807, 227] width 1482 height 193
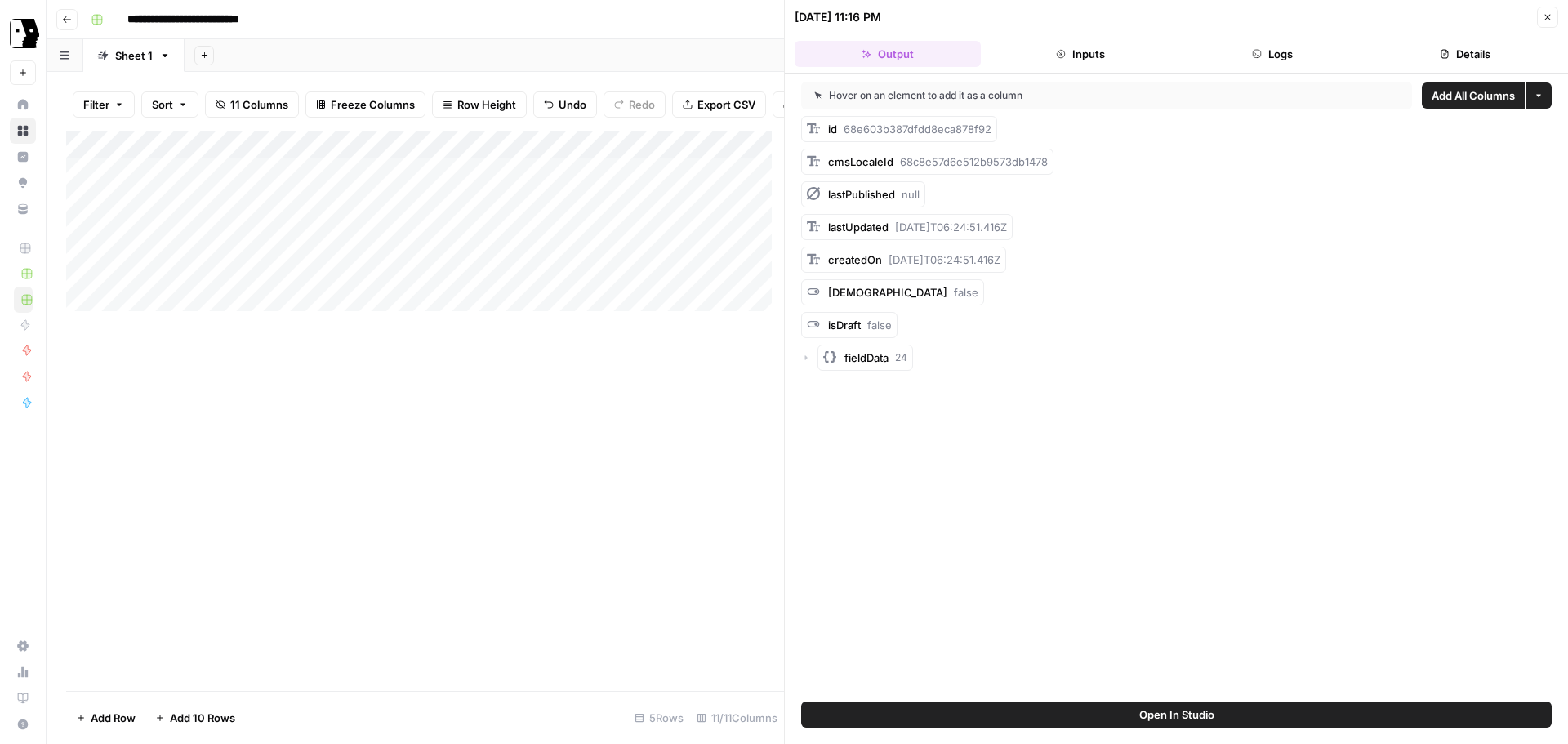
click at [1281, 50] on button "Logs" at bounding box center [1273, 54] width 186 height 26
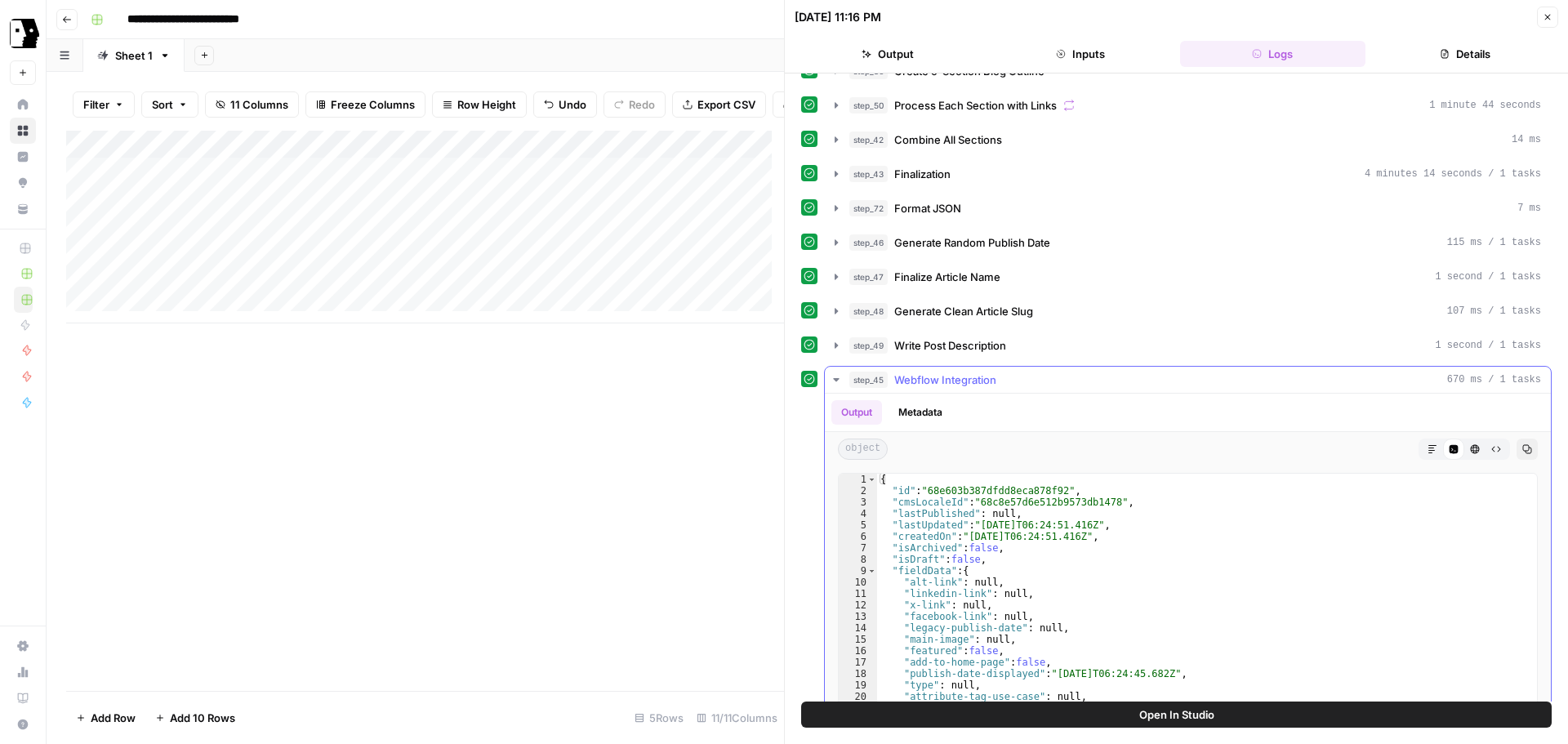
scroll to position [335, 0]
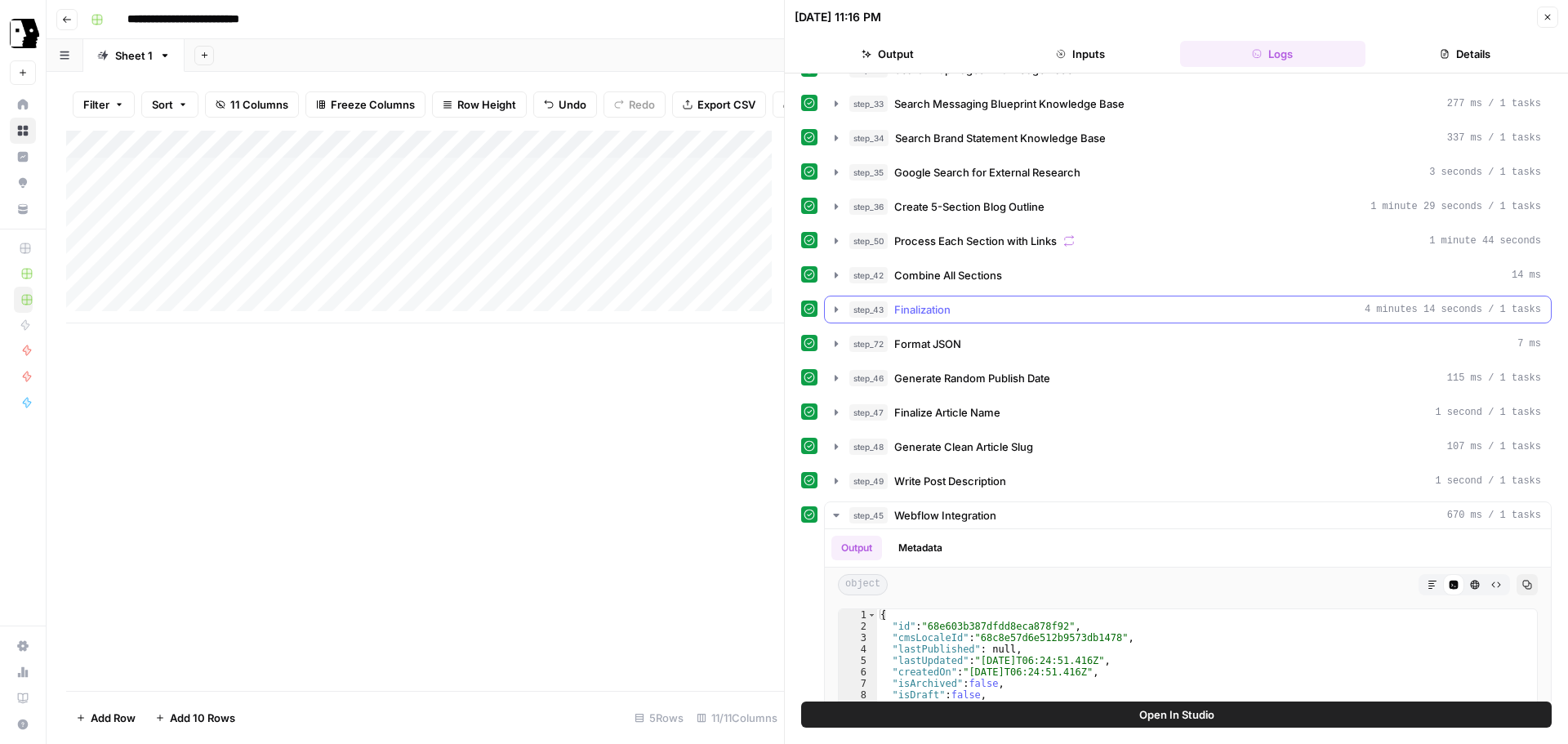
click at [838, 308] on icon "button" at bounding box center [836, 309] width 13 height 13
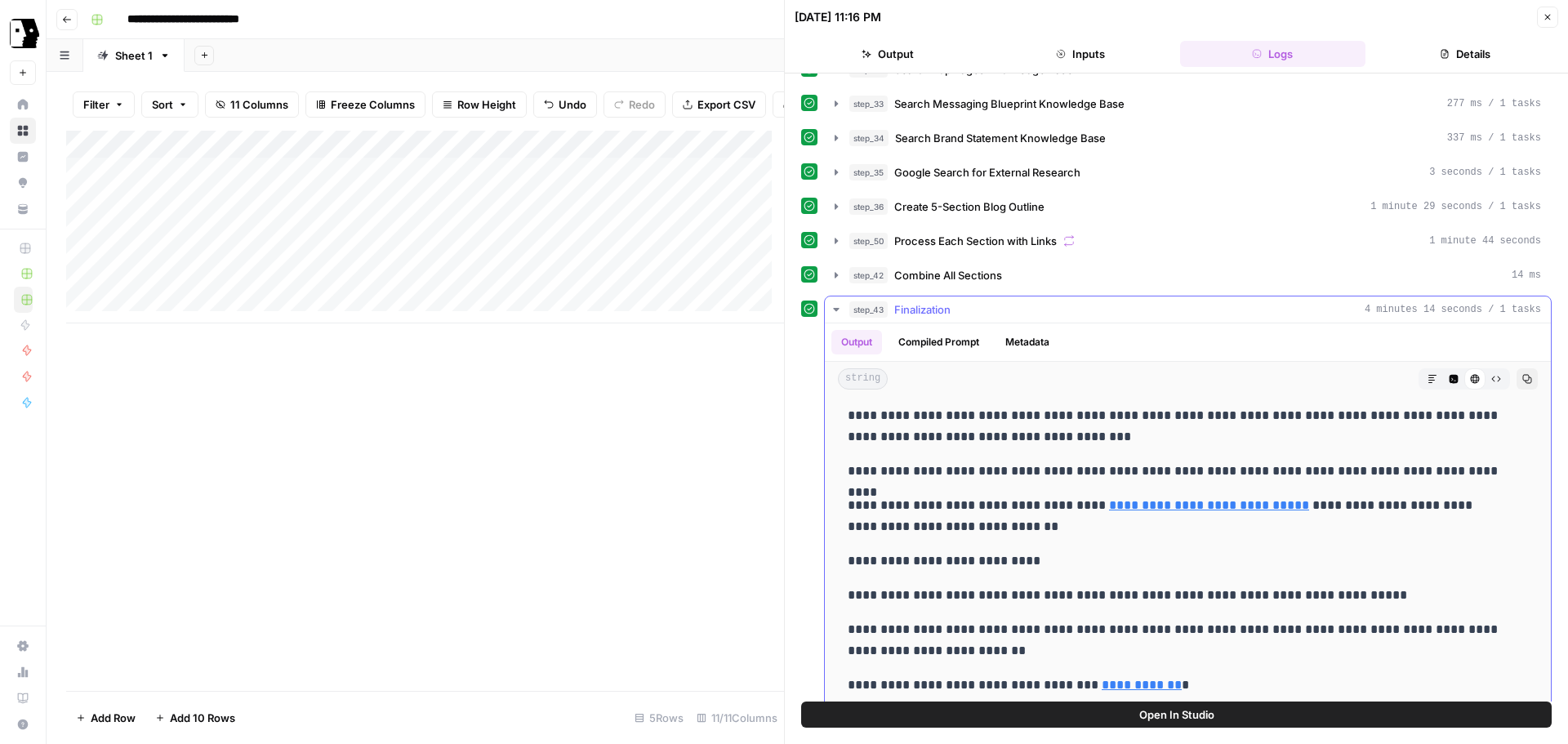
scroll to position [6894, 0]
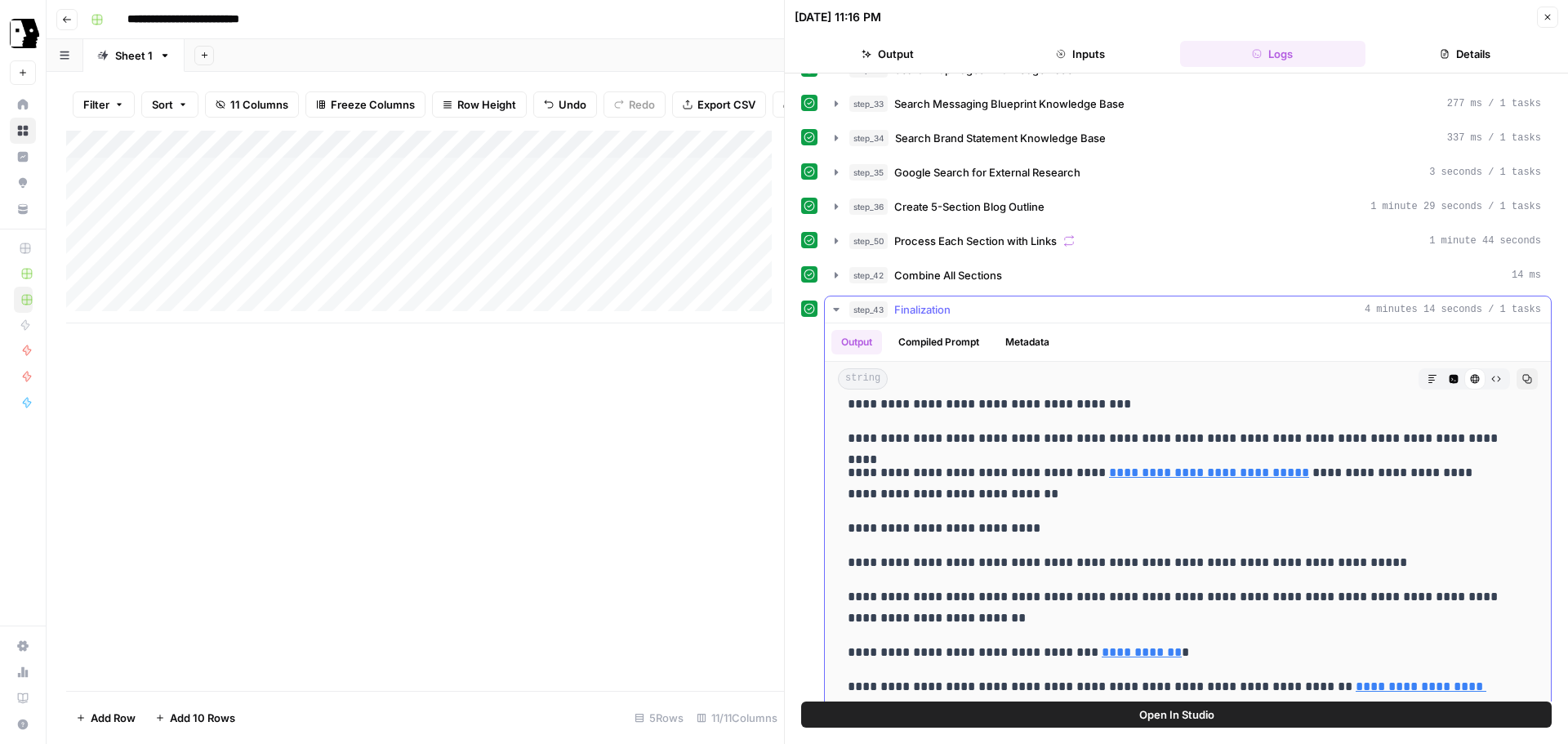
drag, startPoint x: 848, startPoint y: 466, endPoint x: 1517, endPoint y: 684, distance: 703.6
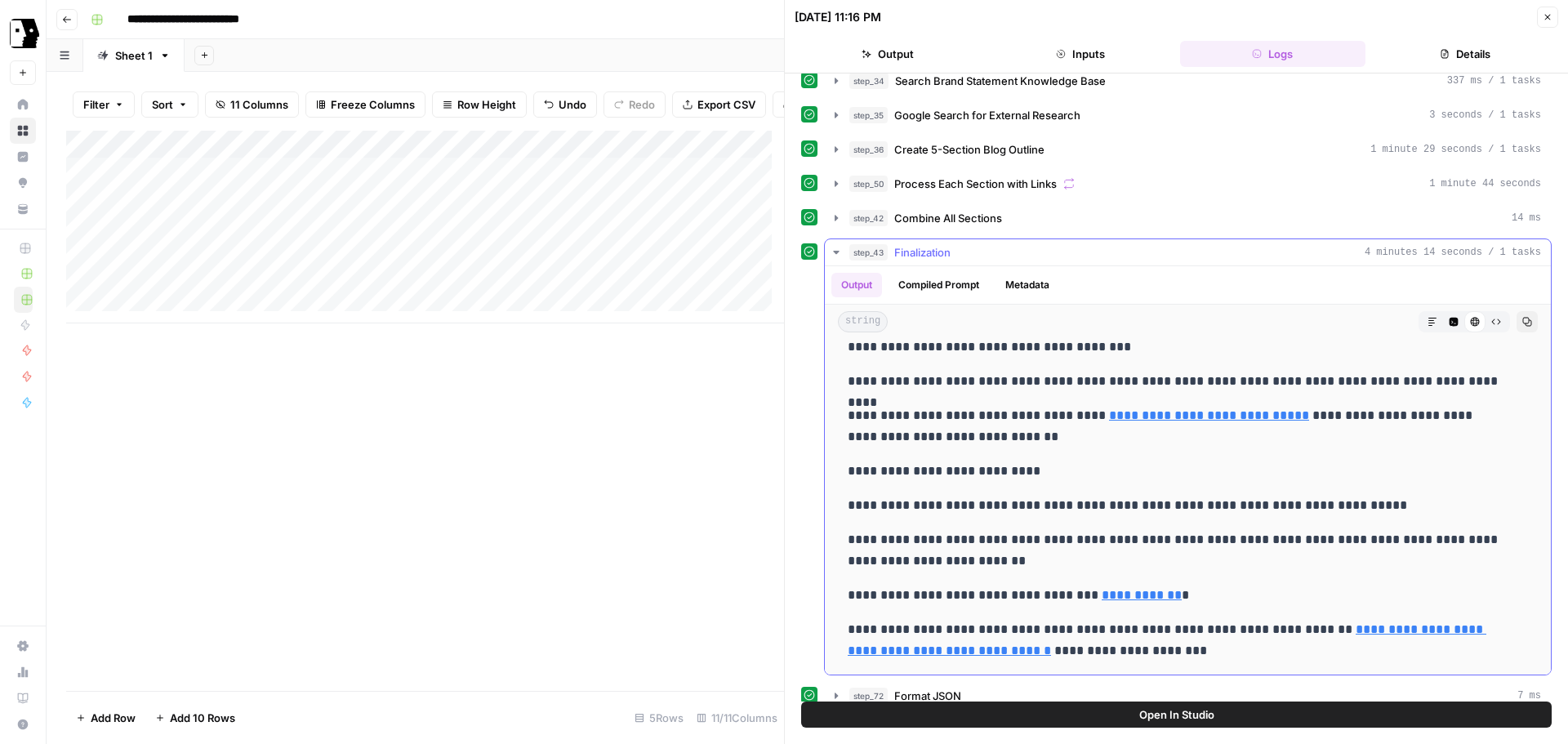
scroll to position [498, 0]
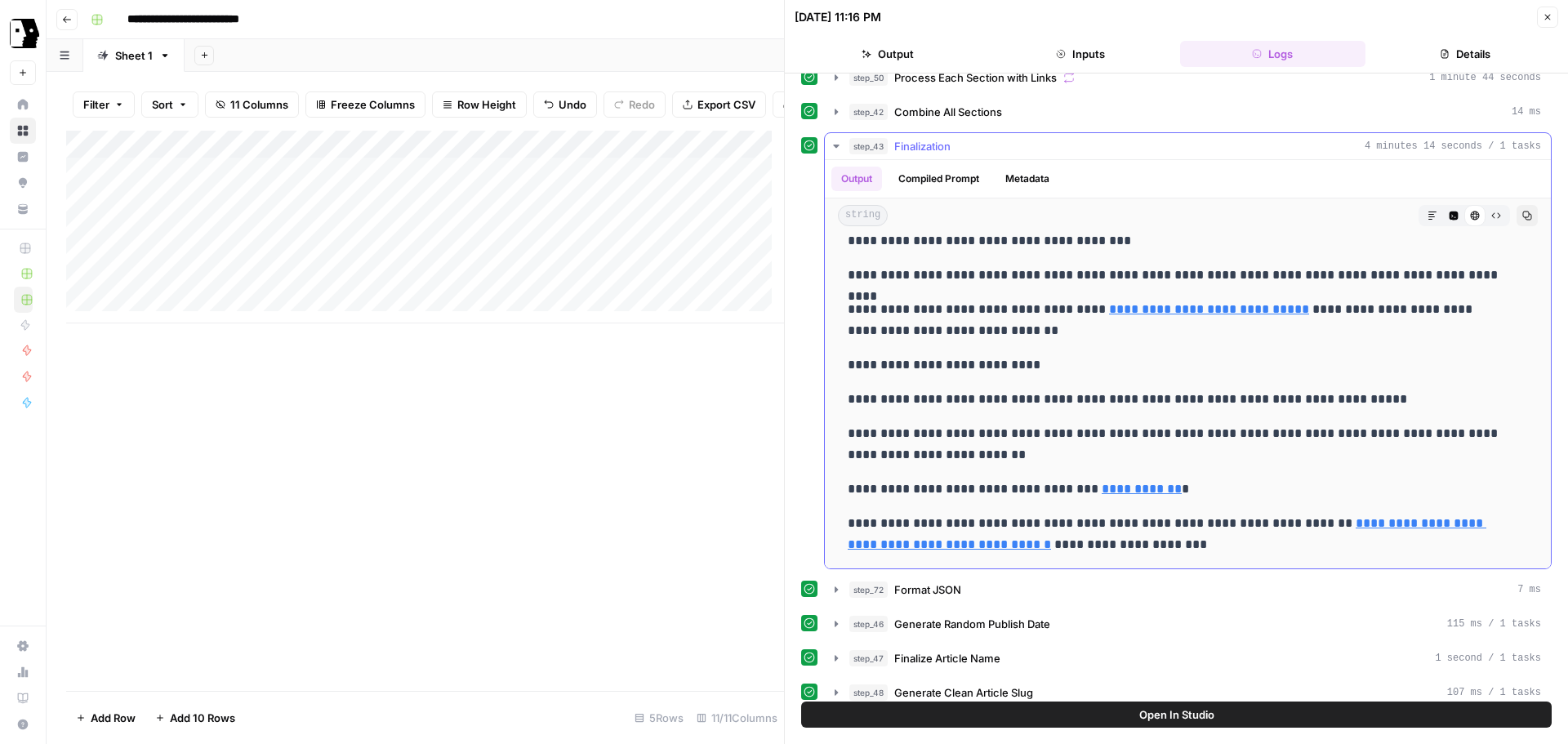
click at [1248, 545] on p "**********" at bounding box center [1175, 535] width 656 height 43
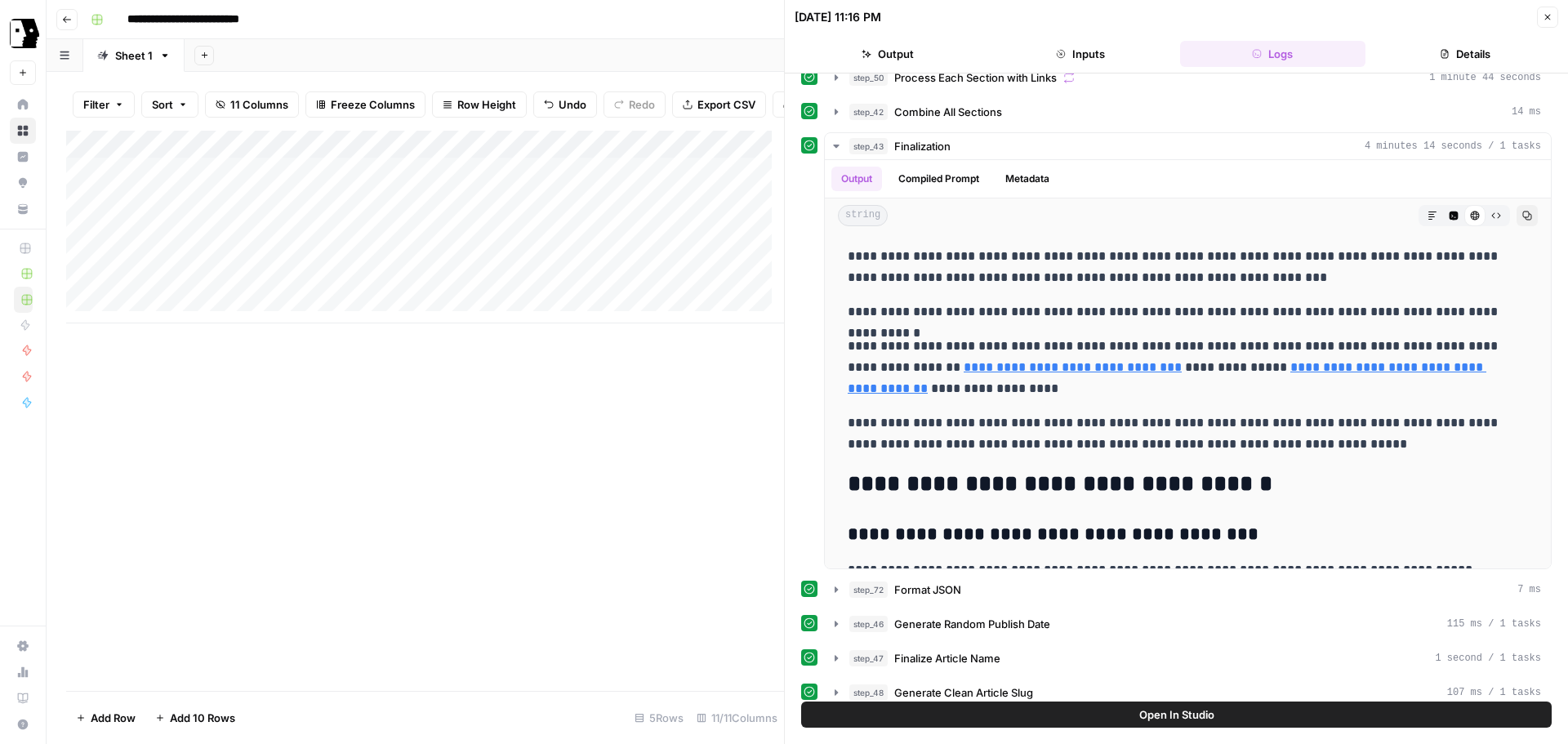
scroll to position [0, 0]
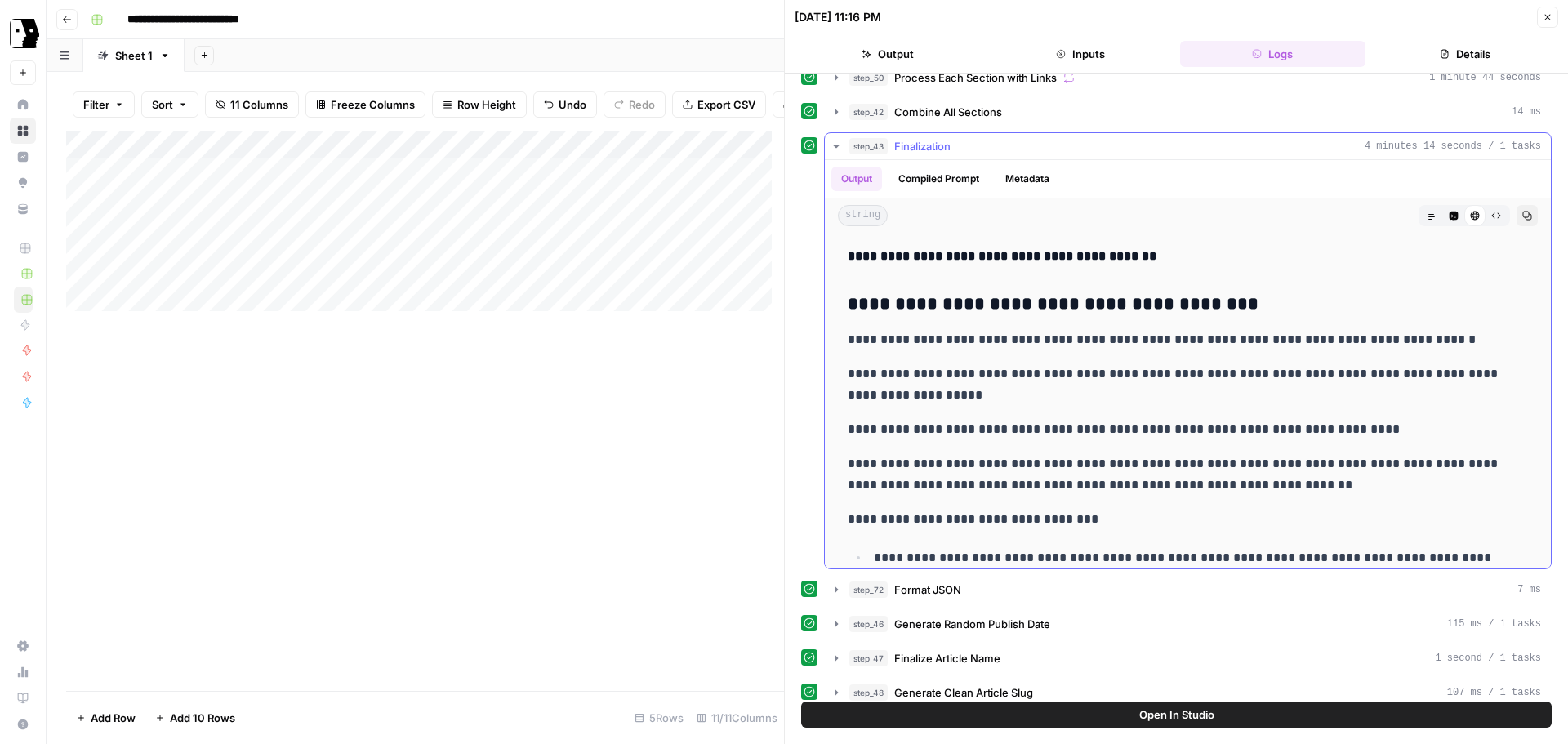
drag, startPoint x: 1200, startPoint y: 547, endPoint x: 839, endPoint y: 308, distance: 432.9
click at [588, 210] on div "Add Column" at bounding box center [424, 227] width 718 height 193
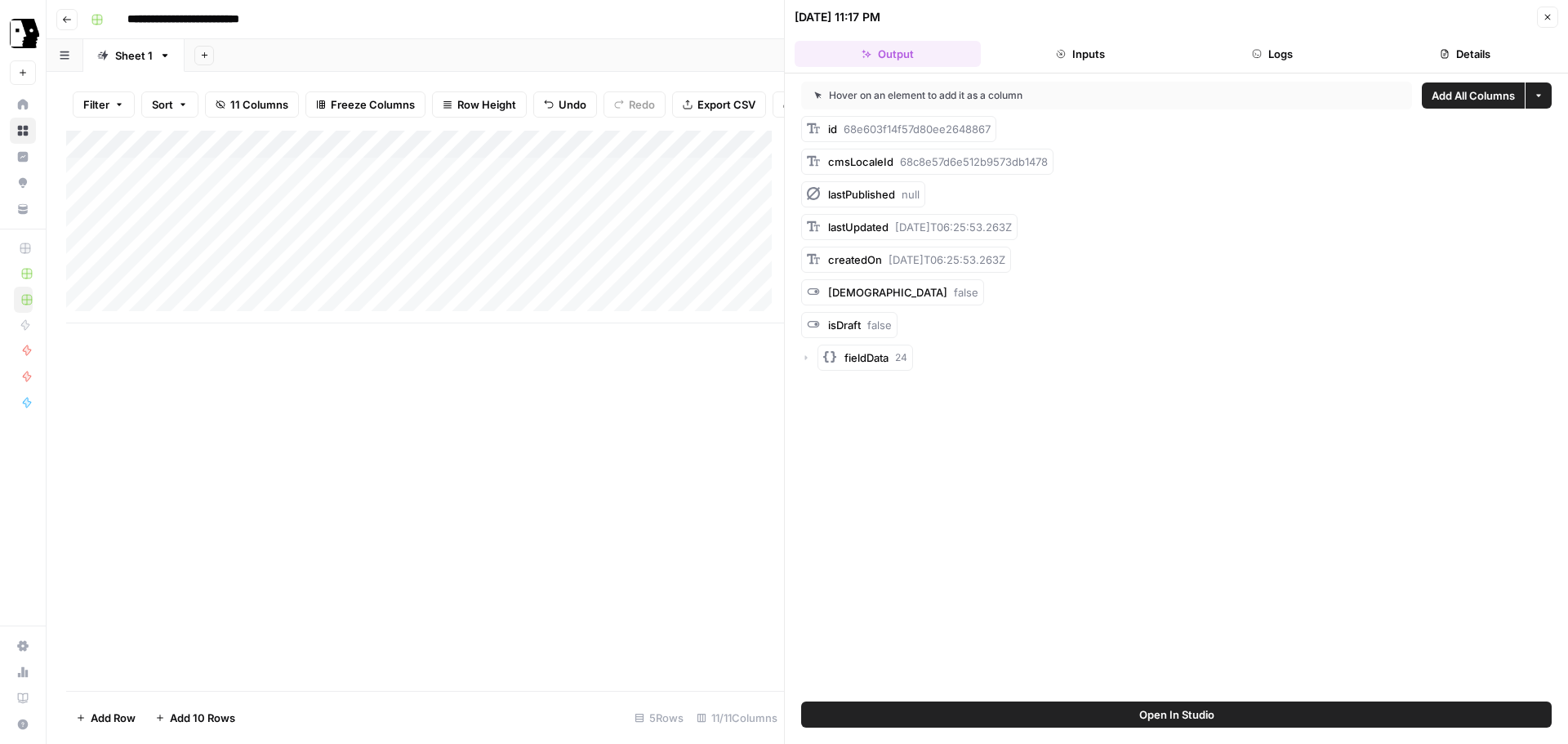
click at [1267, 57] on button "Logs" at bounding box center [1273, 54] width 186 height 26
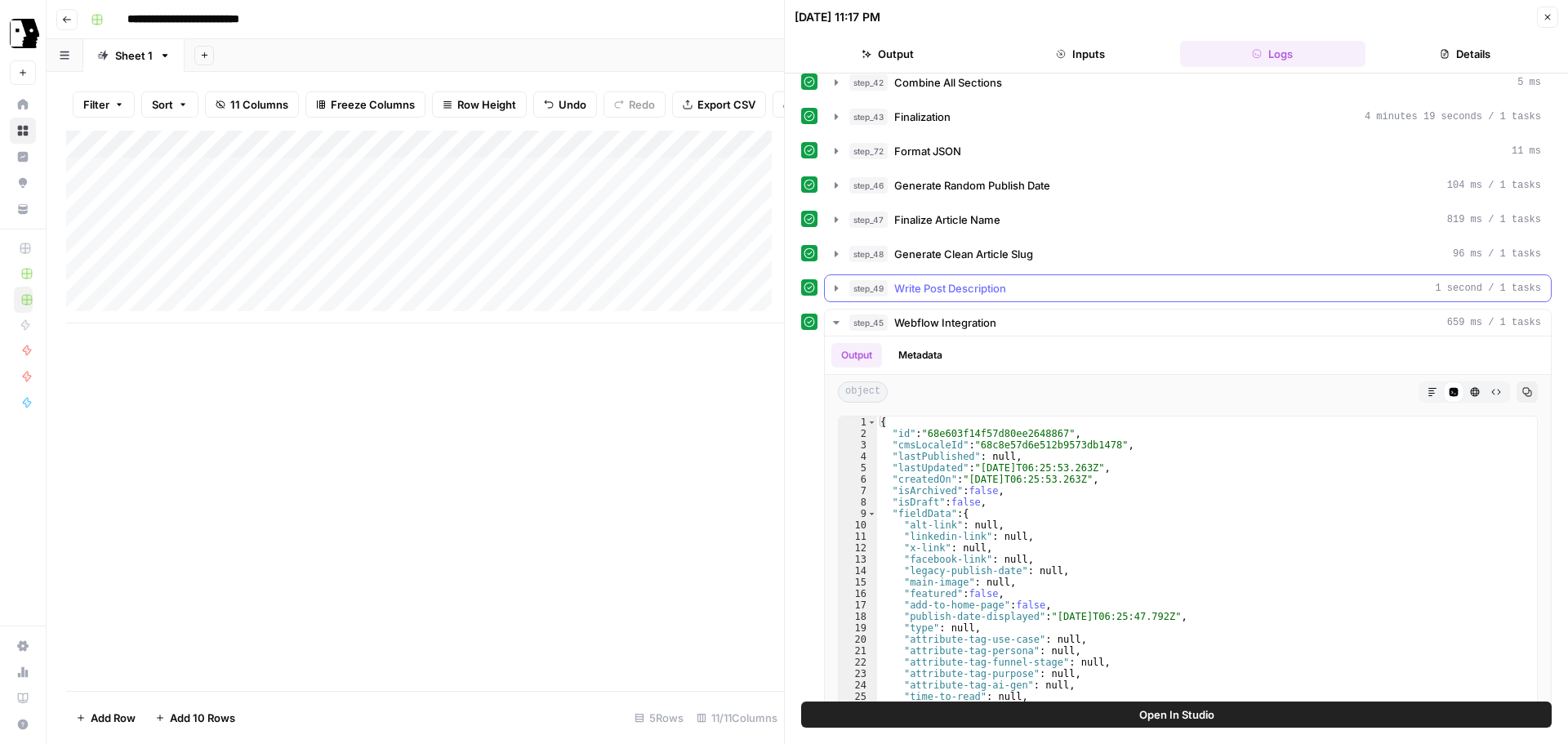
scroll to position [498, 0]
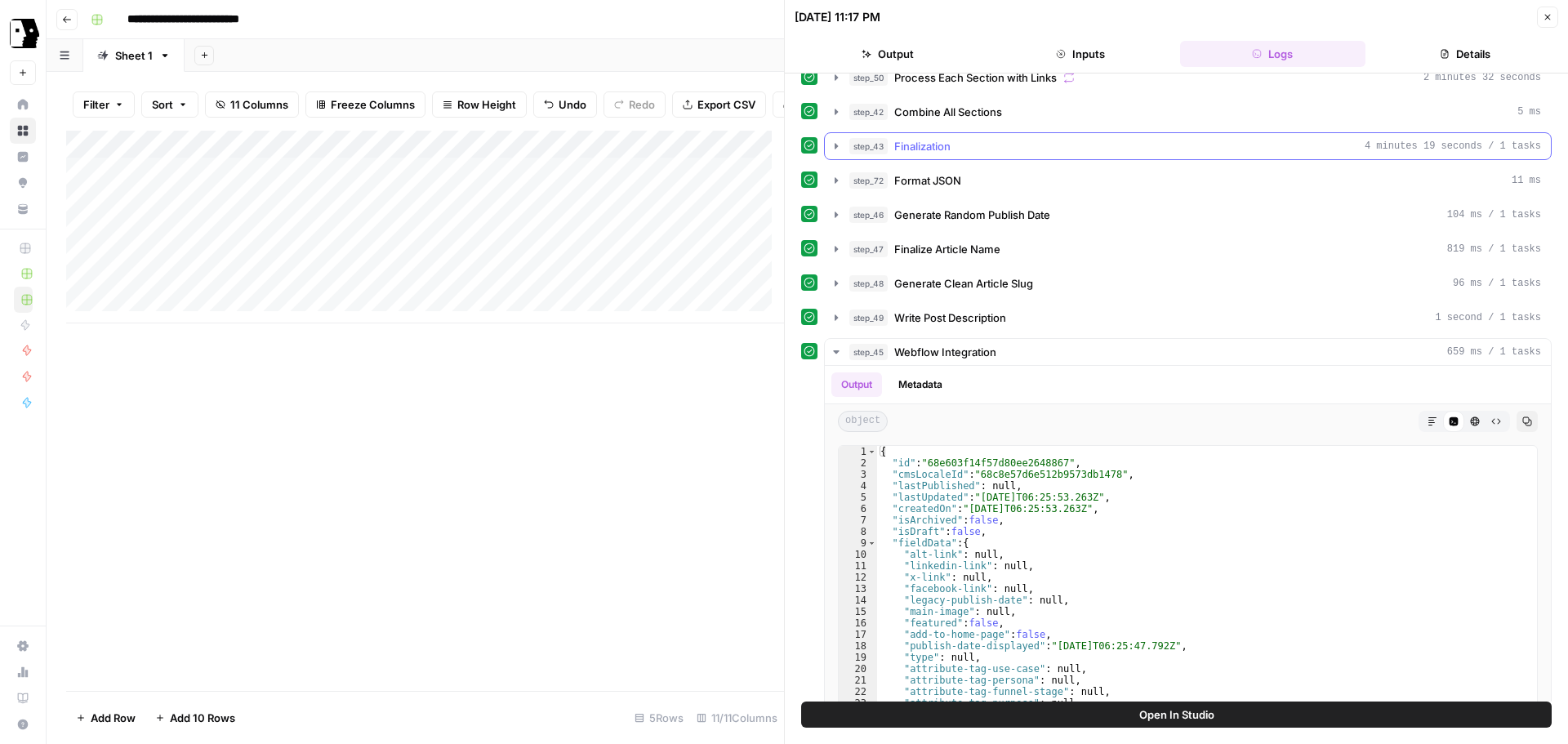
click at [832, 145] on icon "button" at bounding box center [836, 146] width 13 height 13
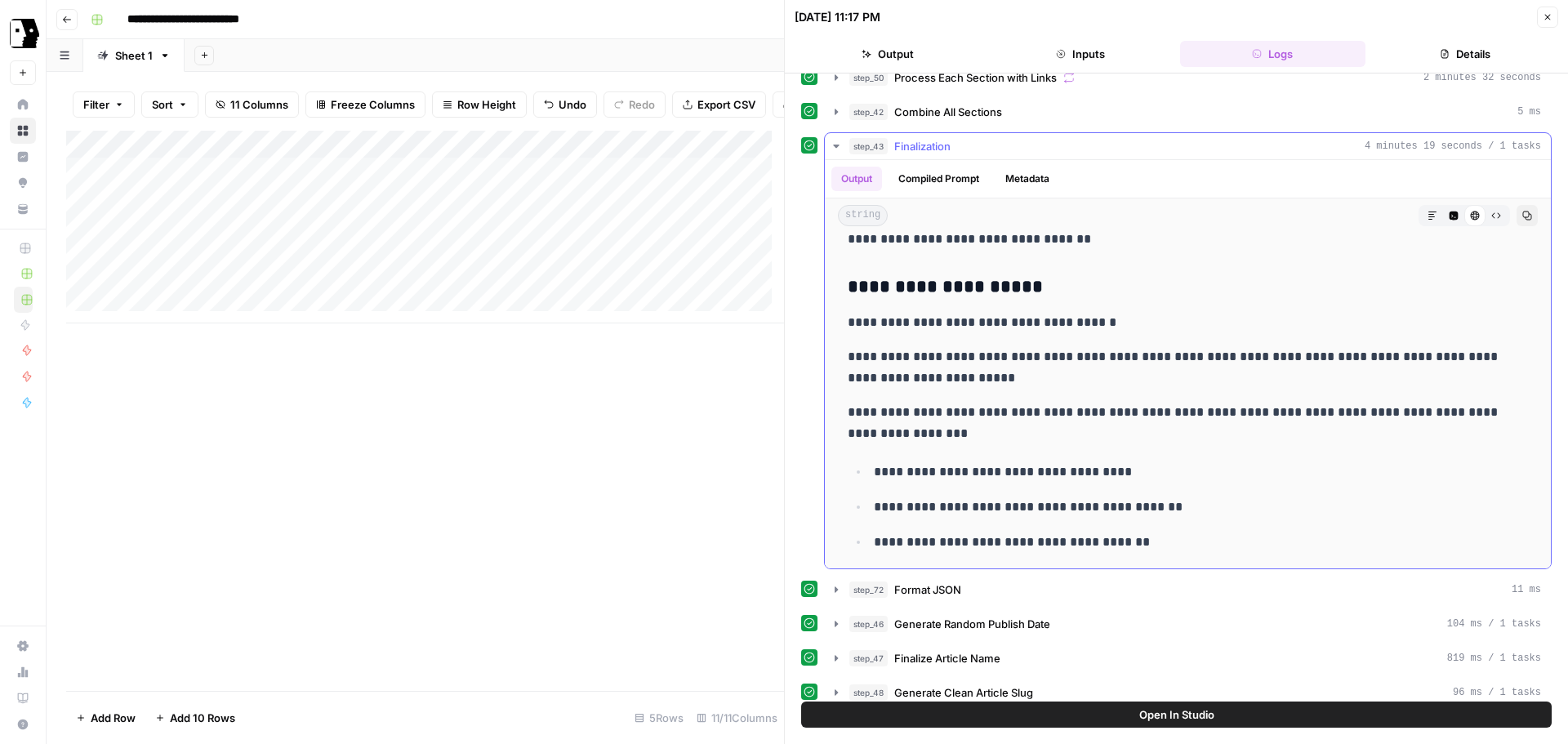
scroll to position [6387, 0]
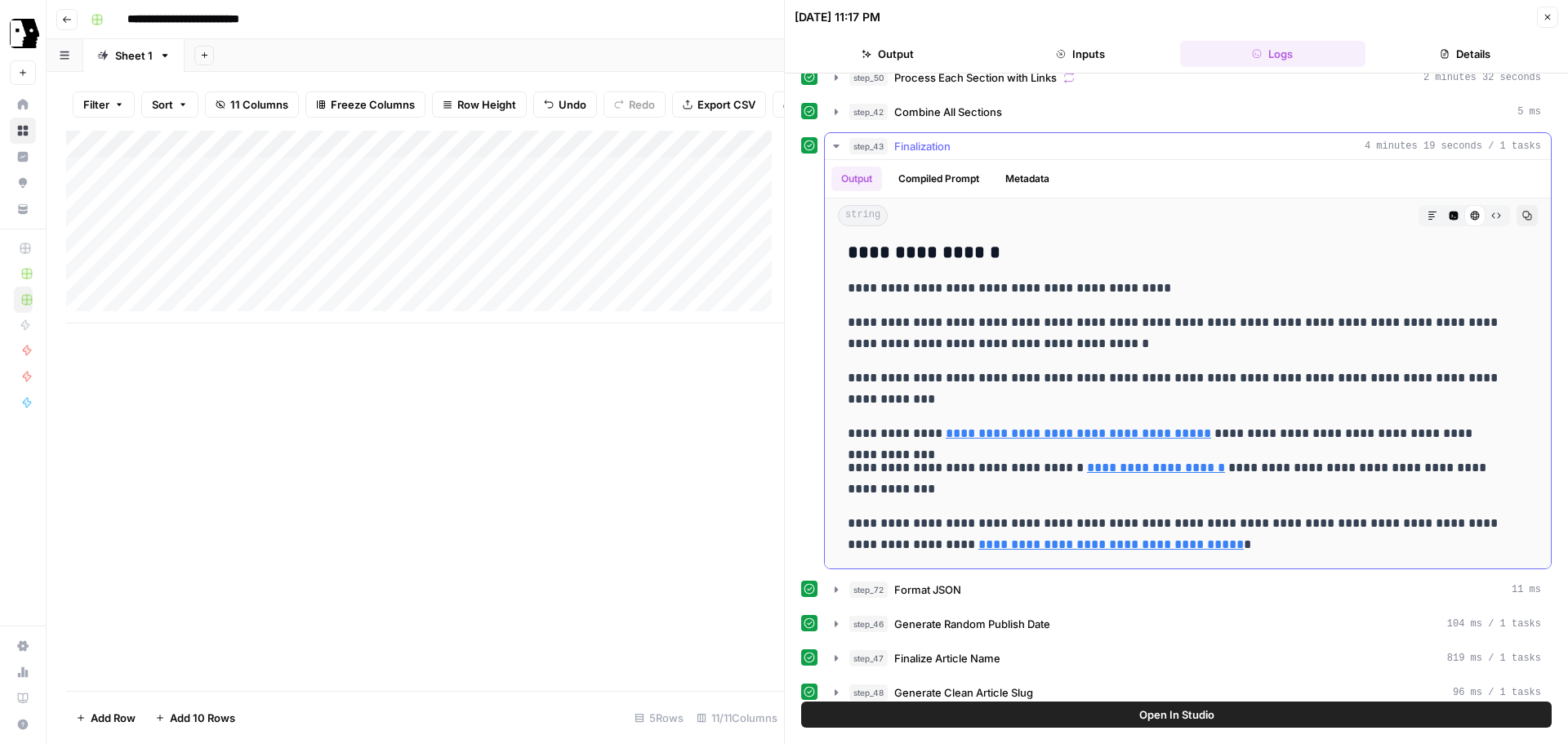
drag, startPoint x: 850, startPoint y: 259, endPoint x: 1183, endPoint y: 545, distance: 439.0
copy div "**********"
click at [588, 266] on div "Add Column" at bounding box center [424, 227] width 718 height 193
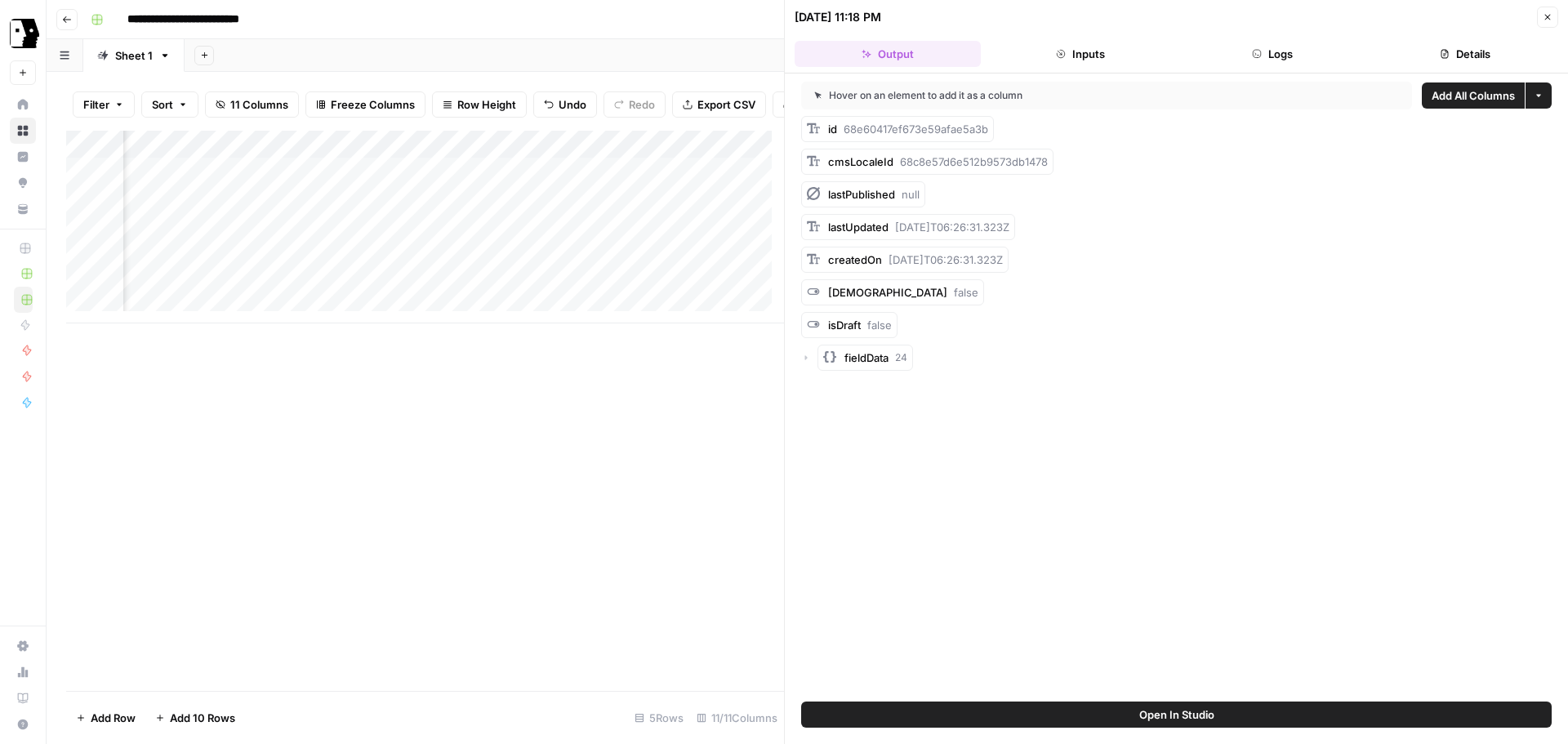
click at [1271, 60] on button "Logs" at bounding box center [1273, 54] width 186 height 26
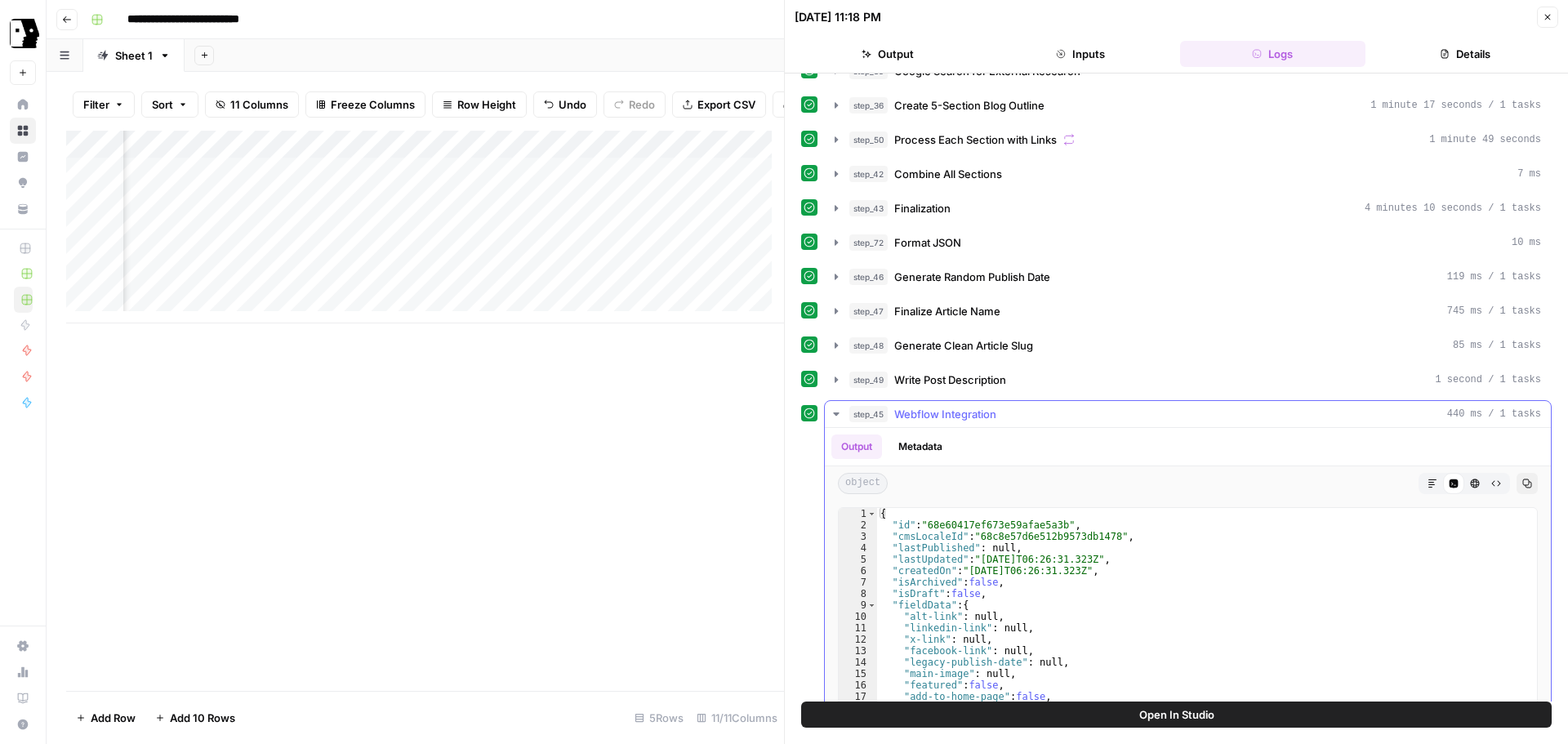
scroll to position [409, 0]
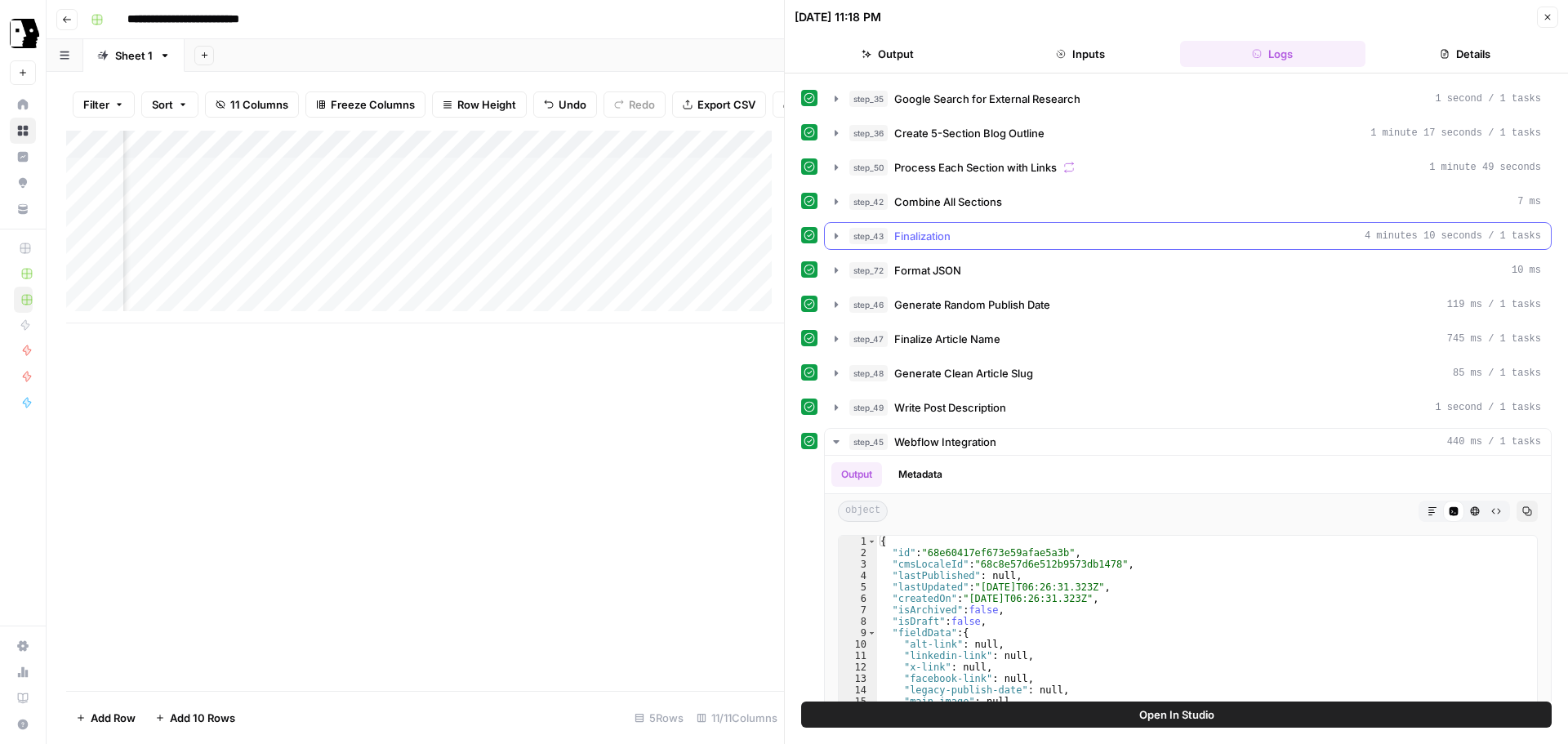
click at [838, 234] on icon "button" at bounding box center [836, 236] width 13 height 13
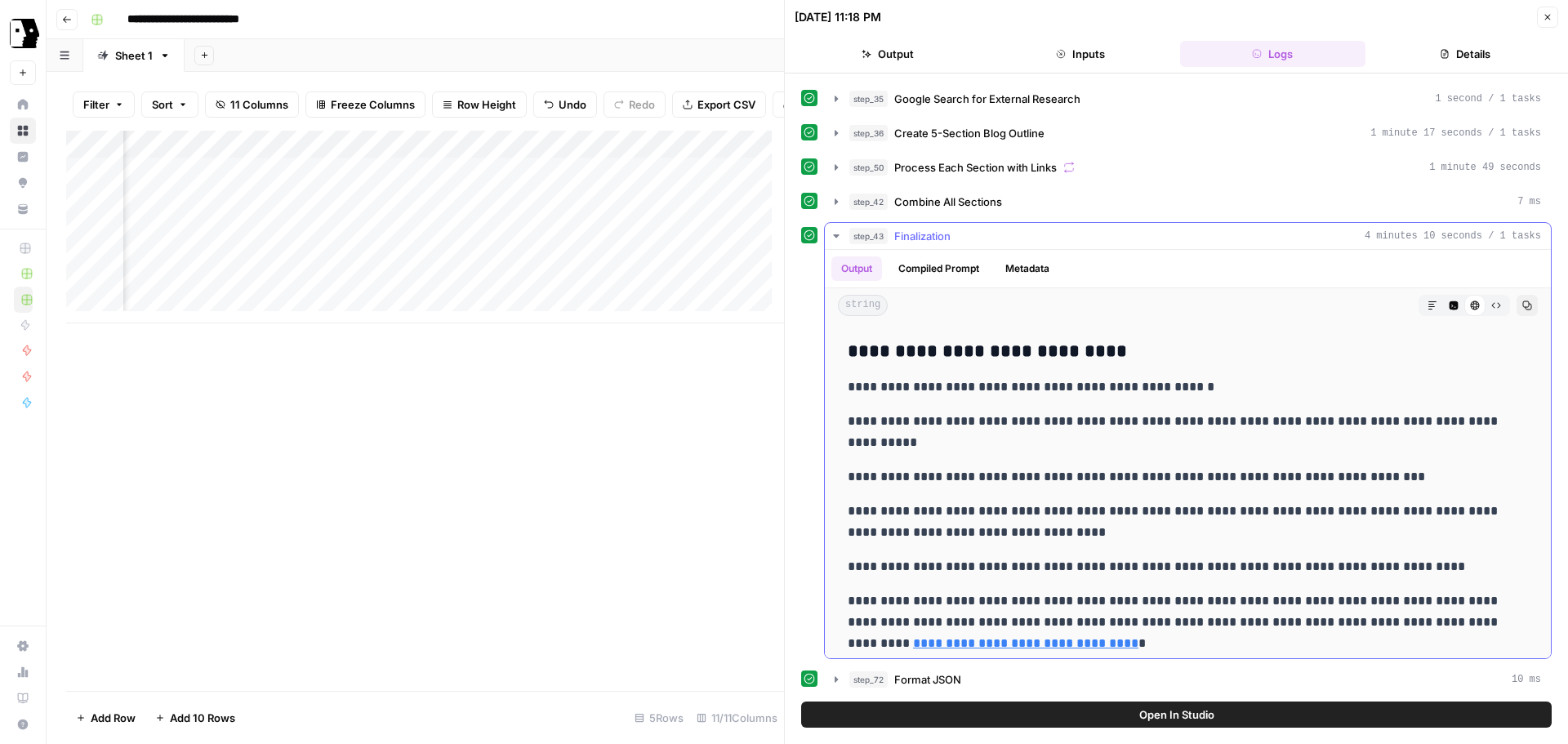
scroll to position [6215, 0]
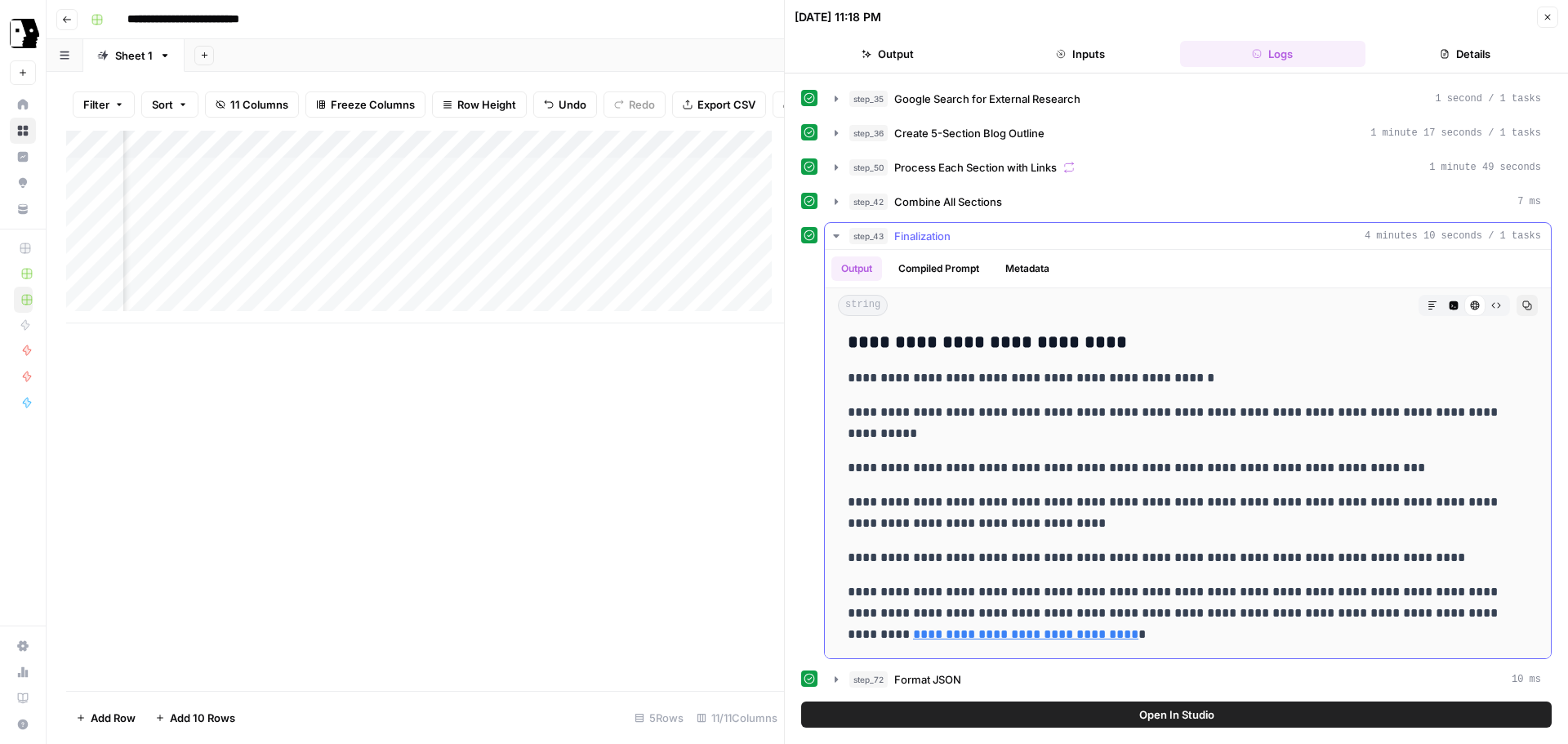
drag, startPoint x: 846, startPoint y: 411, endPoint x: 1241, endPoint y: 635, distance: 454.1
copy div "**********"
